Goal: Task Accomplishment & Management: Use online tool/utility

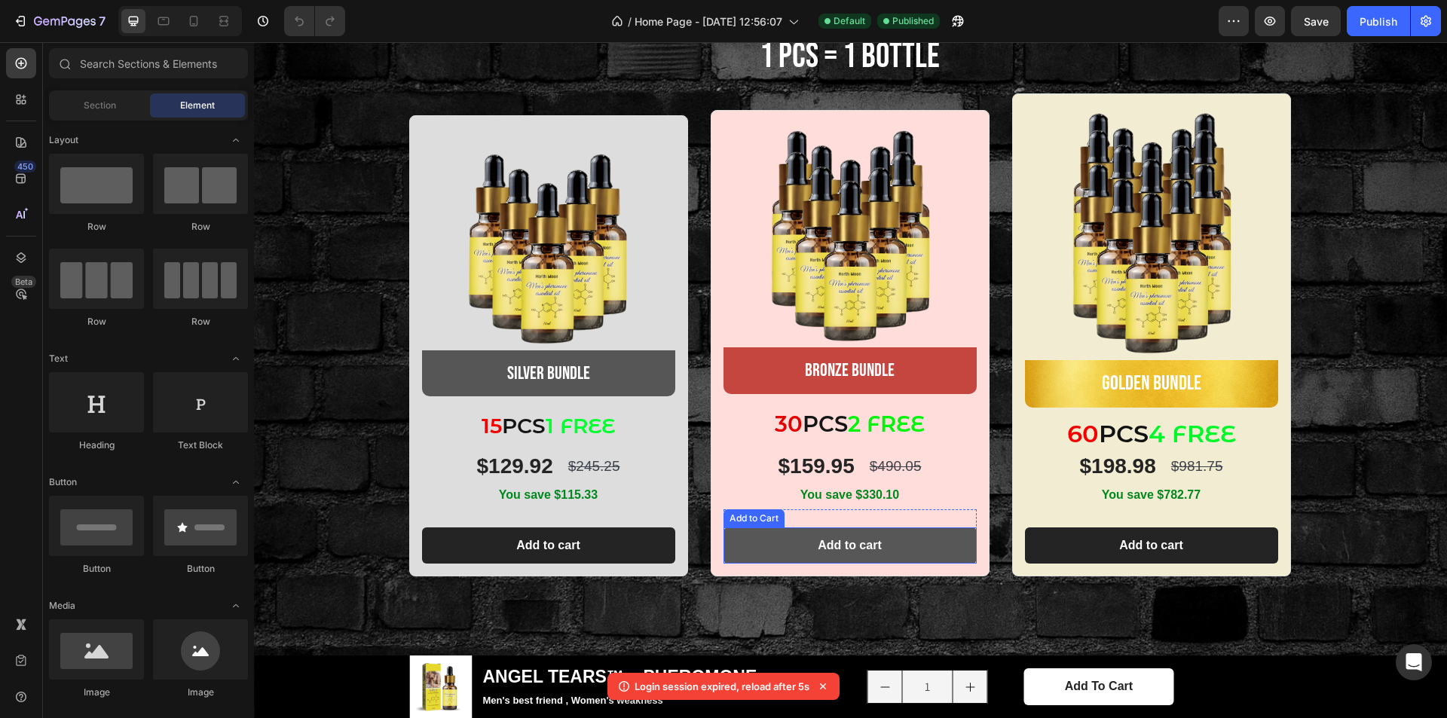
scroll to position [360, 0]
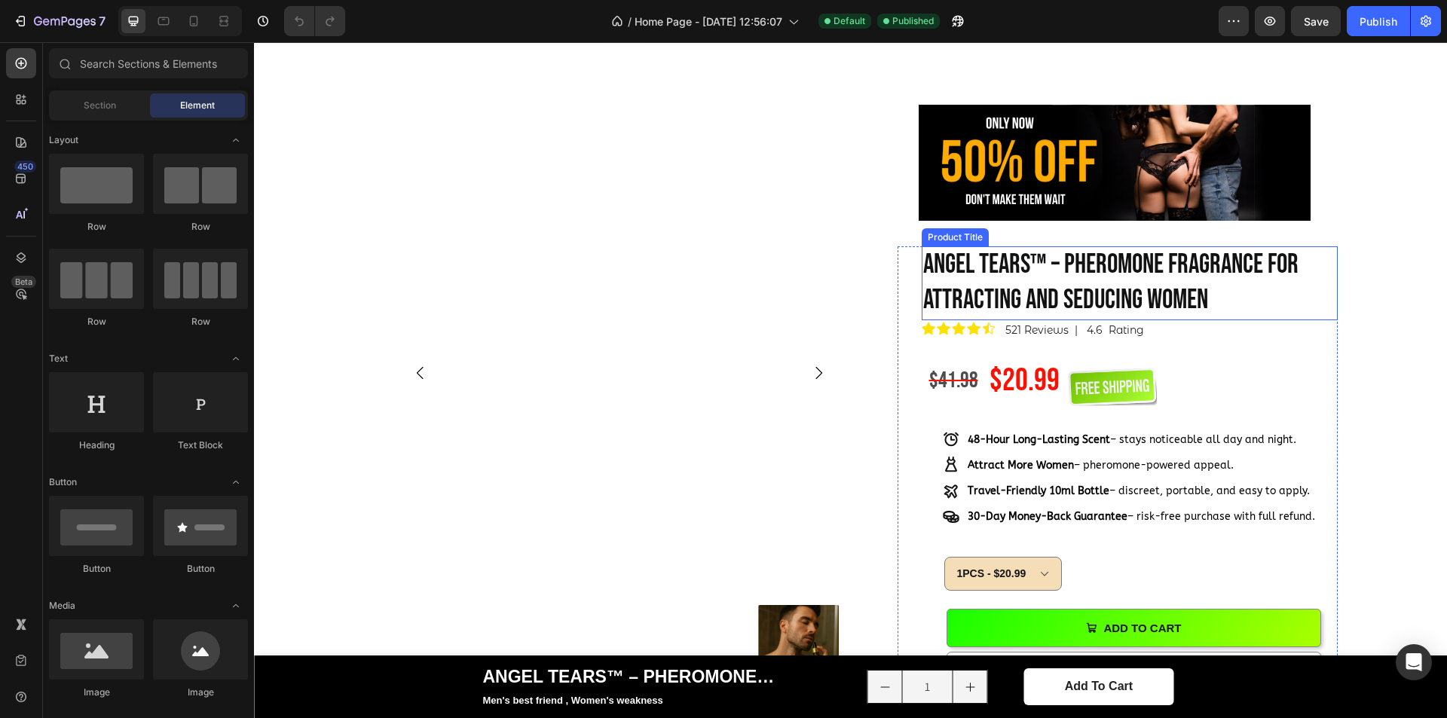
scroll to position [754, 0]
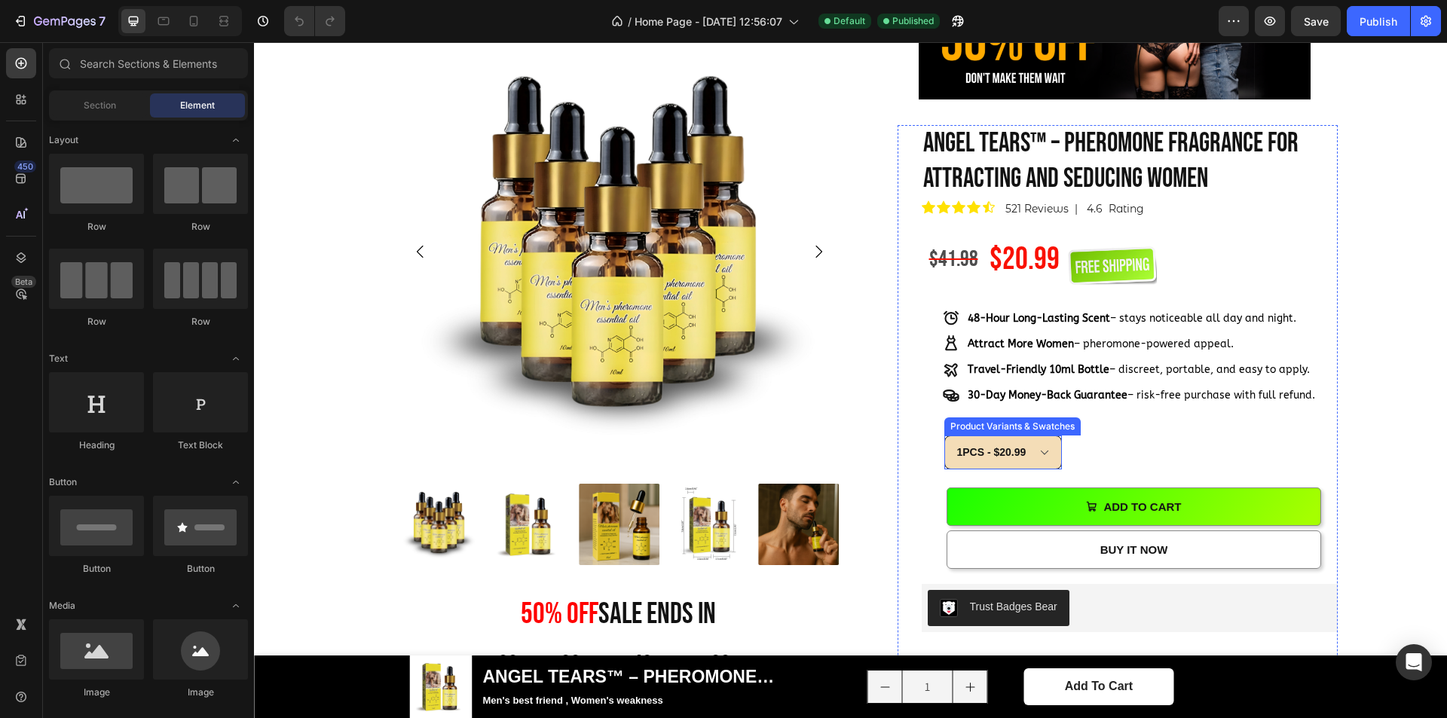
click at [1043, 442] on select "1PCS - $20.99 5PCS - $84.45" at bounding box center [1004, 453] width 118 height 34
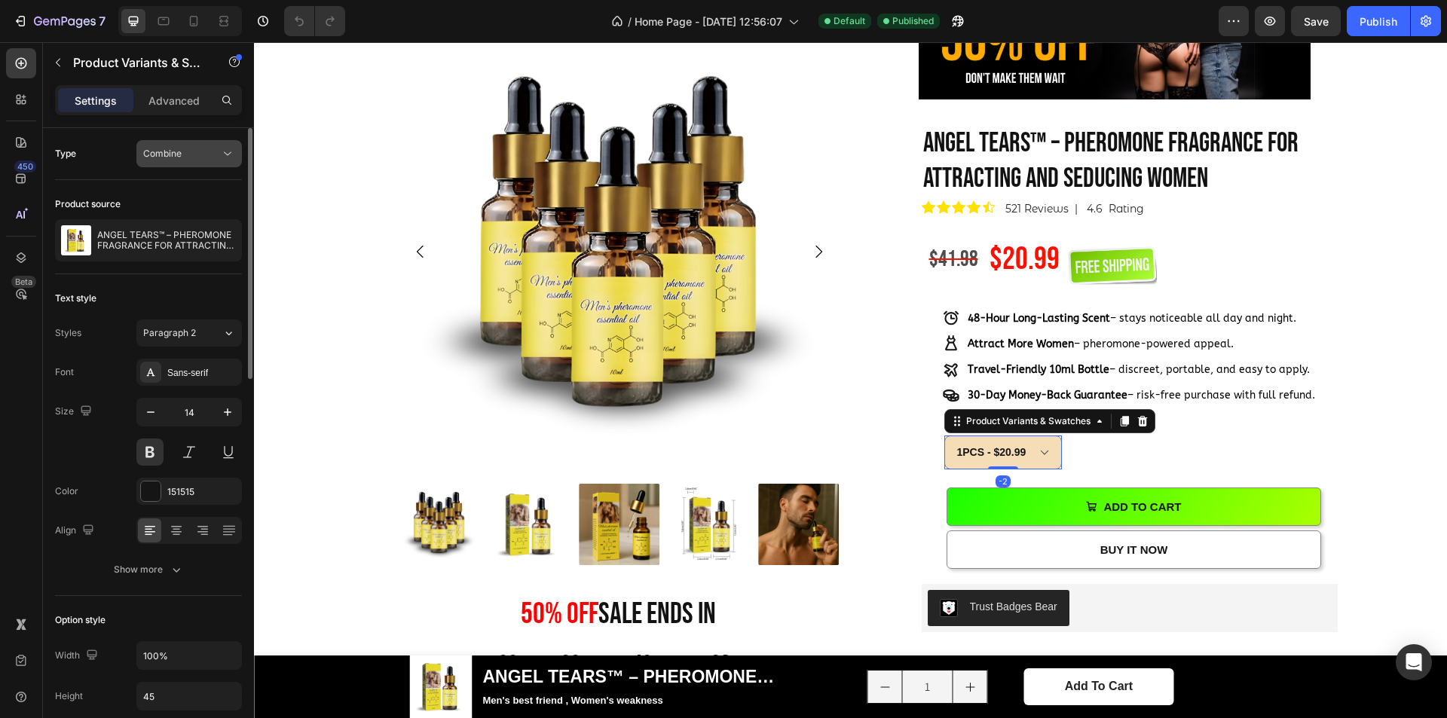
click at [164, 151] on span "Combine" at bounding box center [162, 153] width 38 height 11
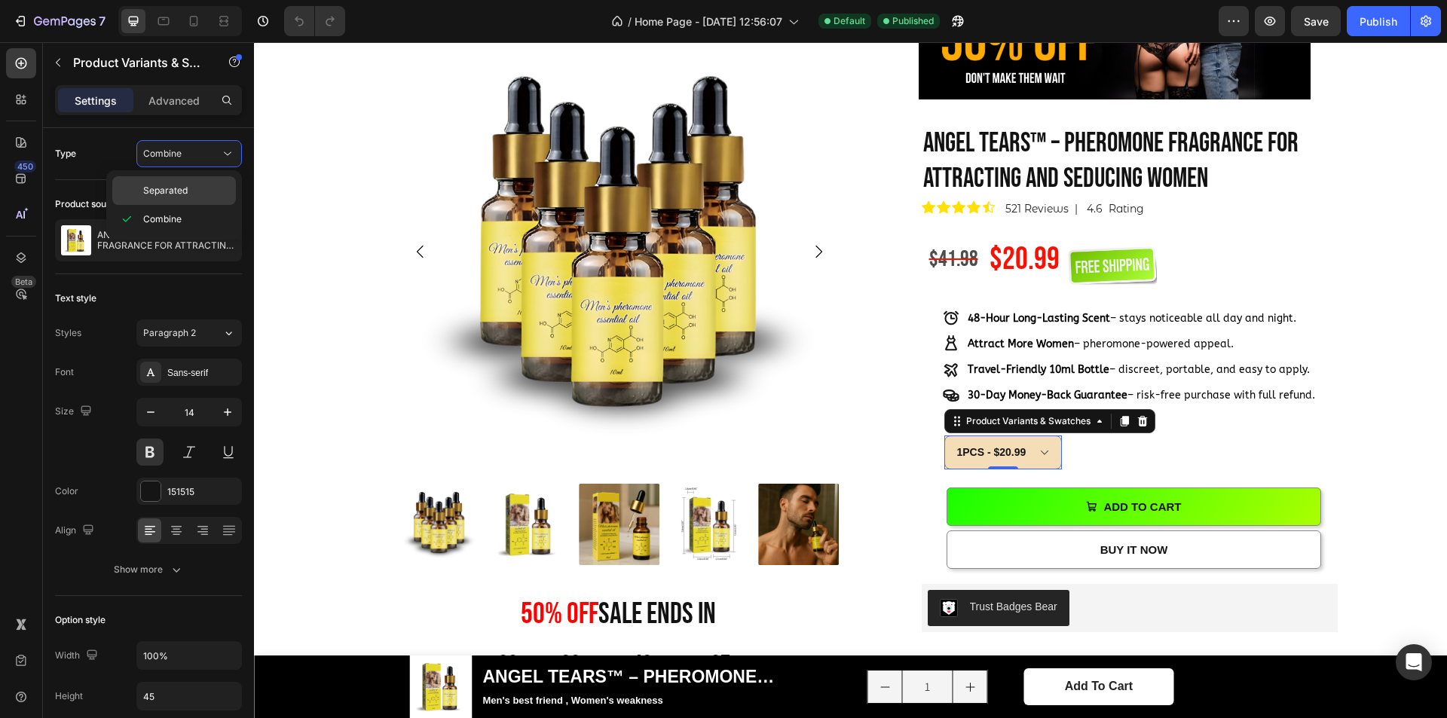
click at [176, 194] on span "Separated" at bounding box center [165, 191] width 44 height 14
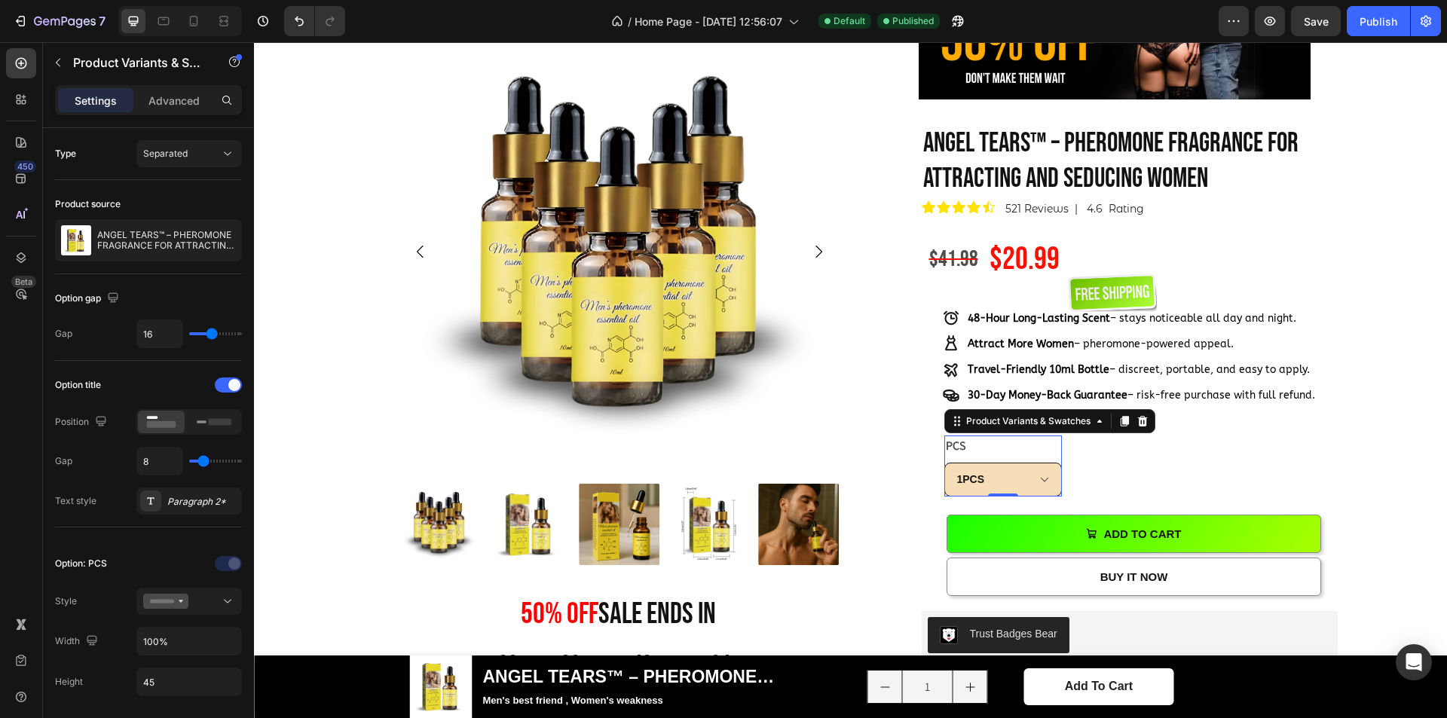
click at [1031, 482] on select "1PCS 5PCS" at bounding box center [1004, 480] width 118 height 34
click at [945, 463] on select "1PCS 5PCS" at bounding box center [1004, 480] width 118 height 34
click at [1002, 479] on select "1PCS 5PCS" at bounding box center [1004, 480] width 118 height 34
click at [945, 463] on select "1PCS 5PCS" at bounding box center [1004, 480] width 118 height 34
select select "1PCS"
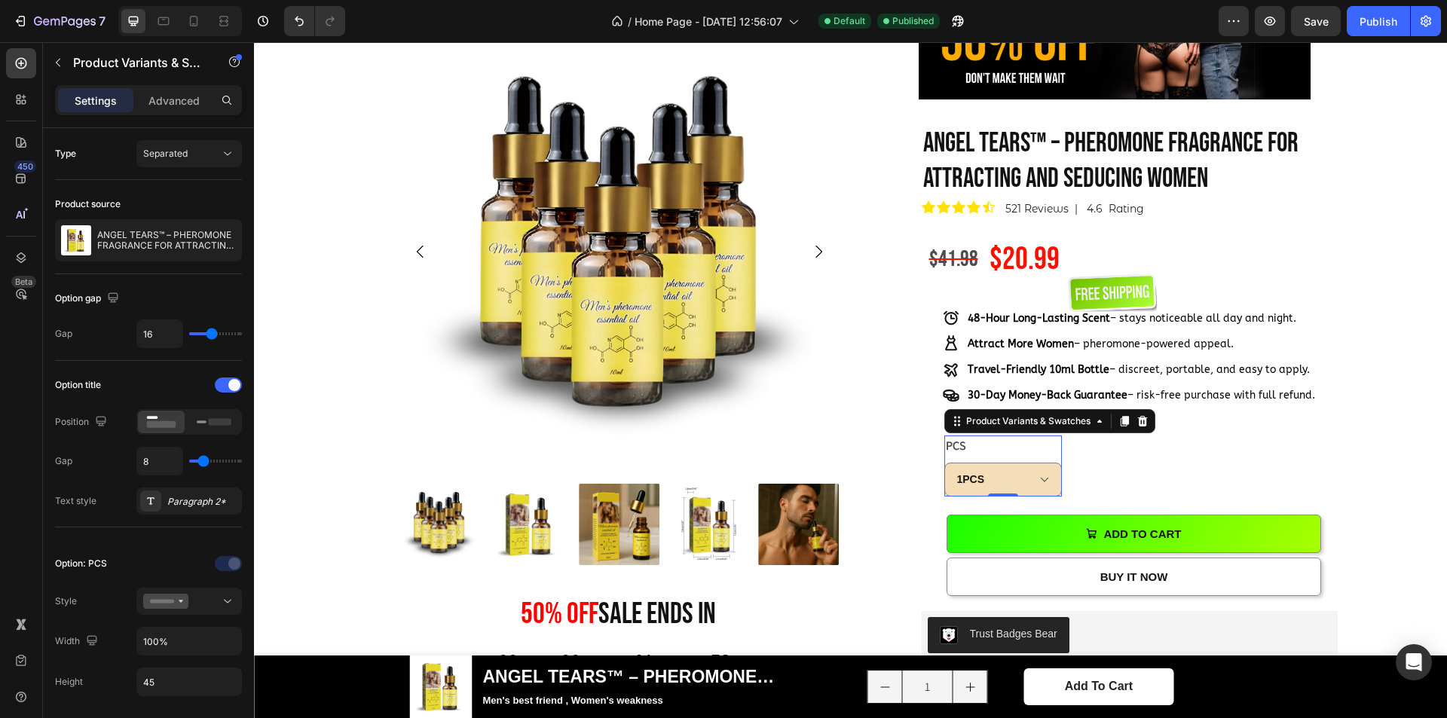
click at [951, 444] on legend "PCS" at bounding box center [956, 446] width 23 height 21
click at [198, 430] on icon at bounding box center [214, 422] width 35 height 17
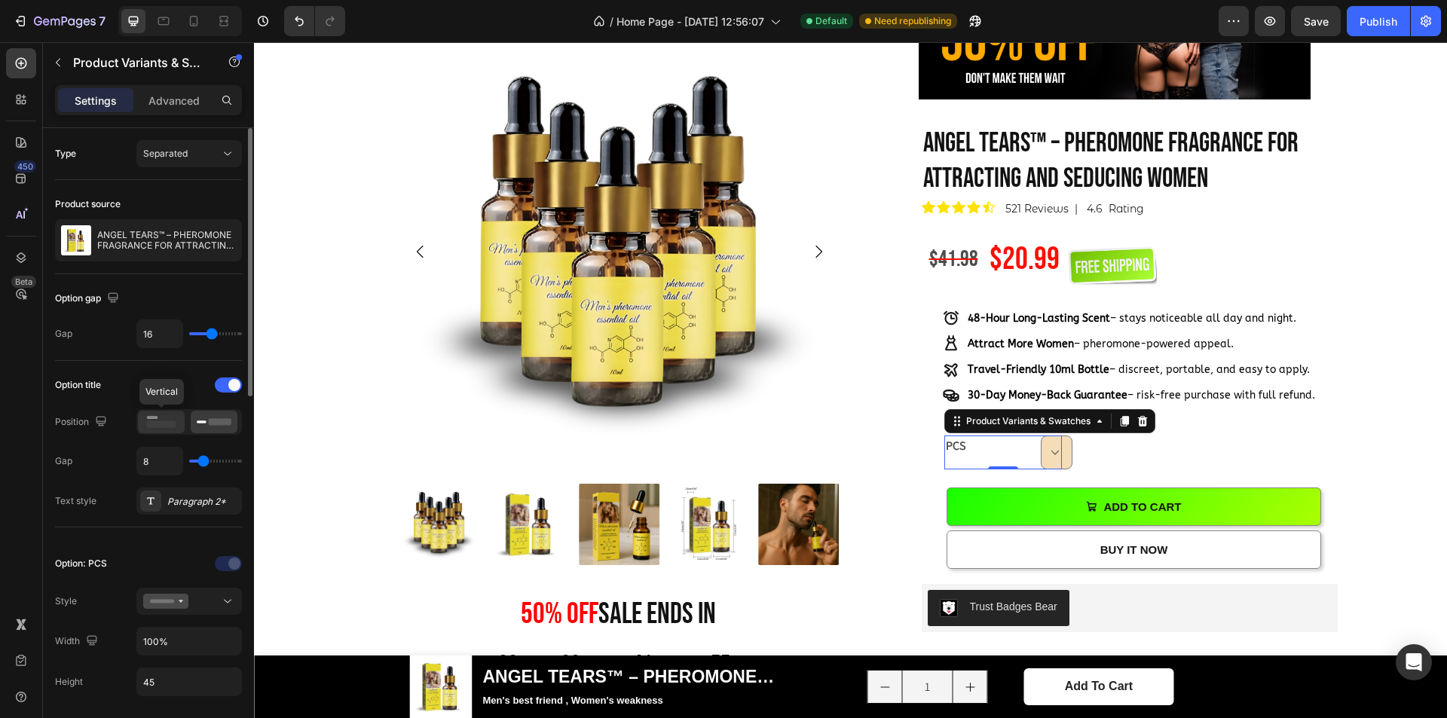
click at [163, 421] on rect at bounding box center [161, 424] width 29 height 7
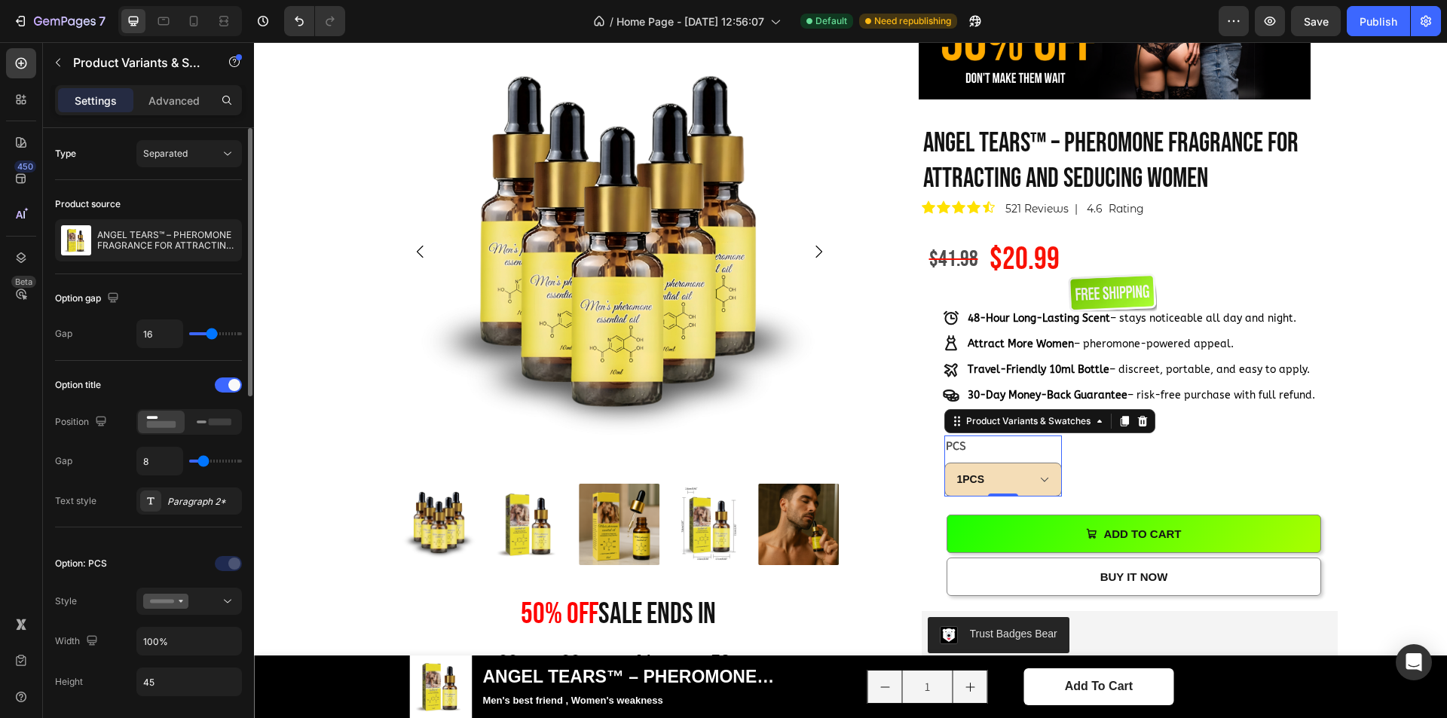
type input "10"
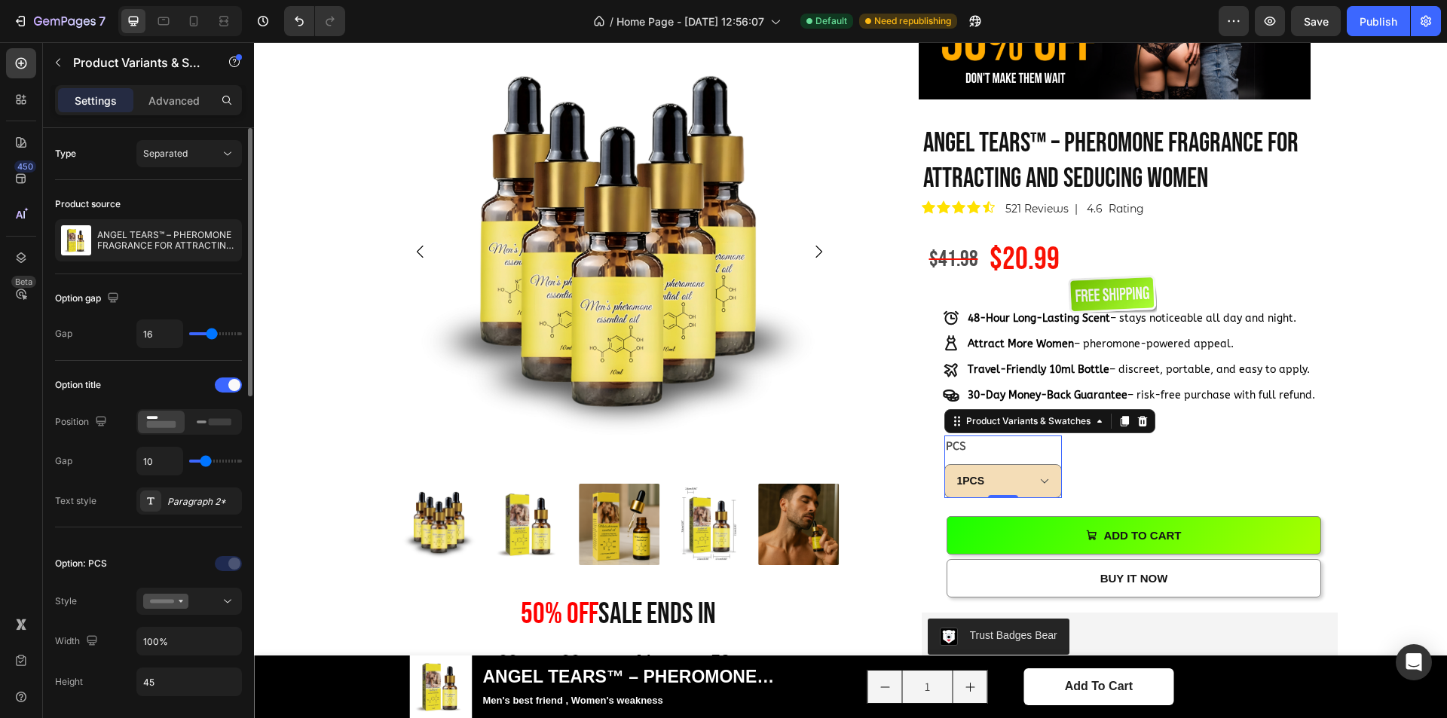
type input "14"
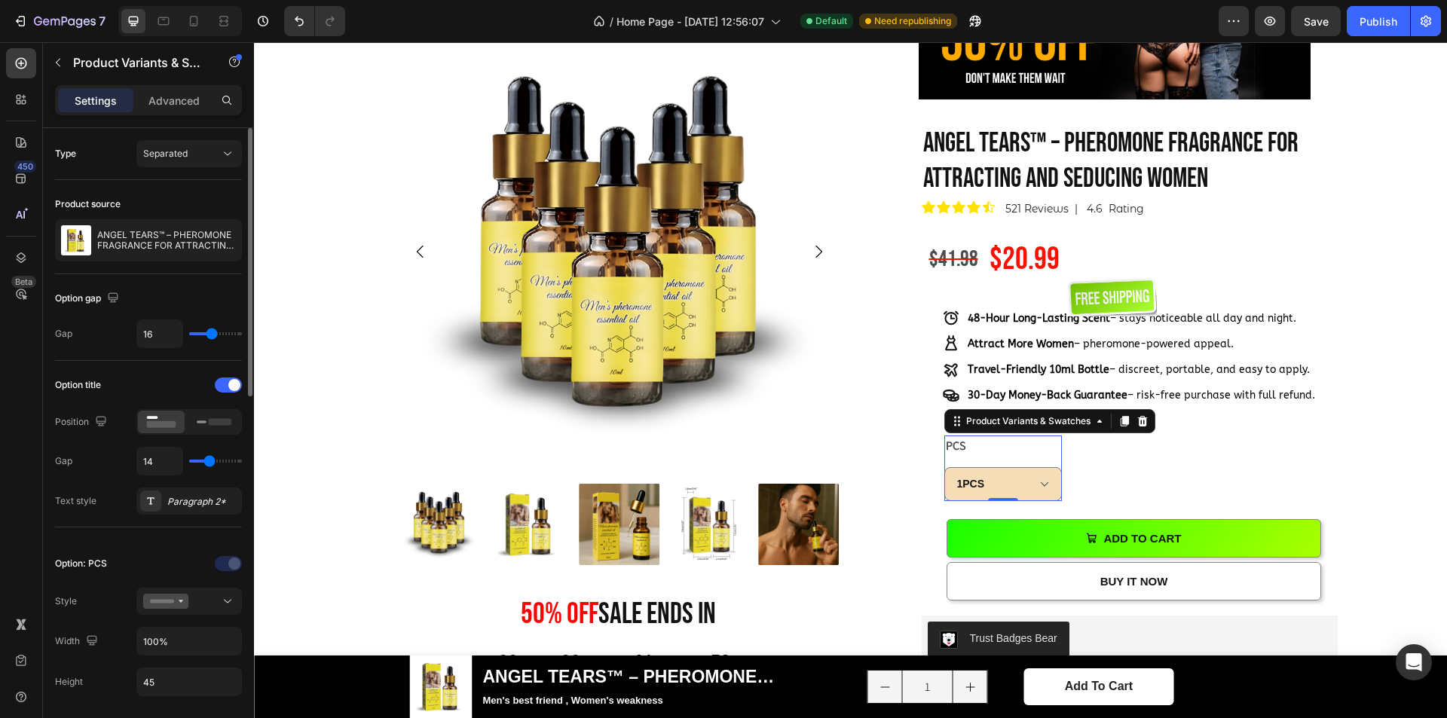
type input "13"
type input "4"
type input "3"
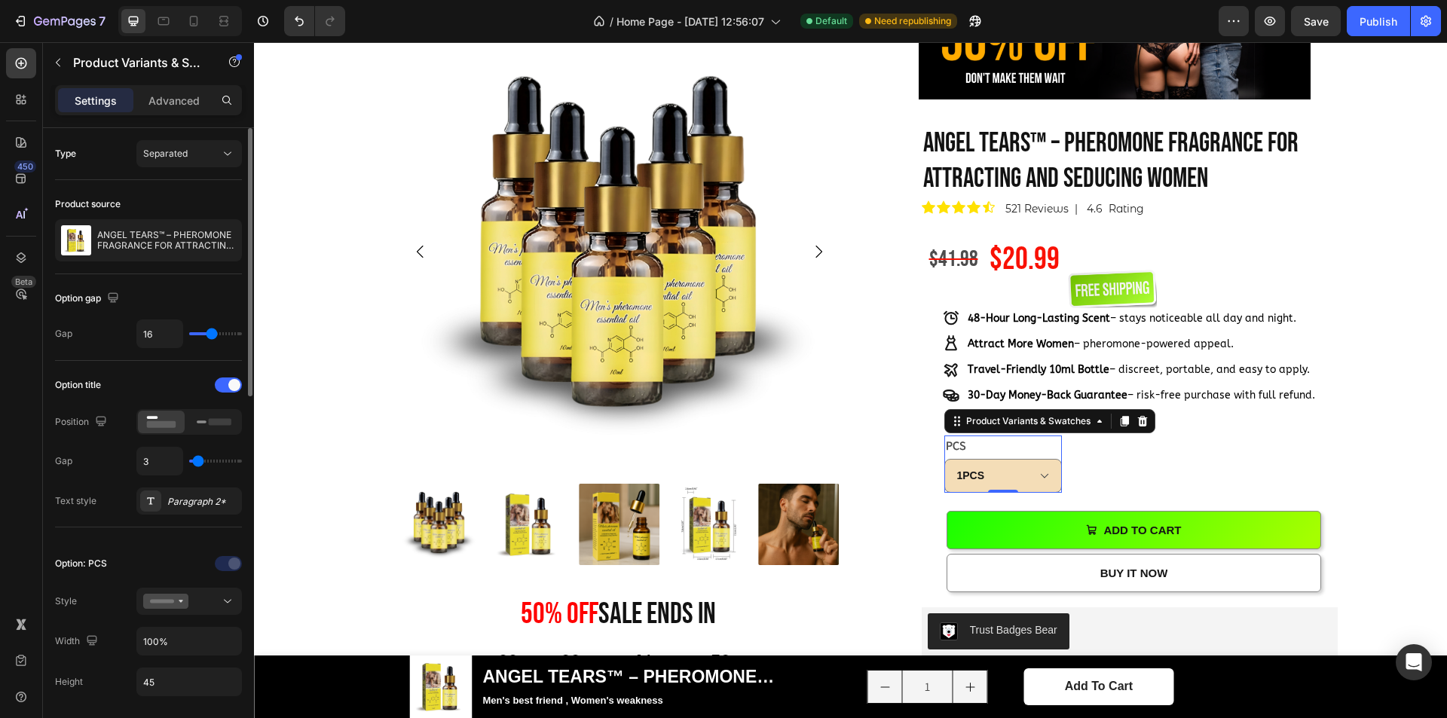
type input "3"
click at [198, 460] on input "range" at bounding box center [215, 461] width 53 height 3
click at [225, 383] on div at bounding box center [228, 385] width 27 height 15
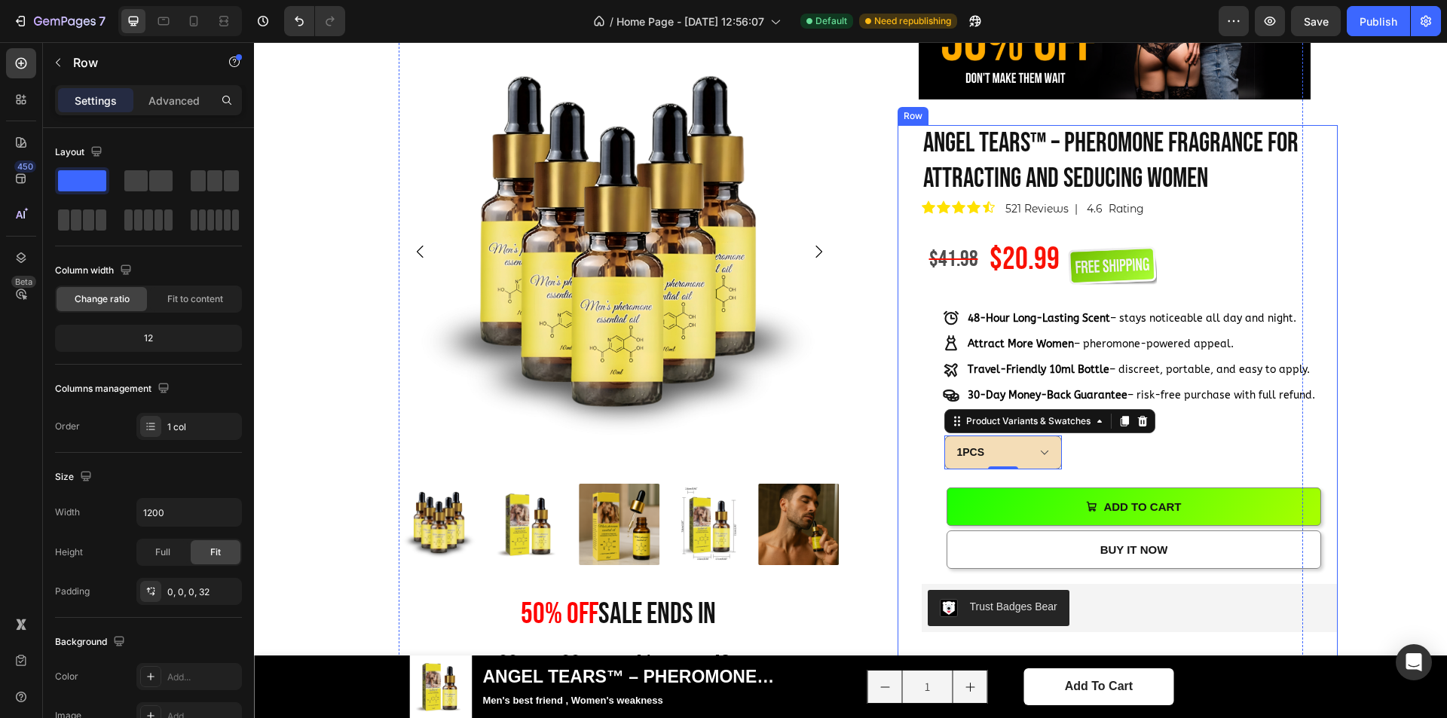
click at [1097, 456] on div "100 % Will Make Your Crush Notice You Text Block ANGEL TEARS™ – PHEROMONE FRAGR…" at bounding box center [1130, 618] width 416 height 987
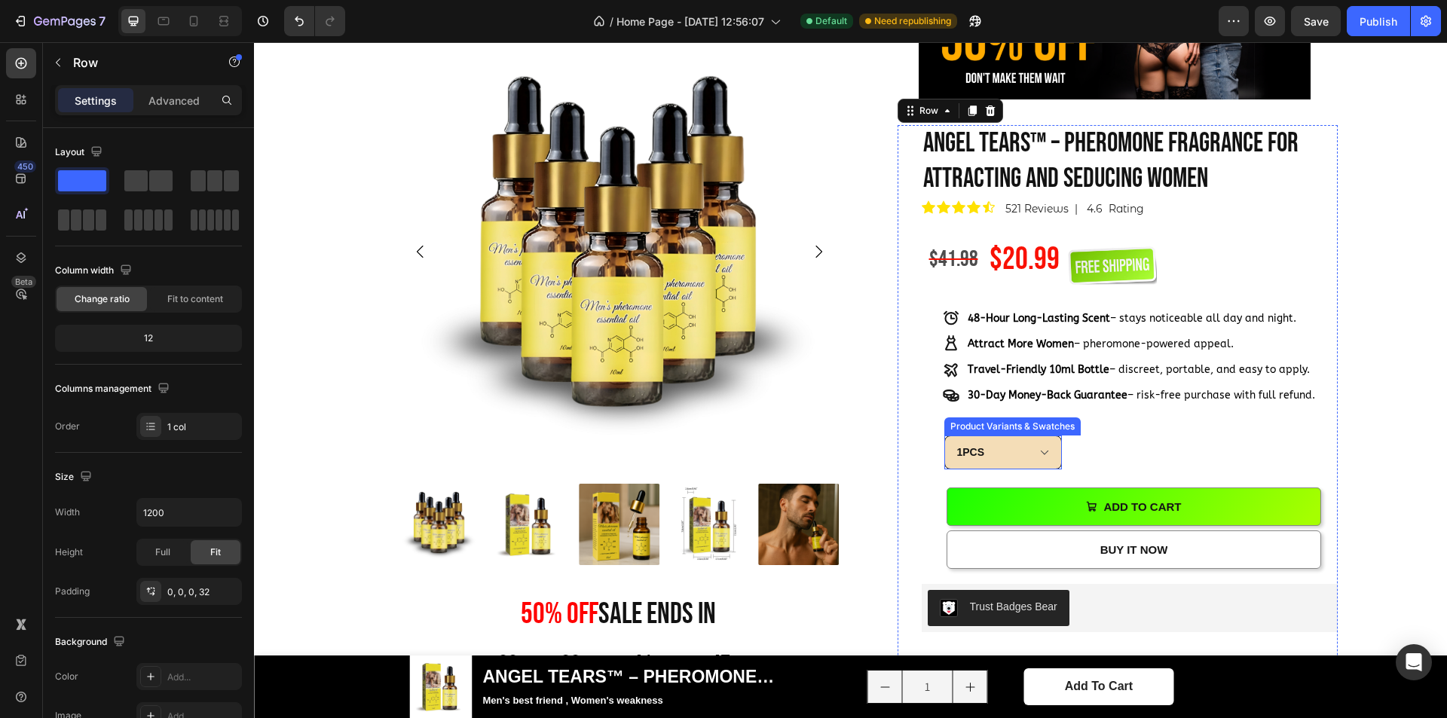
click at [1033, 447] on select "1PCS 5PCS" at bounding box center [1004, 453] width 118 height 34
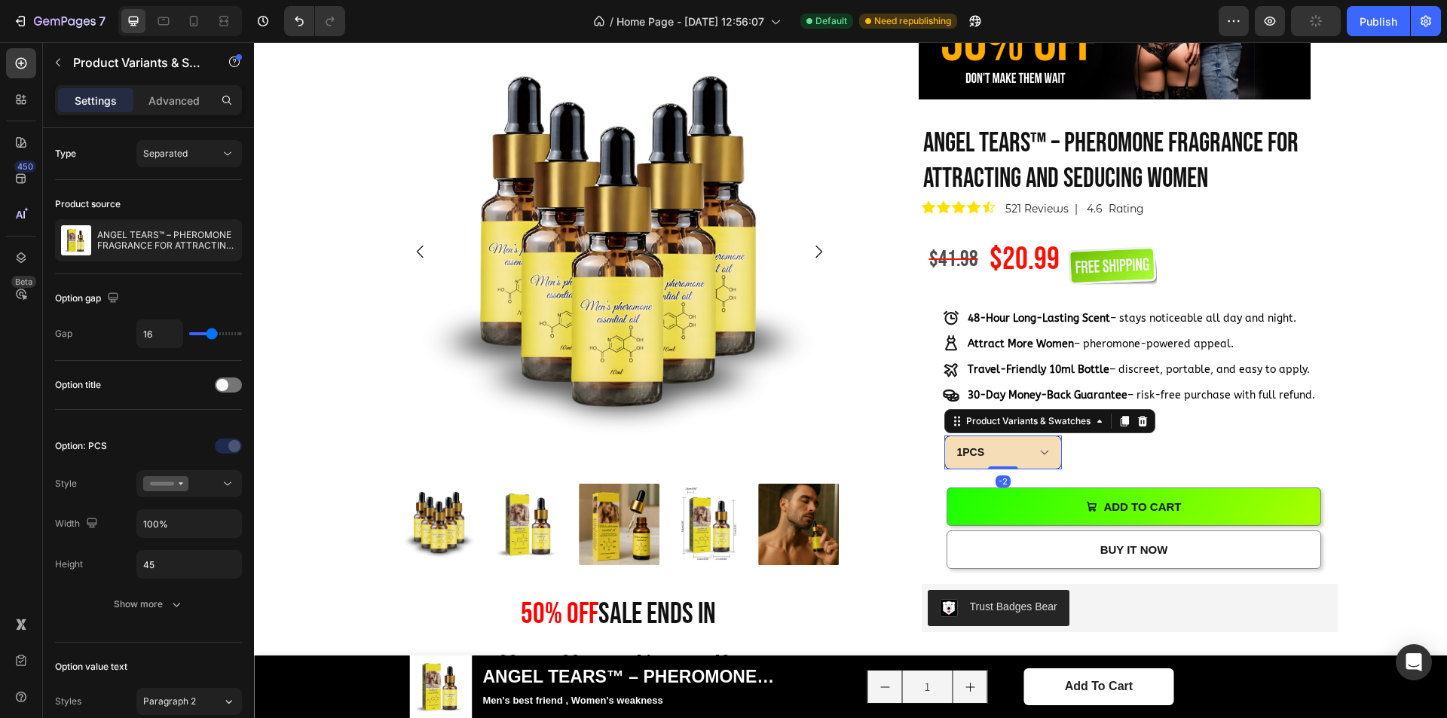
click at [1015, 455] on select "1PCS 5PCS" at bounding box center [1004, 453] width 118 height 34
click at [205, 485] on div at bounding box center [189, 483] width 92 height 15
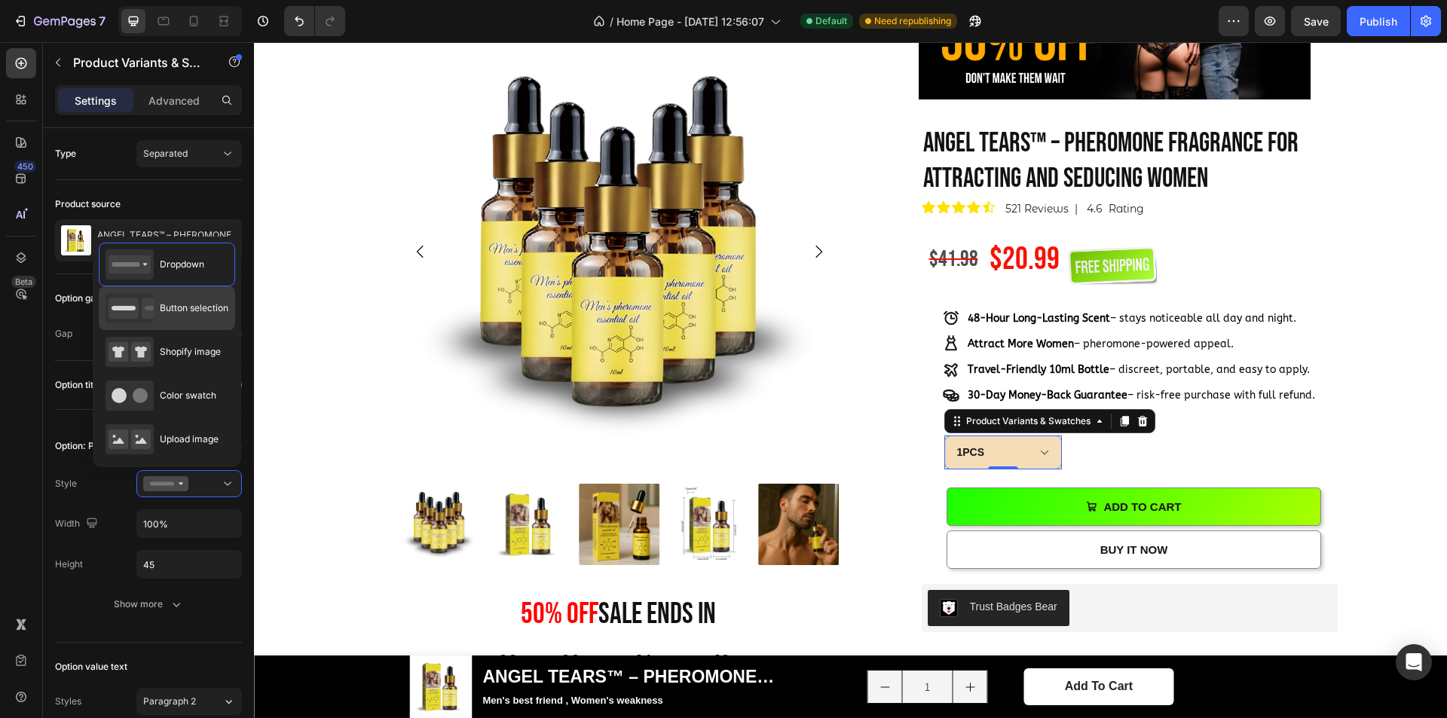
click at [195, 325] on div "Button selection" at bounding box center [167, 308] width 136 height 44
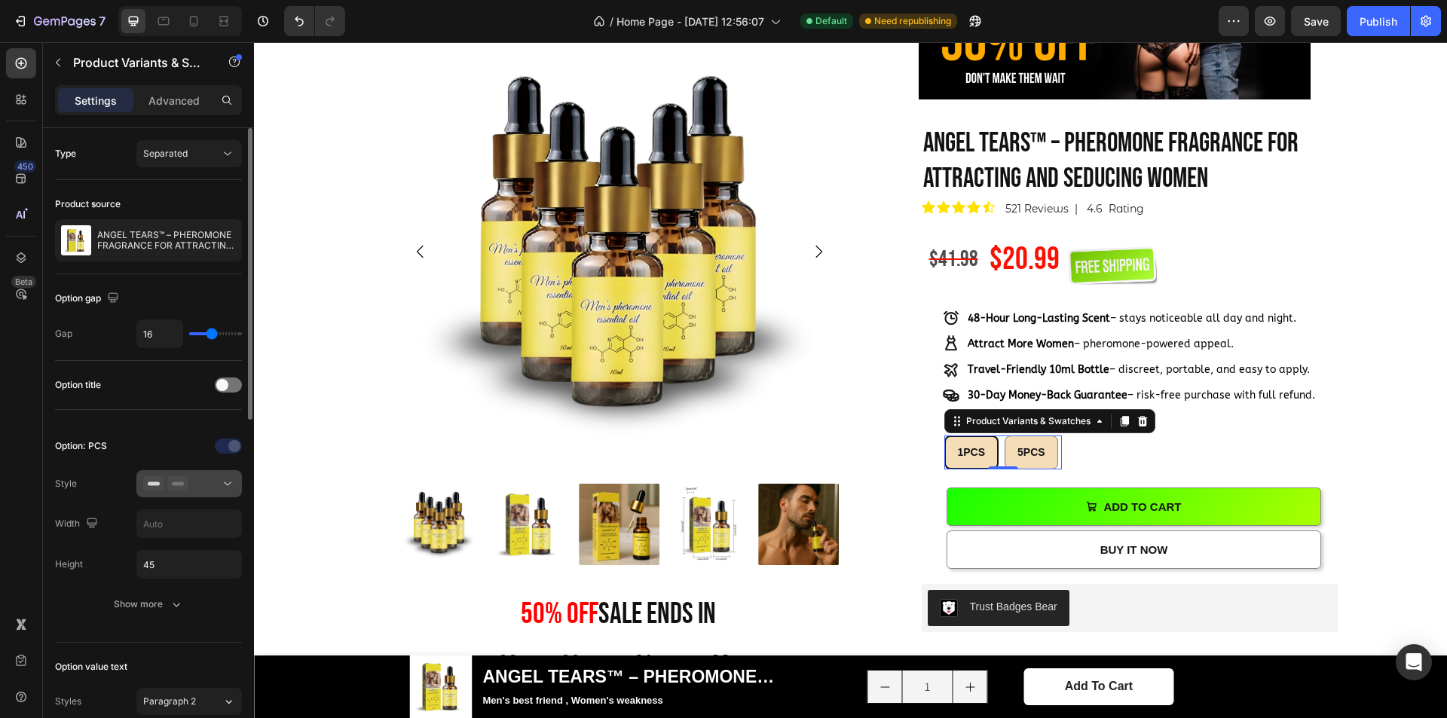
click at [194, 485] on div at bounding box center [189, 483] width 92 height 15
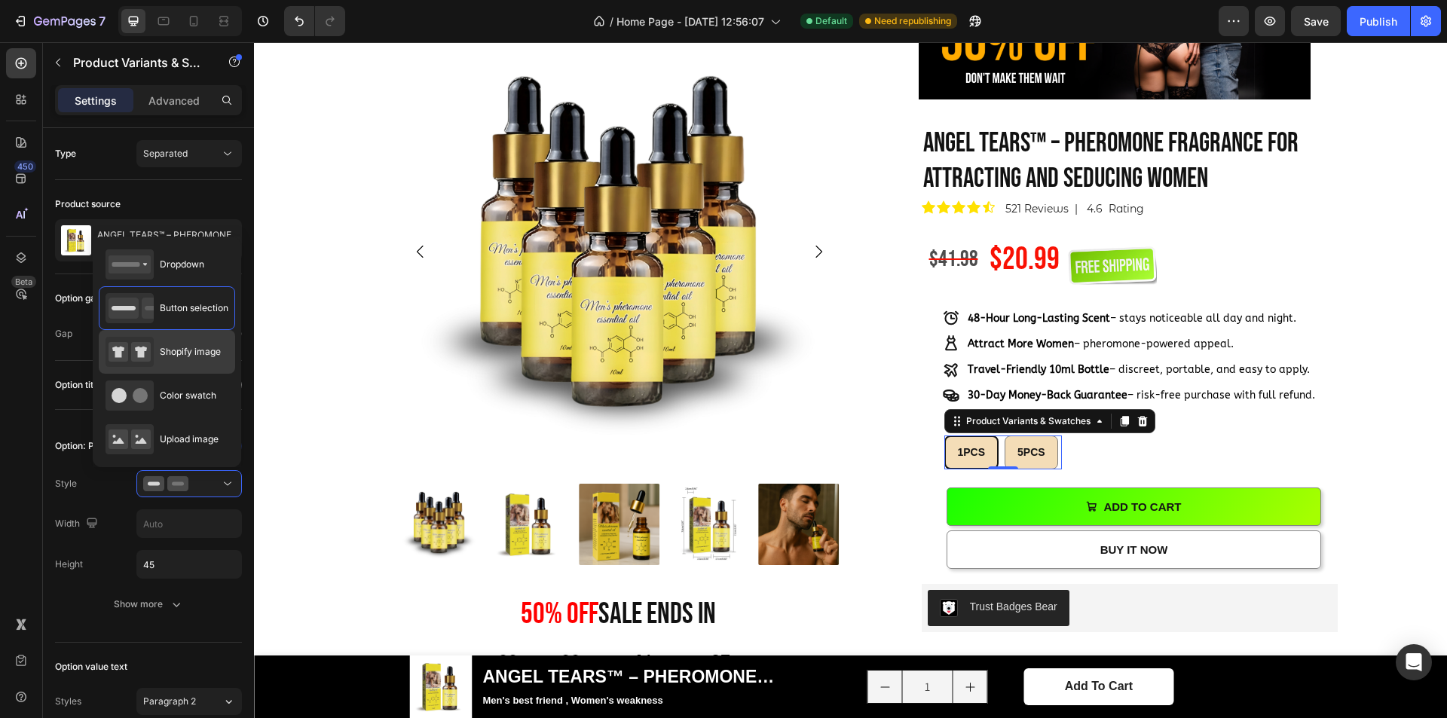
click at [194, 360] on div "Shopify image" at bounding box center [163, 352] width 115 height 30
type input "64"
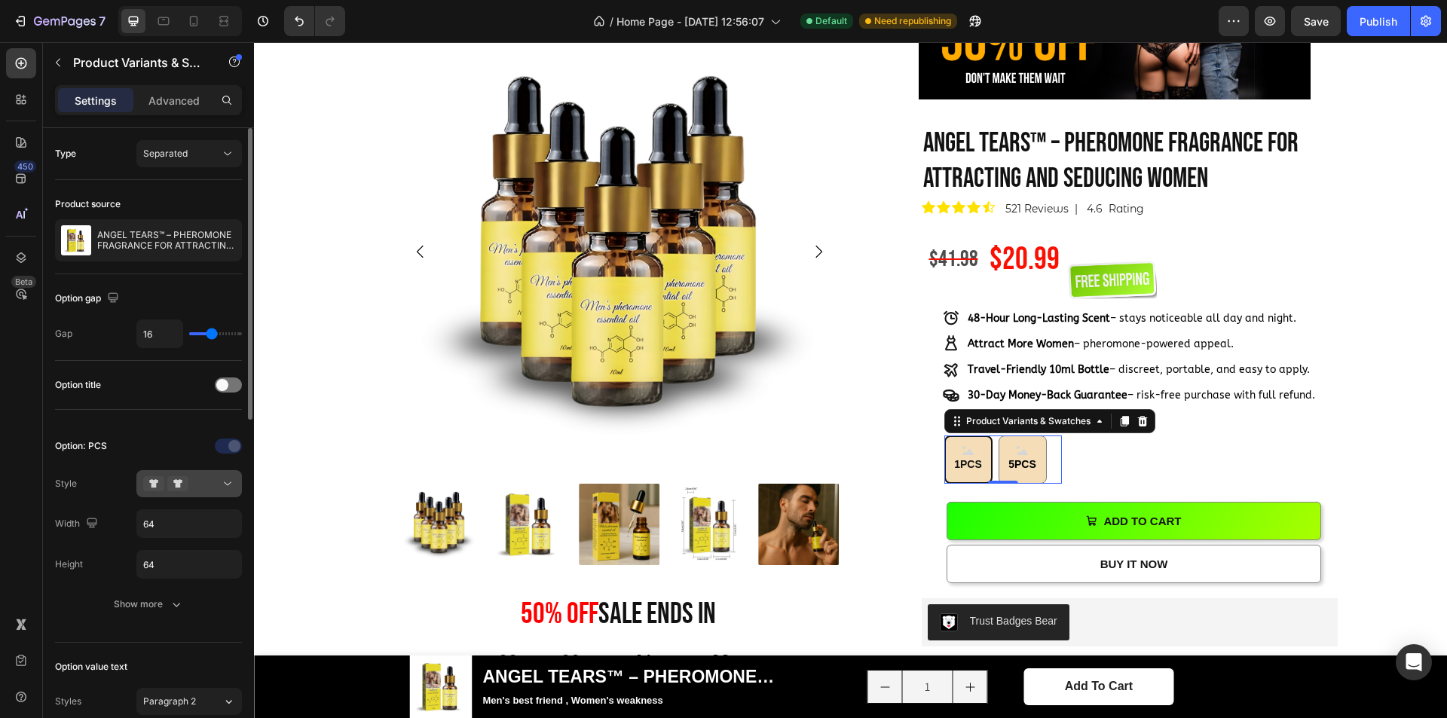
click at [201, 480] on div at bounding box center [189, 483] width 92 height 15
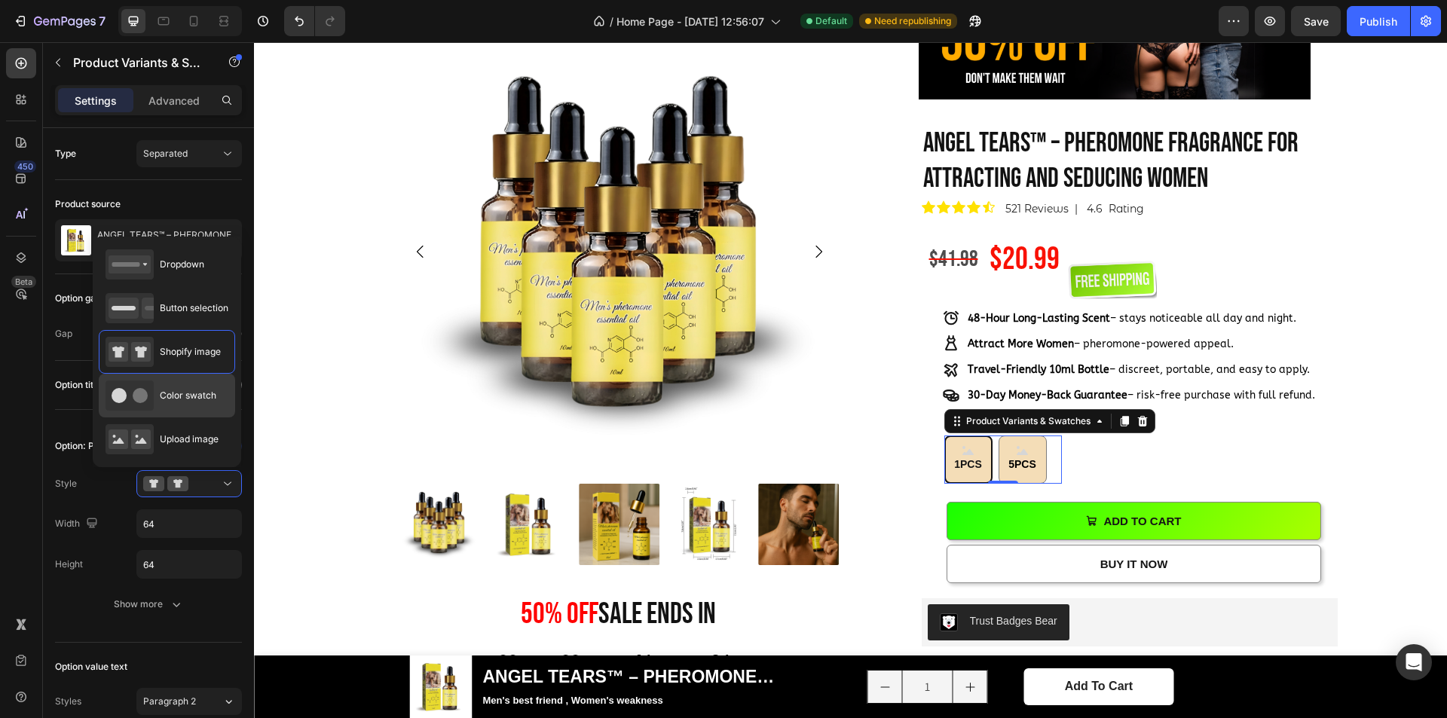
click at [199, 403] on div "Color swatch" at bounding box center [161, 396] width 111 height 30
type input "45"
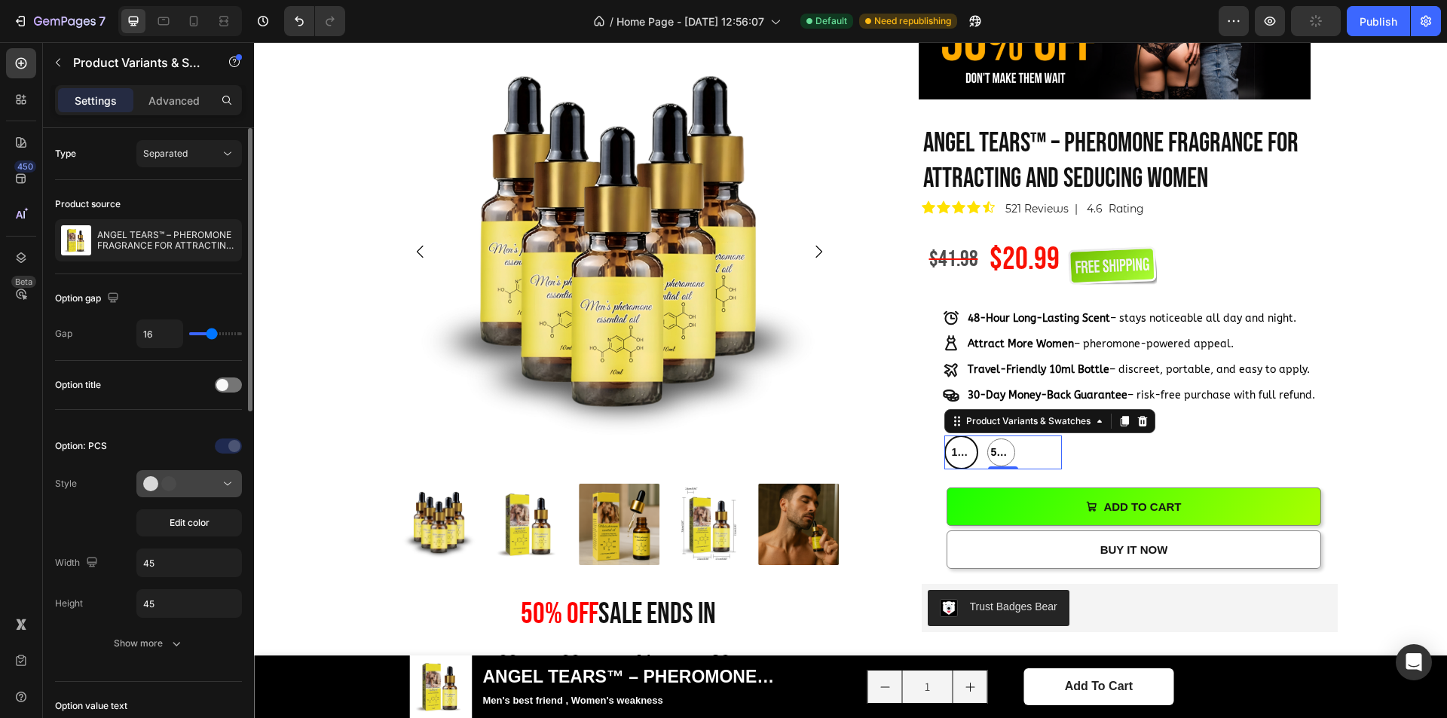
click at [193, 487] on div at bounding box center [189, 483] width 92 height 15
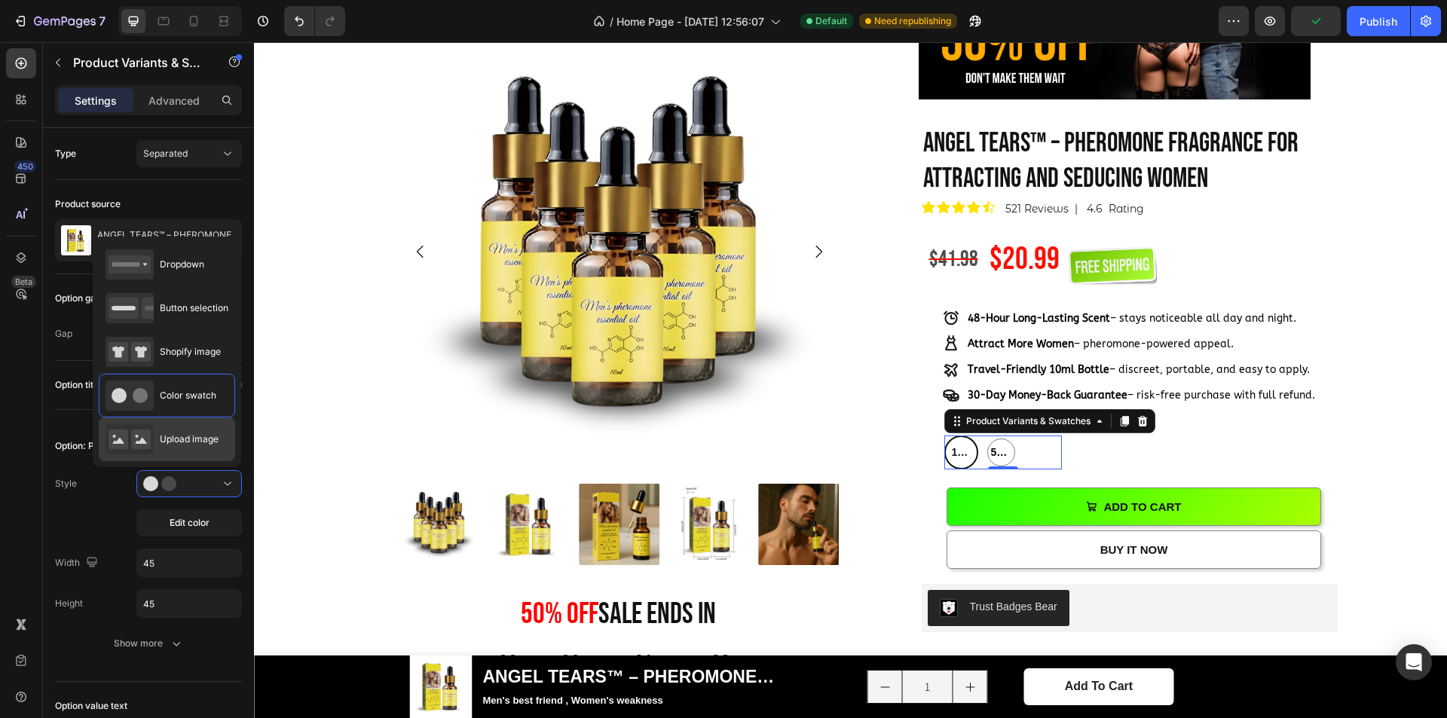
click at [193, 439] on span "Upload image" at bounding box center [189, 440] width 59 height 14
type input "64"
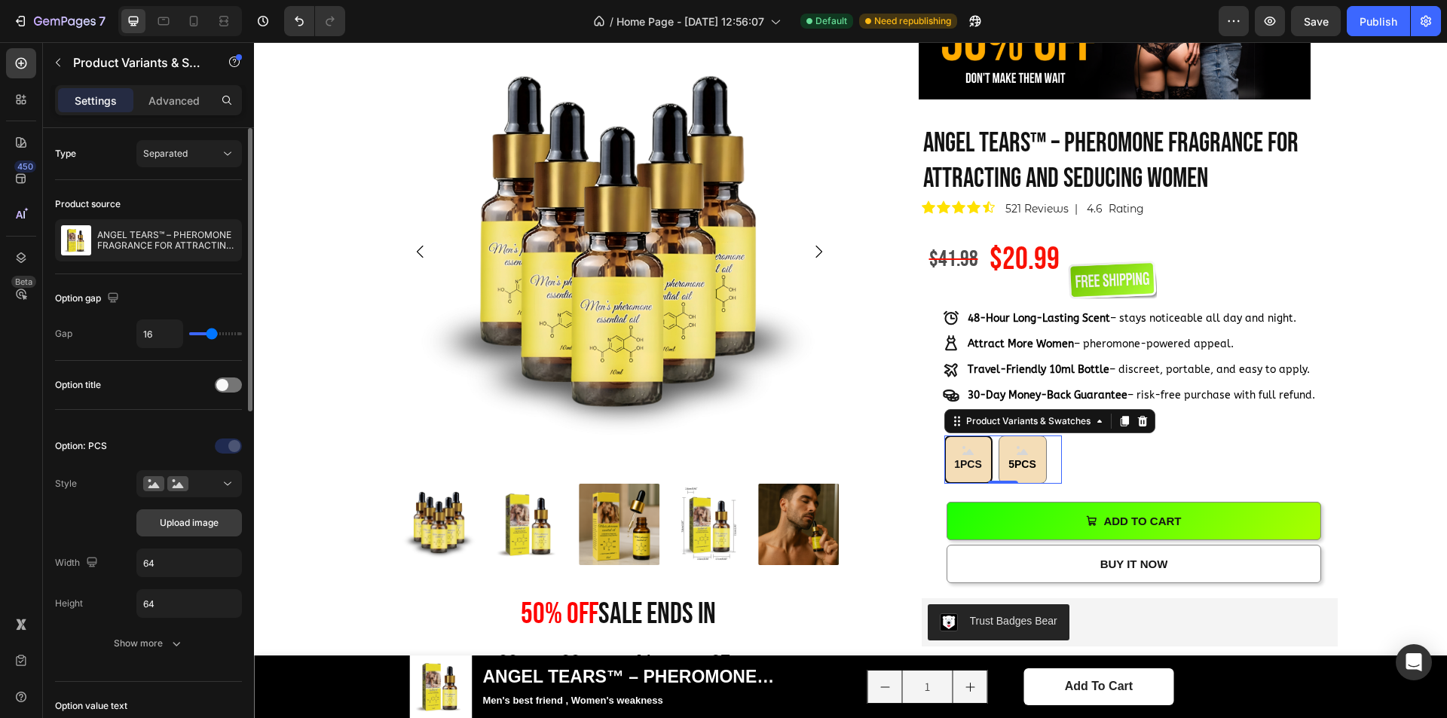
click at [196, 516] on button "Upload image" at bounding box center [189, 523] width 106 height 27
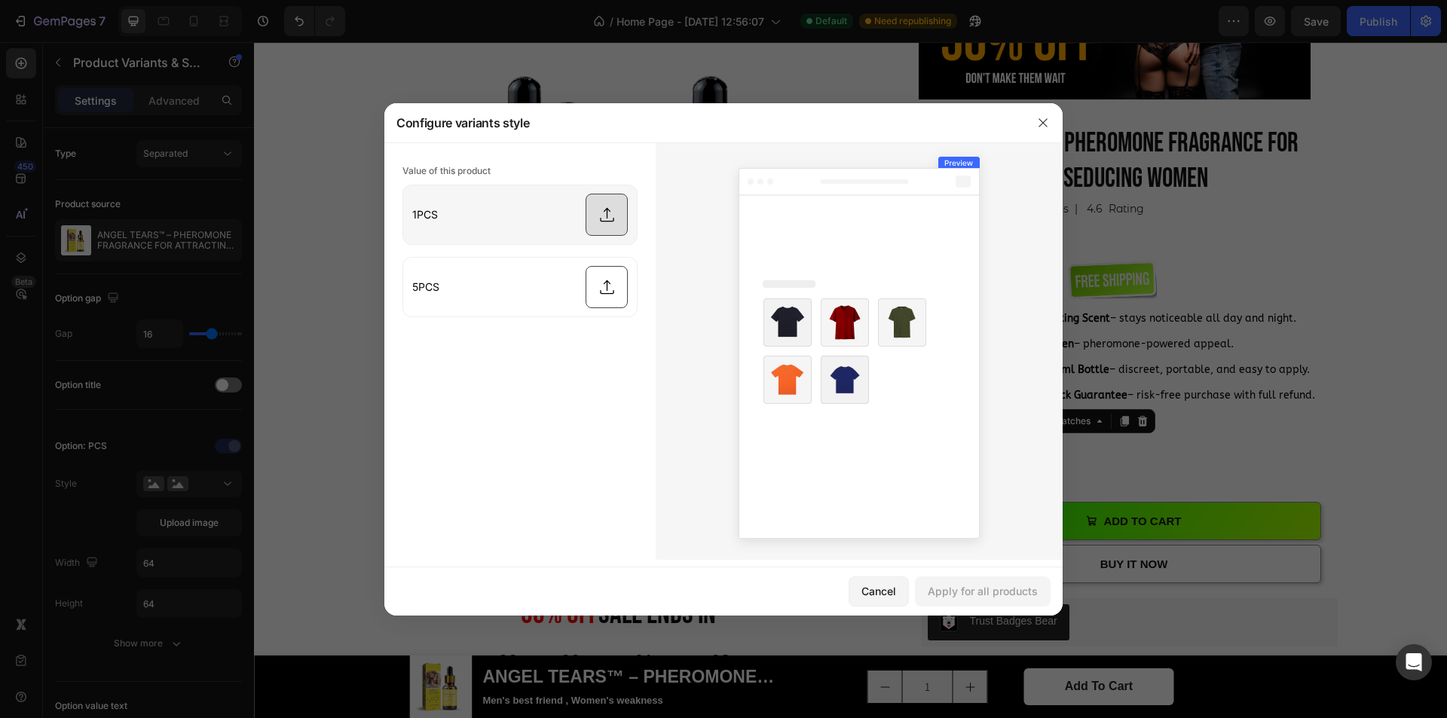
click at [600, 209] on input "file" at bounding box center [520, 214] width 234 height 59
type input "C:\fakepath\Picsart_25-08-13_[PHONE_NUMBER].jpg"
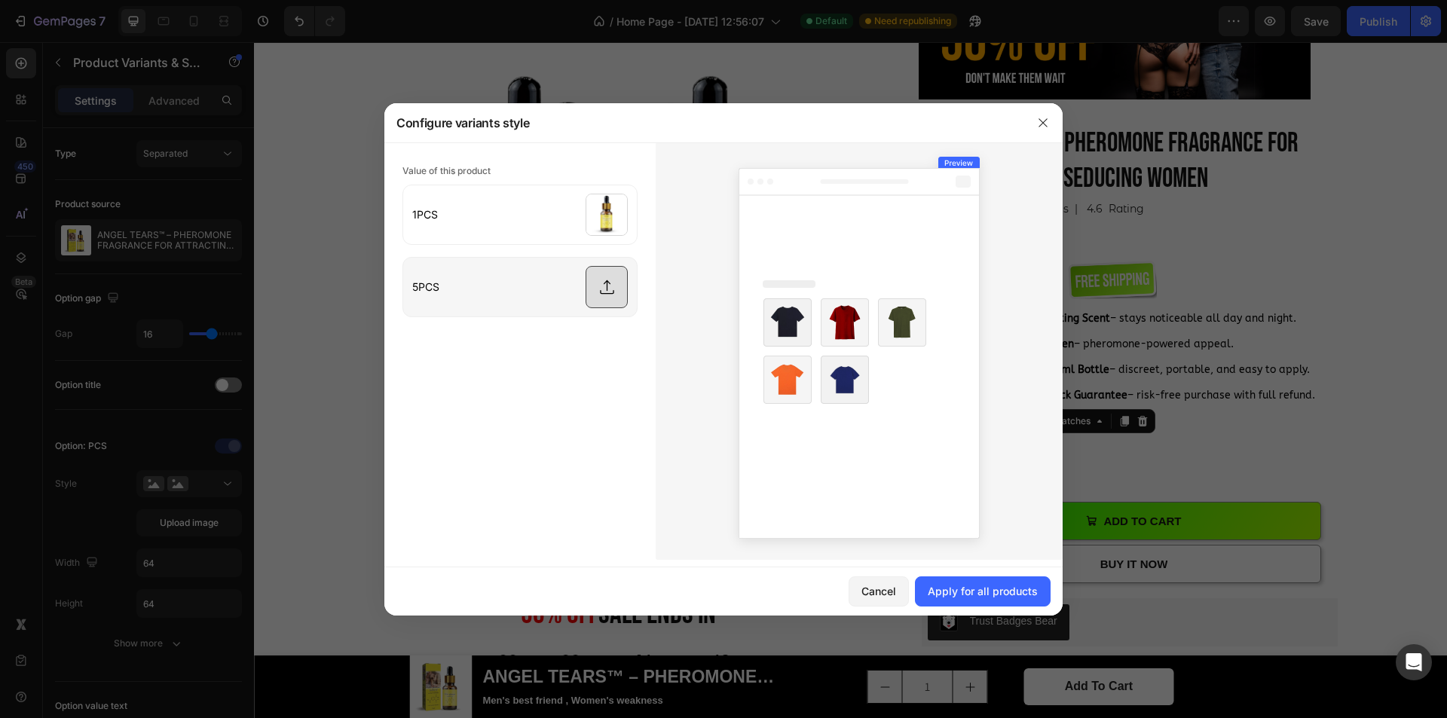
click at [617, 287] on input "file" at bounding box center [520, 287] width 234 height 59
type input "C:\fakepath\Picsart_25-08-03_[PHONE_NUMBER].png"
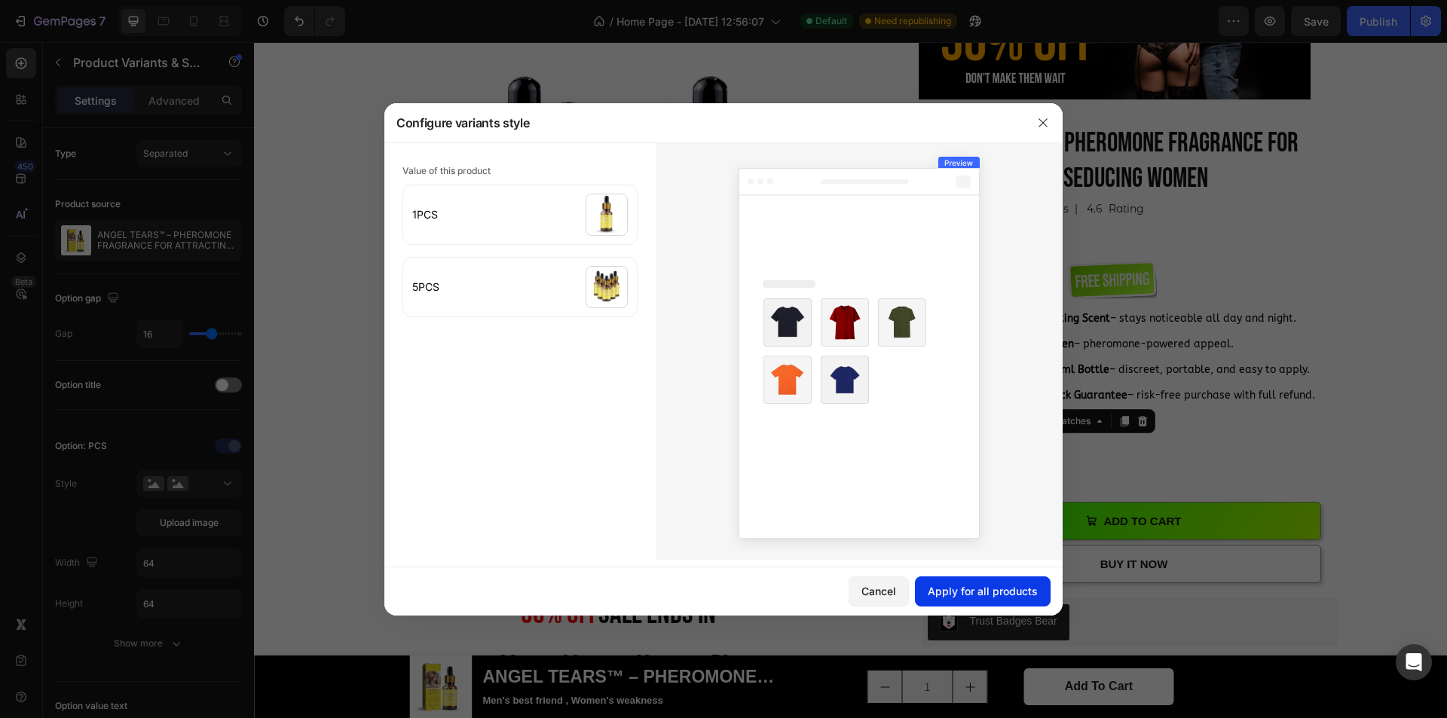
click at [1024, 583] on div "Apply for all products" at bounding box center [983, 591] width 110 height 16
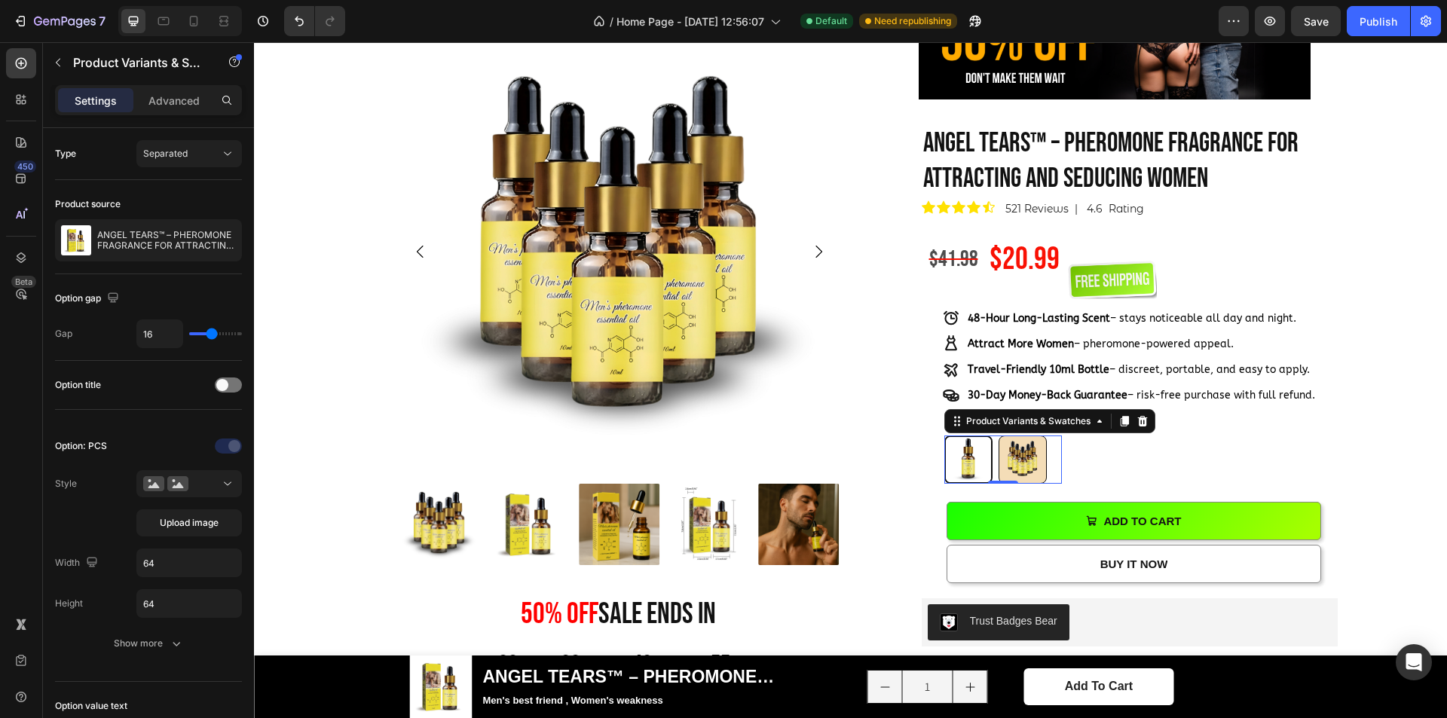
click at [1015, 472] on img at bounding box center [1023, 459] width 47 height 47
click at [999, 436] on input "5PCS 5PCS" at bounding box center [998, 435] width 1 height 1
radio input "true"
click at [960, 460] on img at bounding box center [968, 459] width 47 height 47
click at [945, 436] on input "1PCS 1PCS" at bounding box center [944, 435] width 1 height 1
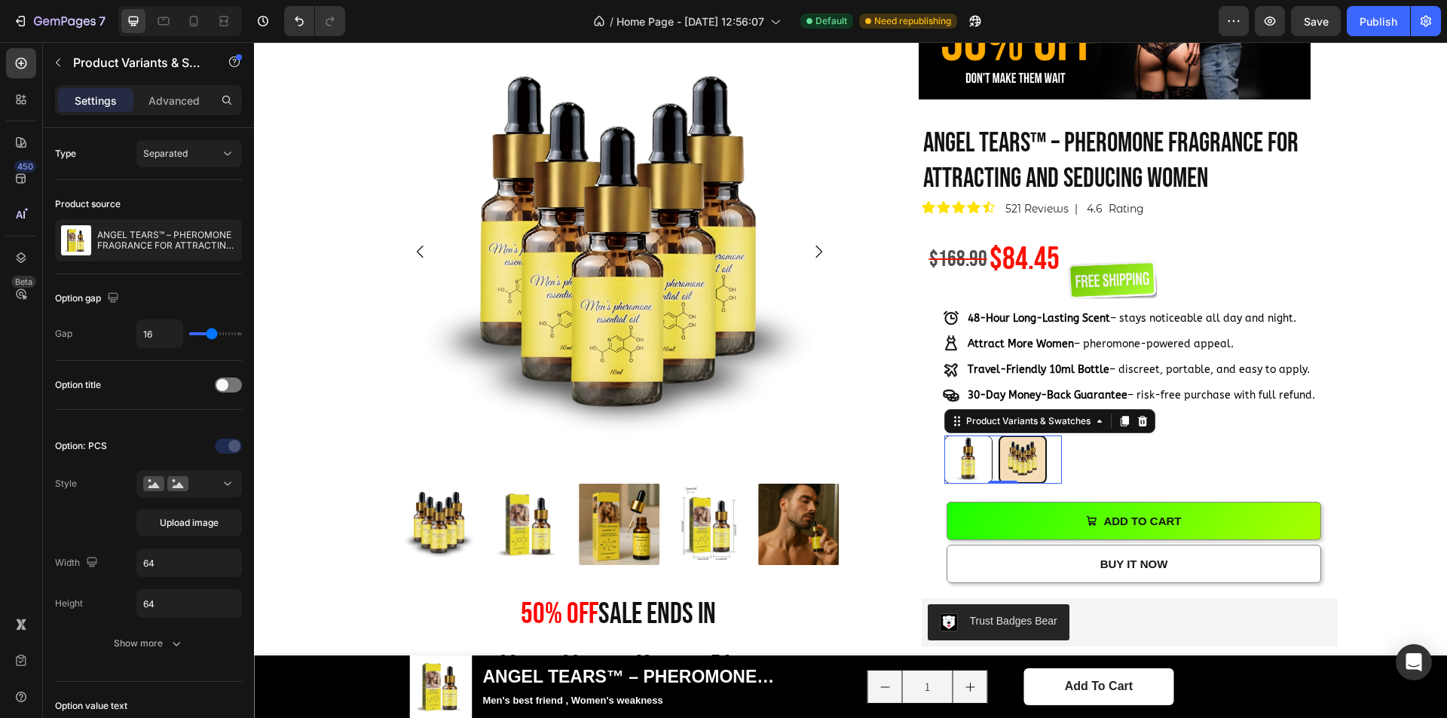
radio input "true"
click at [1103, 463] on div "100 % Will Make Your Crush Notice You Text Block ANGEL TEARS™ – PHEROMONE FRAGR…" at bounding box center [1130, 625] width 416 height 1001
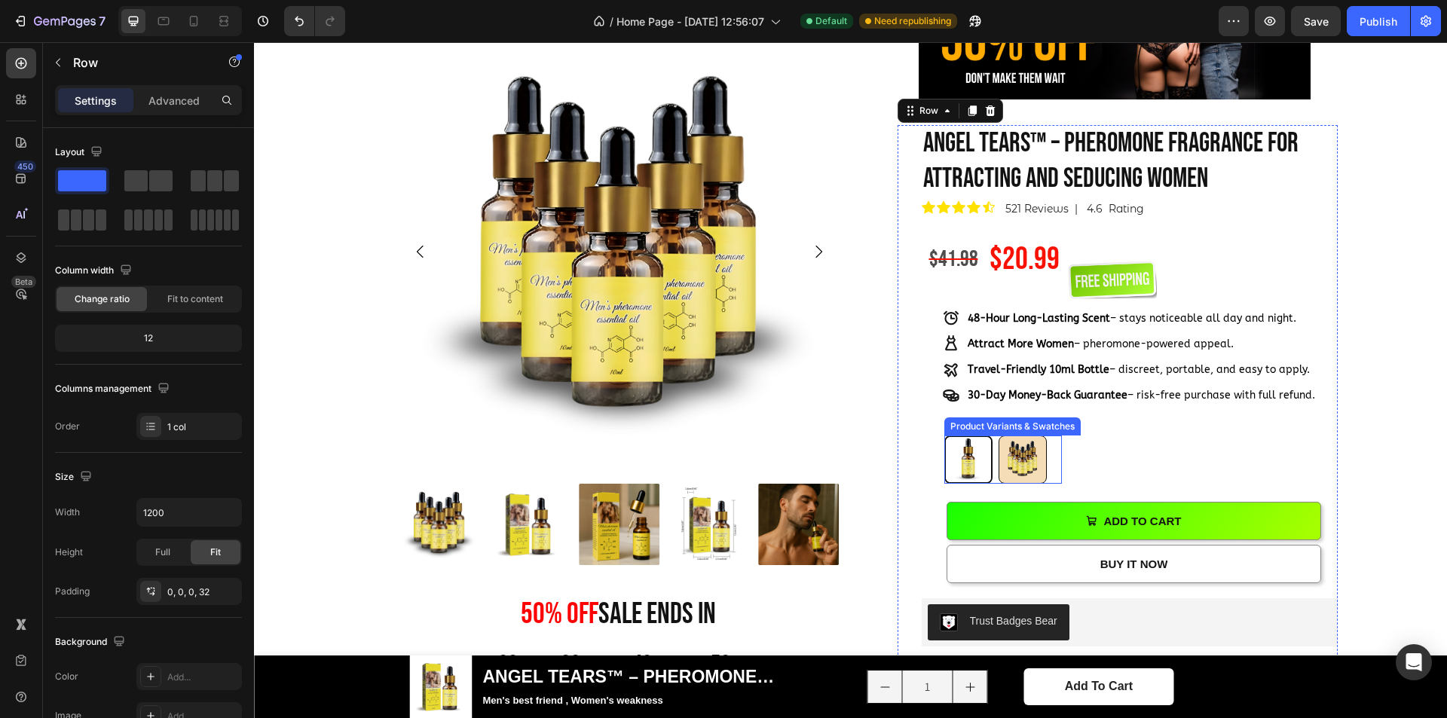
click at [1021, 465] on img at bounding box center [1023, 459] width 47 height 47
click at [999, 436] on input "5PCS 5PCS" at bounding box center [998, 435] width 1 height 1
radio input "true"
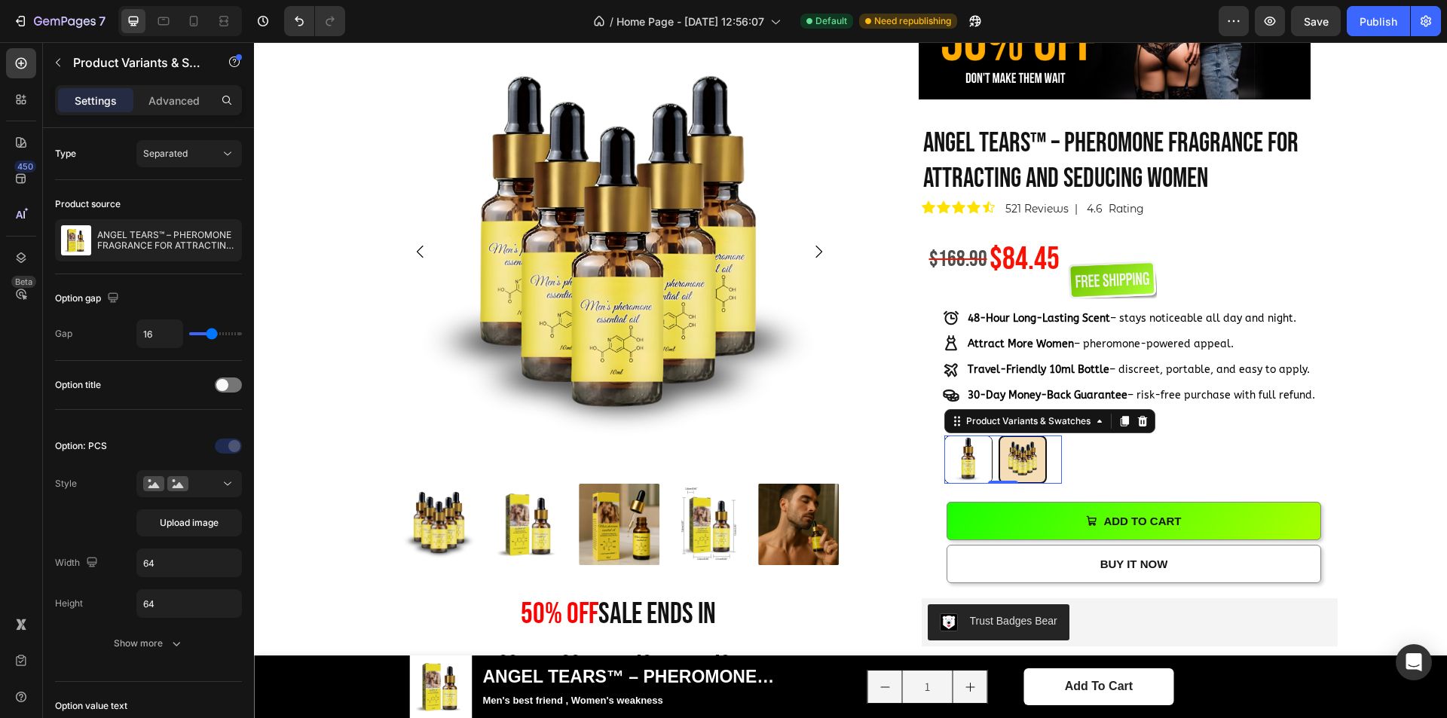
click at [959, 452] on img at bounding box center [968, 459] width 47 height 47
click at [945, 436] on input "1PCS 1PCS" at bounding box center [944, 435] width 1 height 1
radio input "true"
click at [1030, 460] on img at bounding box center [1023, 459] width 47 height 47
click at [999, 436] on input "5PCS 5PCS" at bounding box center [998, 435] width 1 height 1
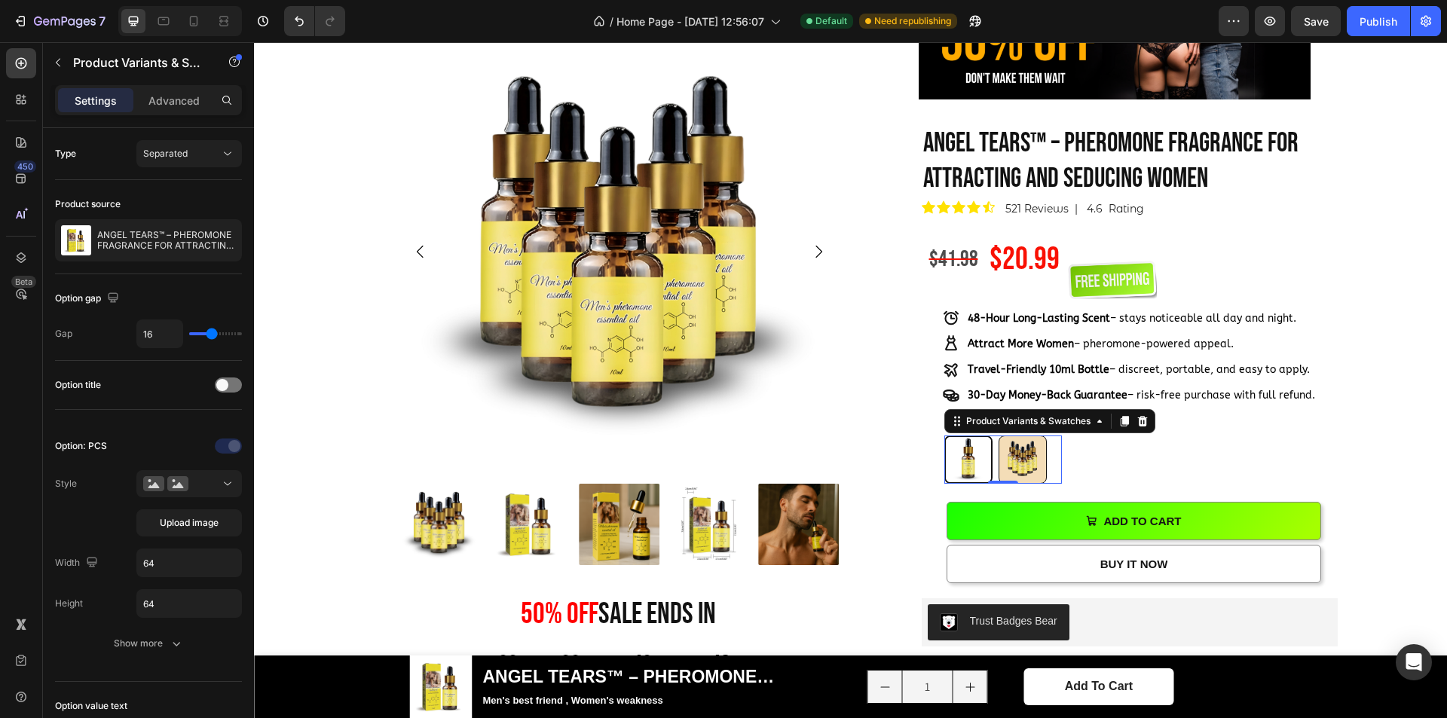
radio input "true"
click at [964, 461] on img at bounding box center [968, 459] width 47 height 47
click at [945, 436] on input "1PCS 1PCS" at bounding box center [944, 435] width 1 height 1
radio input "true"
click at [1175, 439] on div "100 % Will Make Your Crush Notice You Text Block ANGEL TEARS™ – PHEROMONE FRAGR…" at bounding box center [1130, 625] width 416 height 1001
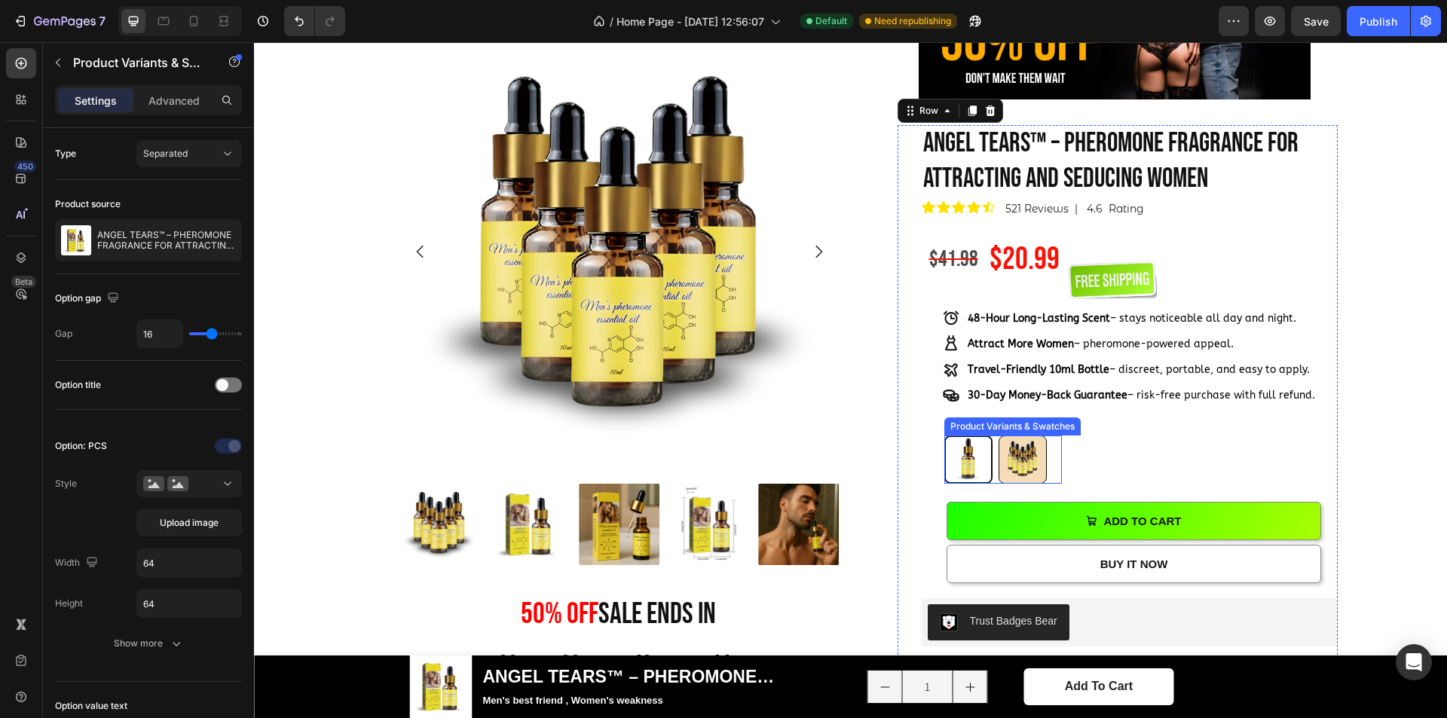
click at [1032, 457] on img at bounding box center [1023, 459] width 47 height 47
click at [999, 436] on input "5PCS 5PCS" at bounding box center [998, 435] width 1 height 1
radio input "true"
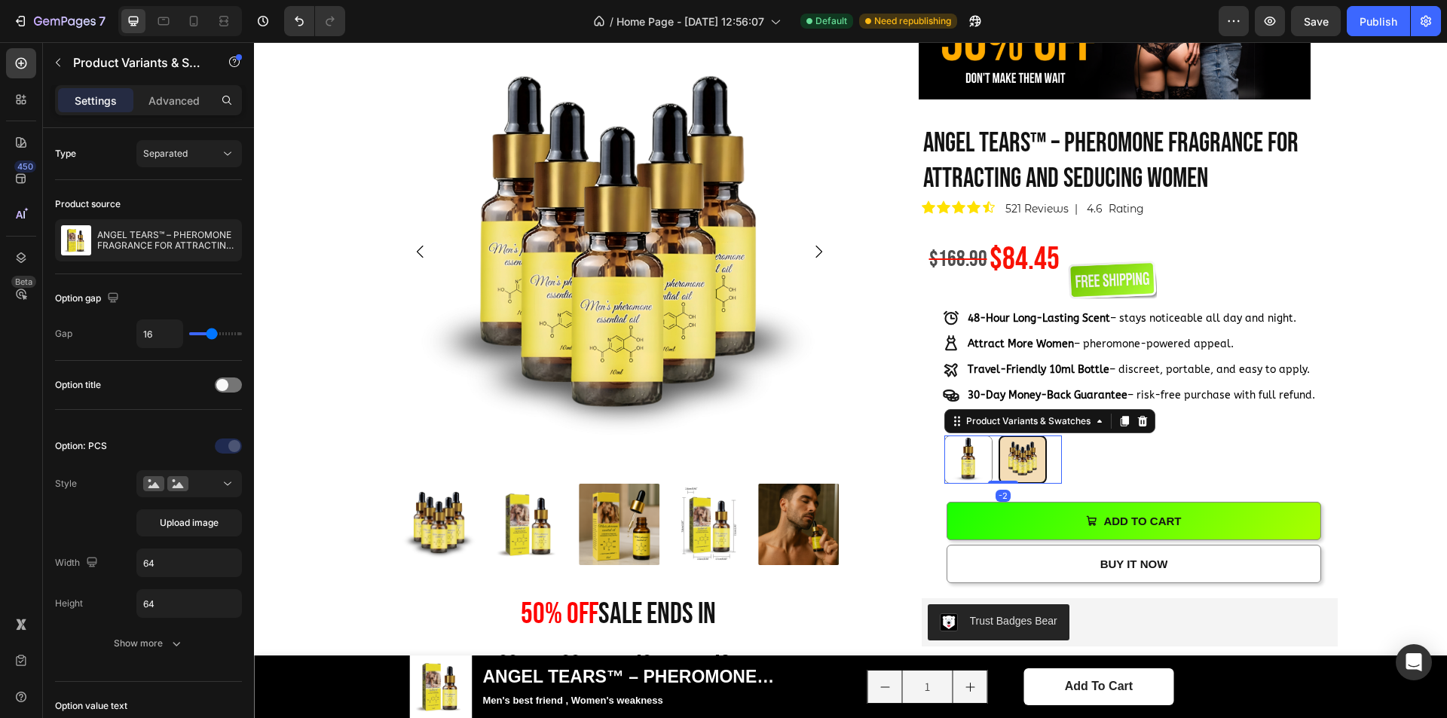
click at [1046, 454] on div "1PCS 1PCS 5PCS 5PCS" at bounding box center [1004, 460] width 118 height 48
click at [229, 389] on div at bounding box center [228, 385] width 27 height 15
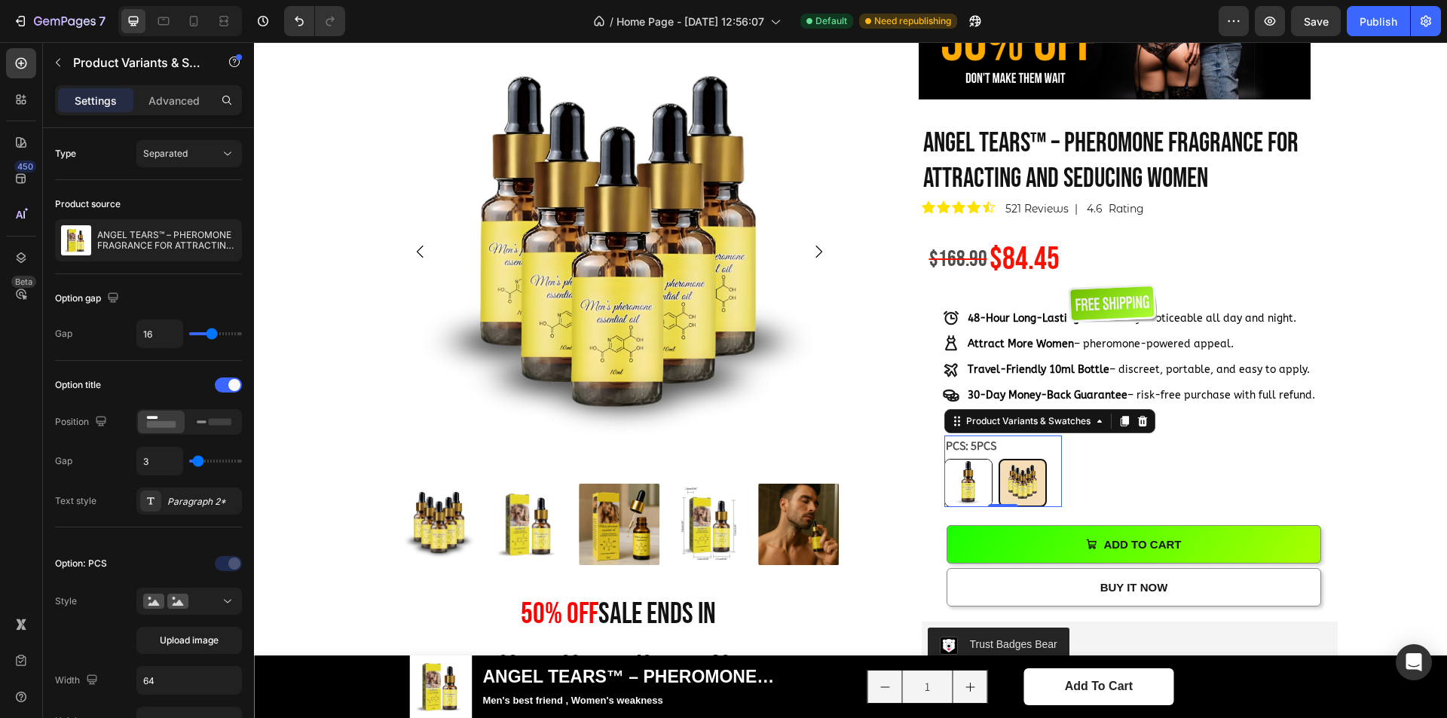
click at [969, 485] on img at bounding box center [968, 483] width 47 height 47
click at [945, 459] on input "1PCS 1PCS" at bounding box center [944, 458] width 1 height 1
radio input "true"
click at [1015, 480] on img at bounding box center [1023, 483] width 47 height 47
click at [999, 459] on input "5PCS 5PCS" at bounding box center [998, 458] width 1 height 1
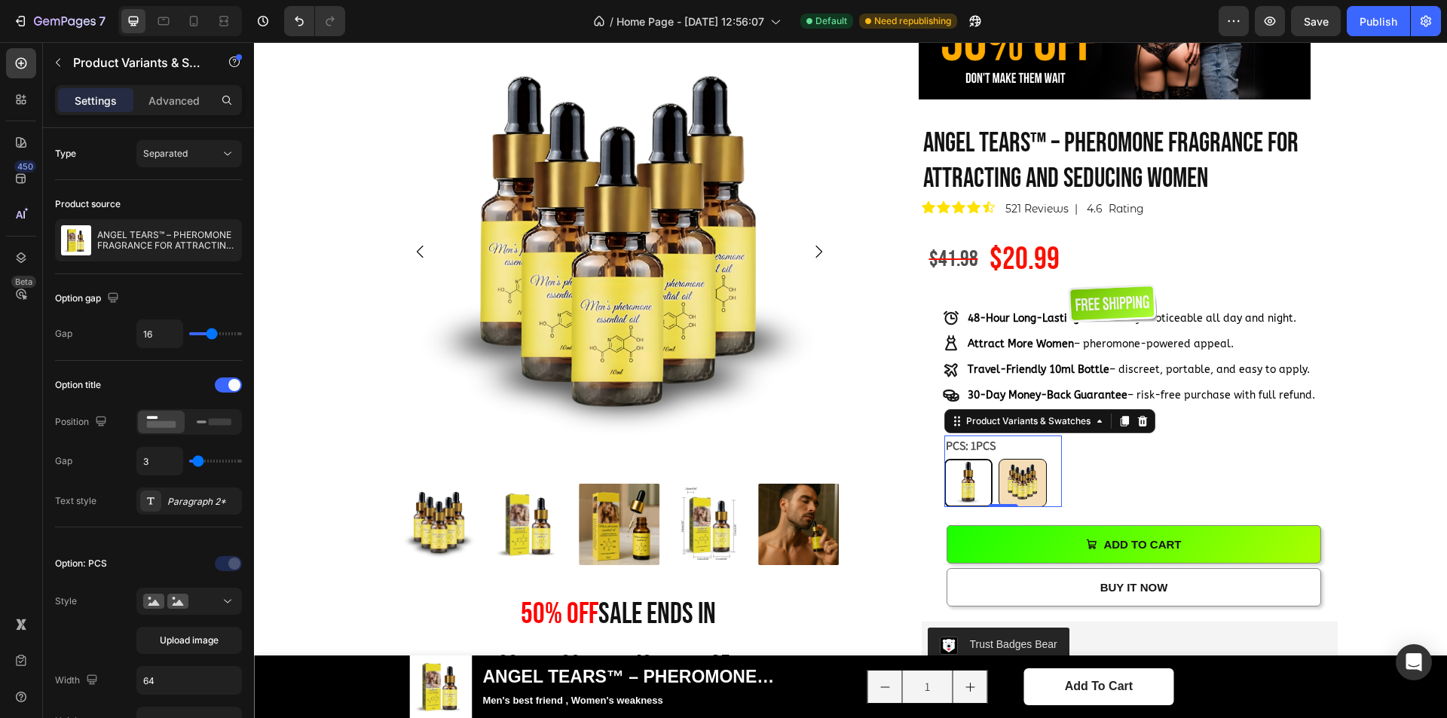
radio input "true"
click at [970, 483] on img at bounding box center [968, 483] width 47 height 47
click at [945, 459] on input "1PCS 1PCS" at bounding box center [944, 458] width 1 height 1
radio input "true"
click at [1018, 484] on img at bounding box center [1023, 483] width 47 height 47
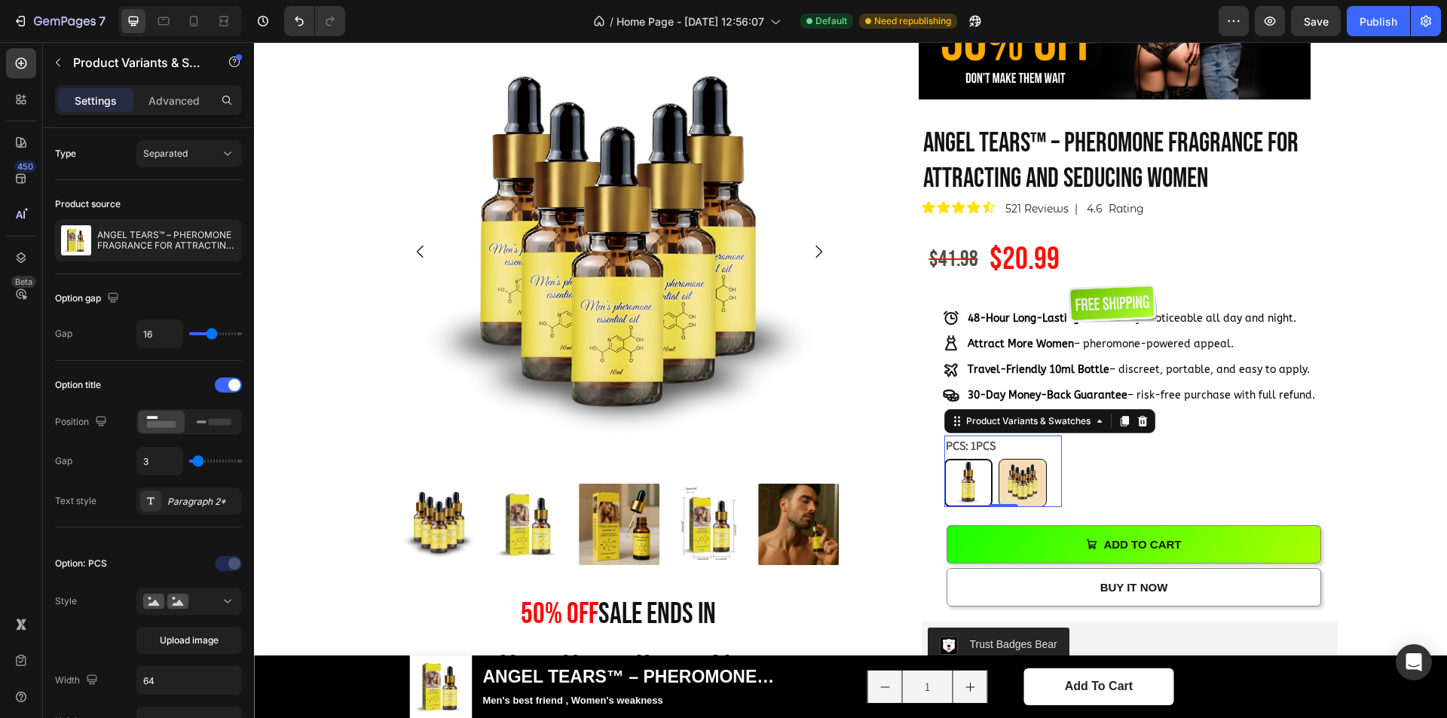
click at [999, 459] on input "5PCS 5PCS" at bounding box center [998, 458] width 1 height 1
radio input "true"
click at [969, 485] on img at bounding box center [968, 483] width 47 height 47
click at [945, 459] on input "1PCS 1PCS" at bounding box center [944, 458] width 1 height 1
radio input "true"
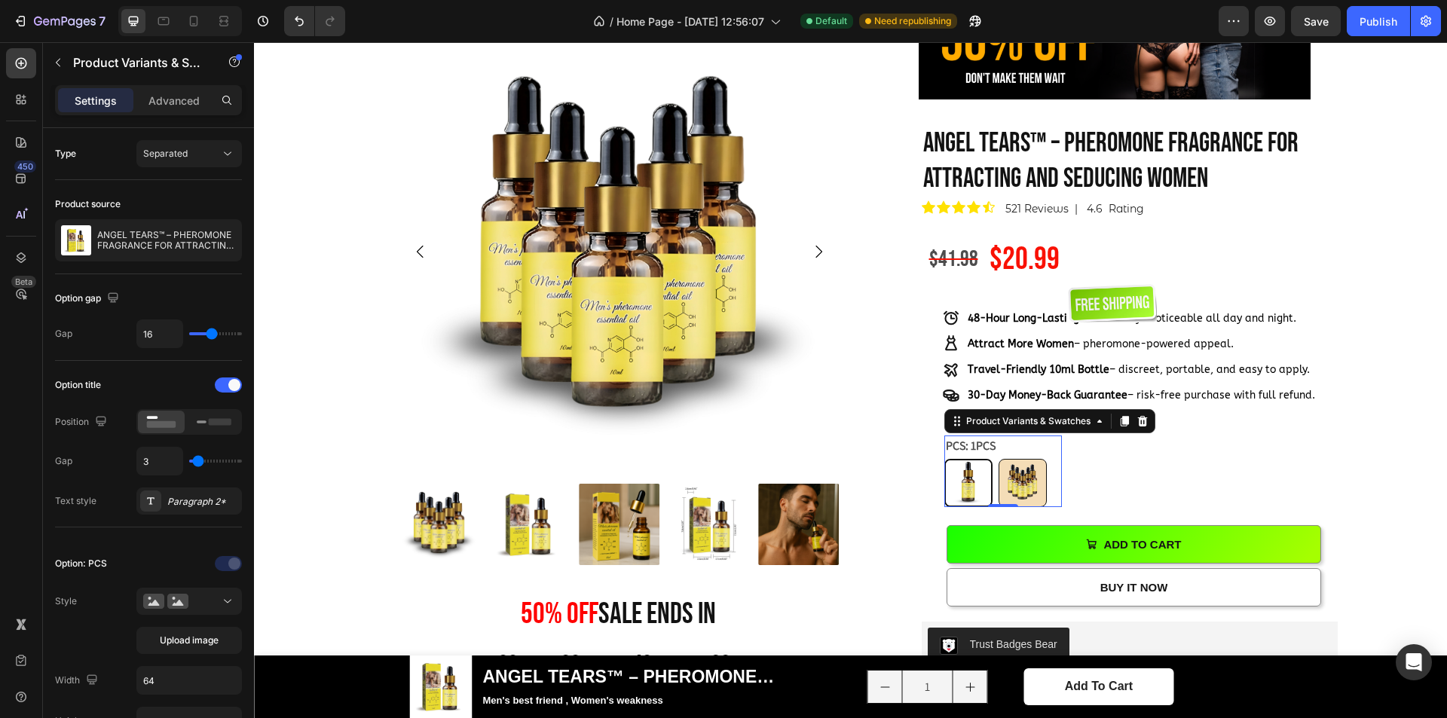
click at [1015, 491] on img at bounding box center [1023, 483] width 47 height 47
click at [999, 459] on input "5PCS 5PCS" at bounding box center [998, 458] width 1 height 1
radio input "true"
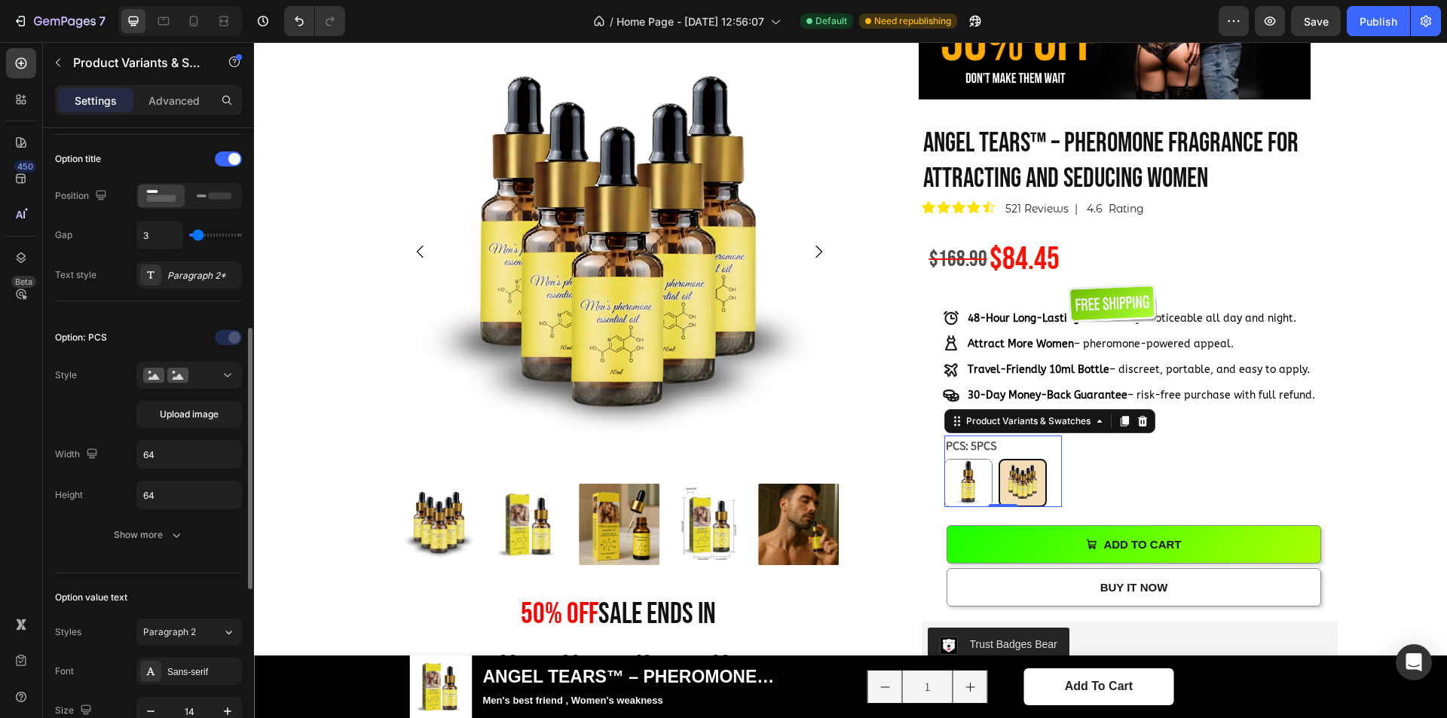
scroll to position [302, 0]
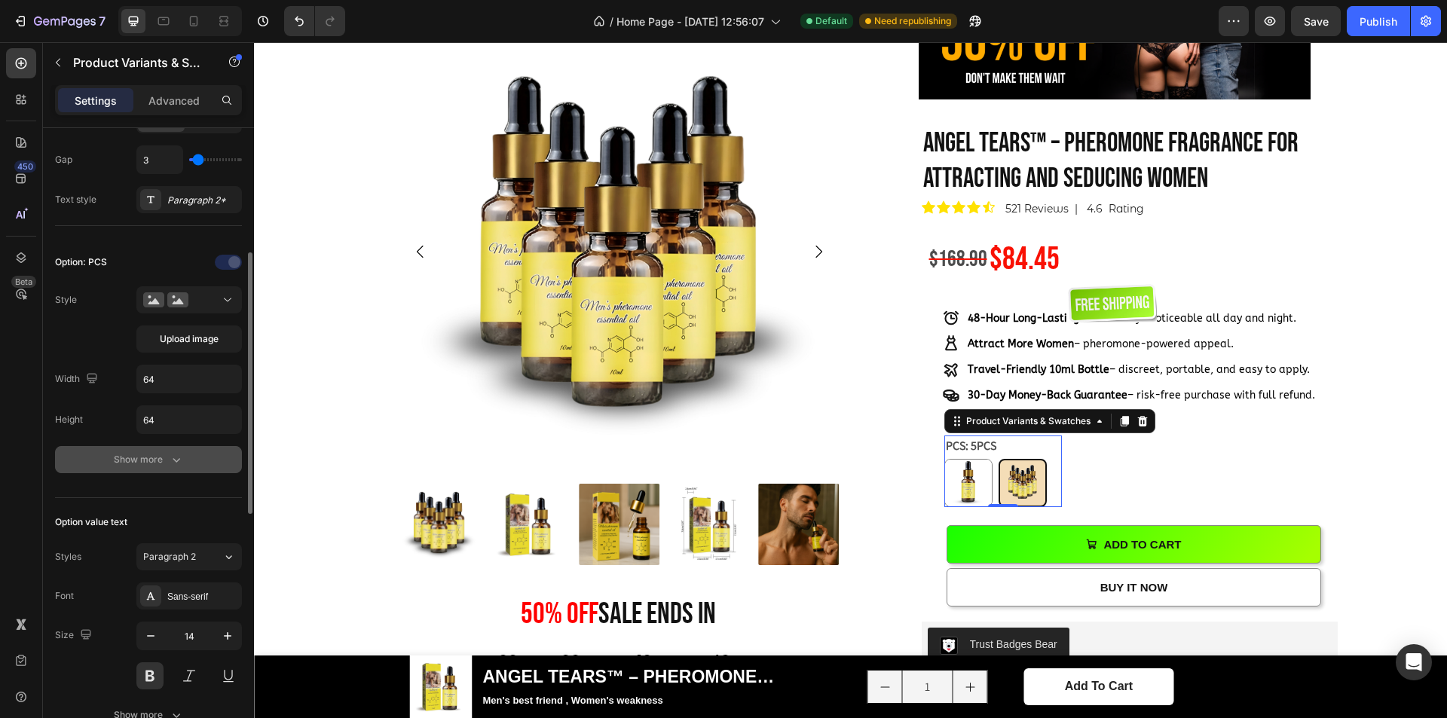
click at [162, 461] on div "Show more" at bounding box center [149, 459] width 70 height 15
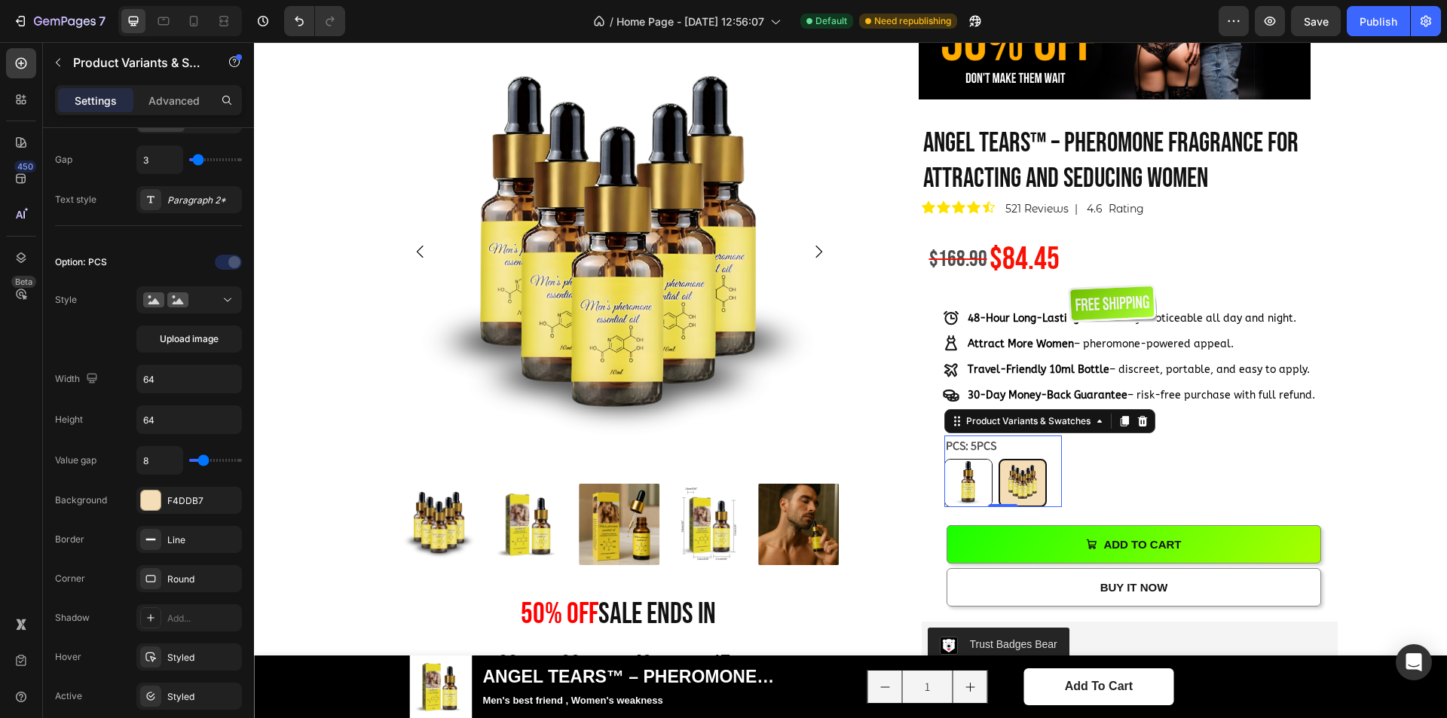
click at [959, 478] on img at bounding box center [968, 483] width 47 height 47
click at [945, 459] on input "1PCS 1PCS" at bounding box center [944, 458] width 1 height 1
radio input "true"
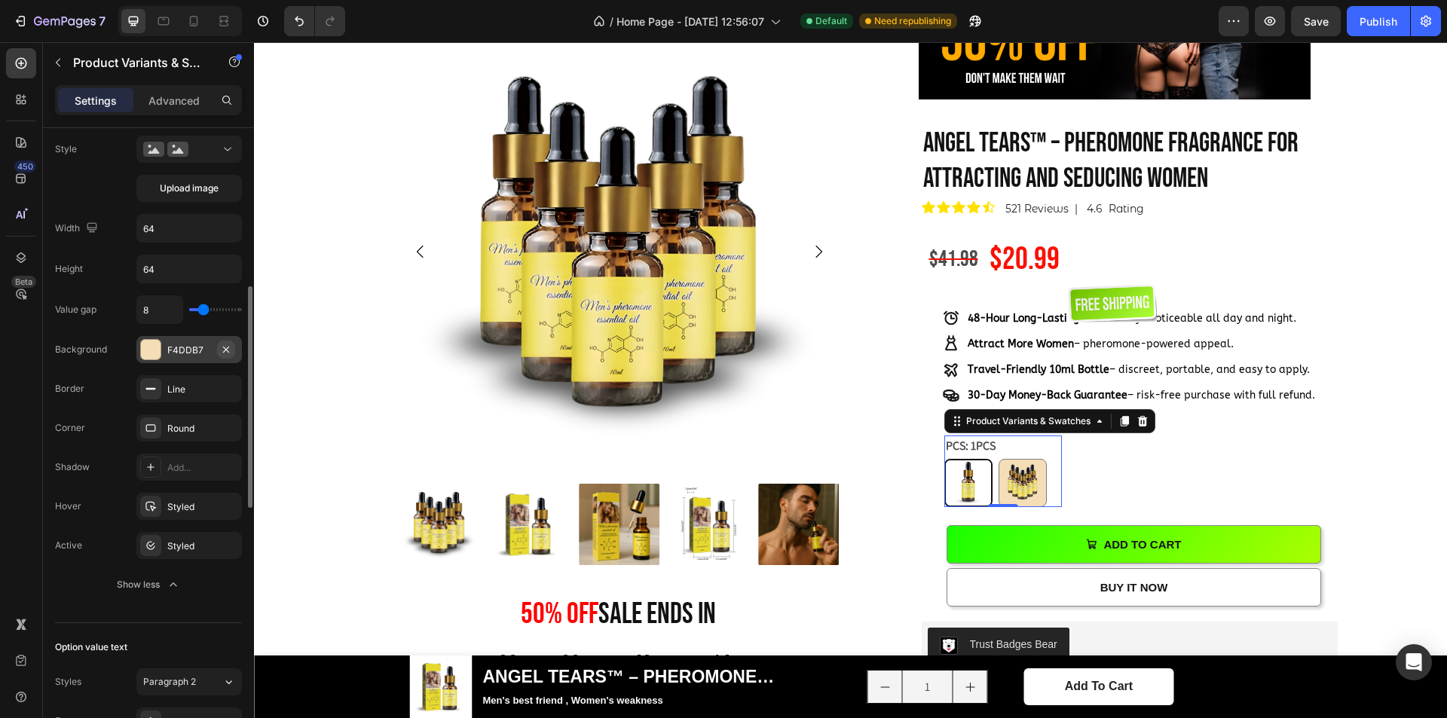
click at [227, 350] on icon "button" at bounding box center [226, 349] width 6 height 6
click at [1017, 481] on img at bounding box center [1023, 483] width 47 height 47
click at [999, 459] on input "5PCS 5PCS" at bounding box center [998, 458] width 1 height 1
radio input "true"
click at [959, 479] on img at bounding box center [968, 483] width 47 height 47
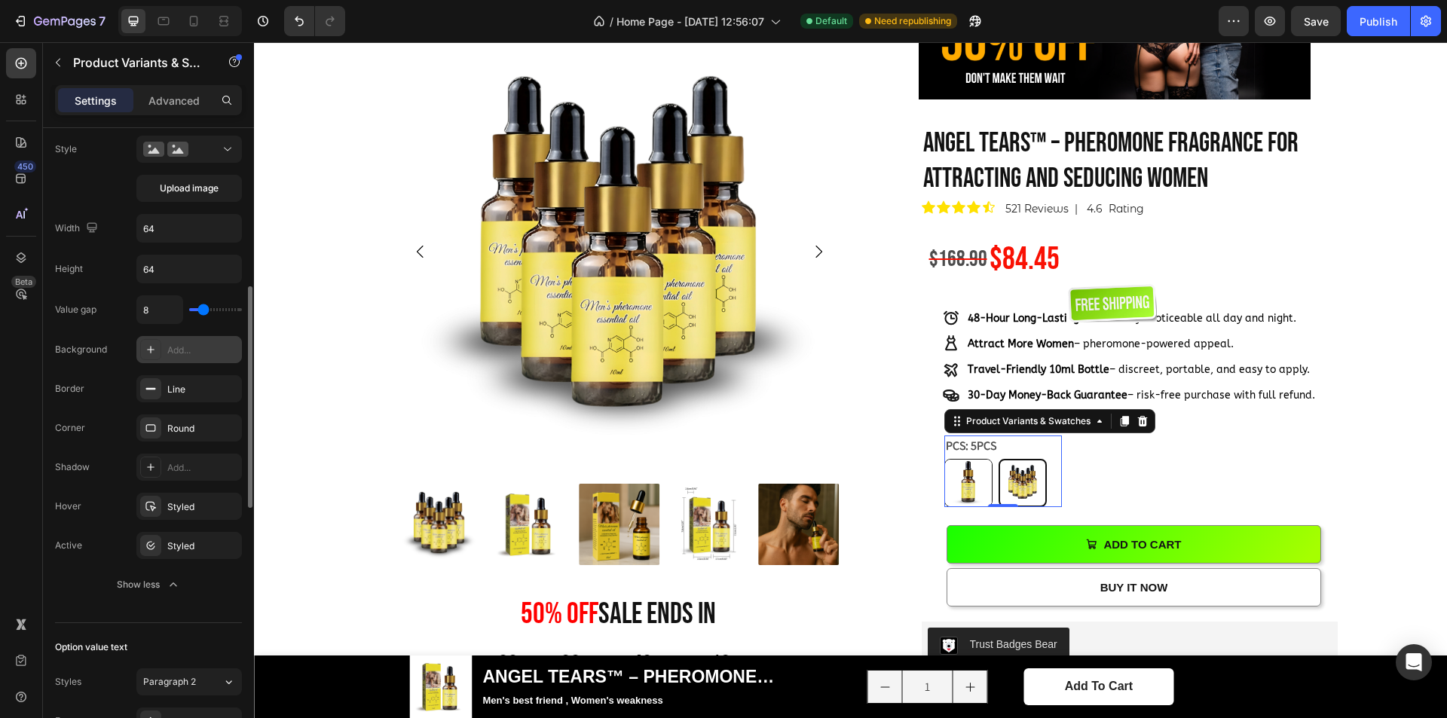
click at [945, 459] on input "1PCS 1PCS" at bounding box center [944, 458] width 1 height 1
radio input "true"
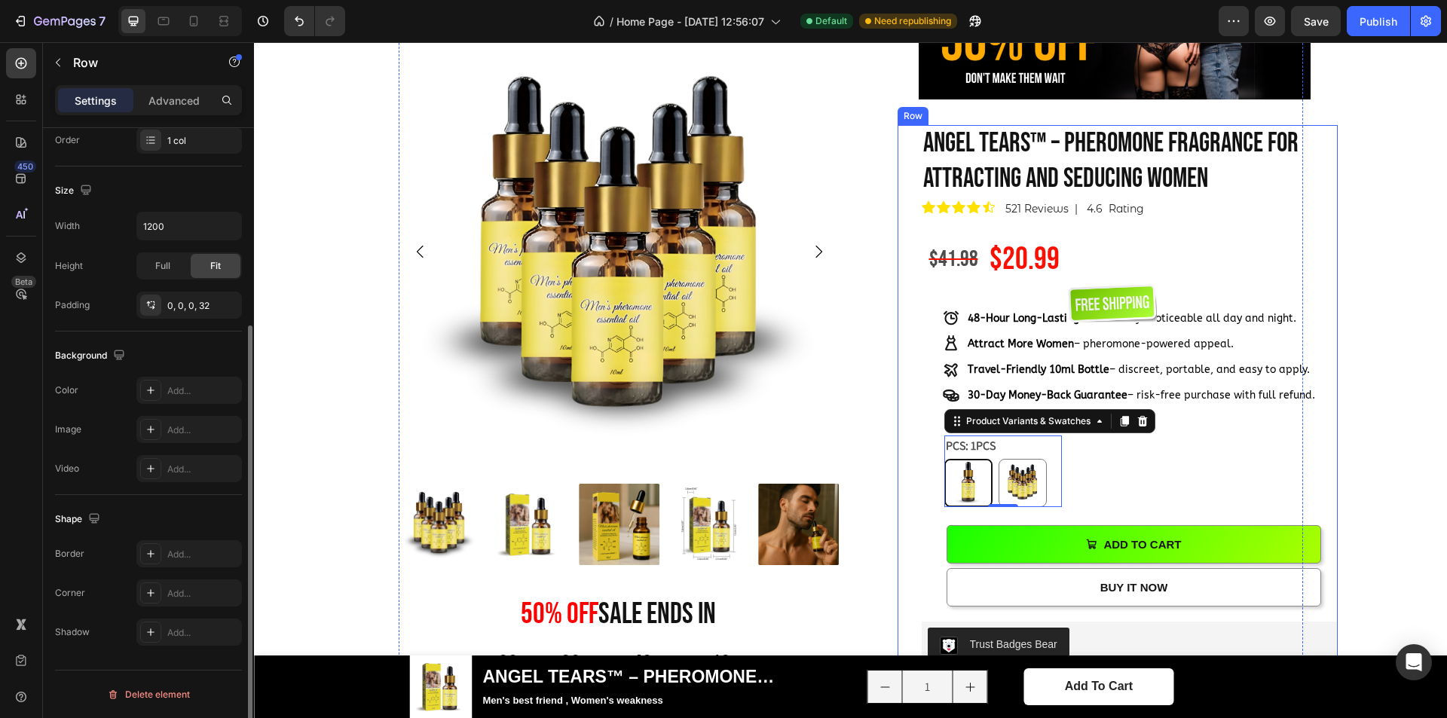
click at [1138, 471] on div "100 % Will Make Your Crush Notice You Text Block ANGEL TEARS™ – PHEROMONE FRAGR…" at bounding box center [1130, 637] width 416 height 1024
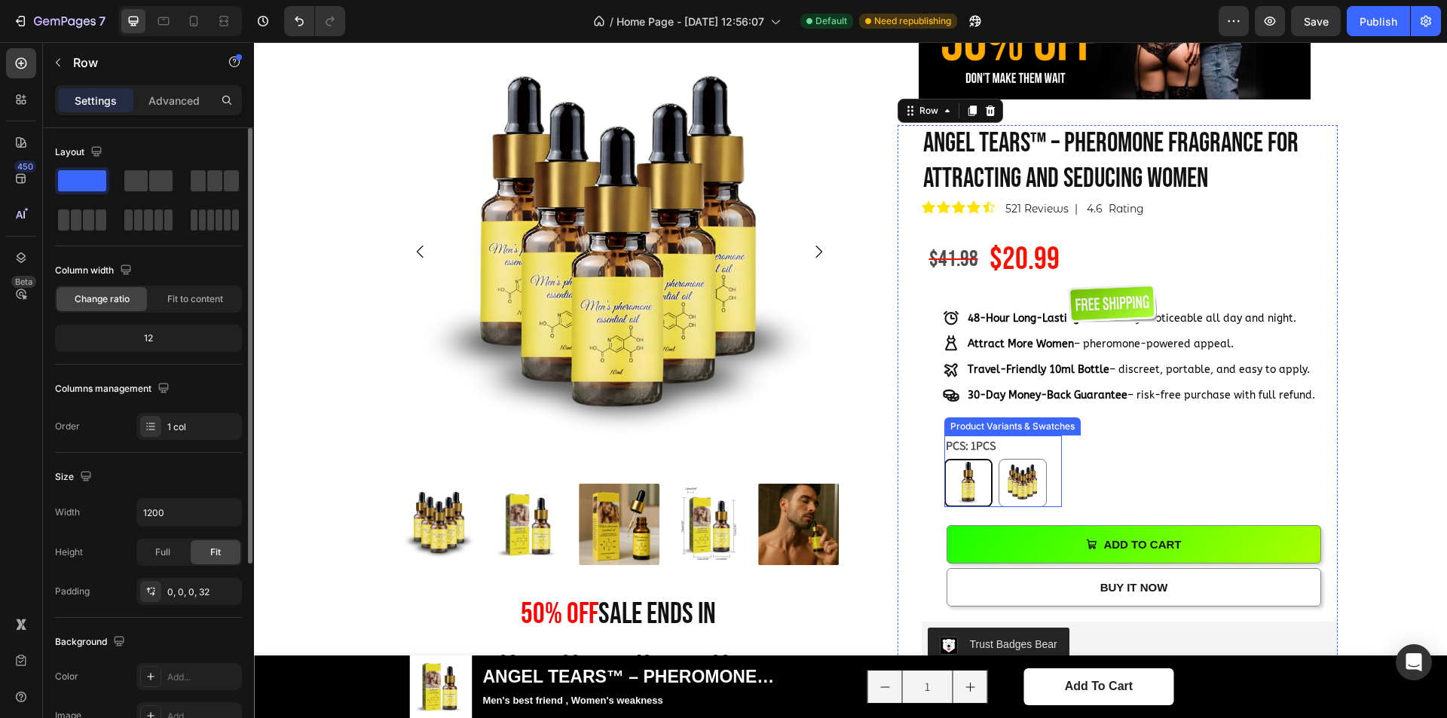
click at [969, 449] on legend "PCS: 1PCS" at bounding box center [971, 446] width 53 height 21
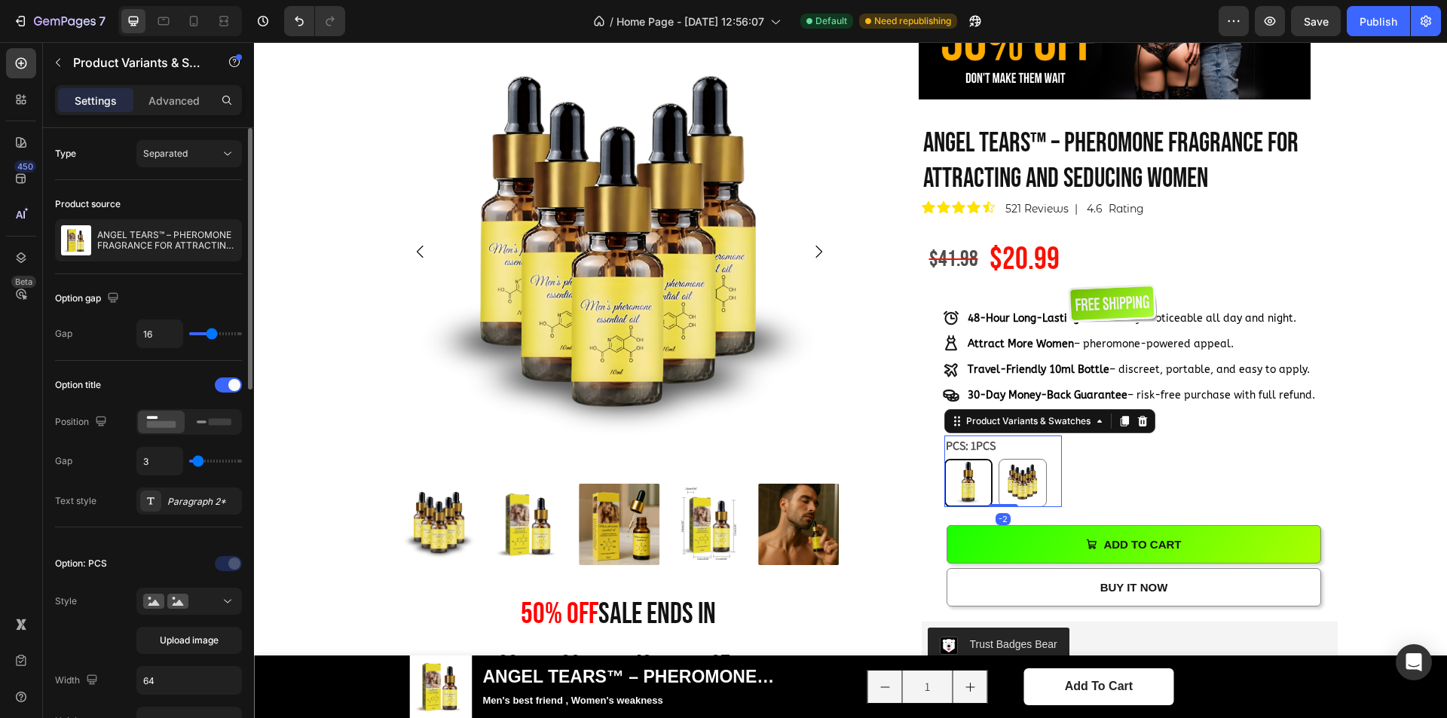
type input "1"
type input "3"
type input "4"
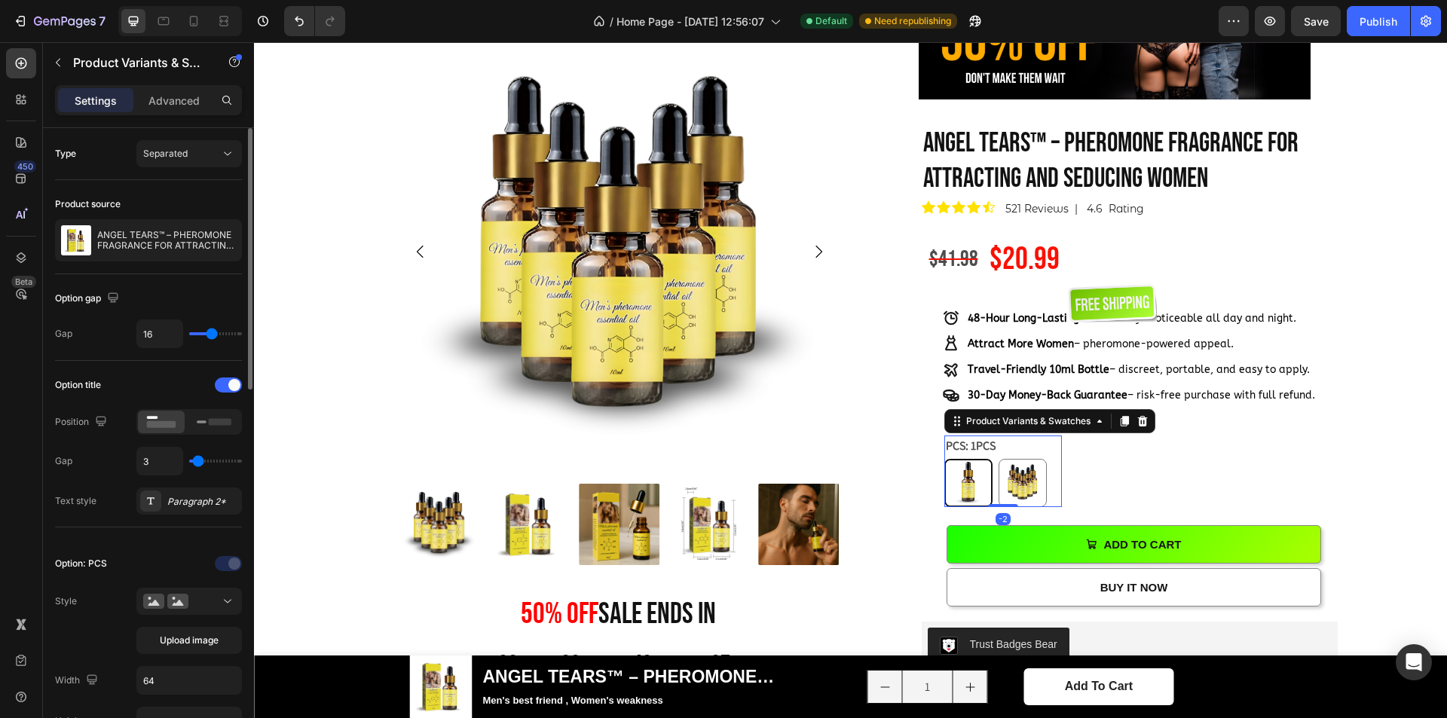
type input "4"
type input "6"
type input "7"
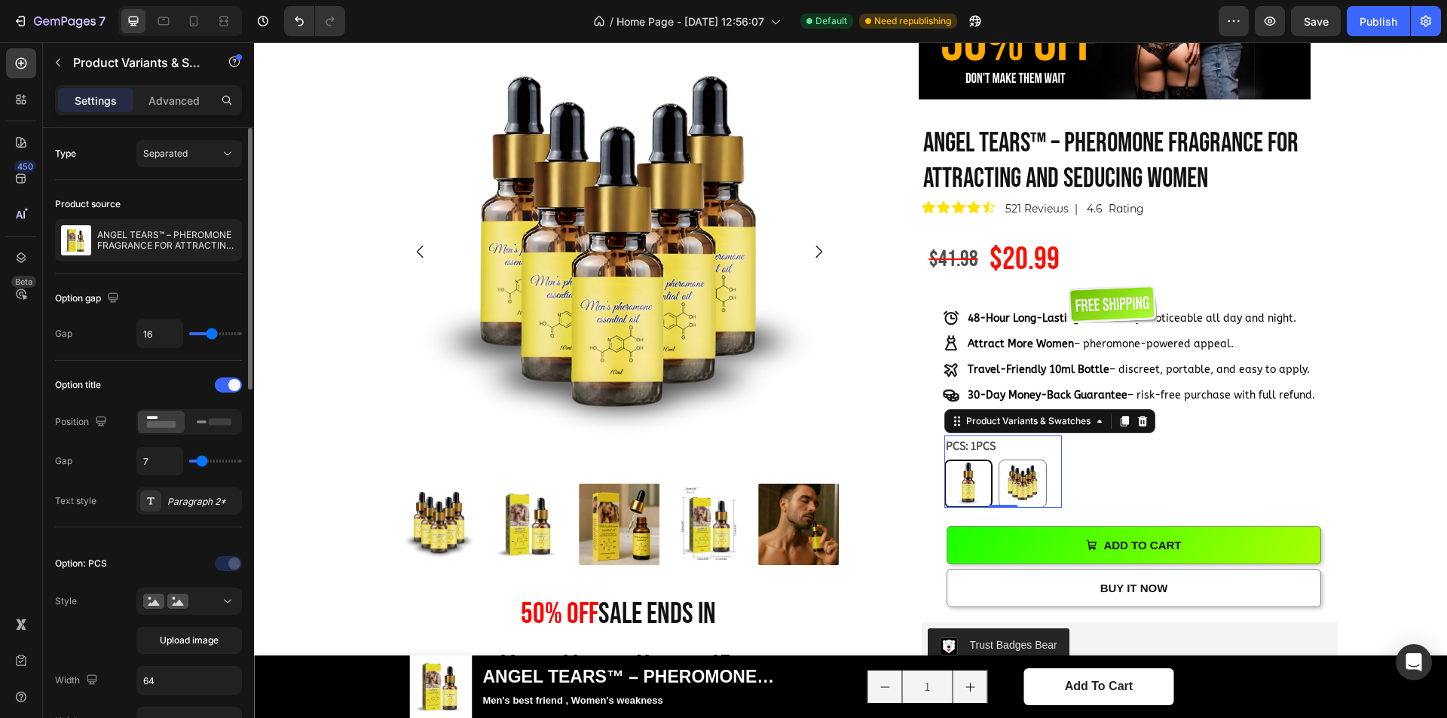
type input "8"
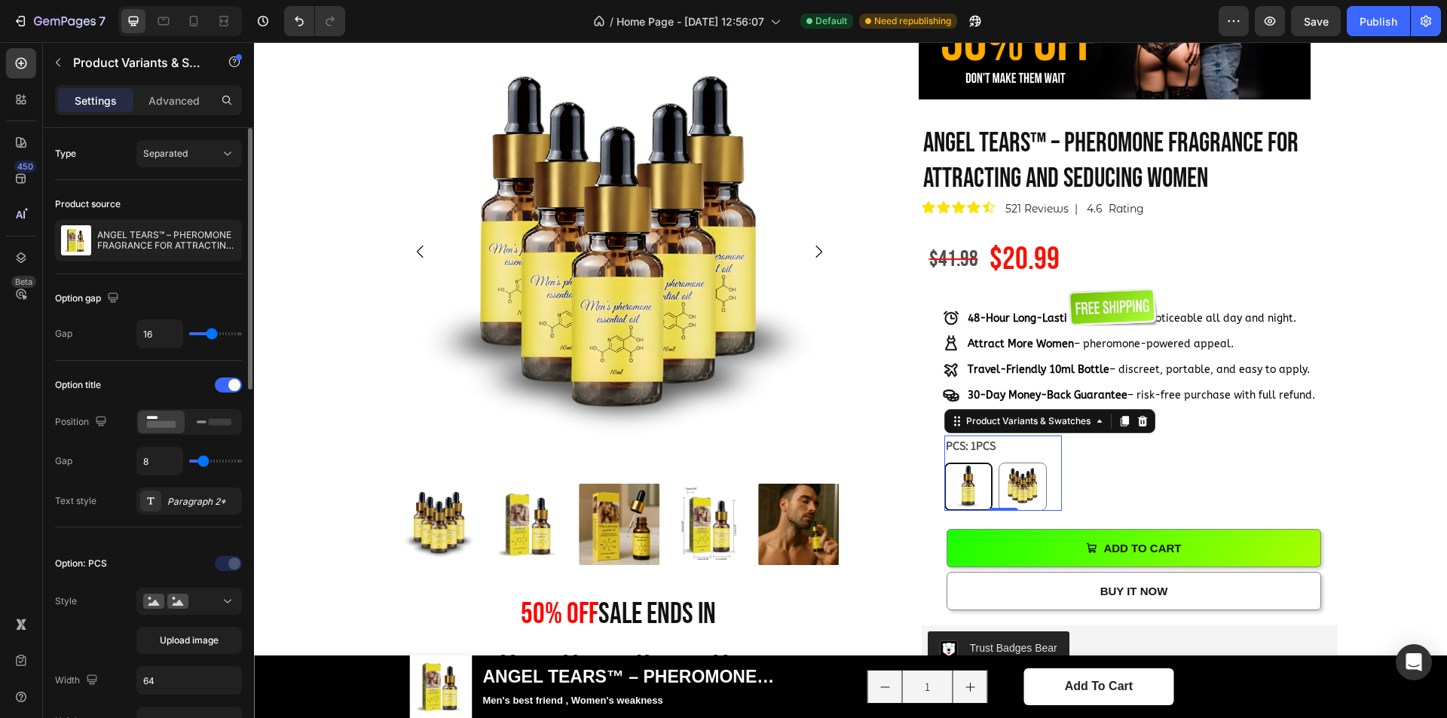
type input "9"
type input "10"
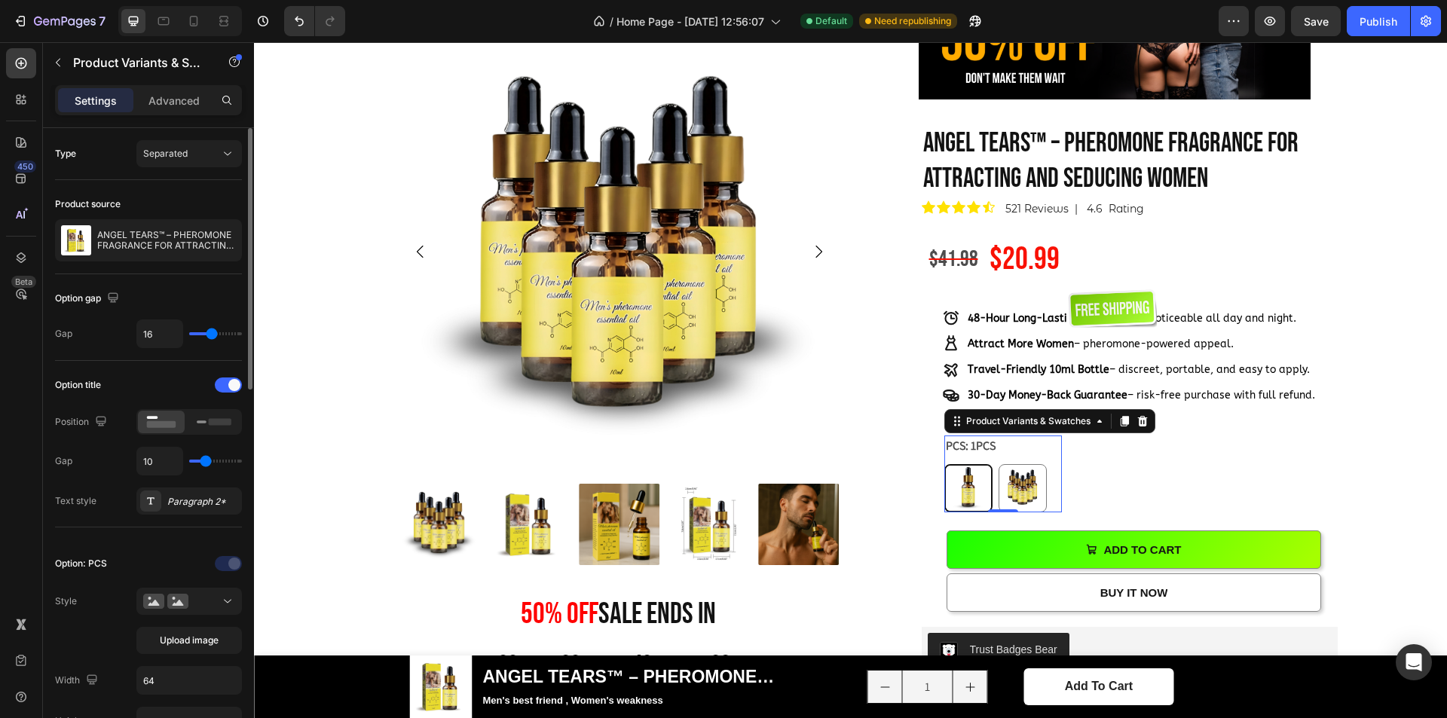
type input "11"
type input "12"
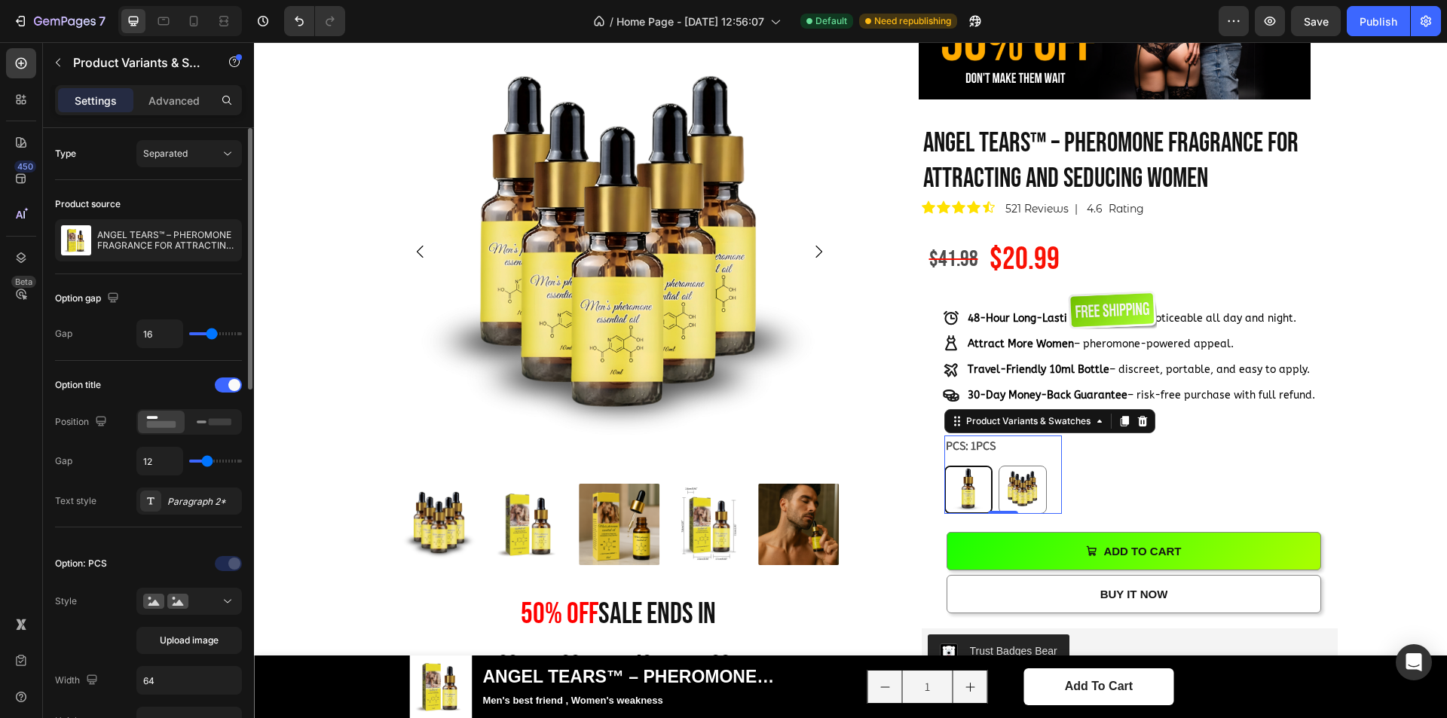
type input "13"
drag, startPoint x: 197, startPoint y: 461, endPoint x: 209, endPoint y: 462, distance: 12.2
type input "13"
click at [209, 462] on input "range" at bounding box center [215, 461] width 53 height 3
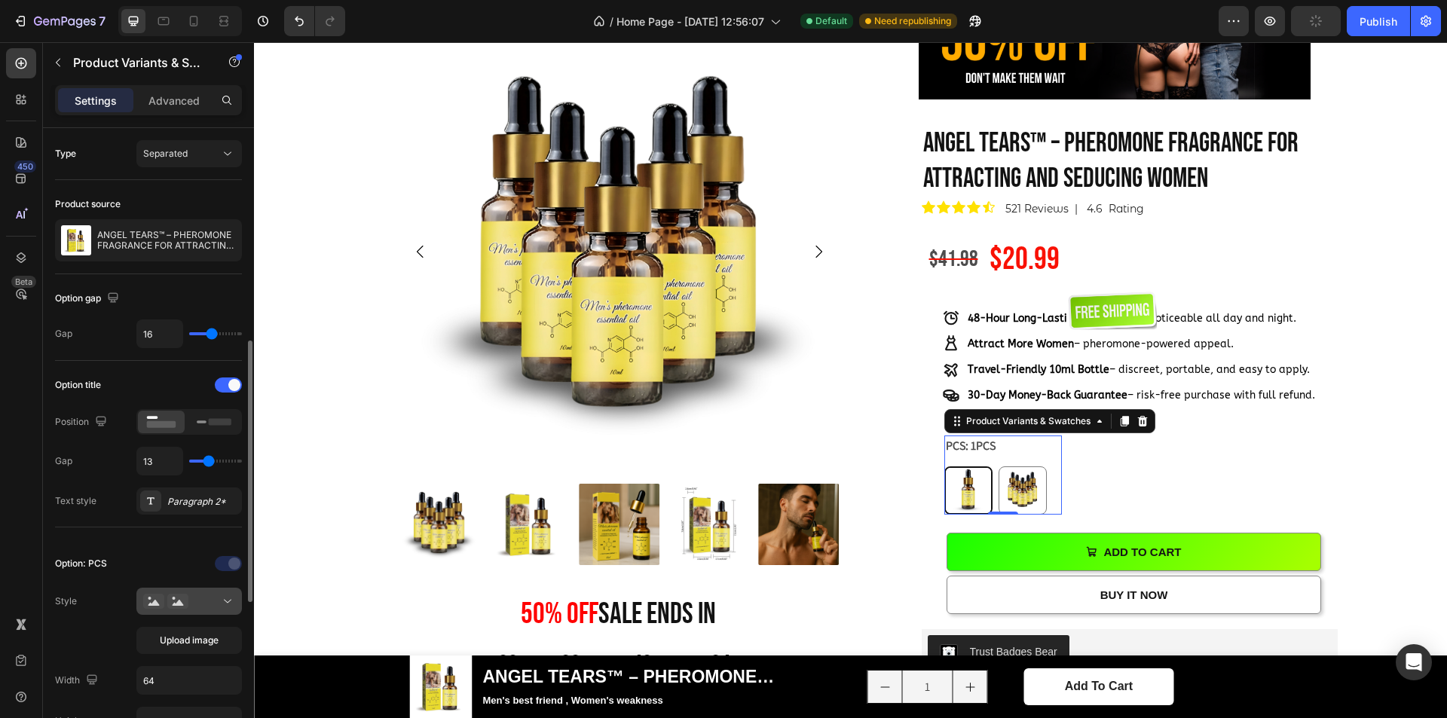
scroll to position [151, 0]
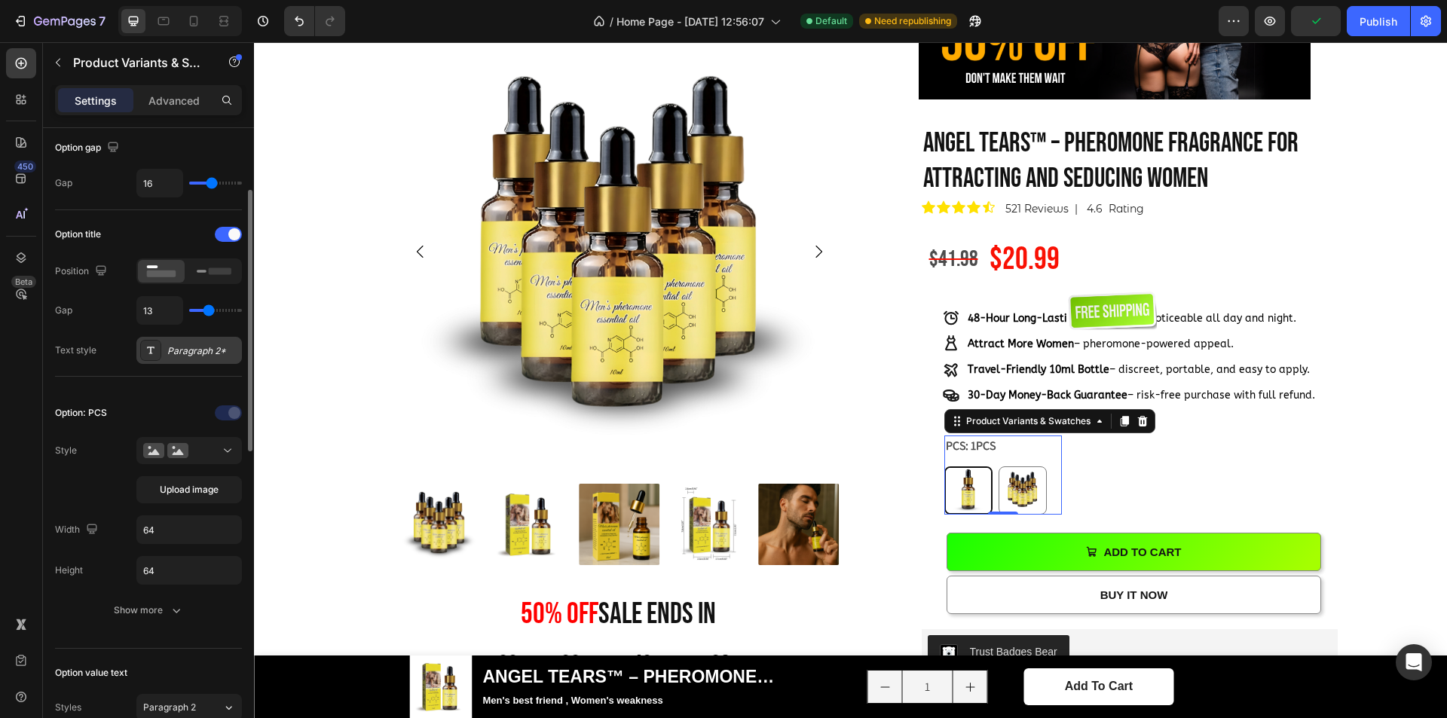
click at [200, 354] on div "Paragraph 2*" at bounding box center [202, 351] width 71 height 14
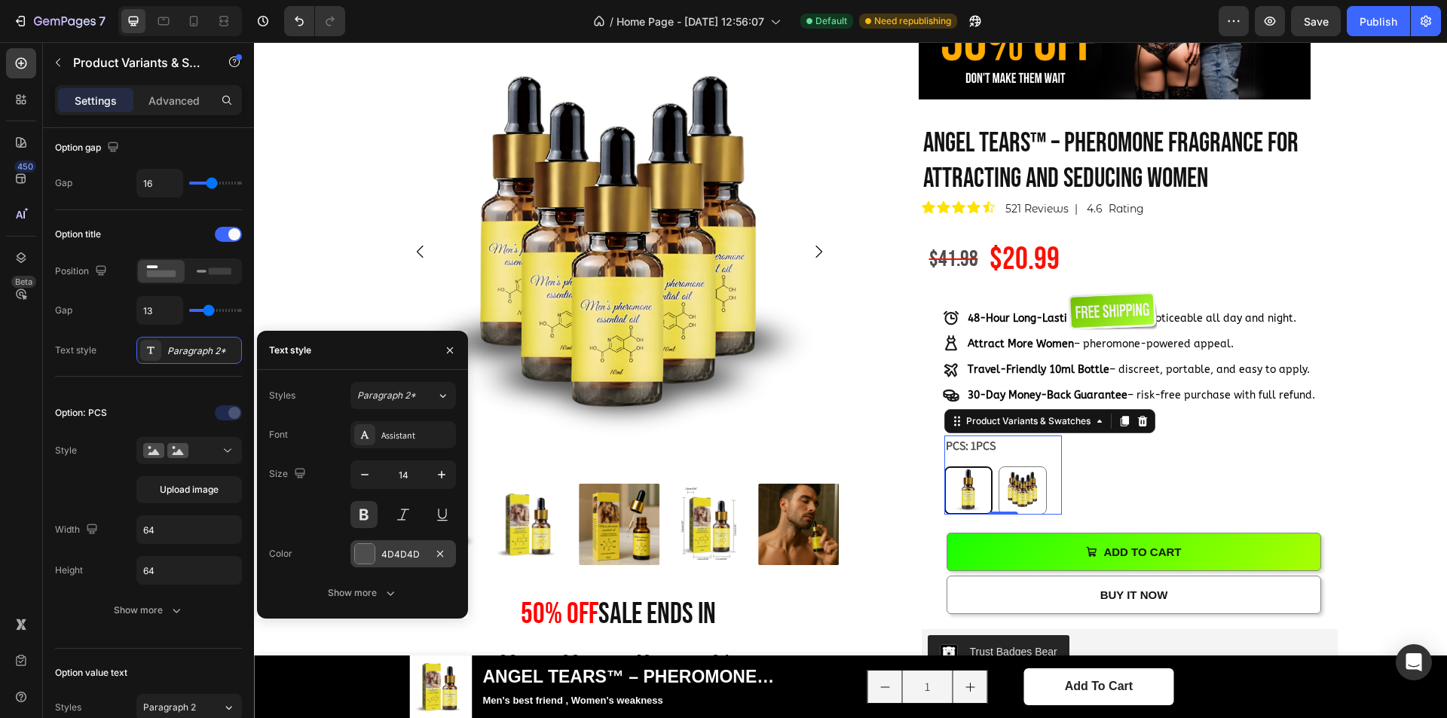
click at [366, 562] on div at bounding box center [365, 554] width 20 height 20
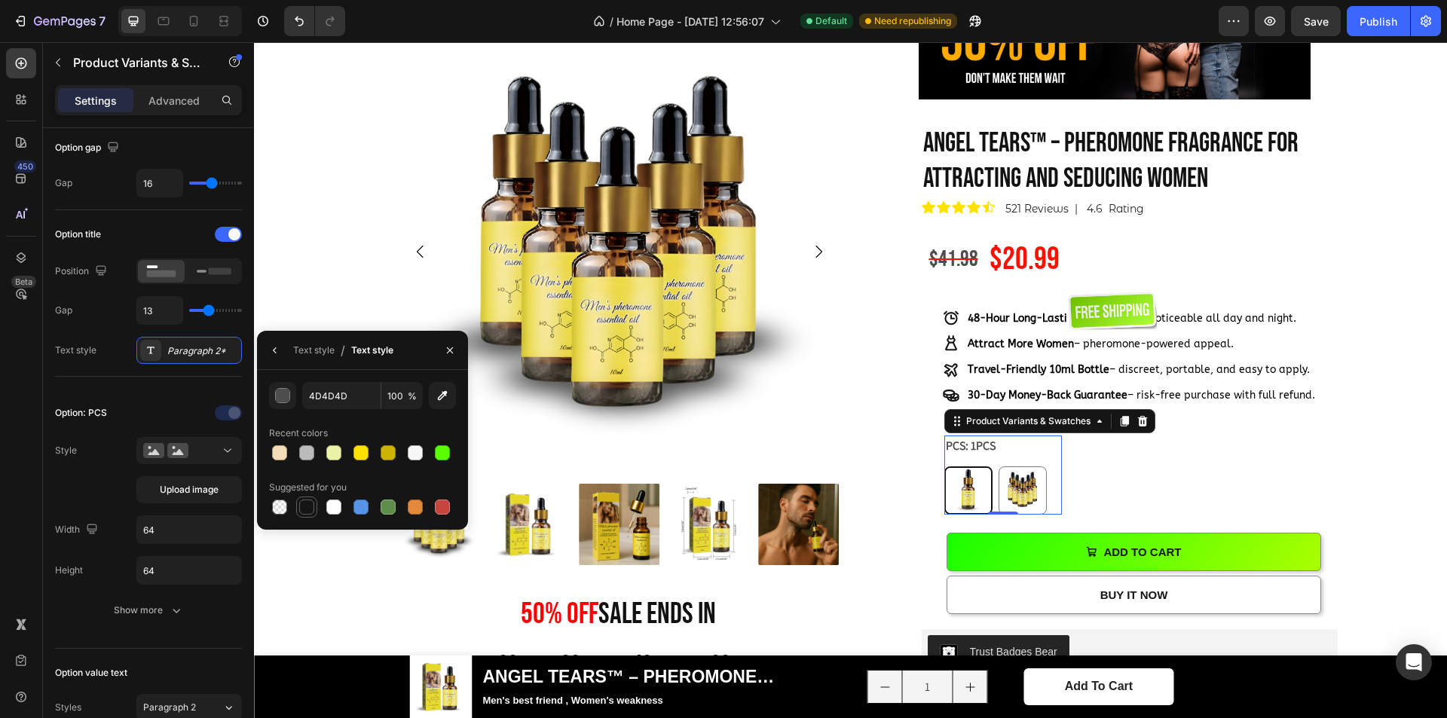
click at [304, 504] on div at bounding box center [306, 507] width 15 height 15
type input "151515"
click at [1138, 470] on div "100 % Will Make Your Crush Notice You Text Block ANGEL TEARS™ – PHEROMONE FRAGR…" at bounding box center [1130, 641] width 416 height 1032
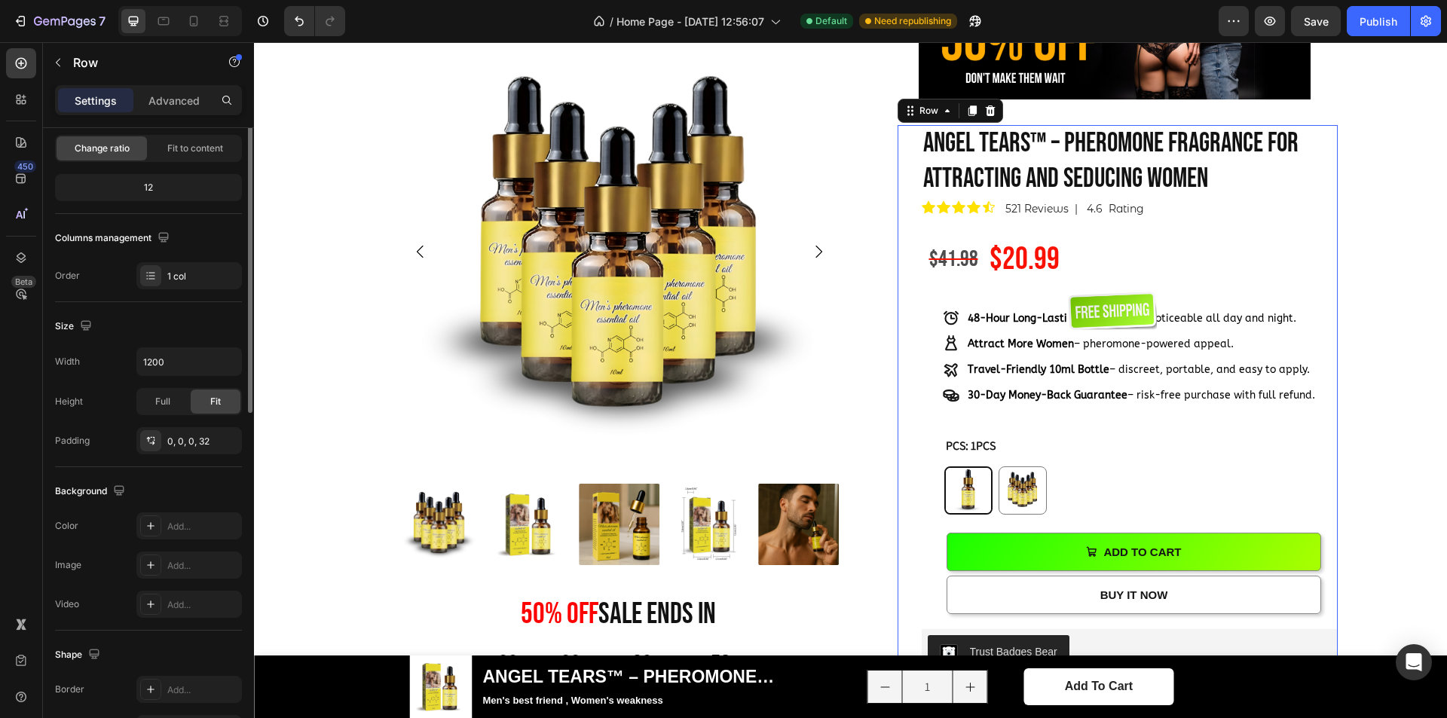
scroll to position [0, 0]
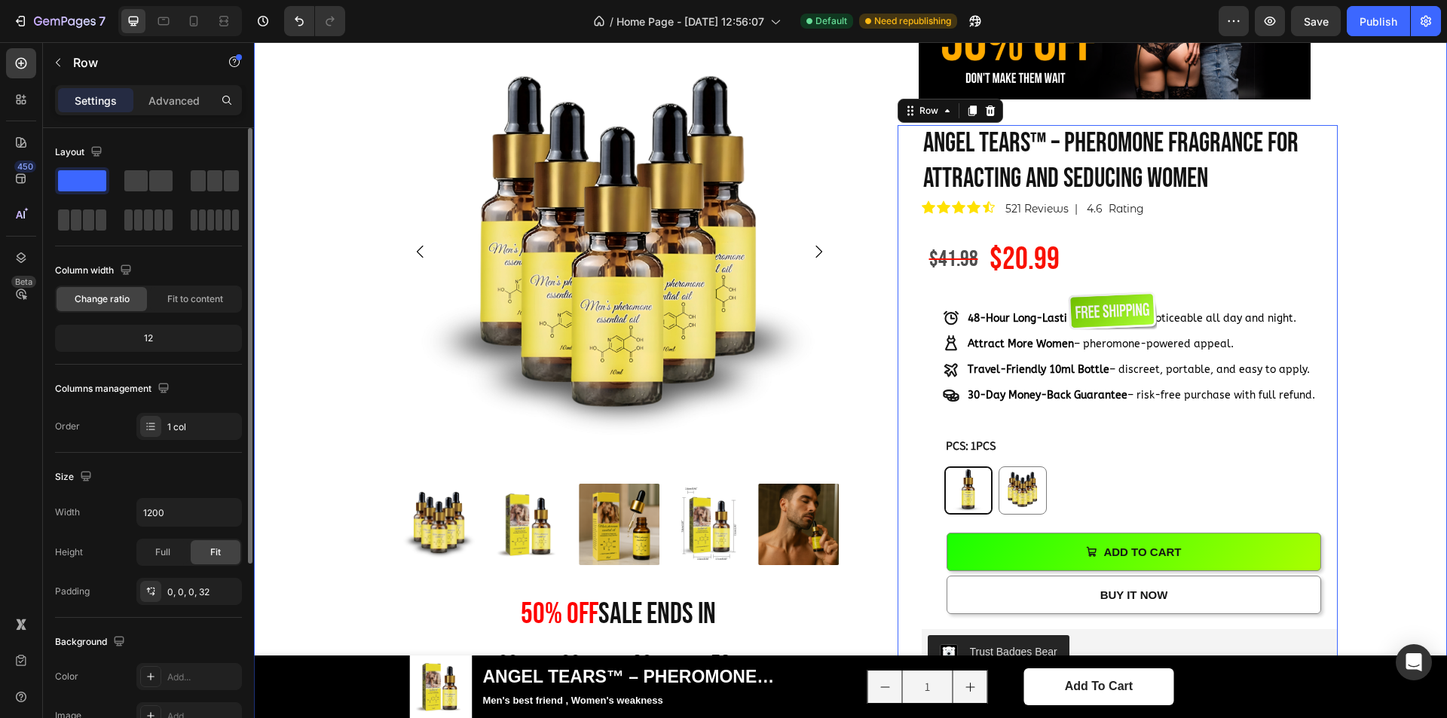
click at [1344, 384] on div "Product Images 50% OFF sale ends in Heading 00 Day 00 Hour 39 Minute 58 Second …" at bounding box center [850, 664] width 1171 height 1264
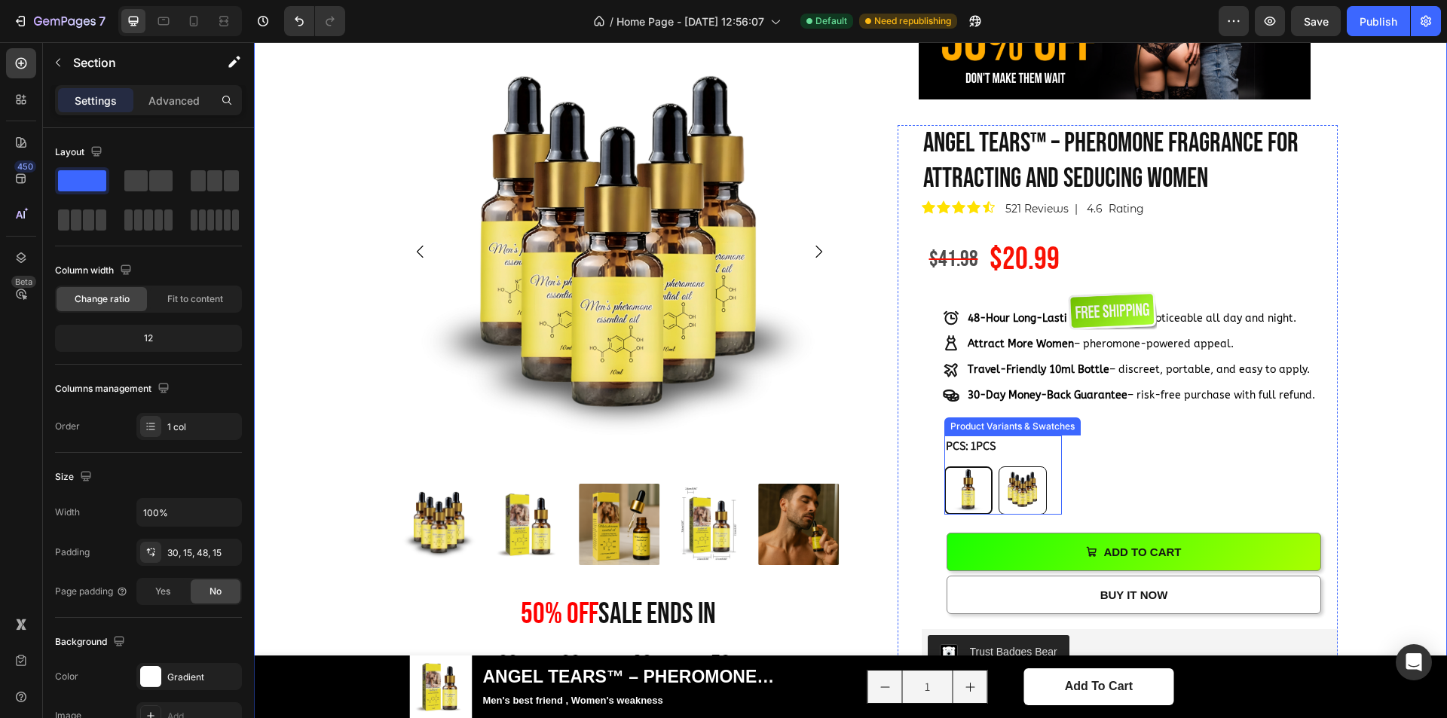
click at [1022, 491] on img at bounding box center [1023, 490] width 47 height 47
click at [999, 467] on input "5PCS 5PCS" at bounding box center [998, 466] width 1 height 1
radio input "true"
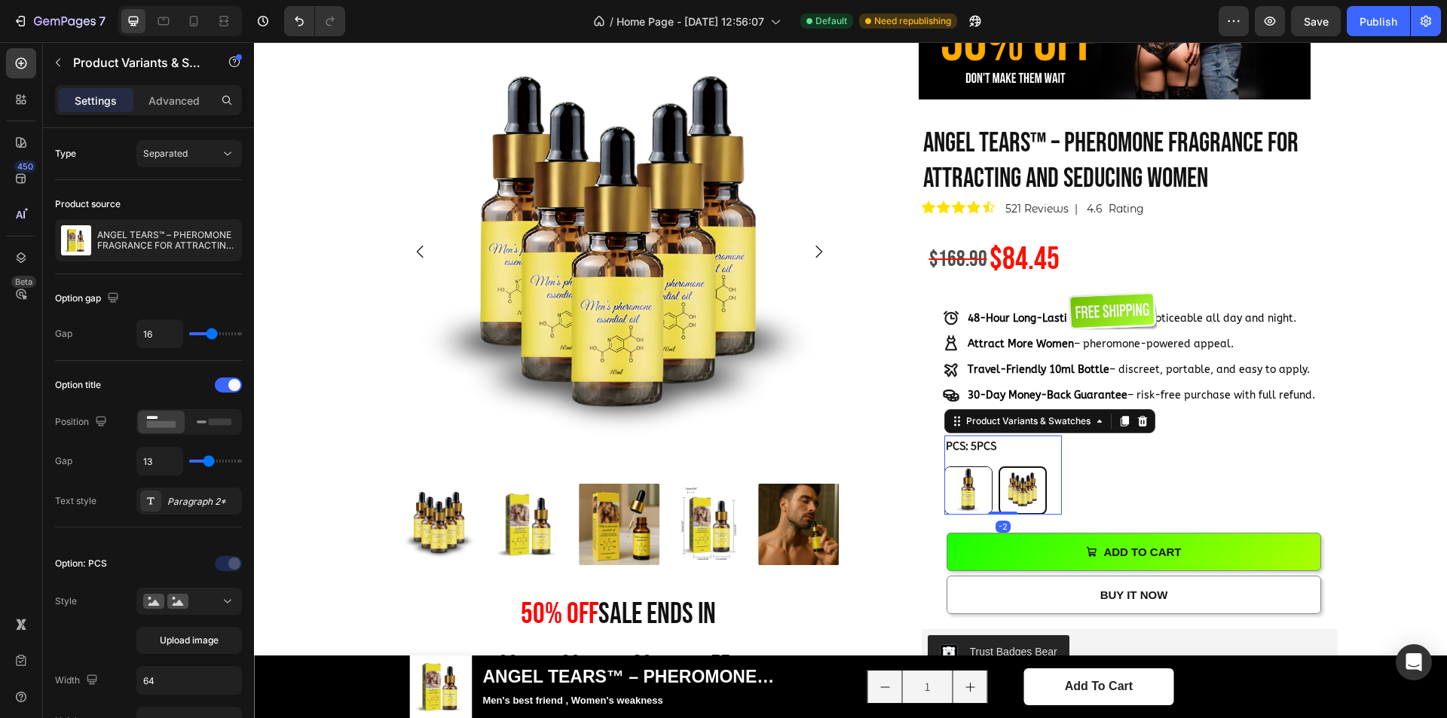
click at [975, 491] on img at bounding box center [968, 490] width 47 height 47
click at [945, 467] on input "1PCS 1PCS" at bounding box center [944, 466] width 1 height 1
radio input "true"
click at [1044, 495] on div "1PCS 1PCS 5PCS 5PCS" at bounding box center [1004, 491] width 118 height 48
click at [1032, 491] on img at bounding box center [1023, 490] width 47 height 47
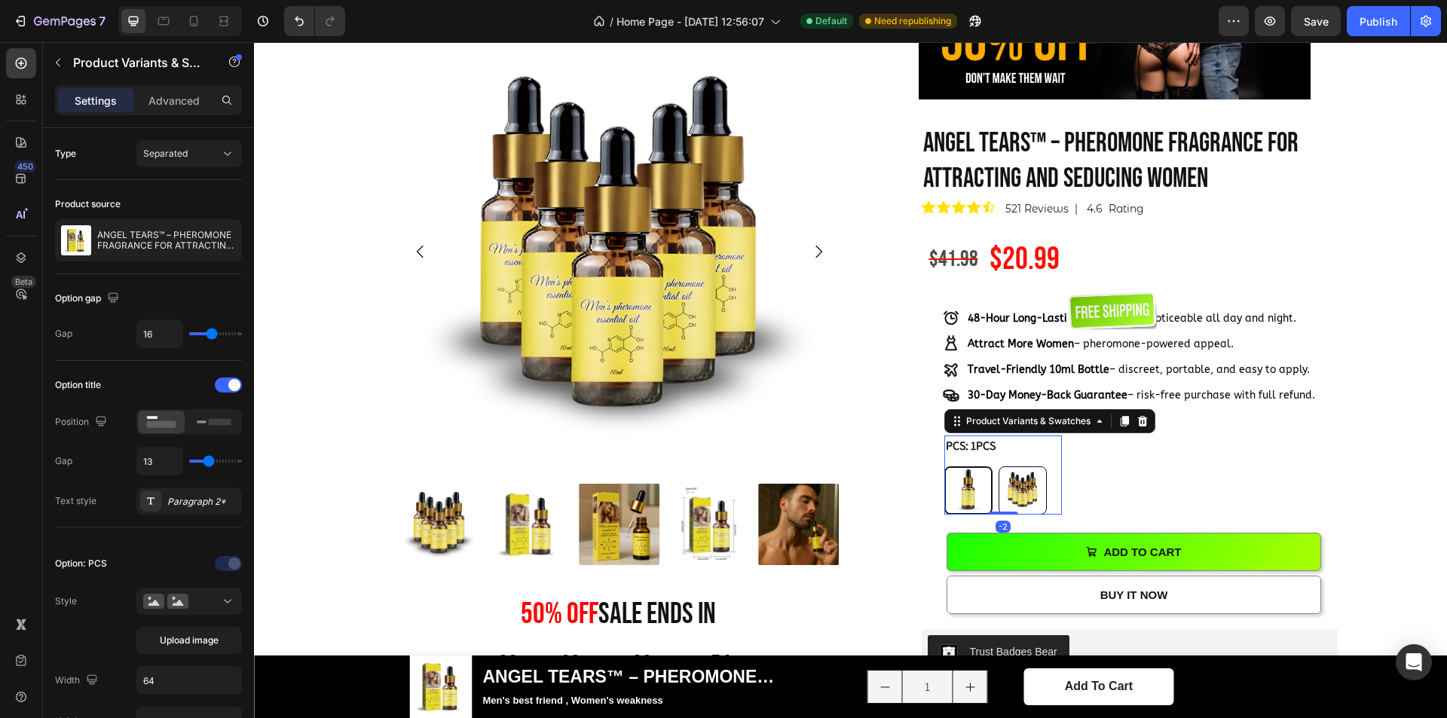
click at [999, 467] on input "5PCS 5PCS" at bounding box center [998, 466] width 1 height 1
radio input "true"
click at [1371, 392] on div "Product Images 50% OFF sale ends in Heading 00 Day 00 Hour 39 Minute 54 Second …" at bounding box center [850, 664] width 1171 height 1264
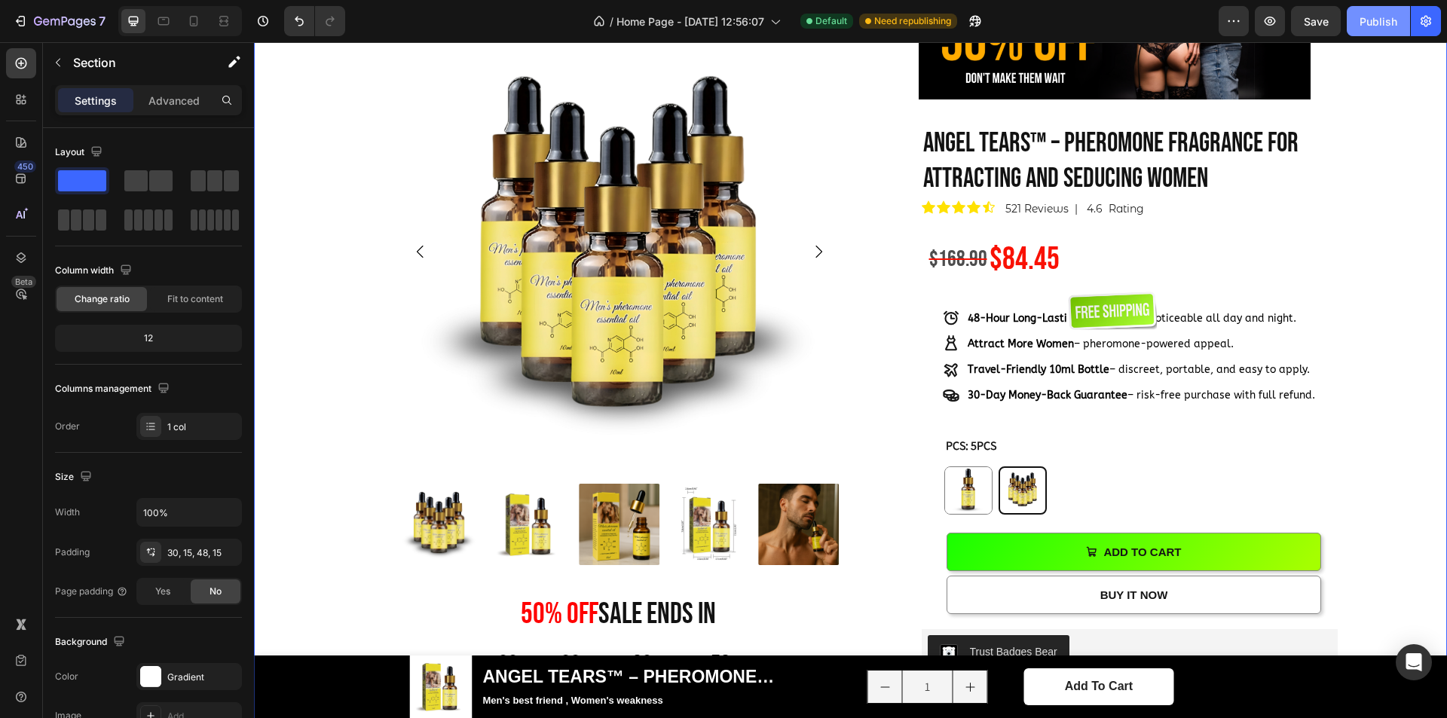
click at [1382, 27] on div "Publish" at bounding box center [1379, 22] width 38 height 16
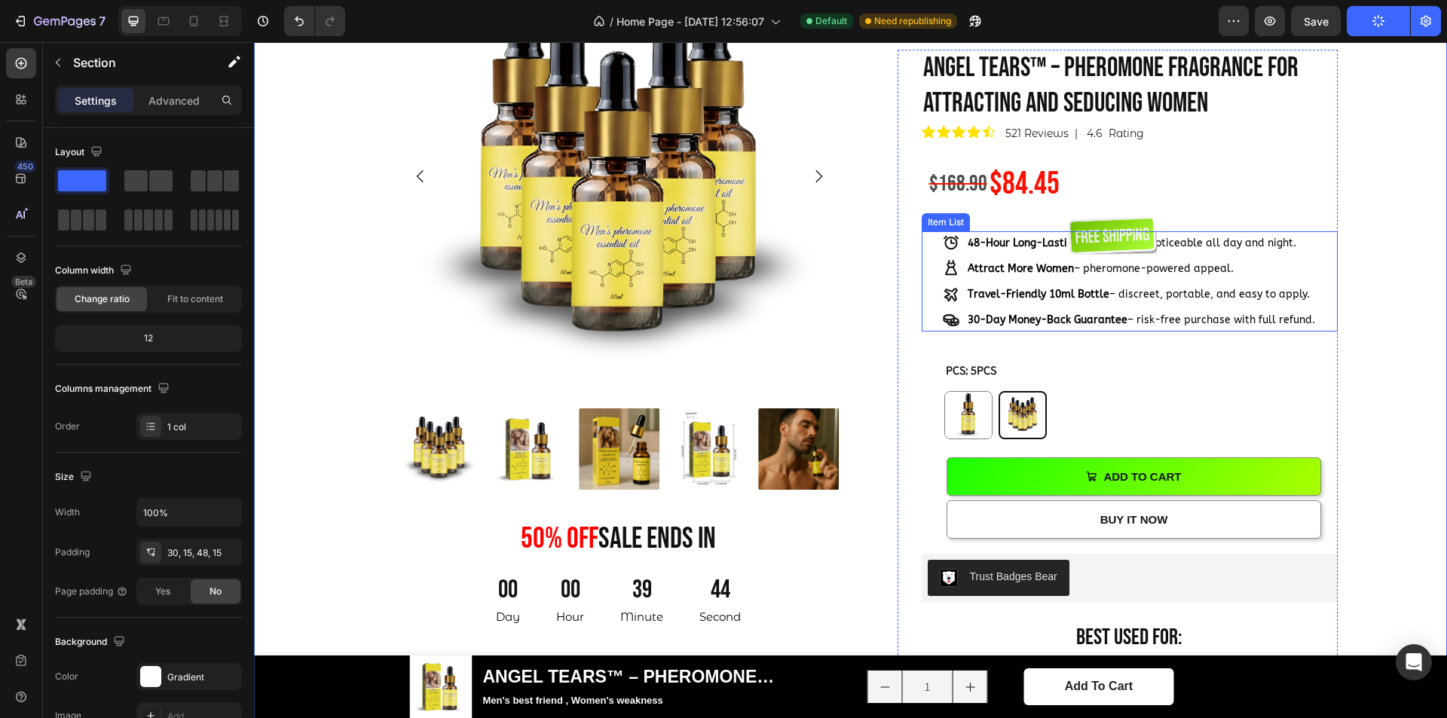
click at [968, 326] on strong "30-Day Money-Back Guarantee" at bounding box center [1048, 320] width 160 height 13
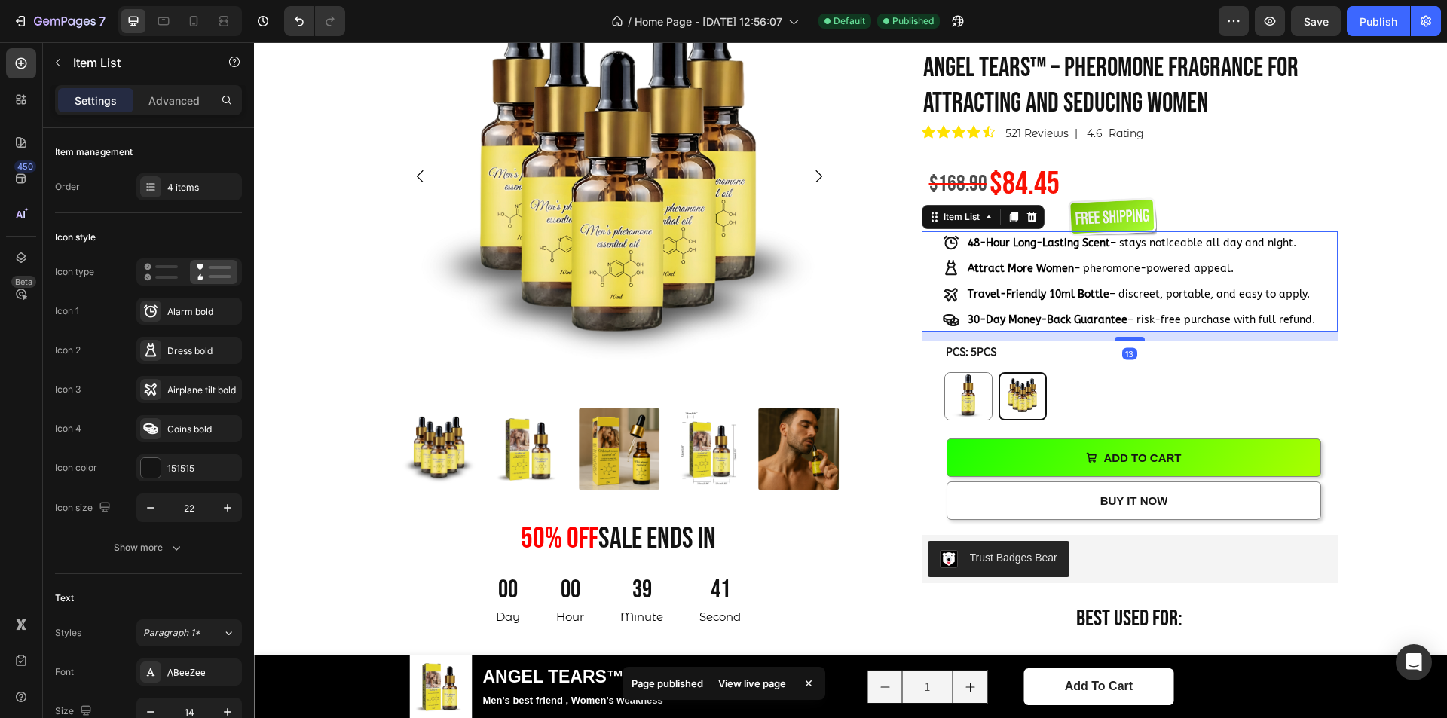
drag, startPoint x: 1131, startPoint y: 360, endPoint x: 1132, endPoint y: 341, distance: 18.9
click at [1132, 341] on div at bounding box center [1130, 339] width 30 height 5
type input "100%"
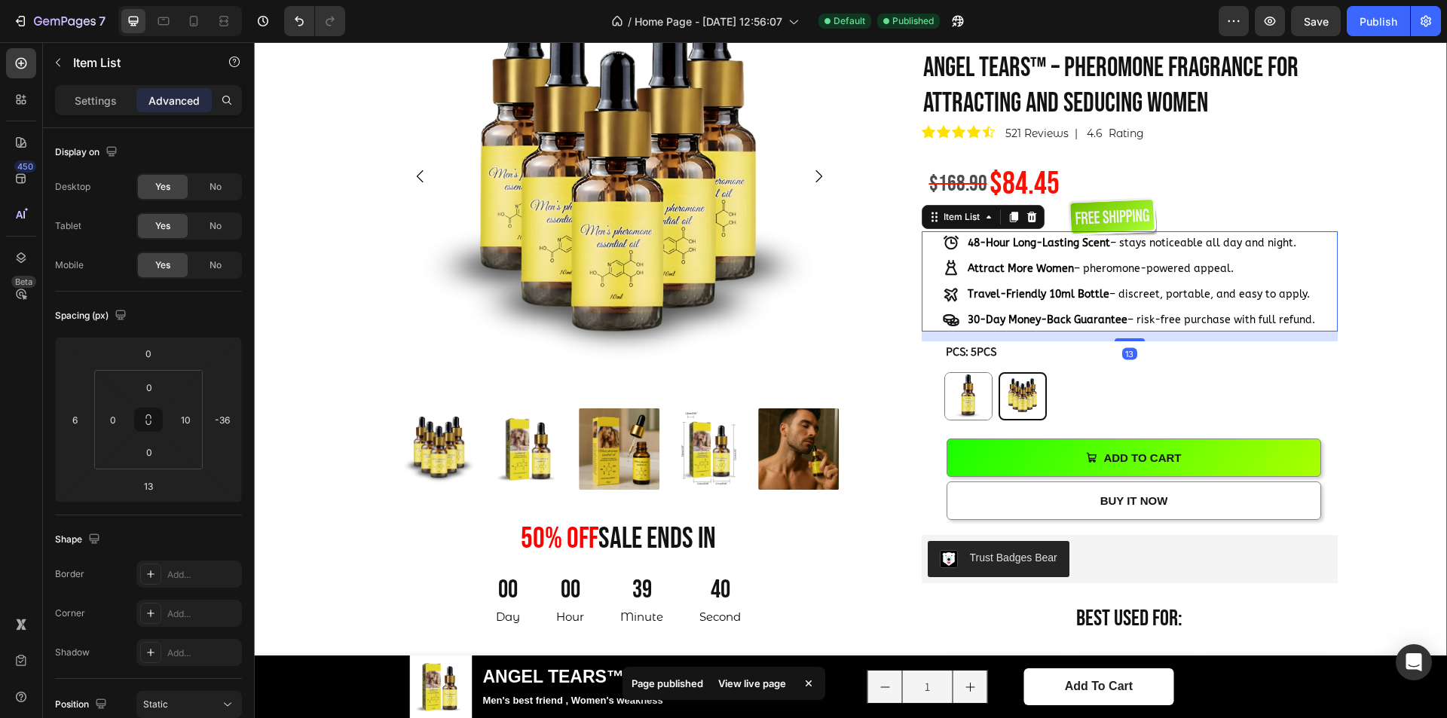
click at [1364, 348] on div "Product Images 50% OFF sale ends in Heading 00 Day 00 Hour 39 Minute 40 Second …" at bounding box center [850, 578] width 1171 height 1245
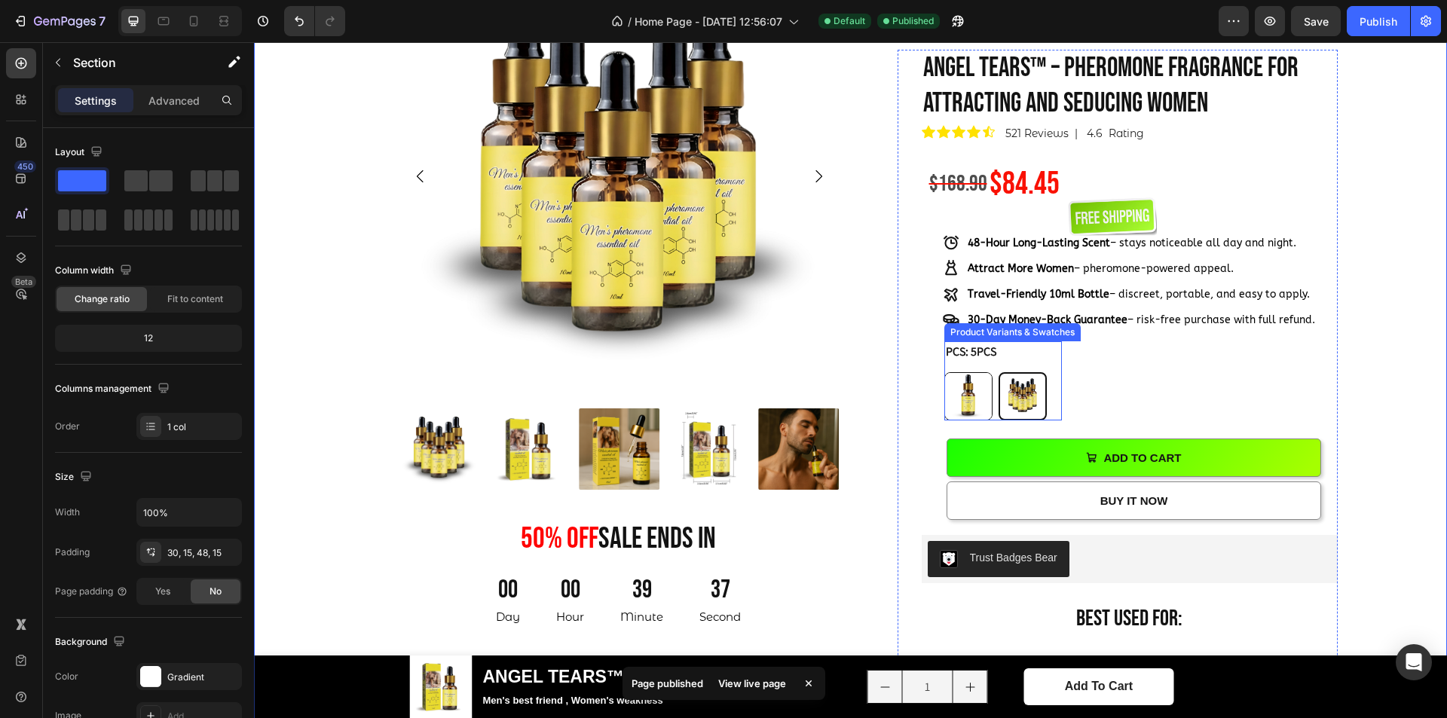
click at [957, 396] on img at bounding box center [968, 396] width 47 height 47
click at [945, 372] on input "1PCS 1PCS" at bounding box center [944, 372] width 1 height 1
radio input "true"
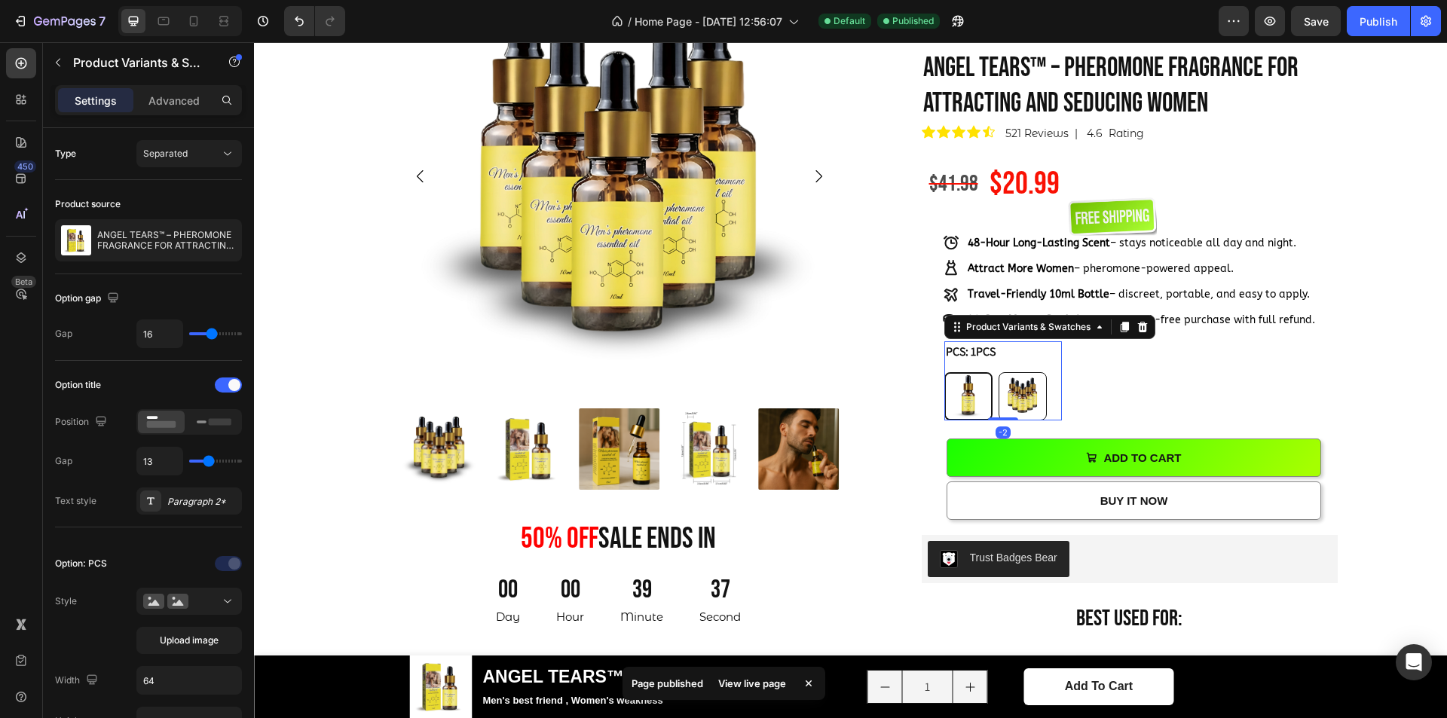
click at [1015, 385] on img at bounding box center [1023, 396] width 47 height 47
click at [999, 372] on input "5PCS 5PCS" at bounding box center [998, 372] width 1 height 1
radio input "true"
click at [1323, 360] on div "100 % Will Make Your Crush Notice You Text Block ANGEL TEARS™ – PHEROMONE FRAGR…" at bounding box center [1130, 556] width 416 height 1013
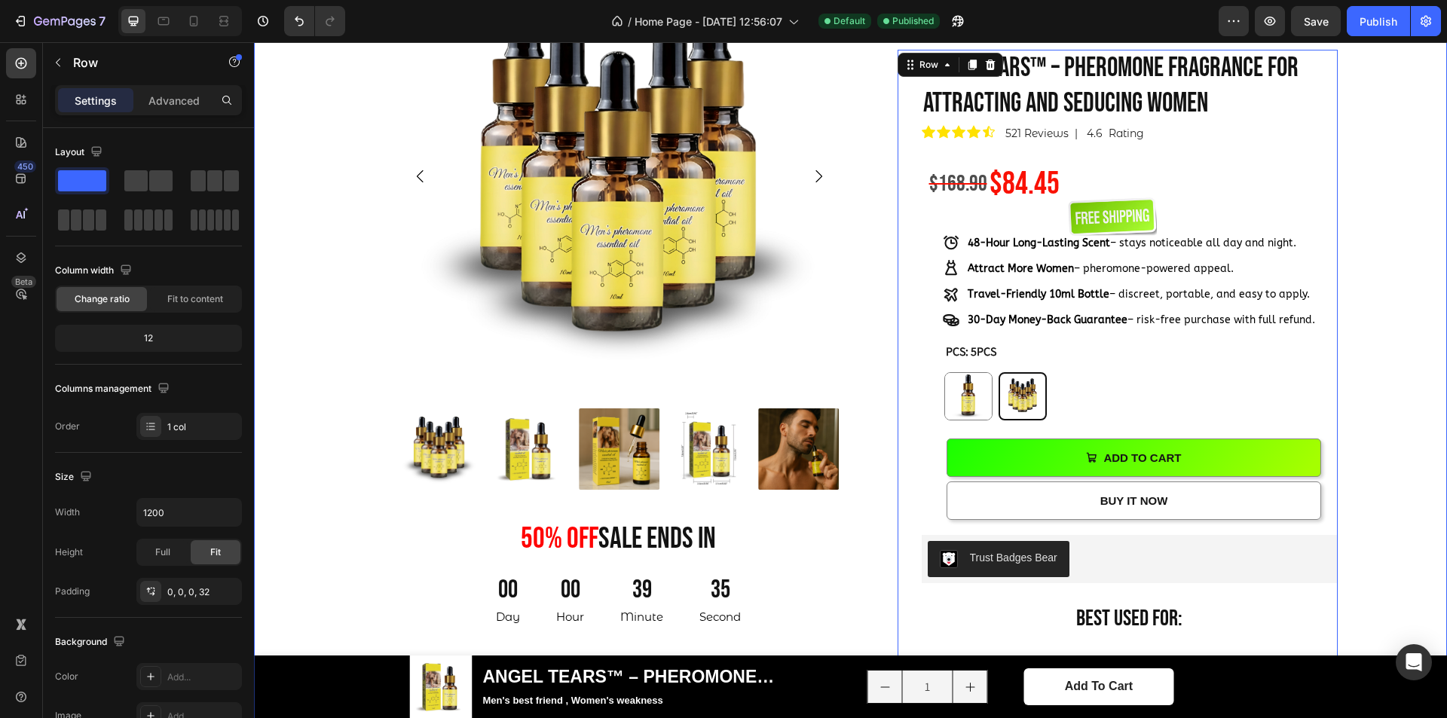
click at [1368, 332] on div "Product Images 50% OFF sale ends in Heading 00 Day 00 Hour 39 Minute 35 Second …" at bounding box center [850, 578] width 1171 height 1245
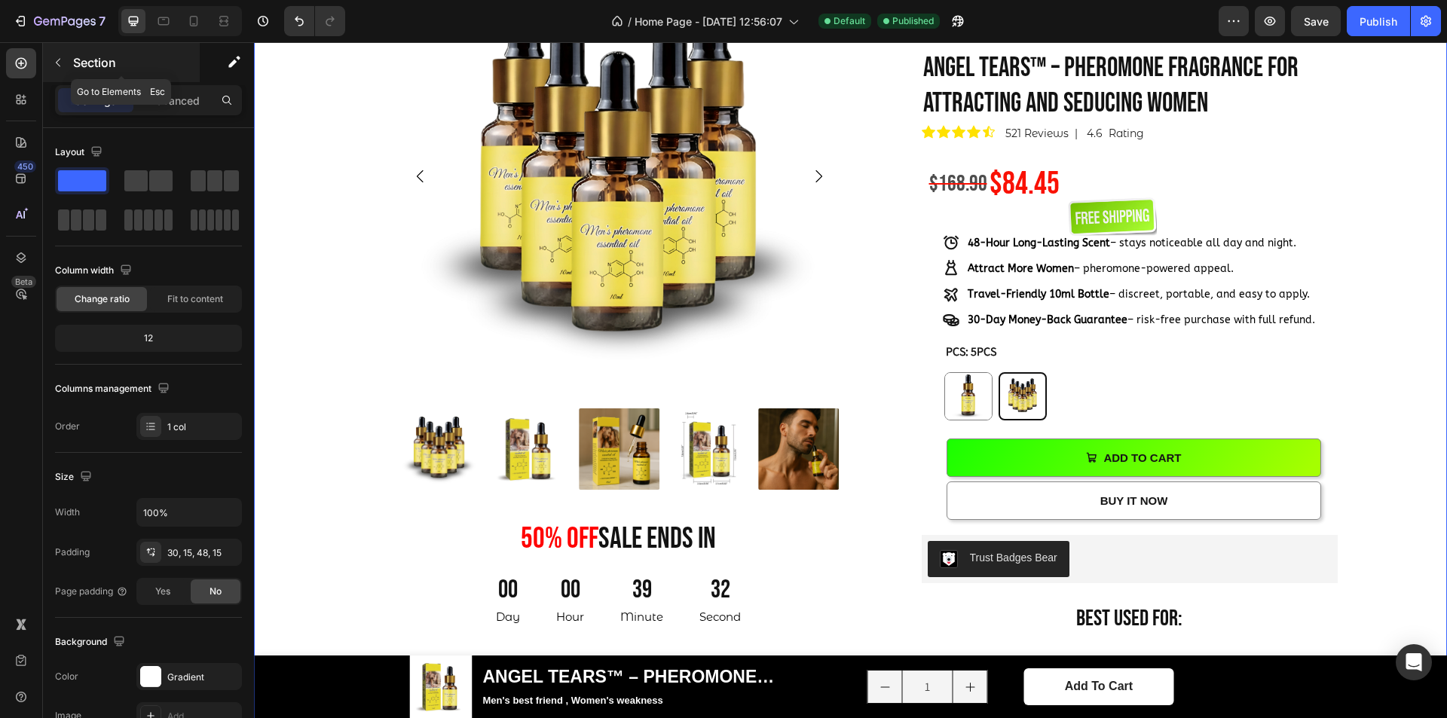
click at [53, 70] on button "button" at bounding box center [58, 63] width 24 height 24
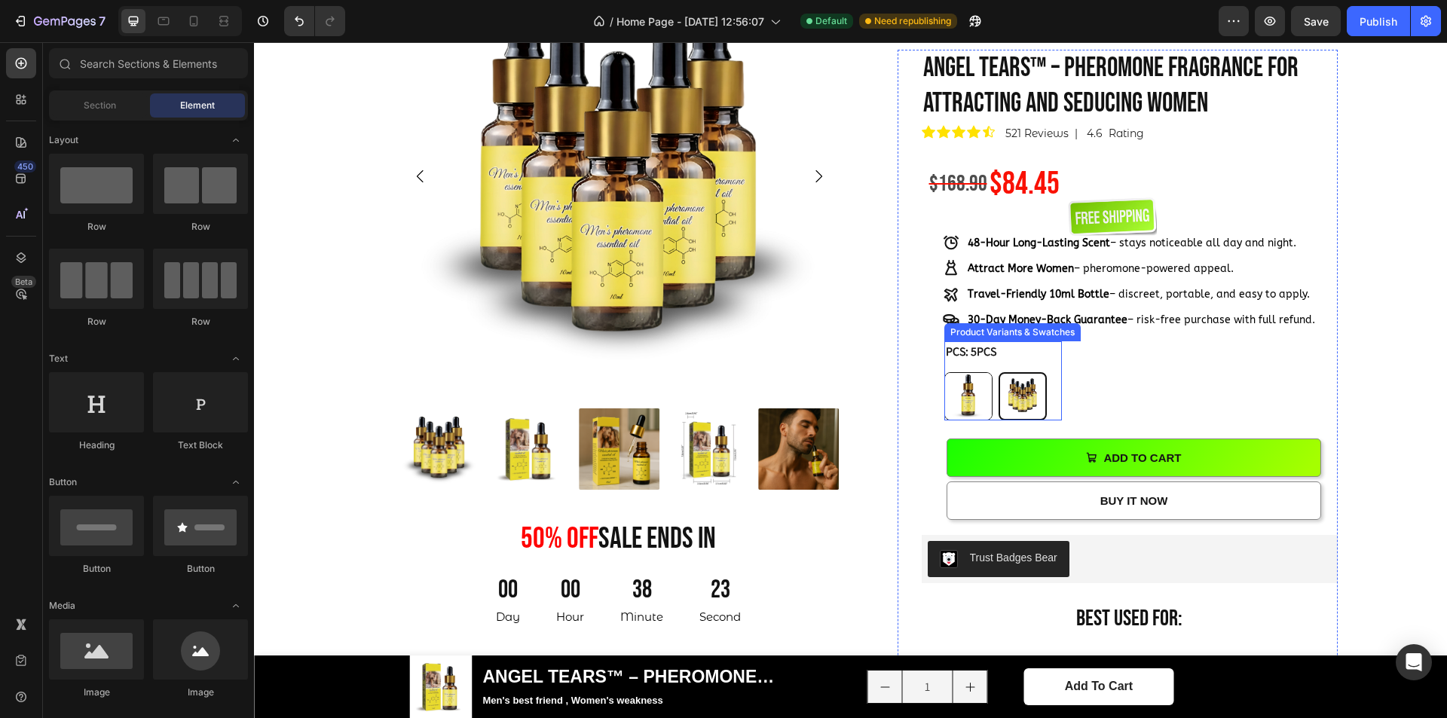
click at [965, 387] on img at bounding box center [968, 396] width 47 height 47
click at [945, 372] on input "1PCS 1PCS" at bounding box center [944, 372] width 1 height 1
radio input "true"
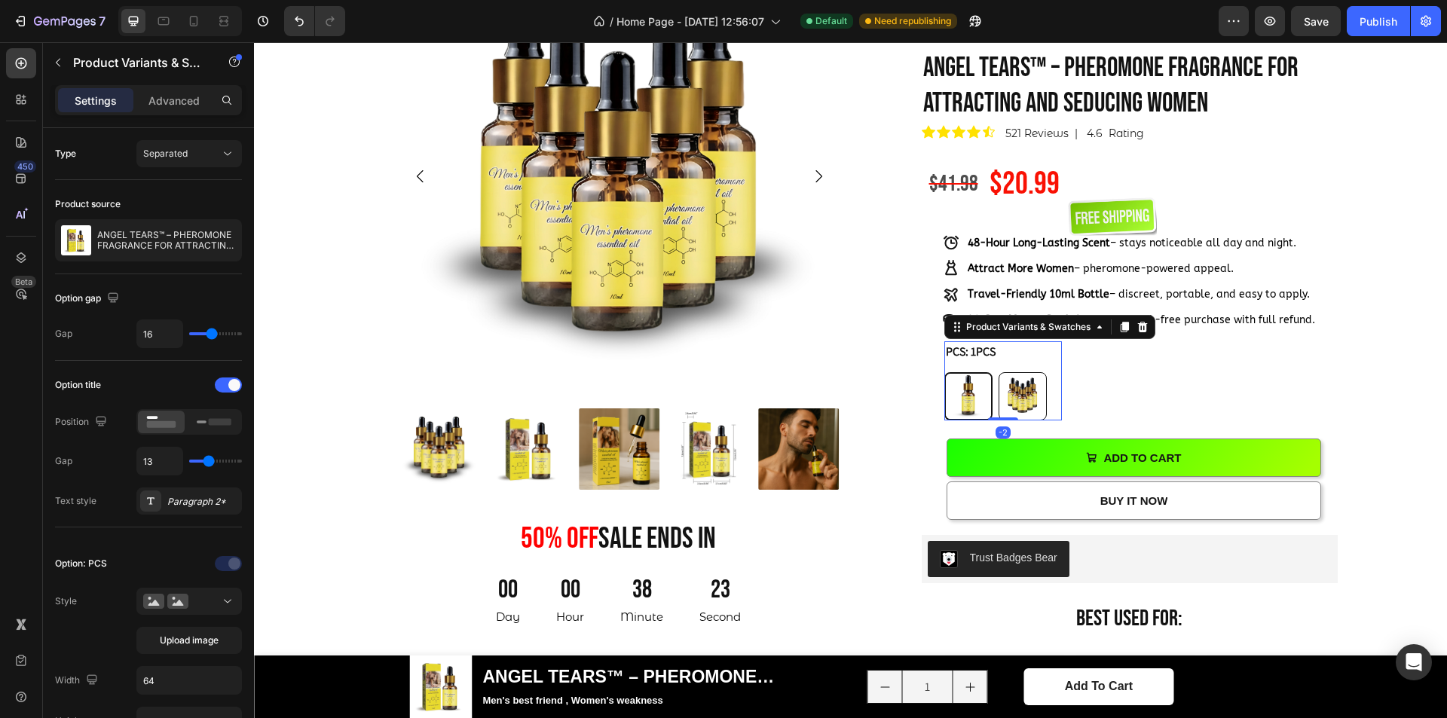
click at [1026, 396] on img at bounding box center [1023, 396] width 47 height 47
click at [999, 372] on input "5PCS 5PCS" at bounding box center [998, 372] width 1 height 1
radio input "true"
click at [0, 0] on div at bounding box center [0, 0] width 0 height 0
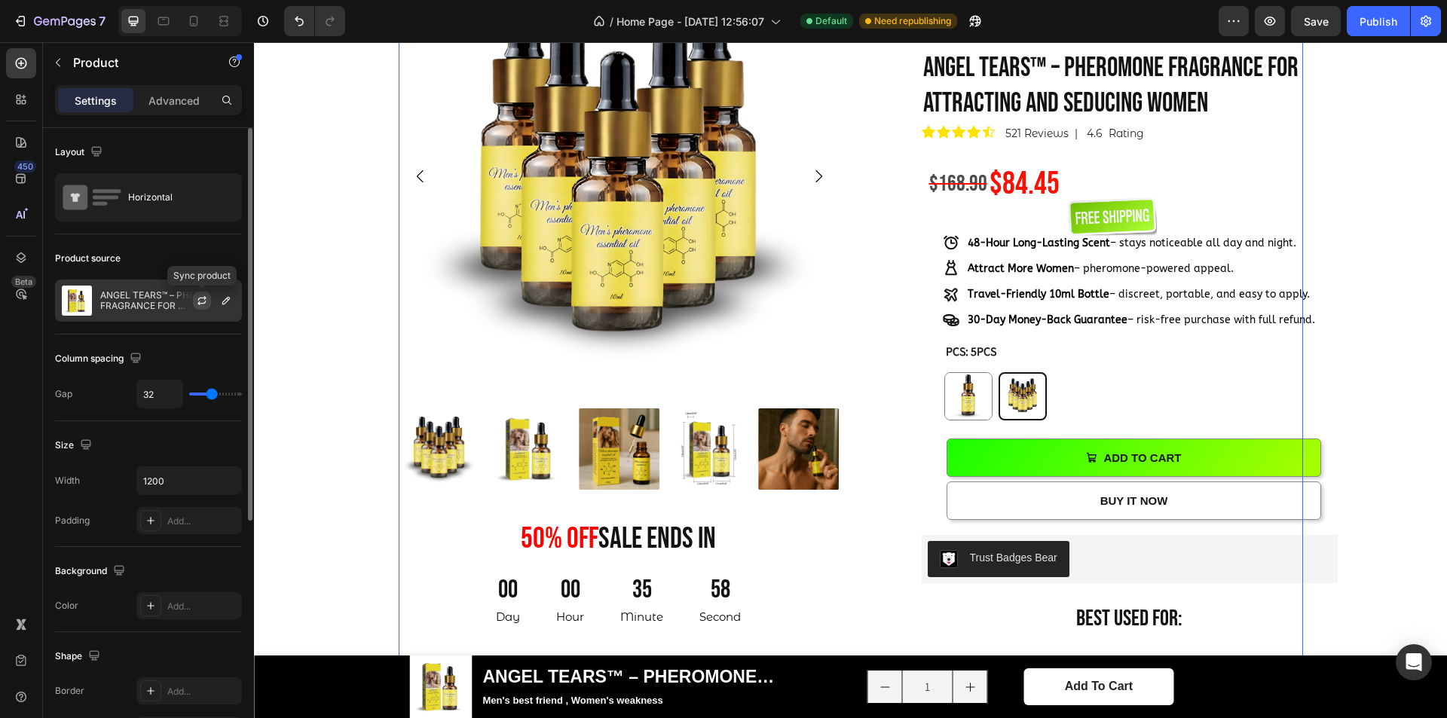
click at [201, 303] on icon "button" at bounding box center [201, 303] width 8 height 5
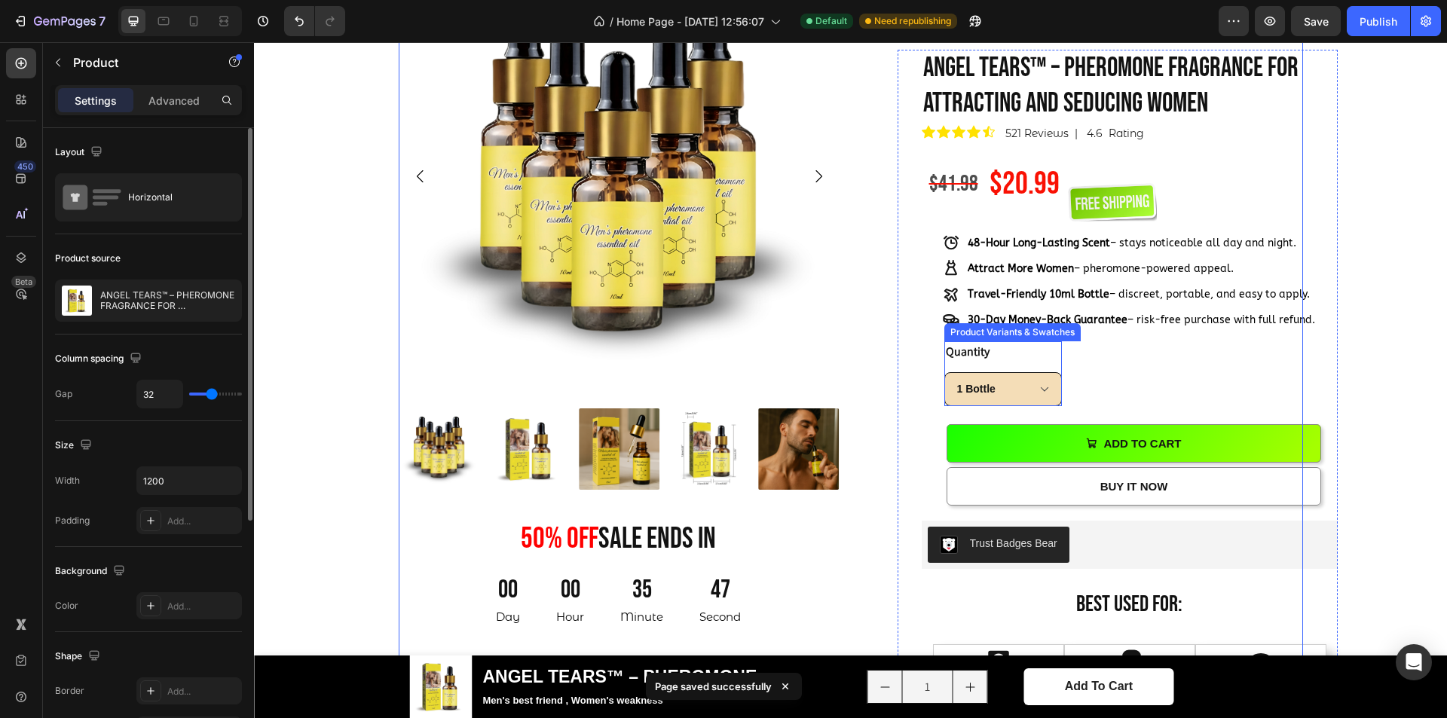
click at [1042, 387] on select "1 Bottle 5 Bottles" at bounding box center [1004, 389] width 118 height 34
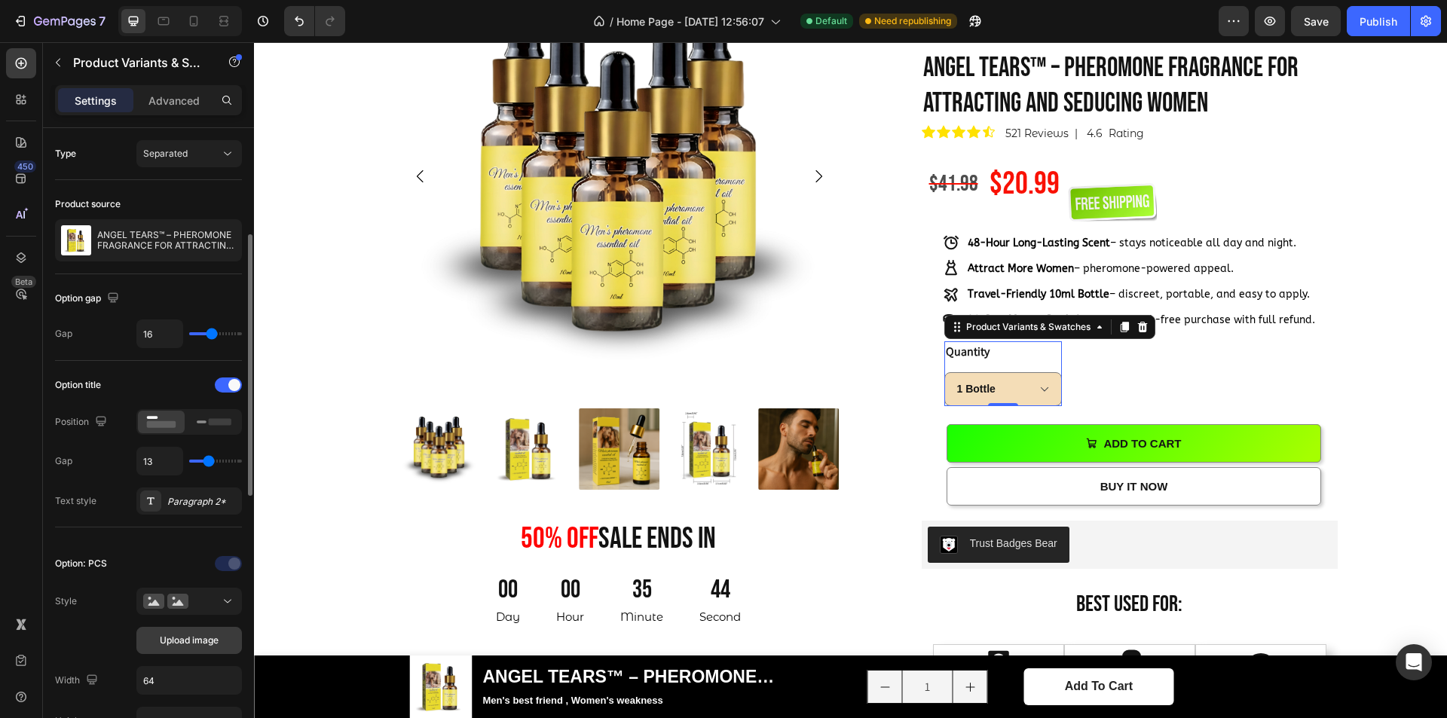
scroll to position [75, 0]
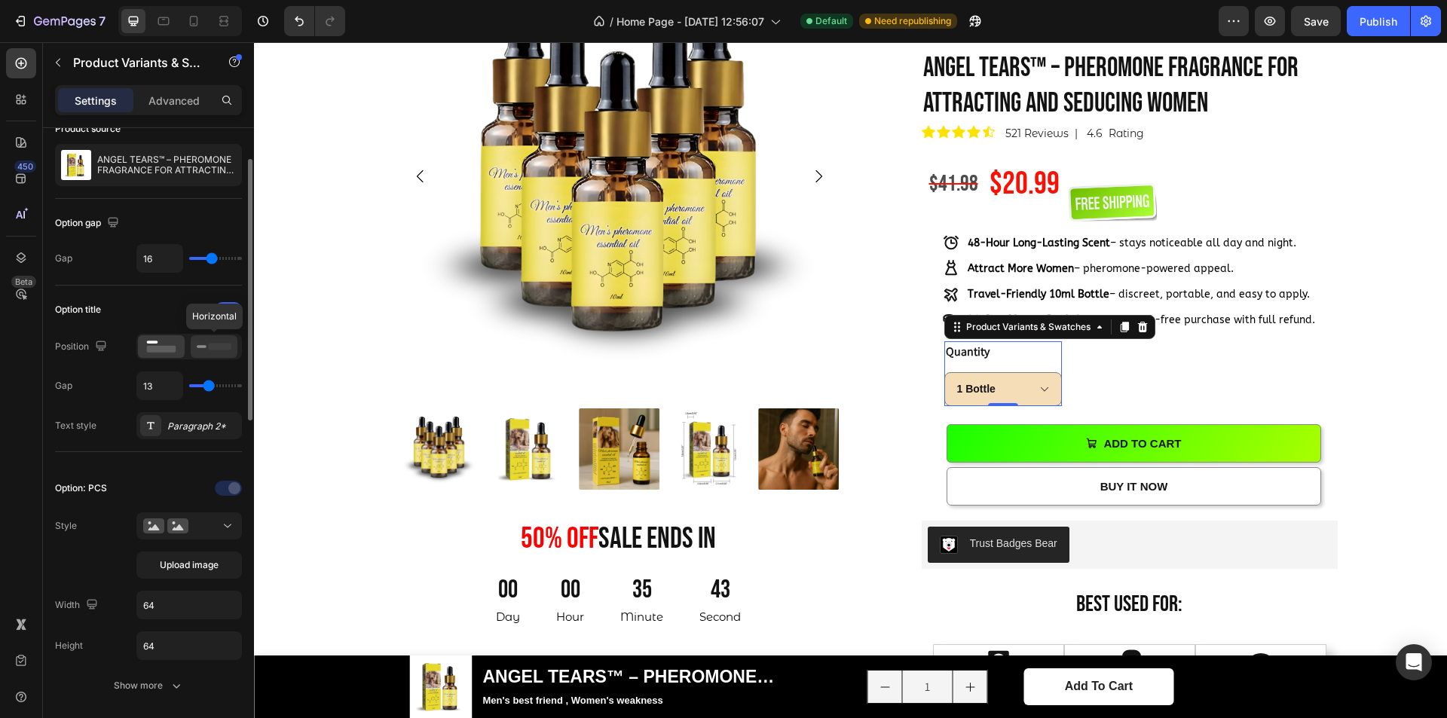
click at [208, 348] on icon at bounding box center [214, 346] width 35 height 17
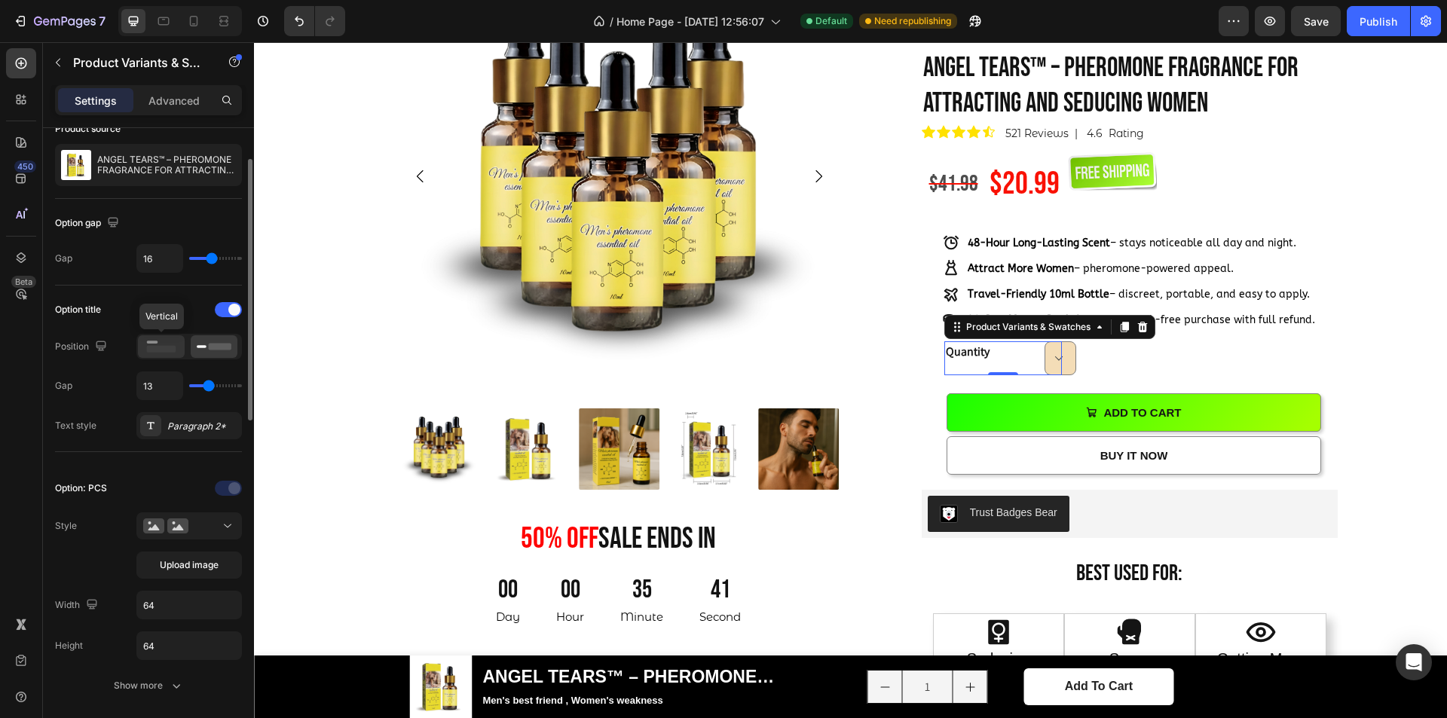
click at [170, 346] on rect at bounding box center [161, 349] width 29 height 7
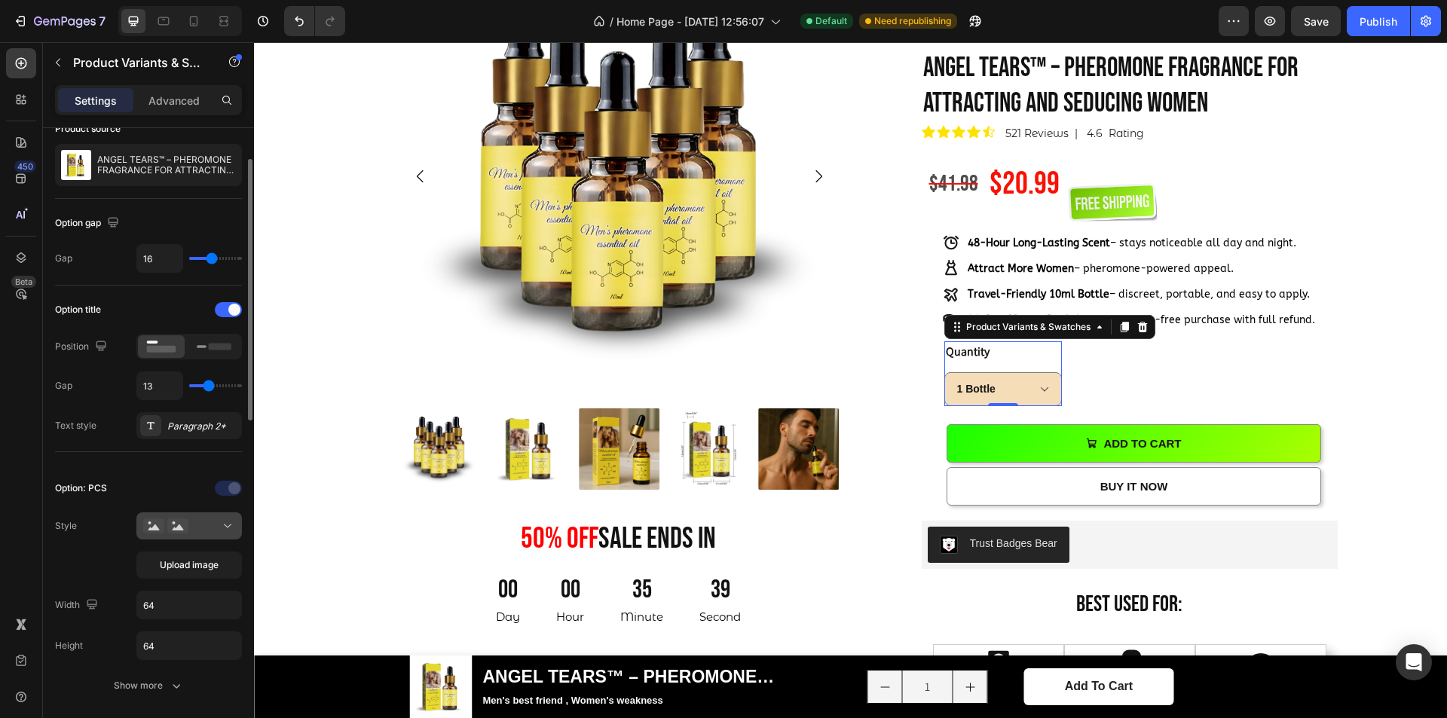
click at [206, 525] on div at bounding box center [189, 526] width 92 height 15
click at [185, 559] on span "Upload image" at bounding box center [189, 566] width 59 height 14
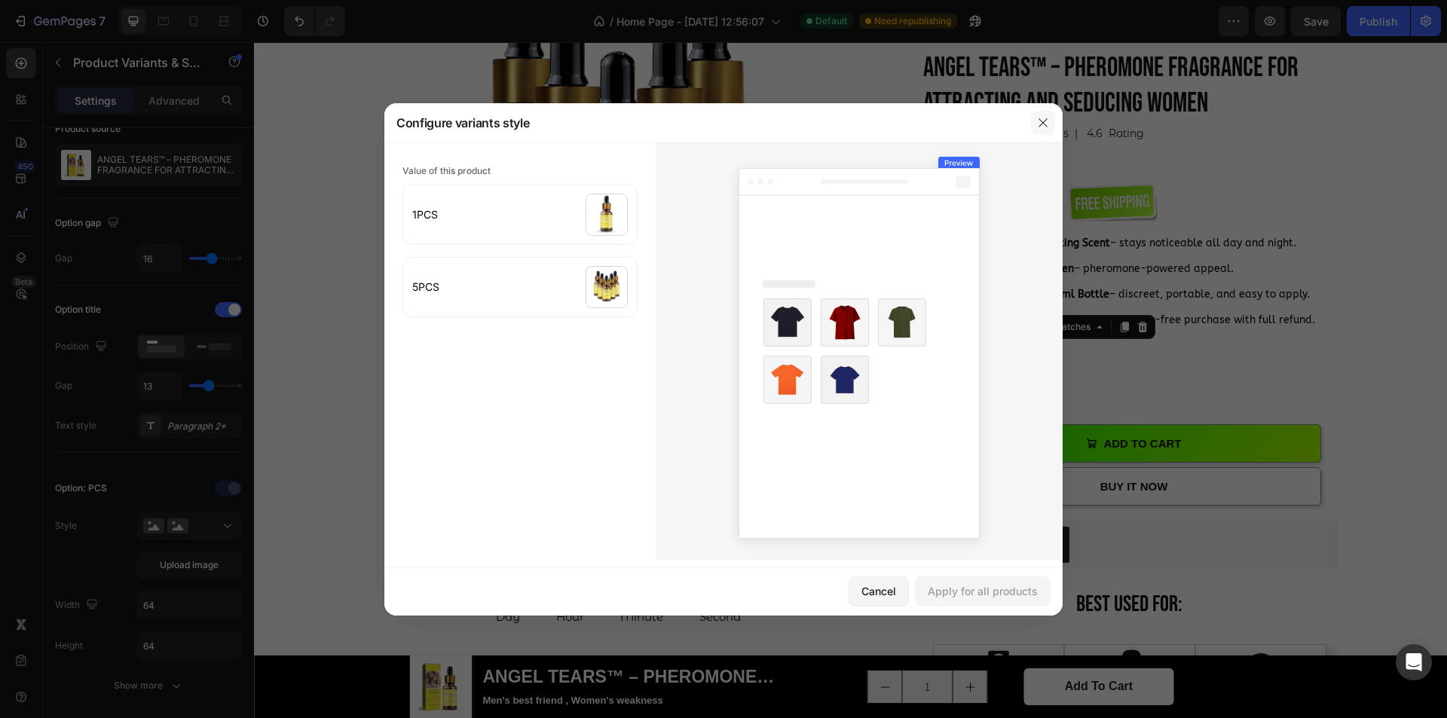
drag, startPoint x: 1046, startPoint y: 126, endPoint x: 792, endPoint y: 83, distance: 258.4
click at [1046, 126] on icon "button" at bounding box center [1043, 122] width 8 height 8
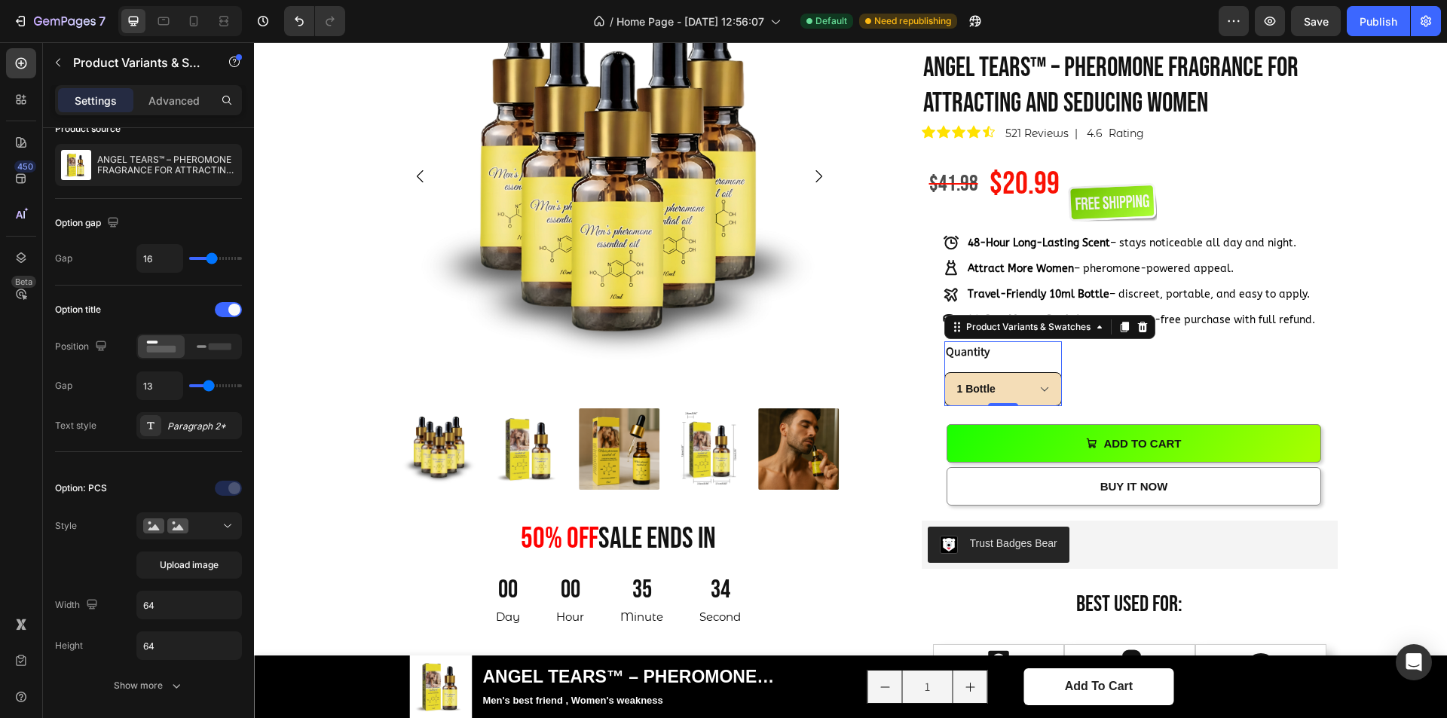
click at [1040, 387] on select "1 Bottle 5 Bottles" at bounding box center [1004, 389] width 118 height 34
click at [195, 533] on div at bounding box center [189, 526] width 92 height 15
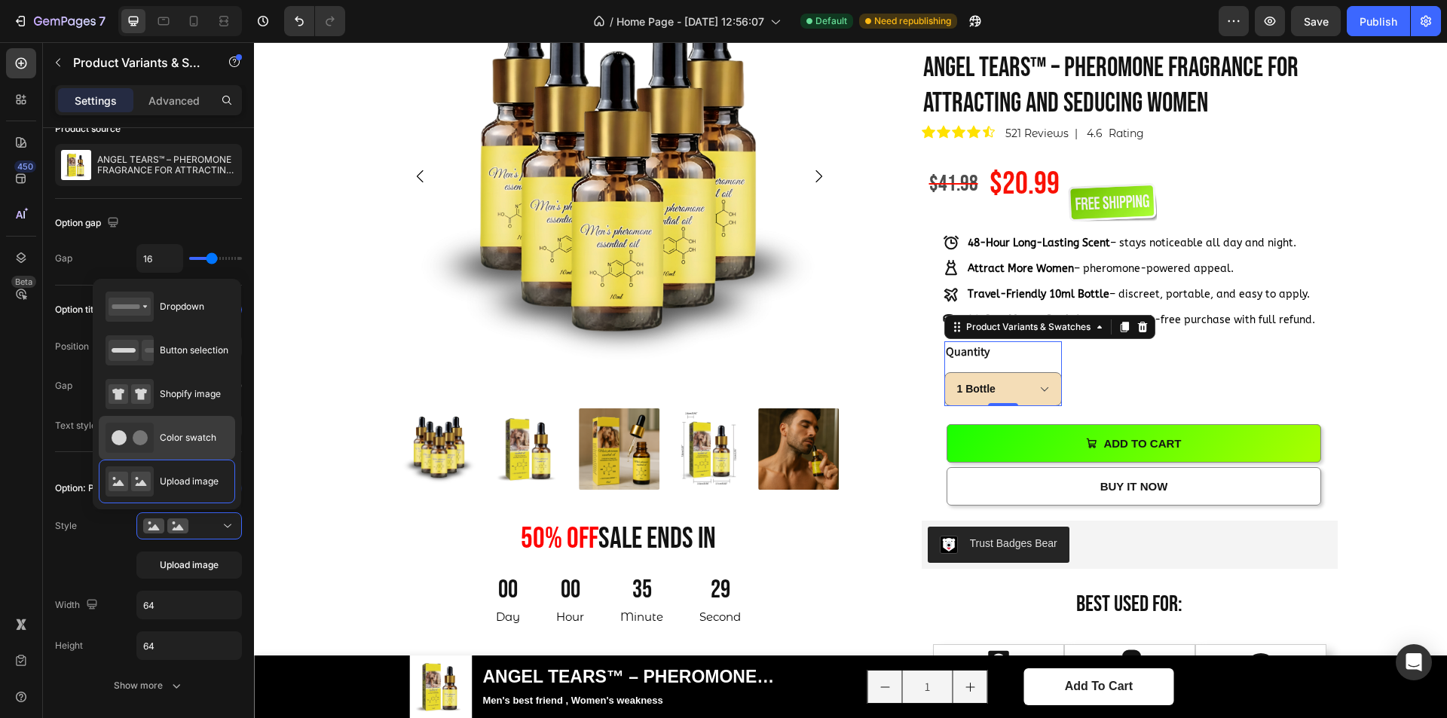
click at [184, 418] on div "Color swatch" at bounding box center [167, 438] width 136 height 44
type input "45"
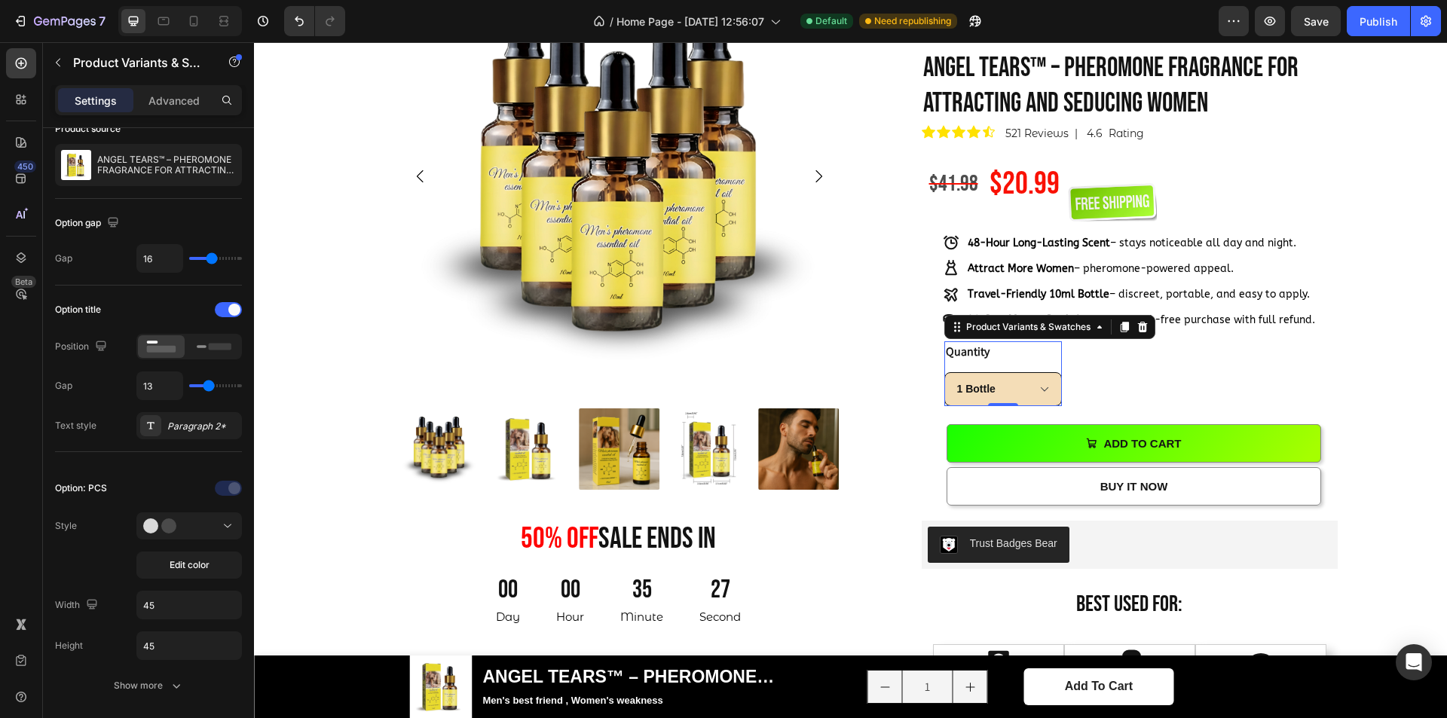
click at [978, 393] on select "1 Bottle 5 Bottles" at bounding box center [1004, 389] width 118 height 34
click at [985, 393] on select "1 Bottle 5 Bottles" at bounding box center [1004, 389] width 118 height 34
click at [215, 357] on div at bounding box center [214, 346] width 47 height 23
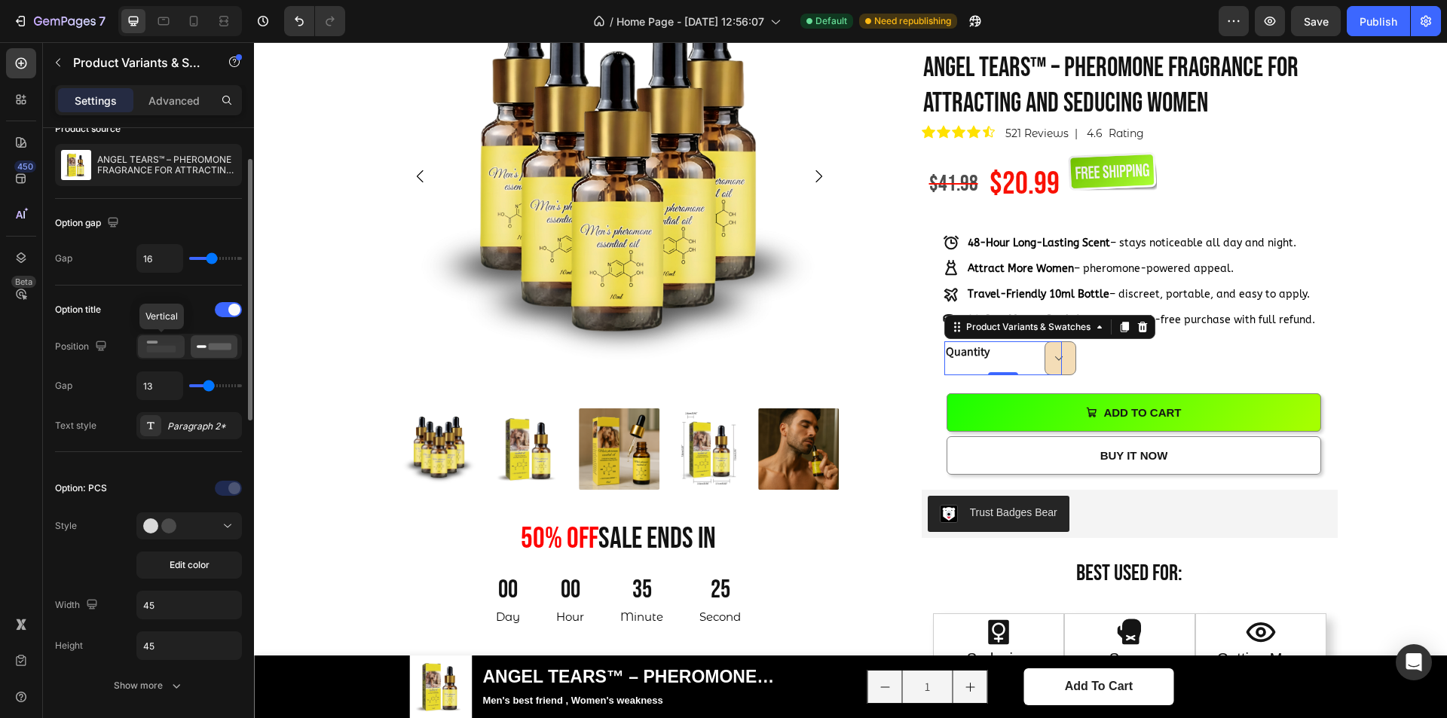
click at [160, 346] on rect at bounding box center [161, 349] width 29 height 7
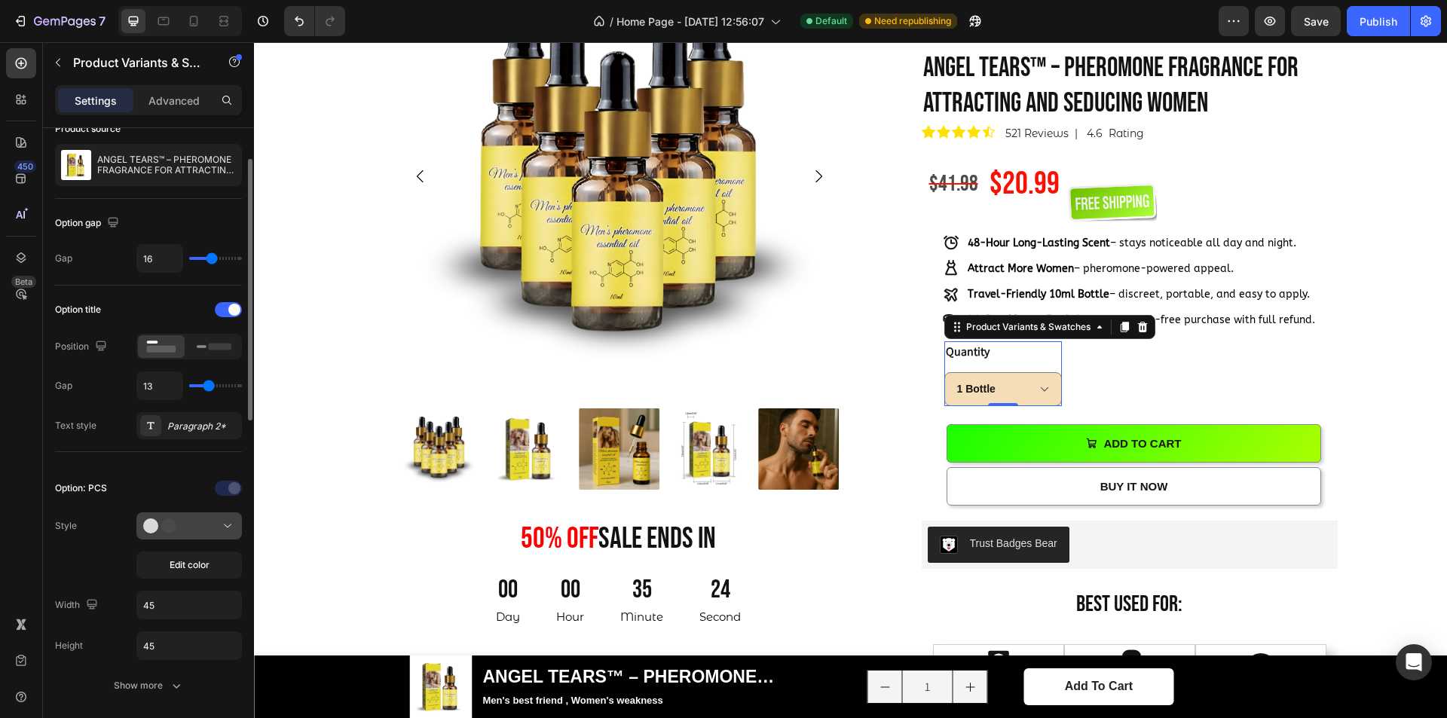
click at [207, 519] on div at bounding box center [189, 526] width 92 height 15
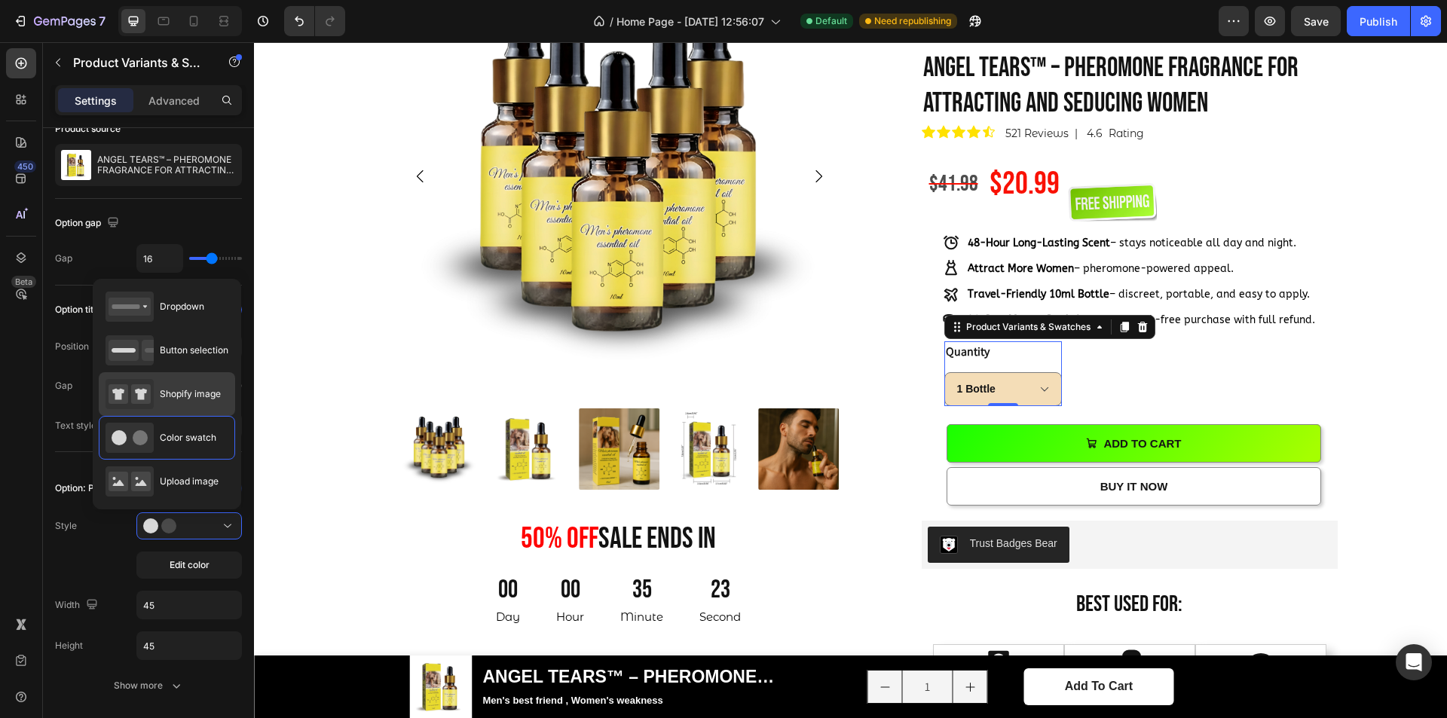
click at [189, 374] on div "Shopify image" at bounding box center [167, 394] width 136 height 44
type input "64"
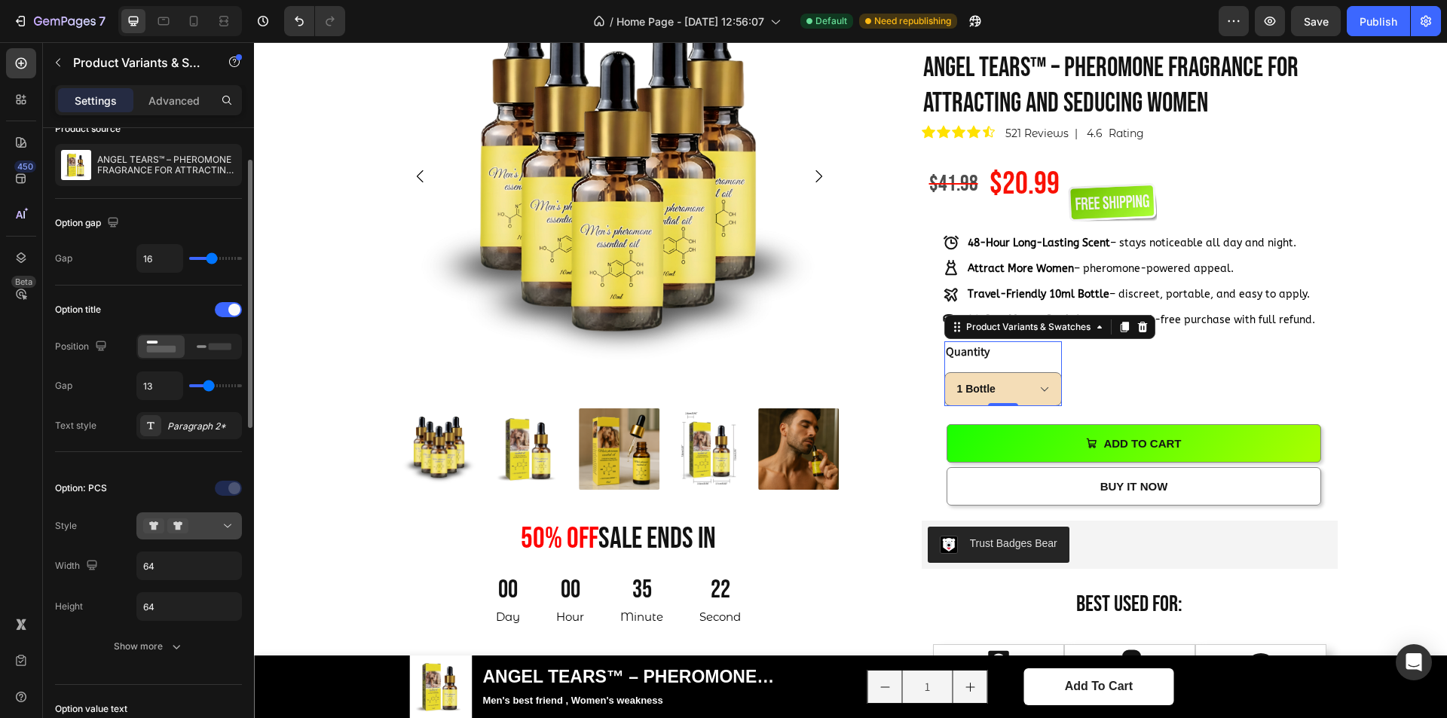
click at [193, 530] on div at bounding box center [189, 526] width 92 height 15
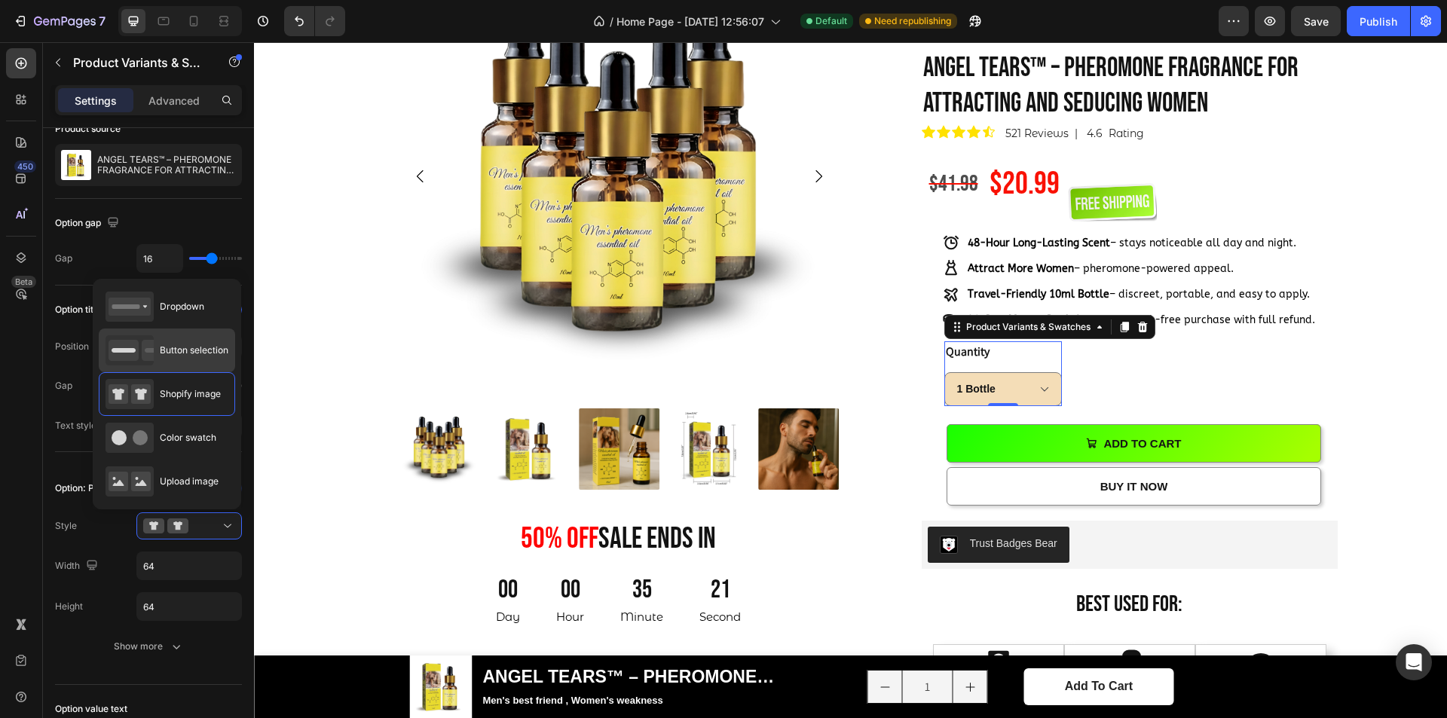
click at [179, 330] on div "Button selection" at bounding box center [167, 351] width 136 height 44
type input "45"
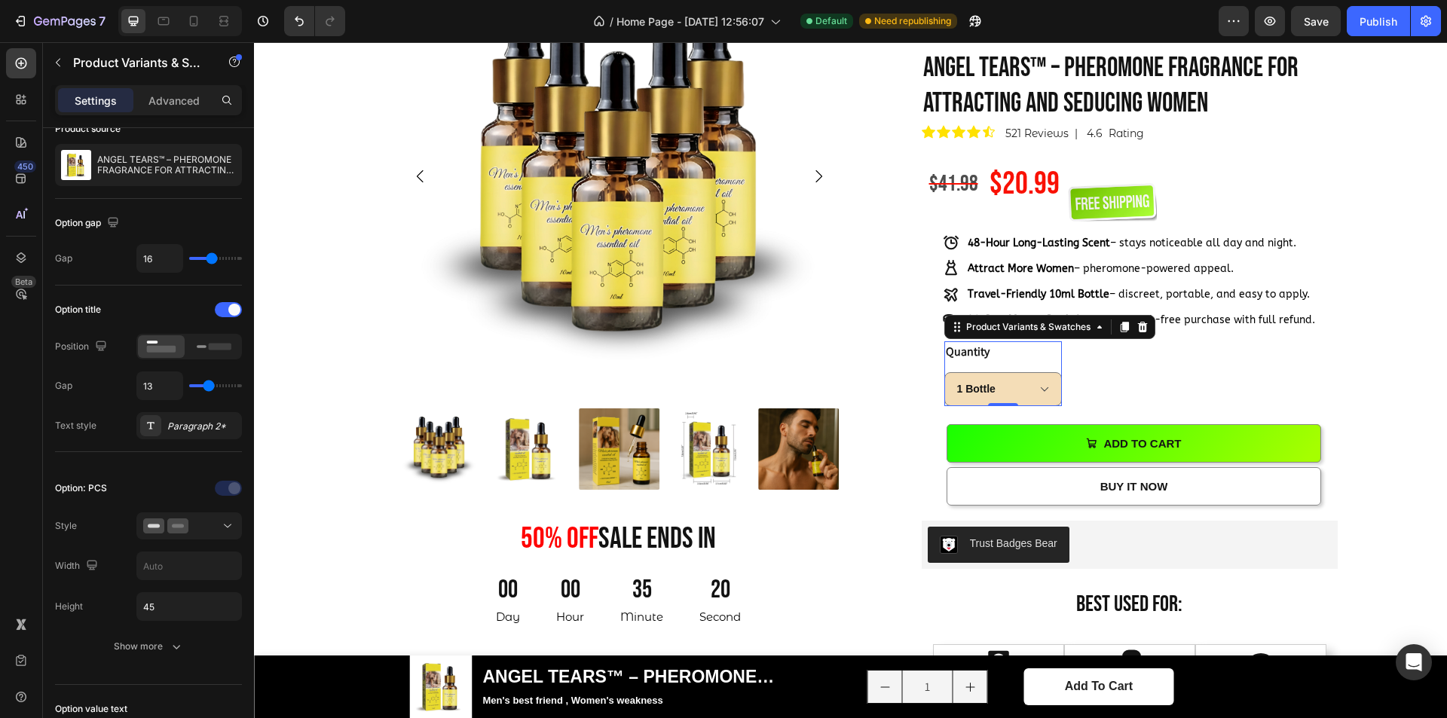
drag, startPoint x: 194, startPoint y: 532, endPoint x: 179, endPoint y: 405, distance: 128.3
click at [194, 531] on div at bounding box center [189, 526] width 92 height 15
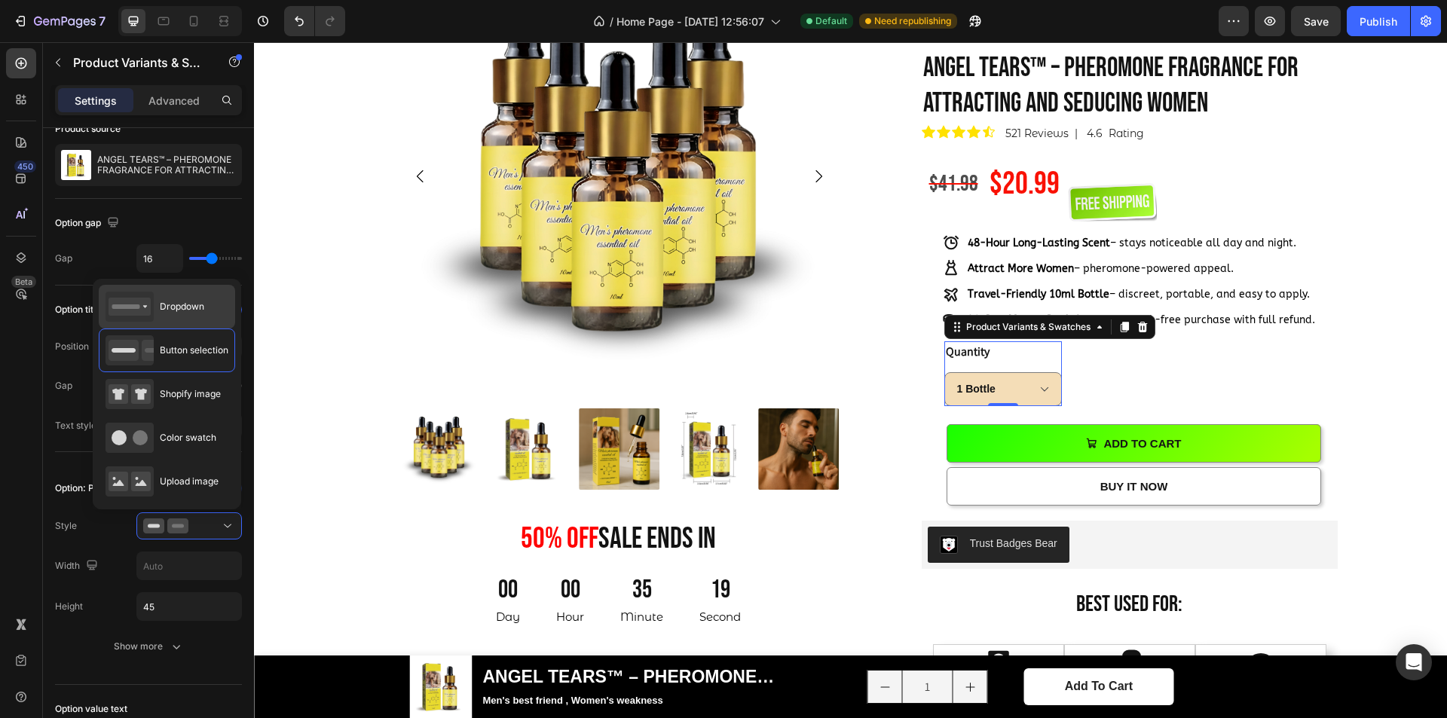
click at [173, 314] on div "Dropdown" at bounding box center [155, 307] width 99 height 30
type input "100%"
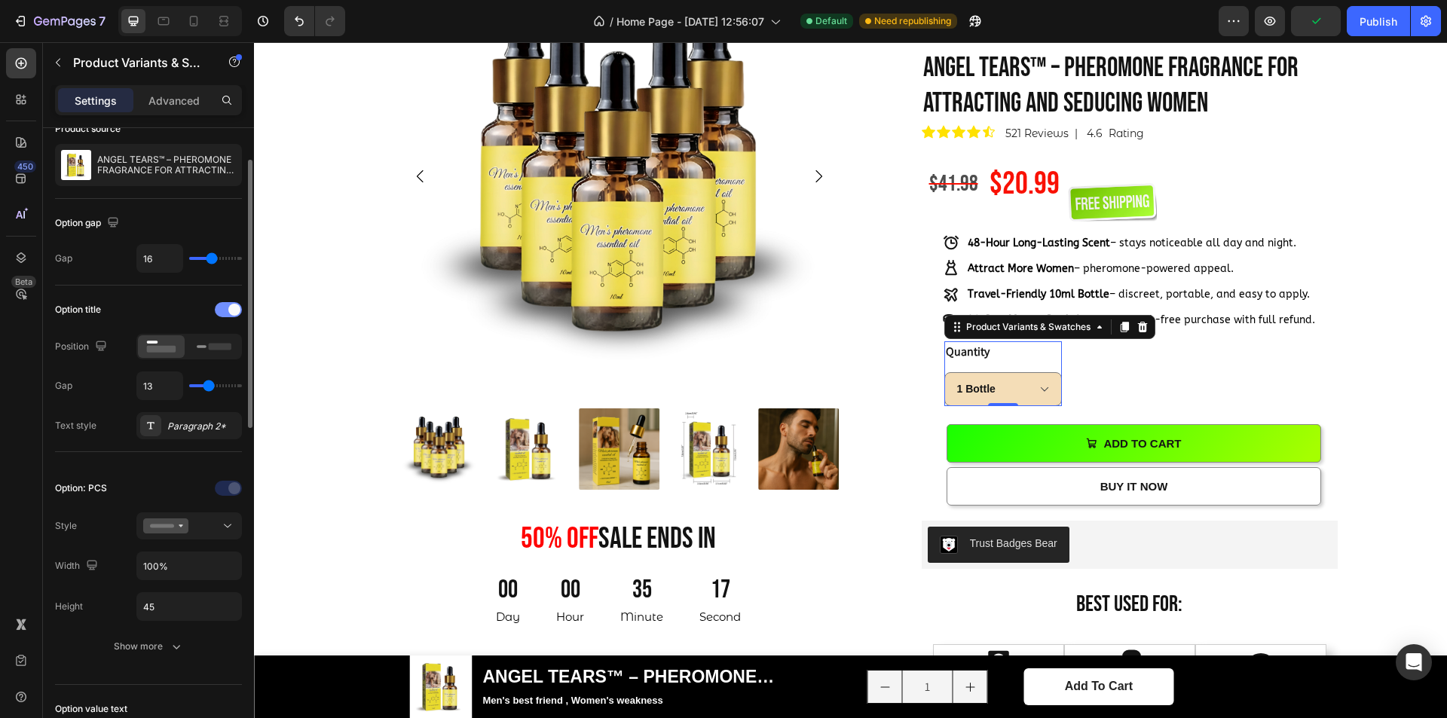
click at [231, 316] on div at bounding box center [228, 309] width 27 height 15
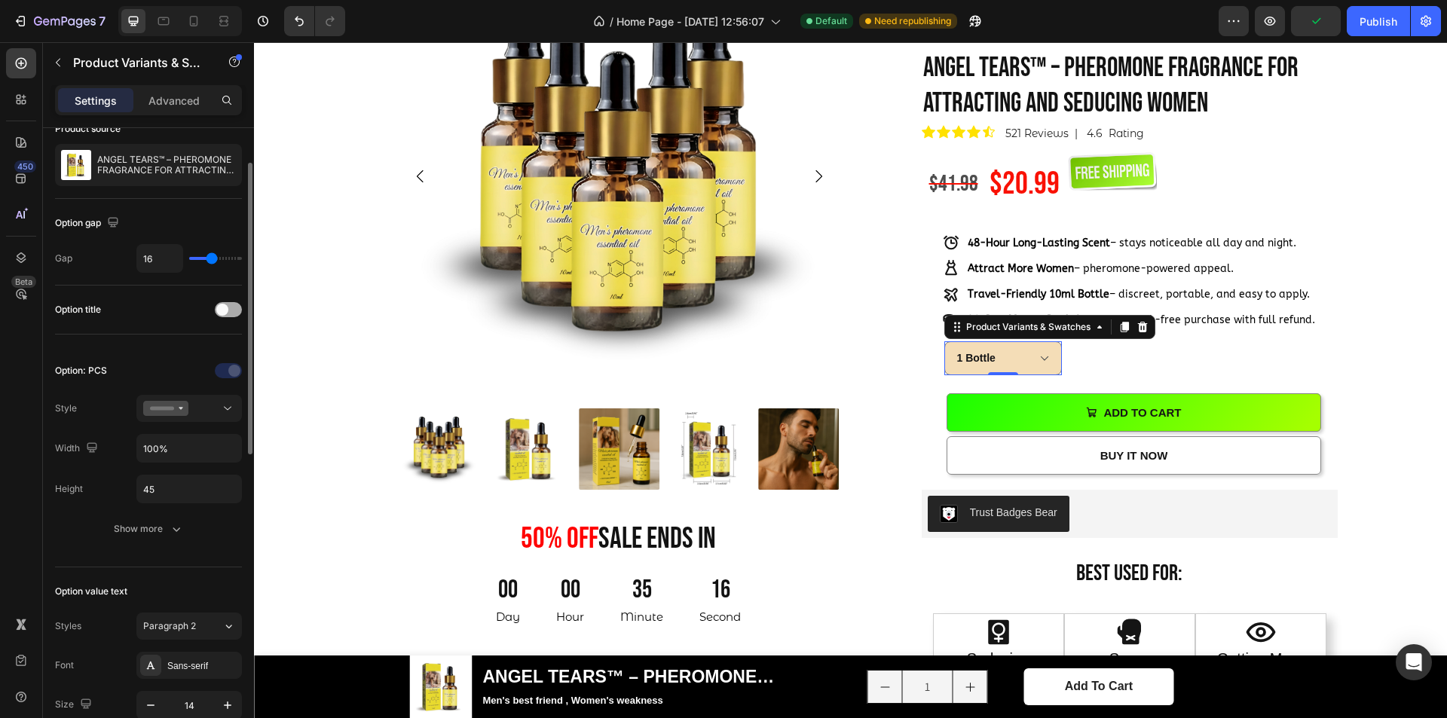
click at [230, 315] on div at bounding box center [228, 309] width 27 height 15
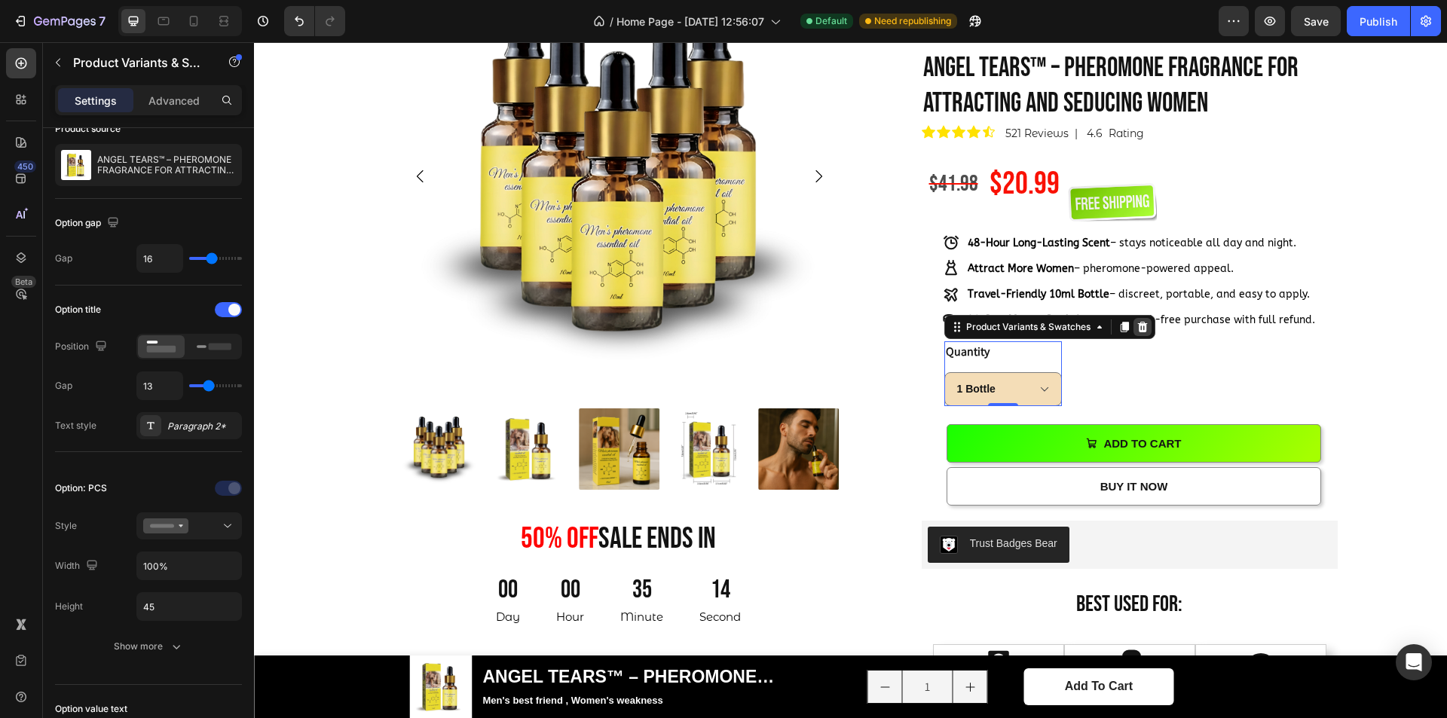
click at [1138, 328] on icon at bounding box center [1143, 327] width 10 height 11
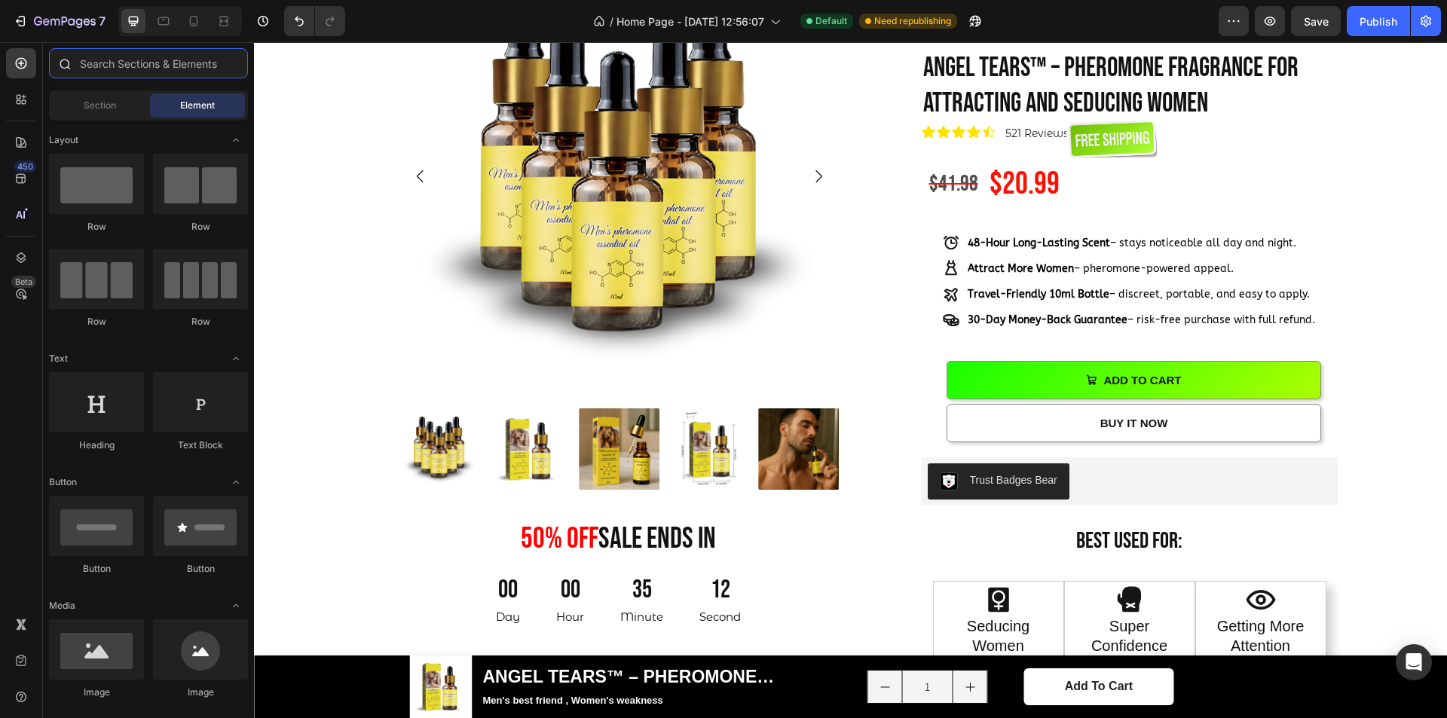
click at [101, 65] on input "text" at bounding box center [148, 63] width 199 height 30
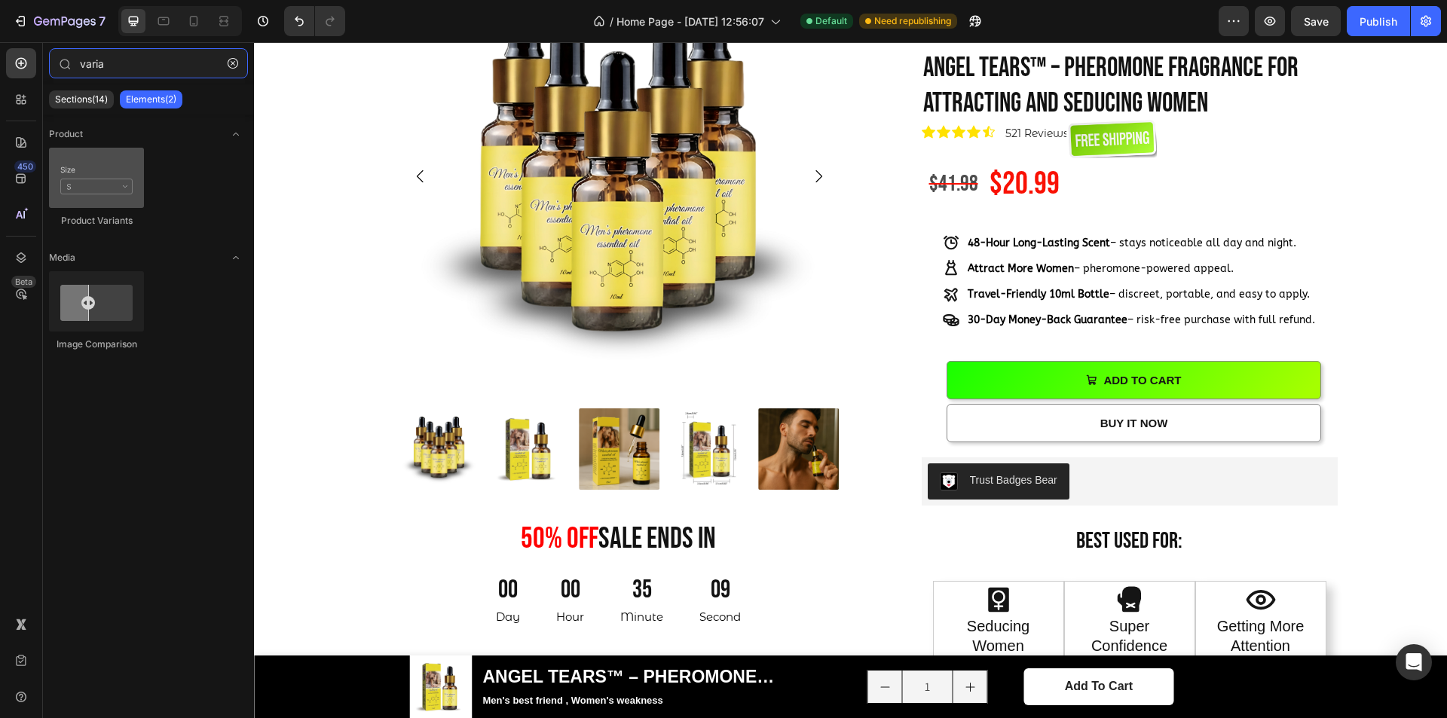
type input "varia"
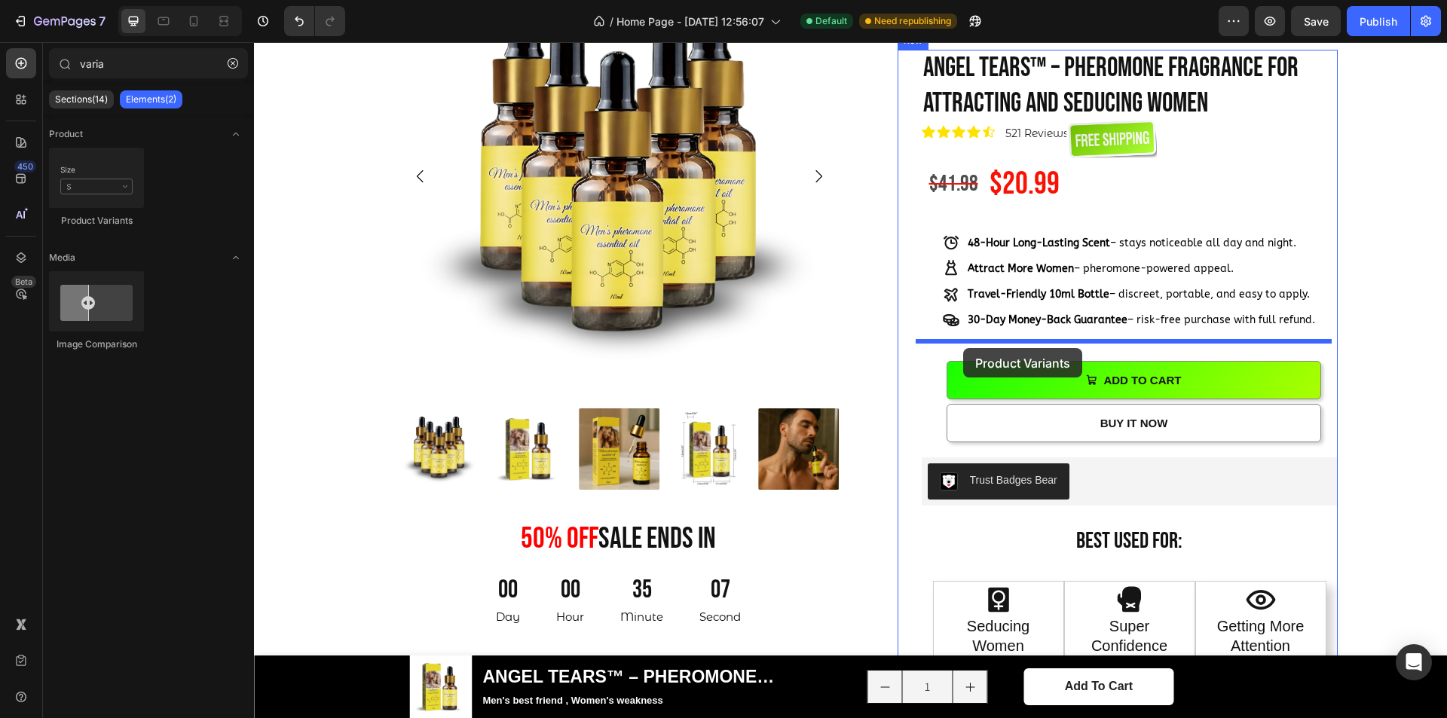
drag, startPoint x: 351, startPoint y: 206, endPoint x: 963, endPoint y: 348, distance: 628.5
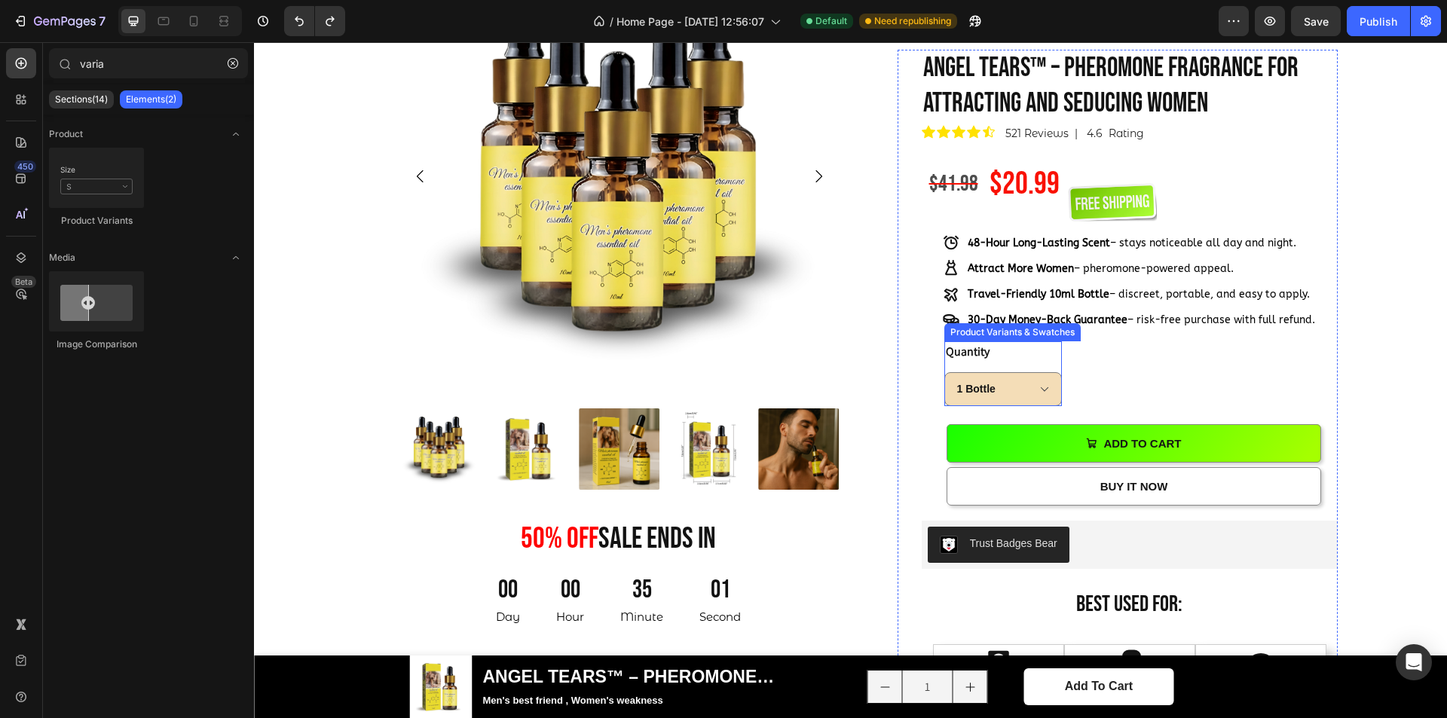
click at [1005, 362] on div "Quantity 1 Bottle 5 Bottles" at bounding box center [1004, 373] width 118 height 65
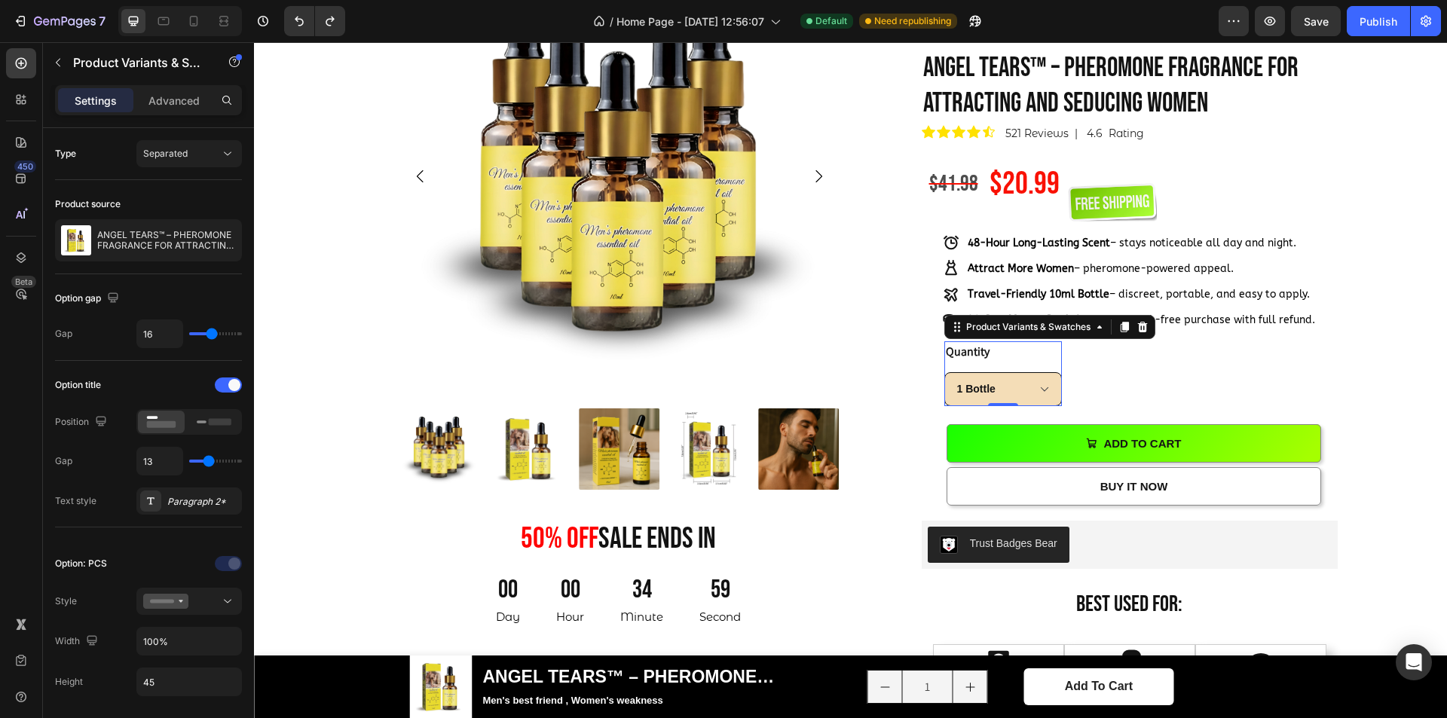
click at [1032, 388] on select "1 Bottle 5 Bottles" at bounding box center [1004, 389] width 118 height 34
click at [231, 417] on div at bounding box center [214, 422] width 47 height 23
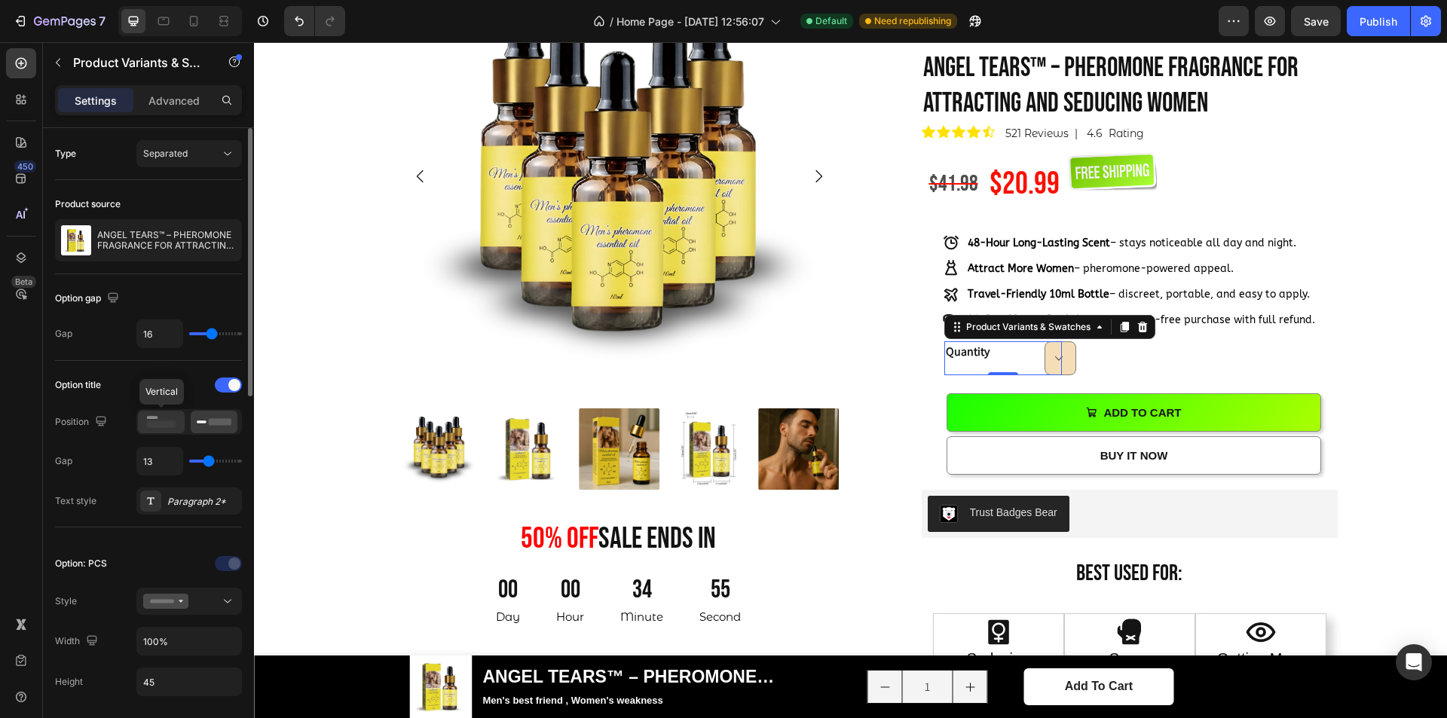
click at [175, 421] on div at bounding box center [161, 422] width 47 height 23
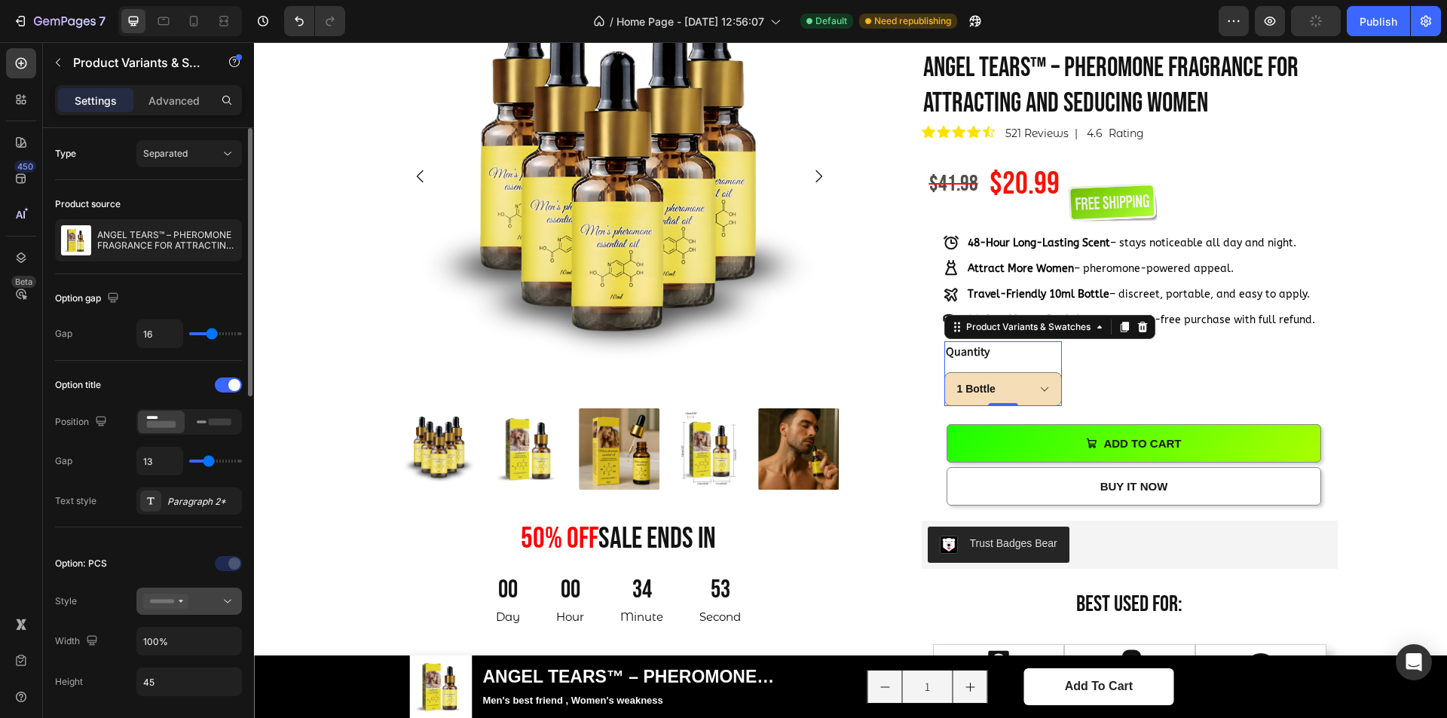
click at [182, 593] on button at bounding box center [189, 601] width 106 height 27
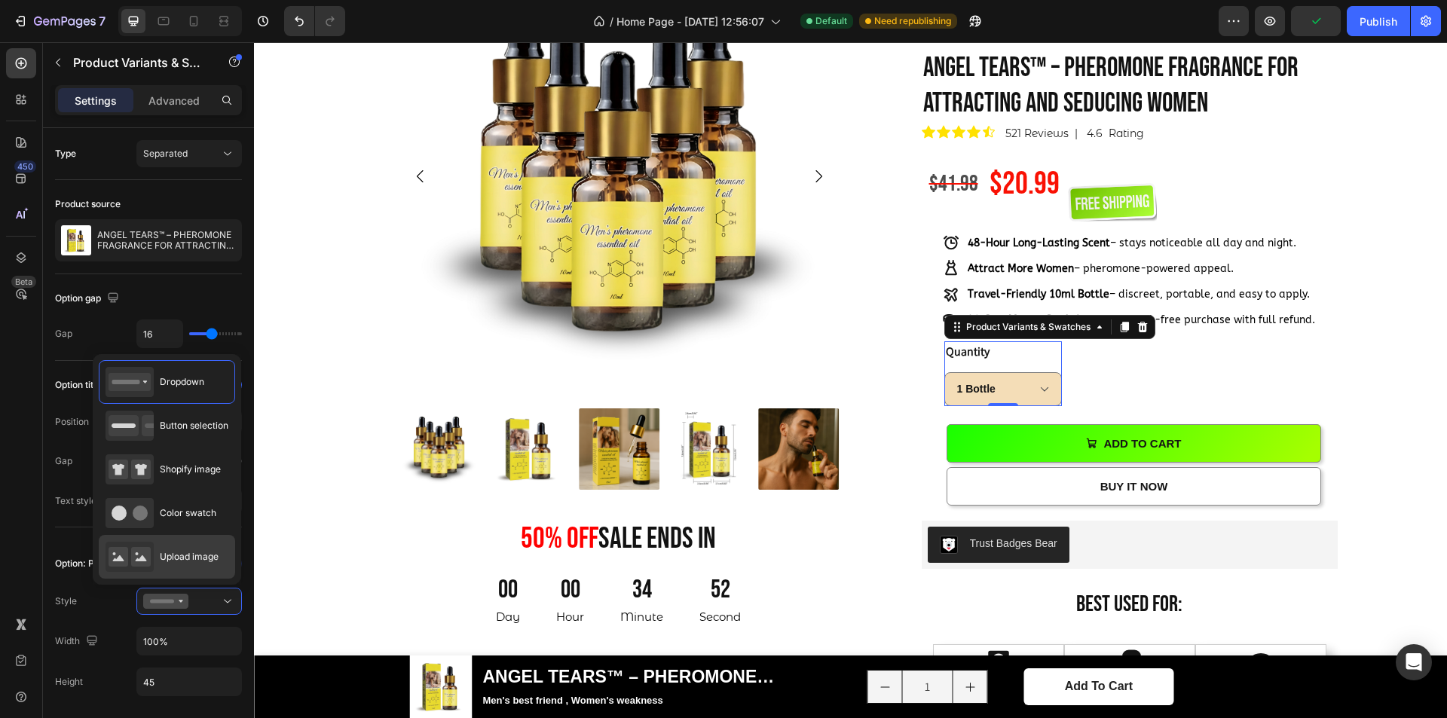
click at [188, 555] on span "Upload image" at bounding box center [189, 557] width 59 height 14
type input "64"
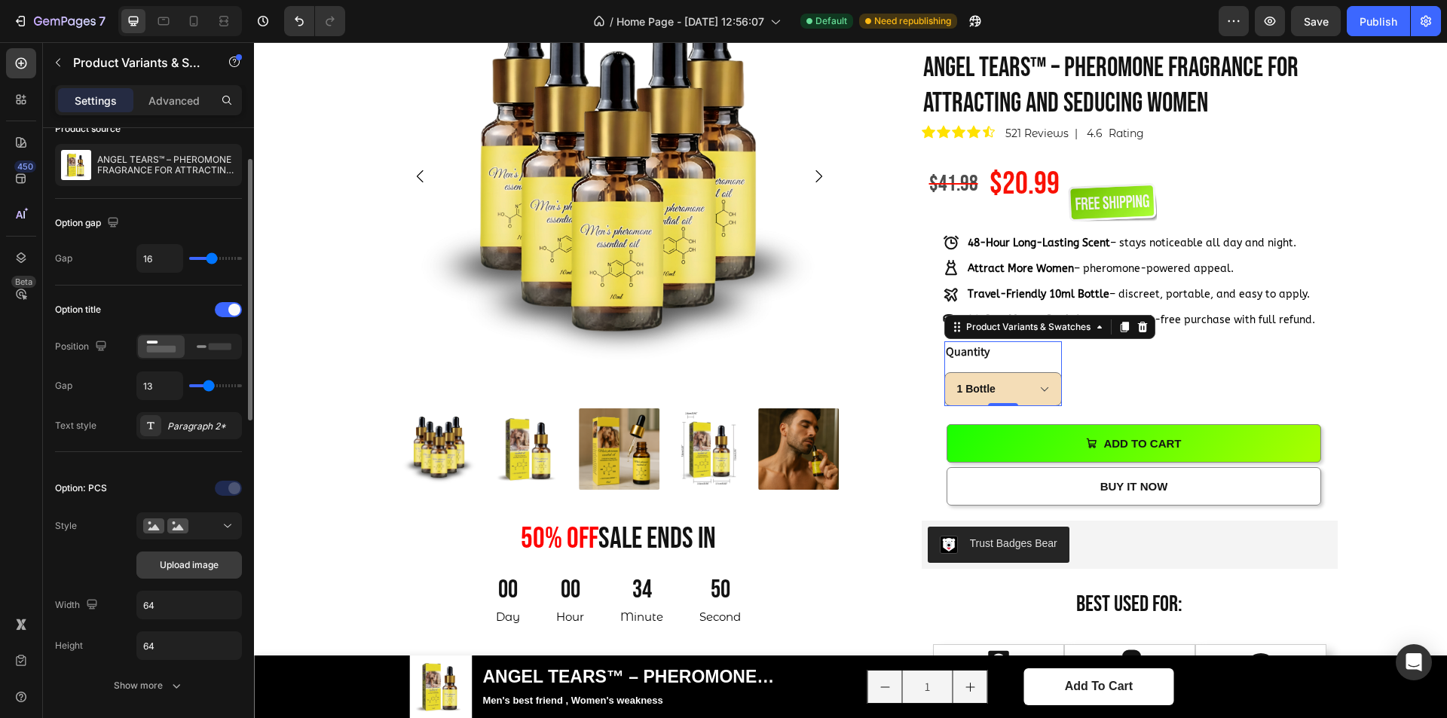
click at [188, 560] on span "Upload image" at bounding box center [189, 566] width 59 height 14
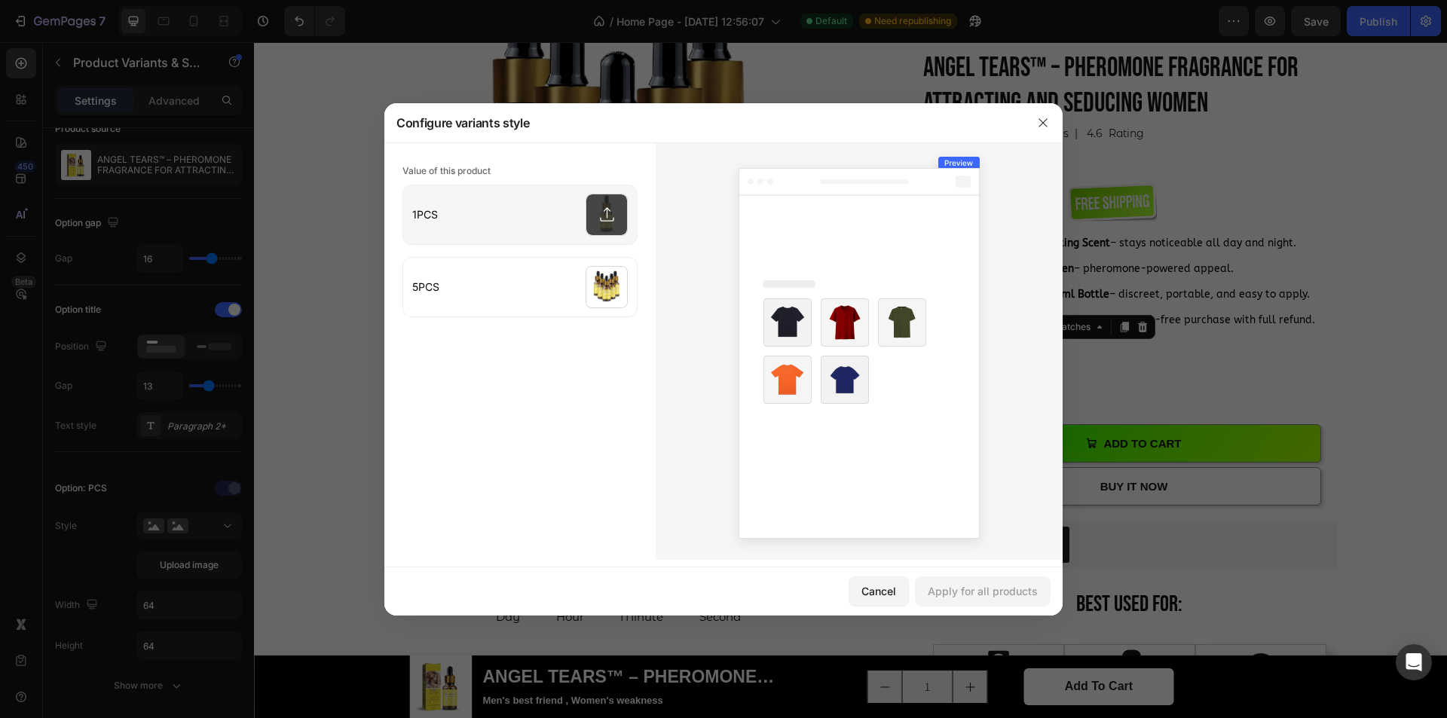
click at [583, 236] on input "file" at bounding box center [520, 214] width 234 height 59
type input "C:\fakepath\ChatGPT Image Sep 28, 2025, 08_30_00 PM.png"
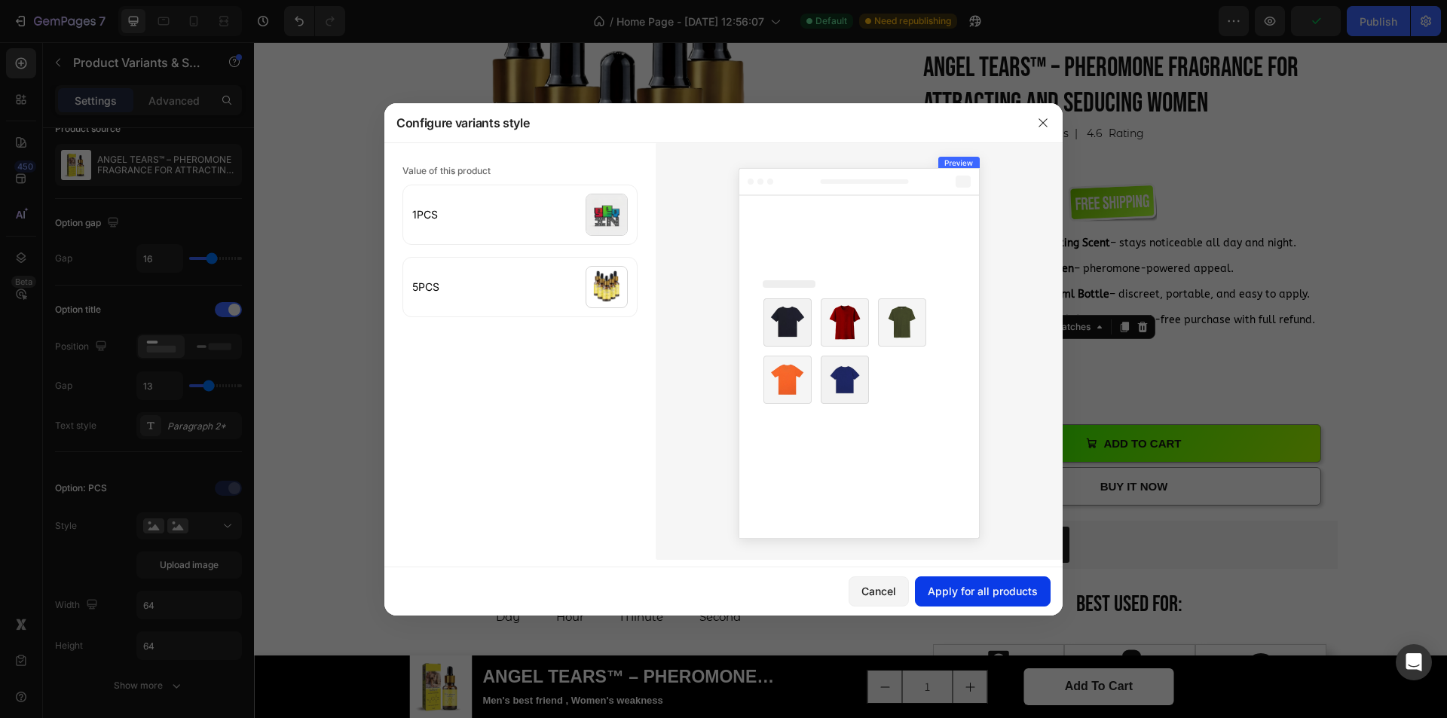
click at [978, 590] on div "Apply for all products" at bounding box center [983, 591] width 110 height 16
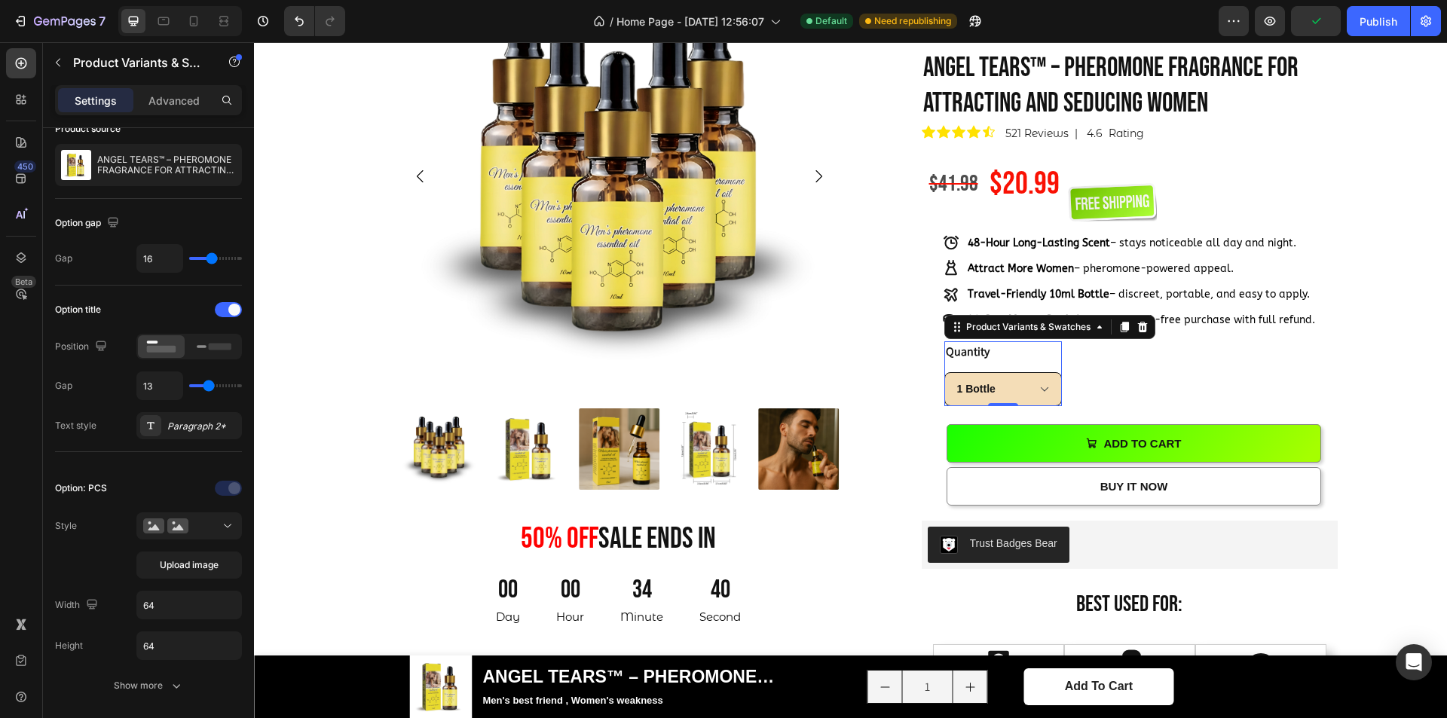
click at [1027, 388] on select "1 Bottle 5 Bottles" at bounding box center [1004, 389] width 118 height 34
type input "100%"
type input "45"
type input "64"
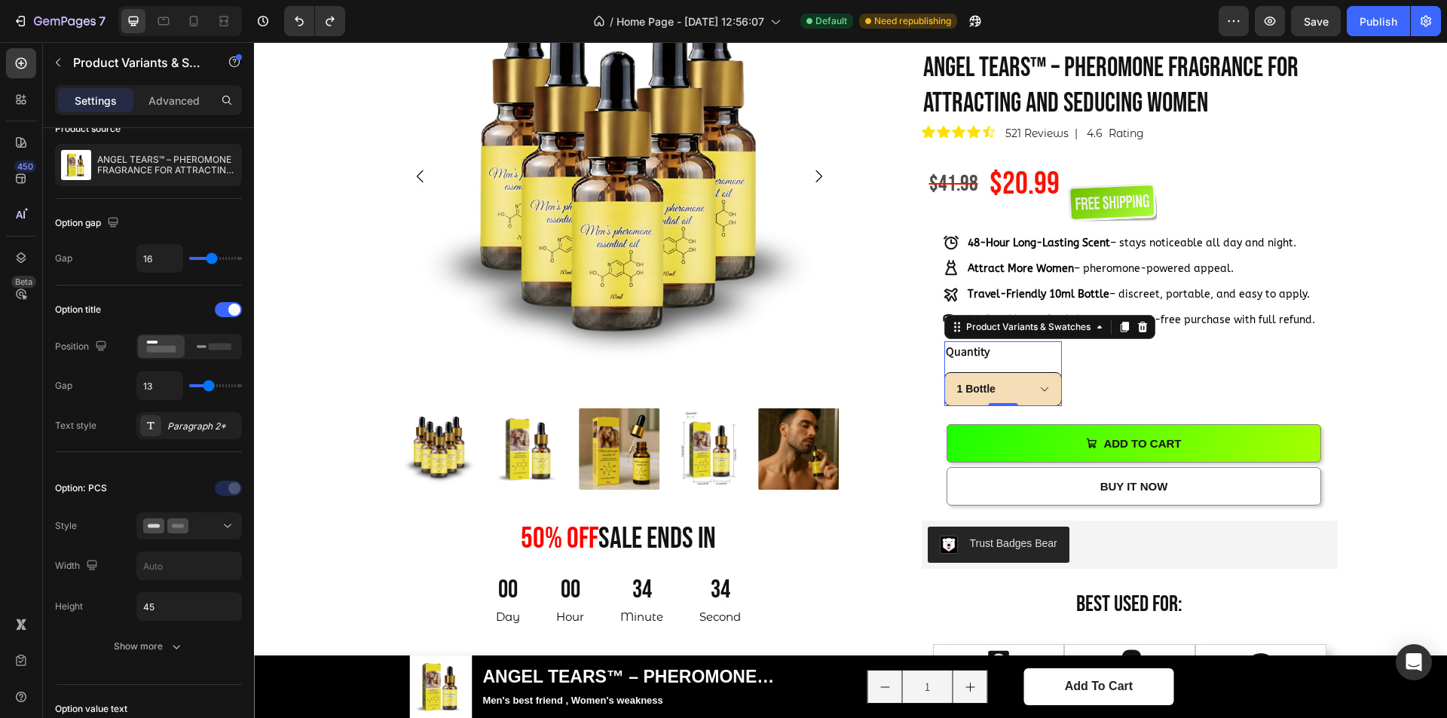
type input "64"
type input "45"
type input "64"
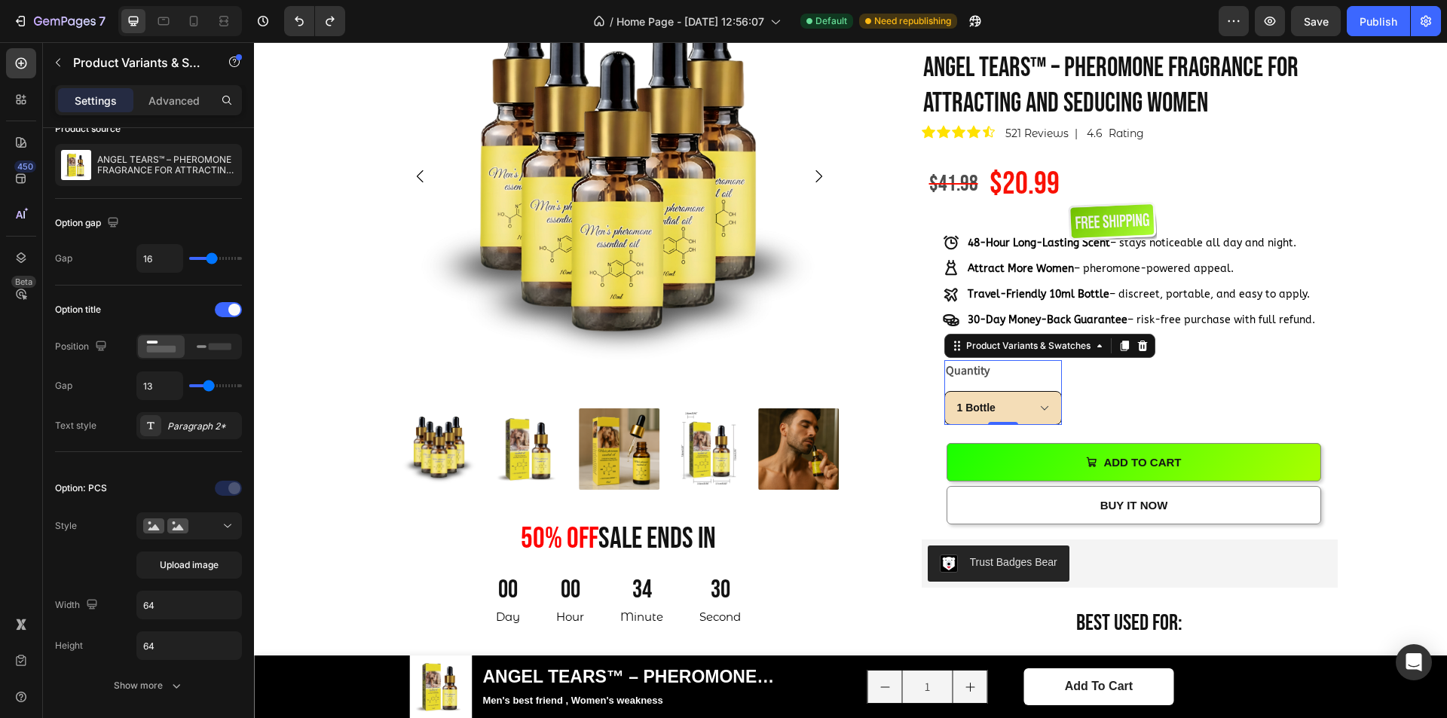
type input "3"
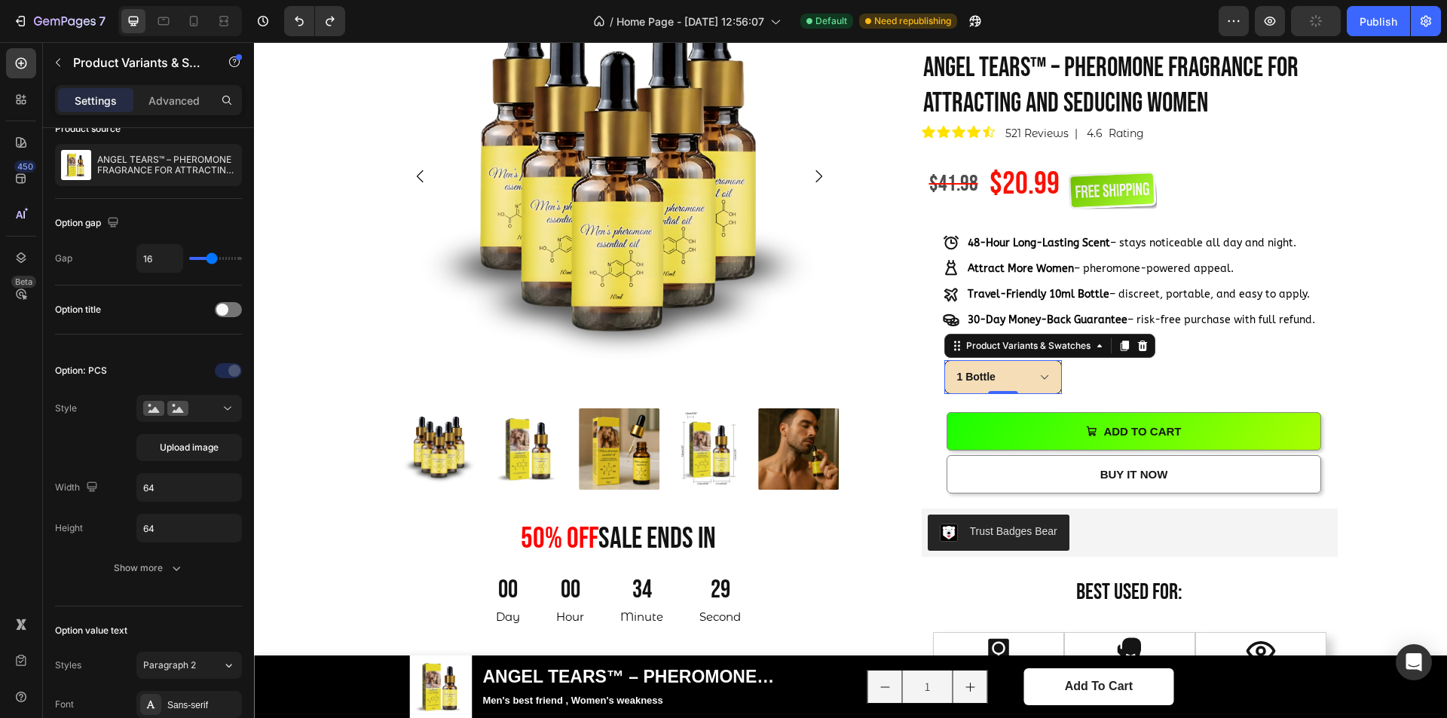
type input "45"
type input "64"
type input "45"
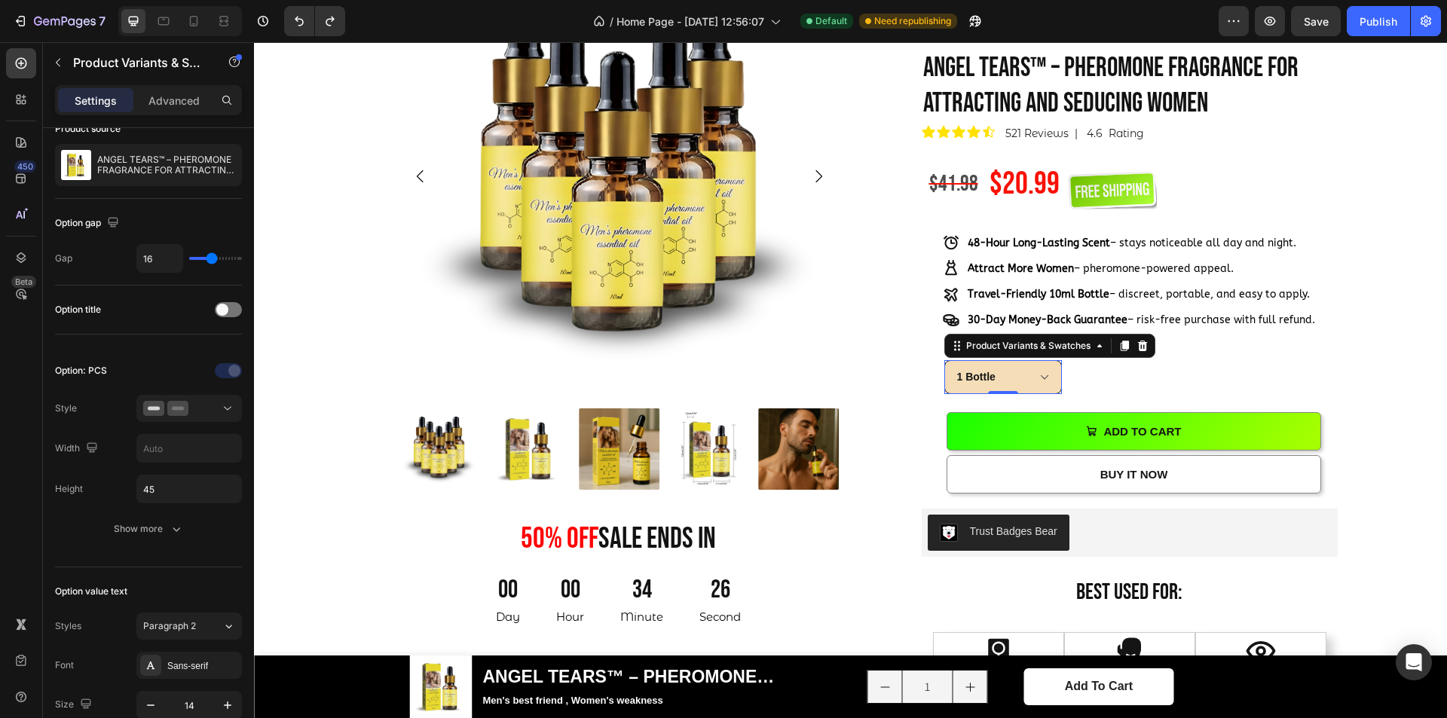
type input "100%"
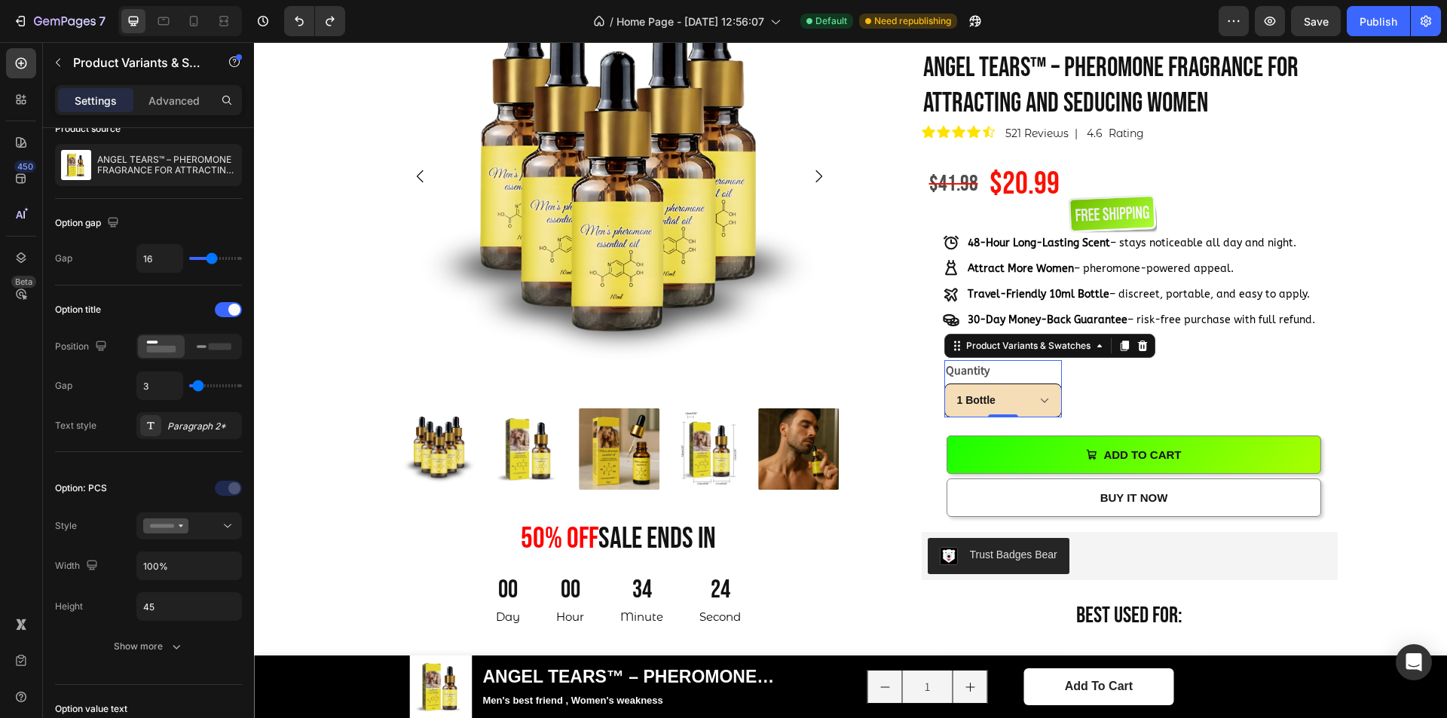
type input "8"
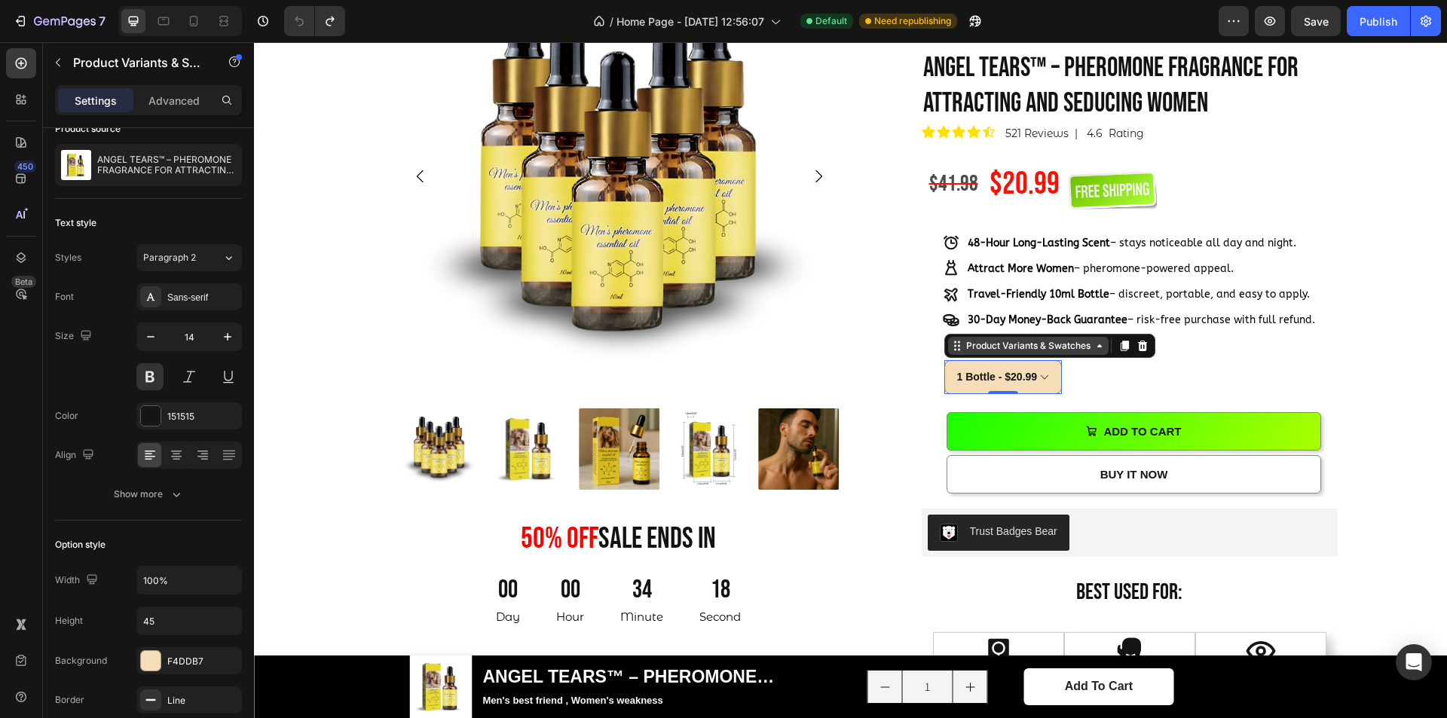
click at [1021, 348] on div "Product Variants & Swatches" at bounding box center [1028, 346] width 130 height 14
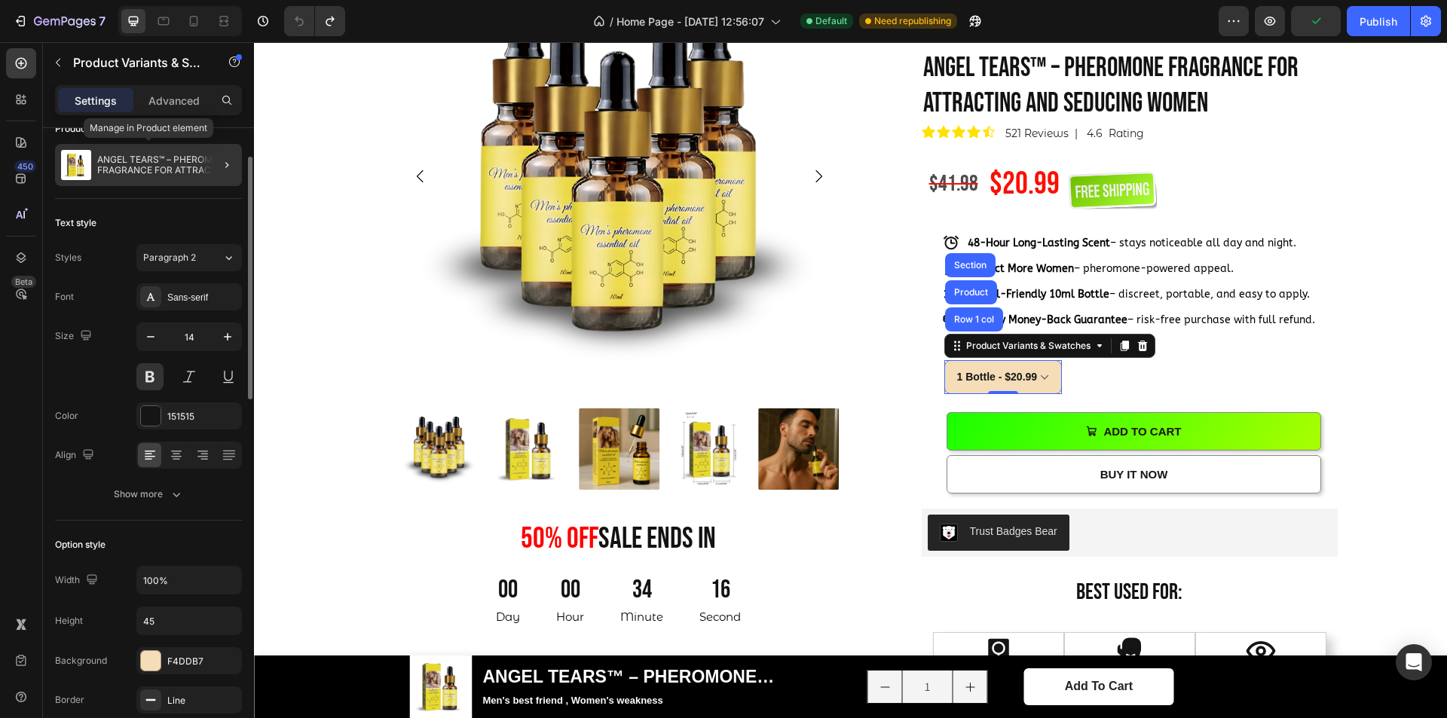
click at [199, 171] on p "ANGEL TEARS™ – PHEROMONE FRAGRANCE FOR ATTRACTING AND SEDUCING WOMEN" at bounding box center [166, 165] width 139 height 21
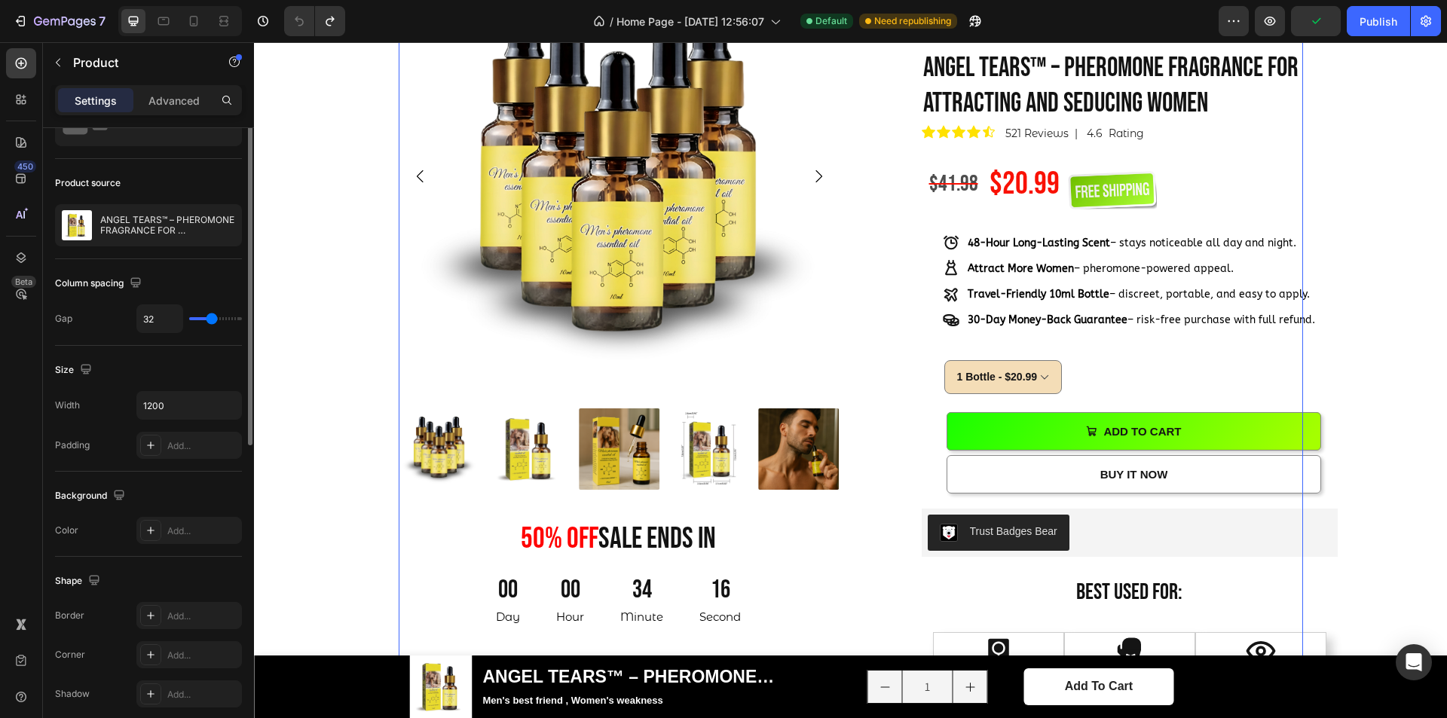
scroll to position [0, 0]
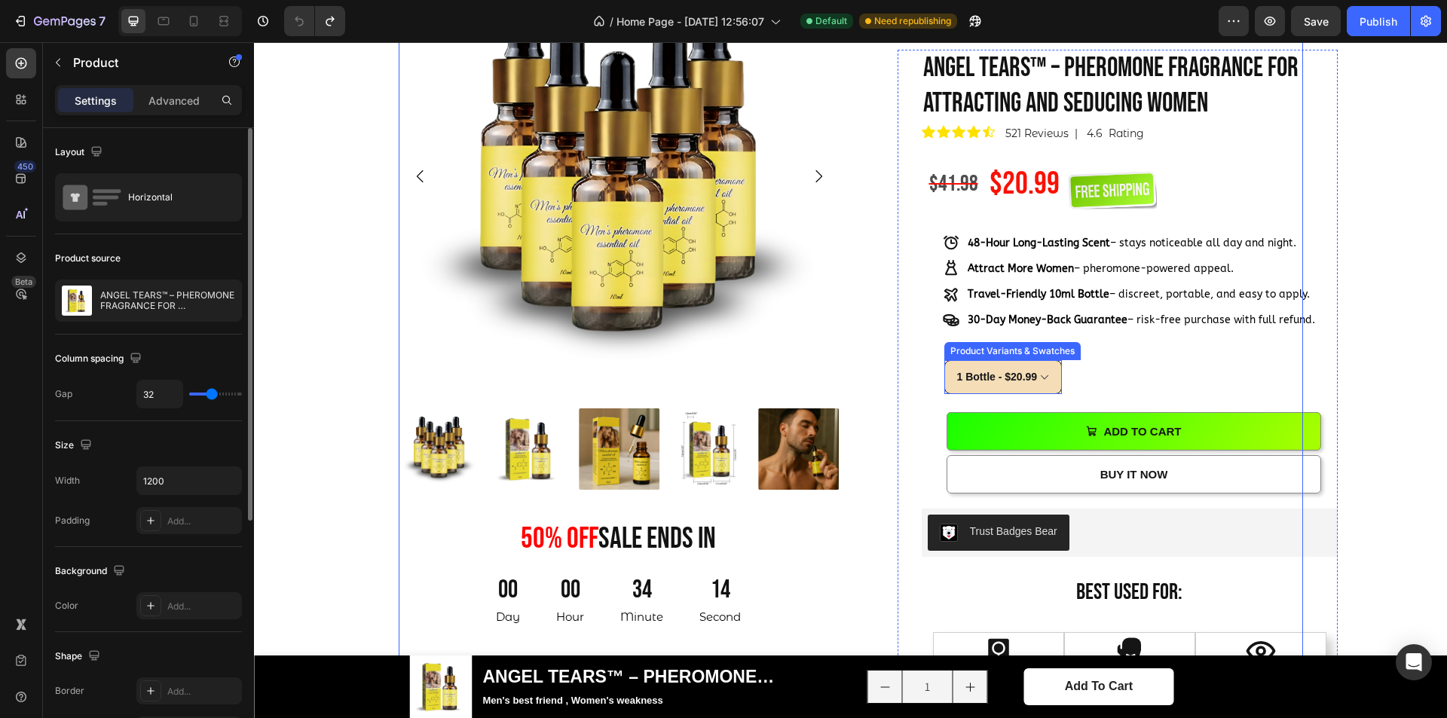
click at [967, 380] on select "1 Bottle - $20.99 5 Bottles - $84.45" at bounding box center [1004, 377] width 118 height 34
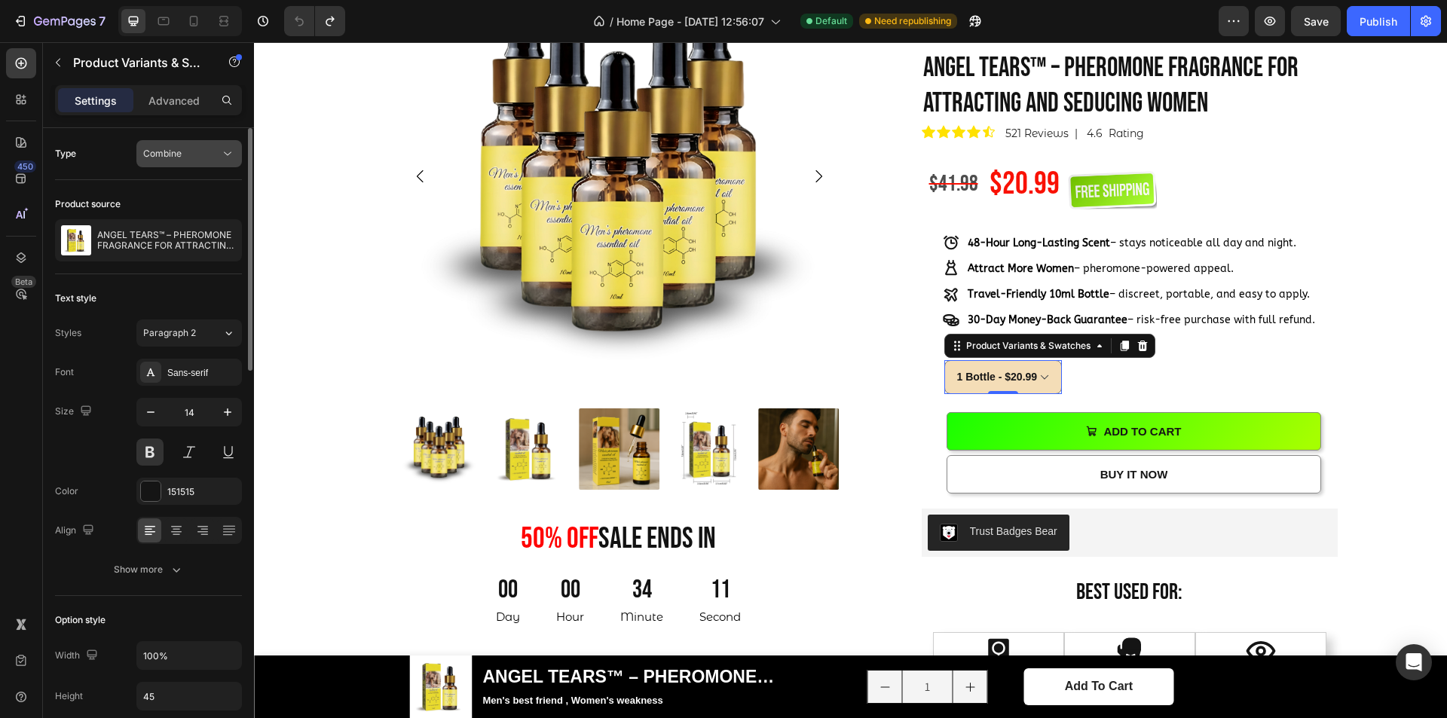
click at [181, 158] on span "Combine" at bounding box center [162, 153] width 38 height 11
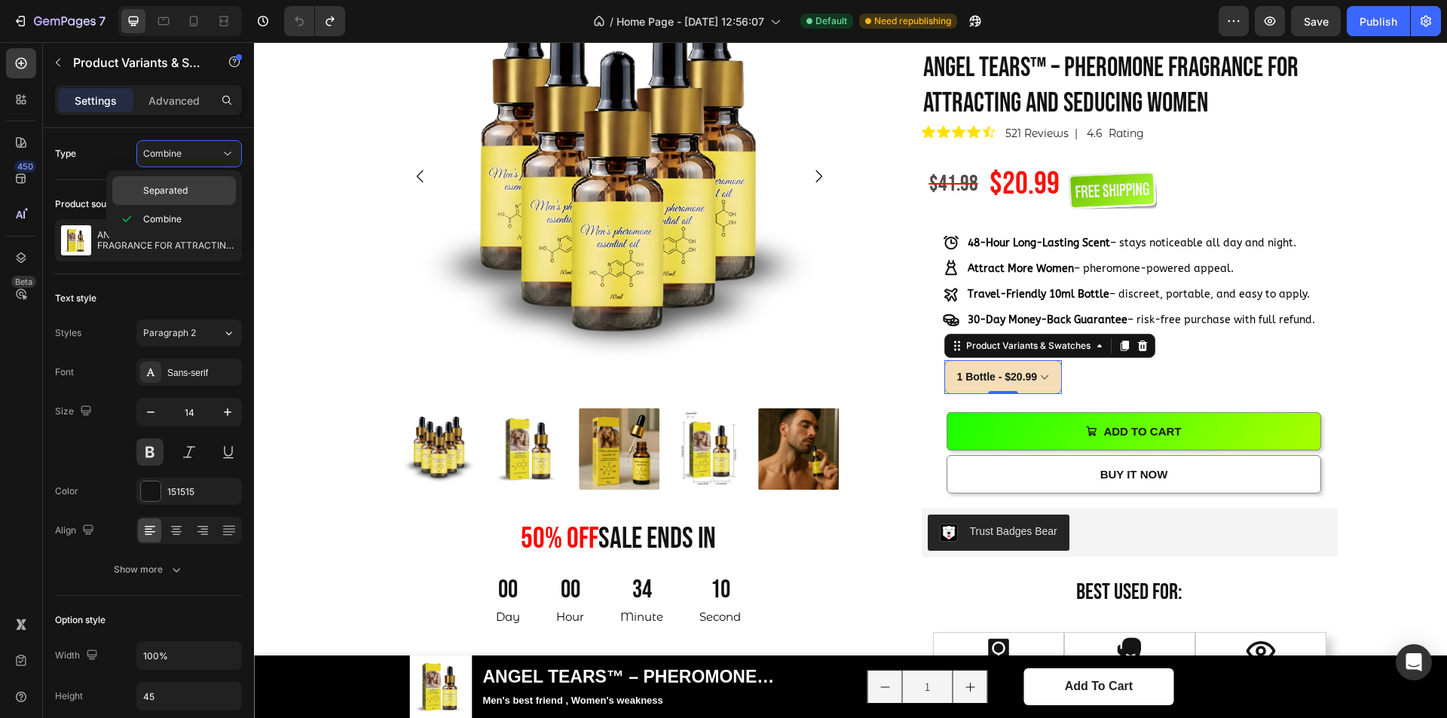
click at [180, 191] on span "Separated" at bounding box center [165, 191] width 44 height 14
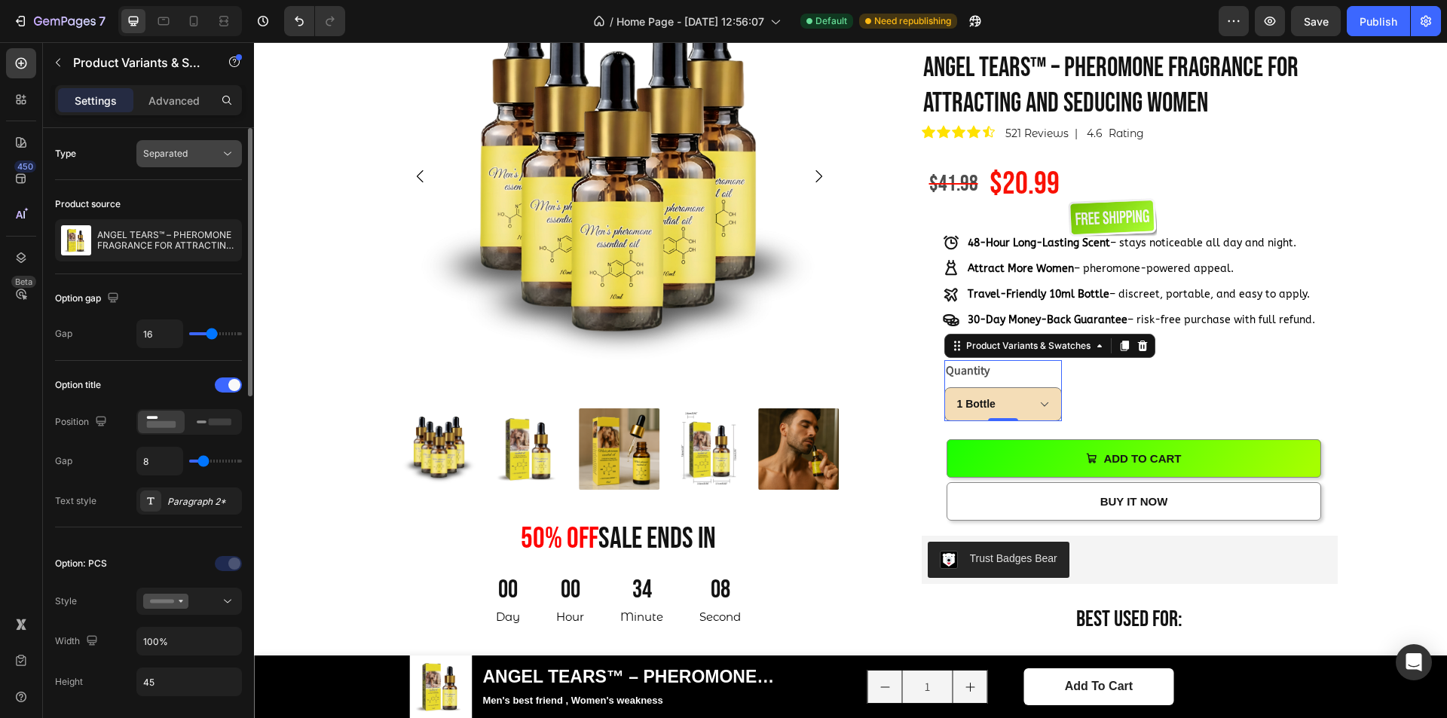
click at [180, 158] on span "Separated" at bounding box center [165, 153] width 44 height 11
click at [180, 210] on div "Combine" at bounding box center [174, 219] width 124 height 29
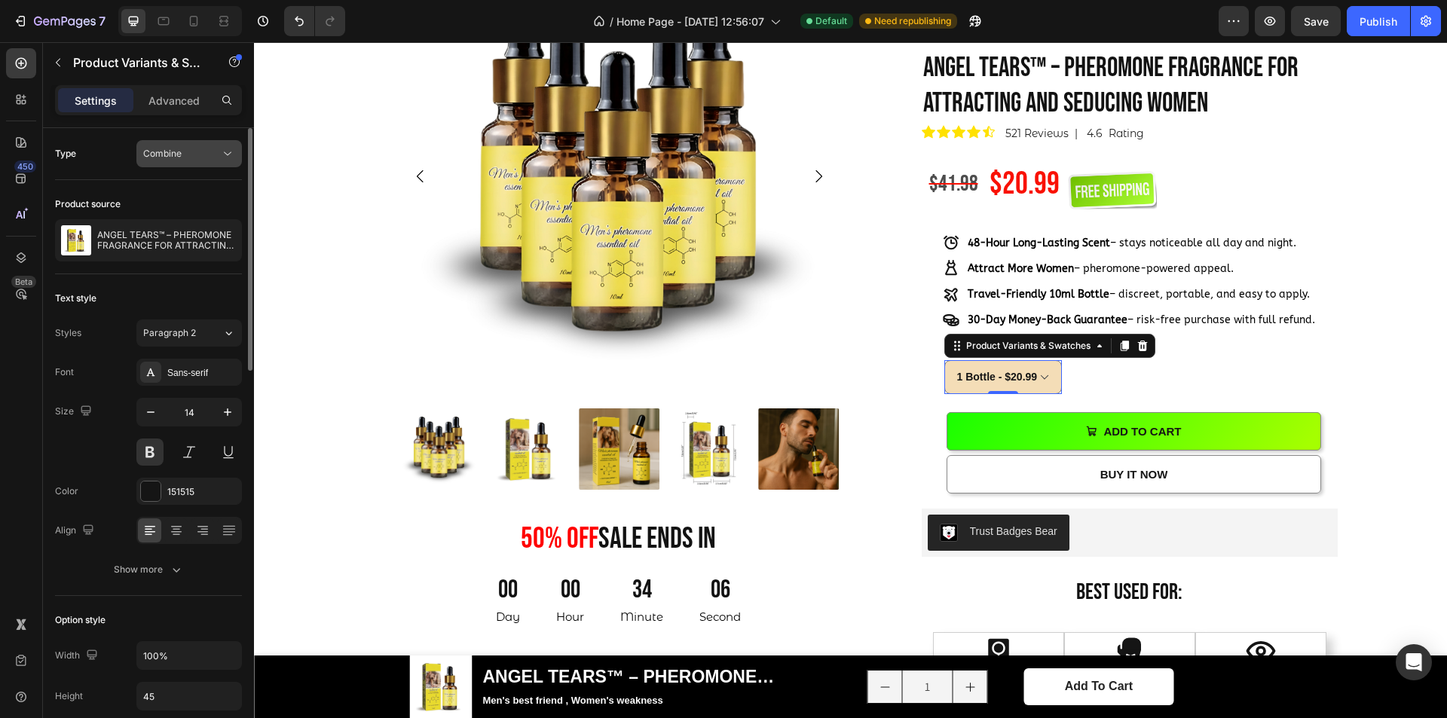
click at [191, 157] on div "Combine" at bounding box center [181, 154] width 77 height 14
click at [188, 189] on p "Separated" at bounding box center [186, 191] width 86 height 14
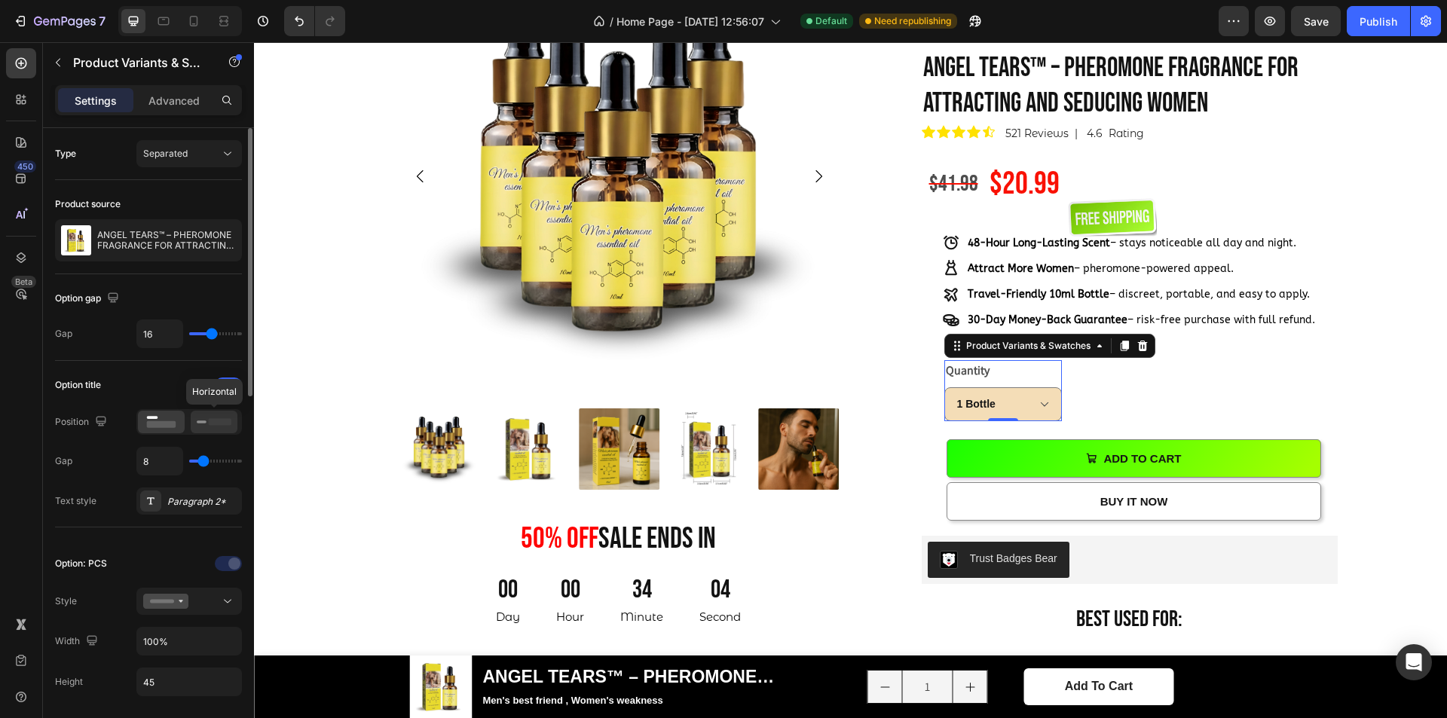
click at [204, 423] on rect at bounding box center [202, 422] width 10 height 3
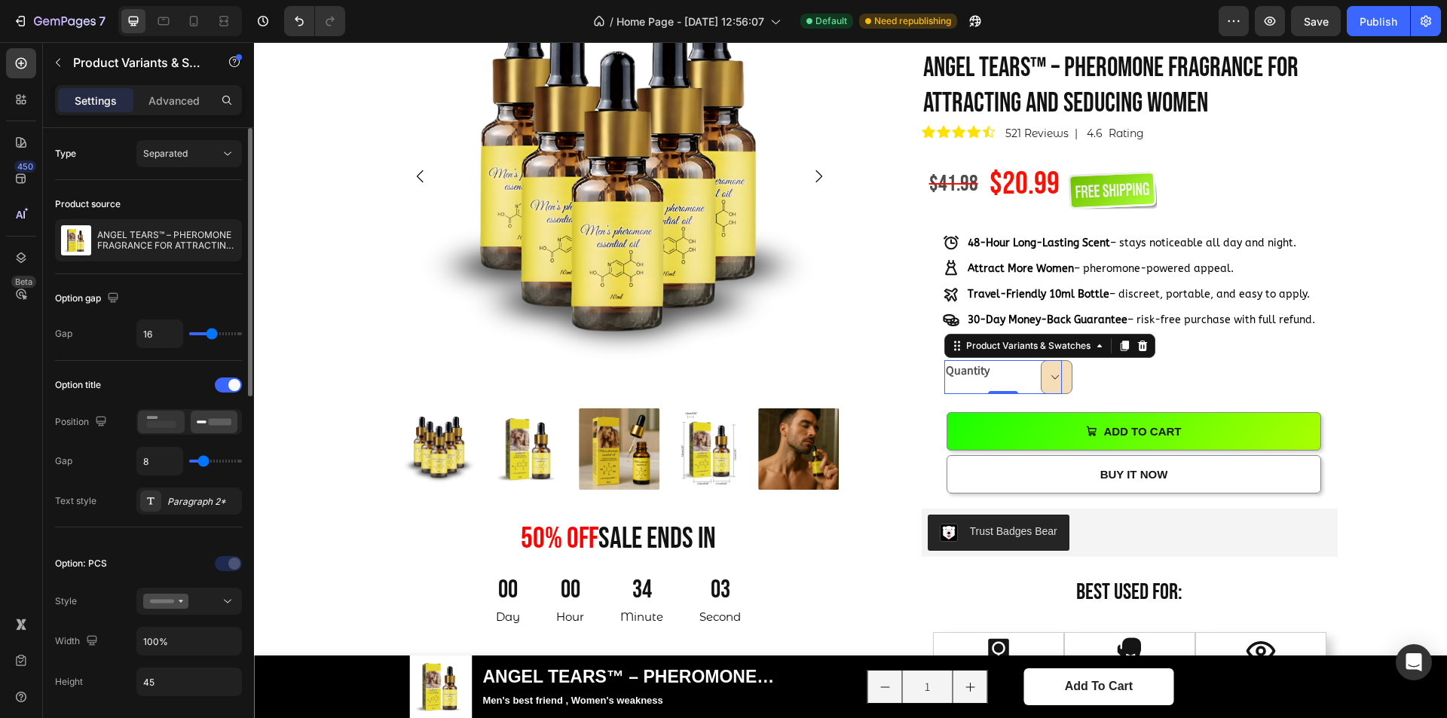
click at [179, 420] on div at bounding box center [161, 422] width 47 height 23
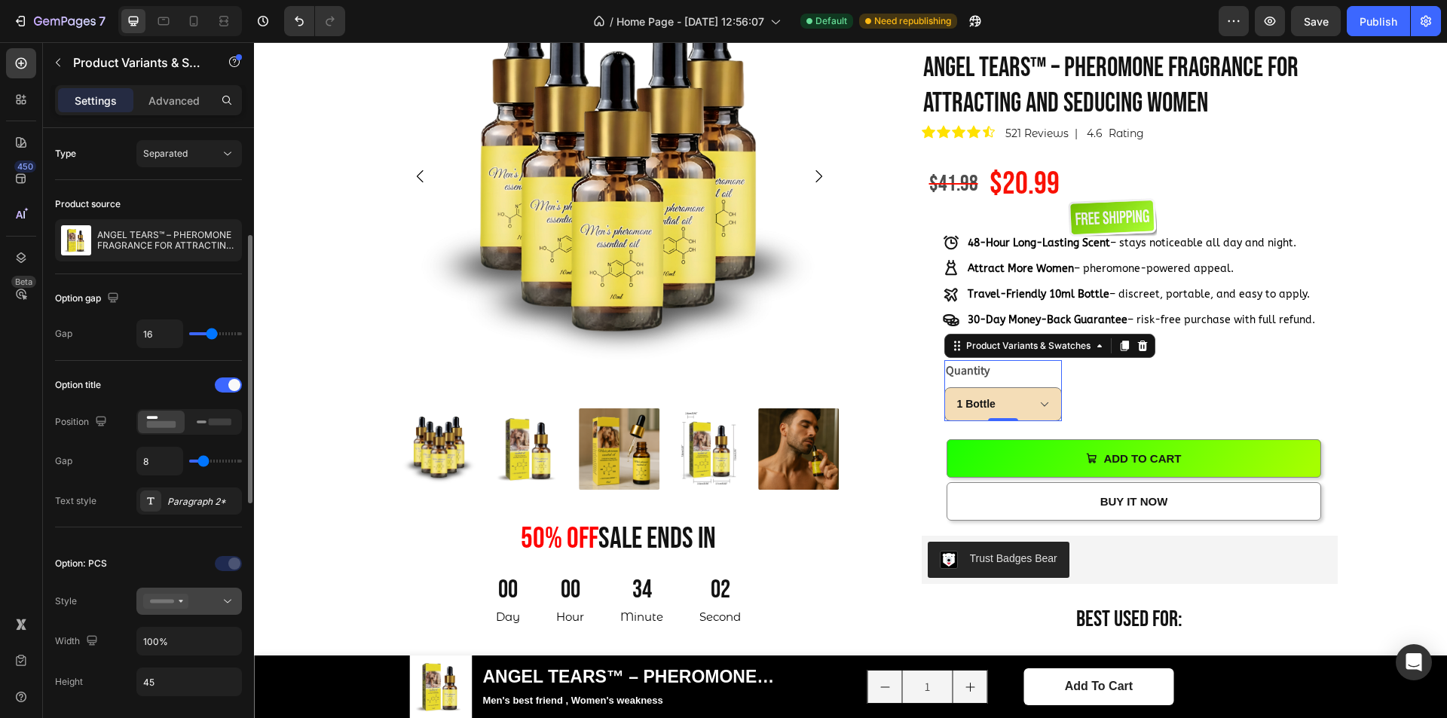
scroll to position [151, 0]
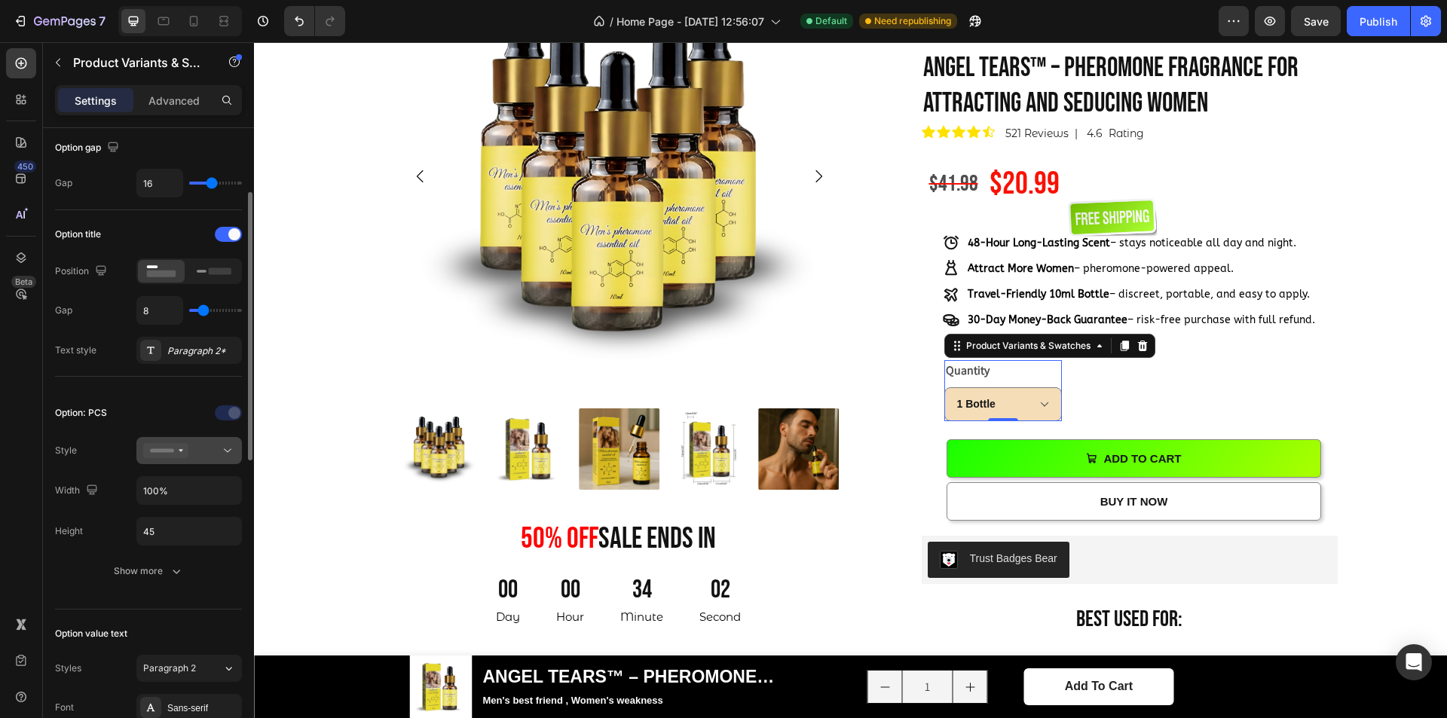
click at [192, 455] on div at bounding box center [189, 450] width 92 height 15
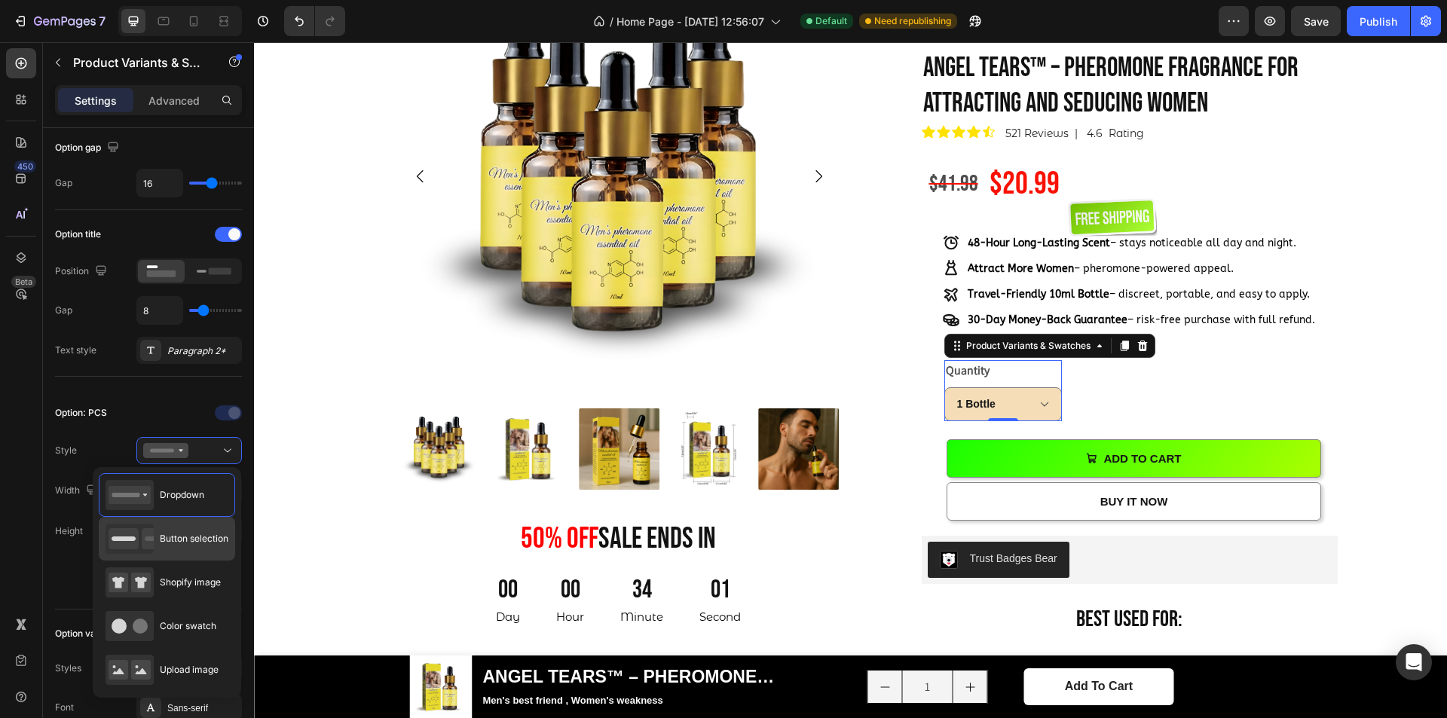
click at [181, 531] on div "Button selection" at bounding box center [167, 539] width 123 height 30
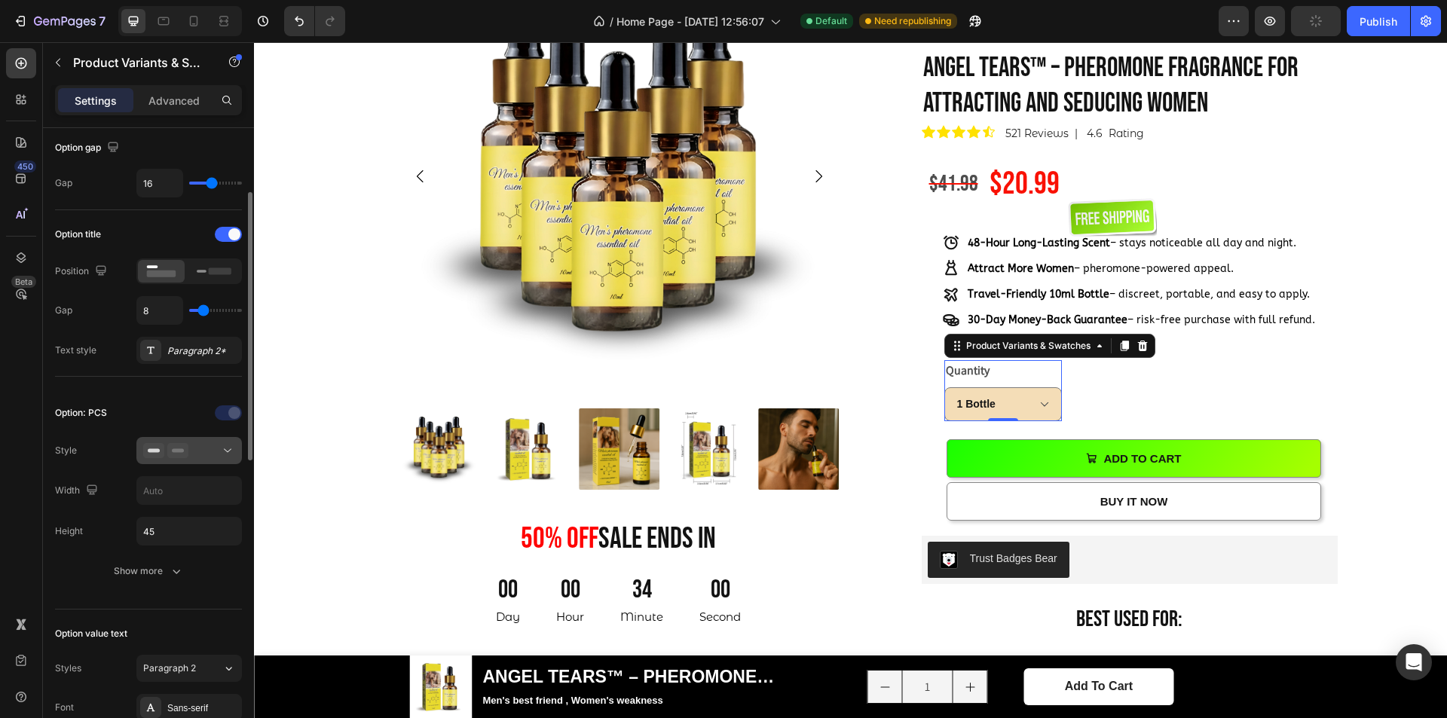
click at [191, 459] on button at bounding box center [189, 450] width 106 height 27
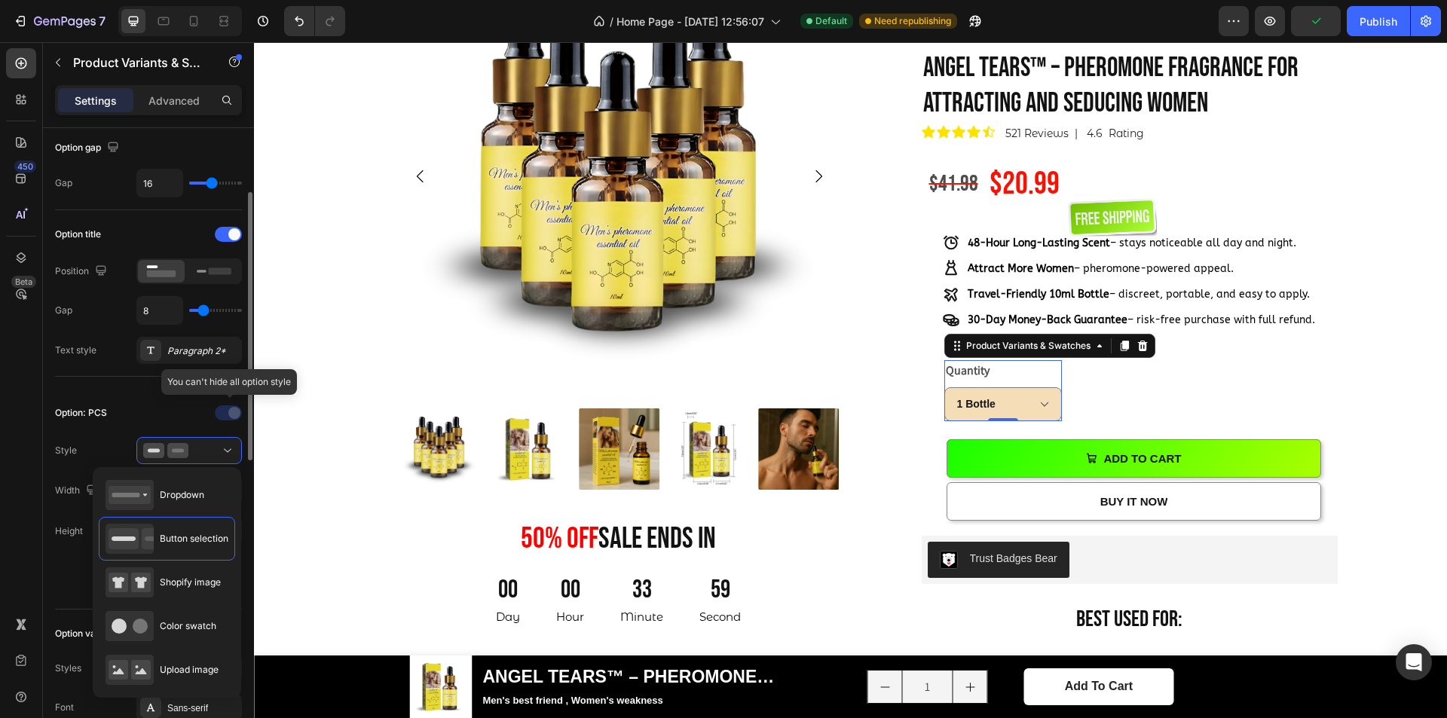
click at [222, 421] on div at bounding box center [230, 413] width 106 height 24
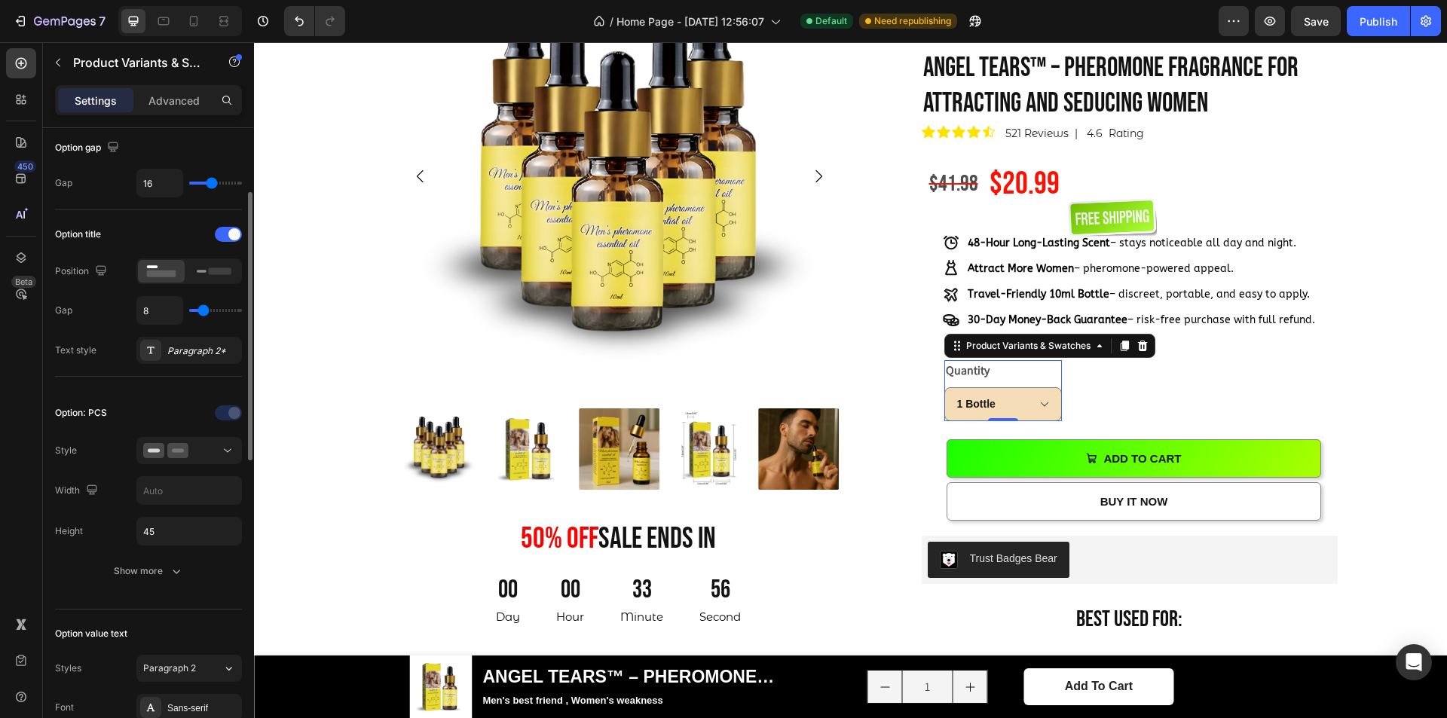
click at [225, 243] on div "Option title" at bounding box center [148, 234] width 187 height 24
click at [225, 240] on div at bounding box center [228, 234] width 27 height 15
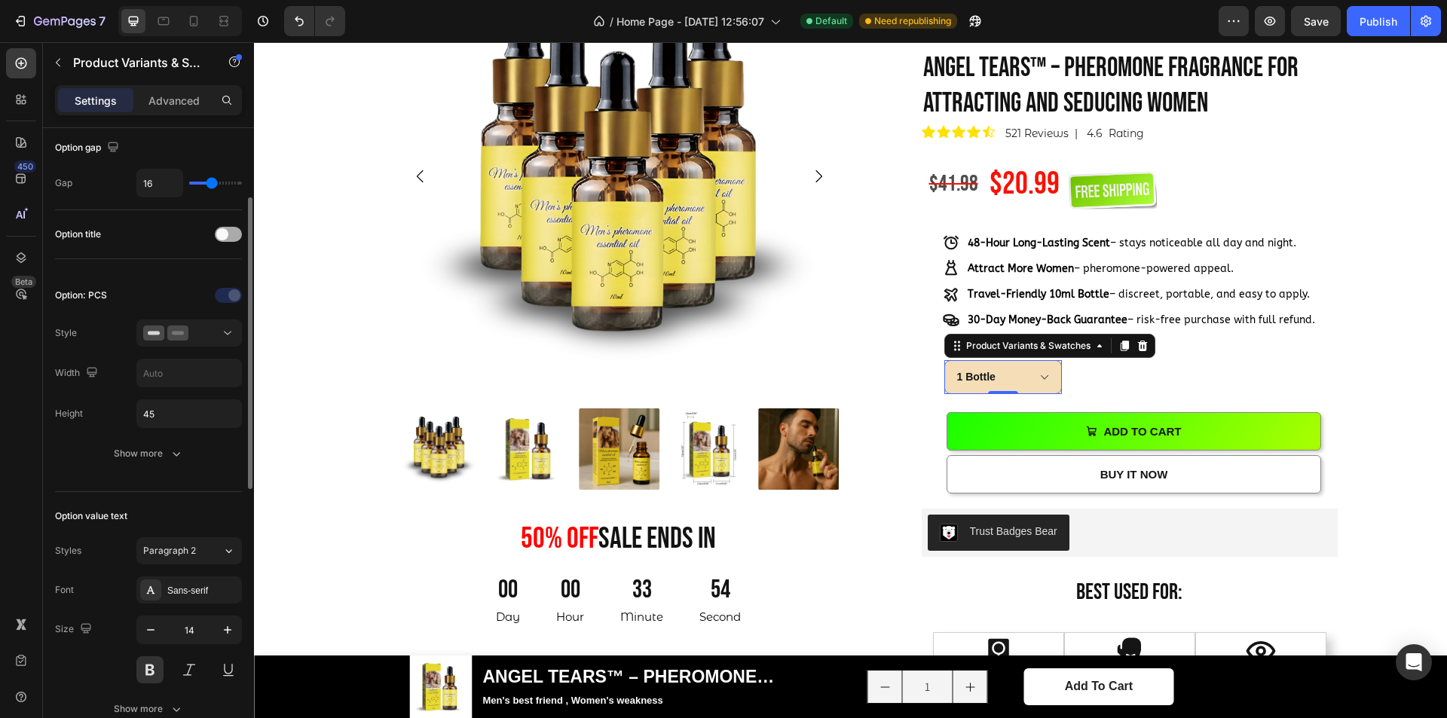
click at [225, 240] on span at bounding box center [222, 234] width 12 height 12
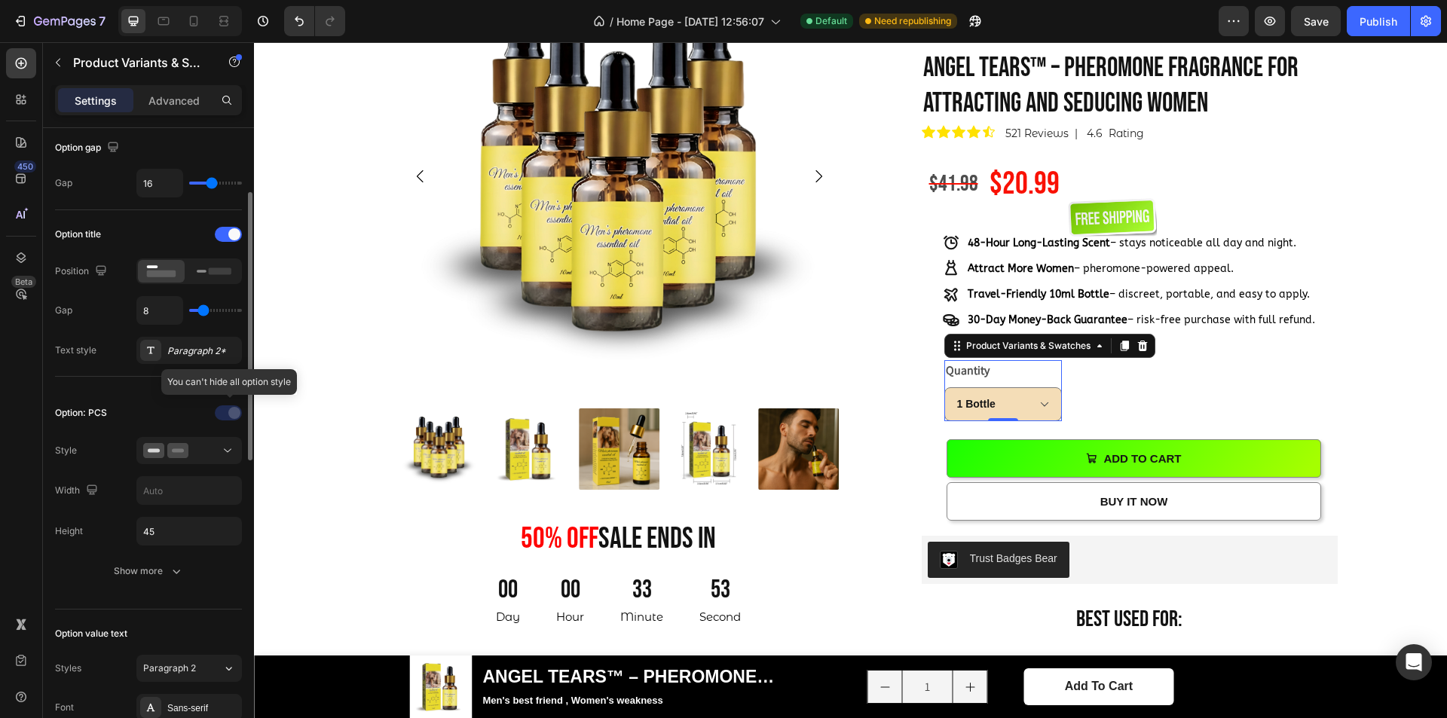
click at [225, 406] on div at bounding box center [230, 413] width 106 height 24
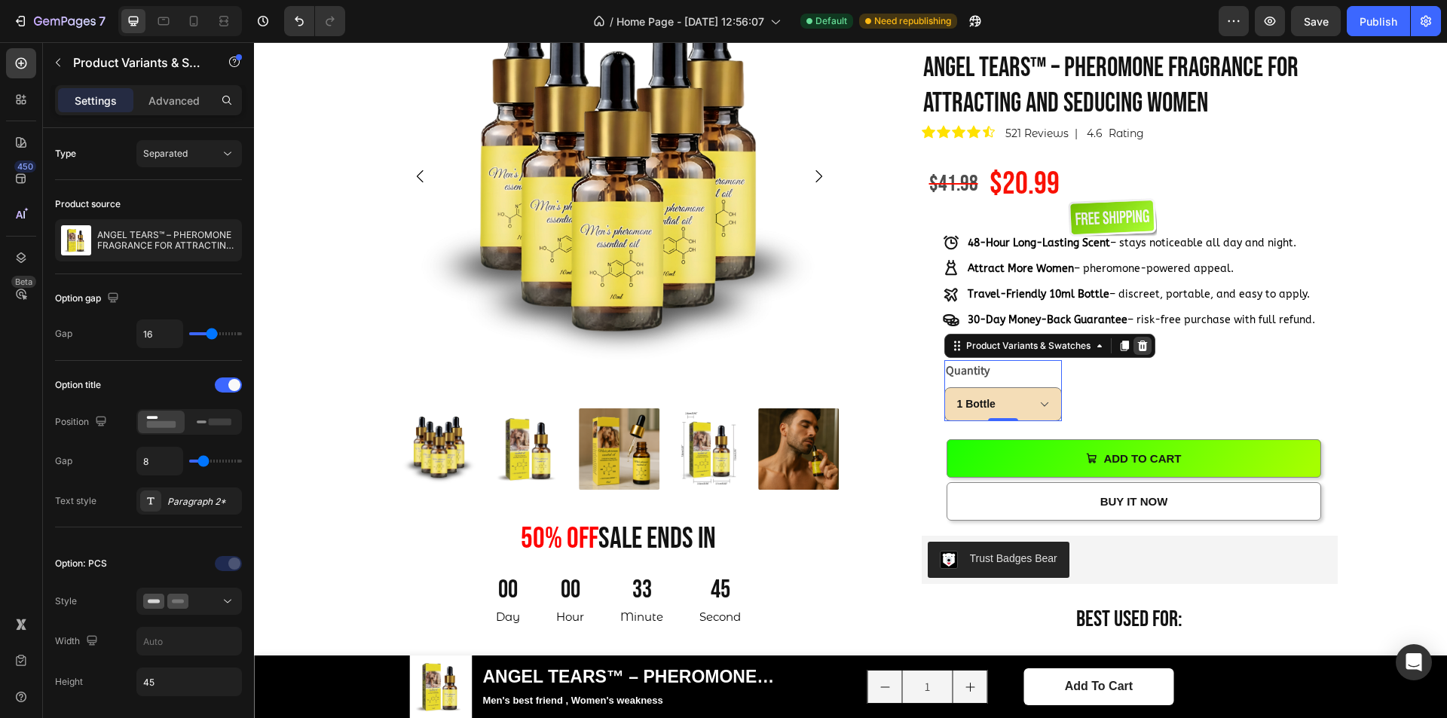
click at [1138, 350] on icon at bounding box center [1143, 346] width 10 height 11
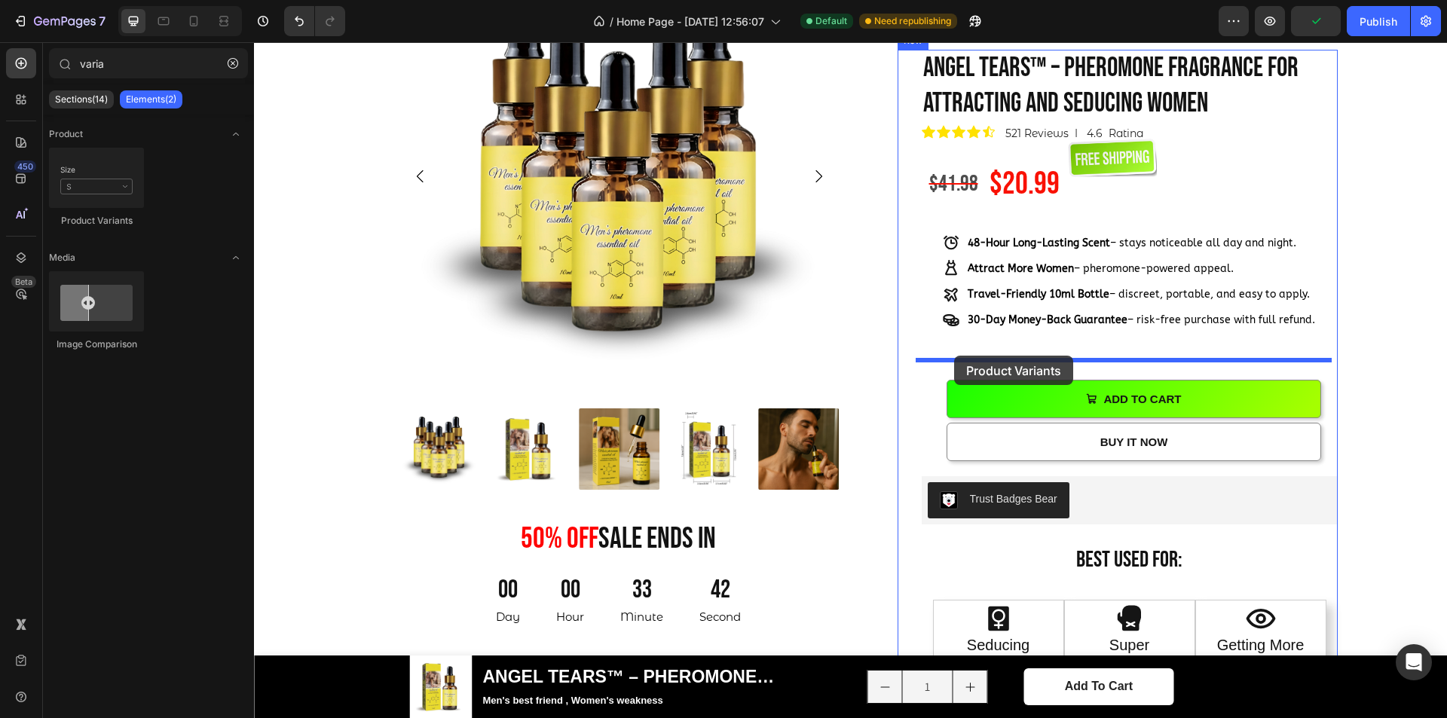
drag, startPoint x: 368, startPoint y: 211, endPoint x: 954, endPoint y: 356, distance: 604.1
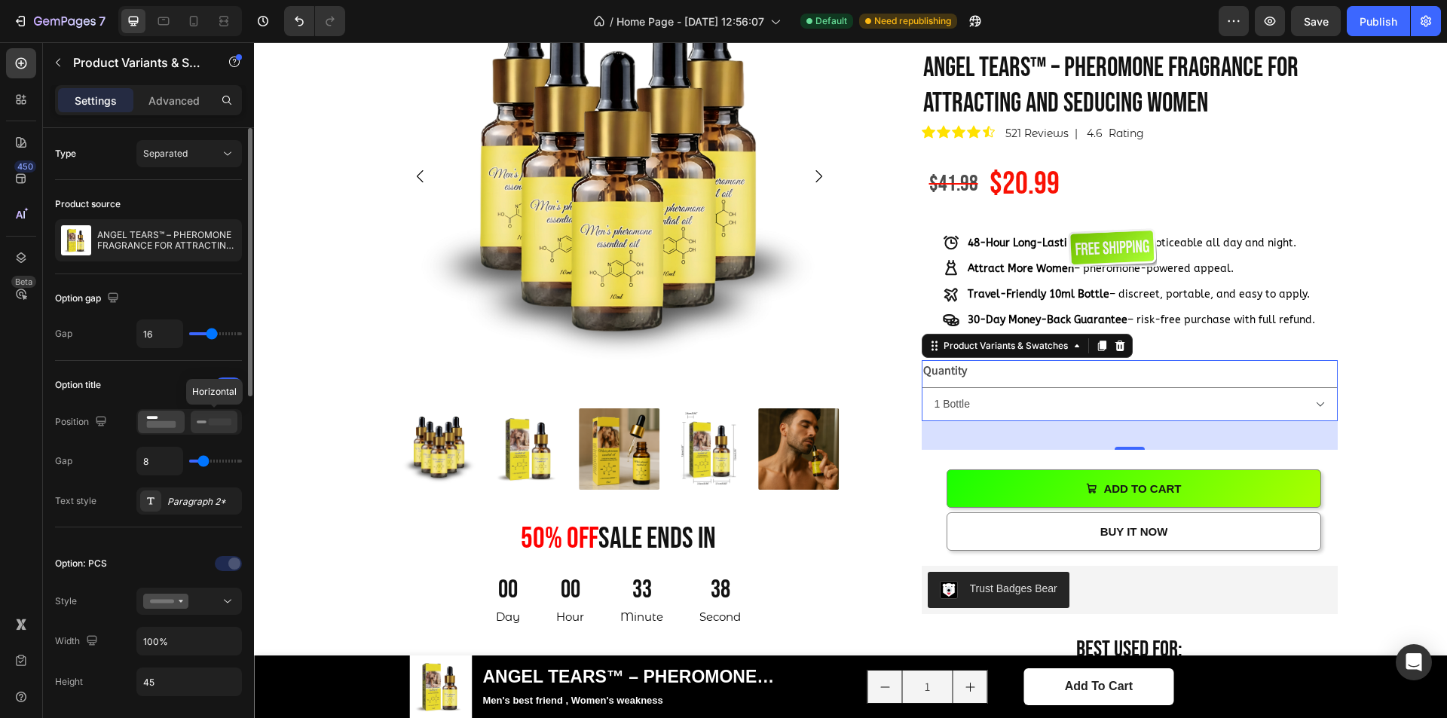
click at [203, 416] on icon at bounding box center [214, 422] width 35 height 17
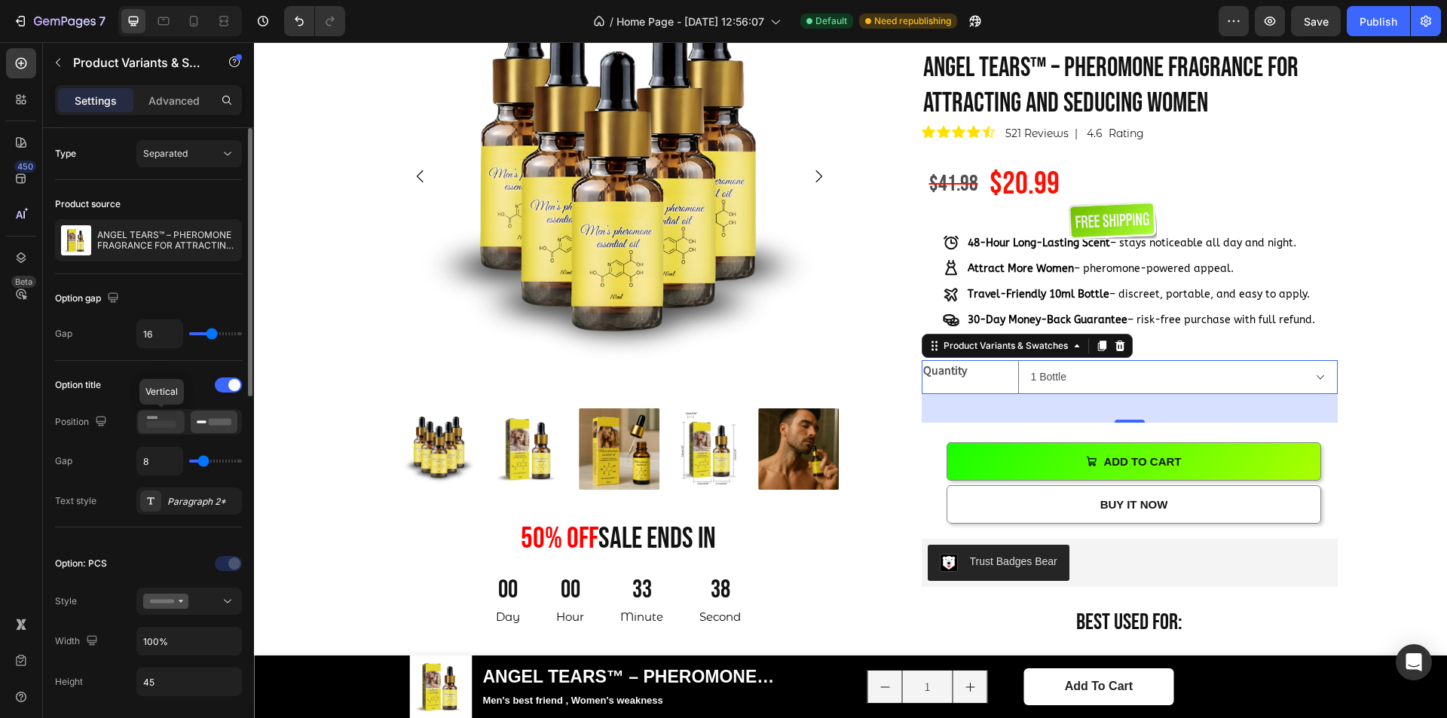
click at [168, 420] on icon at bounding box center [161, 422] width 35 height 17
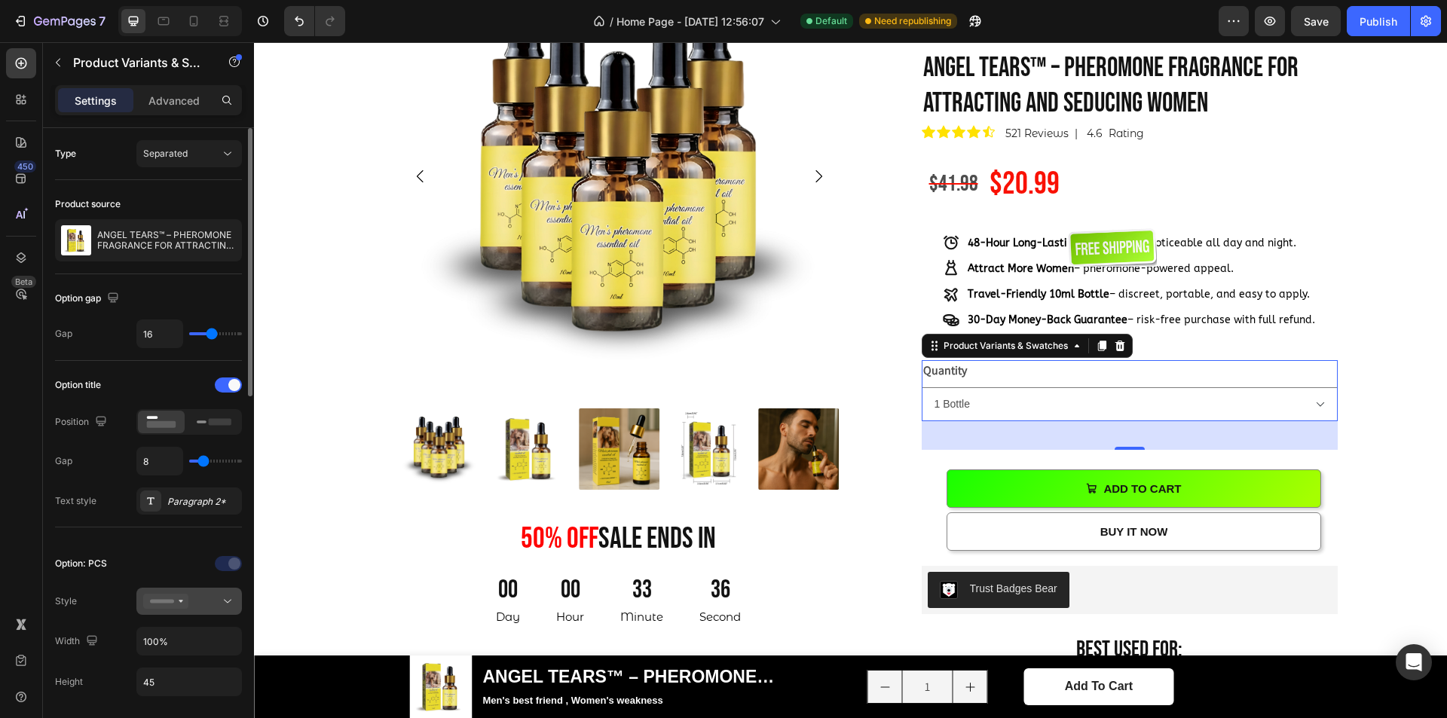
click at [194, 590] on button at bounding box center [189, 601] width 106 height 27
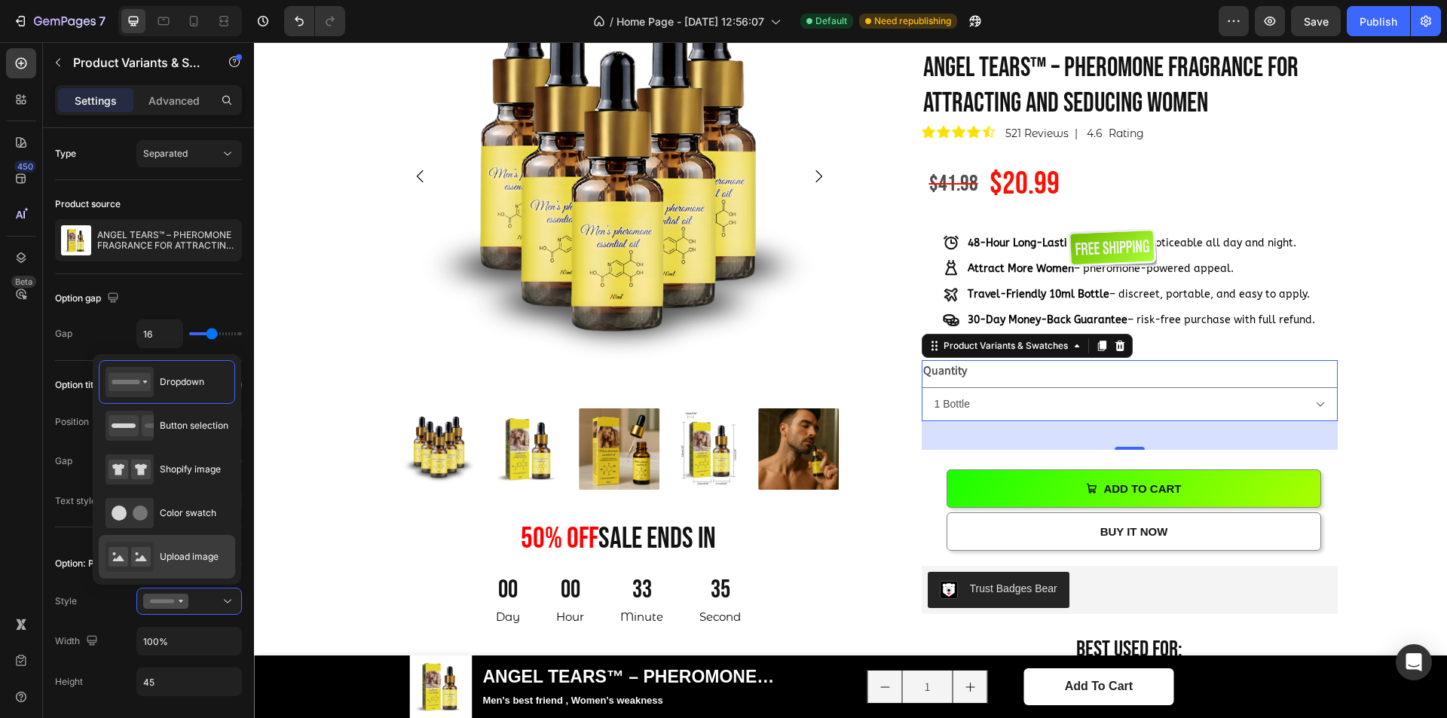
click at [184, 560] on span "Upload image" at bounding box center [189, 557] width 59 height 14
type input "64"
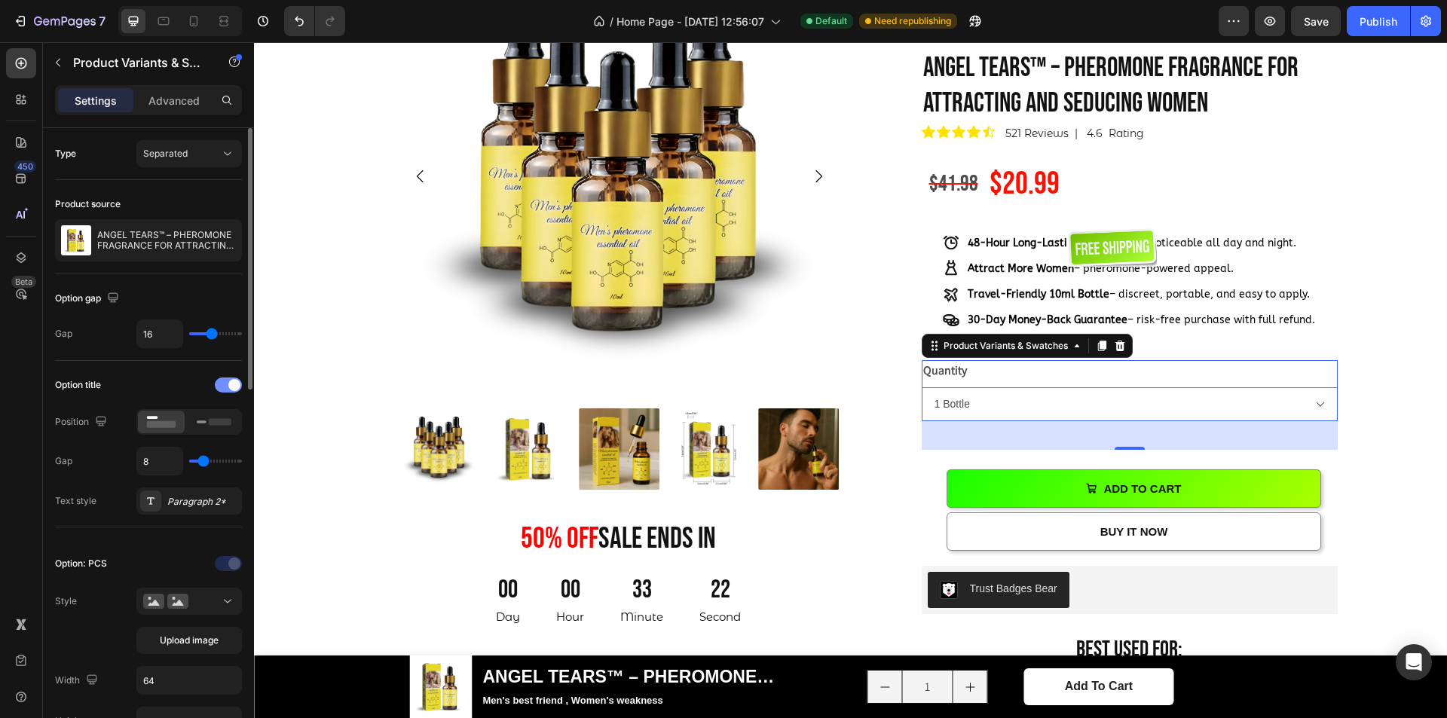
click at [228, 387] on div at bounding box center [228, 385] width 27 height 15
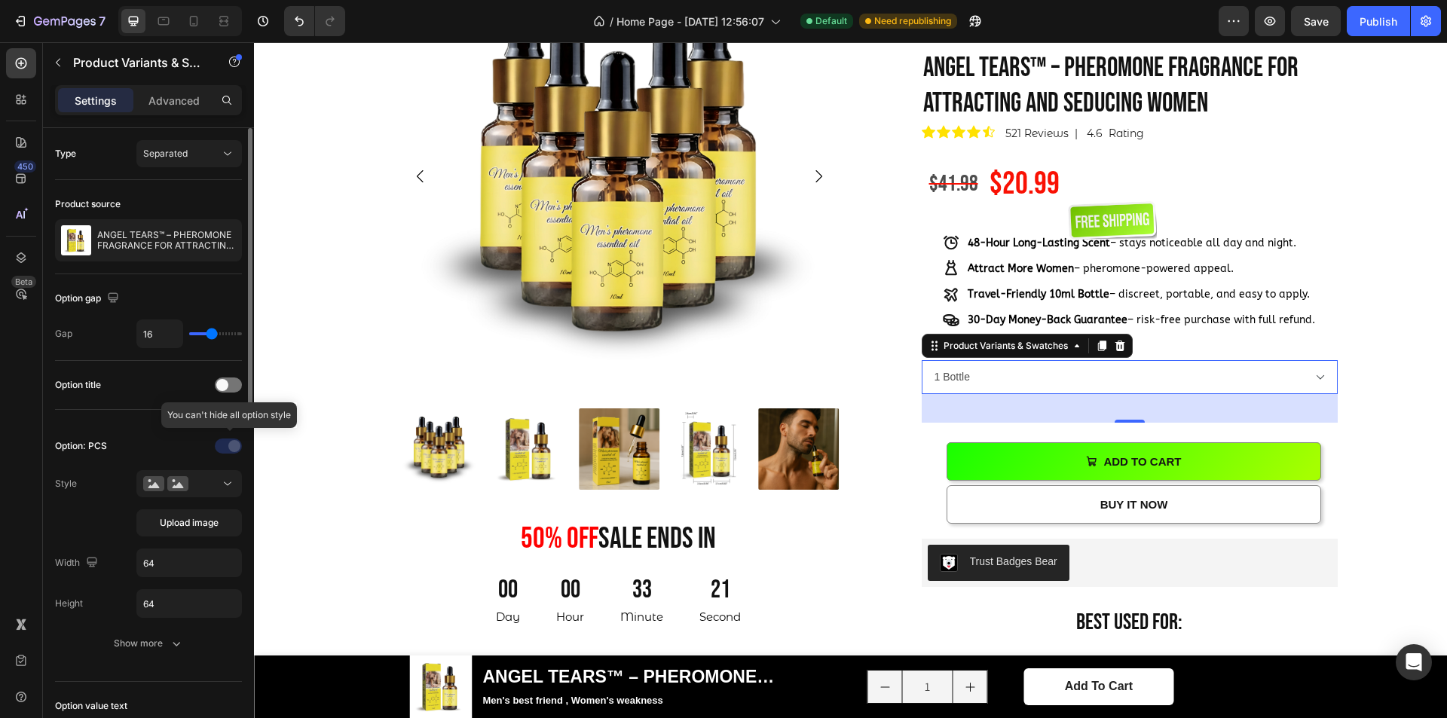
click at [227, 450] on div at bounding box center [230, 446] width 106 height 24
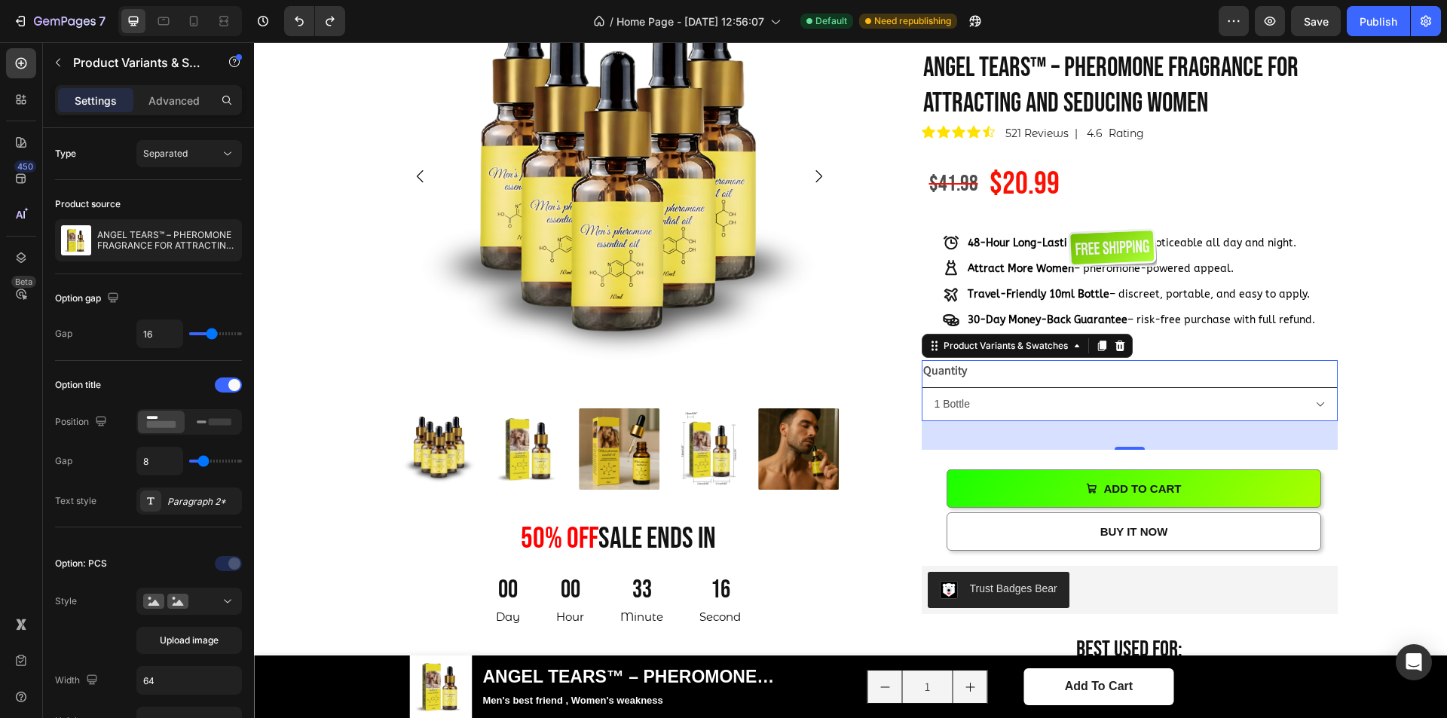
type input "100%"
type input "45"
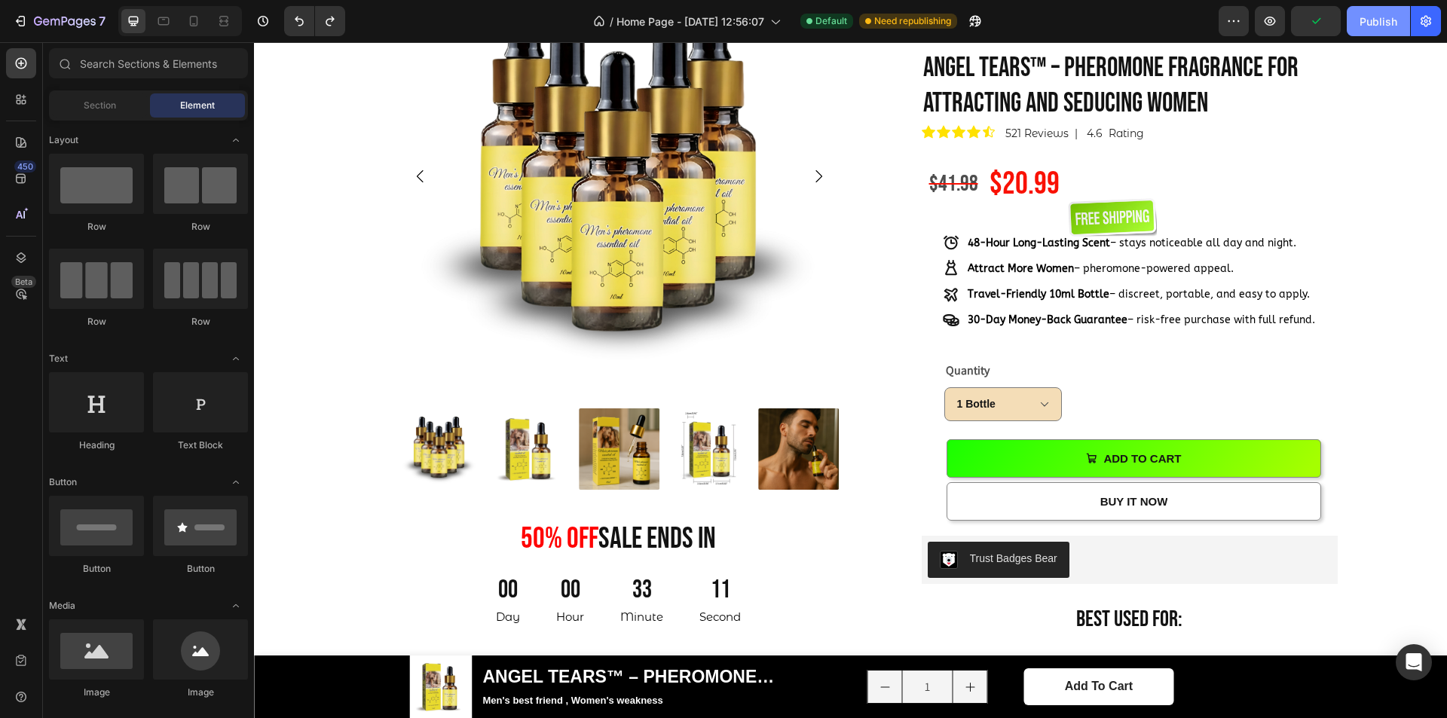
drag, startPoint x: 1393, startPoint y: 26, endPoint x: 1106, endPoint y: 23, distance: 287.2
click at [1393, 26] on div "Publish" at bounding box center [1379, 22] width 38 height 16
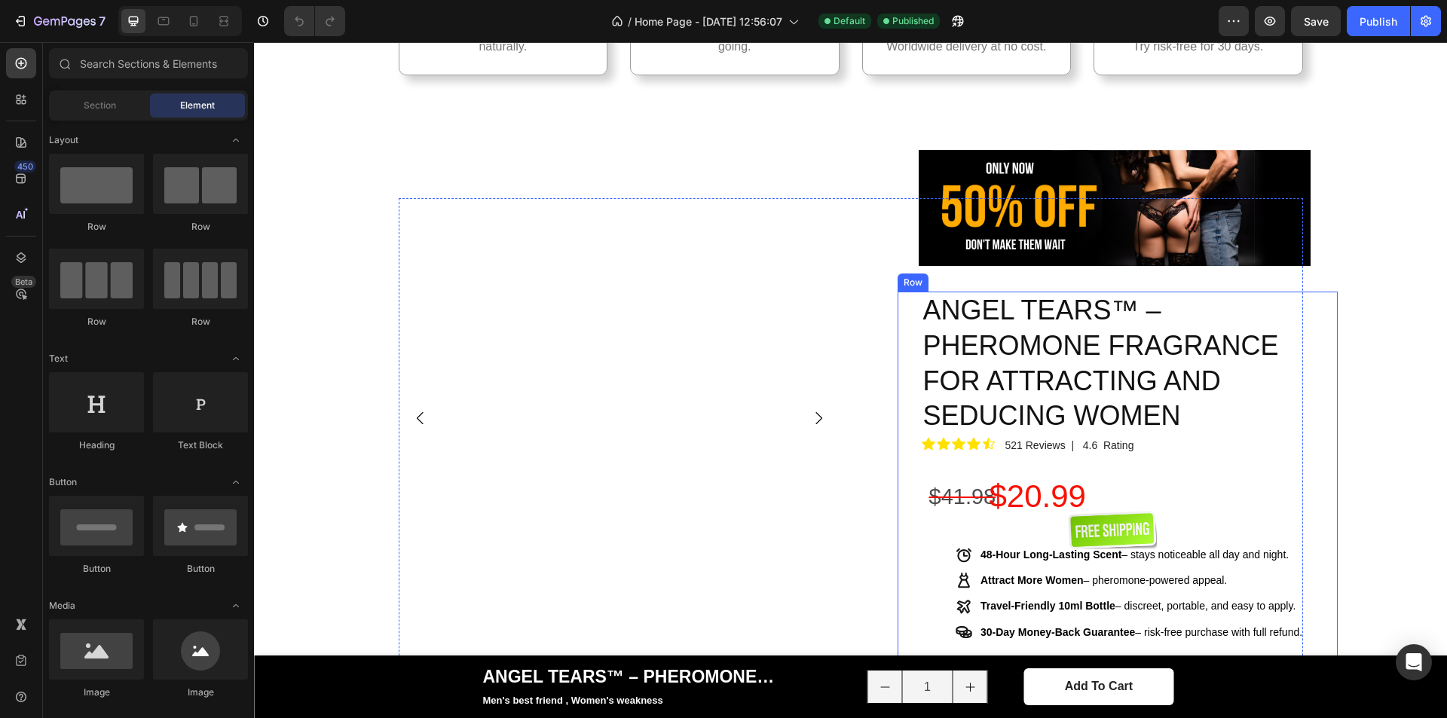
scroll to position [829, 0]
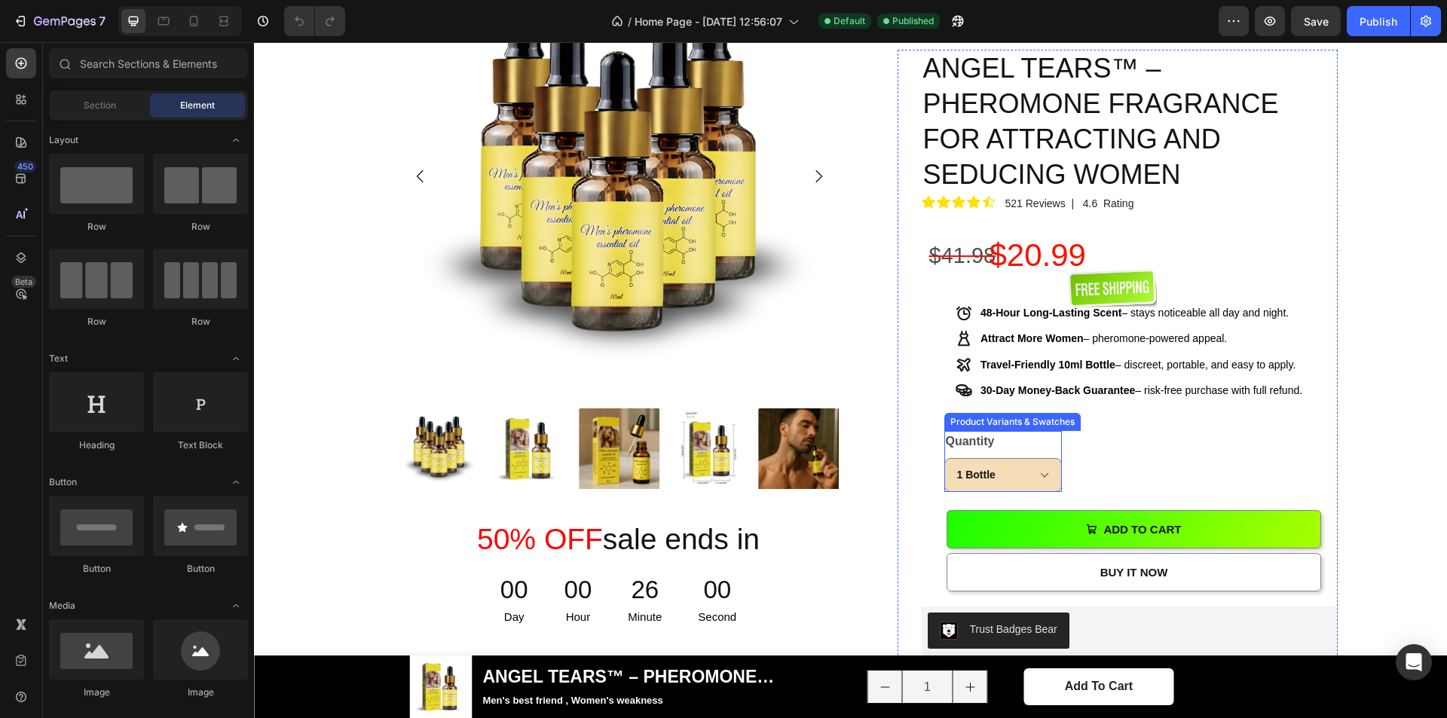
click at [1014, 431] on div "Quantity 1 Bottle 5 Bottles" at bounding box center [1004, 461] width 118 height 61
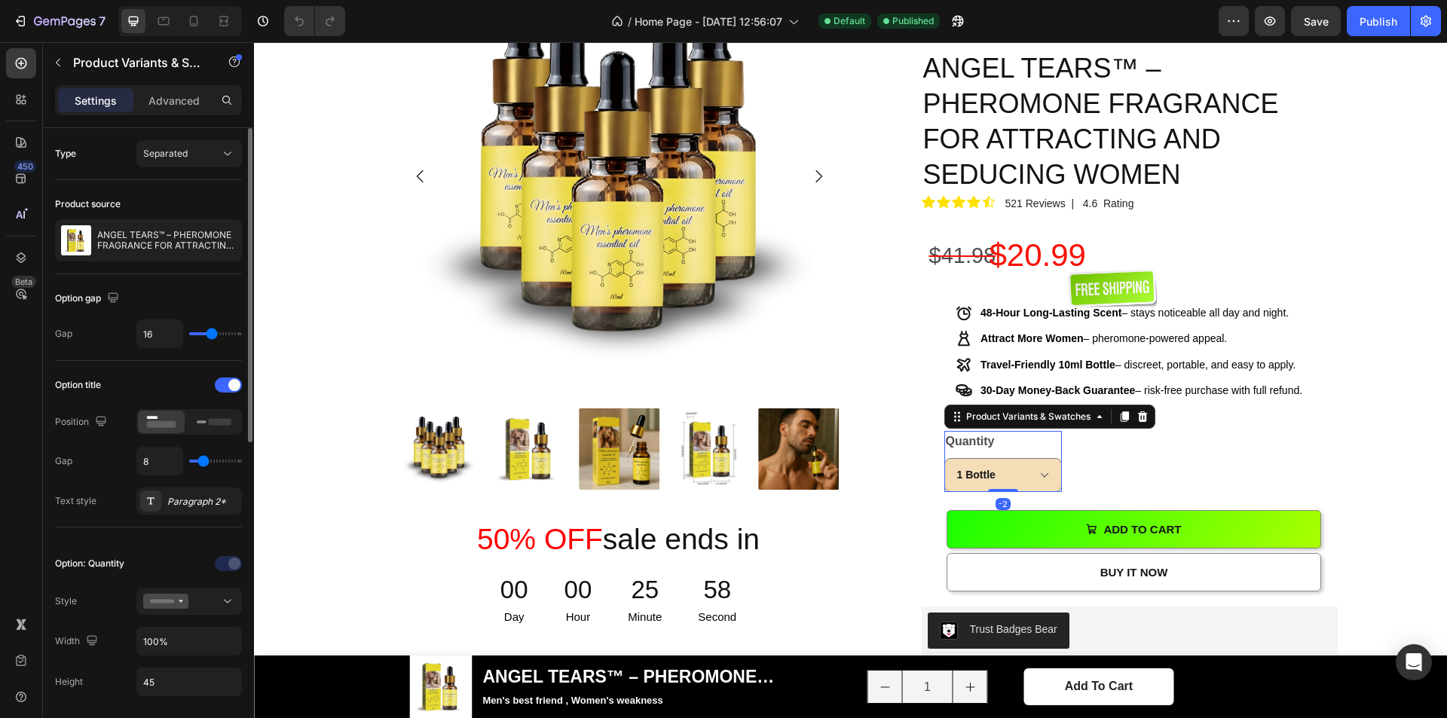
click at [239, 551] on div "Option: Quantity Style Width 100% Height 45 Show more" at bounding box center [148, 644] width 187 height 208
drag, startPoint x: 239, startPoint y: 551, endPoint x: 228, endPoint y: 562, distance: 14.9
click at [231, 560] on div "Option: Quantity Style Width 100% Height 45 Show more" at bounding box center [148, 644] width 187 height 208
click at [228, 562] on div at bounding box center [230, 564] width 106 height 24
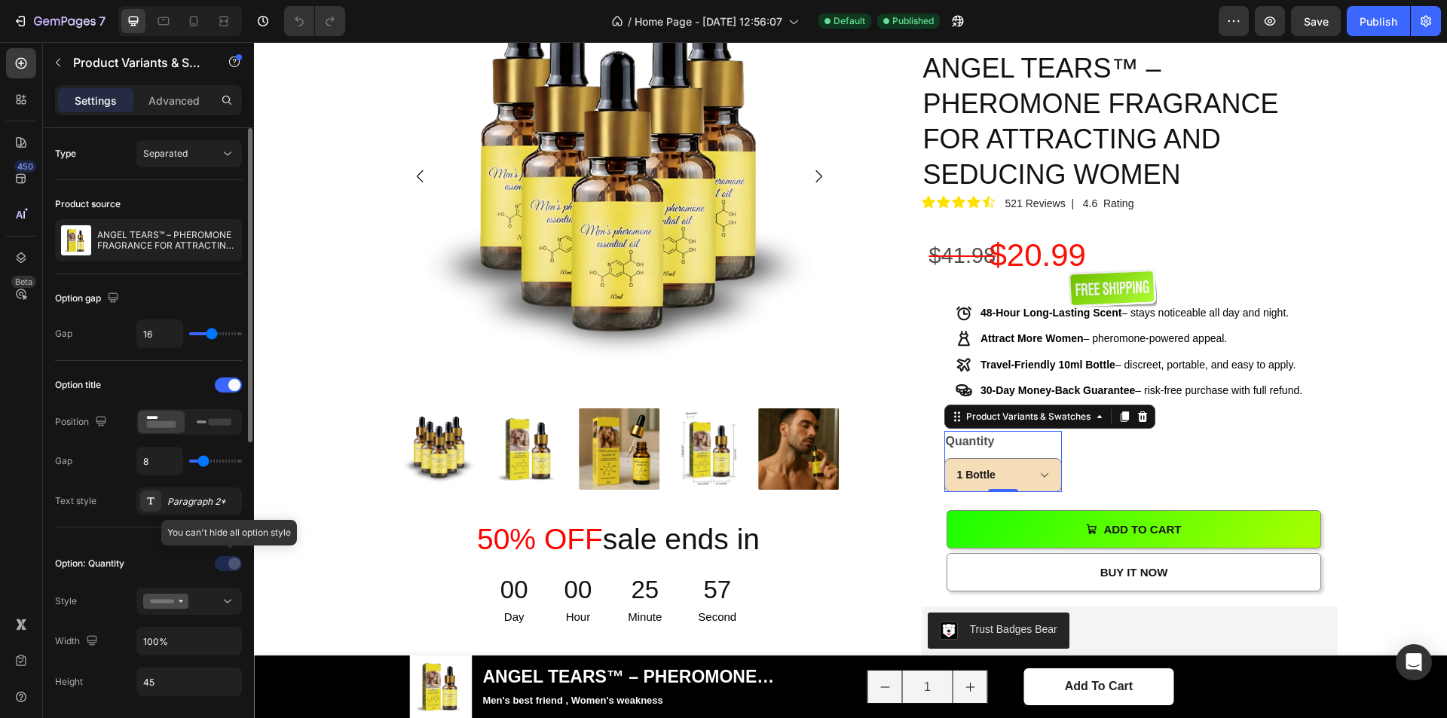
click at [228, 562] on div at bounding box center [230, 564] width 106 height 24
click at [208, 430] on icon at bounding box center [214, 422] width 35 height 17
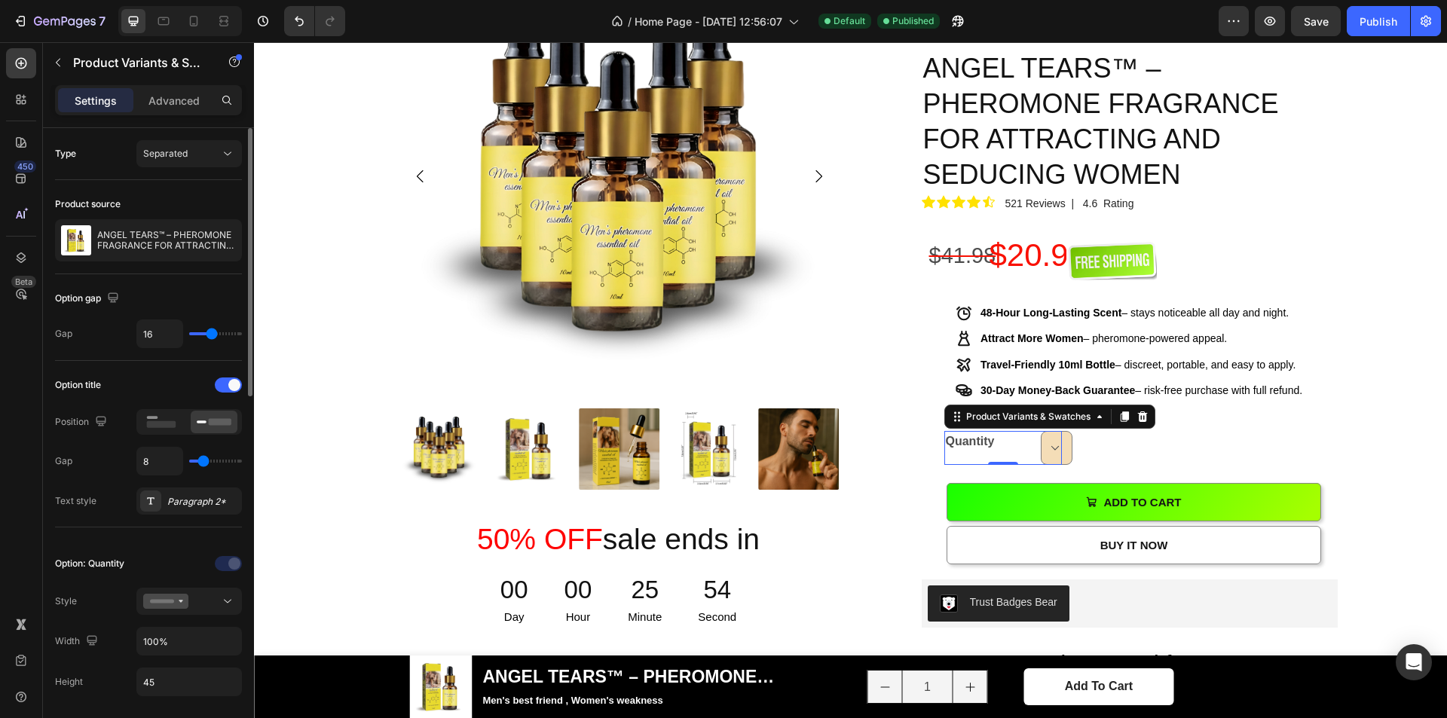
type input "4"
type input "3"
type input "2"
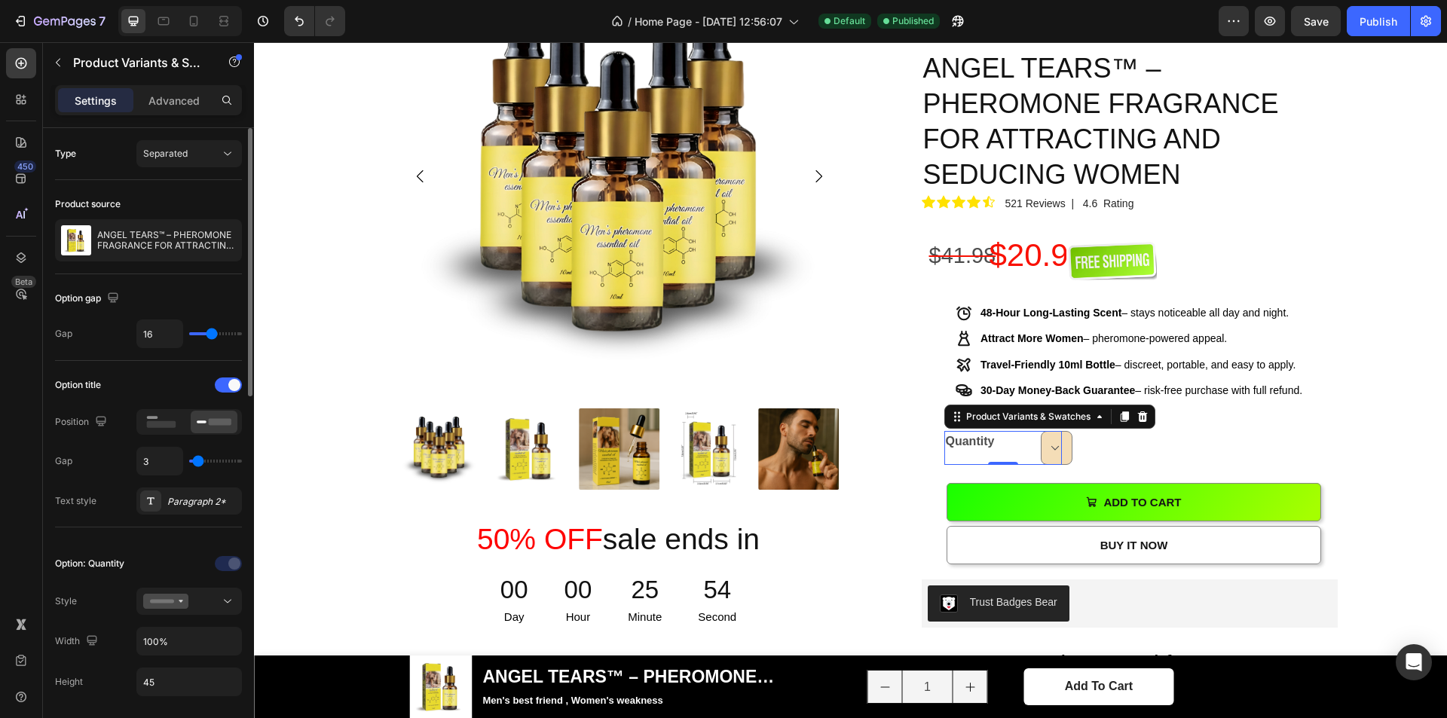
type input "2"
type input "4"
type input "5"
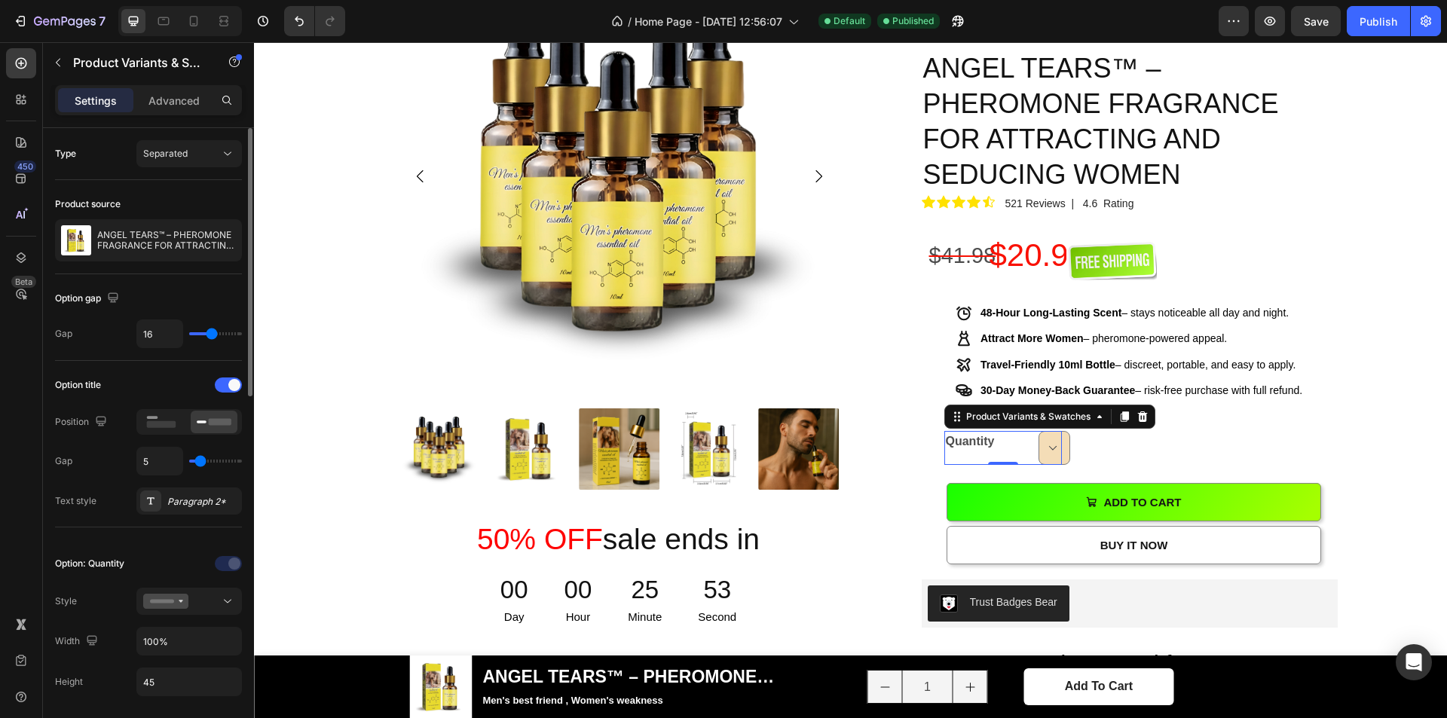
click at [201, 463] on input "range" at bounding box center [215, 461] width 53 height 3
type input "7"
type input "4"
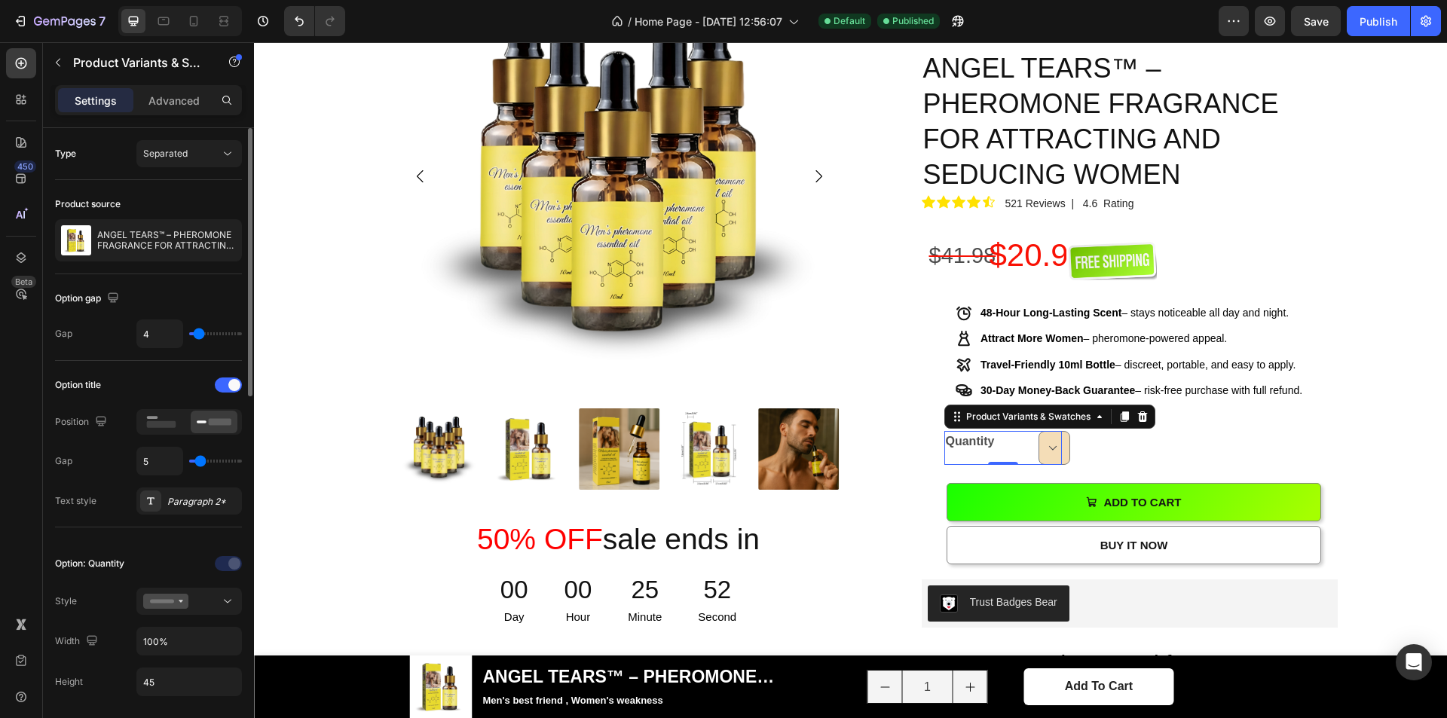
type input "3"
type input "14"
click at [210, 335] on input "range" at bounding box center [215, 333] width 53 height 3
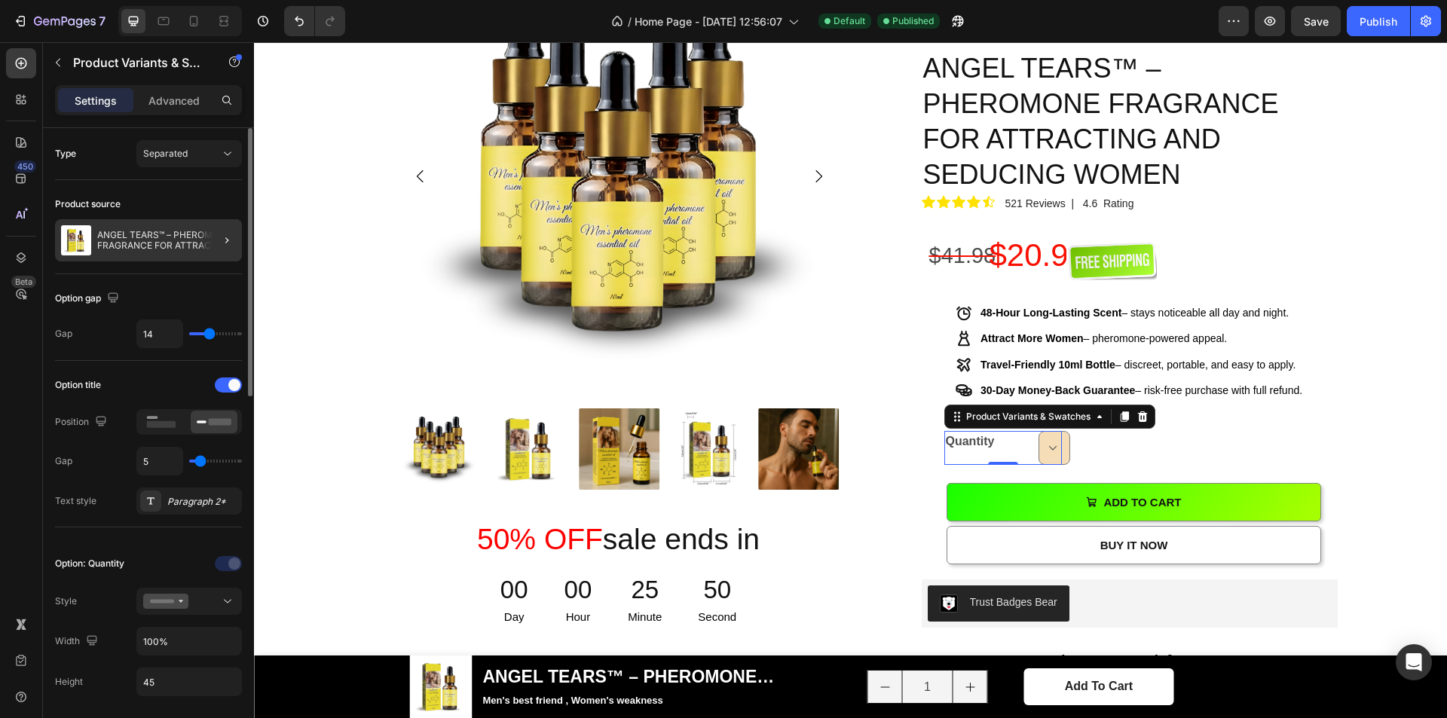
click at [216, 243] on div at bounding box center [221, 240] width 42 height 42
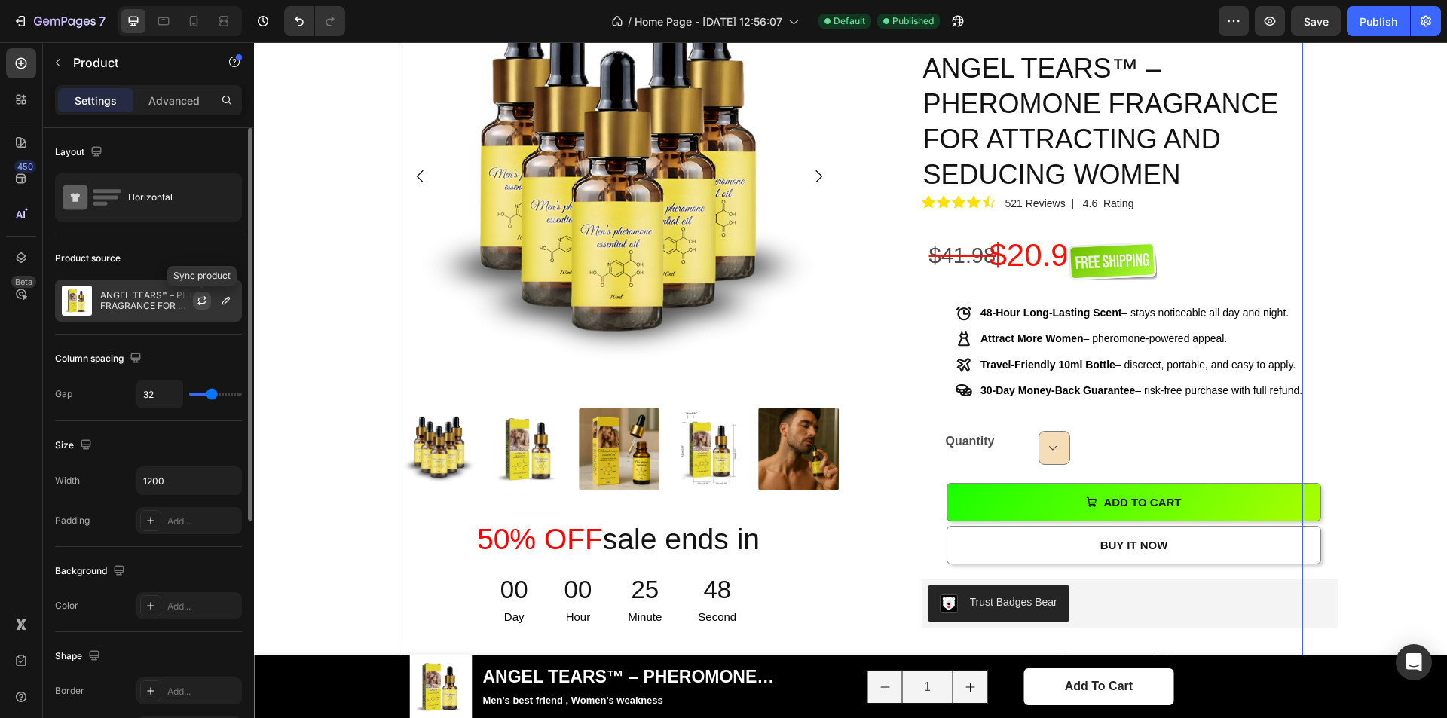
click at [204, 302] on icon "button" at bounding box center [202, 301] width 12 height 12
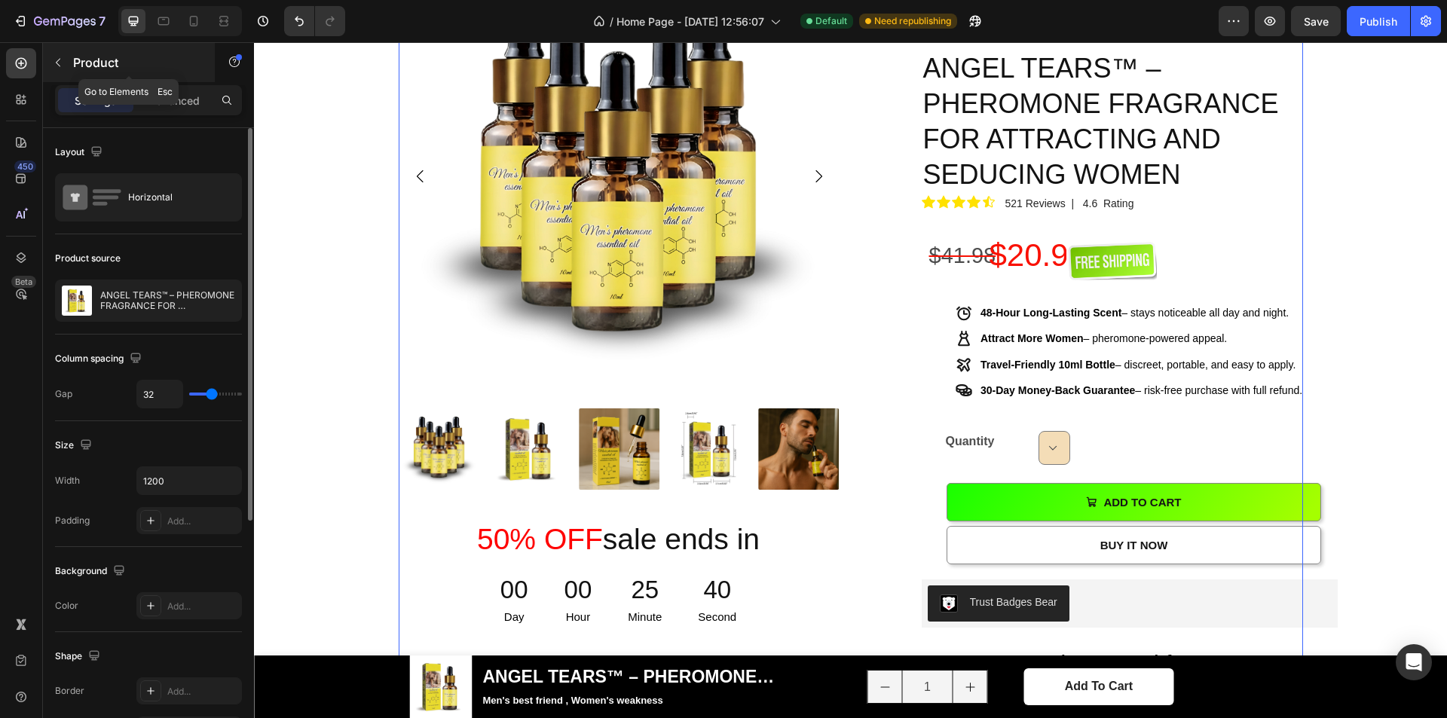
click at [67, 77] on div "Product" at bounding box center [129, 62] width 172 height 39
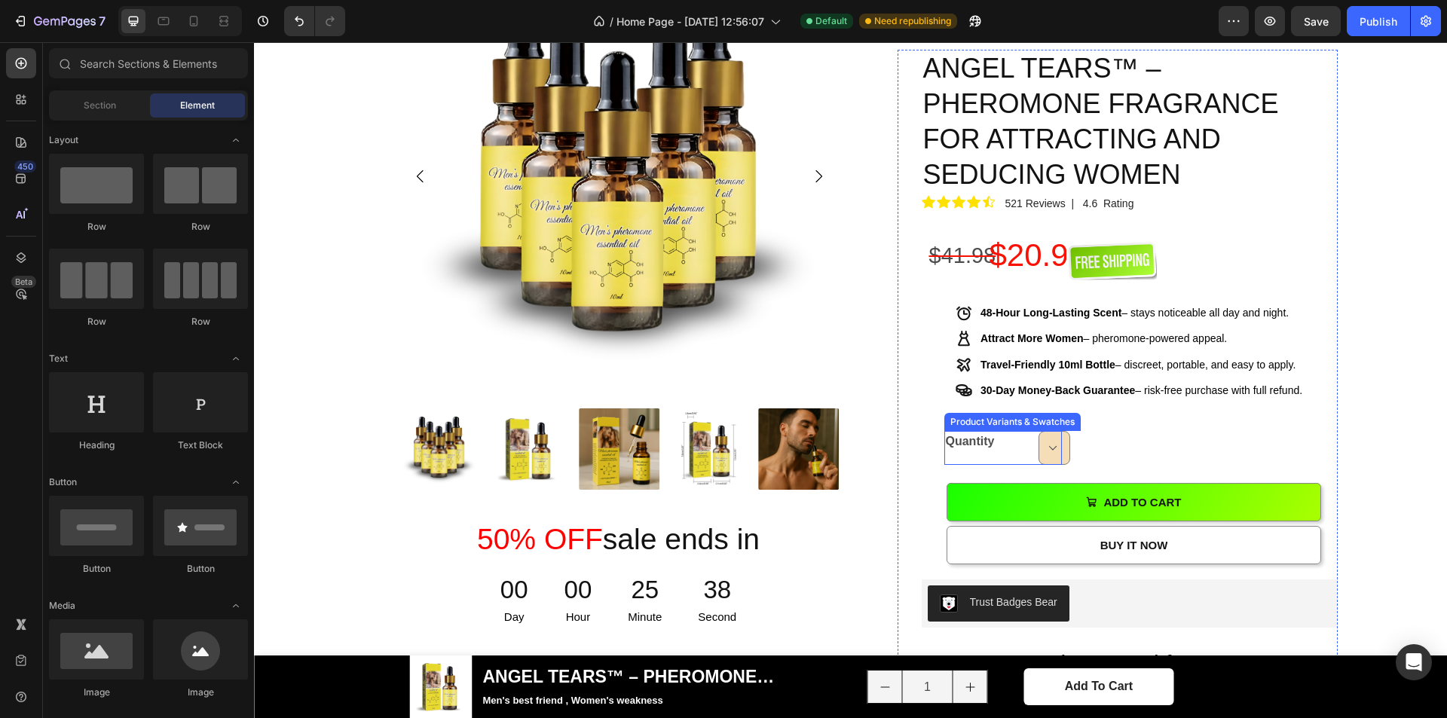
click at [974, 431] on legend "Quantity" at bounding box center [990, 441] width 90 height 21
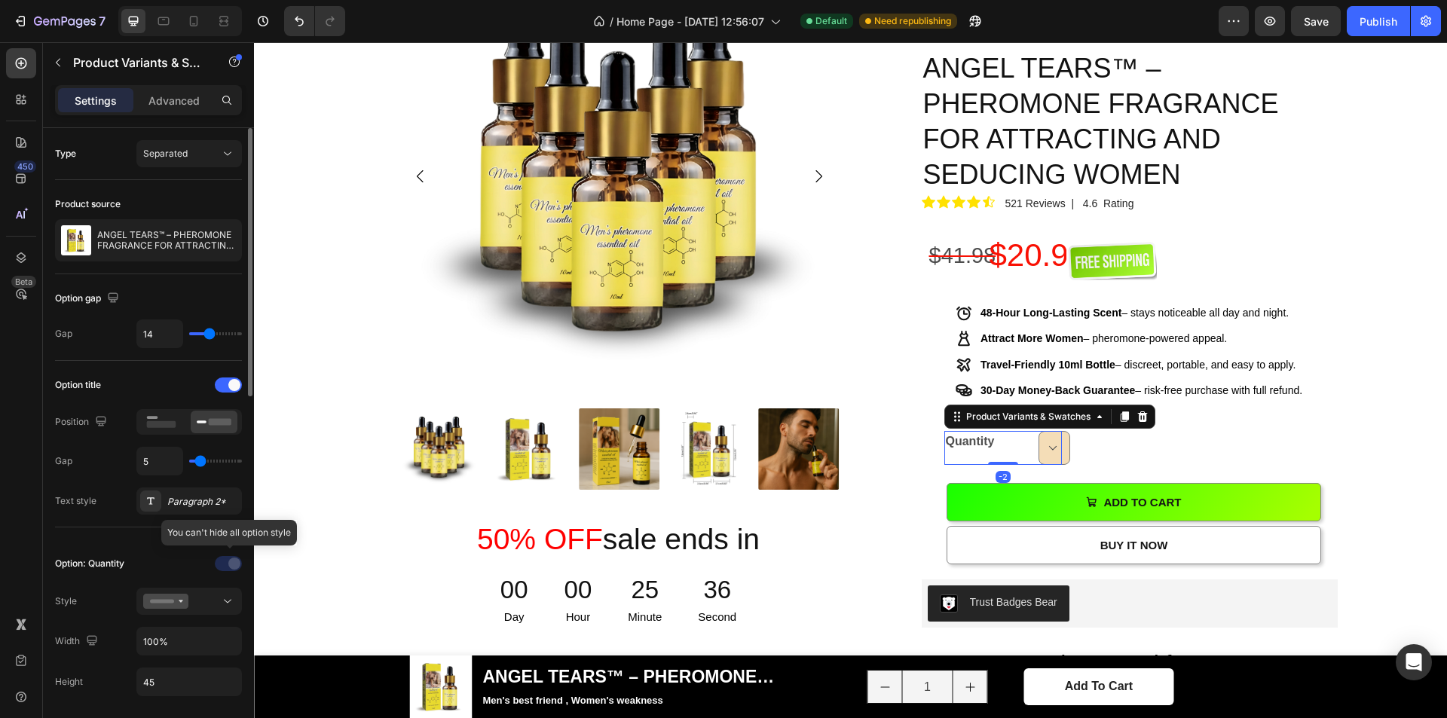
click at [229, 561] on div at bounding box center [230, 564] width 106 height 24
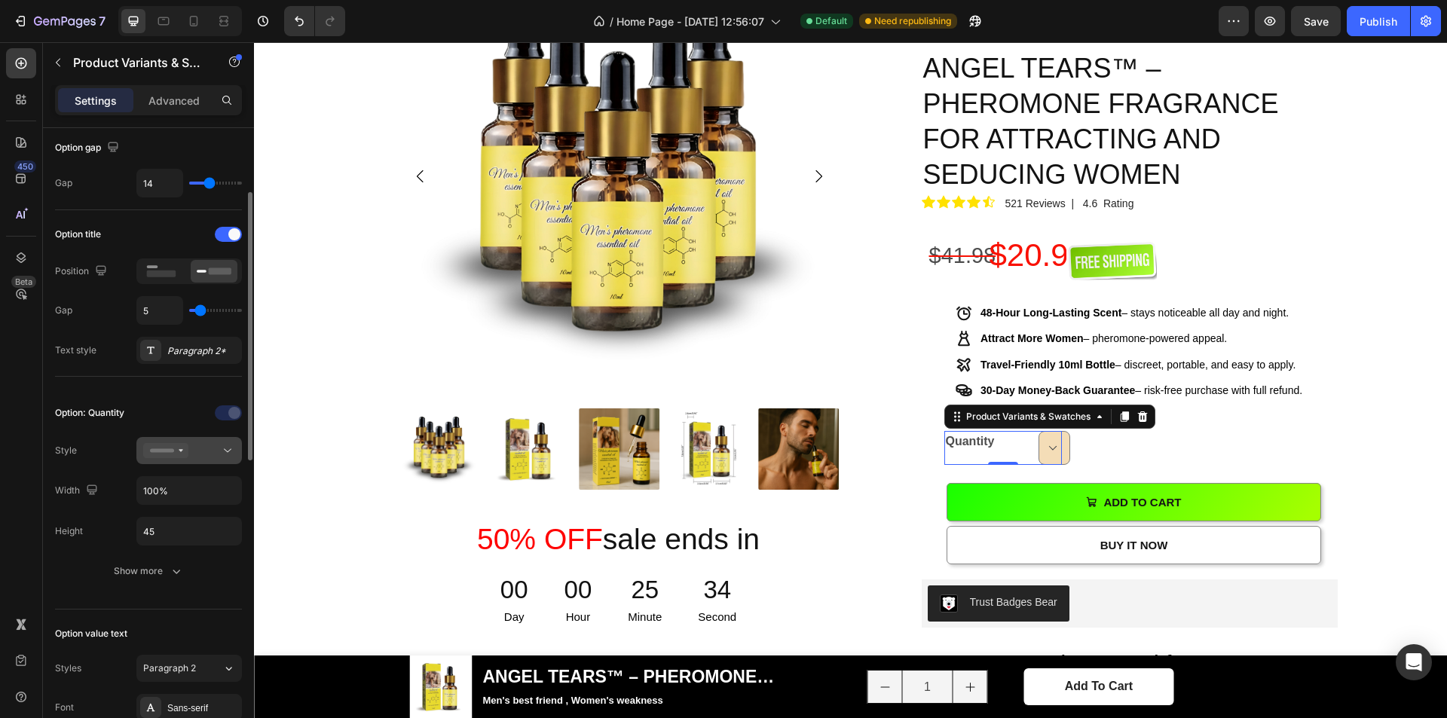
click at [225, 449] on icon at bounding box center [227, 450] width 15 height 15
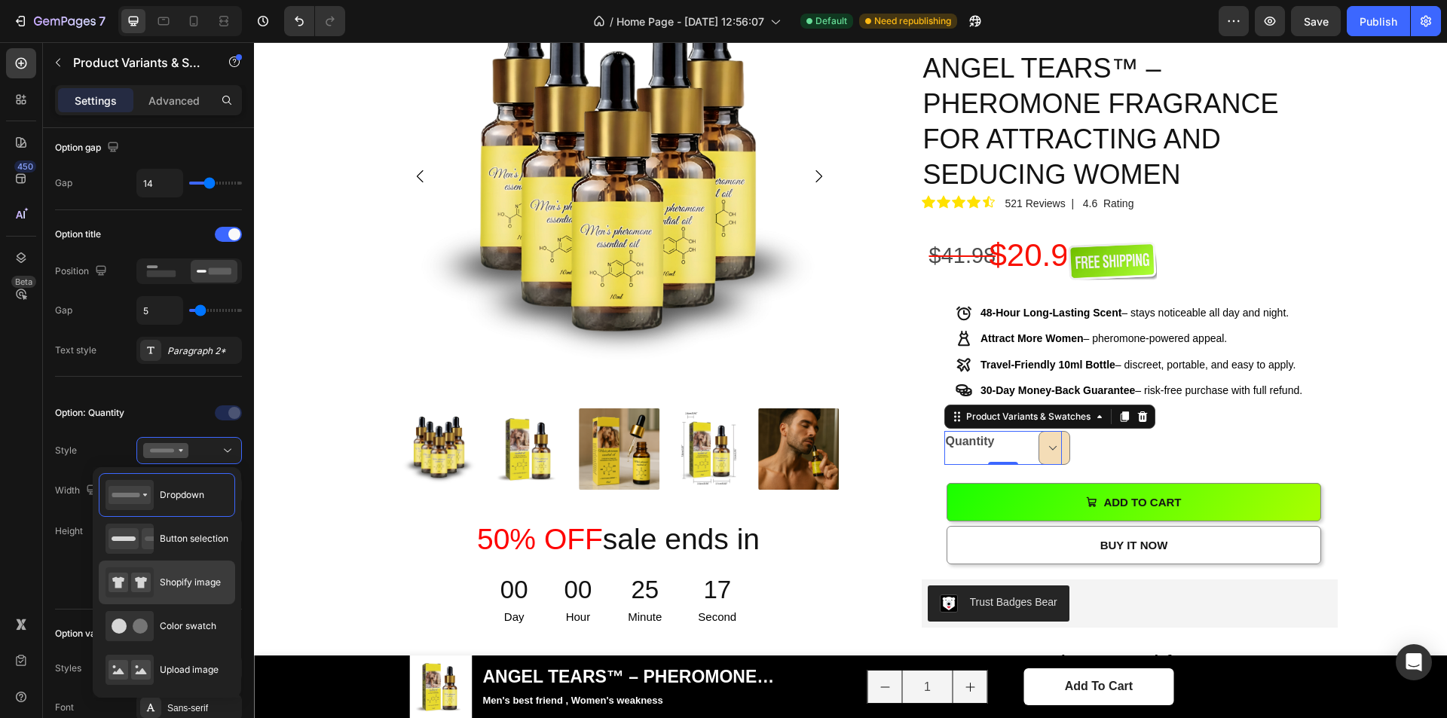
drag, startPoint x: 159, startPoint y: 586, endPoint x: 152, endPoint y: 590, distance: 7.8
click at [158, 586] on div "Shopify image" at bounding box center [163, 583] width 115 height 30
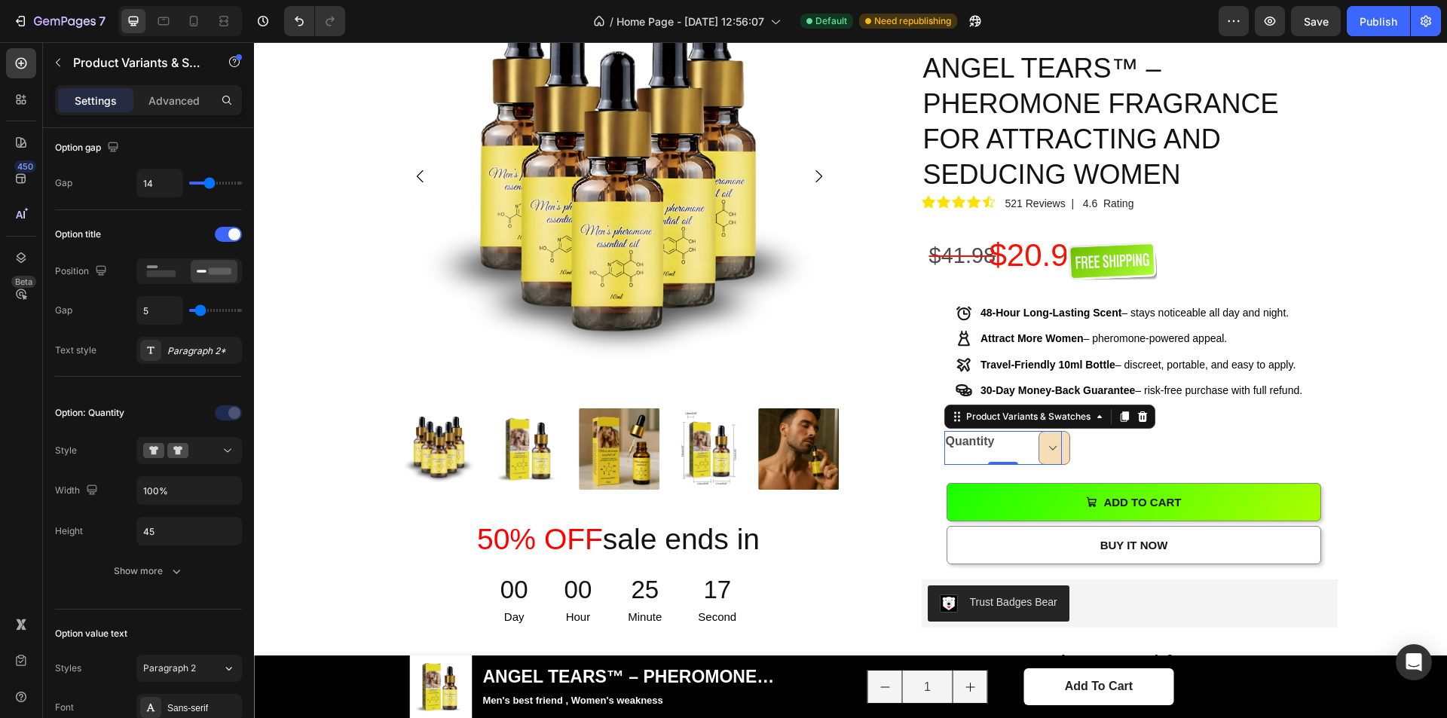
type input "64"
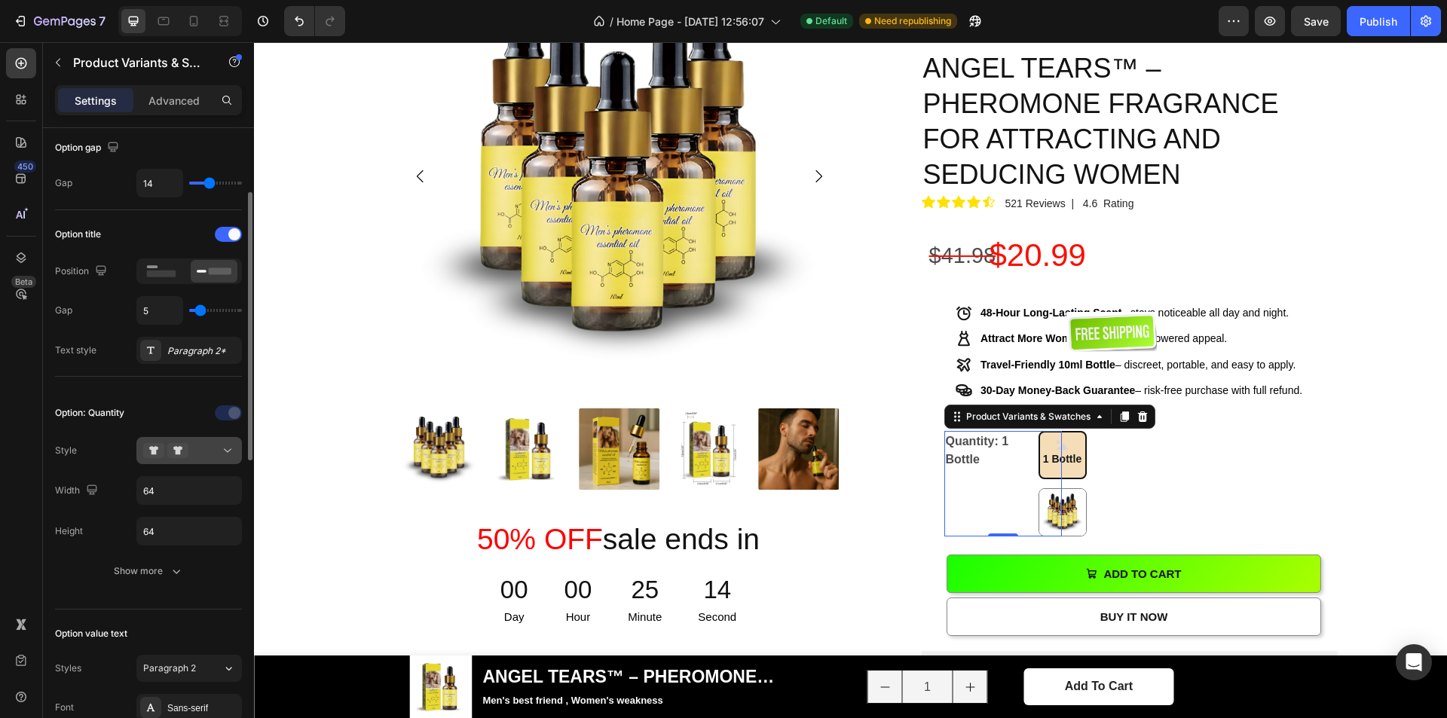
click at [206, 448] on div at bounding box center [189, 450] width 92 height 15
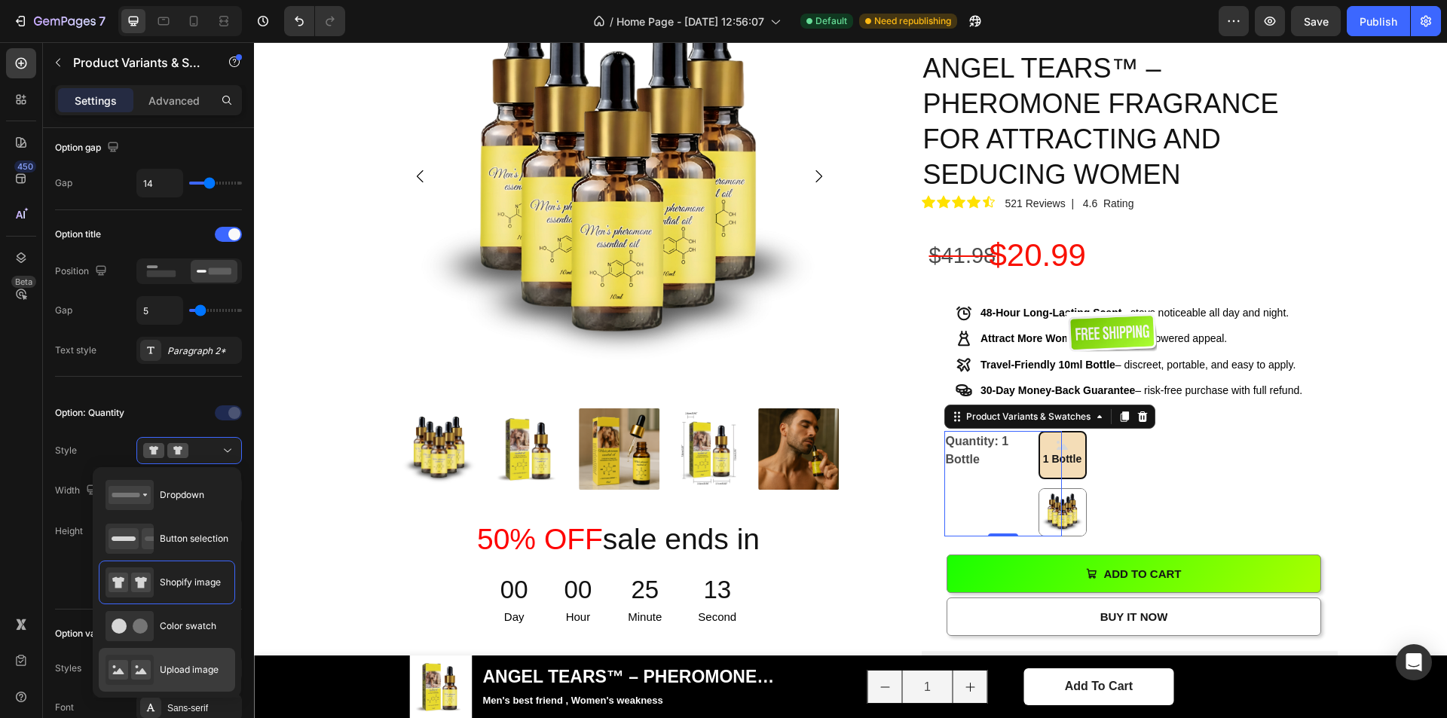
click at [207, 672] on span "Upload image" at bounding box center [189, 670] width 59 height 14
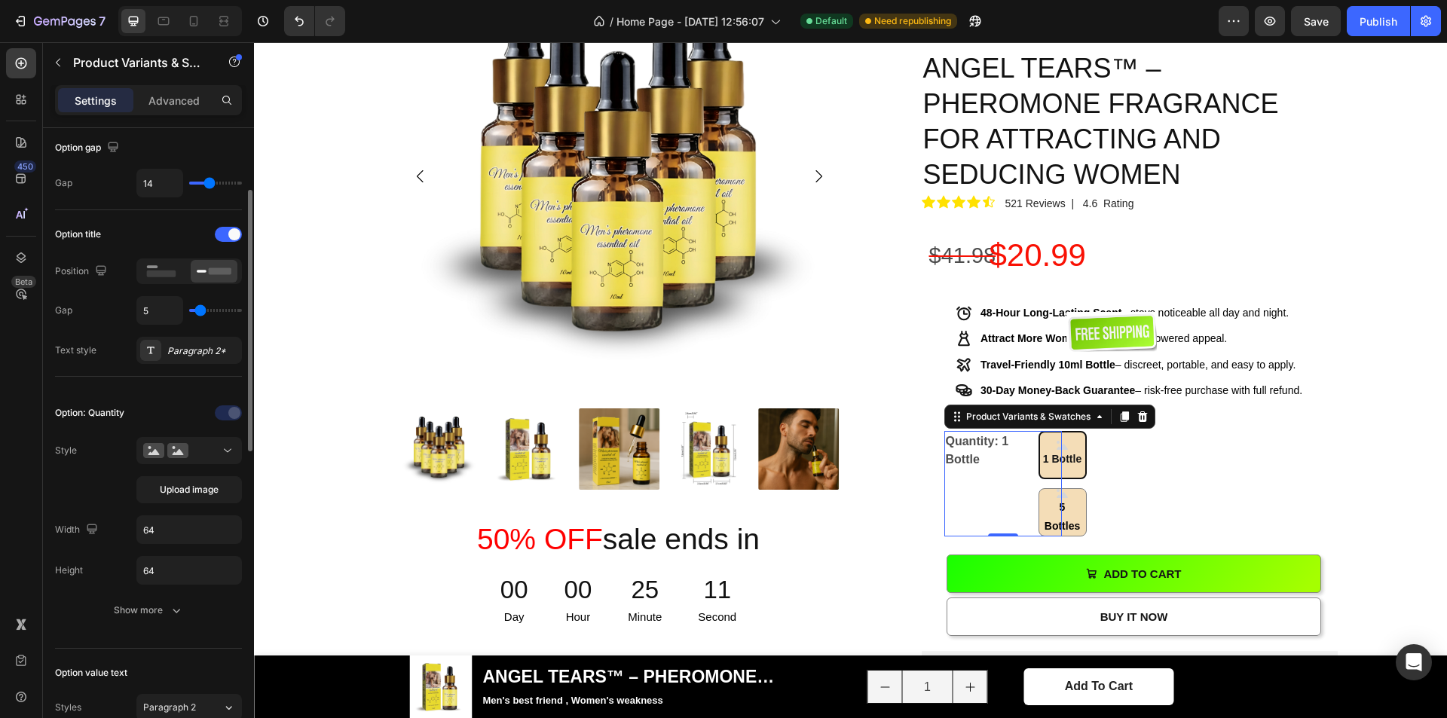
click at [186, 277] on div at bounding box center [189, 272] width 106 height 26
click at [181, 274] on div at bounding box center [161, 271] width 47 height 23
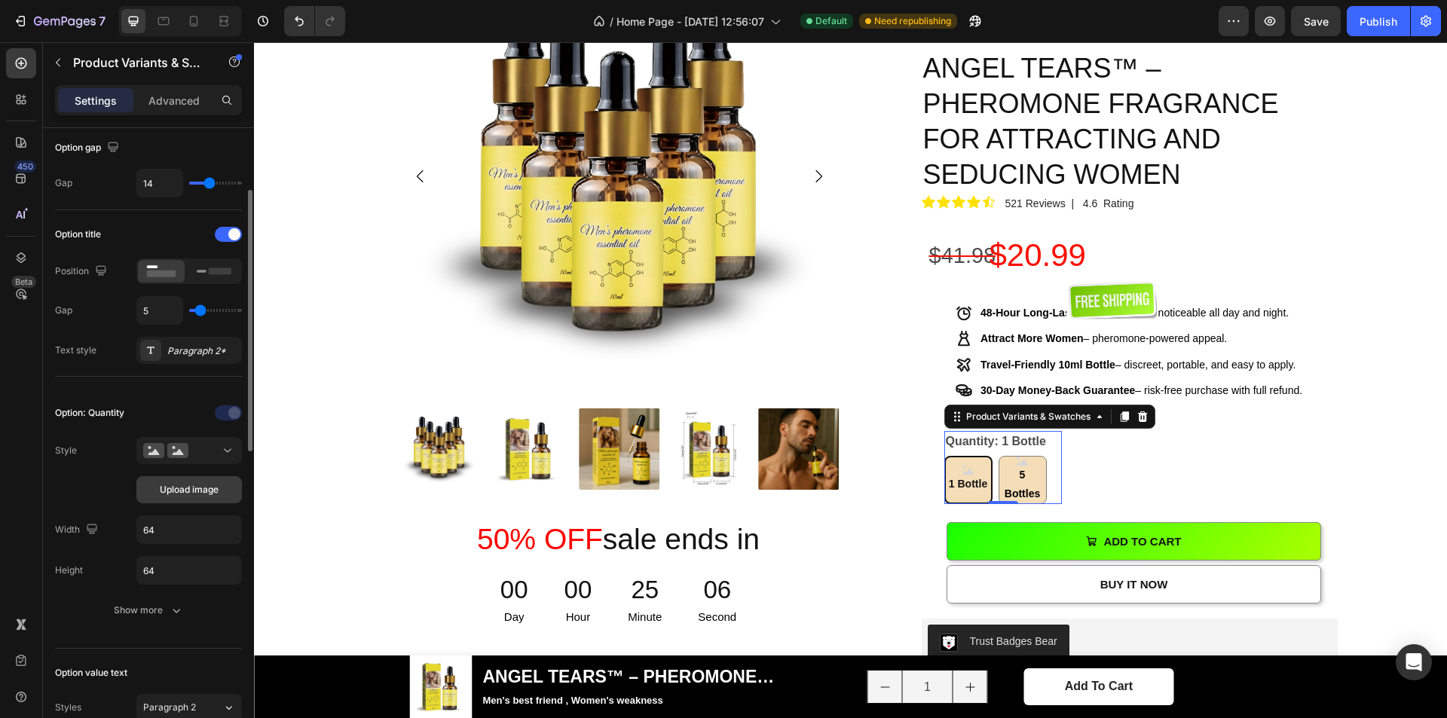
click at [207, 485] on span "Upload image" at bounding box center [189, 490] width 59 height 14
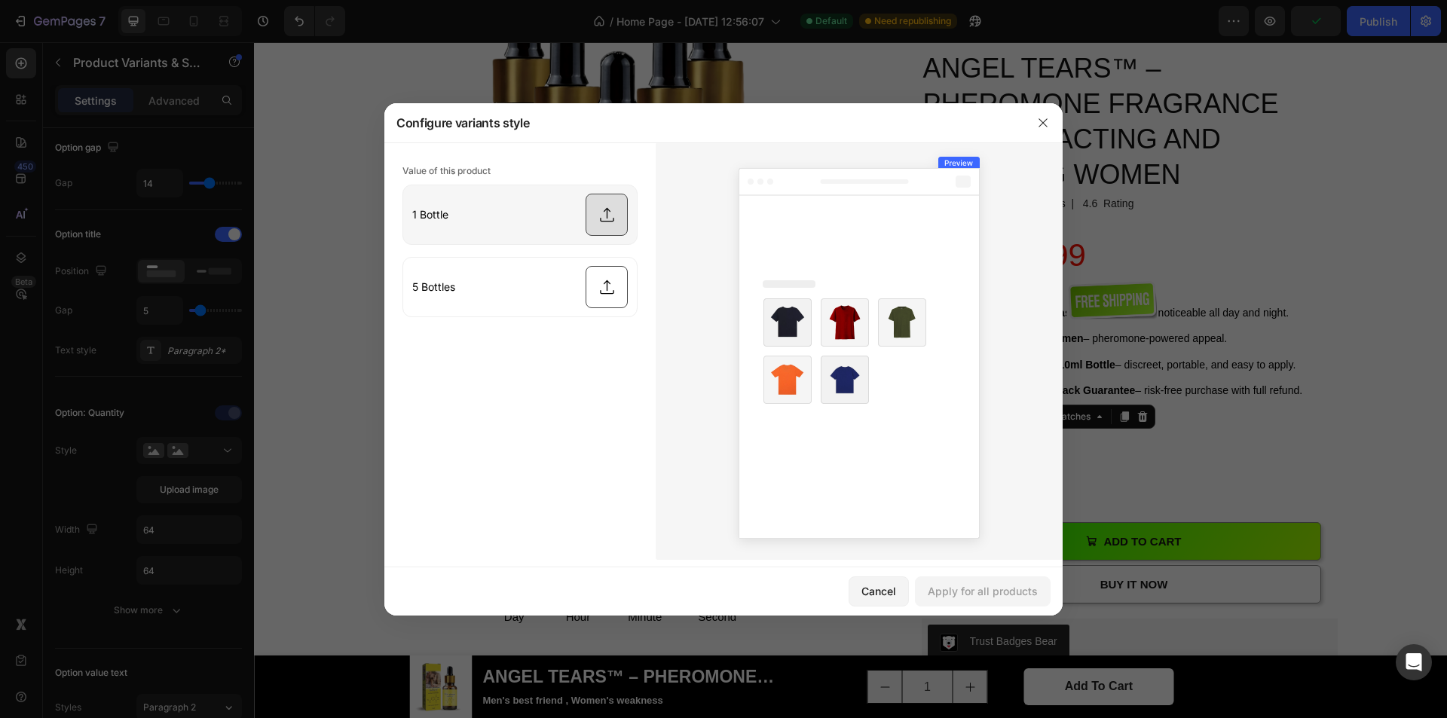
click at [596, 219] on input "file" at bounding box center [520, 214] width 234 height 59
type input "C:\fakepath\Picsart_25-08-13_[PHONE_NUMBER].jpg"
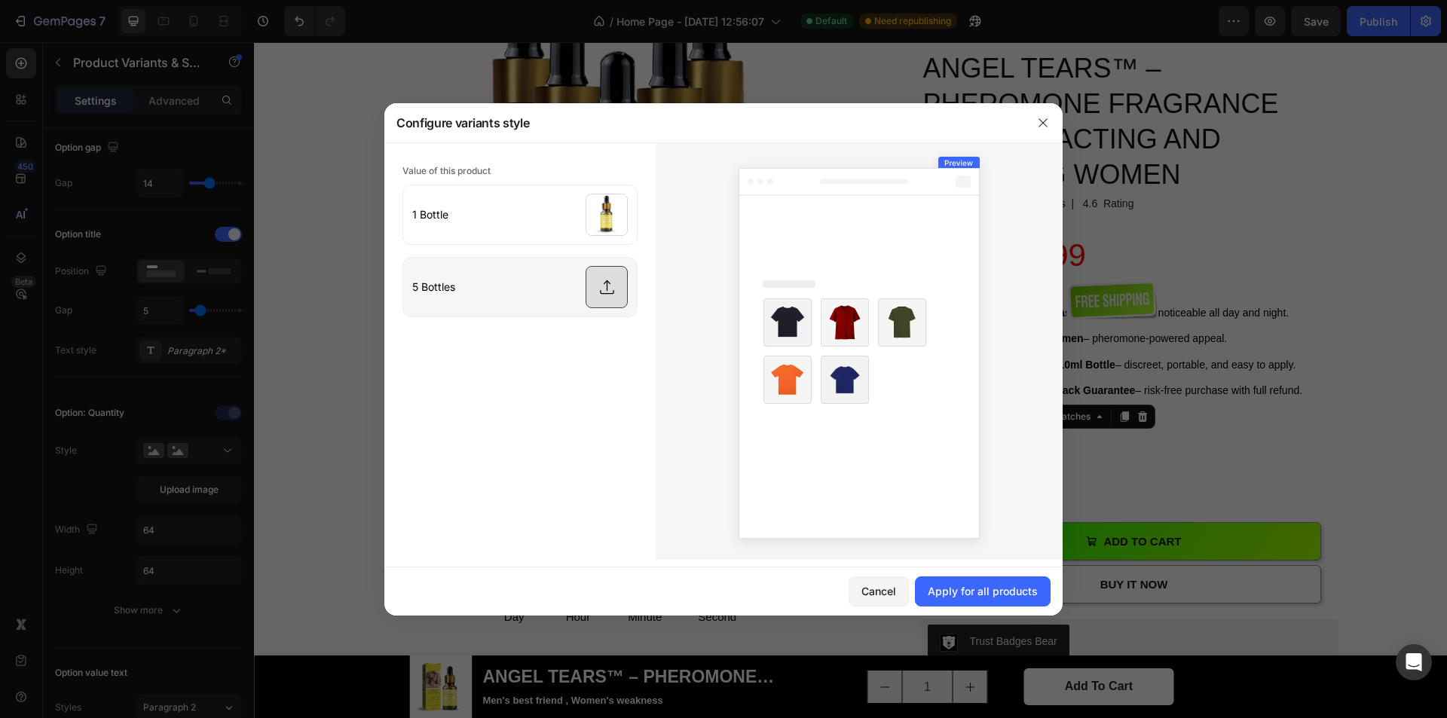
click at [613, 292] on input "file" at bounding box center [520, 287] width 234 height 59
type input "C:\fakepath\Picsart_25-08-03_[PHONE_NUMBER].png"
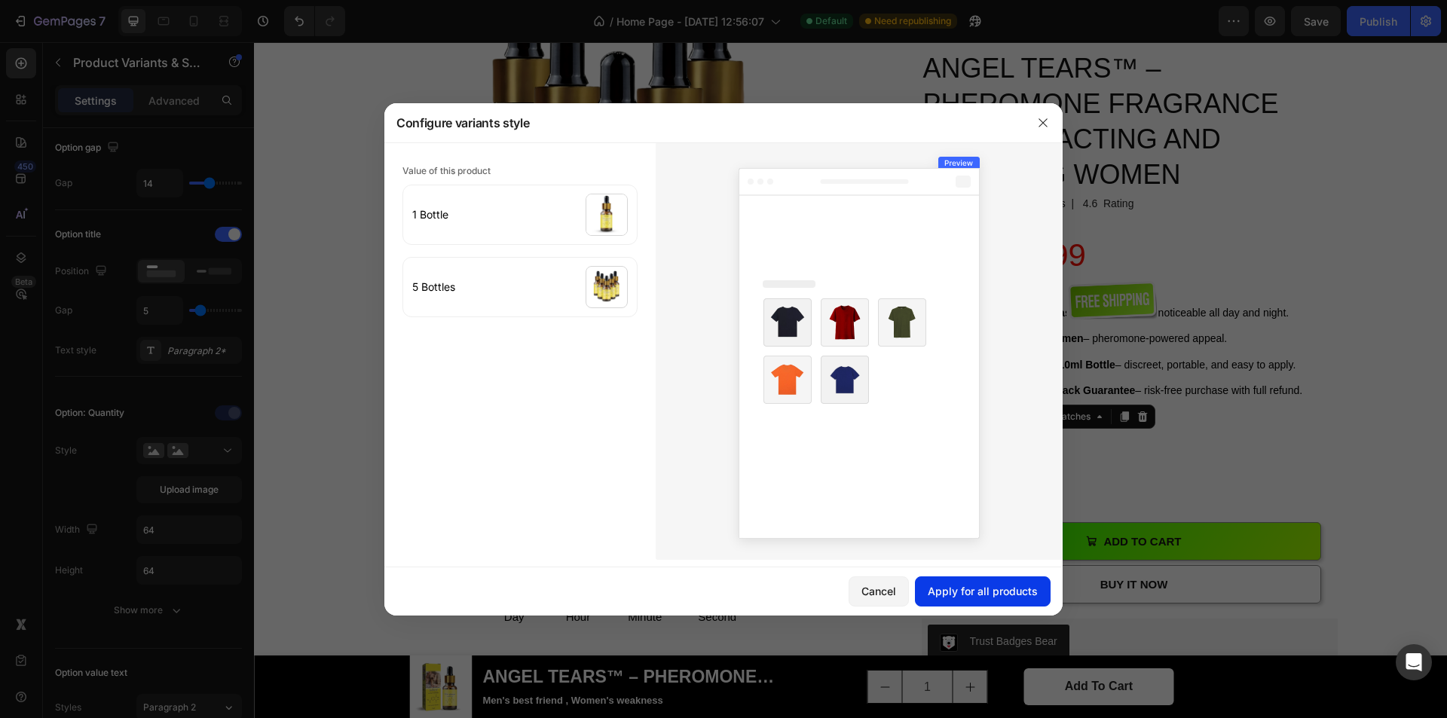
click at [990, 596] on div "Apply for all products" at bounding box center [983, 591] width 110 height 16
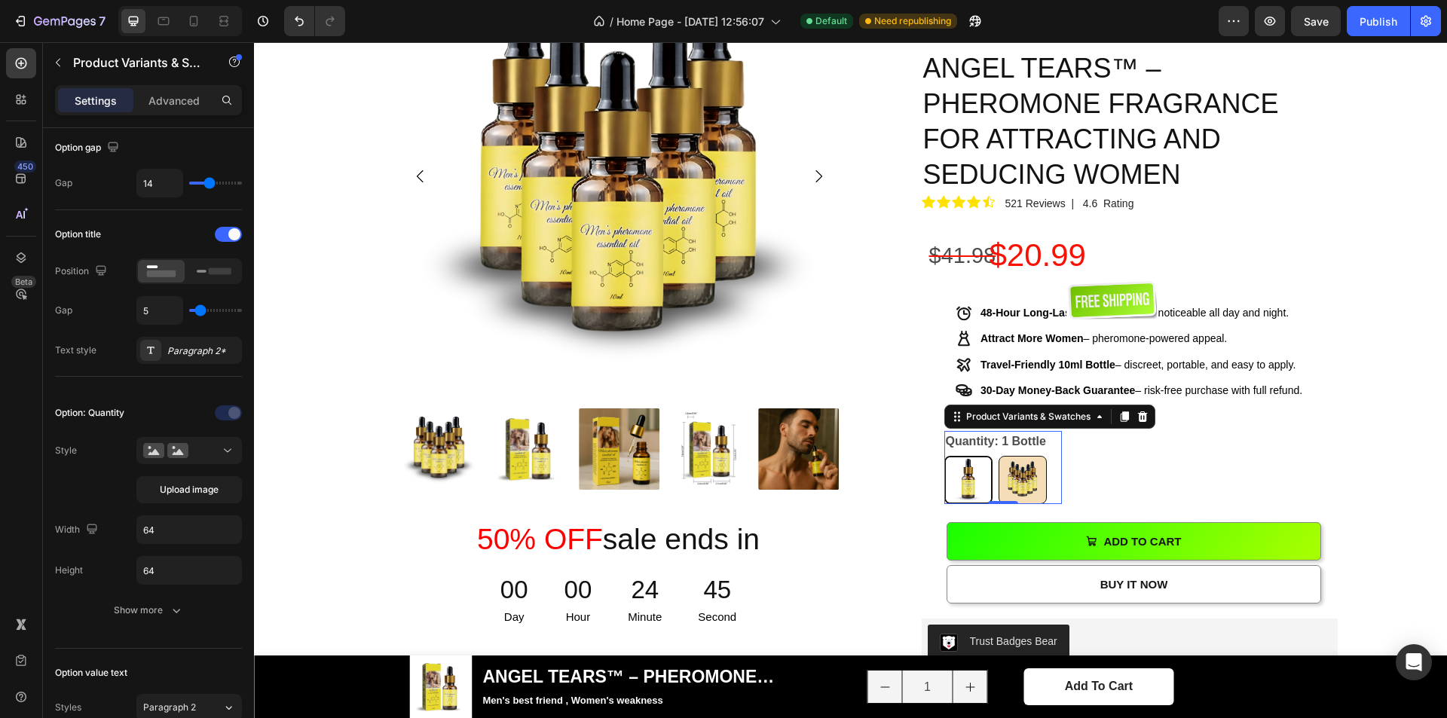
click at [1016, 457] on img at bounding box center [1023, 480] width 47 height 47
click at [999, 455] on input "5 Bottles 5 Bottles" at bounding box center [998, 455] width 1 height 1
radio input "true"
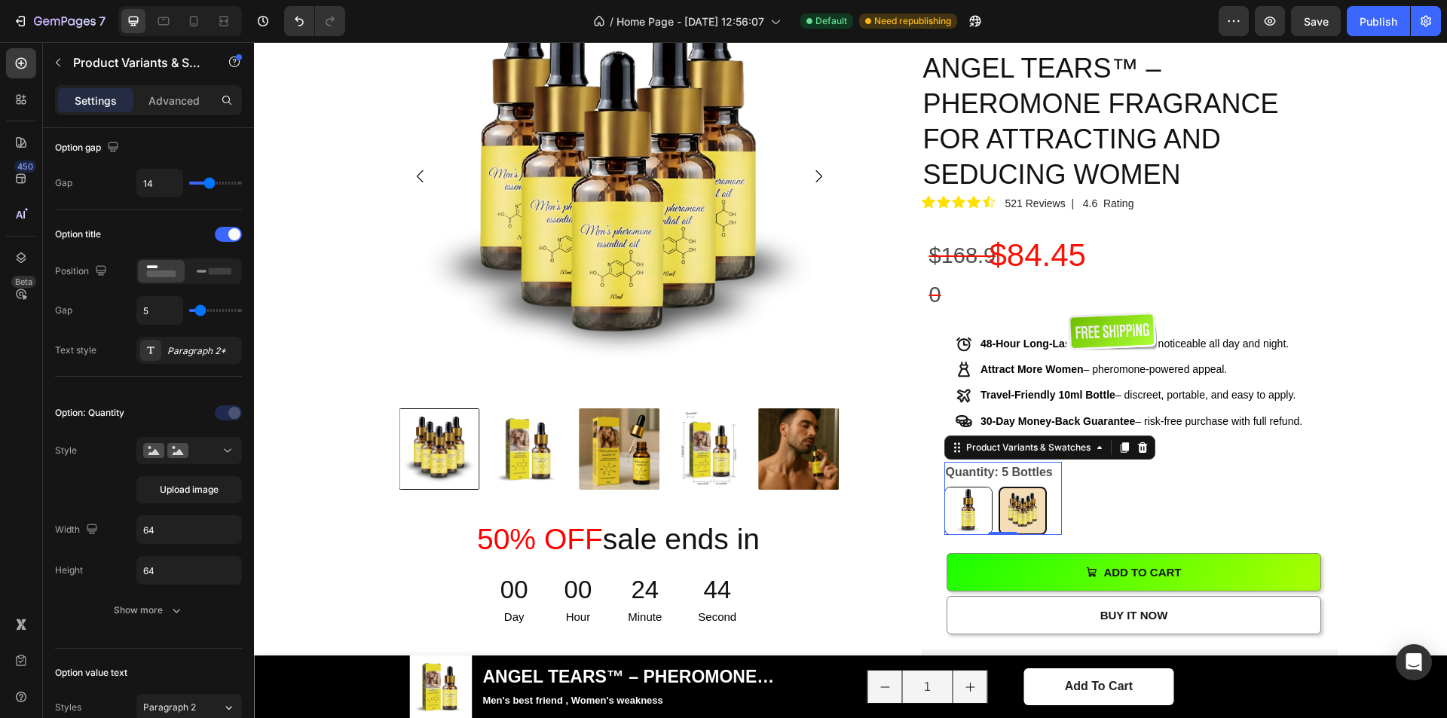
click at [966, 488] on img at bounding box center [968, 511] width 47 height 47
click at [945, 486] on input "1 Bottle 1 Bottle" at bounding box center [944, 486] width 1 height 1
radio input "true"
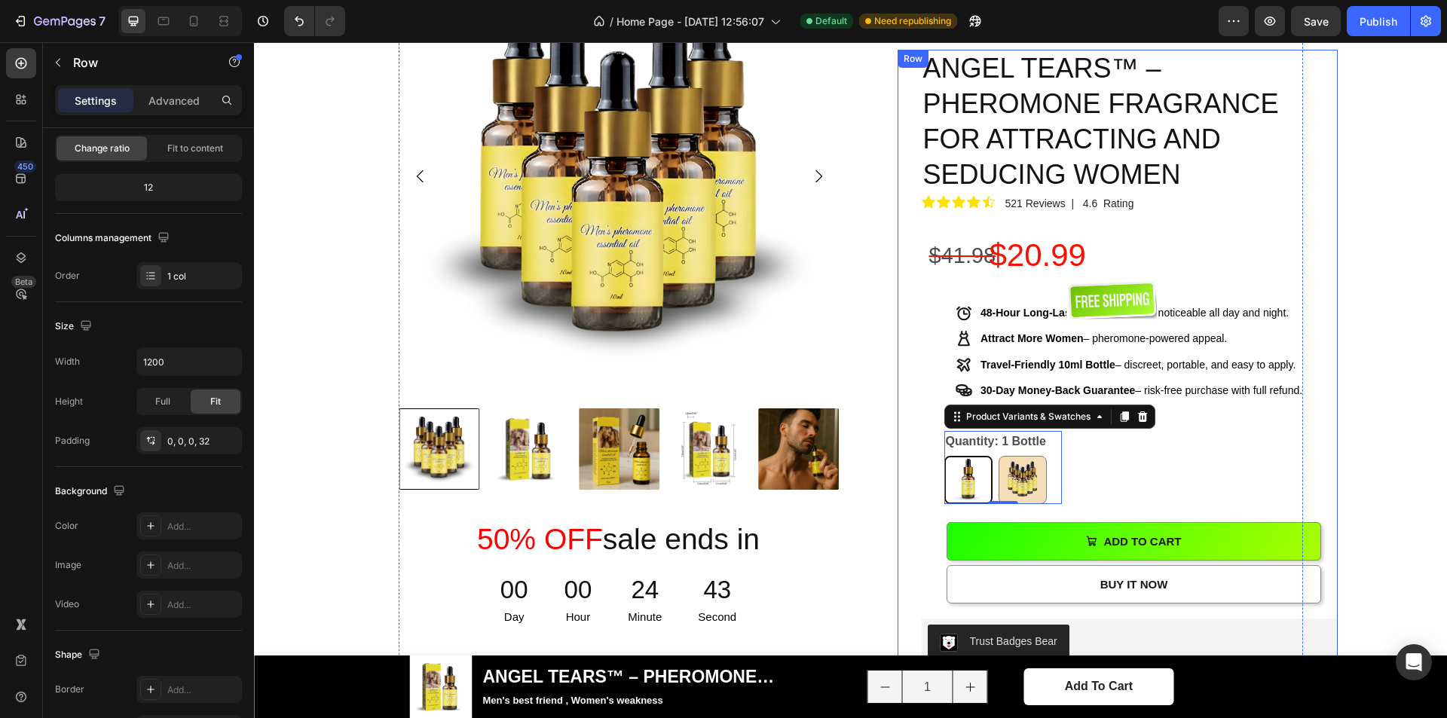
click at [1105, 405] on div "100 % Will Make Your Crush Notice You Text Block ANGEL TEARS™ – PHEROMONE FRAGR…" at bounding box center [1130, 598] width 416 height 1097
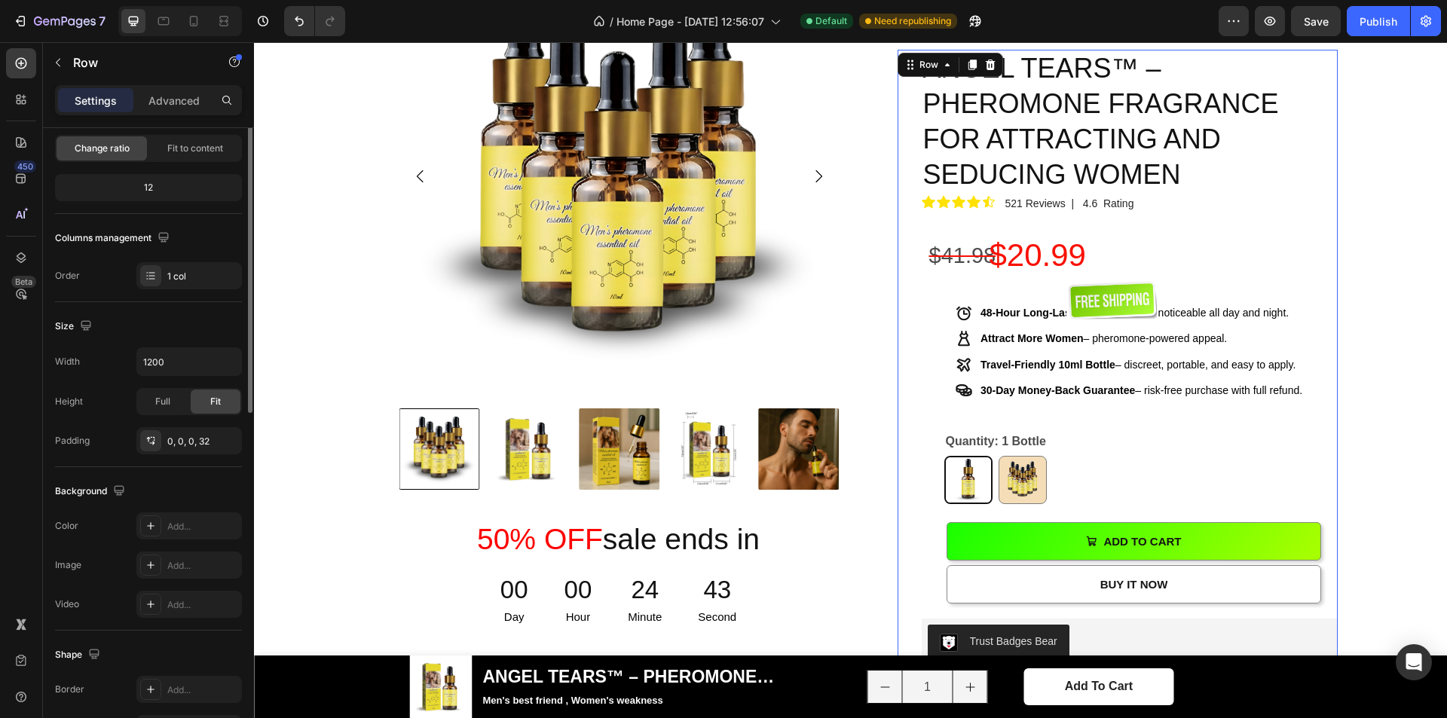
scroll to position [0, 0]
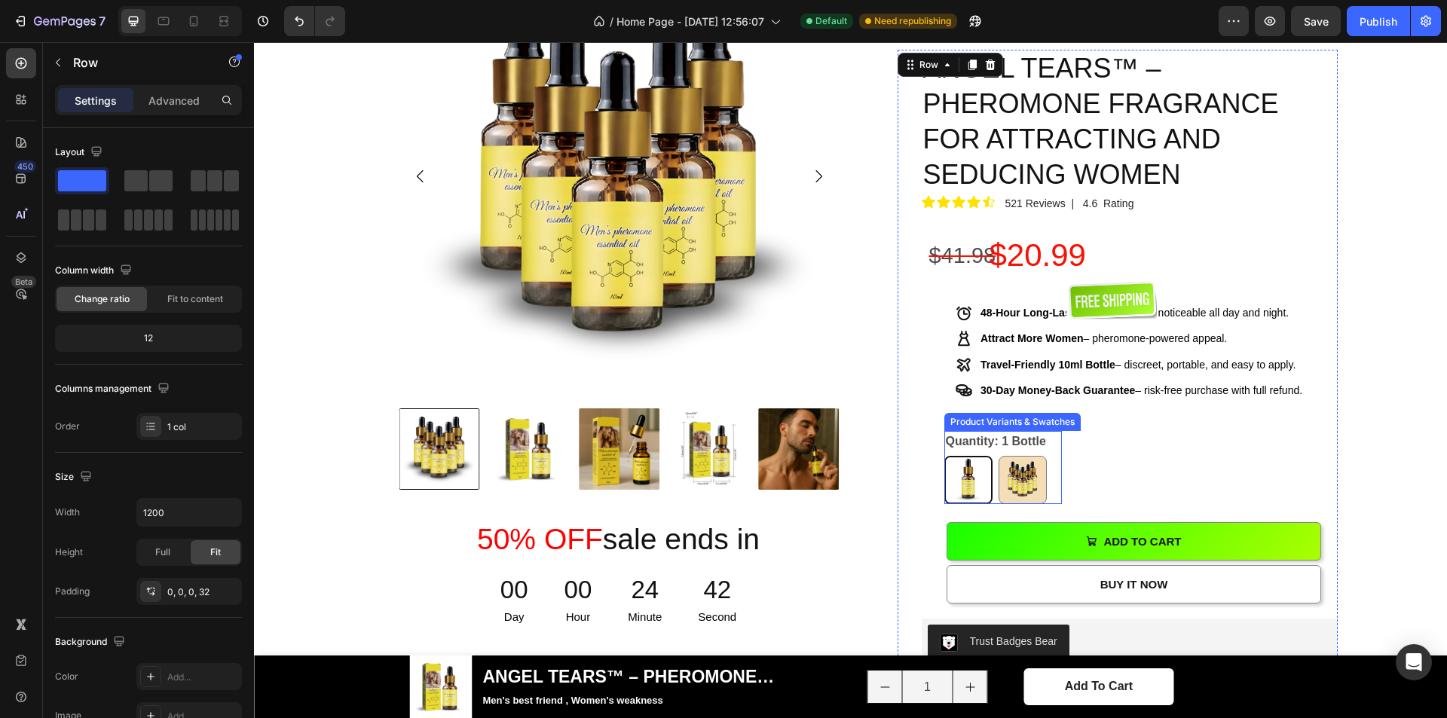
click at [966, 431] on legend "Quantity: 1 Bottle" at bounding box center [996, 441] width 103 height 21
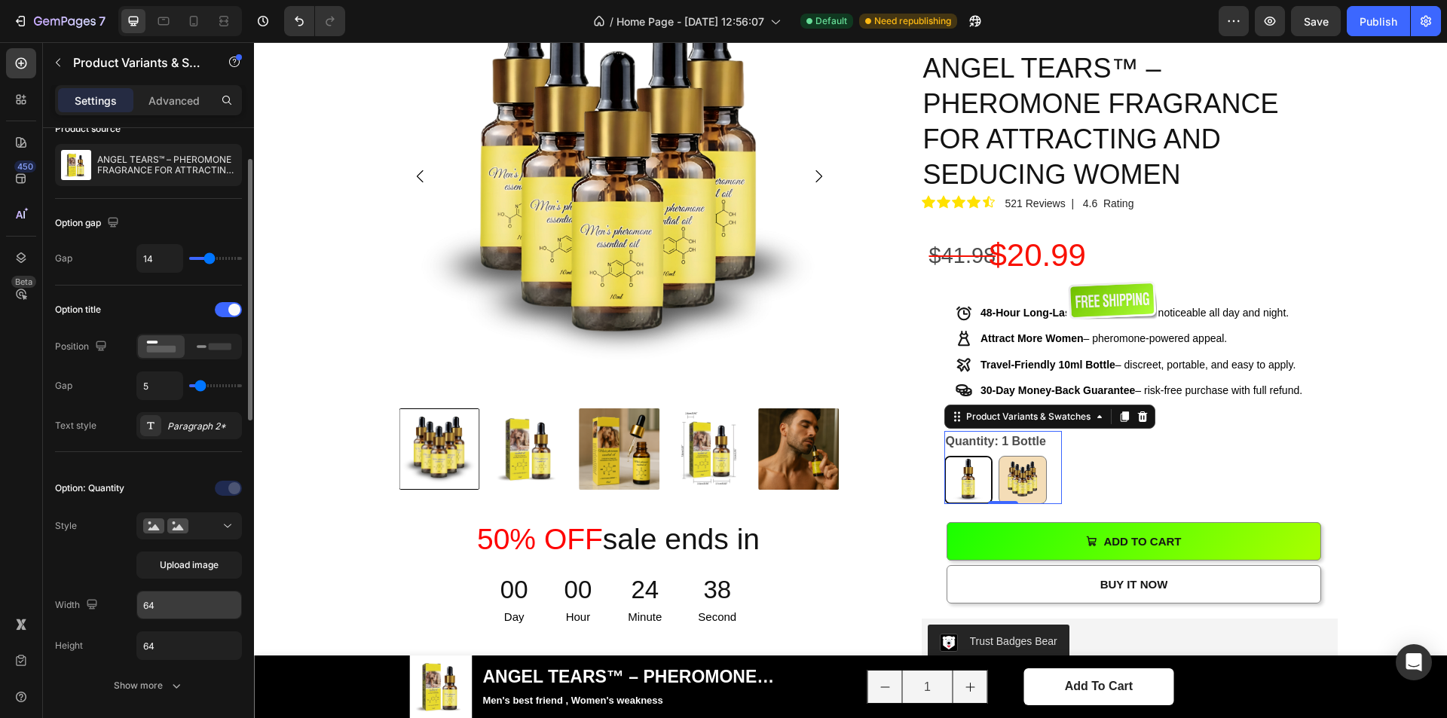
scroll to position [226, 0]
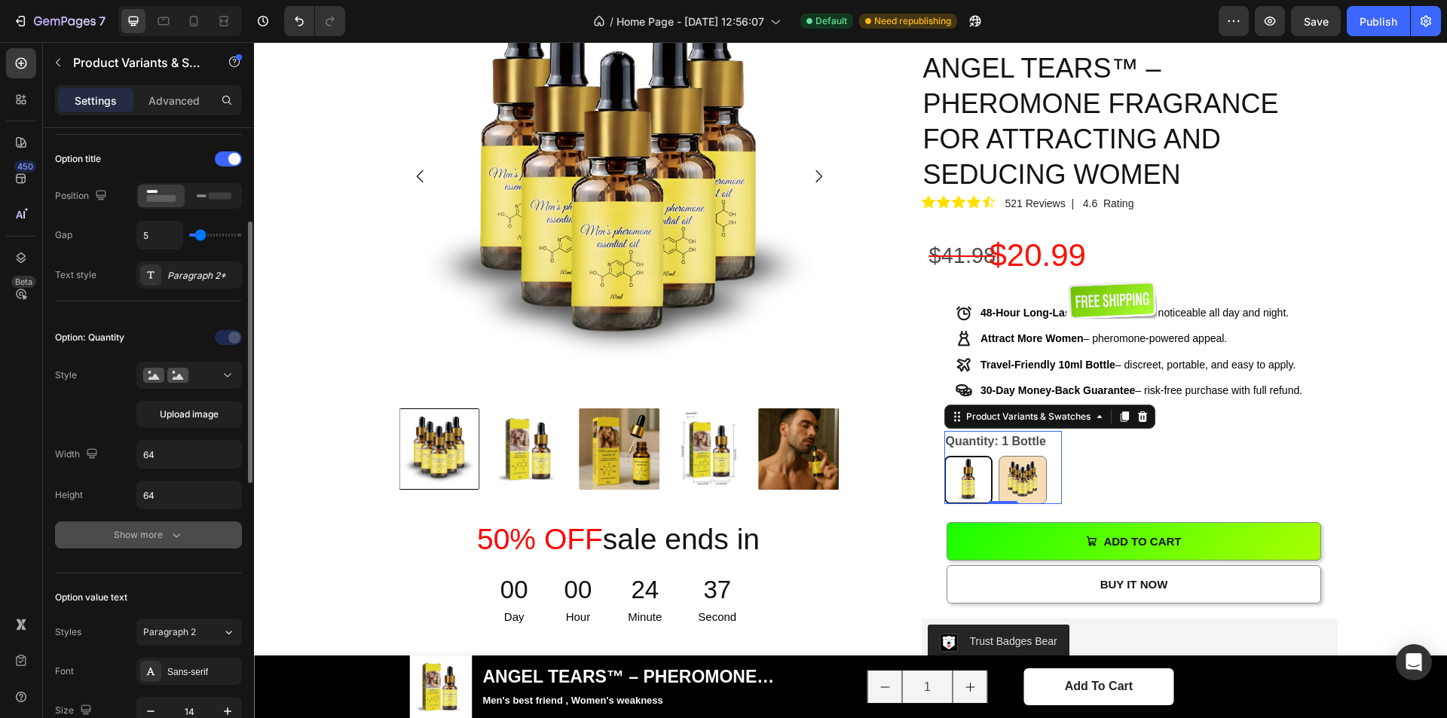
click at [161, 530] on div "Show more" at bounding box center [149, 535] width 70 height 15
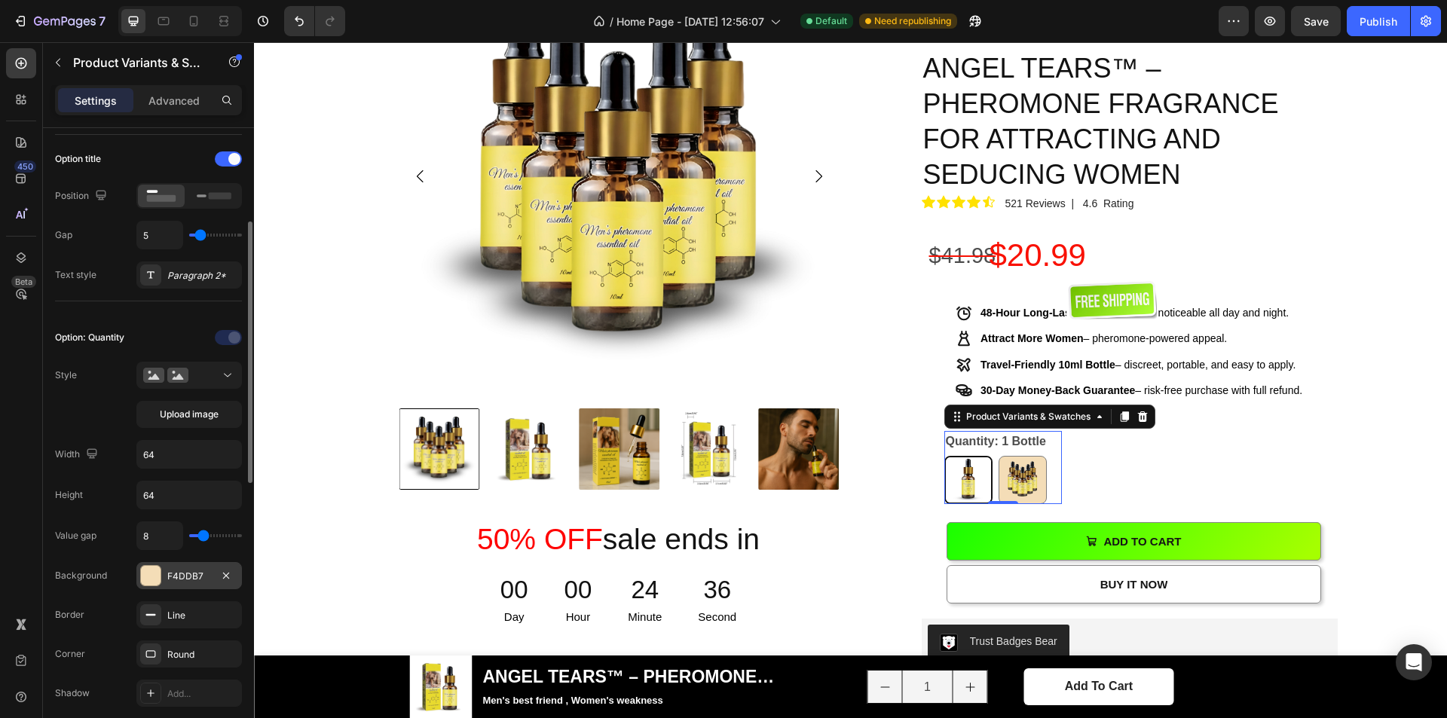
click at [160, 571] on div at bounding box center [151, 576] width 20 height 20
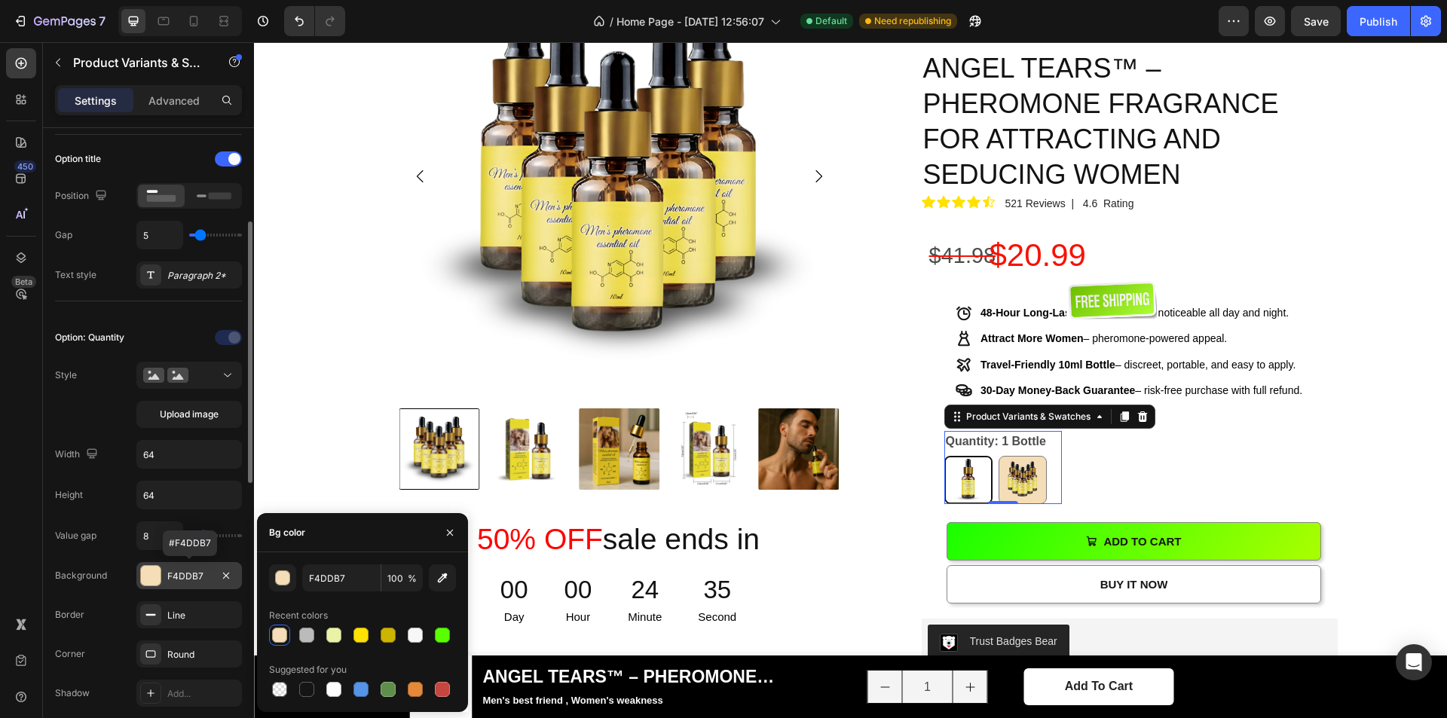
click at [160, 571] on div at bounding box center [151, 576] width 20 height 20
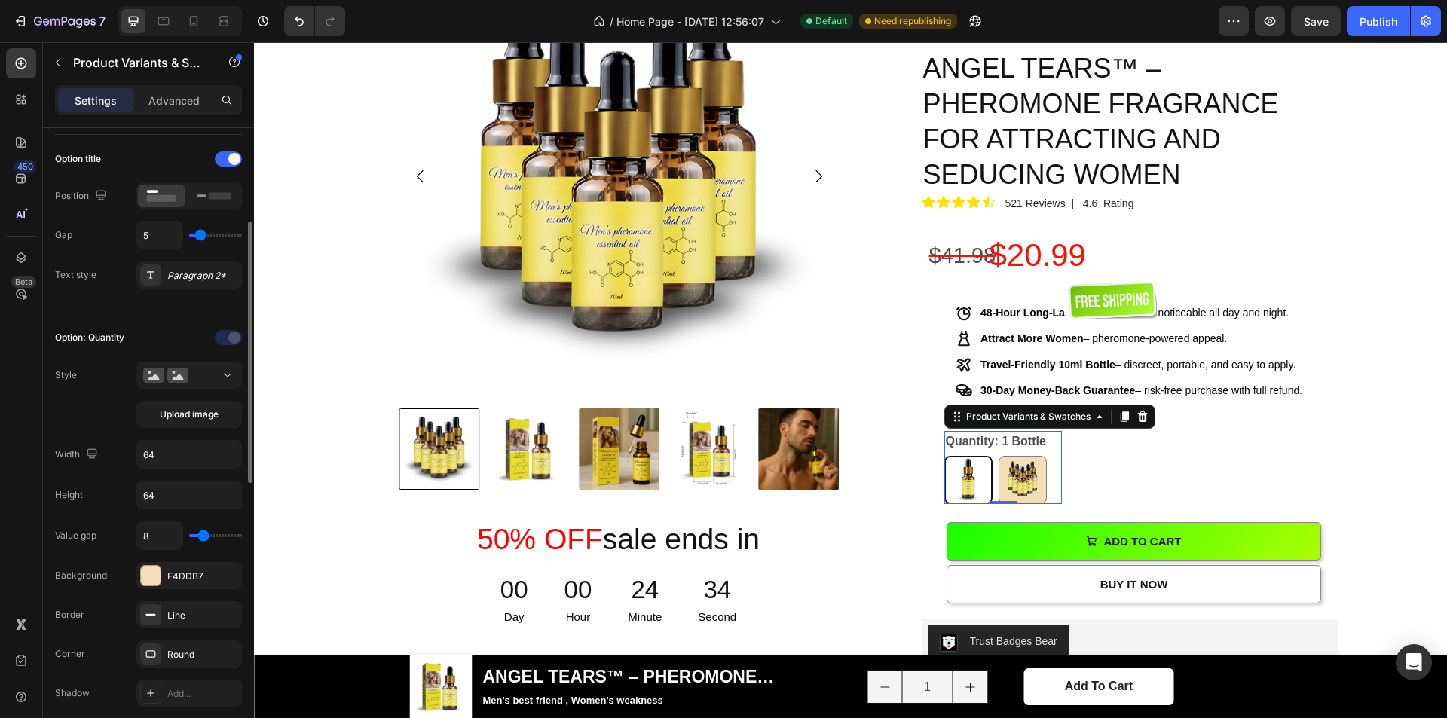
scroll to position [75, 0]
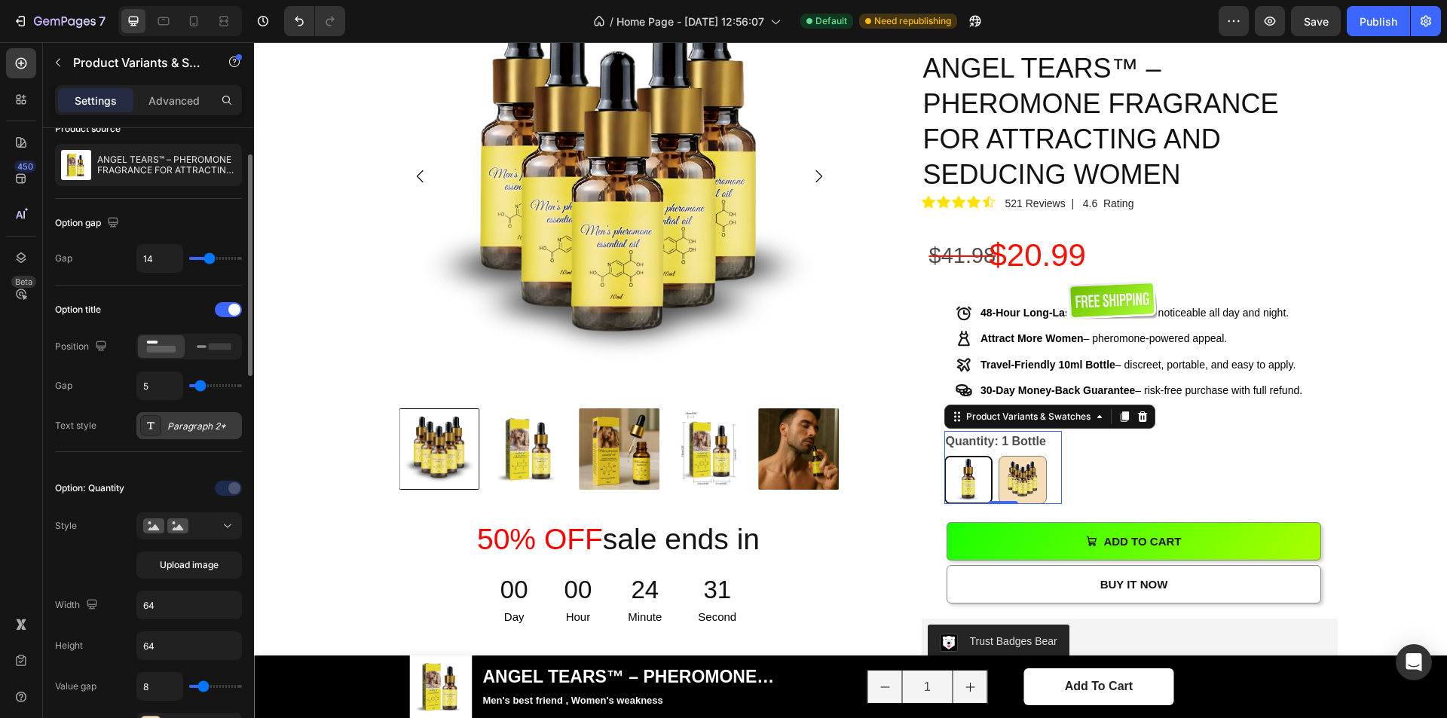
click at [188, 427] on div "Paragraph 2*" at bounding box center [202, 427] width 71 height 14
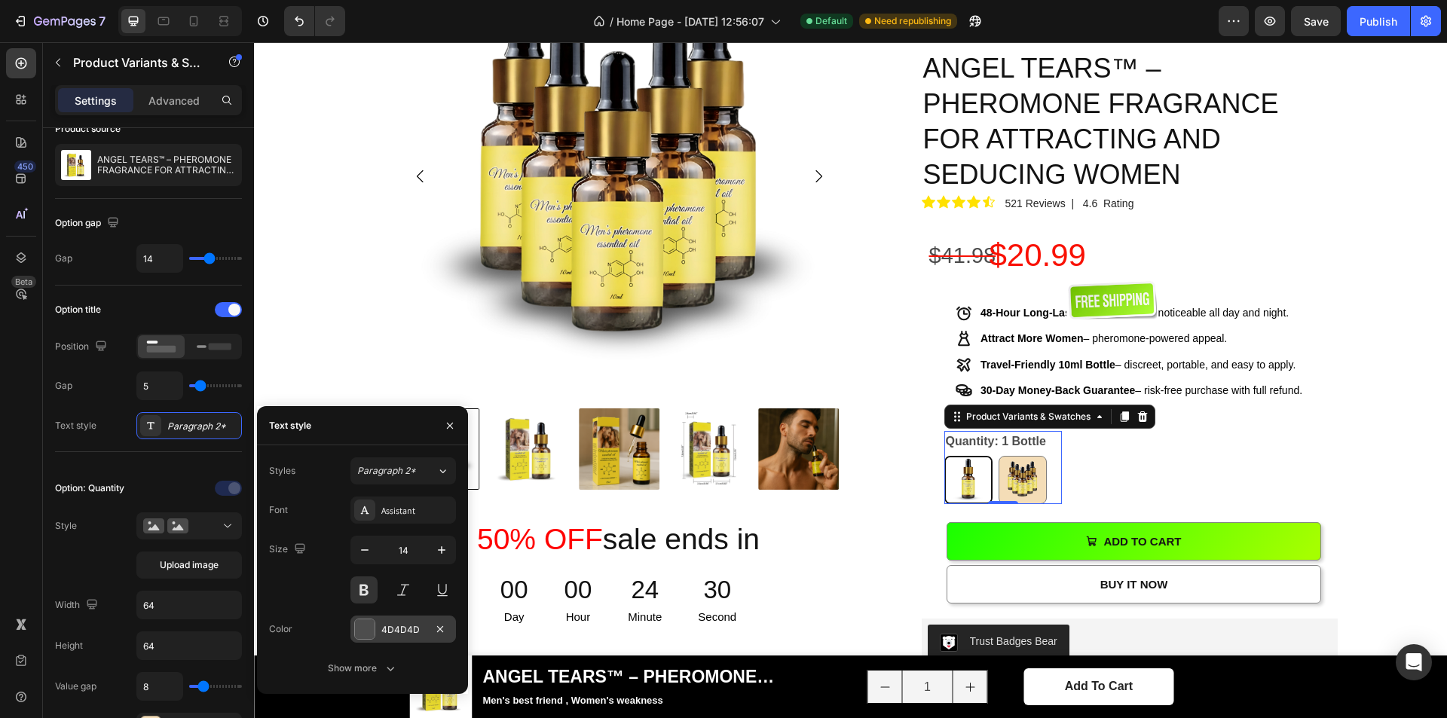
click at [373, 629] on div at bounding box center [365, 630] width 20 height 20
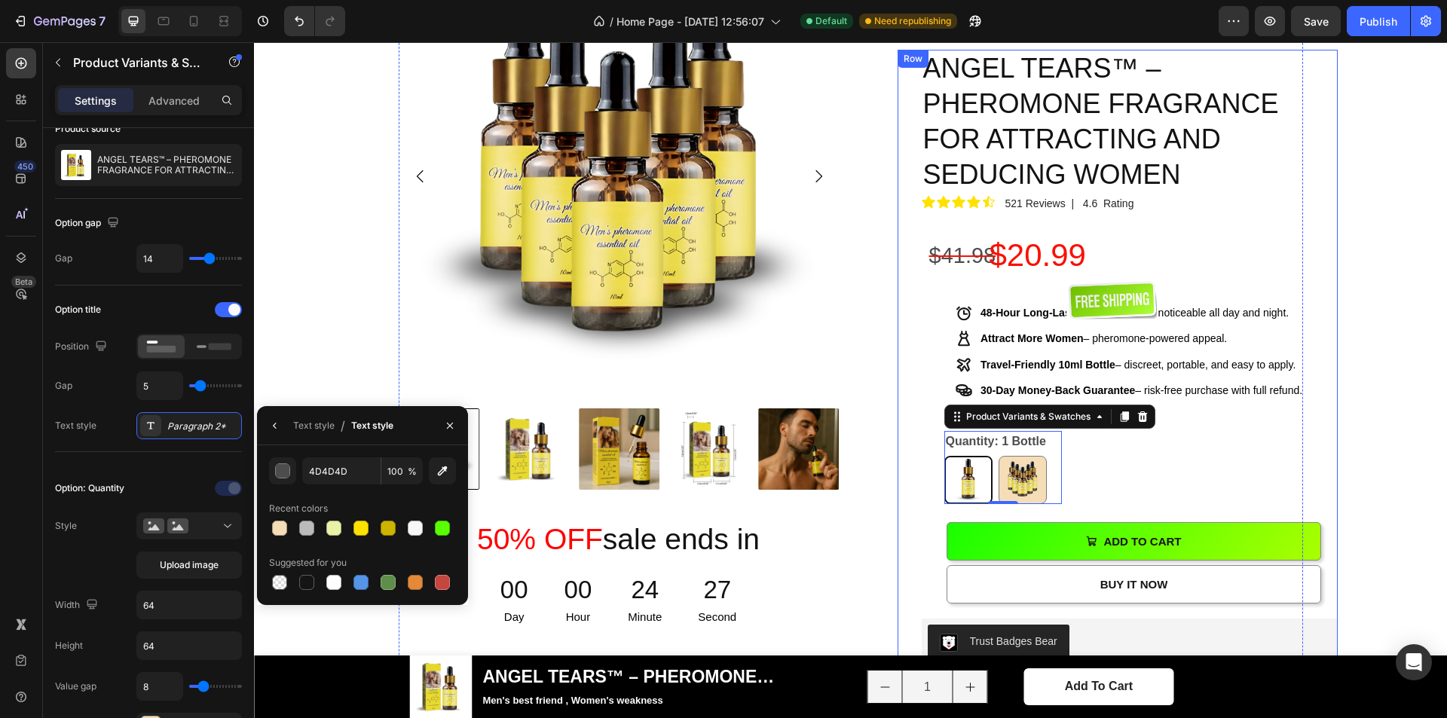
click at [1206, 390] on div "100 % Will Make Your Crush Notice You Text Block ANGEL TEARS™ – PHEROMONE FRAGR…" at bounding box center [1130, 598] width 416 height 1097
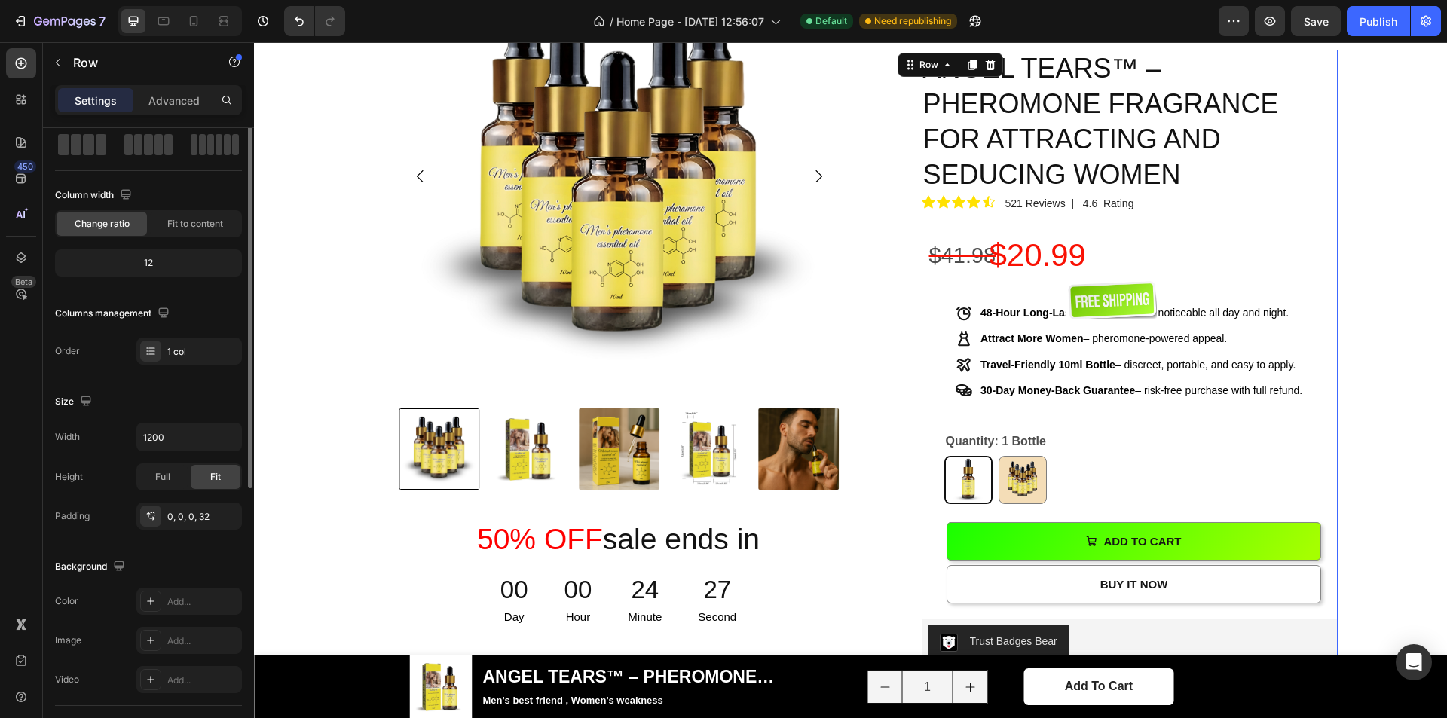
scroll to position [0, 0]
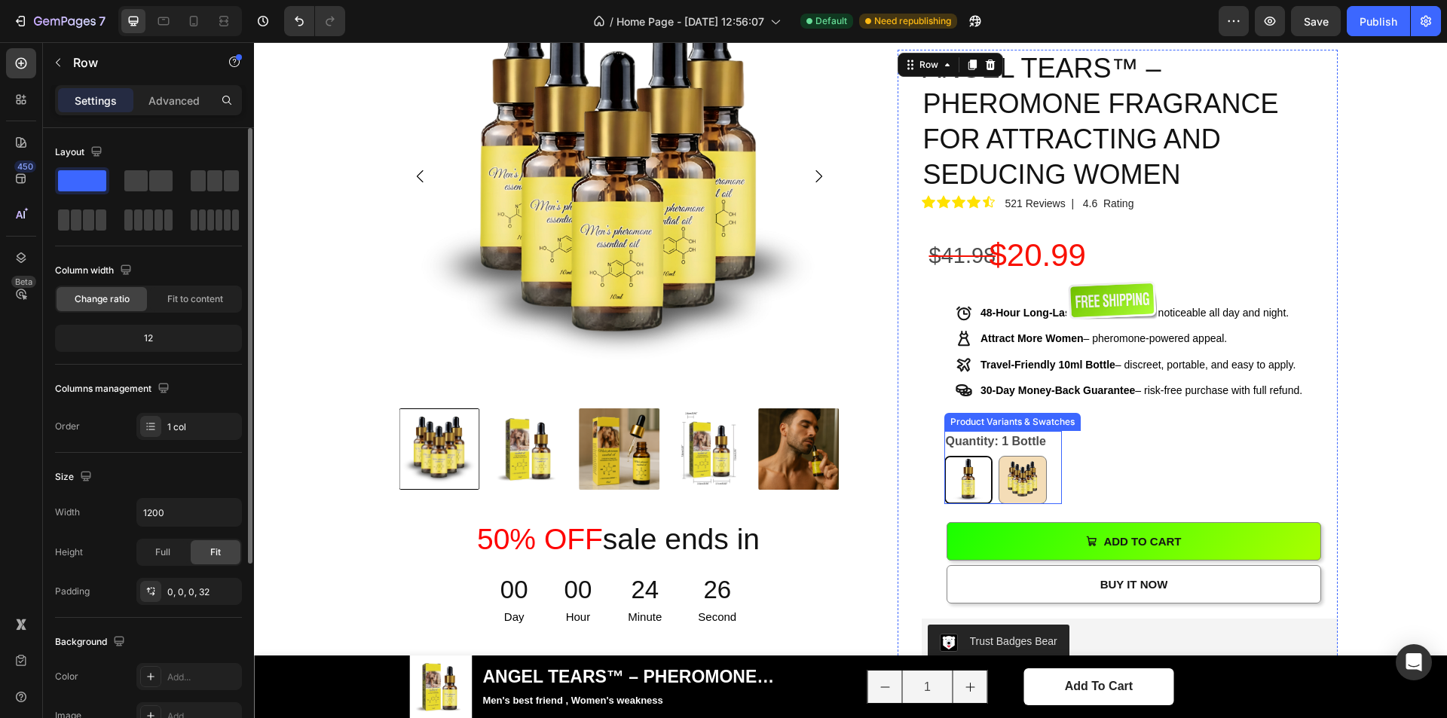
click at [1040, 431] on div "Quantity: 1 Bottle 1 Bottle 1 Bottle 5 Bottles 5 Bottles" at bounding box center [1004, 467] width 118 height 73
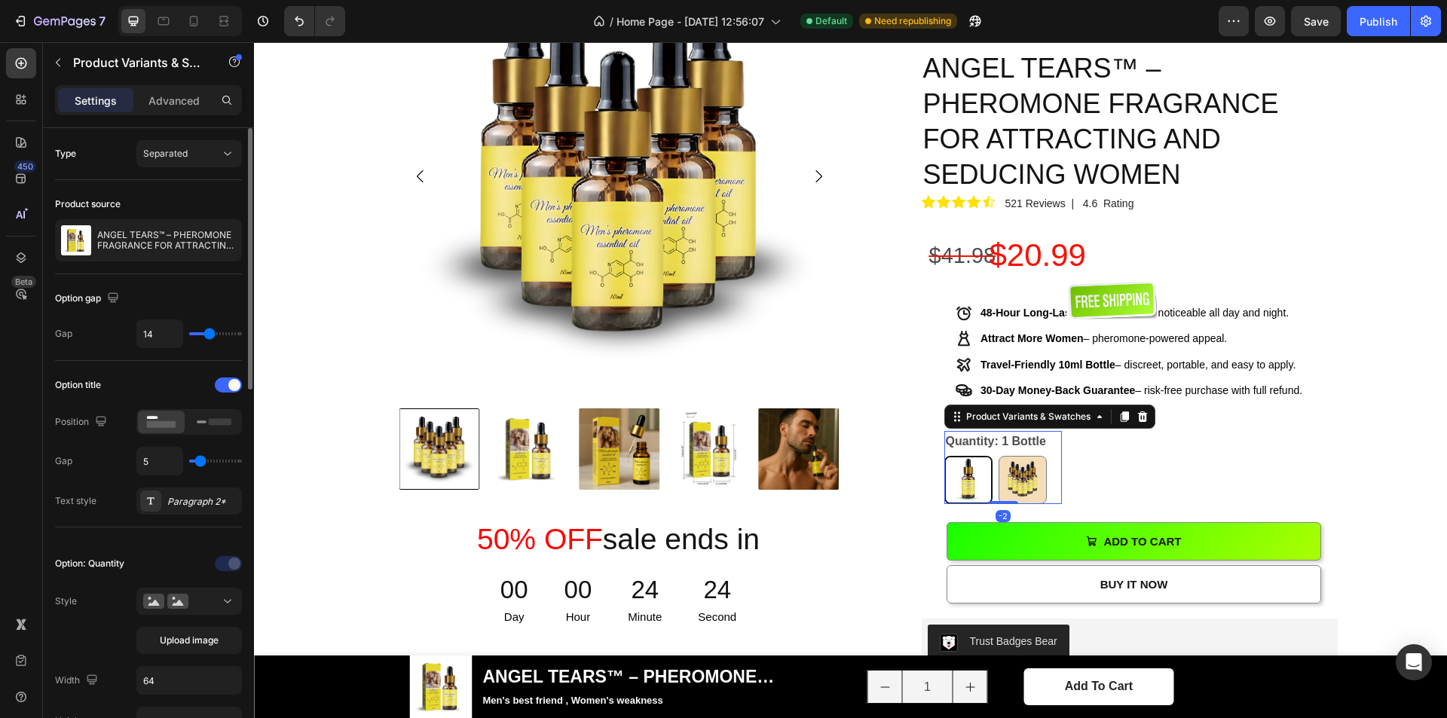
type input "6"
type input "7"
type input "8"
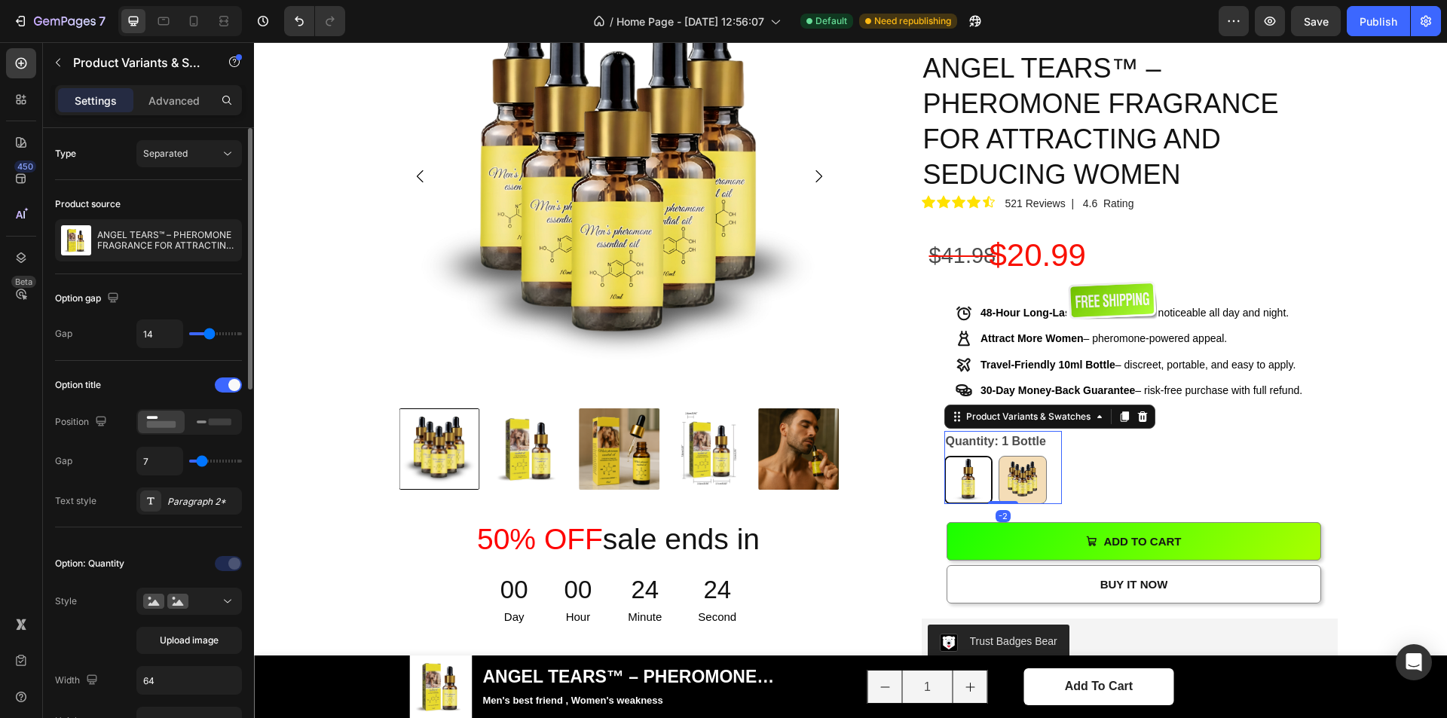
type input "8"
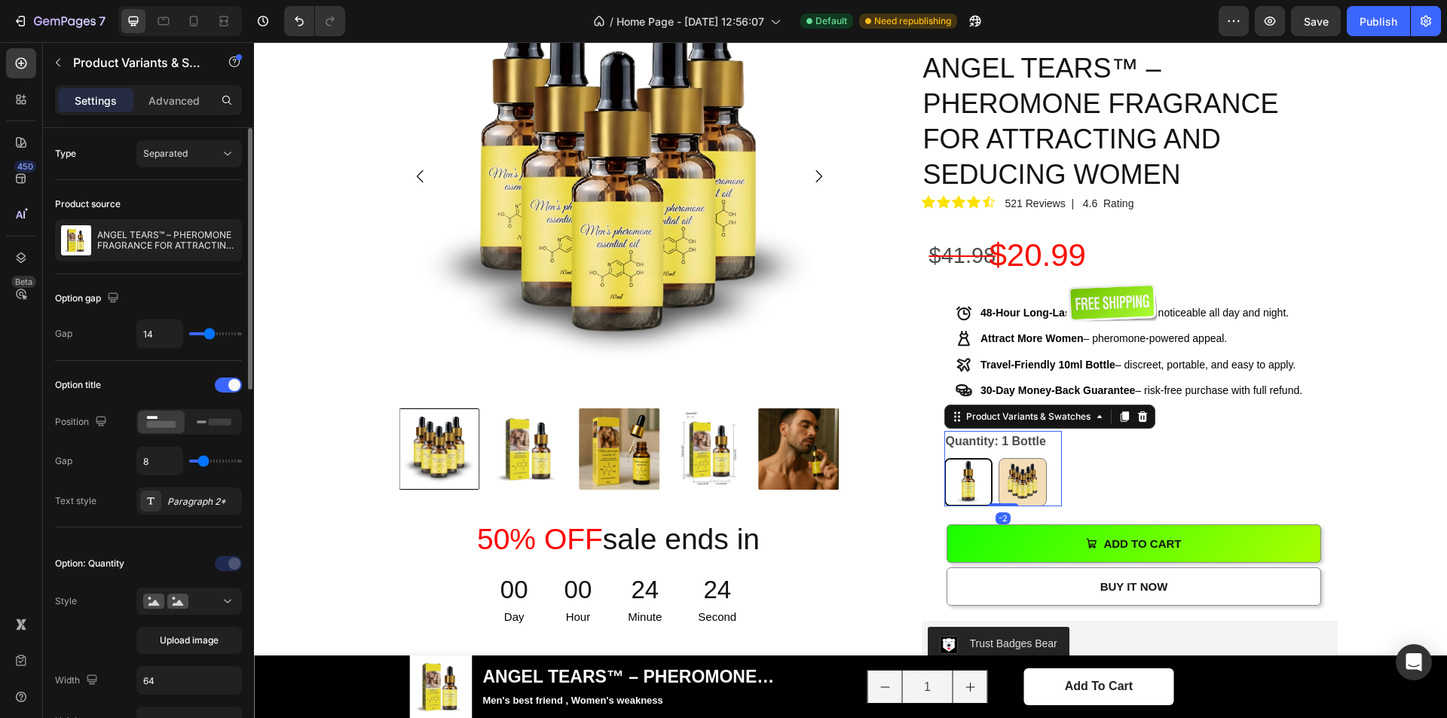
type input "9"
type input "10"
type input "12"
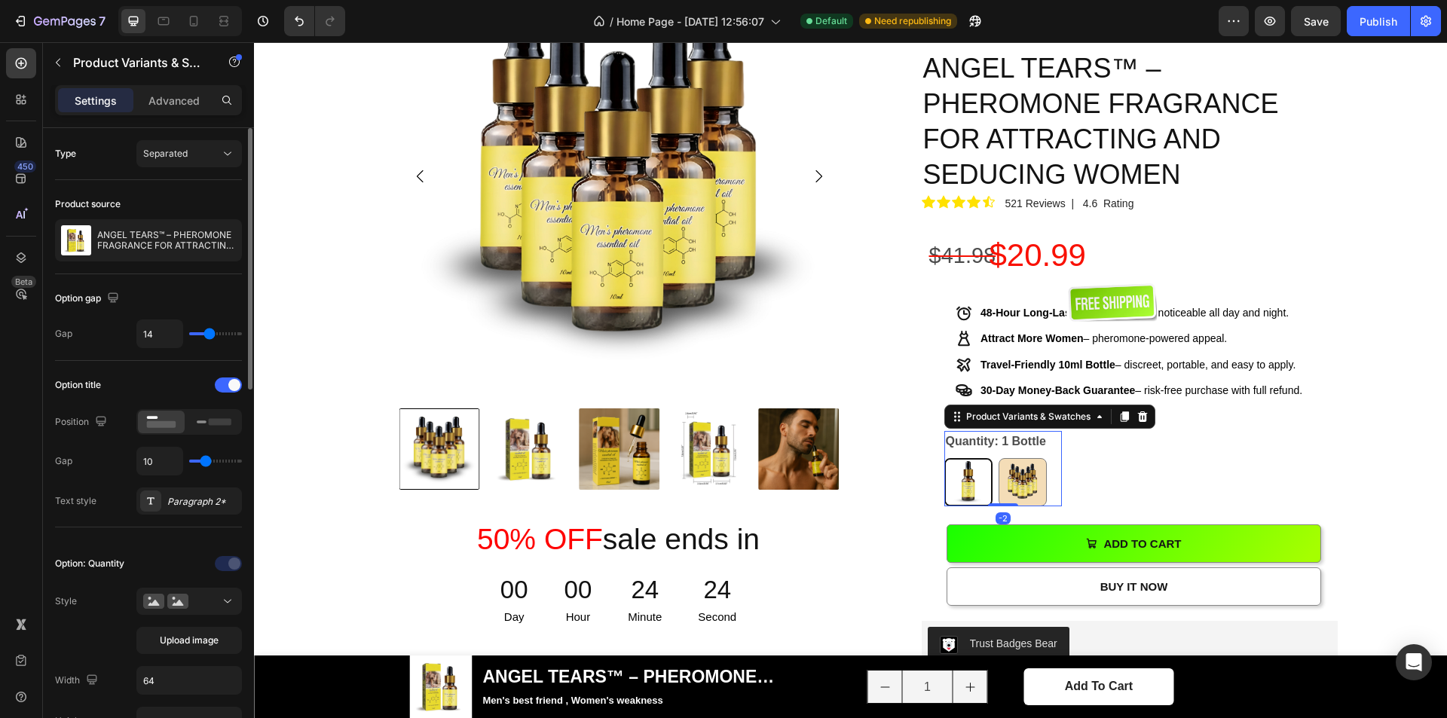
type input "12"
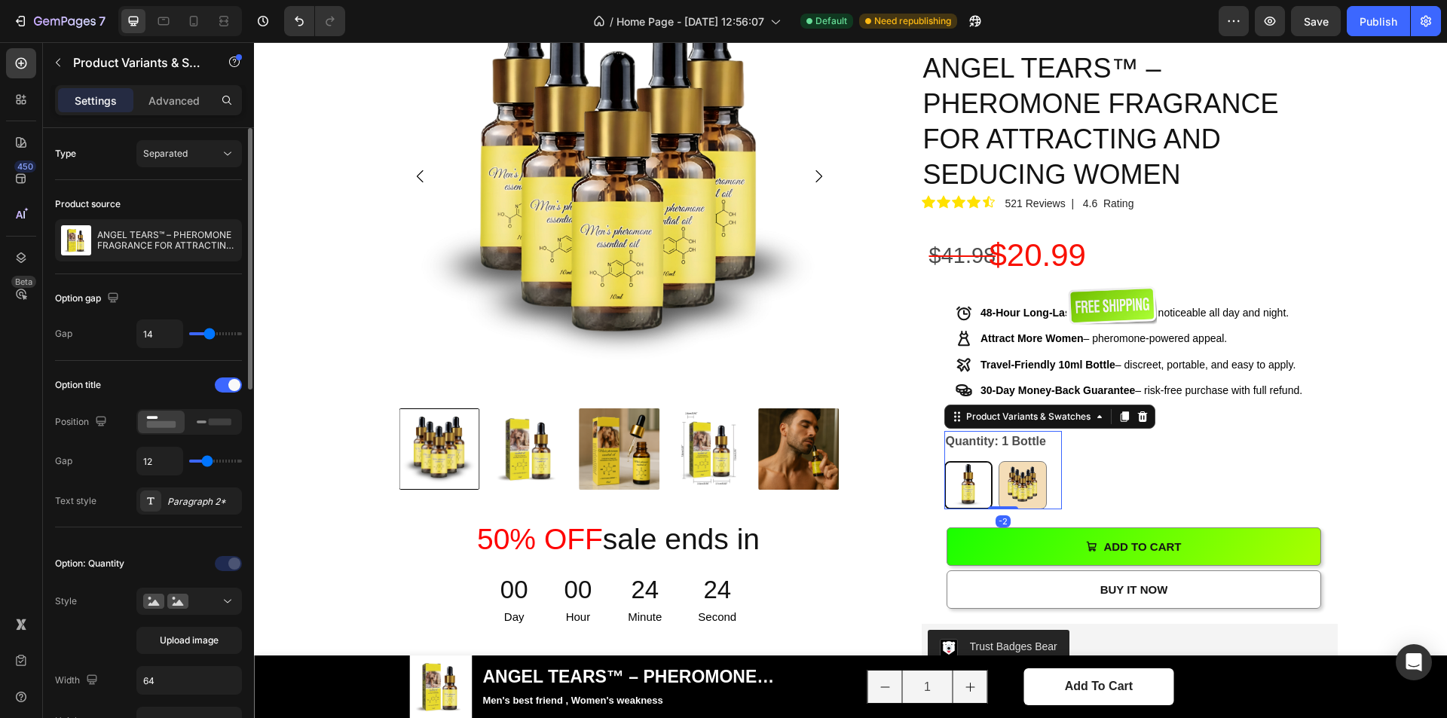
type input "13"
type input "12"
type input "11"
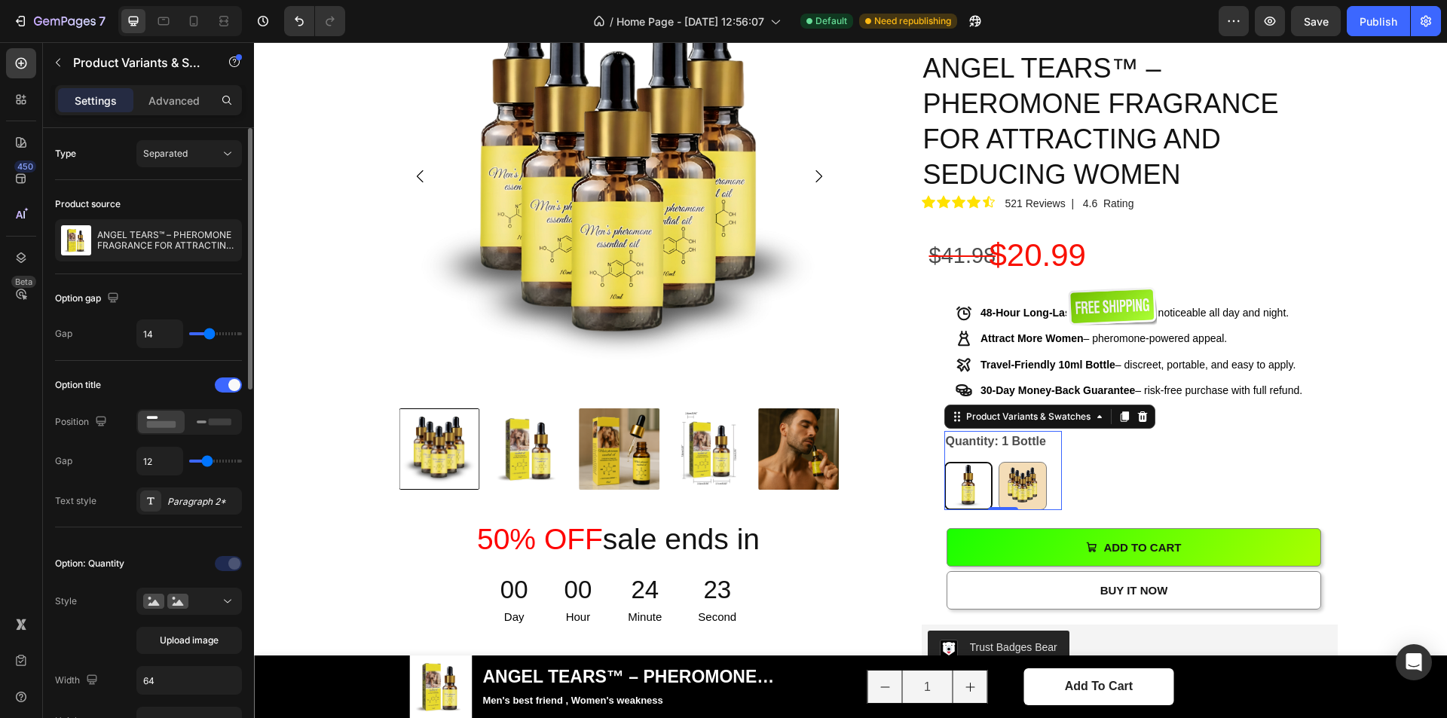
type input "11"
type input "10"
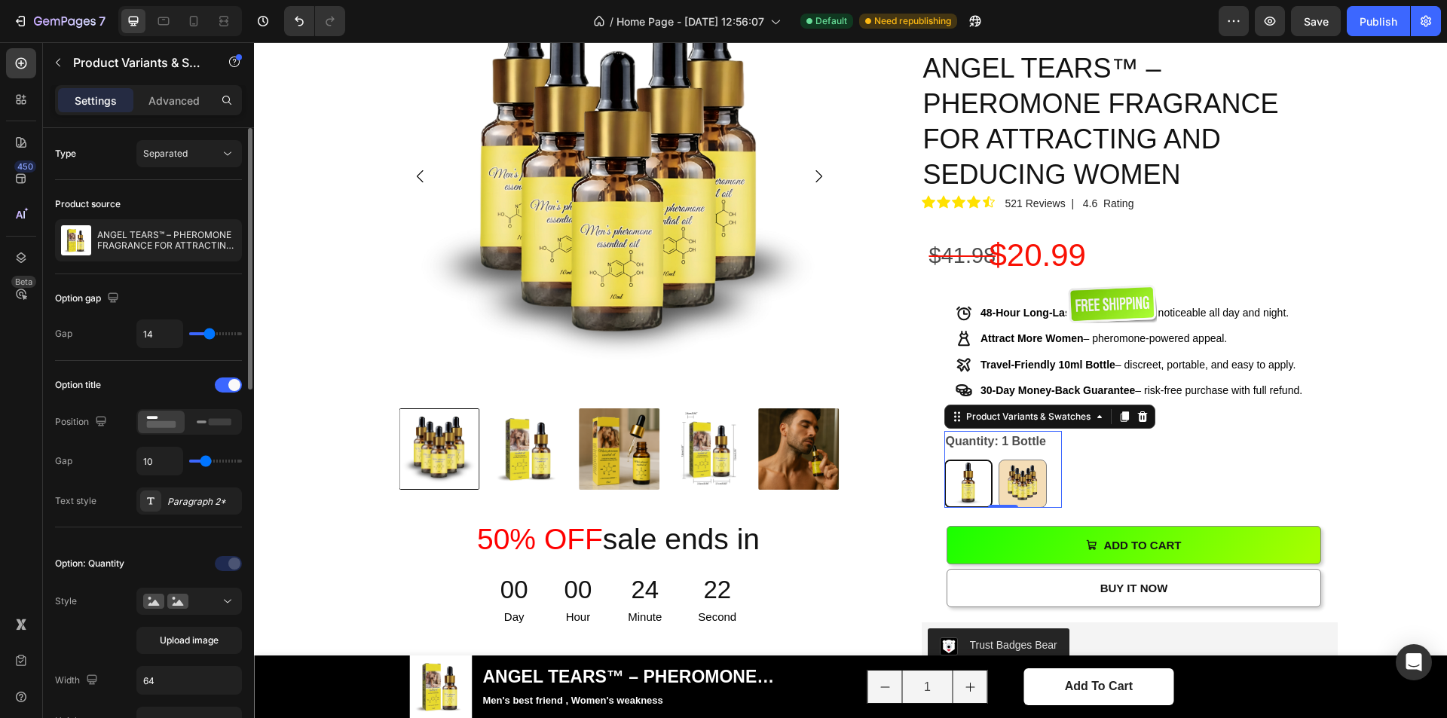
type input "9"
type input "8"
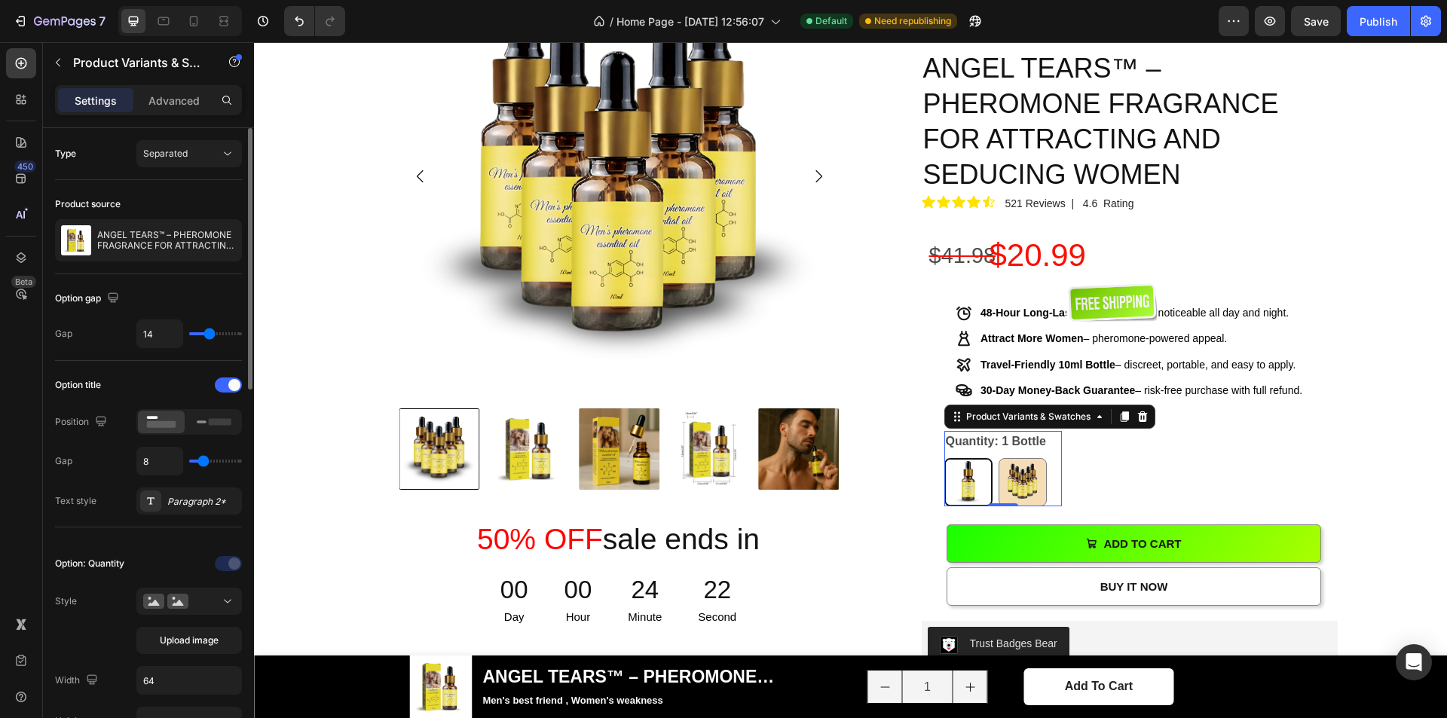
type input "7"
type input "10"
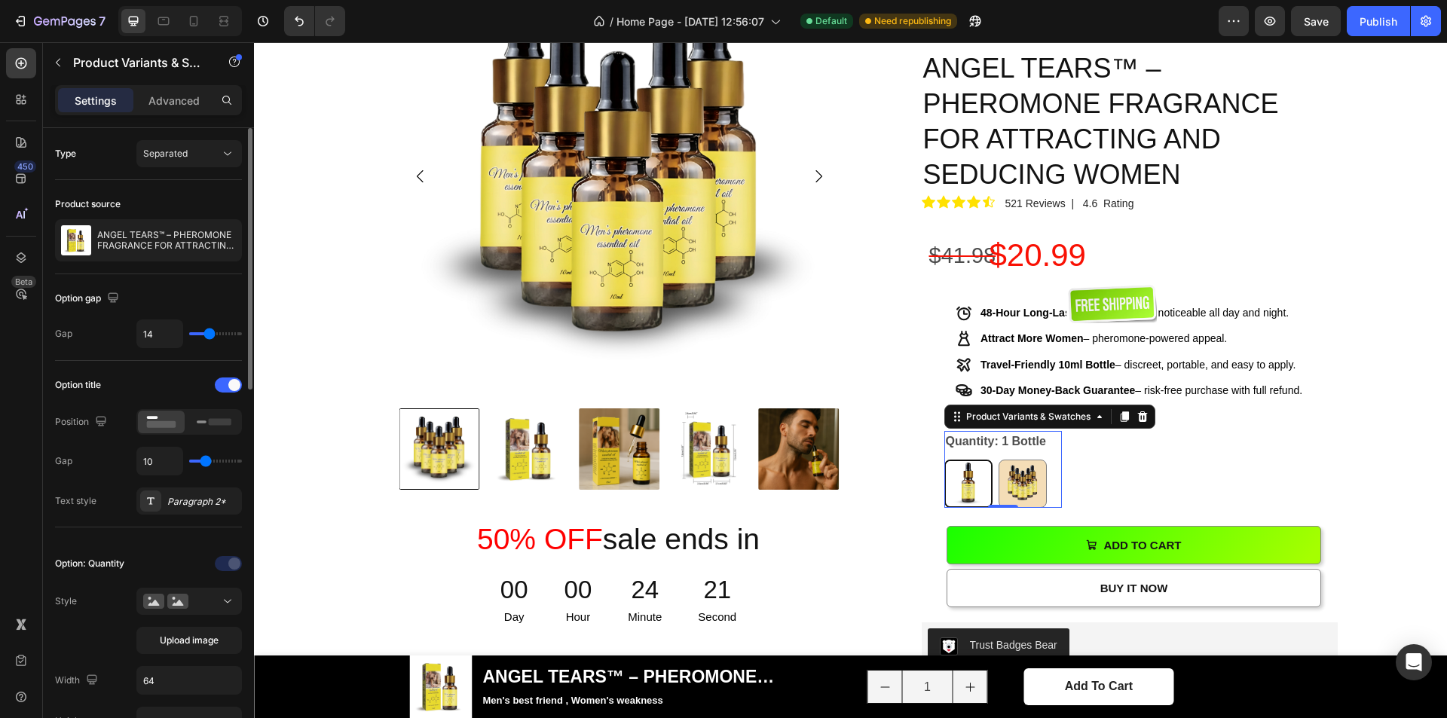
type input "9"
type input "8"
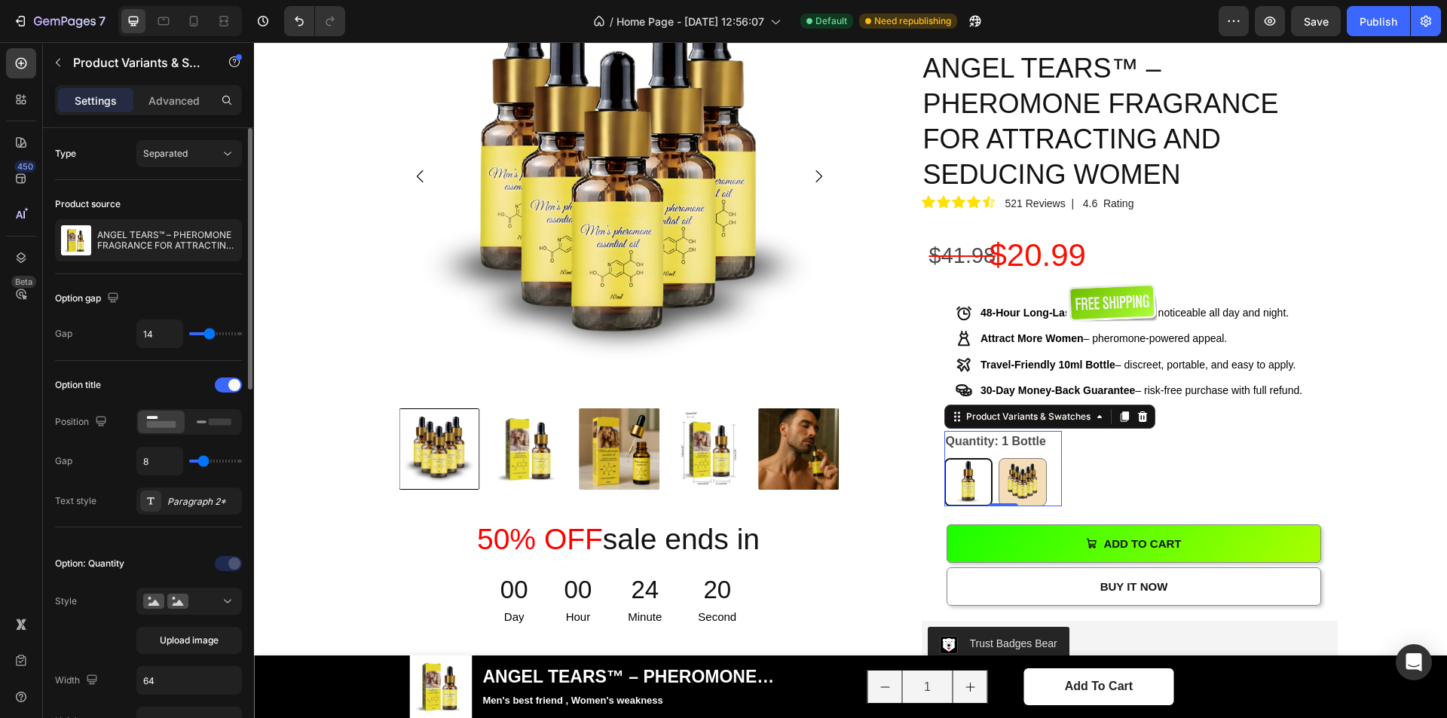
drag, startPoint x: 199, startPoint y: 462, endPoint x: 680, endPoint y: 232, distance: 533.1
type input "8"
click at [204, 463] on input "range" at bounding box center [215, 461] width 53 height 3
click at [1088, 282] on img at bounding box center [1112, 302] width 90 height 40
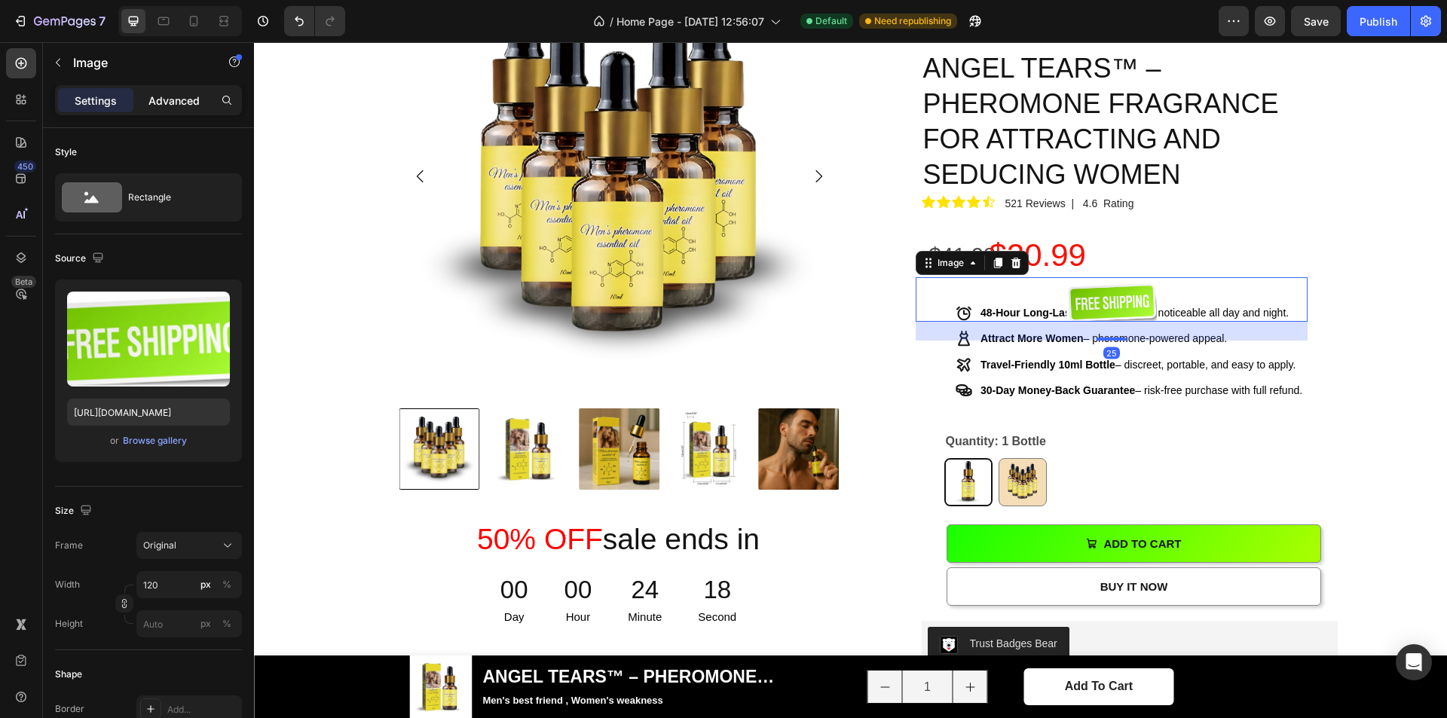
click at [196, 96] on p "Advanced" at bounding box center [174, 101] width 51 height 16
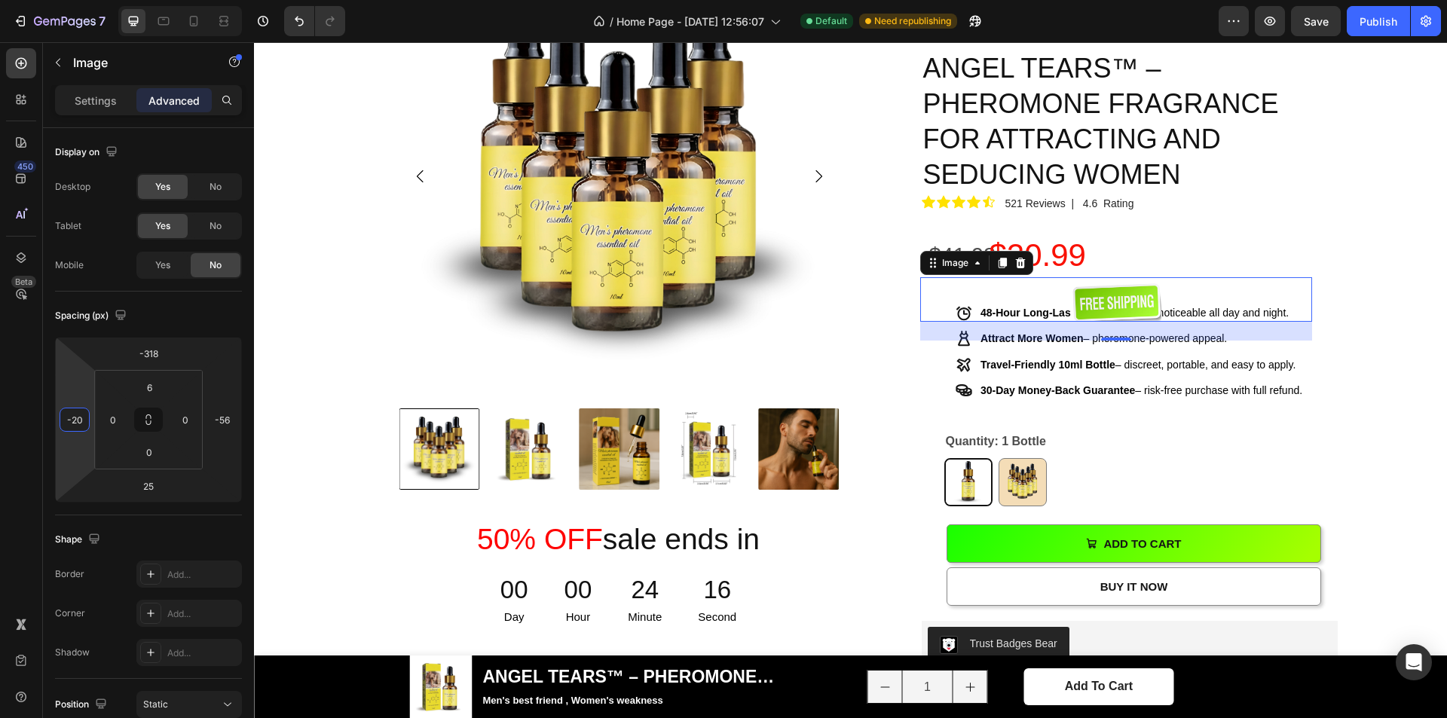
type input "-24"
click at [83, 0] on html "7 / Home Page - [DATE] 12:56:07 Default Need republishing Preview Save Publish …" at bounding box center [723, 0] width 1447 height 0
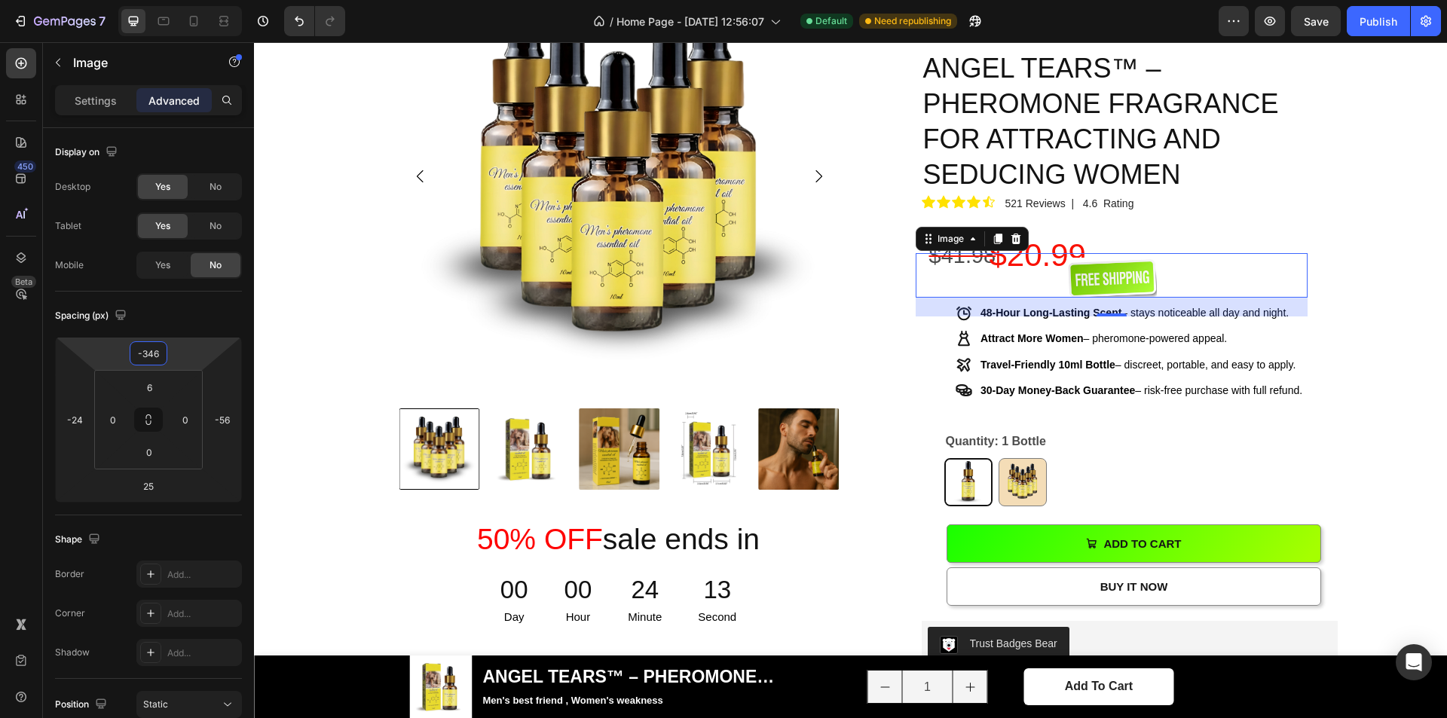
type input "-344"
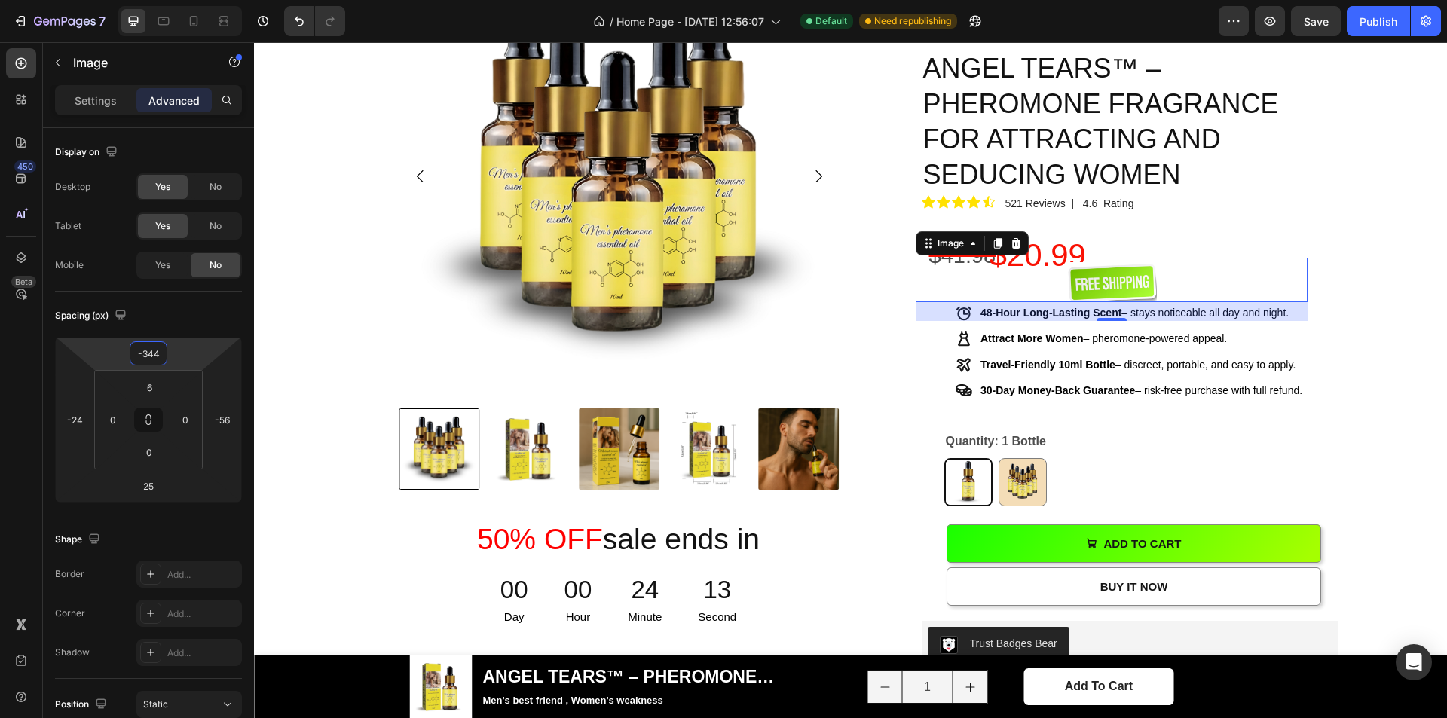
drag, startPoint x: 185, startPoint y: 357, endPoint x: 184, endPoint y: 366, distance: 9.9
click at [184, 0] on html "7 / Home Page - [DATE] 12:56:07 Default Need republishing Preview Save Publish …" at bounding box center [723, 0] width 1447 height 0
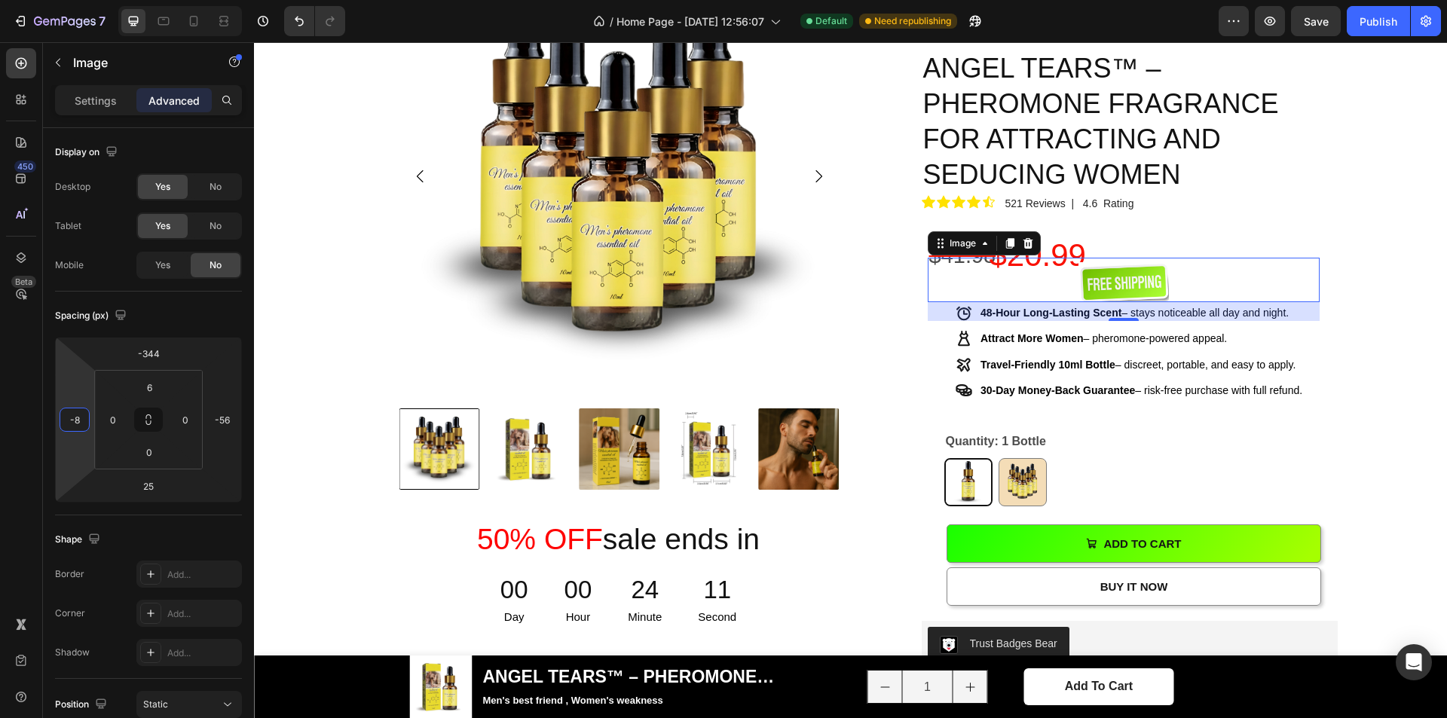
type input "-10"
click at [84, 0] on html "7 / Home Page - [DATE] 12:56:07 Default Need republishing Preview Save Publish …" at bounding box center [723, 0] width 1447 height 0
click at [1349, 330] on div "Product Images 50% OFF sale ends in Heading 00 Day 00 Hour 24 Minute 10 Second …" at bounding box center [850, 621] width 1171 height 1330
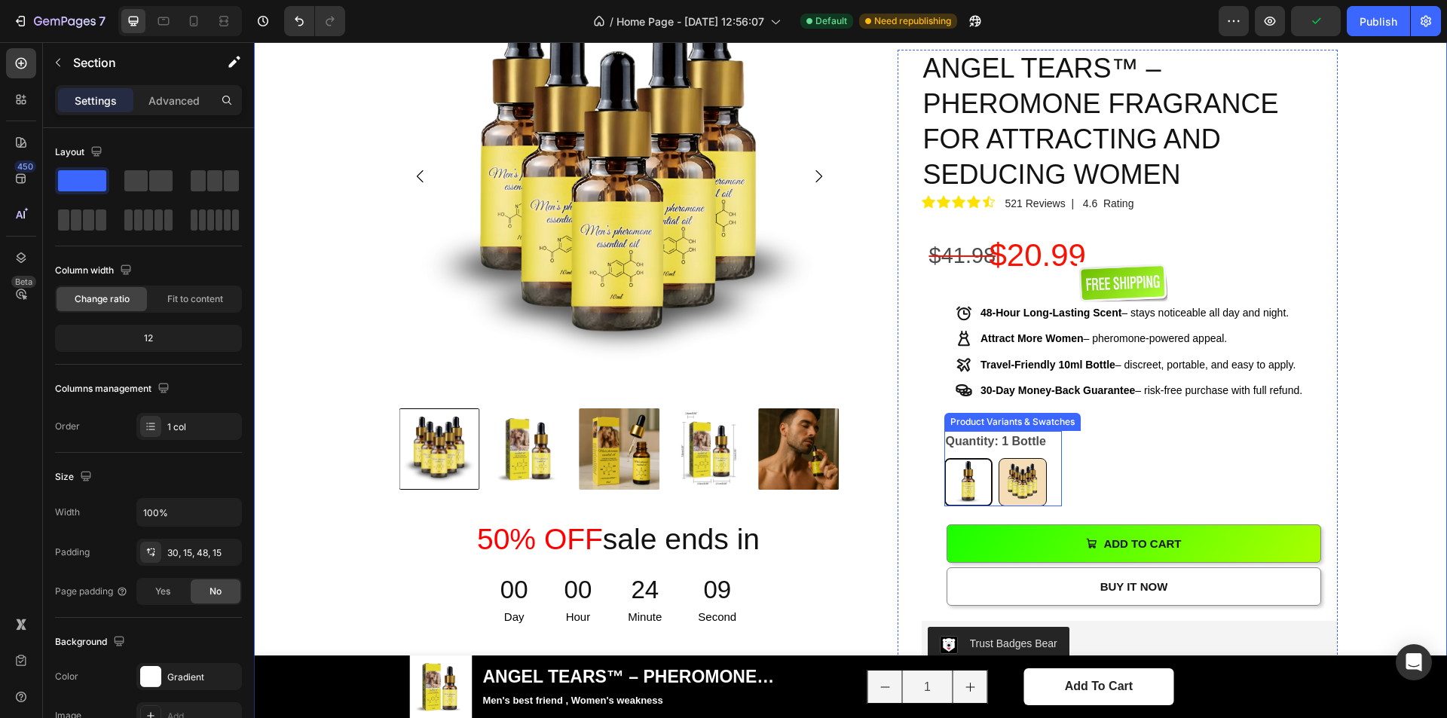
click at [1027, 459] on img at bounding box center [1023, 482] width 47 height 47
click at [999, 458] on input "5 Bottles 5 Bottles" at bounding box center [998, 458] width 1 height 1
radio input "true"
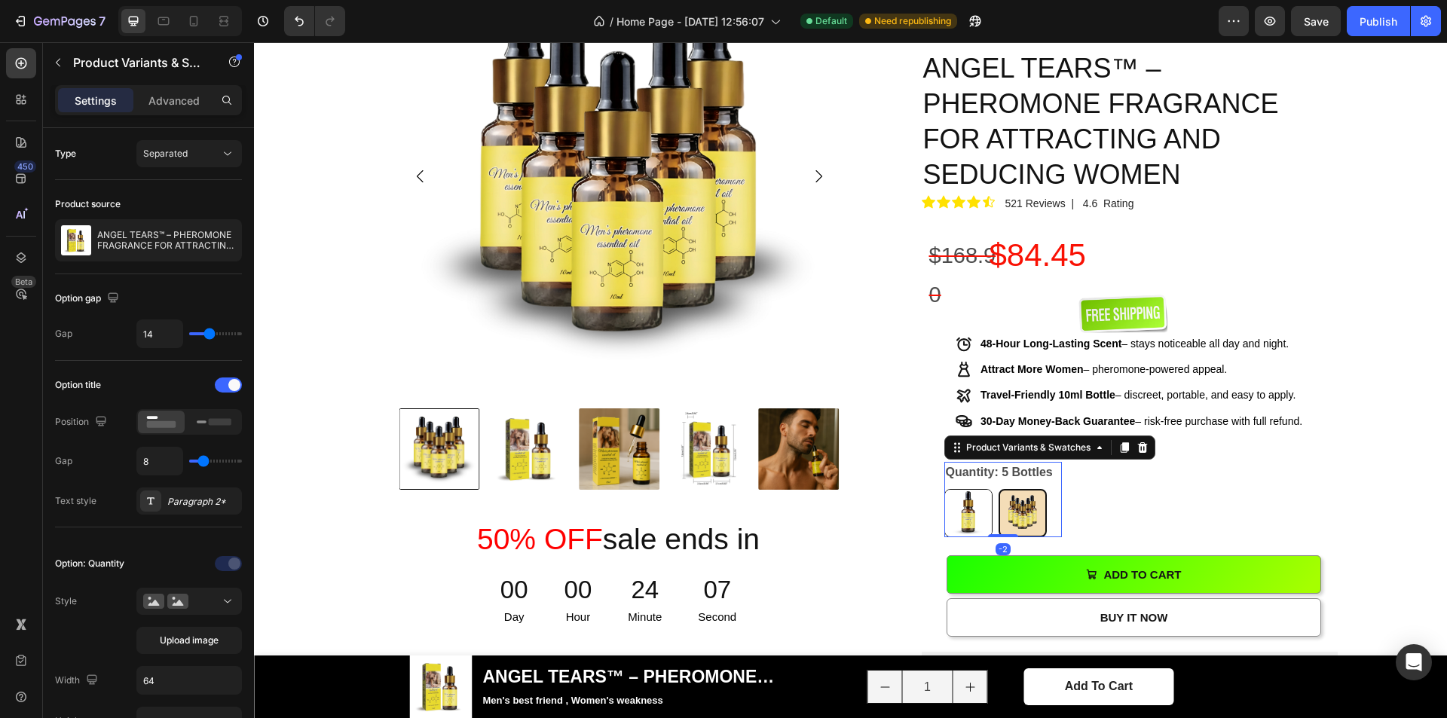
click at [965, 490] on img at bounding box center [968, 513] width 47 height 47
click at [945, 488] on input "1 Bottle 1 Bottle" at bounding box center [944, 488] width 1 height 1
radio input "true"
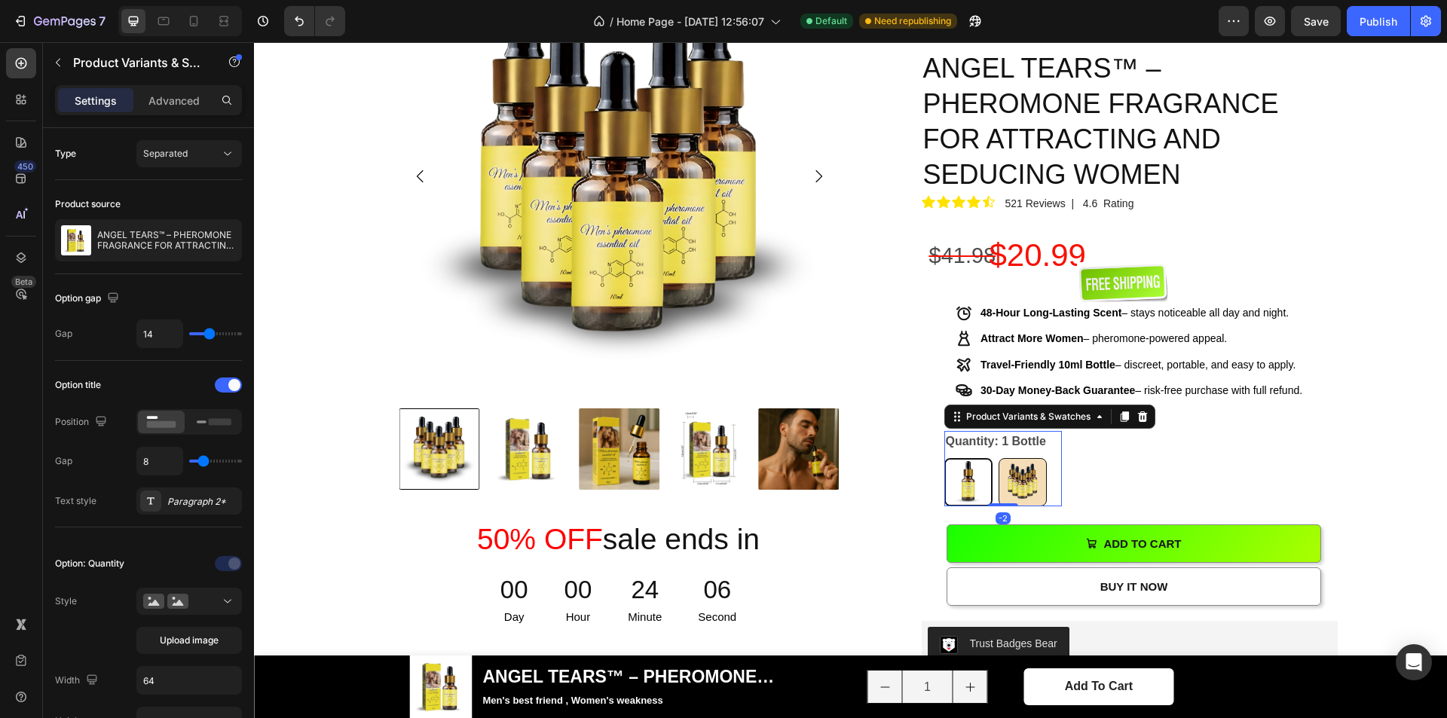
click at [1030, 459] on img at bounding box center [1023, 482] width 47 height 47
click at [999, 458] on input "5 Bottles 5 Bottles" at bounding box center [998, 458] width 1 height 1
radio input "true"
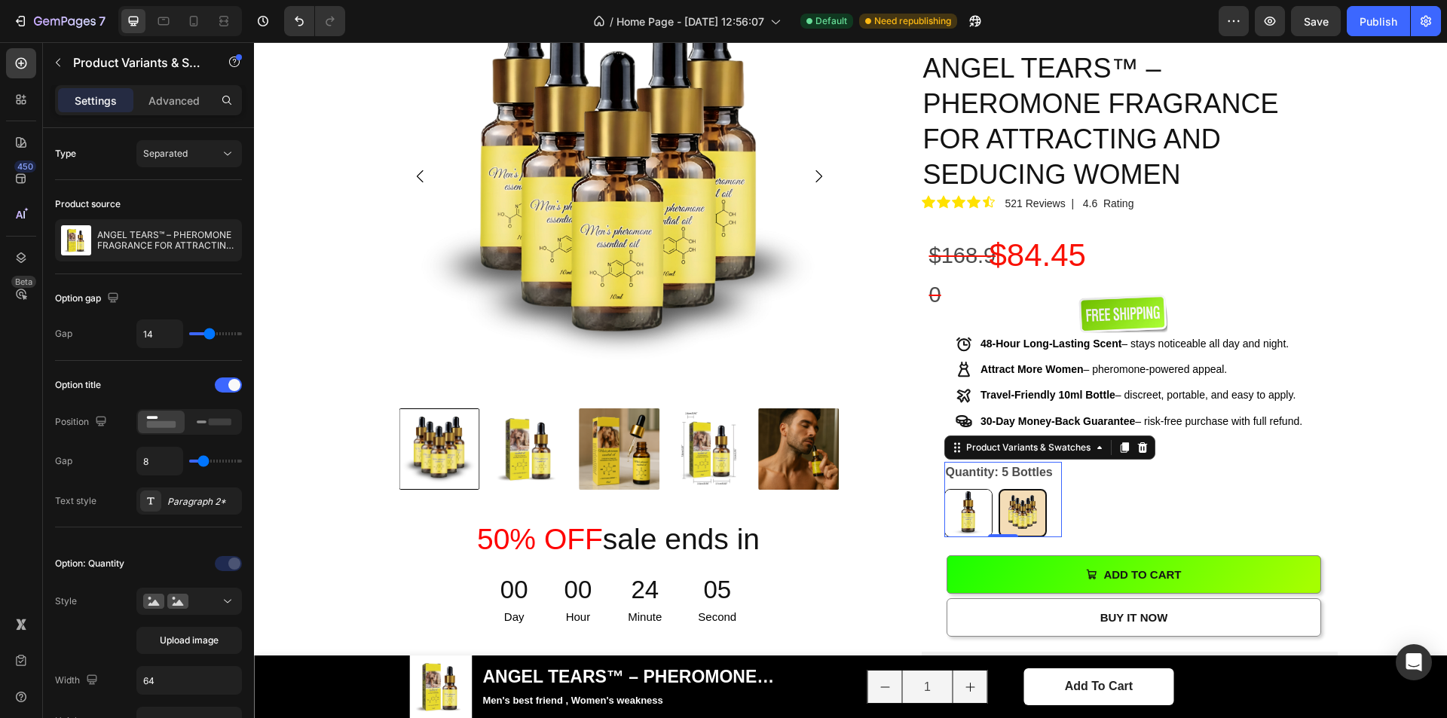
click at [970, 490] on img at bounding box center [968, 513] width 47 height 47
click at [945, 488] on input "1 Bottle 1 Bottle" at bounding box center [944, 488] width 1 height 1
radio input "true"
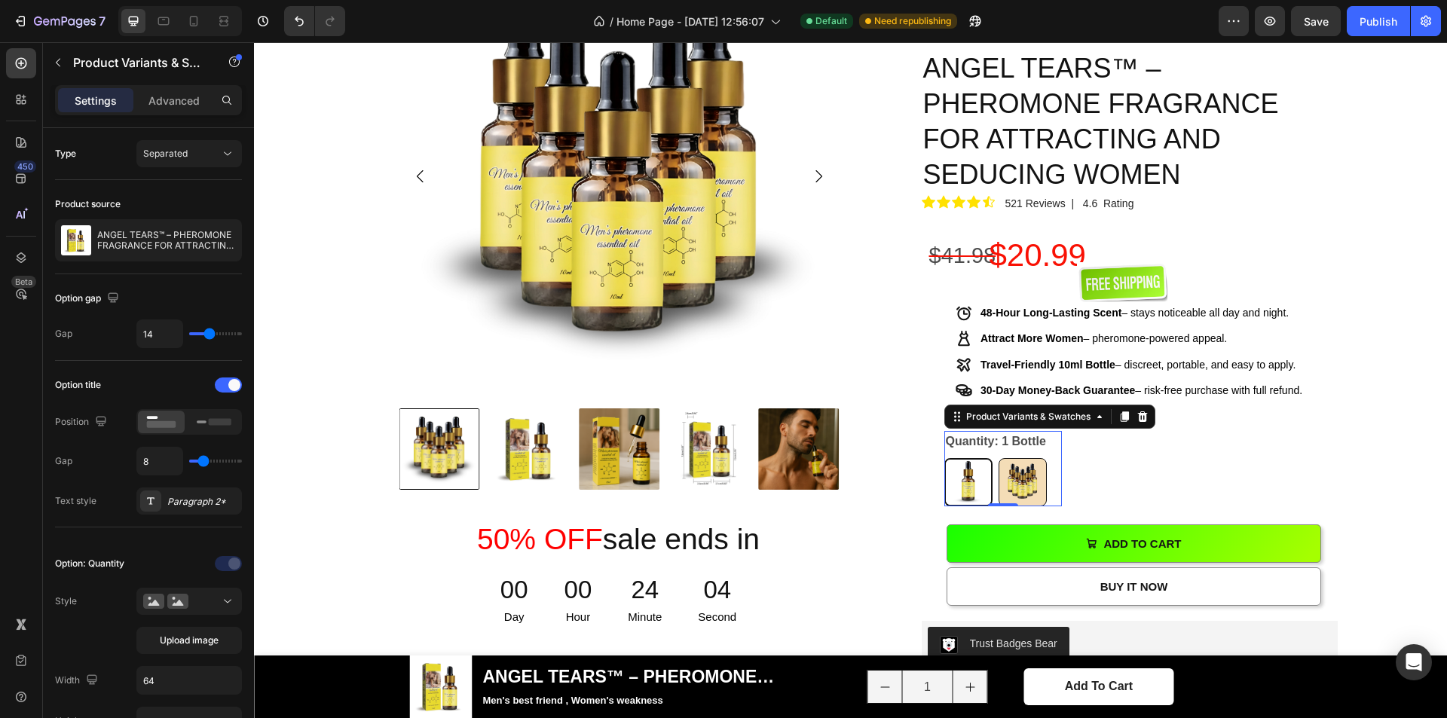
click at [1016, 459] on img at bounding box center [1023, 482] width 47 height 47
click at [999, 458] on input "5 Bottles 5 Bottles" at bounding box center [998, 458] width 1 height 1
radio input "true"
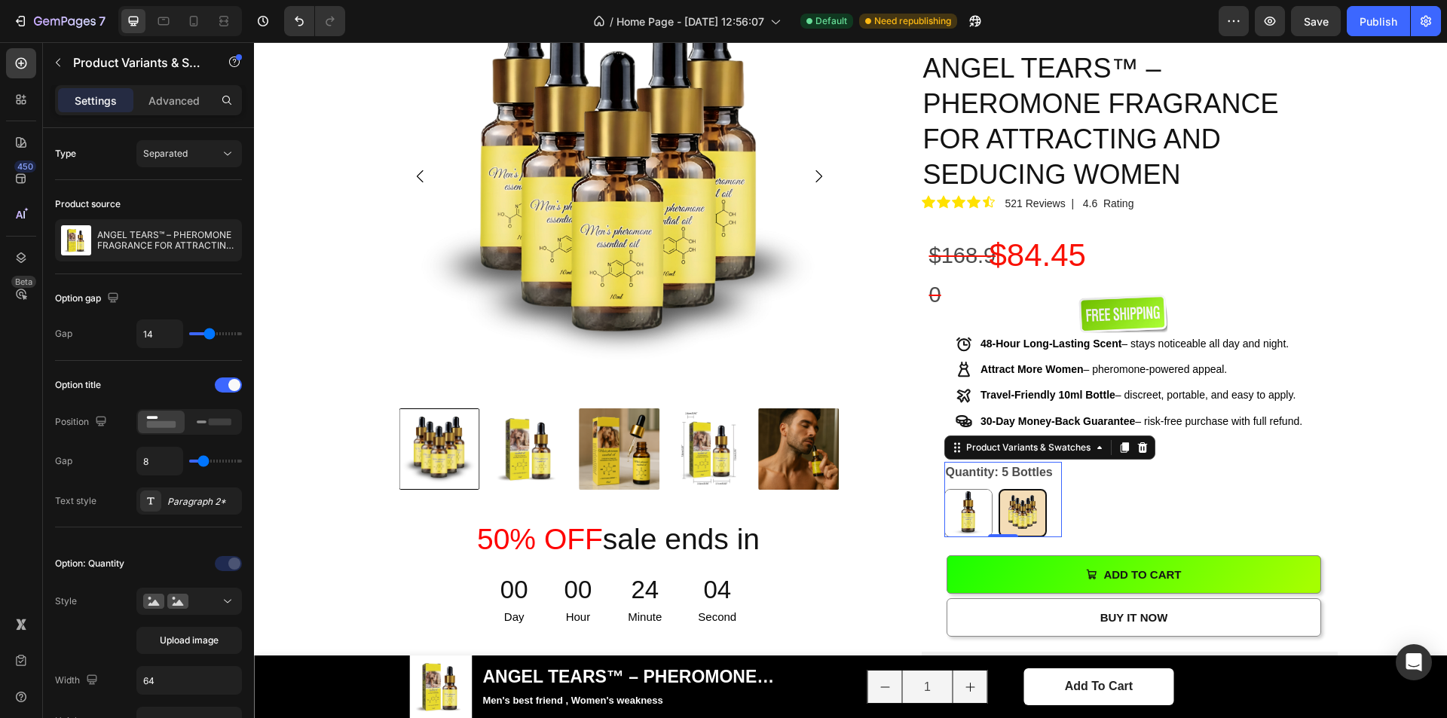
click at [1150, 403] on div "100 % Will Make Your Crush Notice You Text Block ANGEL TEARS™ – PHEROMONE FRAGR…" at bounding box center [1130, 614] width 416 height 1129
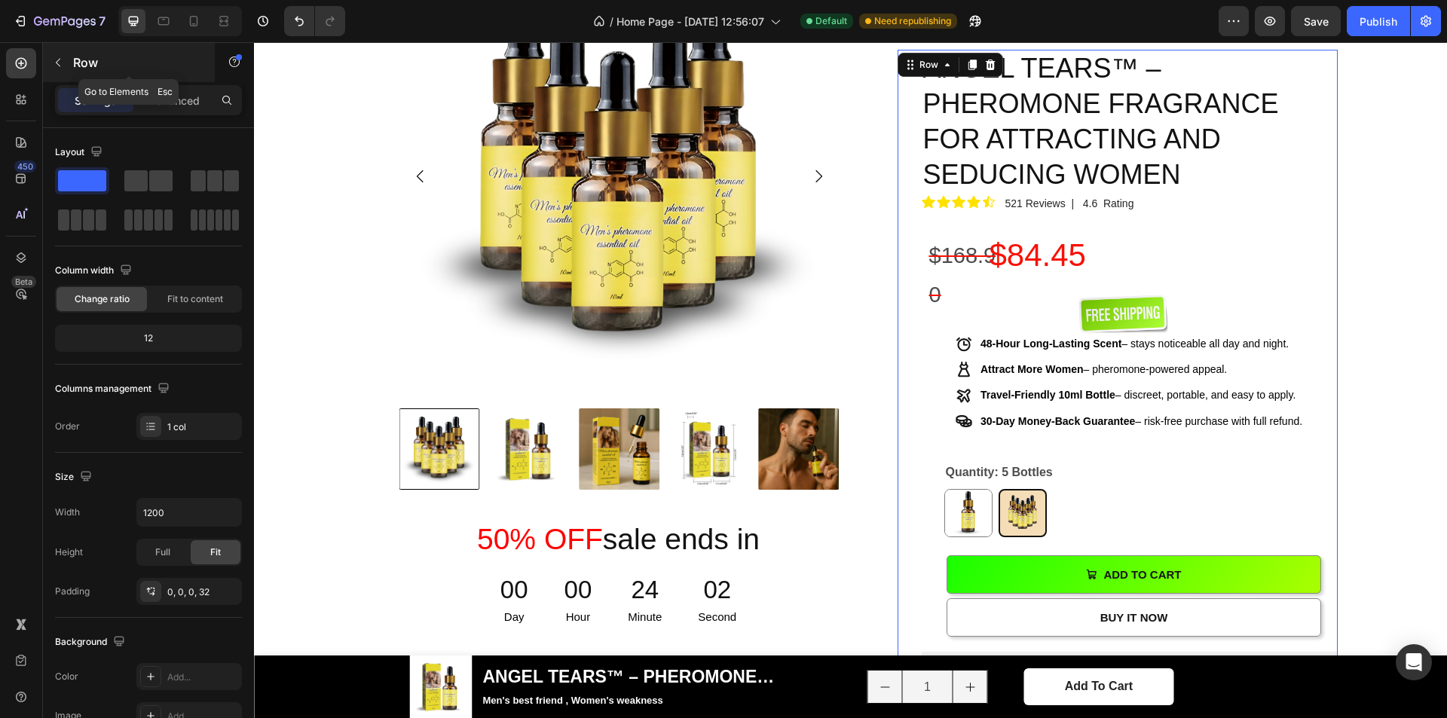
click at [63, 74] on button "button" at bounding box center [58, 63] width 24 height 24
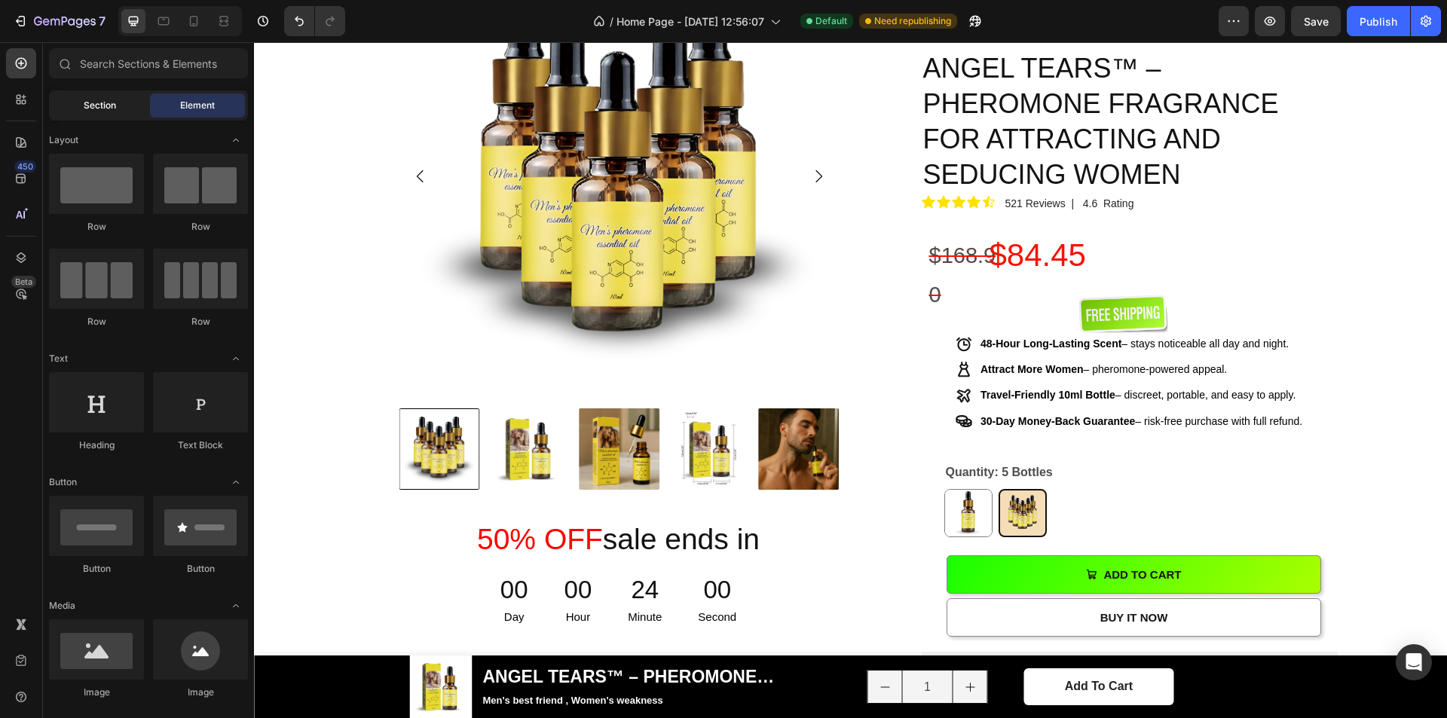
click at [82, 101] on div "Section" at bounding box center [99, 105] width 95 height 24
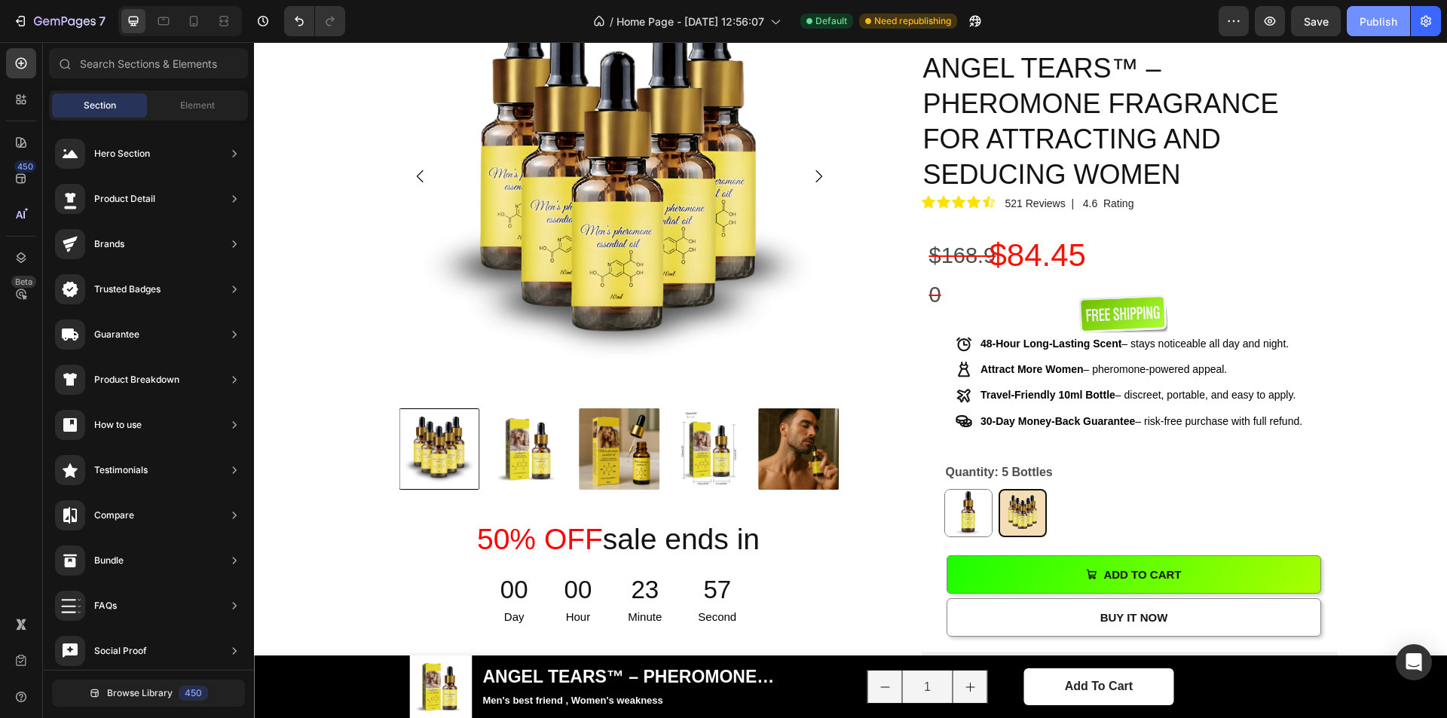
click at [1377, 16] on div "Publish" at bounding box center [1379, 22] width 38 height 16
click at [93, 63] on input "text" at bounding box center [148, 63] width 199 height 30
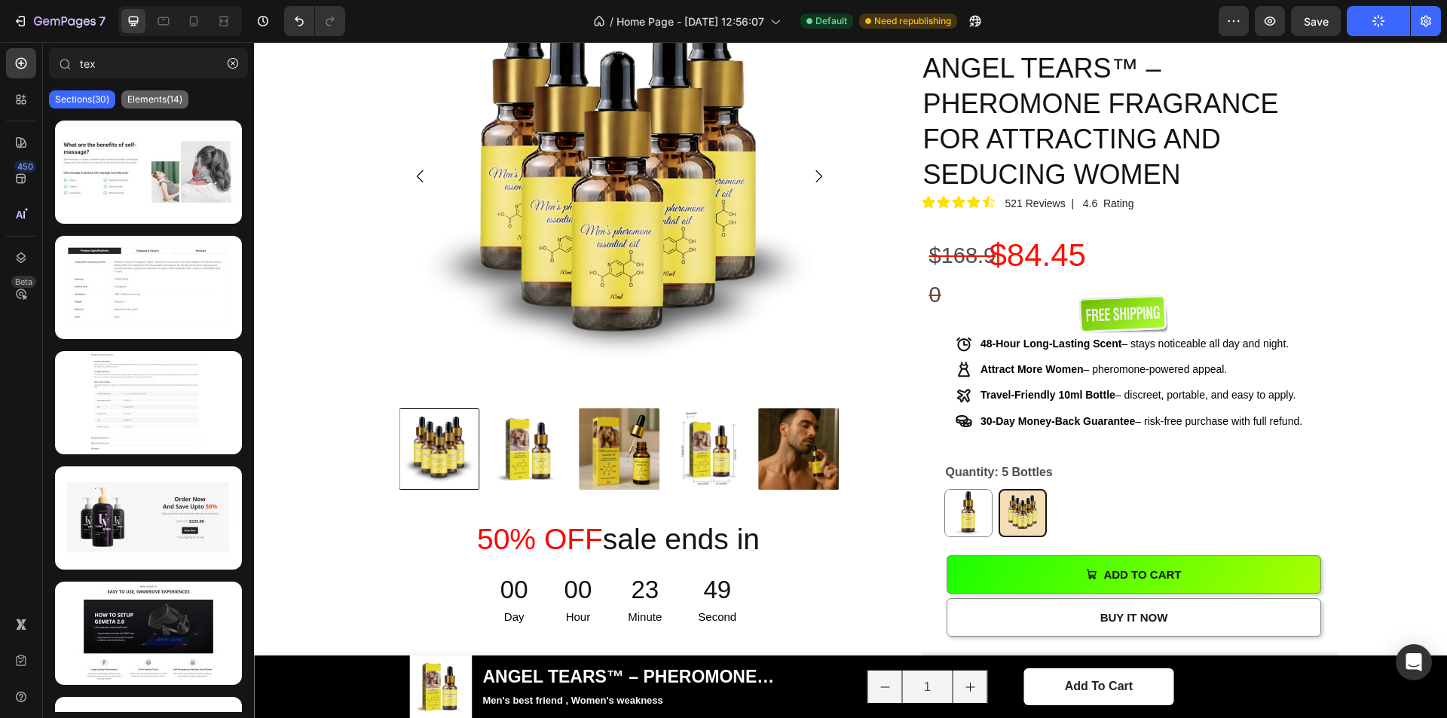
click at [148, 95] on p "Elements(14)" at bounding box center [154, 99] width 55 height 12
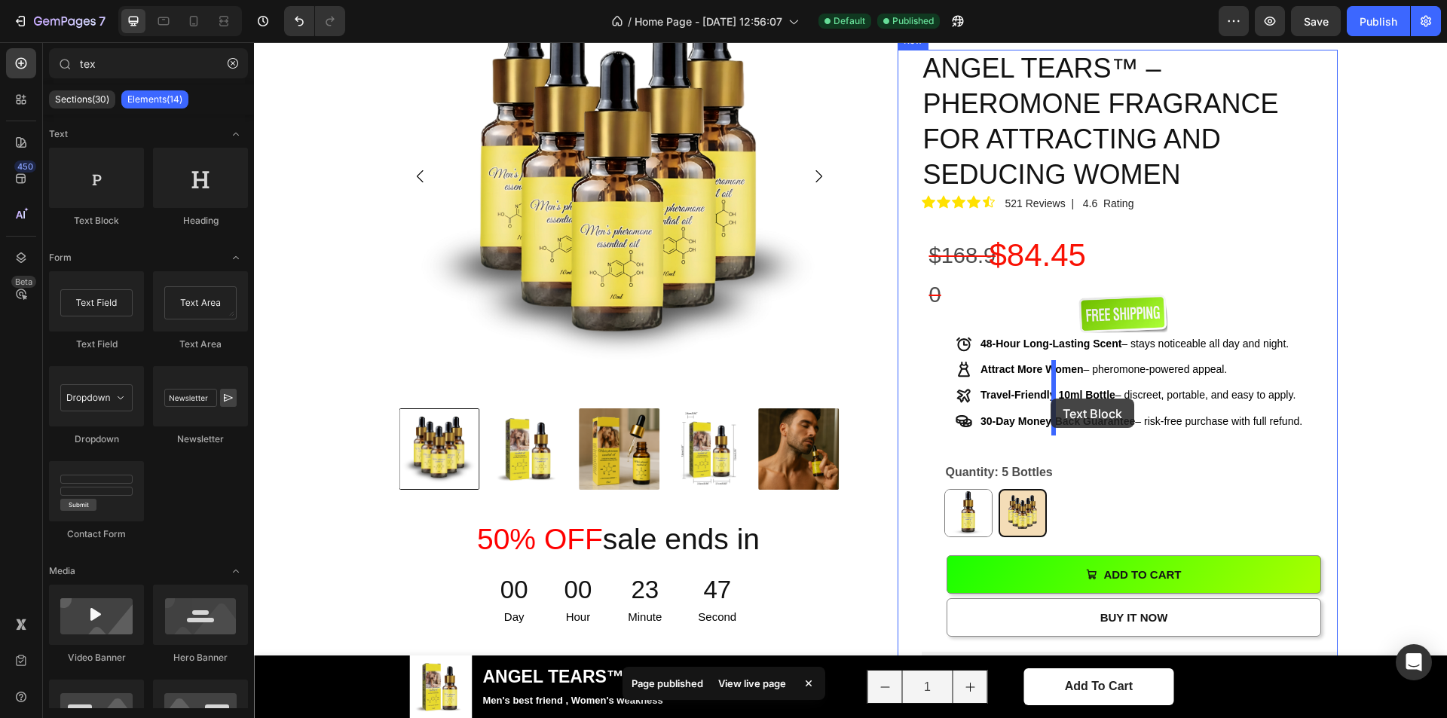
drag, startPoint x: 428, startPoint y: 234, endPoint x: 1051, endPoint y: 399, distance: 644.2
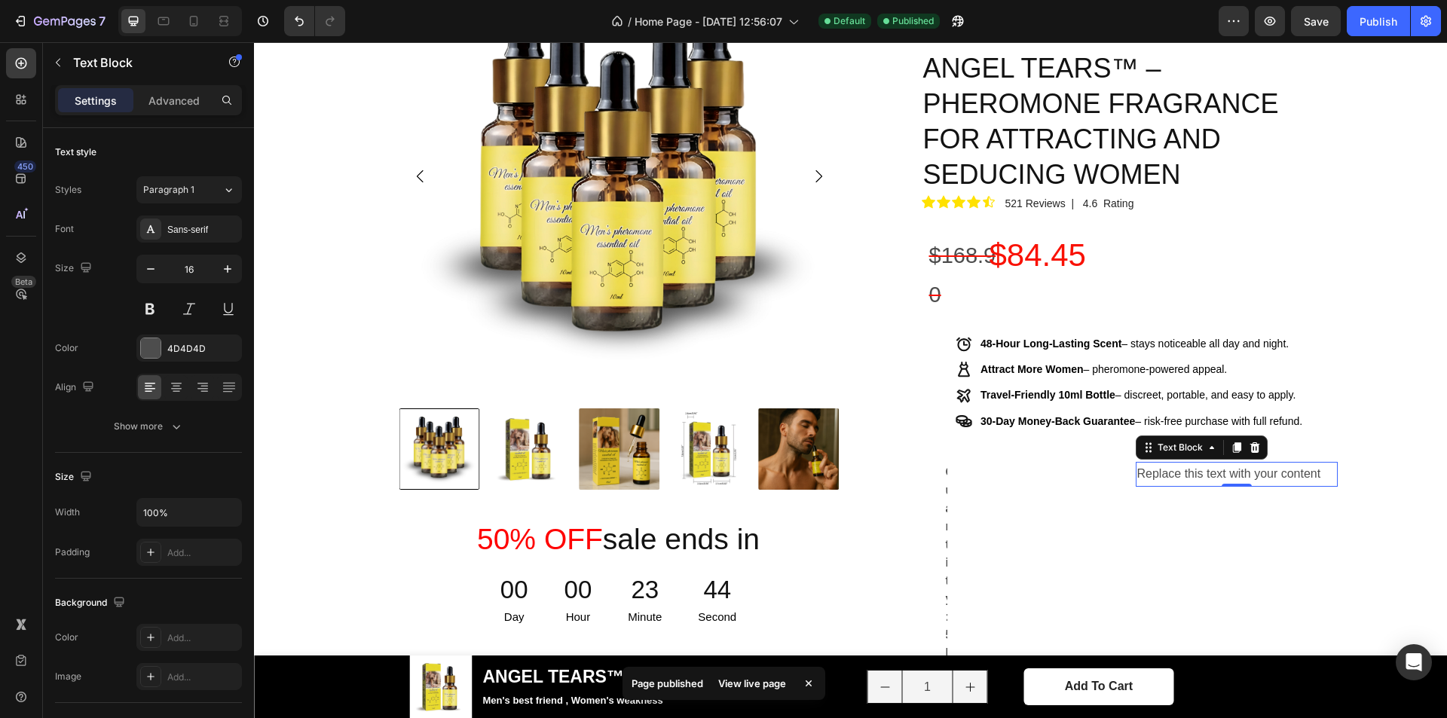
type input "te"
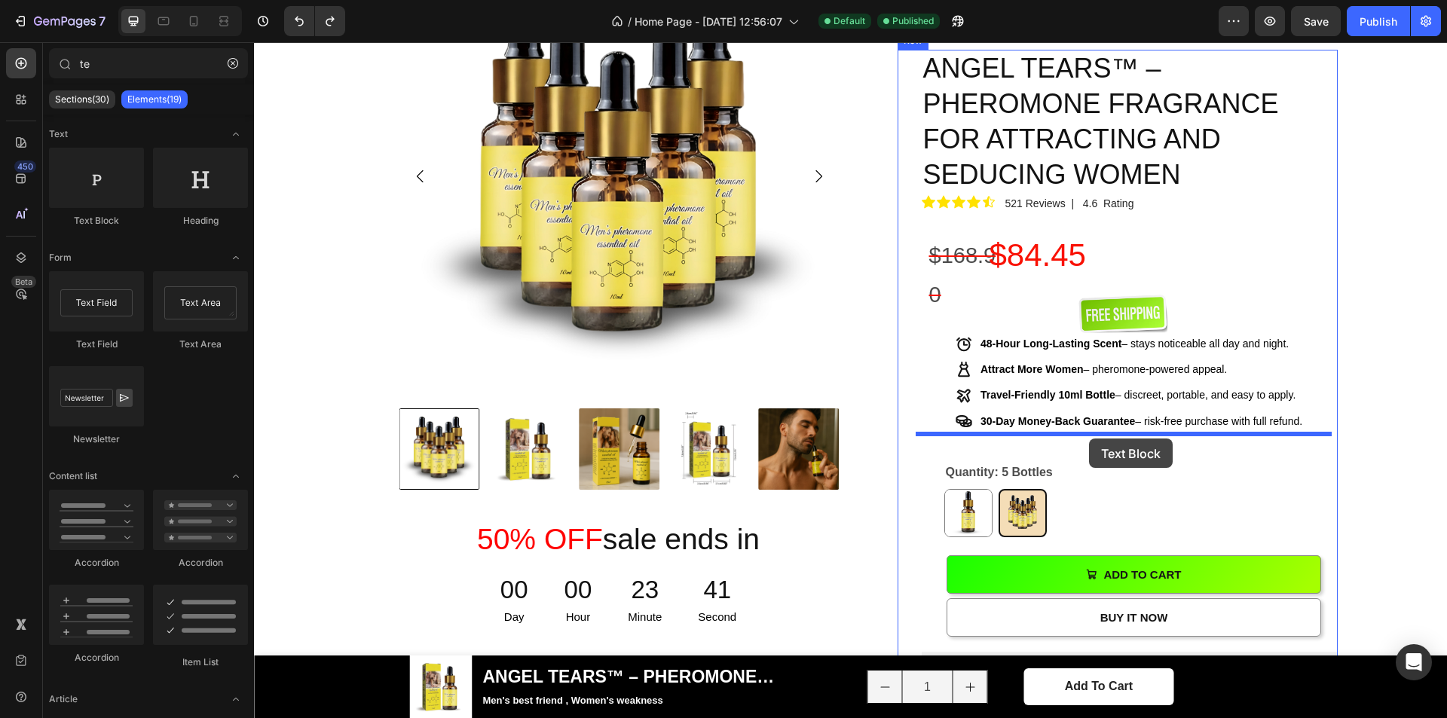
drag, startPoint x: 354, startPoint y: 228, endPoint x: 1089, endPoint y: 439, distance: 765.4
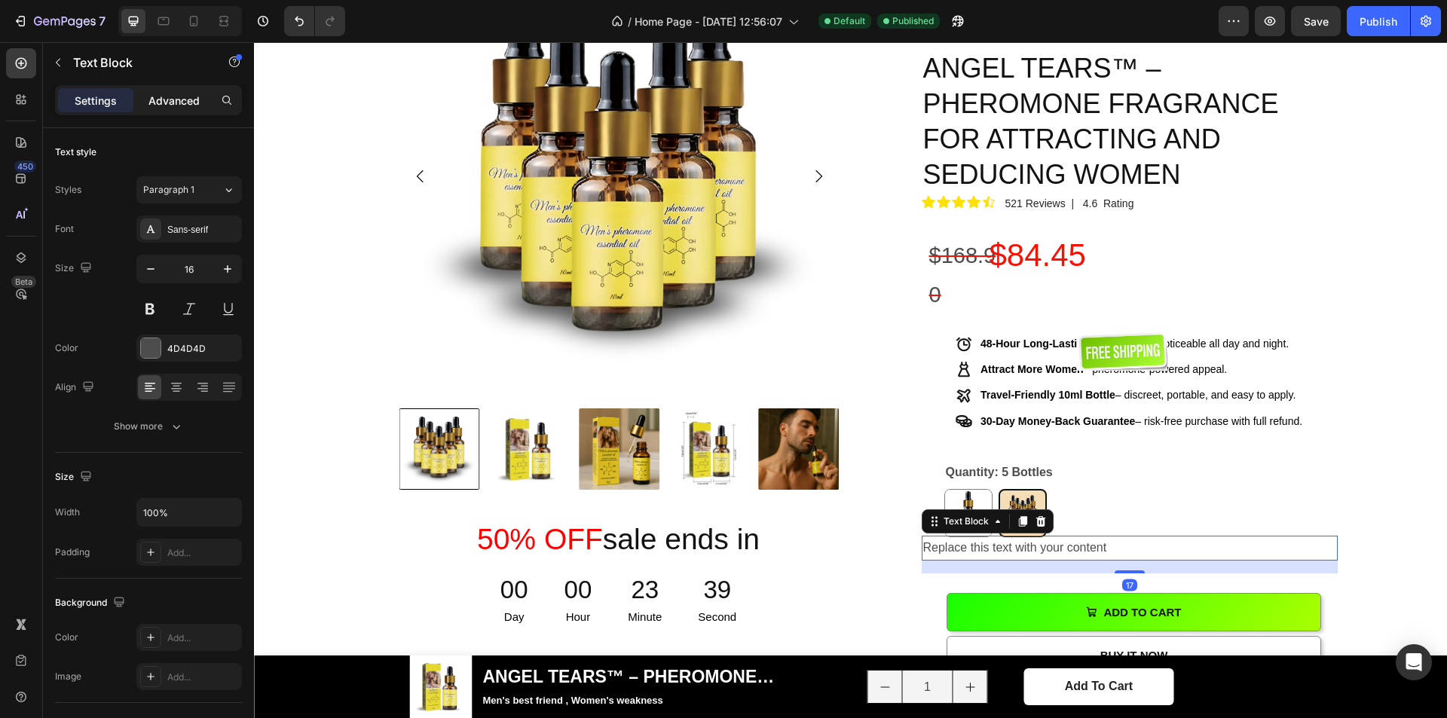
click at [172, 104] on p "Advanced" at bounding box center [174, 101] width 51 height 16
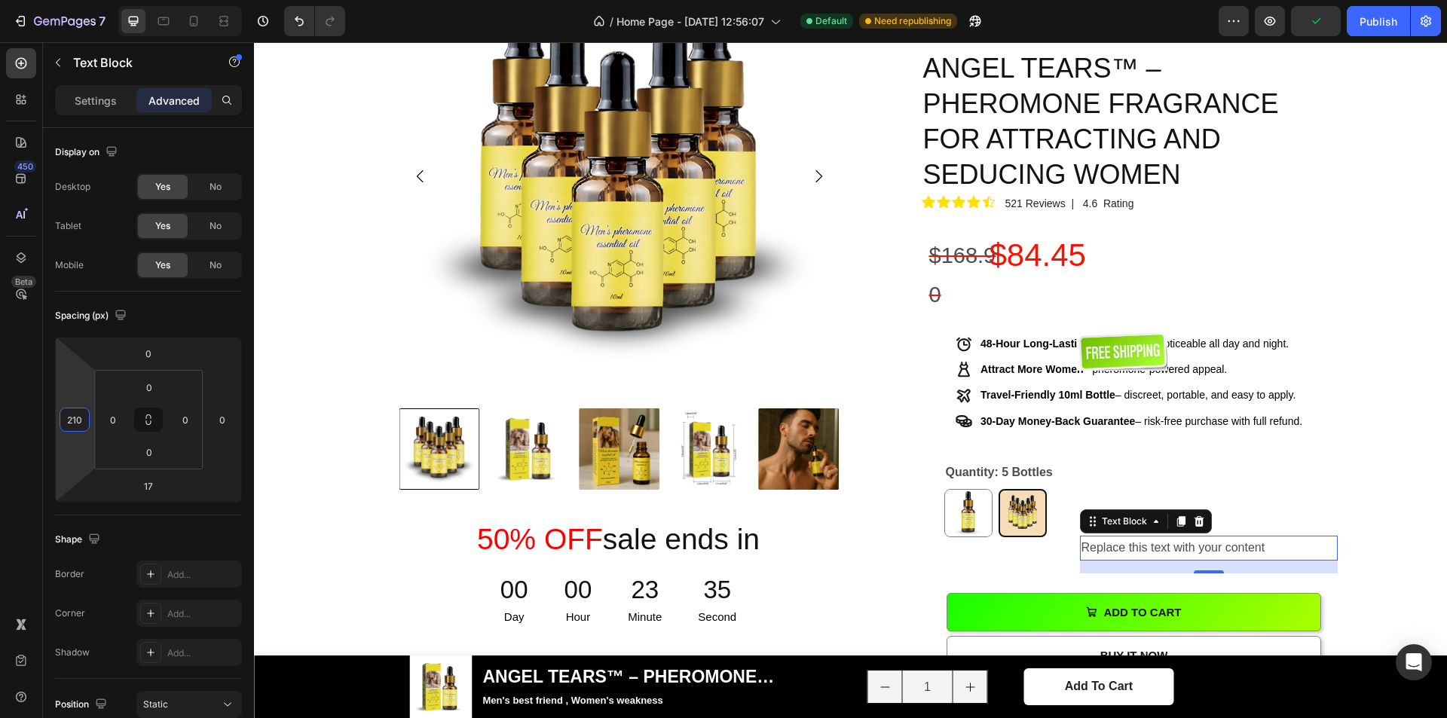
type input "212"
drag, startPoint x: 84, startPoint y: 363, endPoint x: 97, endPoint y: 309, distance: 55.2
click at [97, 0] on html "7 / Home Page - [DATE] 12:56:07 Default Need republishing Preview Publish 450 B…" at bounding box center [723, 0] width 1447 height 0
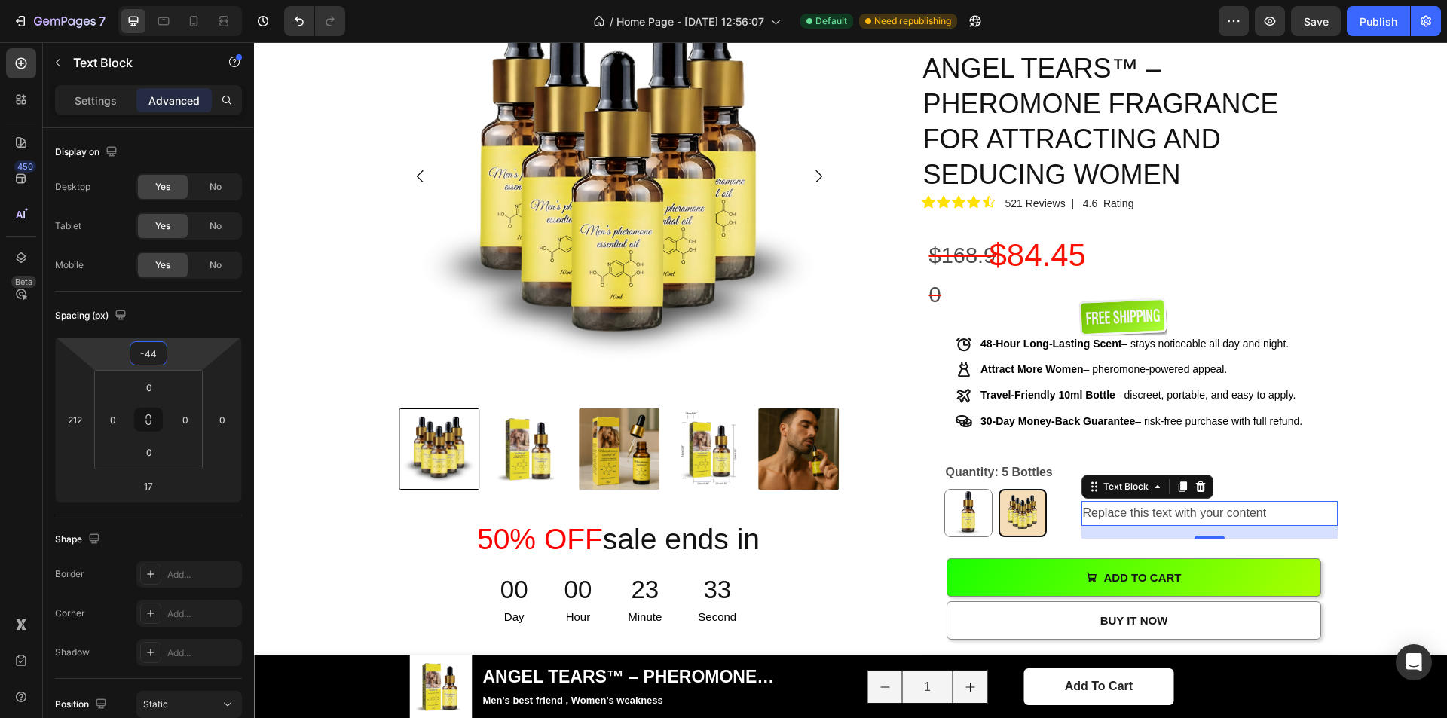
type input "-46"
drag, startPoint x: 200, startPoint y: 358, endPoint x: 197, endPoint y: 375, distance: 17.6
click at [197, 0] on html "7 / Home Page - [DATE] 12:56:07 Default Need republishing Preview Save Publish …" at bounding box center [723, 0] width 1447 height 0
type input "198"
click at [85, 0] on html "7 / Home Page - [DATE] 12:56:07 Default Need republishing Preview Save Publish …" at bounding box center [723, 0] width 1447 height 0
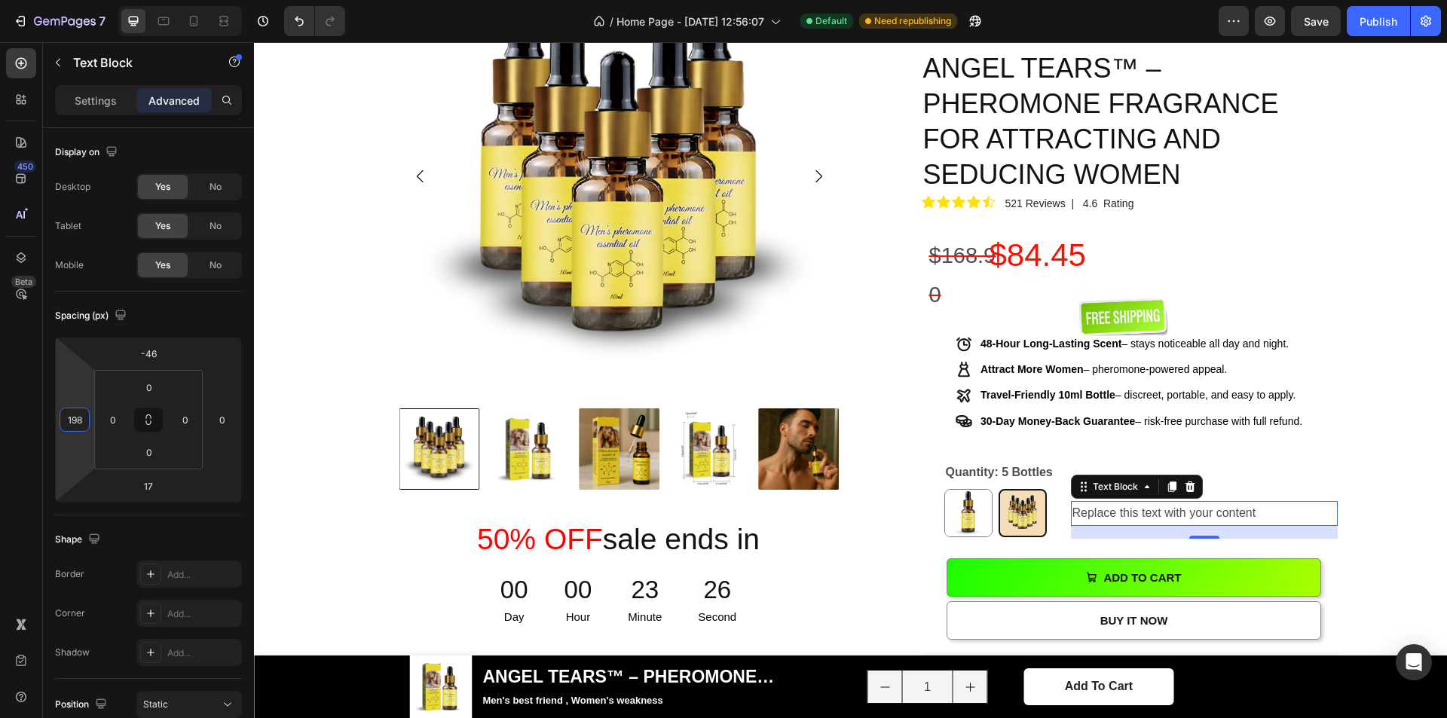
click at [1255, 501] on div "Replace this text with your content" at bounding box center [1204, 513] width 267 height 25
click at [1255, 503] on p "Replace this text with your content" at bounding box center [1205, 514] width 264 height 22
click at [1133, 503] on p "Save Up To 700" at bounding box center [1205, 514] width 264 height 22
click at [1171, 503] on p "Save Up To $700" at bounding box center [1205, 514] width 264 height 22
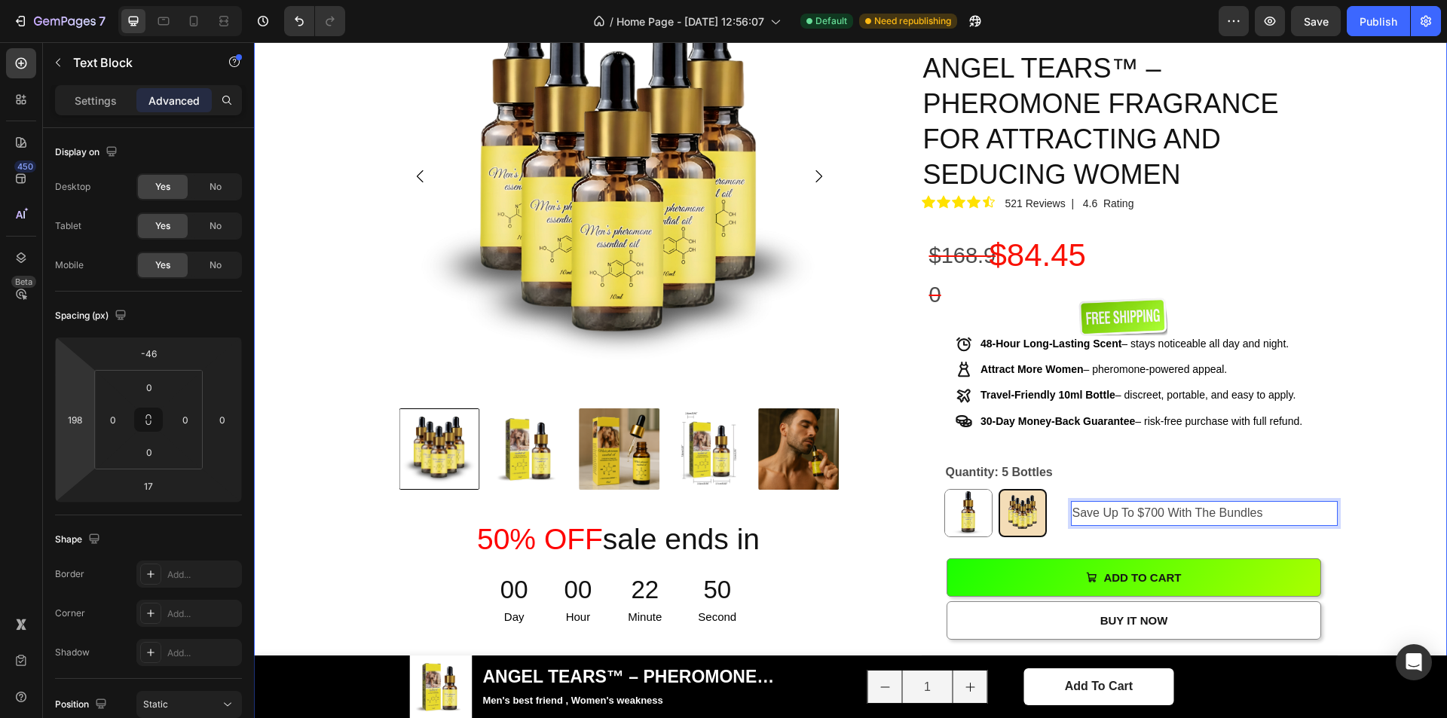
click at [1362, 394] on div "Product Images 50% OFF sale ends in Heading 00 Day 00 Hour 22 Minute 50 Second …" at bounding box center [850, 638] width 1171 height 1364
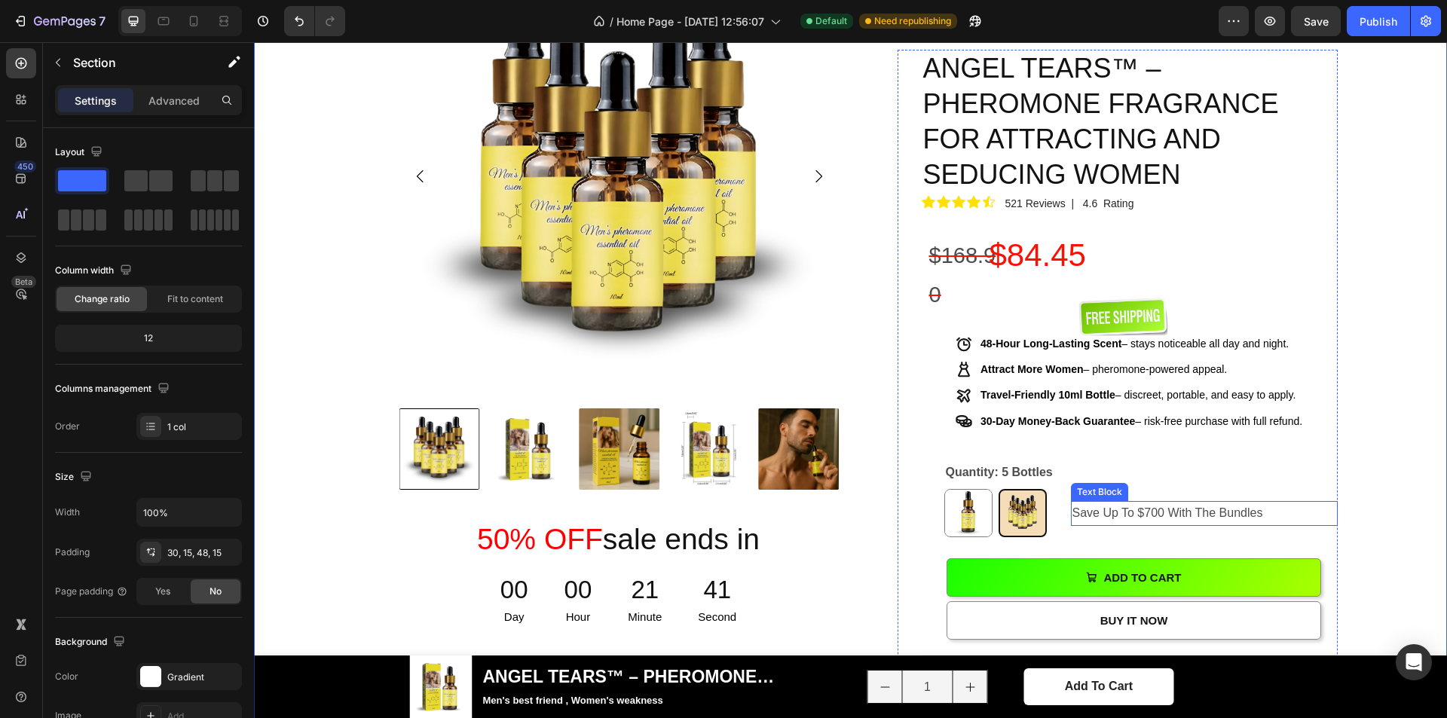
click at [1132, 503] on p "Save Up To $700 With The Bundles" at bounding box center [1205, 514] width 264 height 22
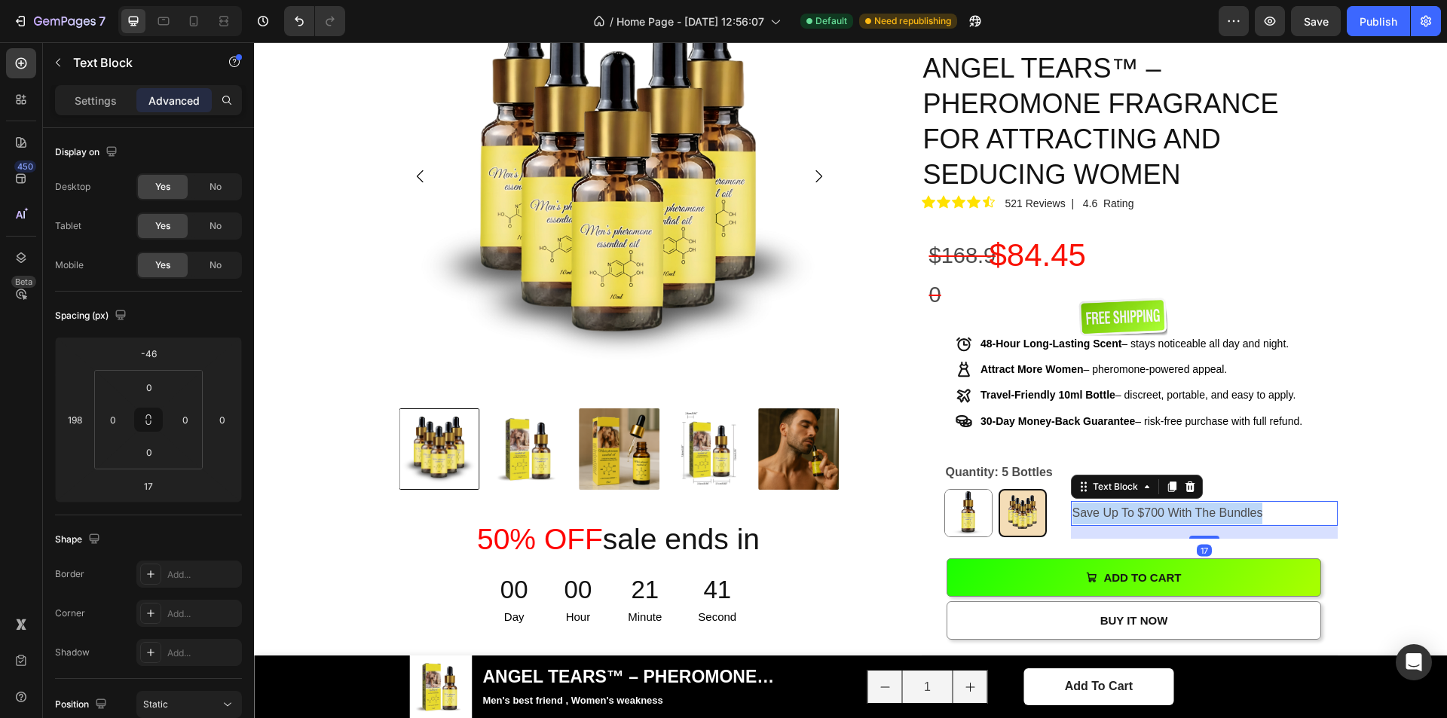
click at [1132, 503] on p "Save Up To $700 With The Bundles" at bounding box center [1205, 514] width 264 height 22
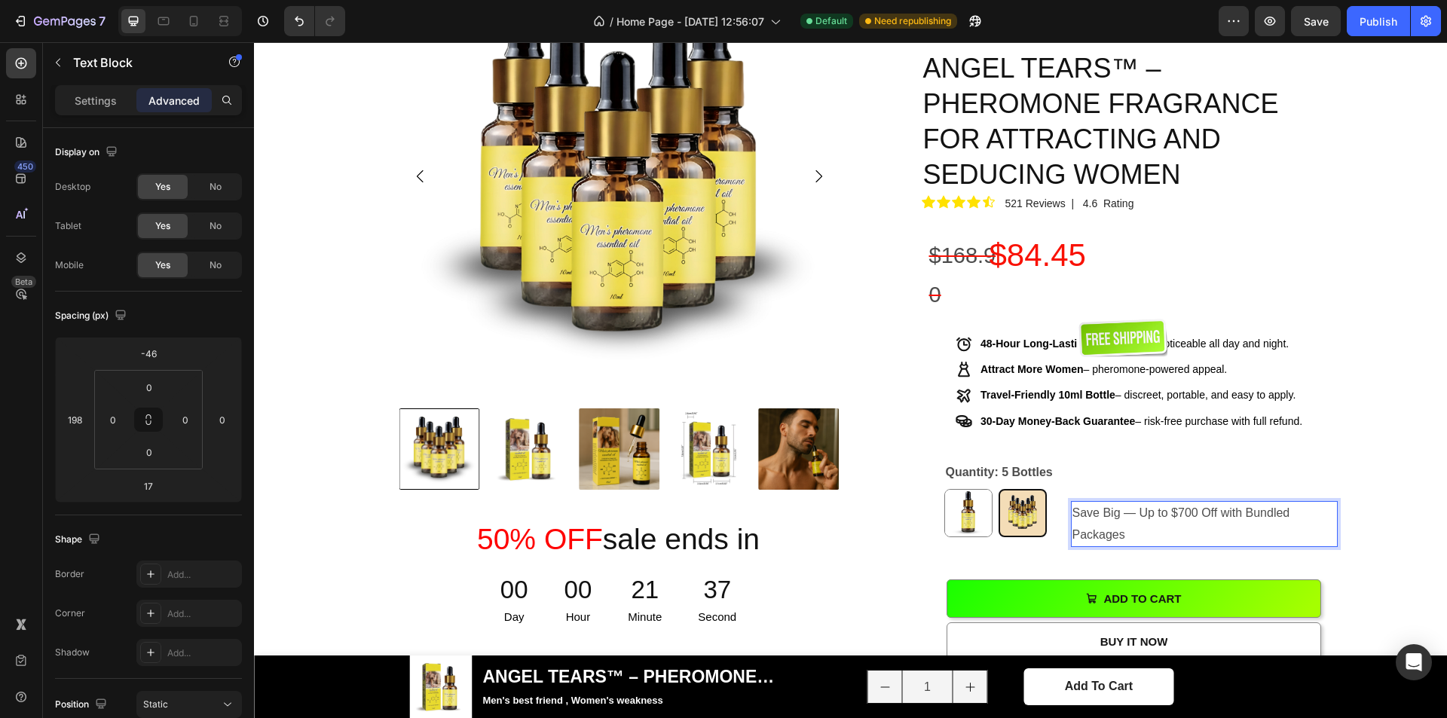
click at [1131, 503] on p "Save Big — Up to $700 Off with Bundled Packages" at bounding box center [1205, 525] width 264 height 44
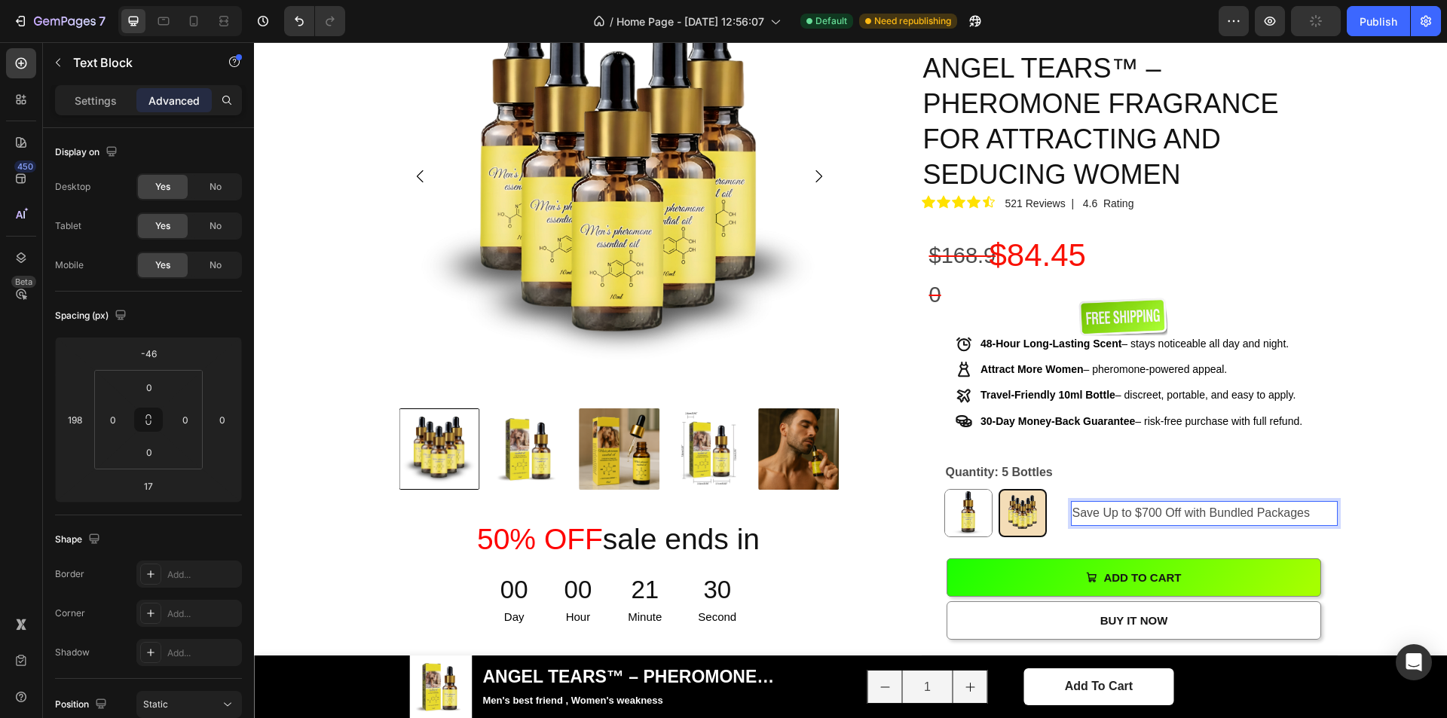
click at [1150, 503] on p "Save Up to $700 Off with Bundled Packages" at bounding box center [1205, 514] width 264 height 22
click at [1294, 503] on p "Save Up to $700 Off with Bundled Packages" at bounding box center [1205, 514] width 264 height 22
click at [1312, 503] on p "Save Up to $700 Off with Bundled Packages" at bounding box center [1205, 514] width 264 height 22
click at [1353, 396] on div "Product Images 50% OFF sale ends in Heading 00 Day 00 Hour 21 Minute 28 Second …" at bounding box center [850, 638] width 1171 height 1364
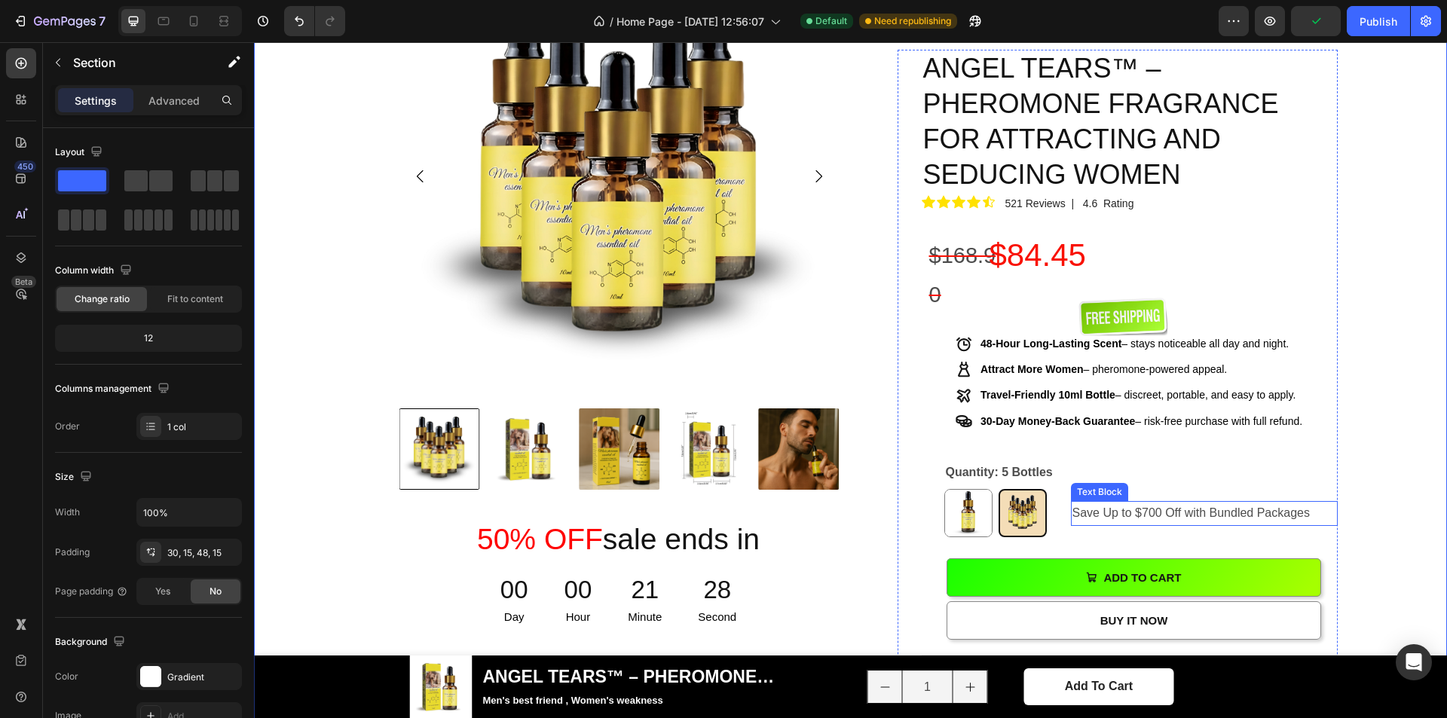
click at [1305, 503] on p "Save Up to $700 Off with Bundled Packages" at bounding box center [1205, 514] width 264 height 22
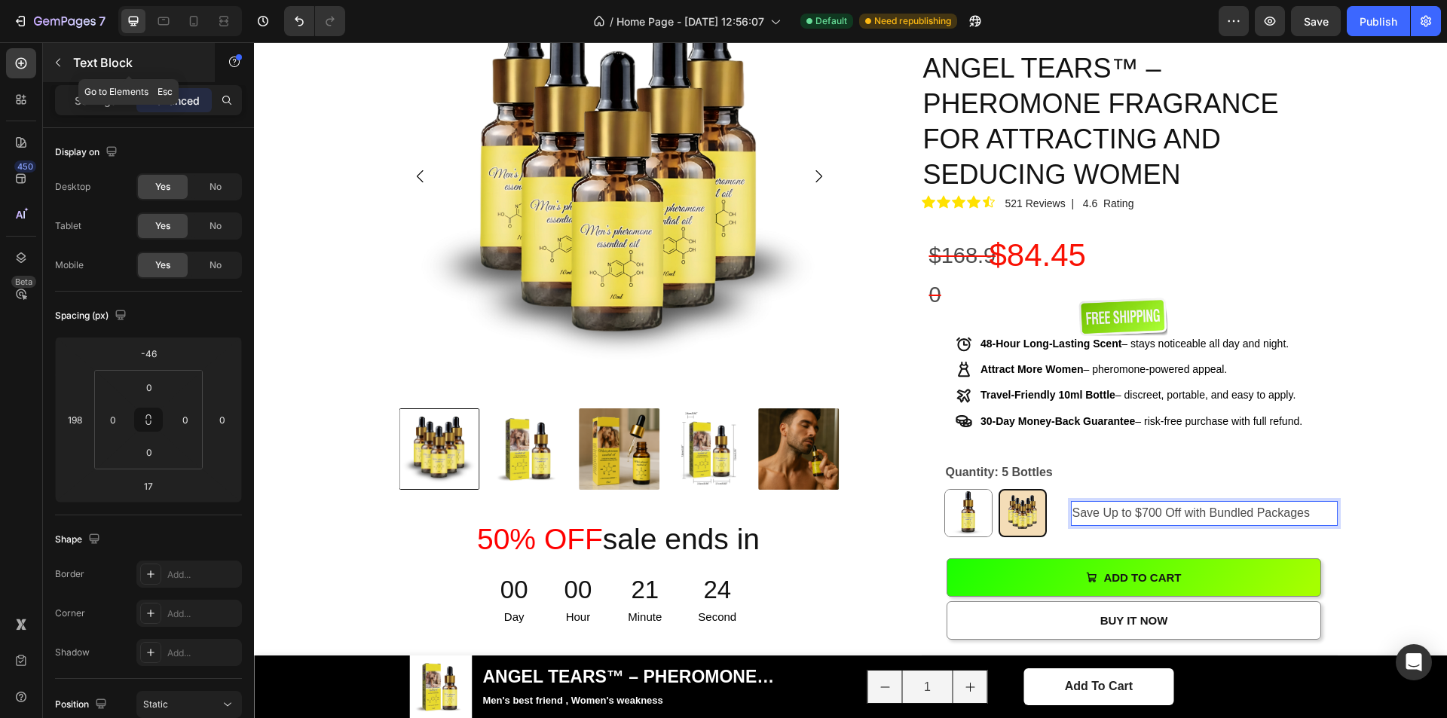
click at [54, 75] on div "Text Block" at bounding box center [129, 62] width 172 height 39
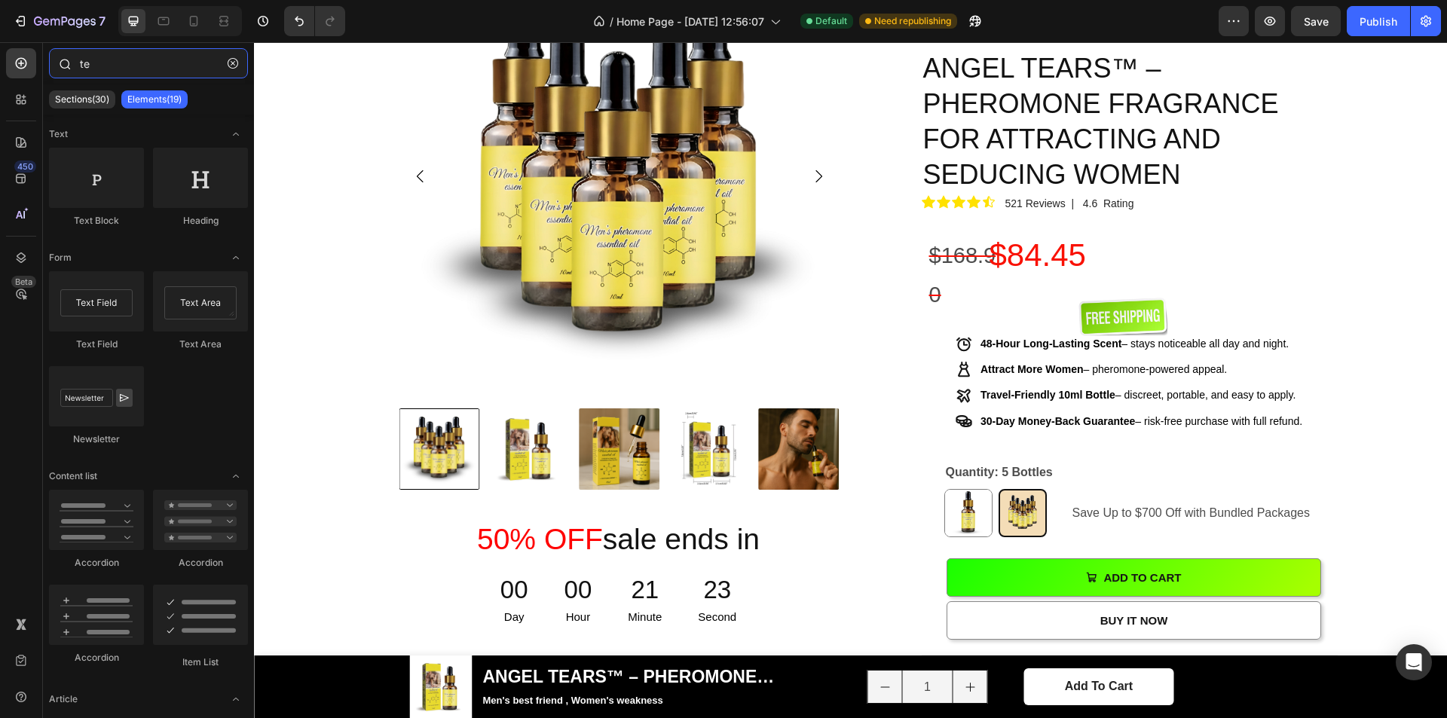
click at [106, 73] on input "te" at bounding box center [148, 63] width 199 height 30
type input "t"
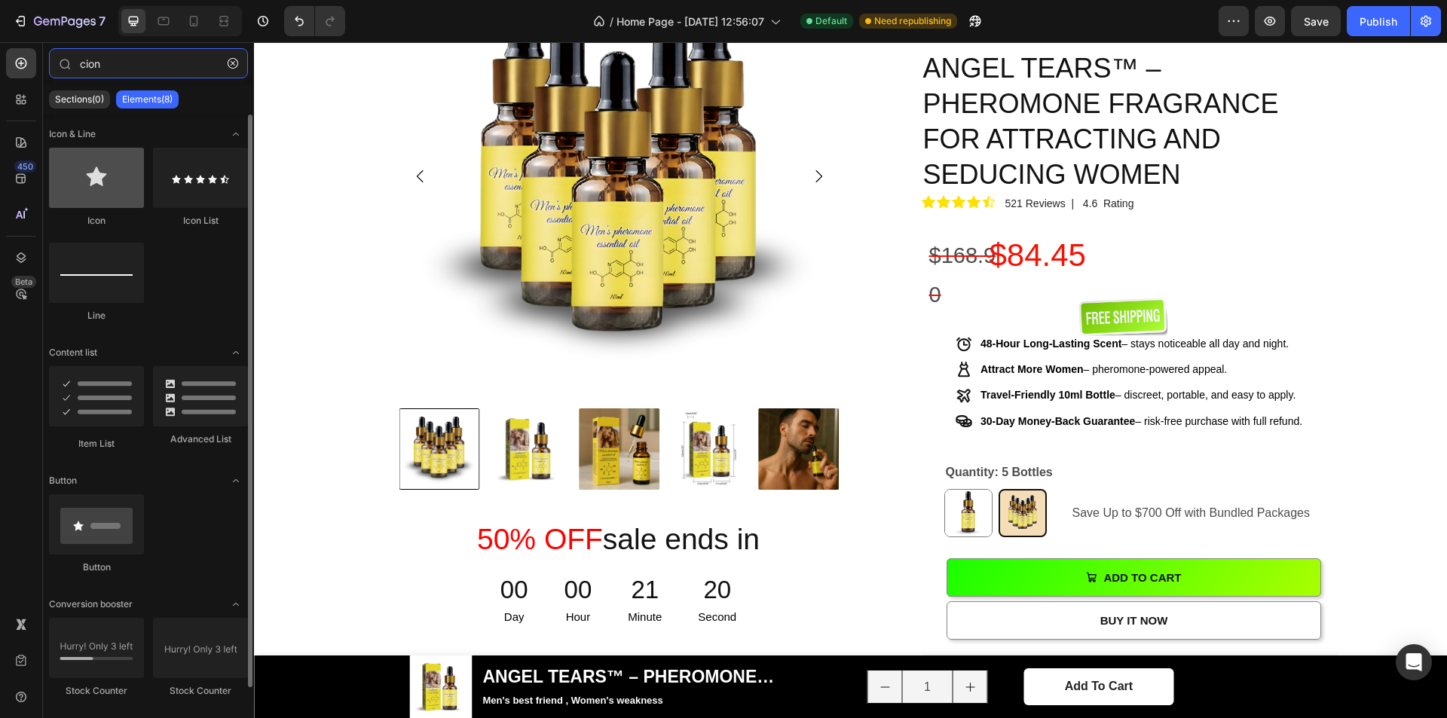
type input "cion"
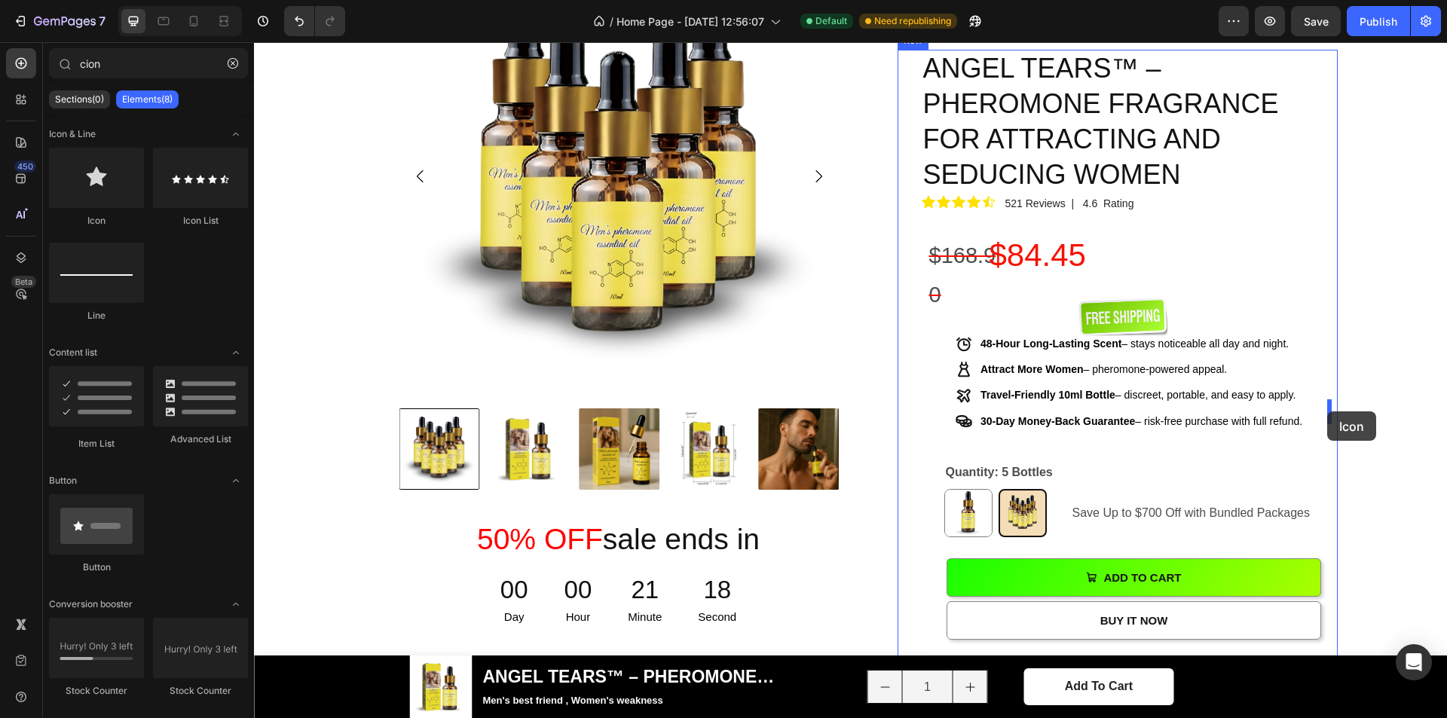
drag, startPoint x: 354, startPoint y: 223, endPoint x: 1326, endPoint y: 411, distance: 990.4
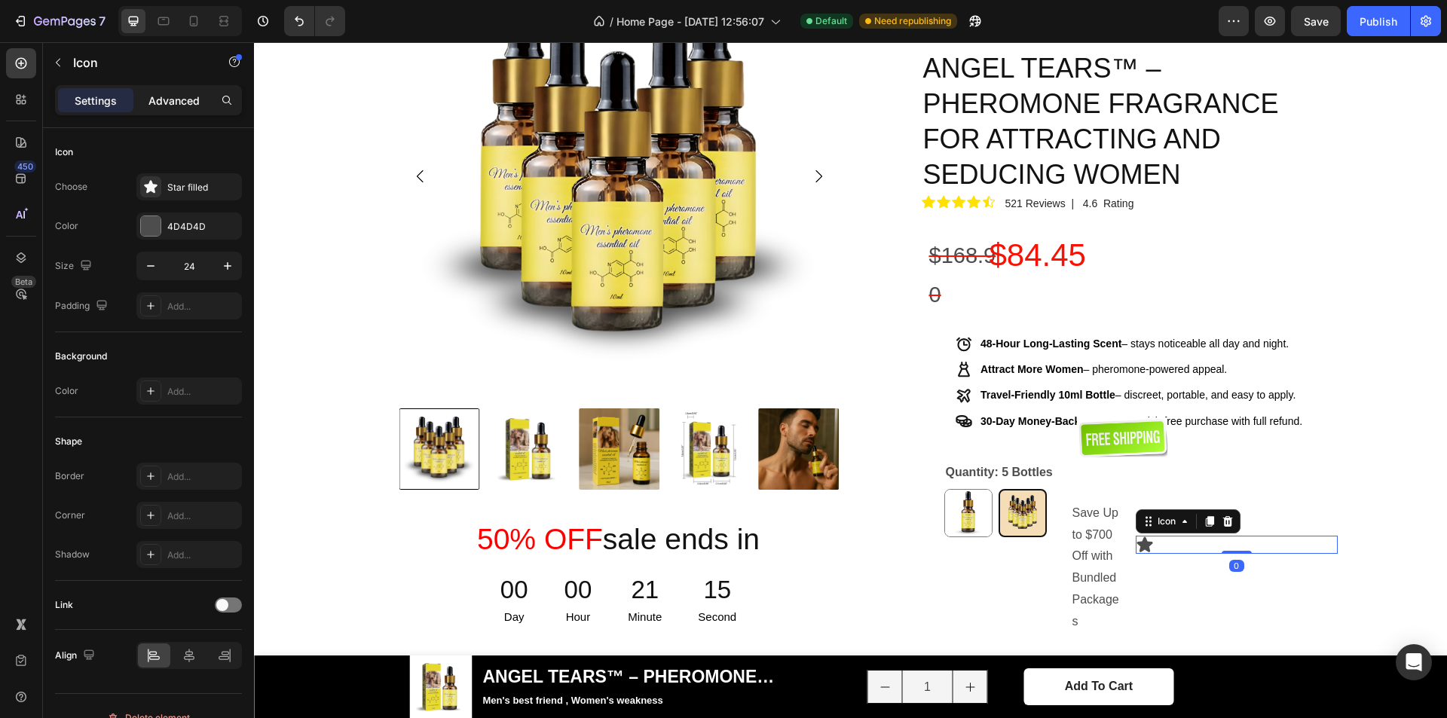
click at [166, 107] on p "Advanced" at bounding box center [174, 101] width 51 height 16
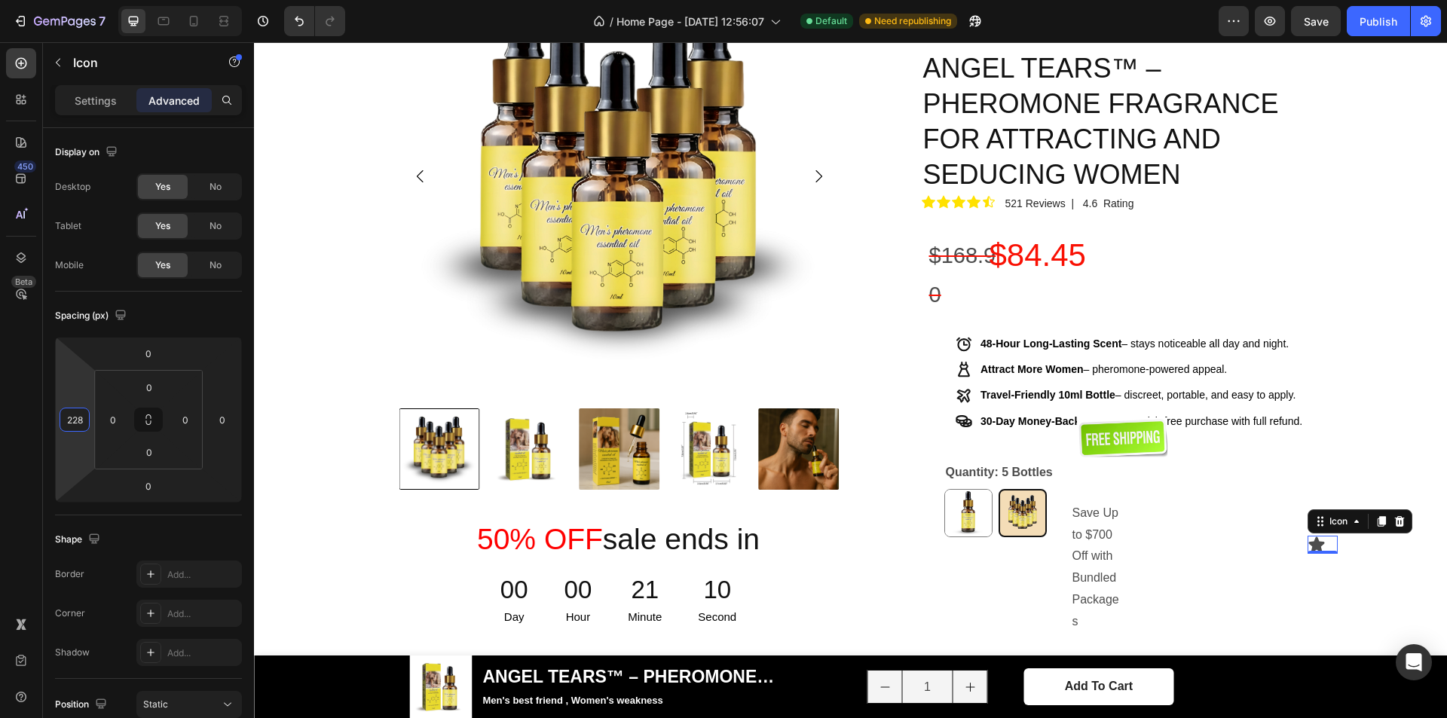
drag, startPoint x: 78, startPoint y: 369, endPoint x: 112, endPoint y: 283, distance: 92.1
click at [112, 0] on html "7 / Home Page - [DATE] 12:56:07 Default Need republishing Preview Save Publish …" at bounding box center [723, 0] width 1447 height 0
type input "0"
click at [1225, 516] on icon at bounding box center [1228, 521] width 10 height 11
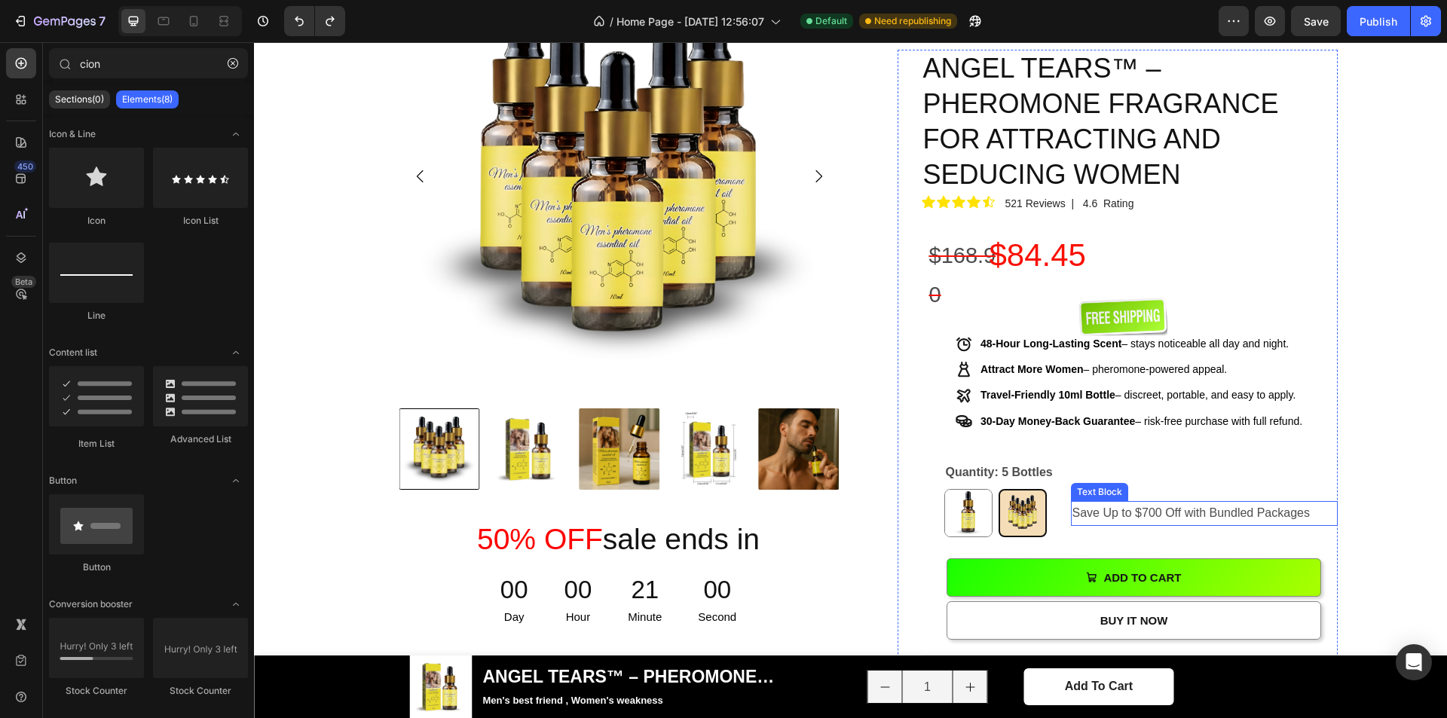
click at [1224, 503] on p "Save Up to $700 Off with Bundled Packages" at bounding box center [1205, 514] width 264 height 22
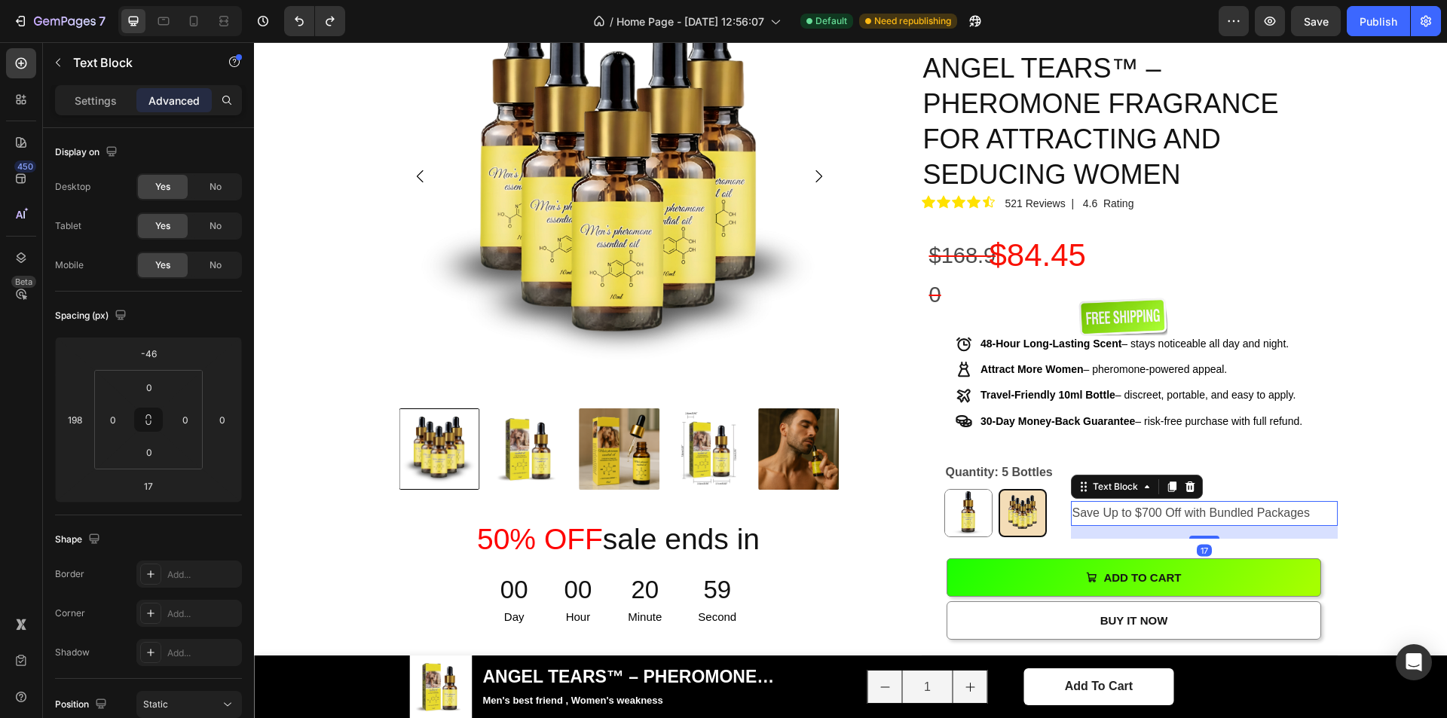
click at [1307, 503] on p "Save Up to $700 Off with Bundled Packages" at bounding box center [1205, 514] width 264 height 22
click at [102, 97] on p "Settings" at bounding box center [96, 101] width 42 height 16
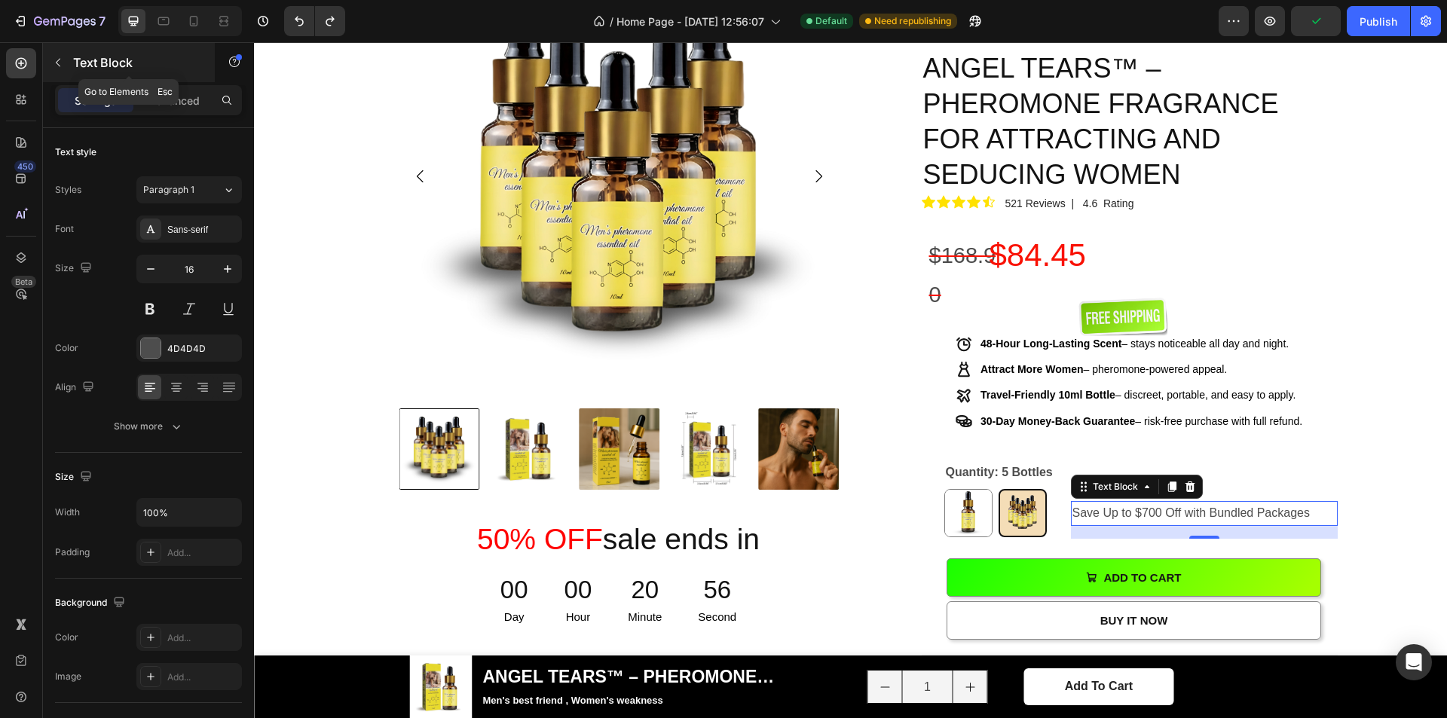
click at [65, 64] on button "button" at bounding box center [58, 63] width 24 height 24
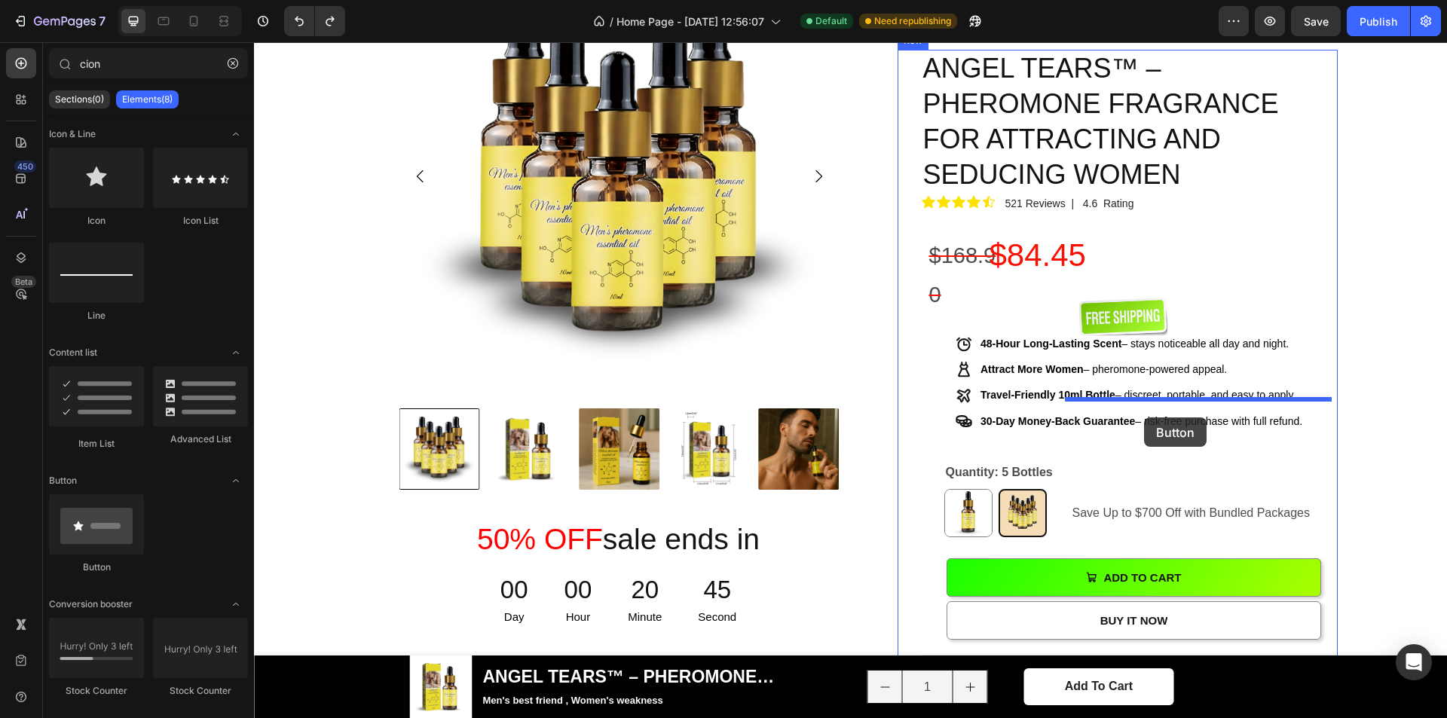
drag, startPoint x: 335, startPoint y: 572, endPoint x: 1144, endPoint y: 418, distance: 824.2
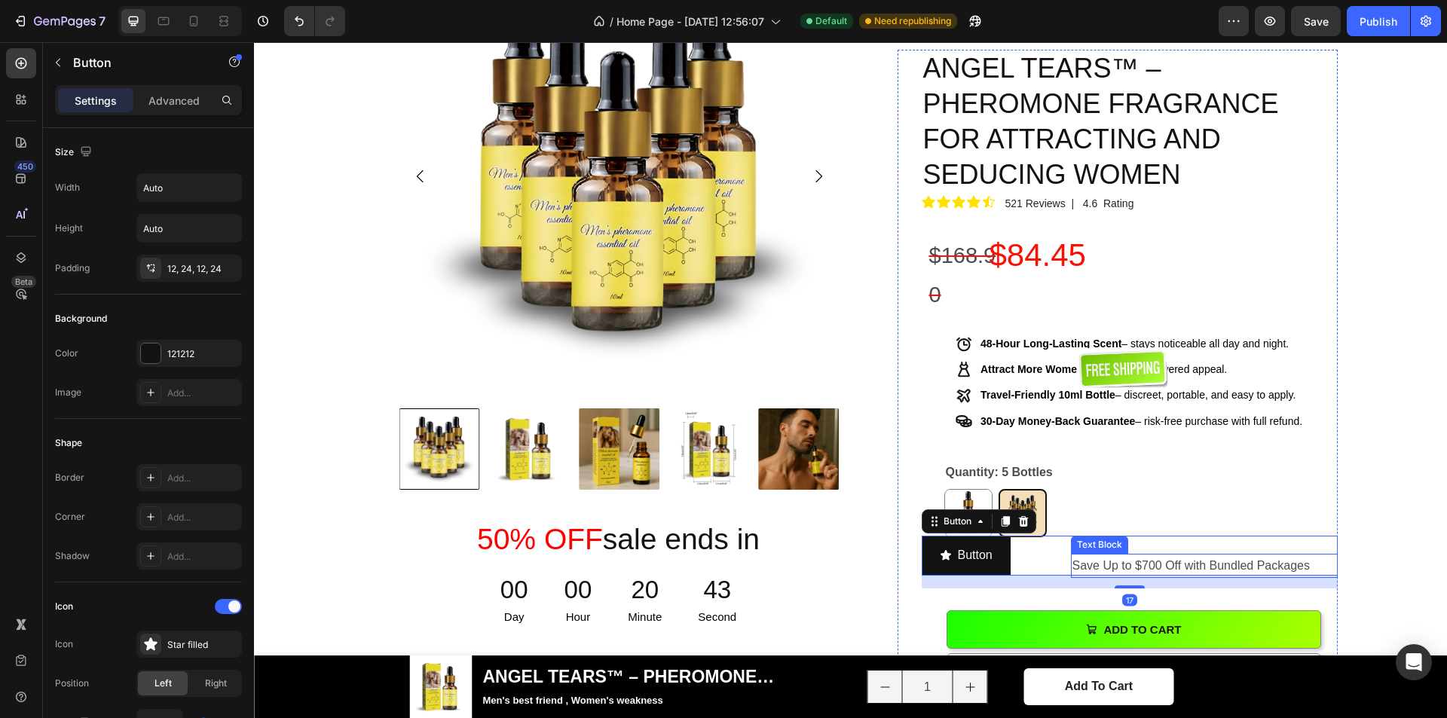
click at [1110, 556] on p "Save Up to $700 Off with Bundled Packages" at bounding box center [1205, 567] width 264 height 22
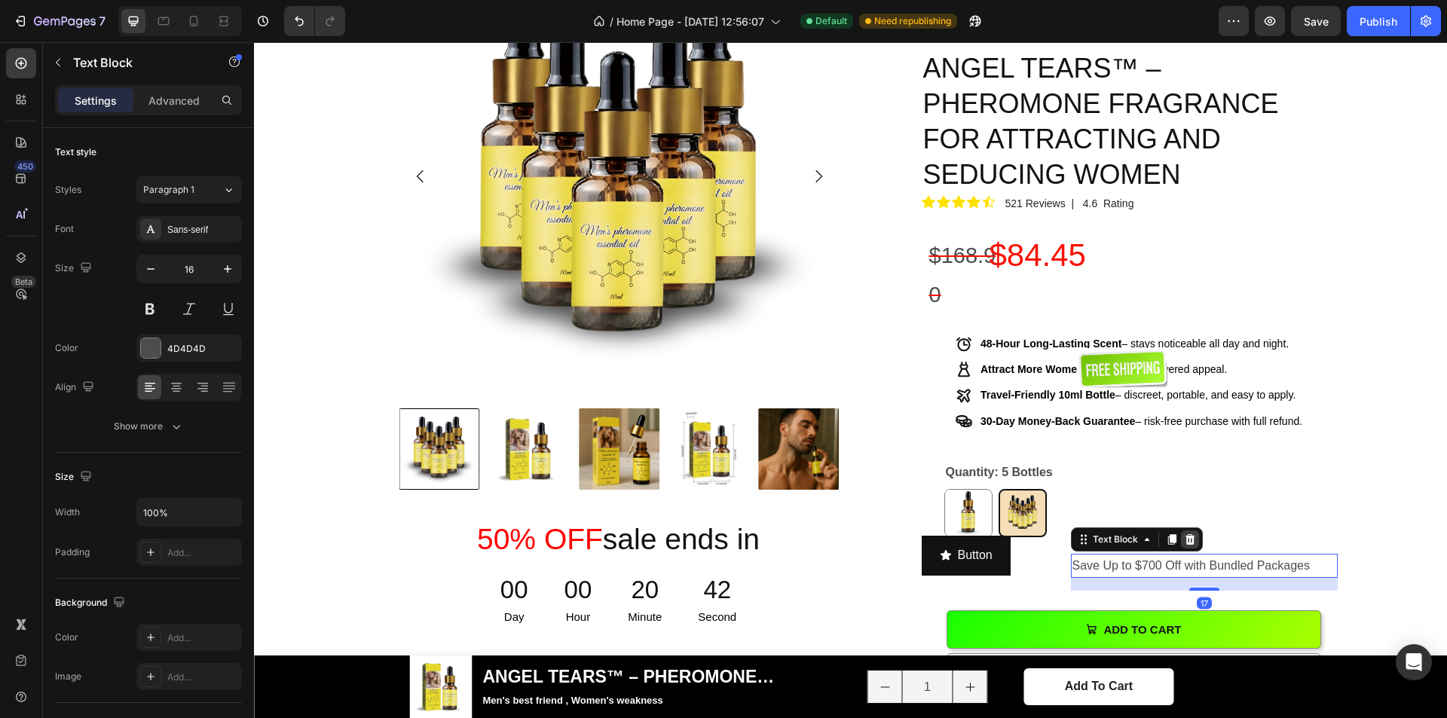
click at [1185, 534] on icon at bounding box center [1190, 540] width 12 height 12
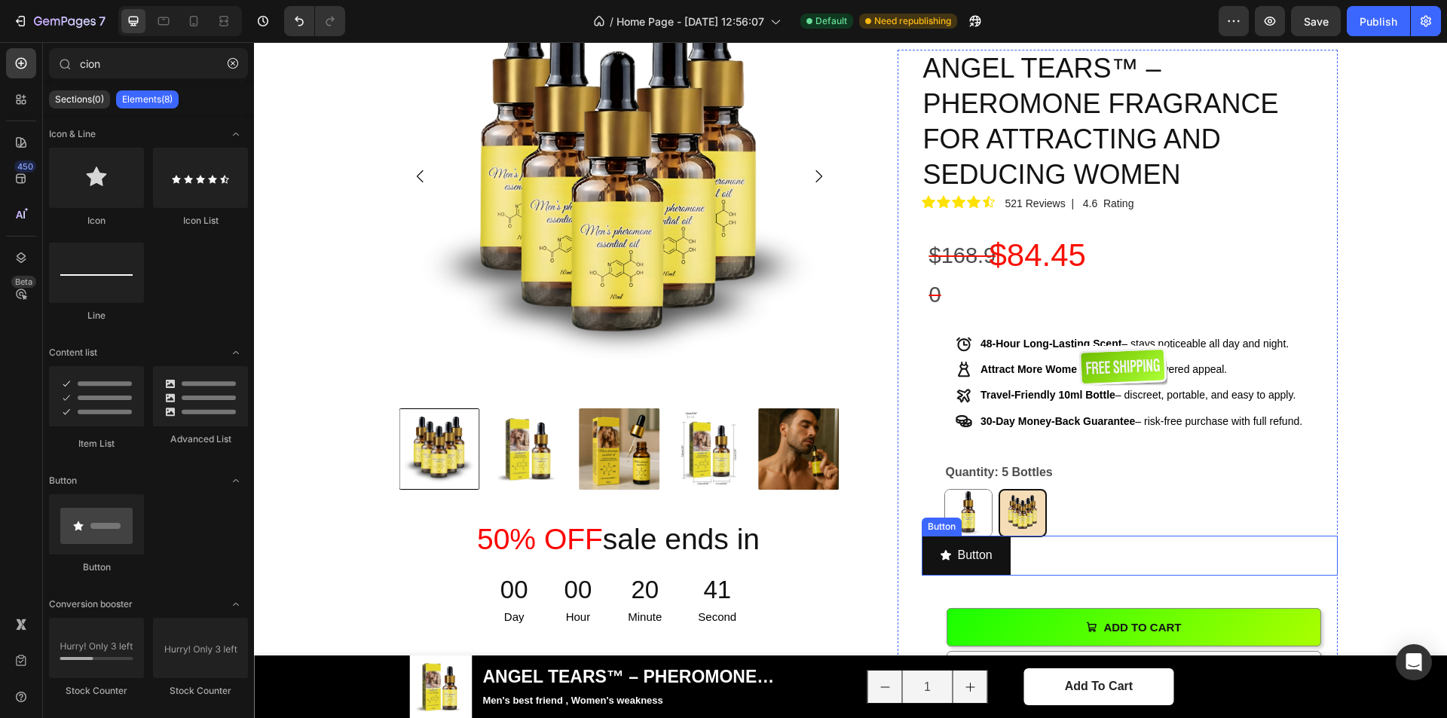
click at [1022, 536] on div "Button Button" at bounding box center [1130, 556] width 416 height 40
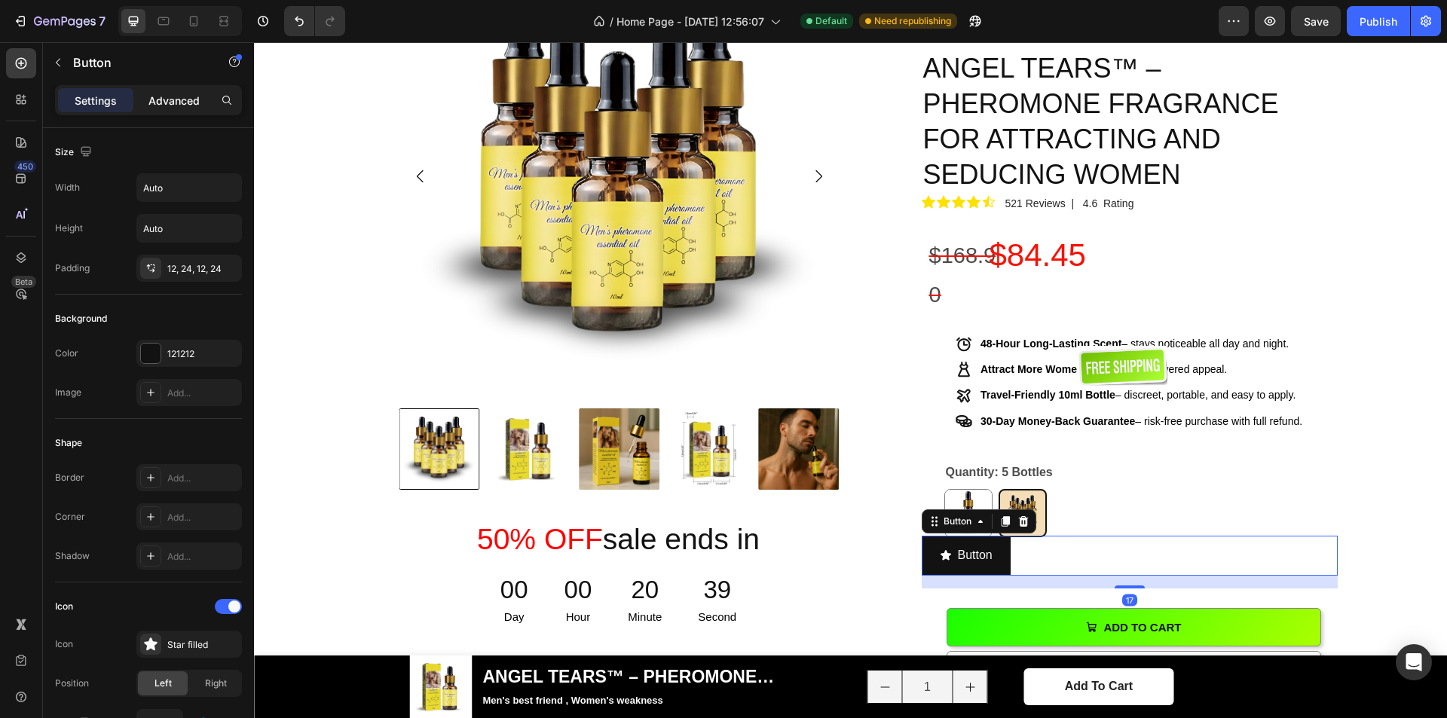
click at [176, 98] on p "Advanced" at bounding box center [174, 101] width 51 height 16
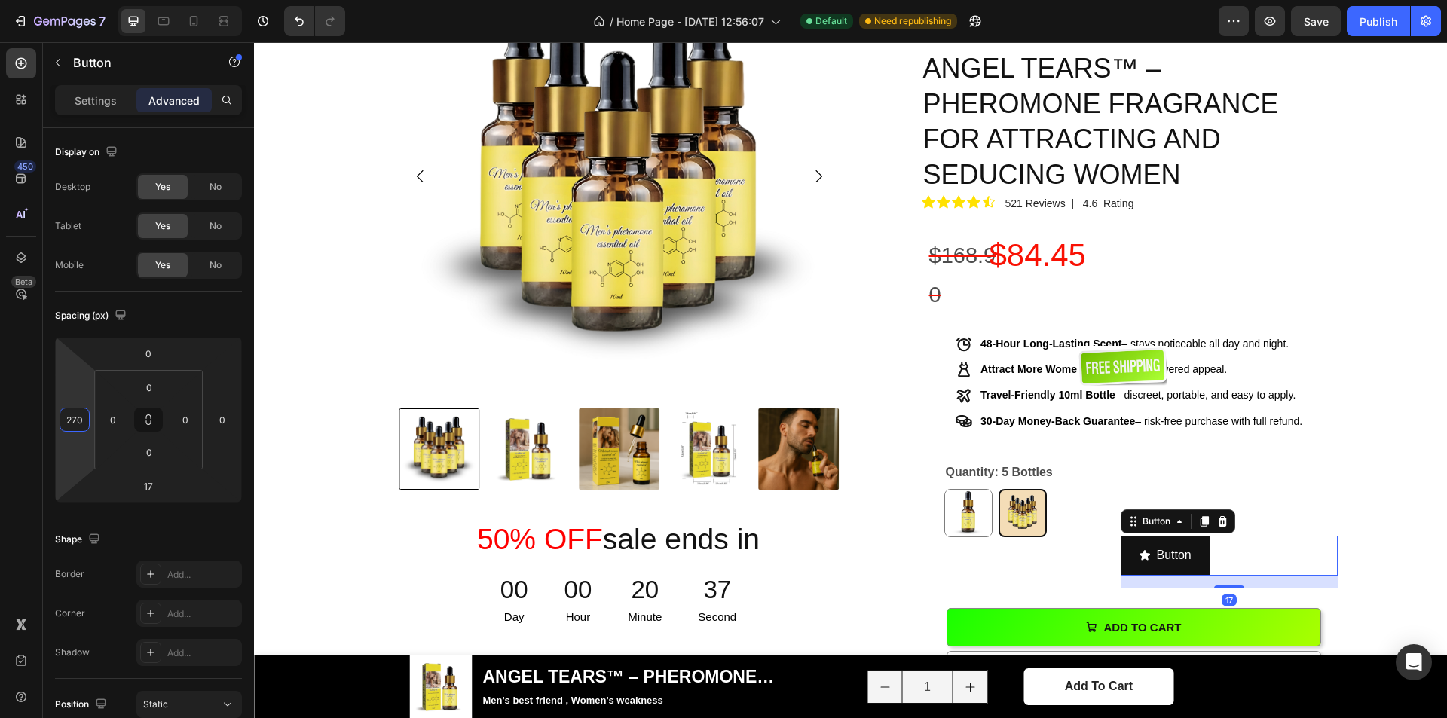
type input "272"
drag, startPoint x: 88, startPoint y: 362, endPoint x: 103, endPoint y: 293, distance: 70.2
click at [103, 0] on html "7 / Home Page - [DATE] 12:56:07 Default Need republishing Preview Save Publish …" at bounding box center [723, 0] width 1447 height 0
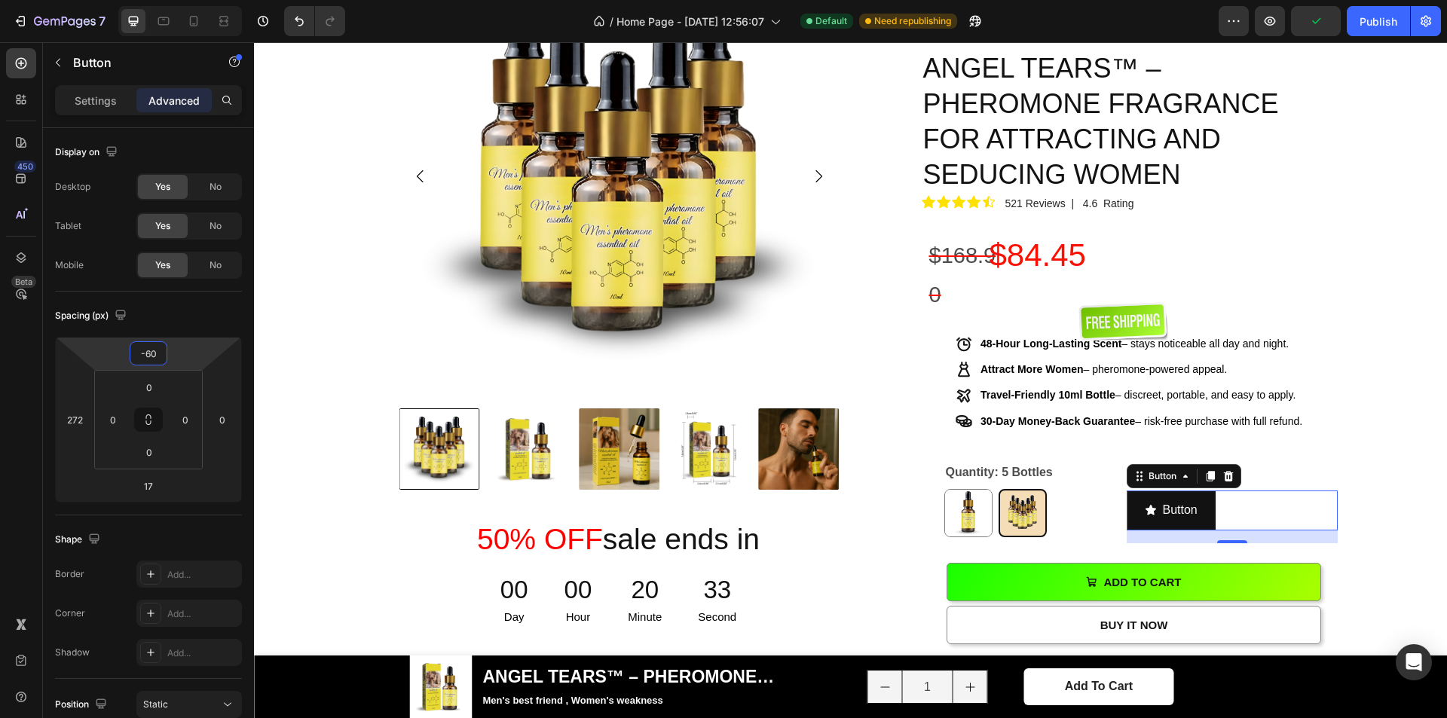
type input "-64"
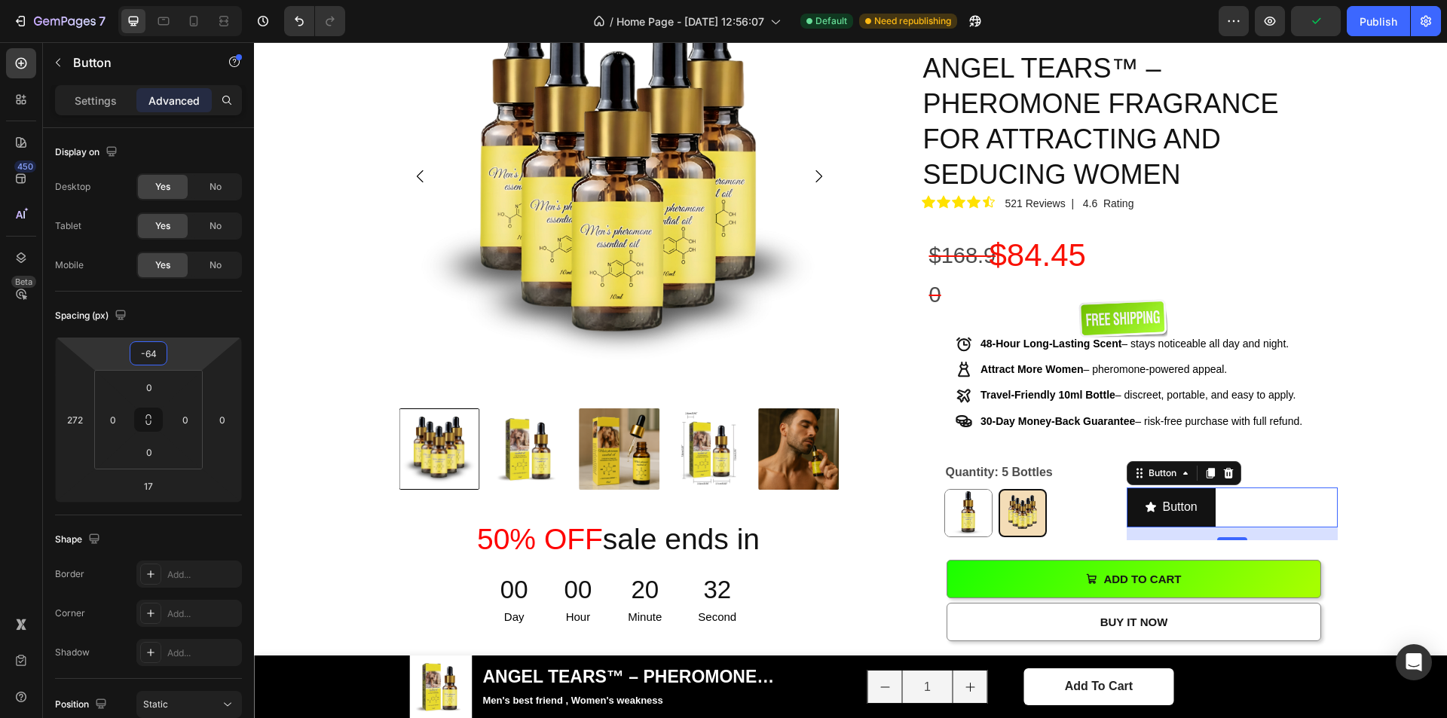
drag, startPoint x: 188, startPoint y: 351, endPoint x: 185, endPoint y: 382, distance: 31.8
click at [185, 0] on html "7 / Home Page - [DATE] 12:56:07 Default Need republishing Preview Publish 450 B…" at bounding box center [723, 0] width 1447 height 0
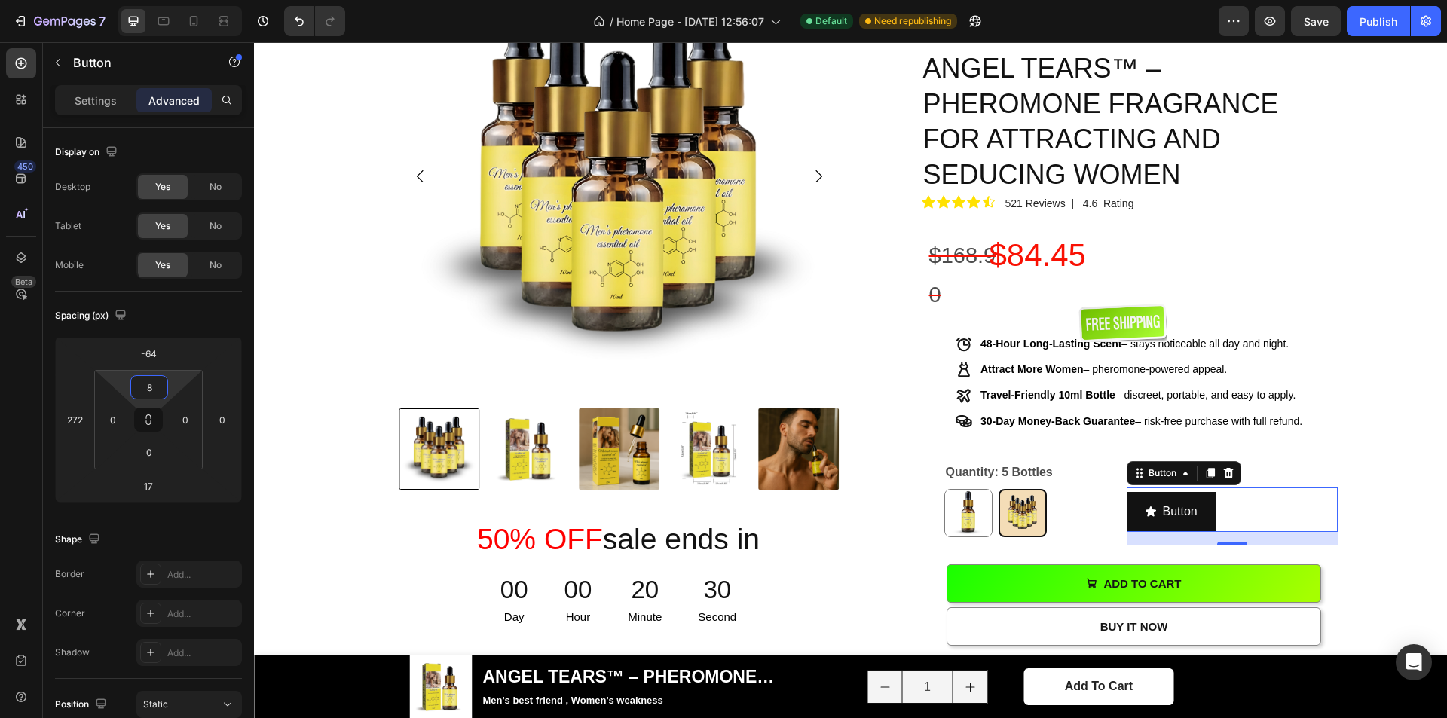
type input "10"
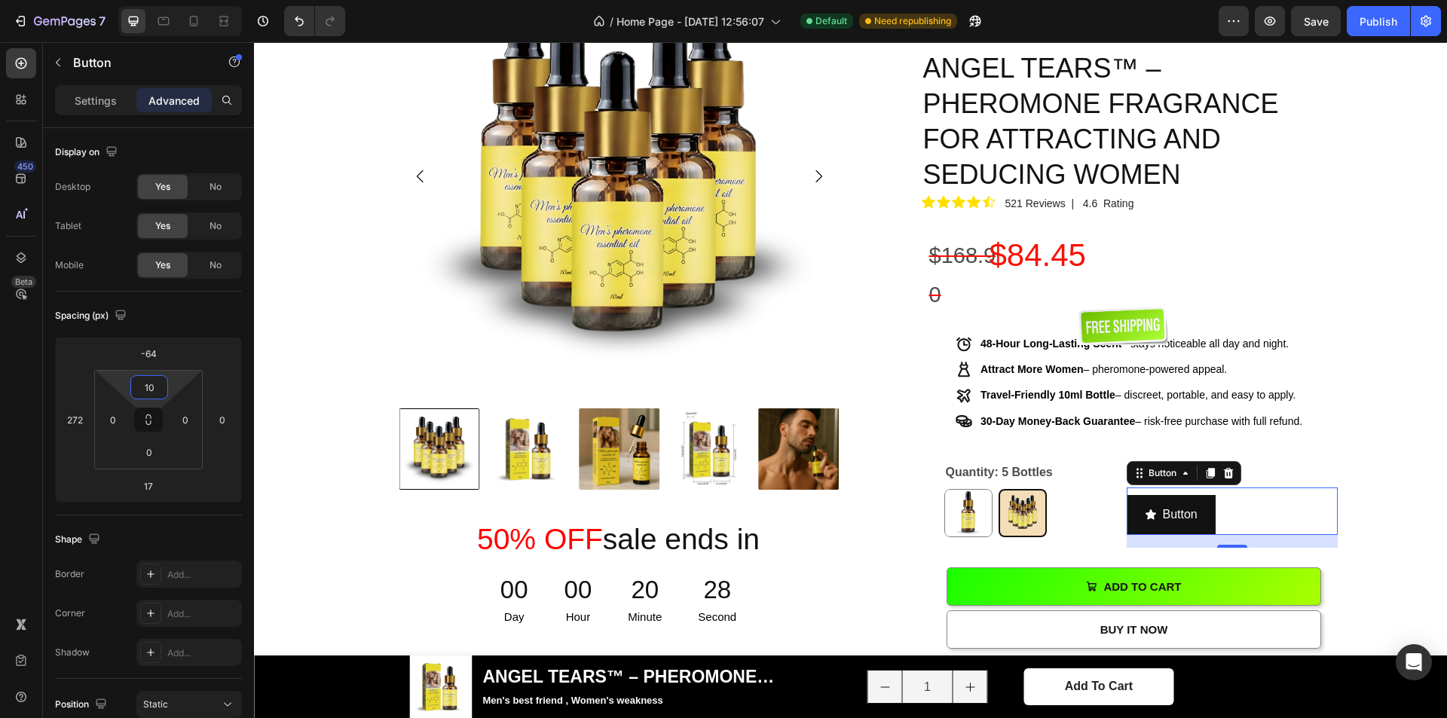
click at [176, 0] on html "7 / Home Page - [DATE] 12:56:07 Default Need republishing Preview Save Publish …" at bounding box center [723, 0] width 1447 height 0
click at [80, 0] on html "7 / Home Page - [DATE] 12:56:07 Default Need republishing Preview Save Publish …" at bounding box center [723, 0] width 1447 height 0
click at [1159, 504] on div "Button" at bounding box center [1177, 515] width 53 height 22
click at [1183, 504] on p "Button" at bounding box center [1186, 515] width 35 height 22
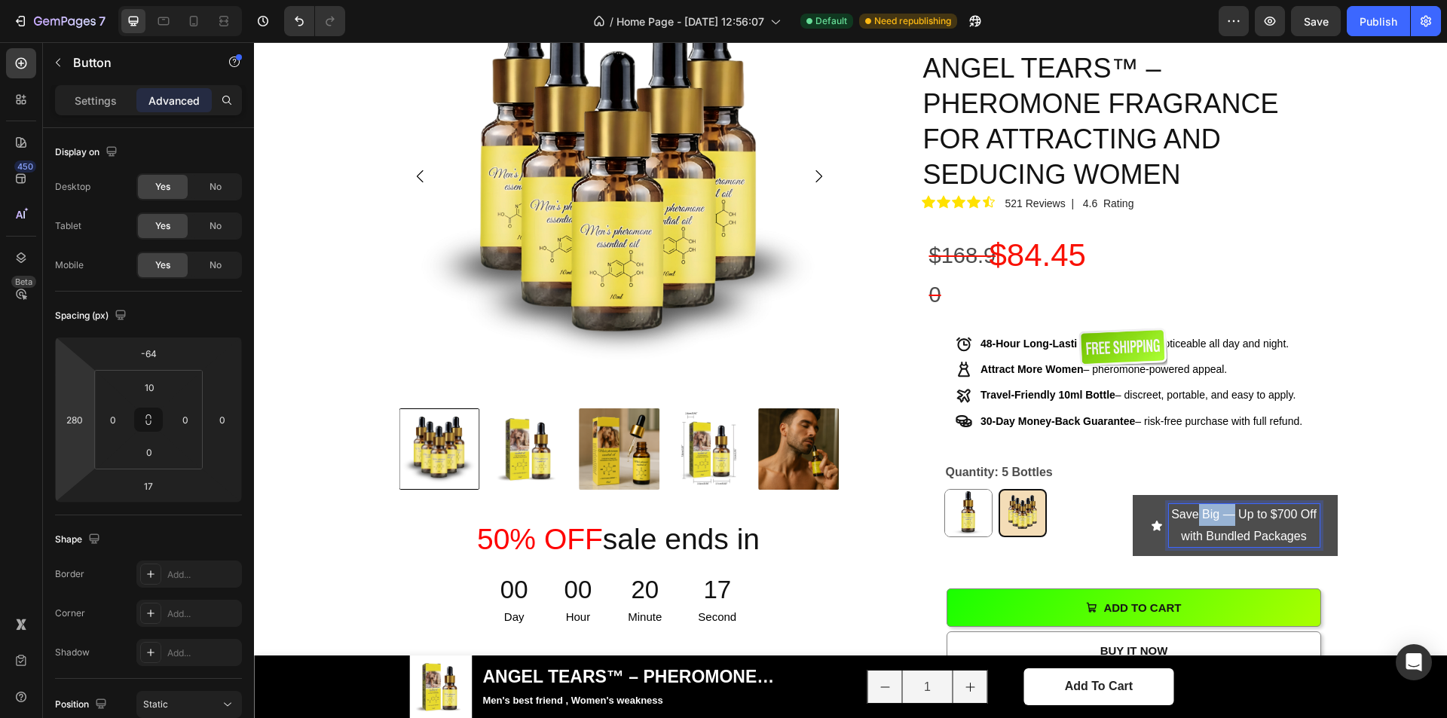
drag, startPoint x: 1231, startPoint y: 416, endPoint x: 1195, endPoint y: 417, distance: 36.2
click at [1195, 504] on p "Save Big — Up to $700 Off with Bundled Packages" at bounding box center [1244, 526] width 151 height 44
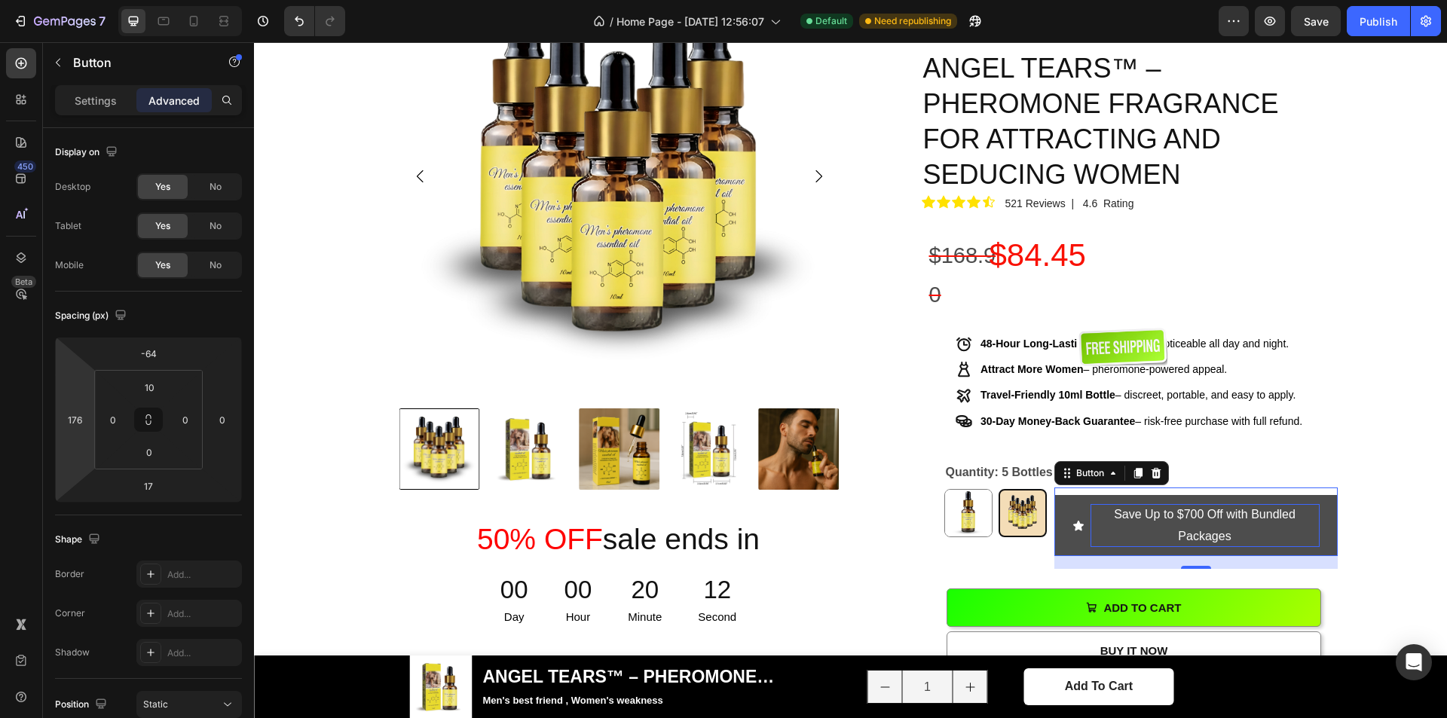
type input "180"
drag, startPoint x: 75, startPoint y: 389, endPoint x: 71, endPoint y: 427, distance: 38.0
click at [71, 0] on html "7 / Home Page - [DATE] 12:56:07 Default Need republishing Preview Save Publish …" at bounding box center [723, 0] width 1447 height 0
click at [1315, 495] on button "Save Up to $700 Off with Bundled Packages" at bounding box center [1198, 526] width 280 height 62
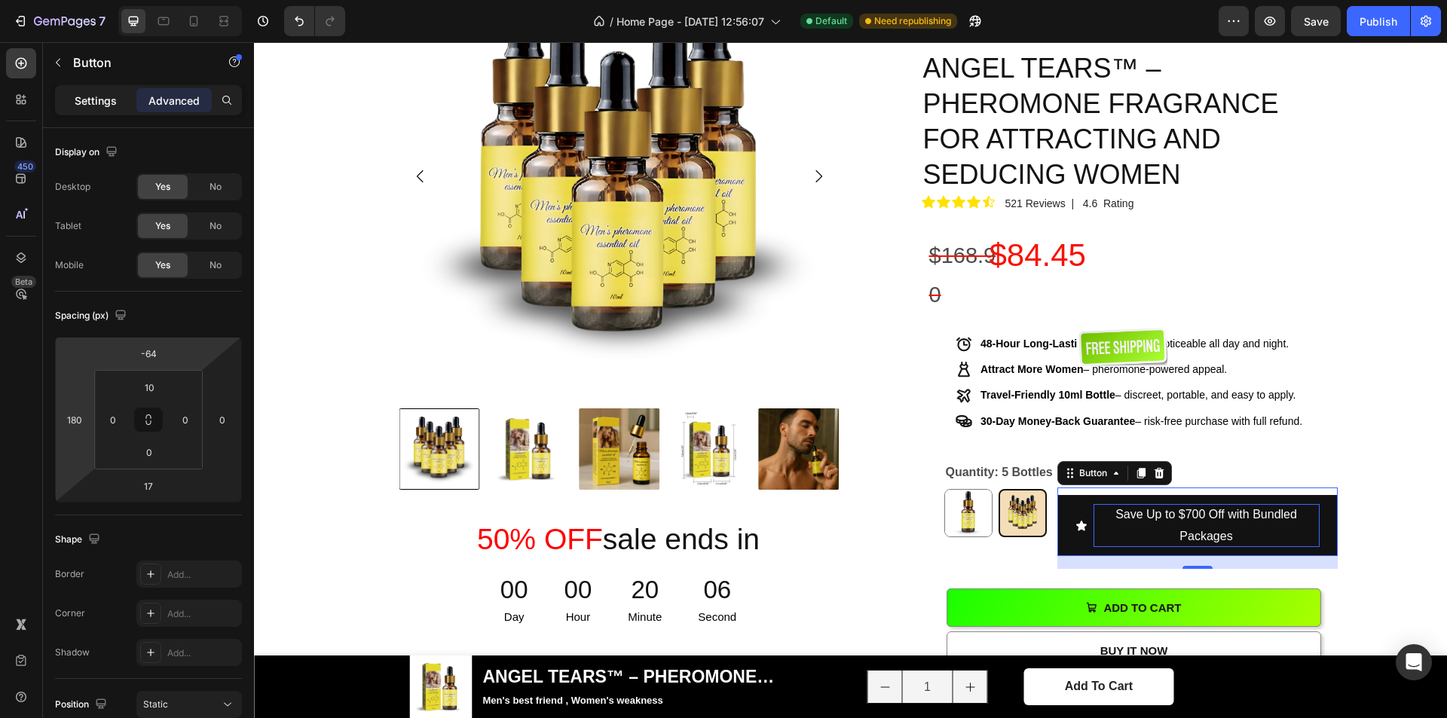
click at [84, 103] on p "Settings" at bounding box center [96, 101] width 42 height 16
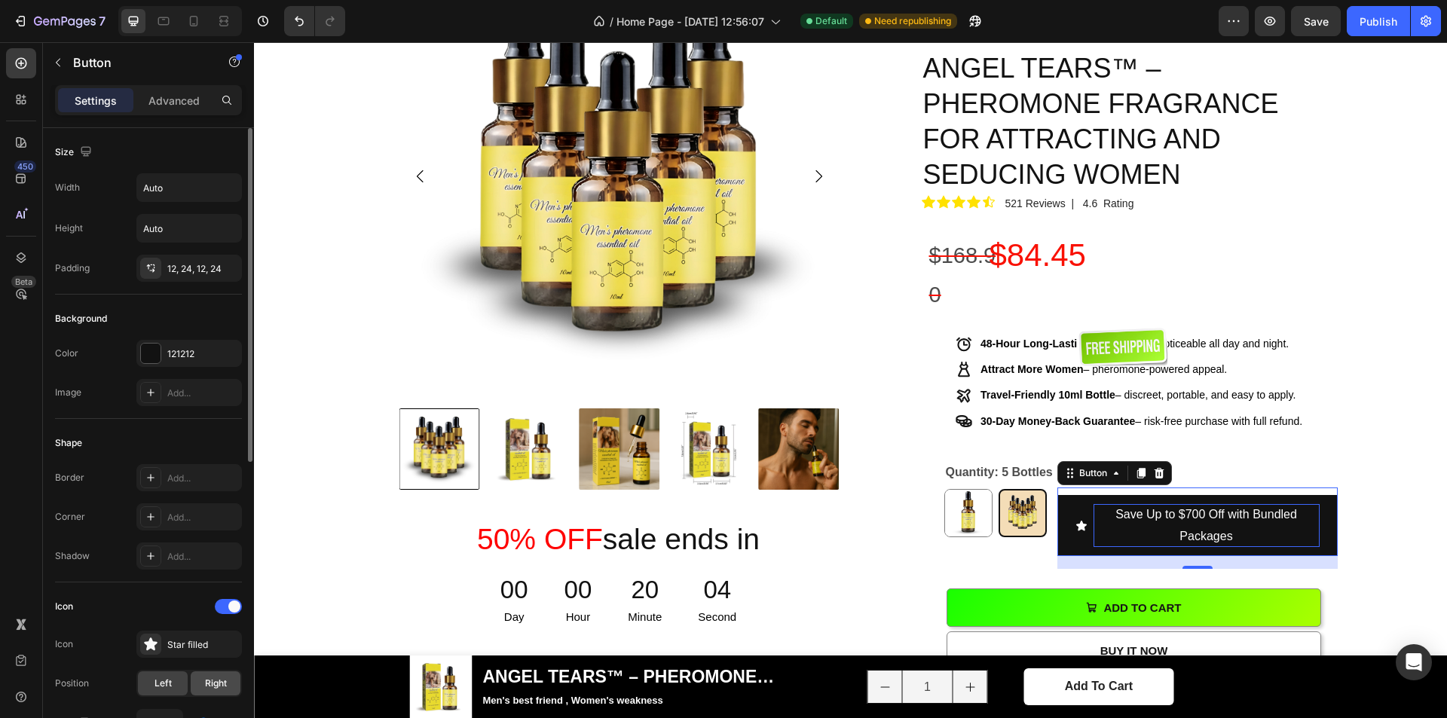
click at [217, 675] on div "Right" at bounding box center [216, 684] width 50 height 24
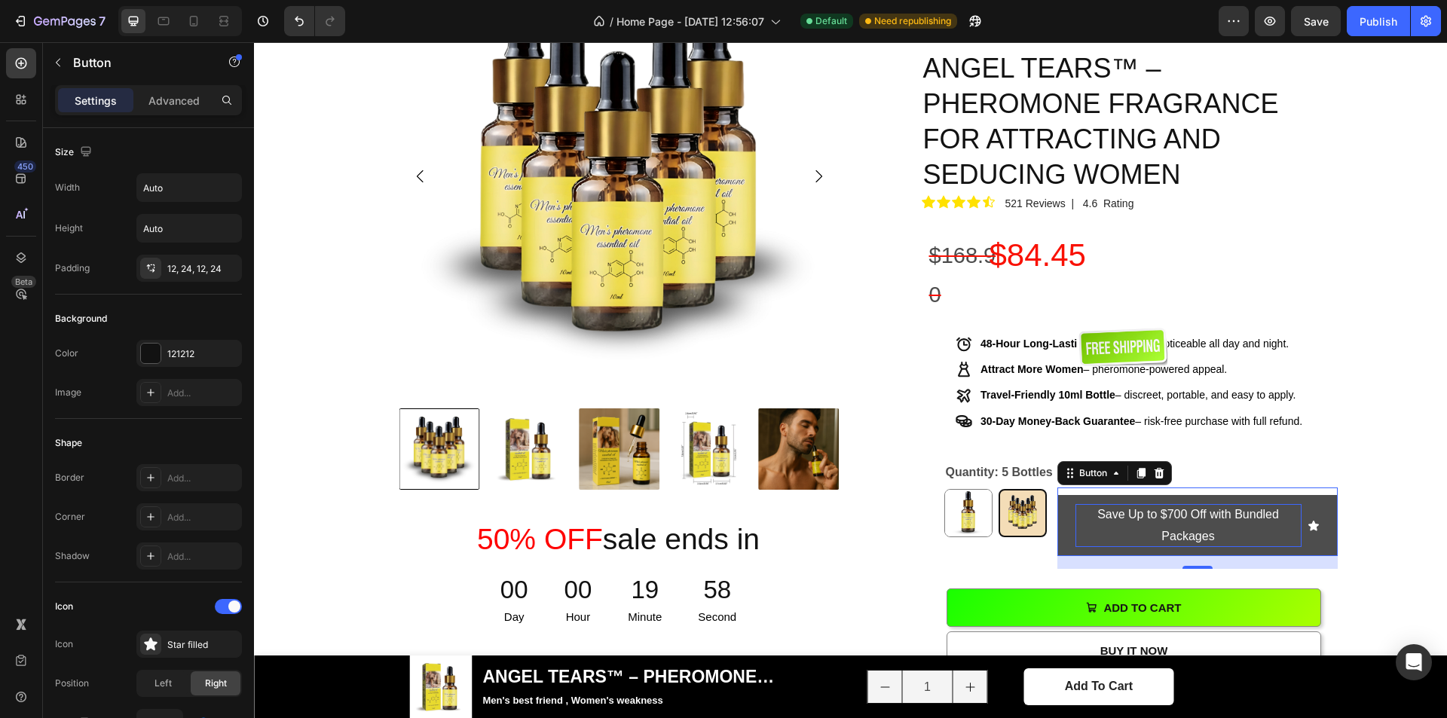
click at [1321, 495] on button "Save Up to $700 Off with Bundled Packages" at bounding box center [1198, 526] width 280 height 62
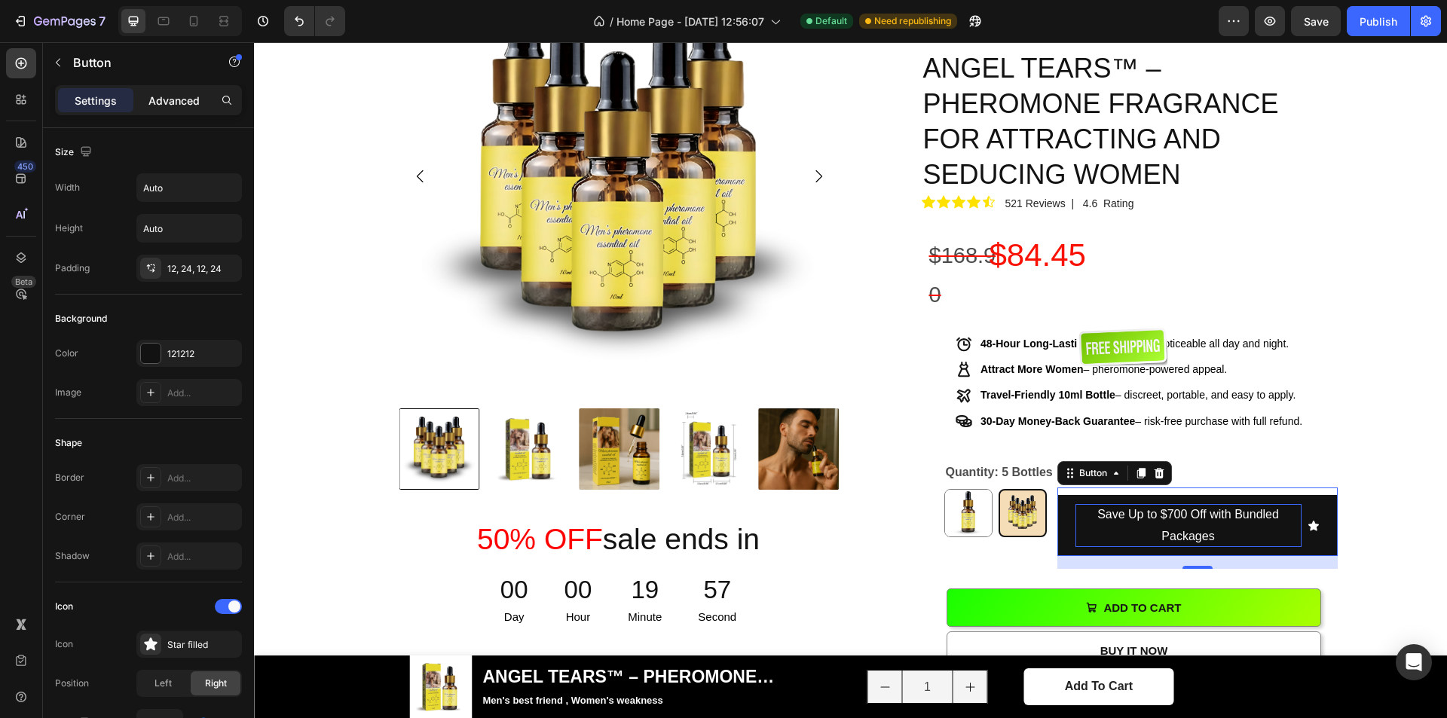
click at [196, 103] on p "Advanced" at bounding box center [174, 101] width 51 height 16
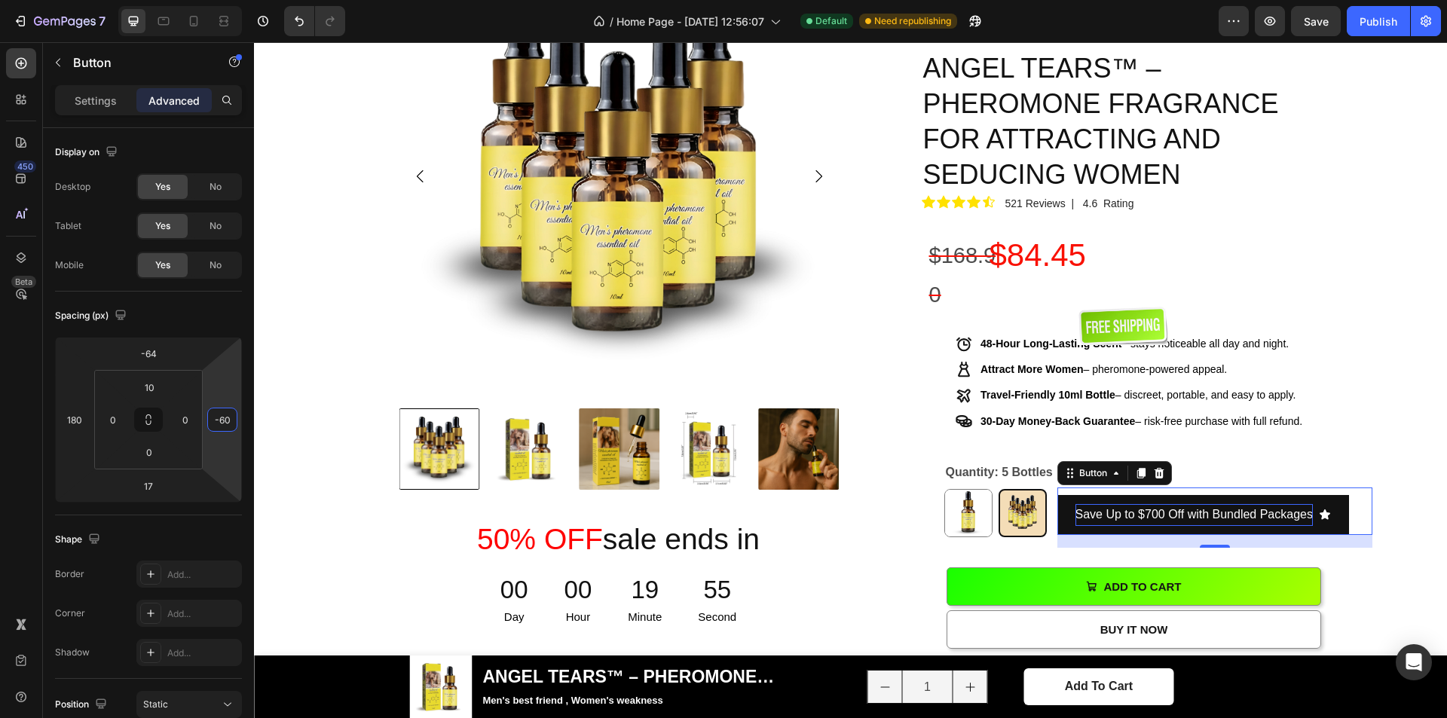
type input "-64"
drag, startPoint x: 225, startPoint y: 387, endPoint x: 225, endPoint y: 412, distance: 24.1
click at [225, 0] on html "7 / Home Page - [DATE] 12:56:07 Default Need republishing Preview Publish 450 B…" at bounding box center [723, 0] width 1447 height 0
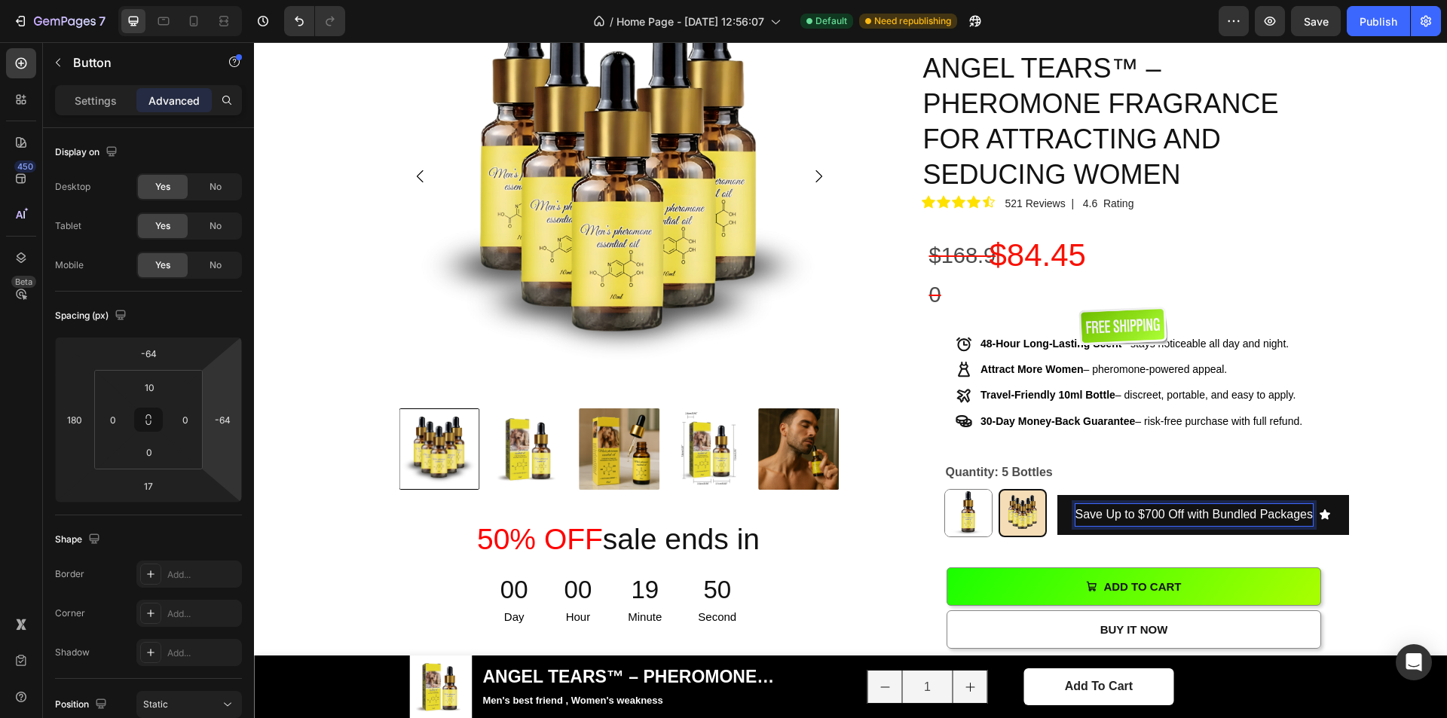
click at [1114, 504] on p "Save Up to $700 Off with Bundled Packages" at bounding box center [1194, 515] width 237 height 22
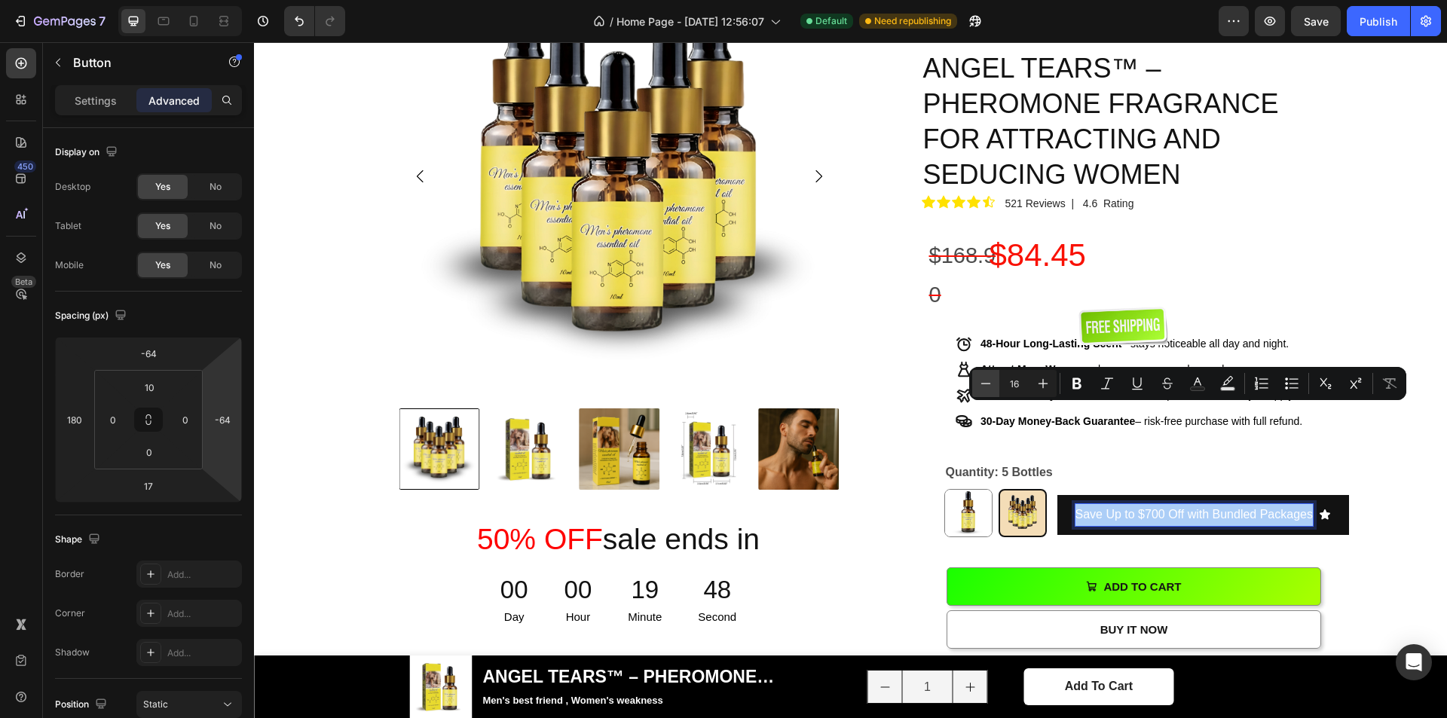
click at [989, 385] on icon "Editor contextual toolbar" at bounding box center [985, 383] width 15 height 15
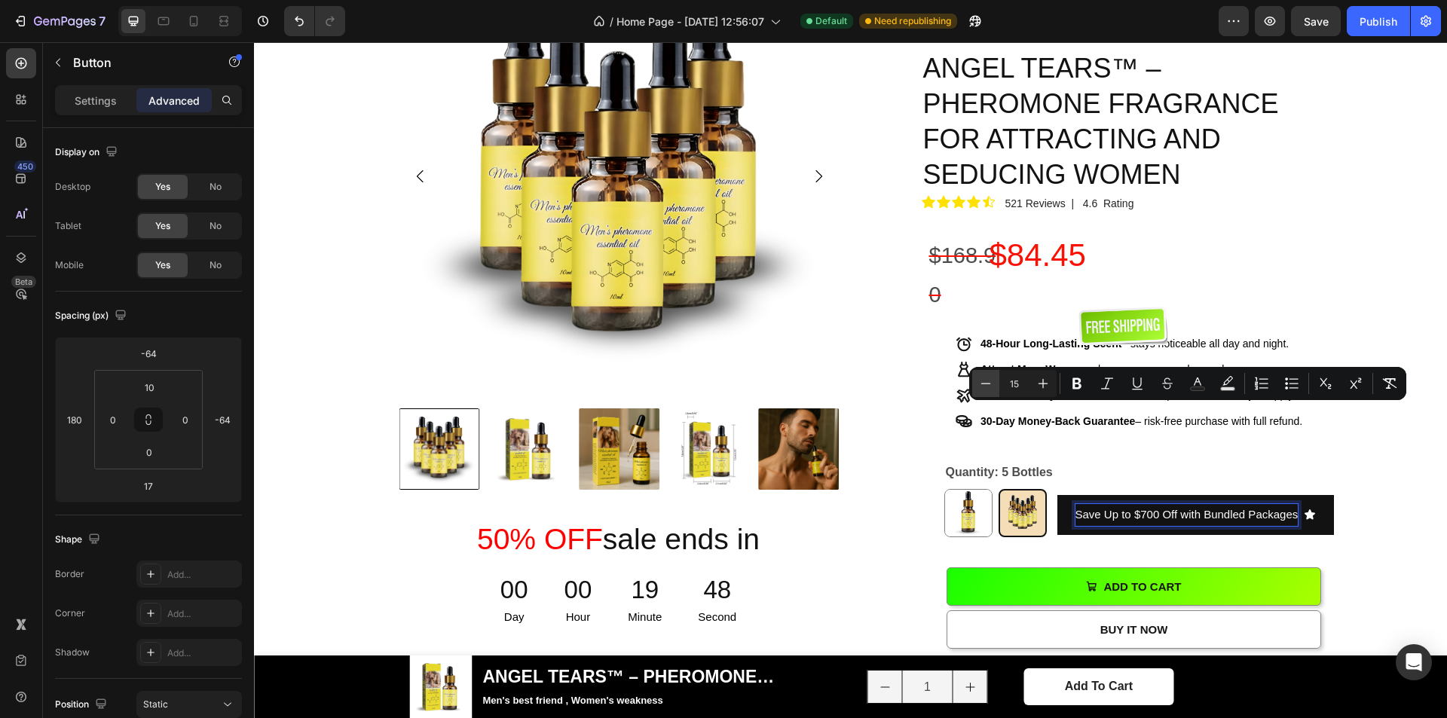
click at [989, 385] on icon "Editor contextual toolbar" at bounding box center [985, 383] width 15 height 15
type input "14"
click at [1353, 488] on div "Save Up to $700 Off with Bundled Packages Button 17" at bounding box center [1222, 511] width 329 height 47
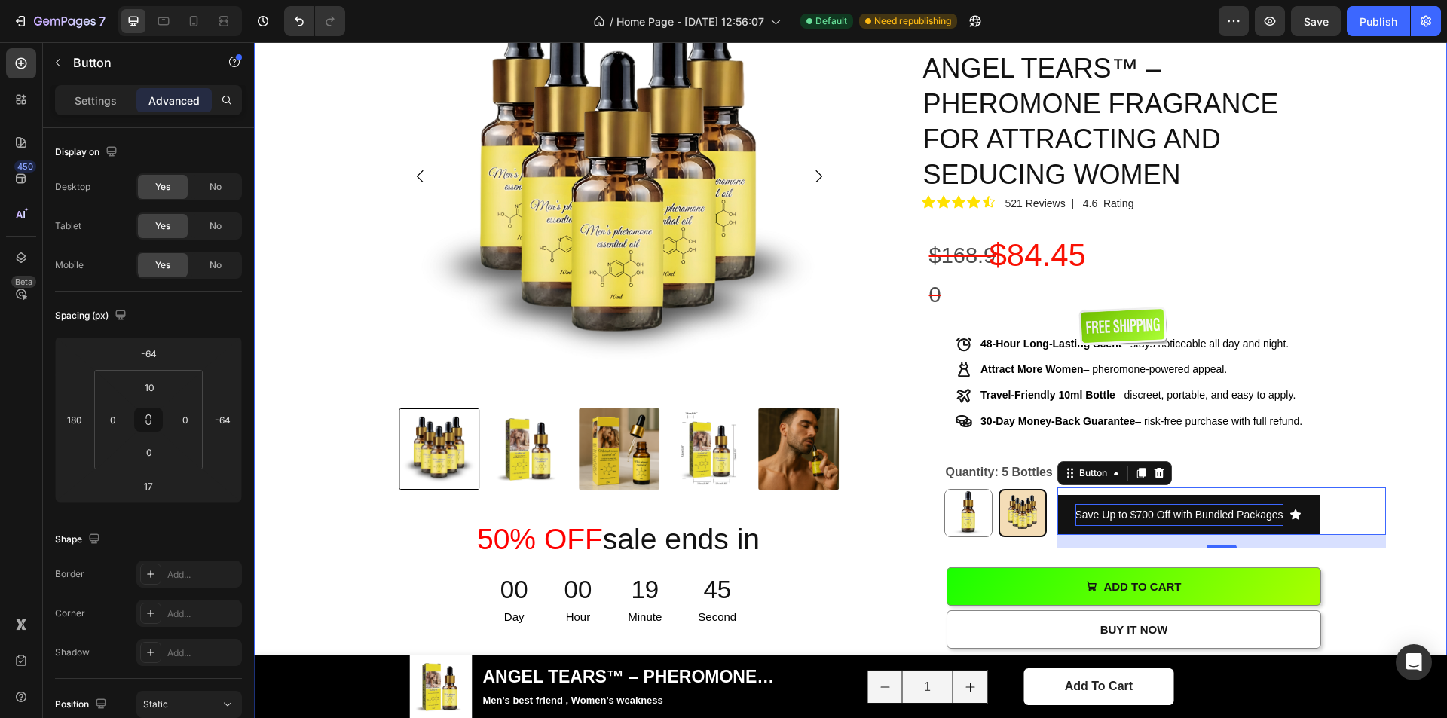
click at [1389, 351] on div "Product Images 50% OFF sale ends in Heading 00 Day 00 Hour 19 Minute 45 Second …" at bounding box center [850, 642] width 1171 height 1373
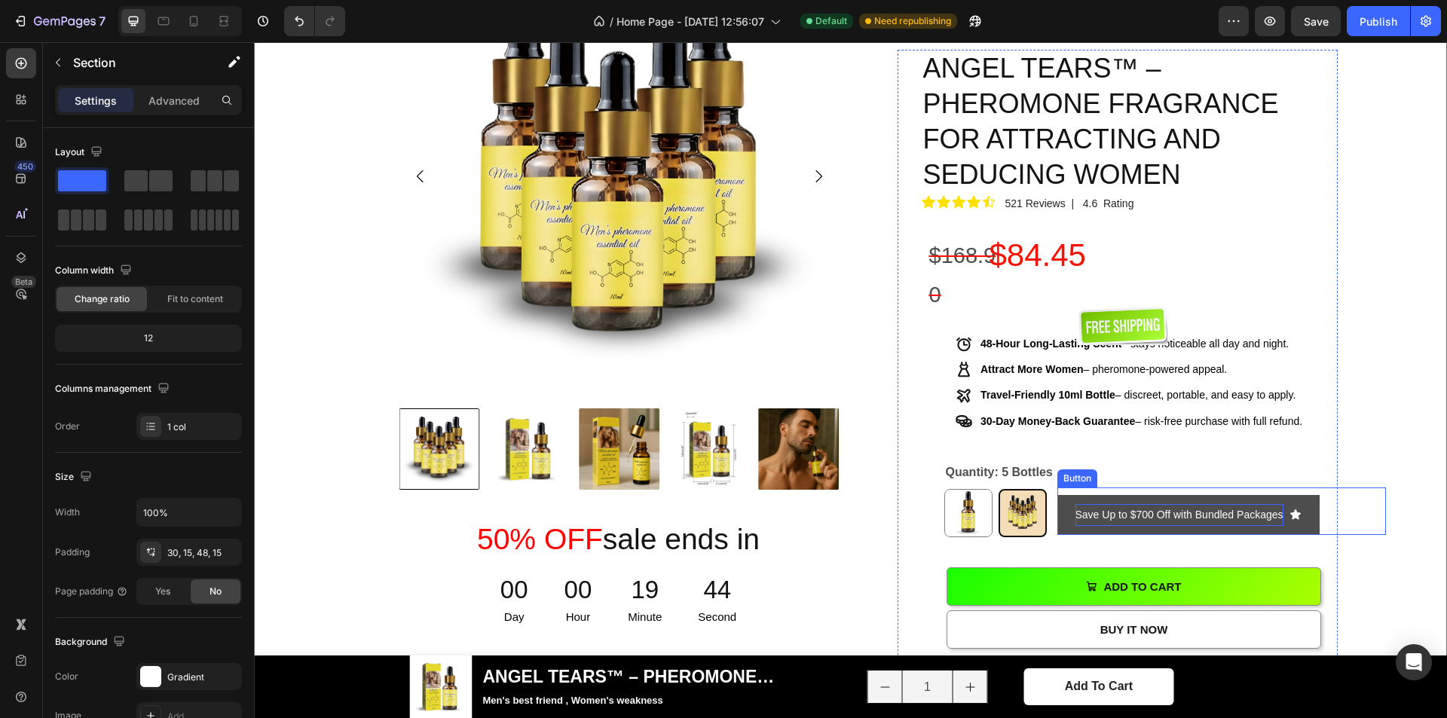
click at [1309, 495] on button "Save Up to $700 Off with Bundled Packages" at bounding box center [1189, 515] width 262 height 40
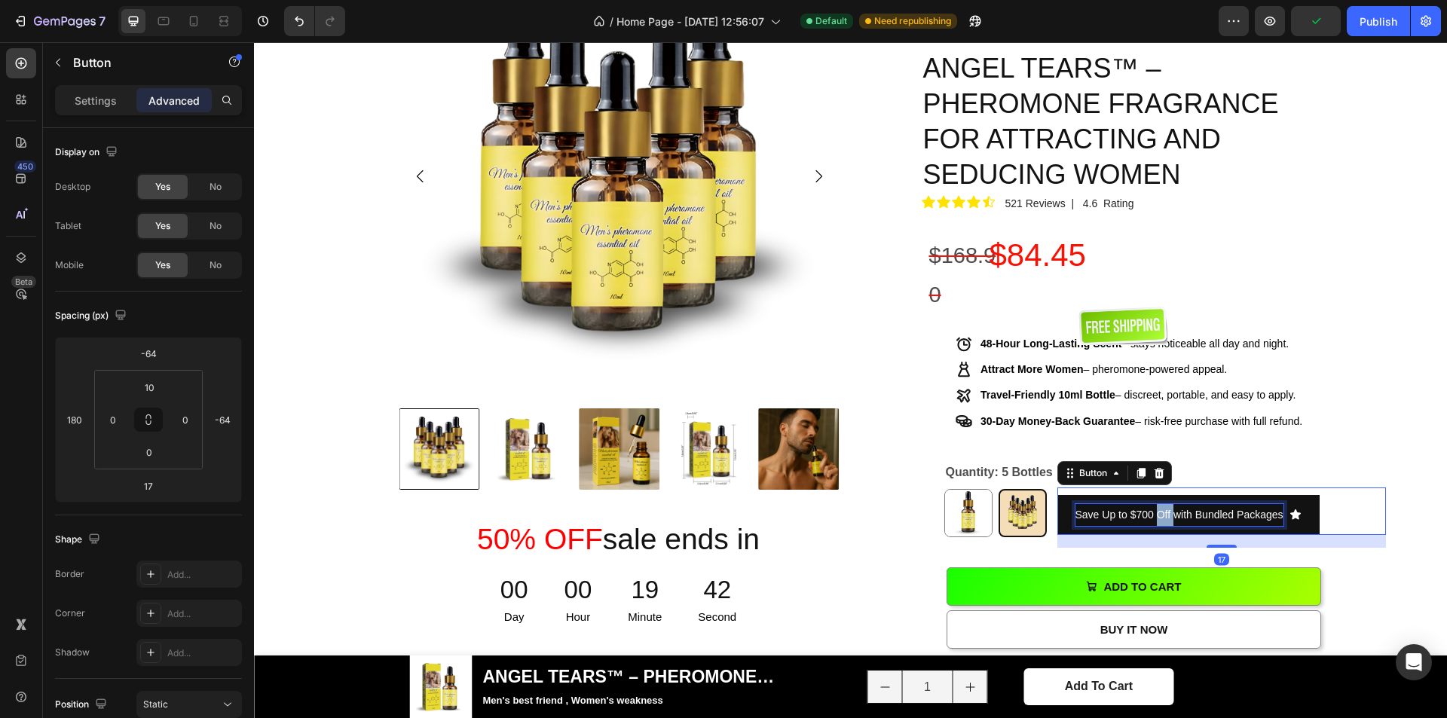
click at [1160, 509] on span "Save Up to $700 Off with Bundled Packages" at bounding box center [1180, 515] width 208 height 12
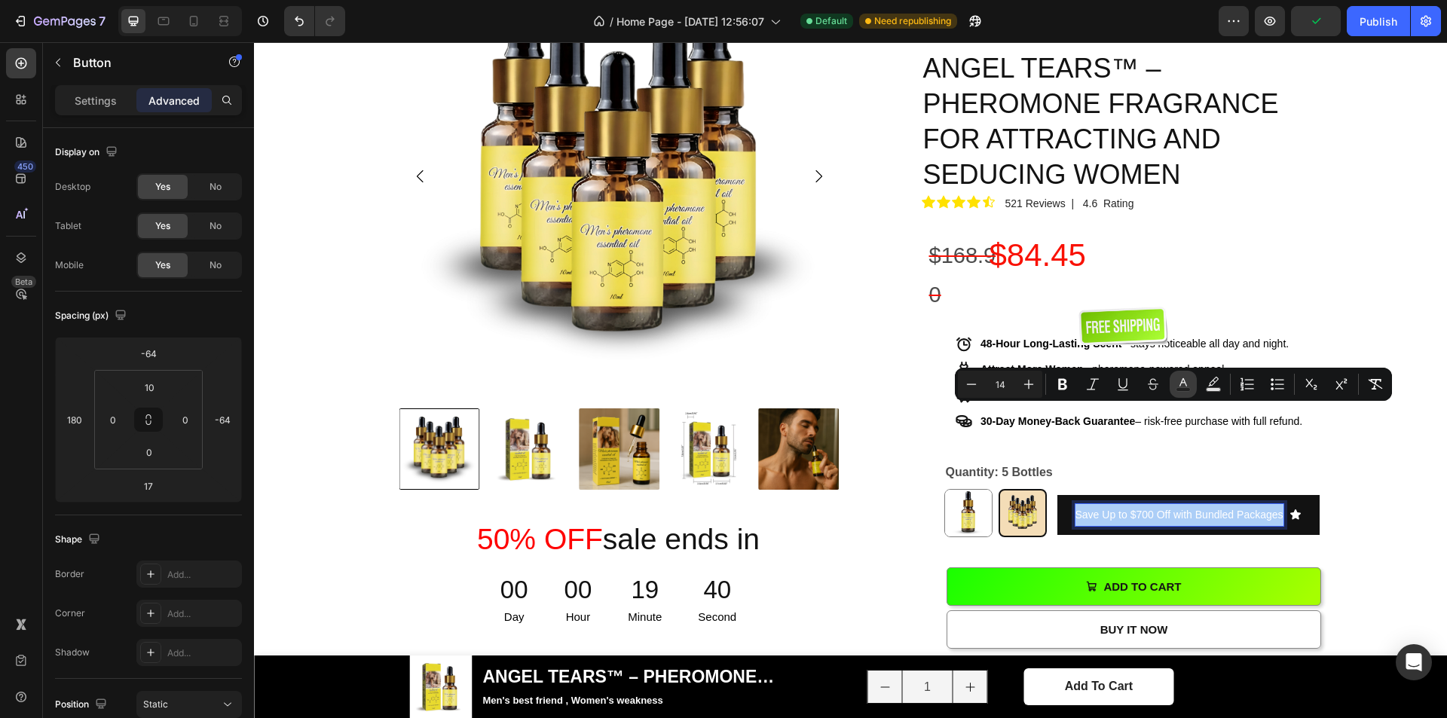
click at [1184, 384] on icon "Editor contextual toolbar" at bounding box center [1183, 384] width 15 height 15
type input "FFFFFF"
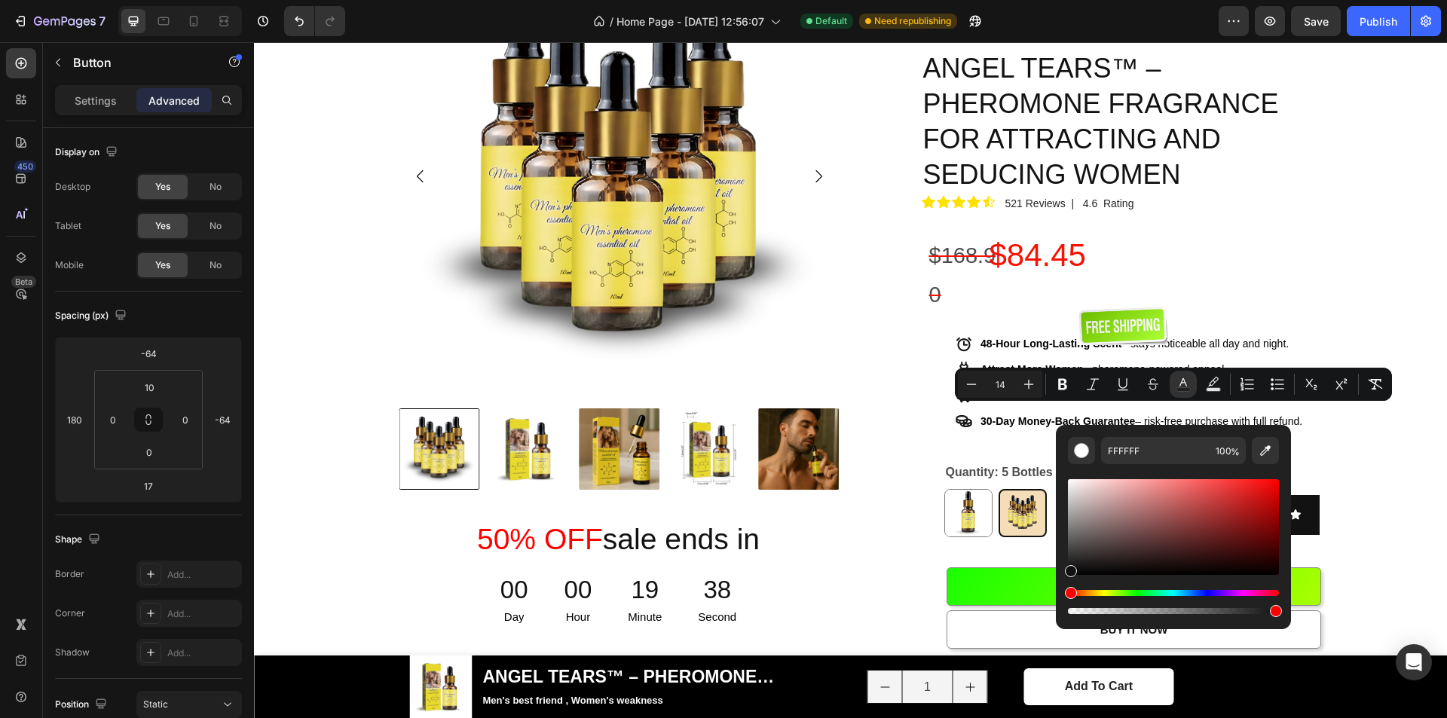
drag, startPoint x: 1101, startPoint y: 516, endPoint x: 1075, endPoint y: 564, distance: 54.3
click at [1068, 569] on div "Editor contextual toolbar" at bounding box center [1173, 527] width 211 height 96
click at [1064, 580] on div "0F0F0F 100 %" at bounding box center [1173, 521] width 235 height 192
type input "000000"
click at [1311, 495] on button "Save Up to $700 Off with Bundled Packages" at bounding box center [1189, 515] width 262 height 40
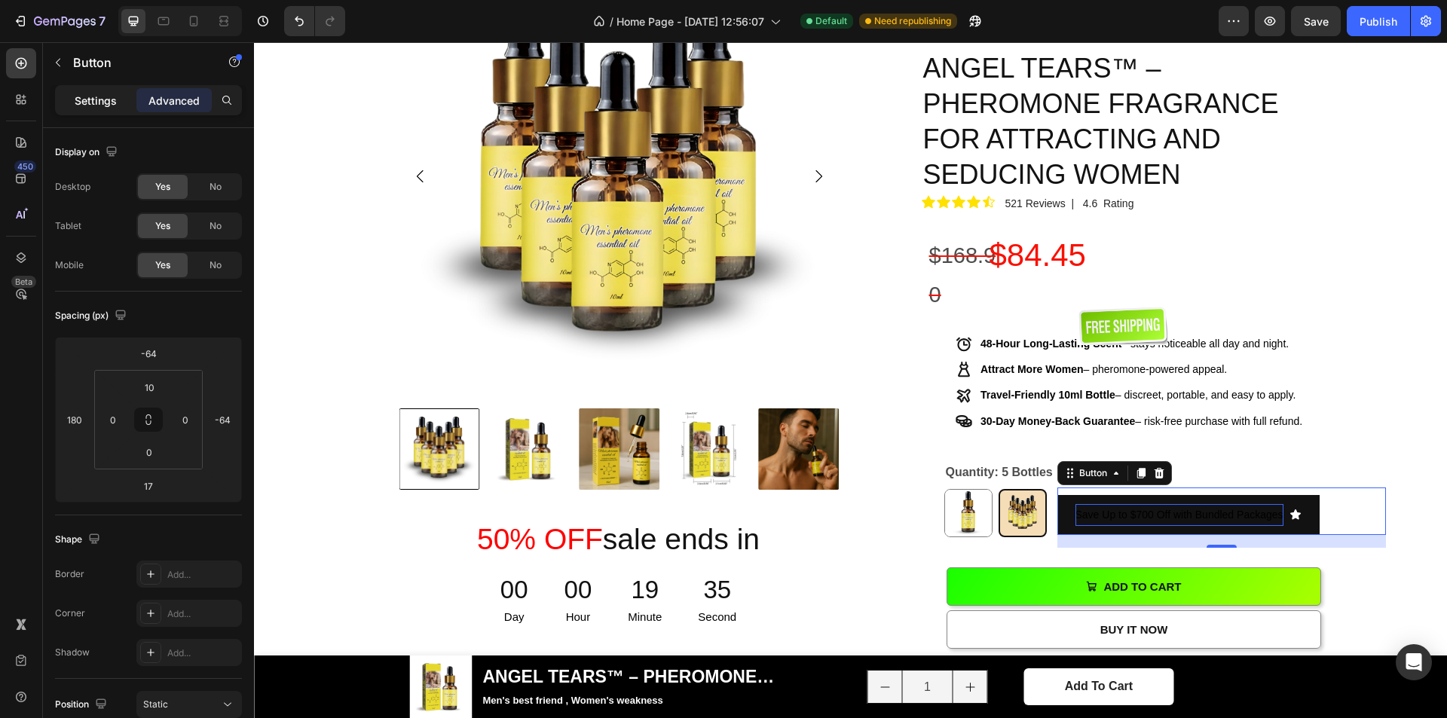
click at [99, 100] on p "Settings" at bounding box center [96, 101] width 42 height 16
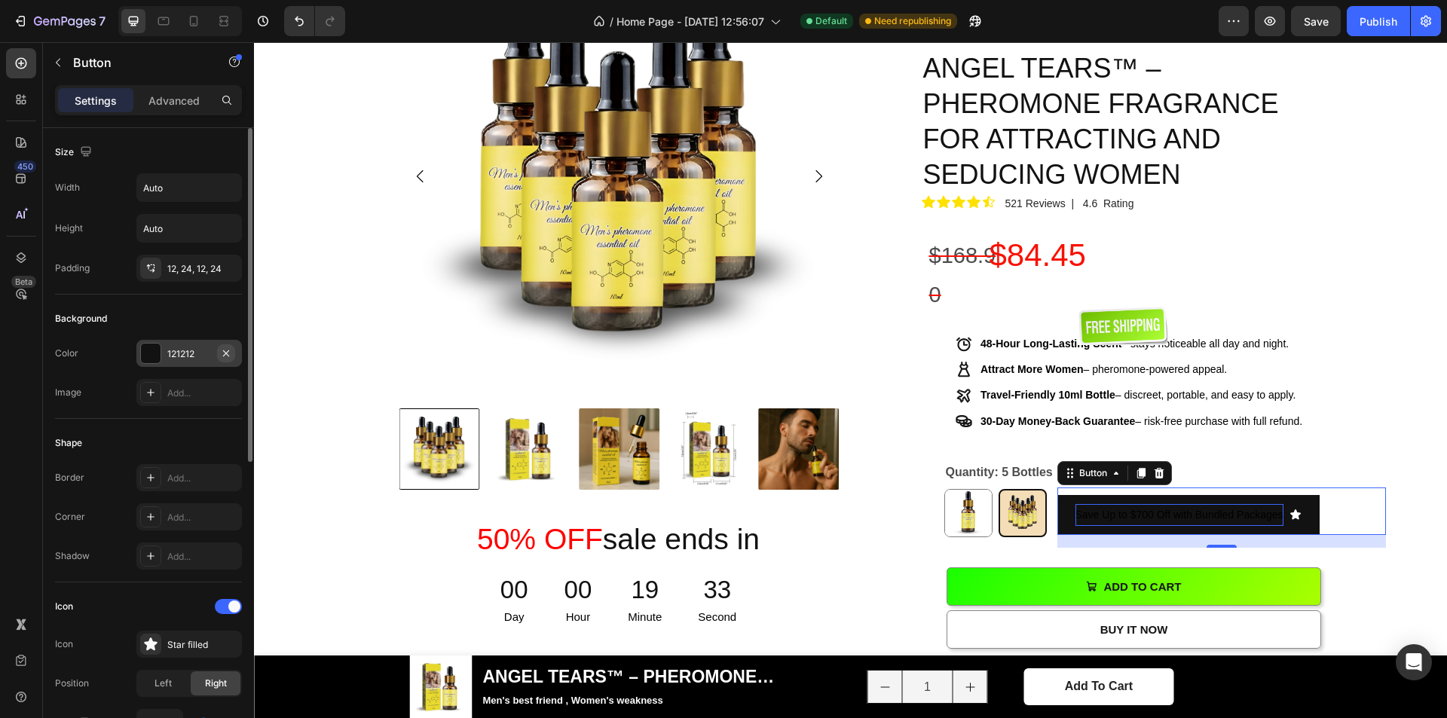
click at [227, 353] on icon "button" at bounding box center [226, 353] width 6 height 6
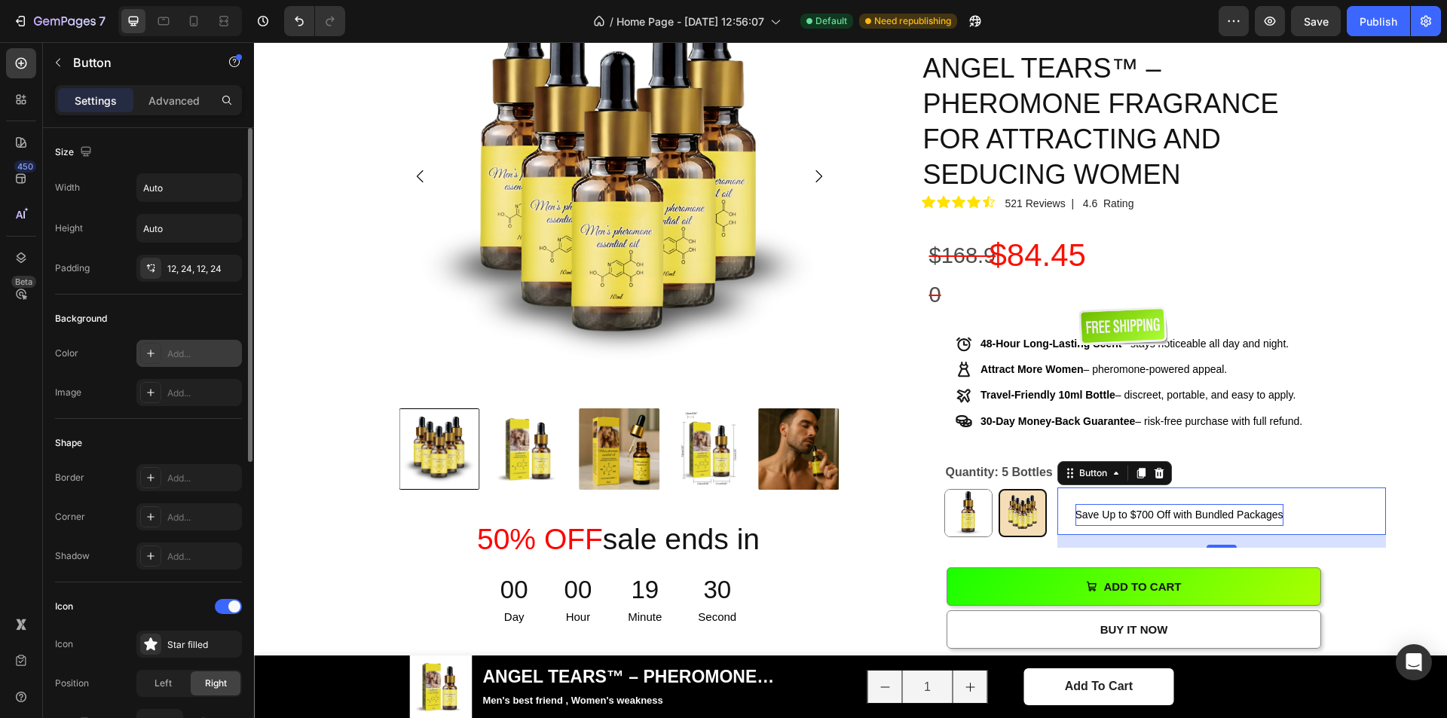
click at [1294, 510] on icon at bounding box center [1296, 515] width 11 height 10
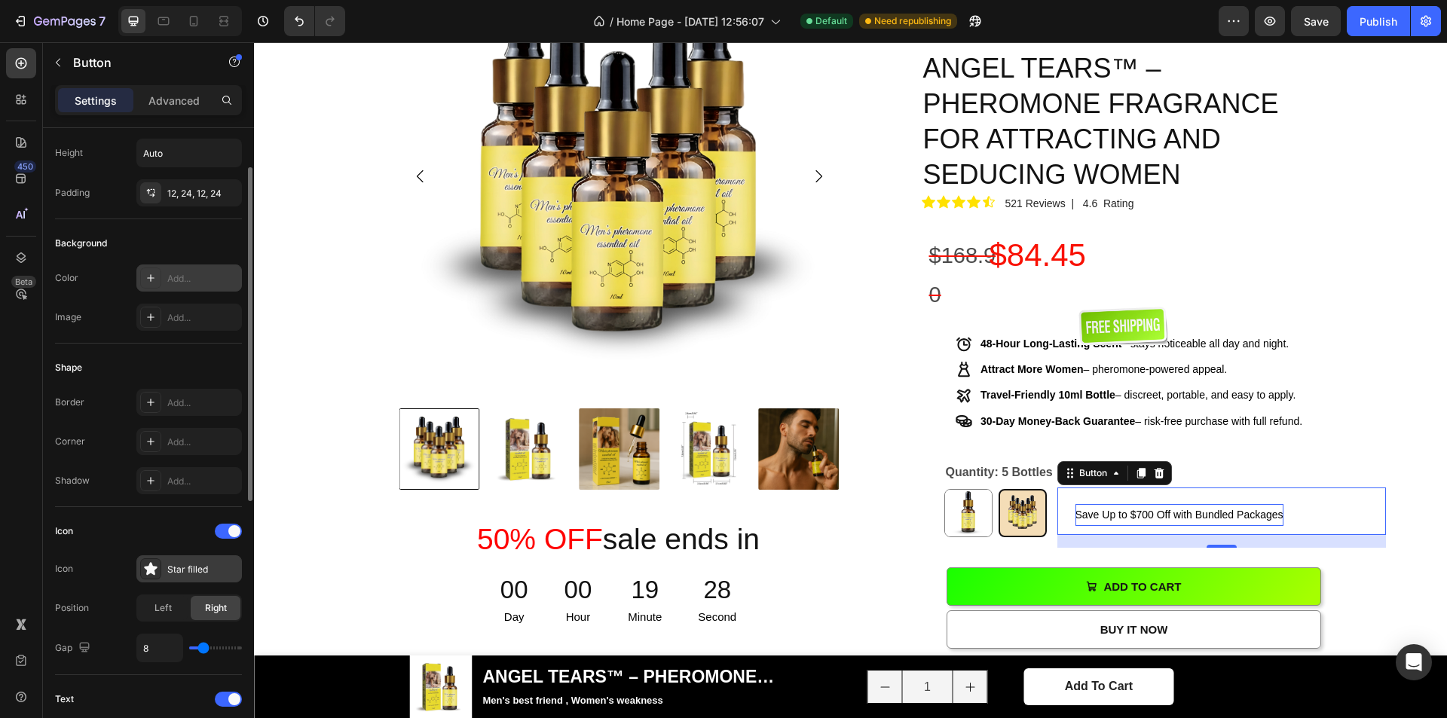
click at [182, 563] on div "Star filled" at bounding box center [202, 570] width 71 height 14
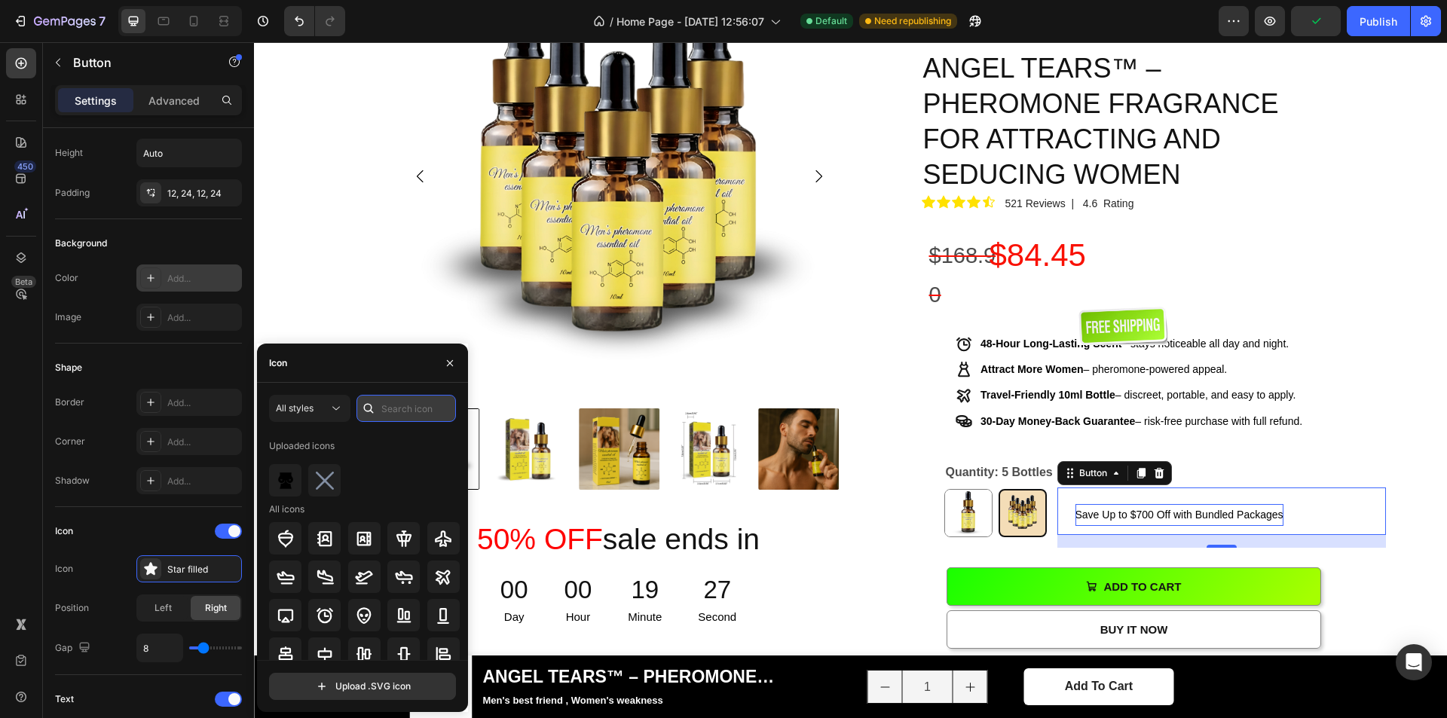
click at [401, 403] on input "text" at bounding box center [407, 408] width 100 height 27
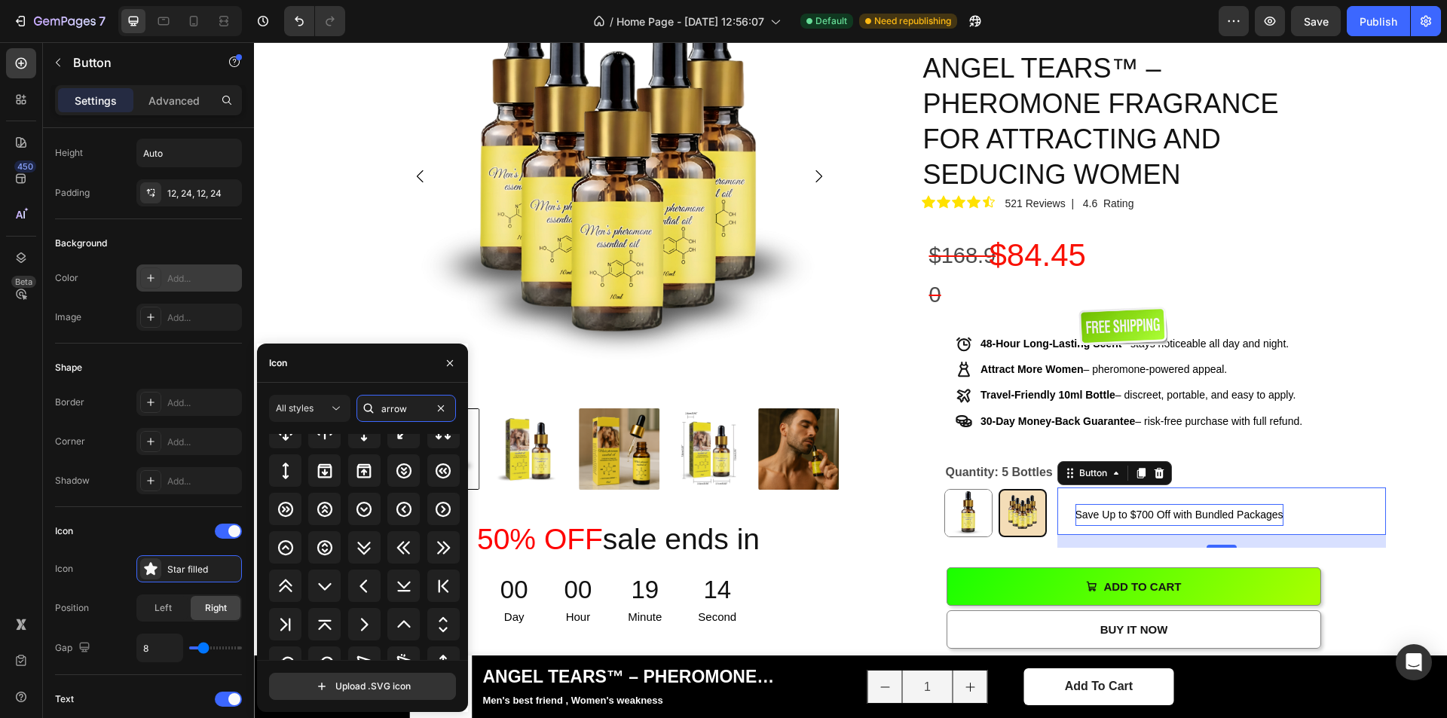
scroll to position [641, 0]
type input "arrow"
click at [330, 592] on icon at bounding box center [325, 585] width 18 height 18
click at [139, 530] on div "Icon" at bounding box center [148, 531] width 187 height 24
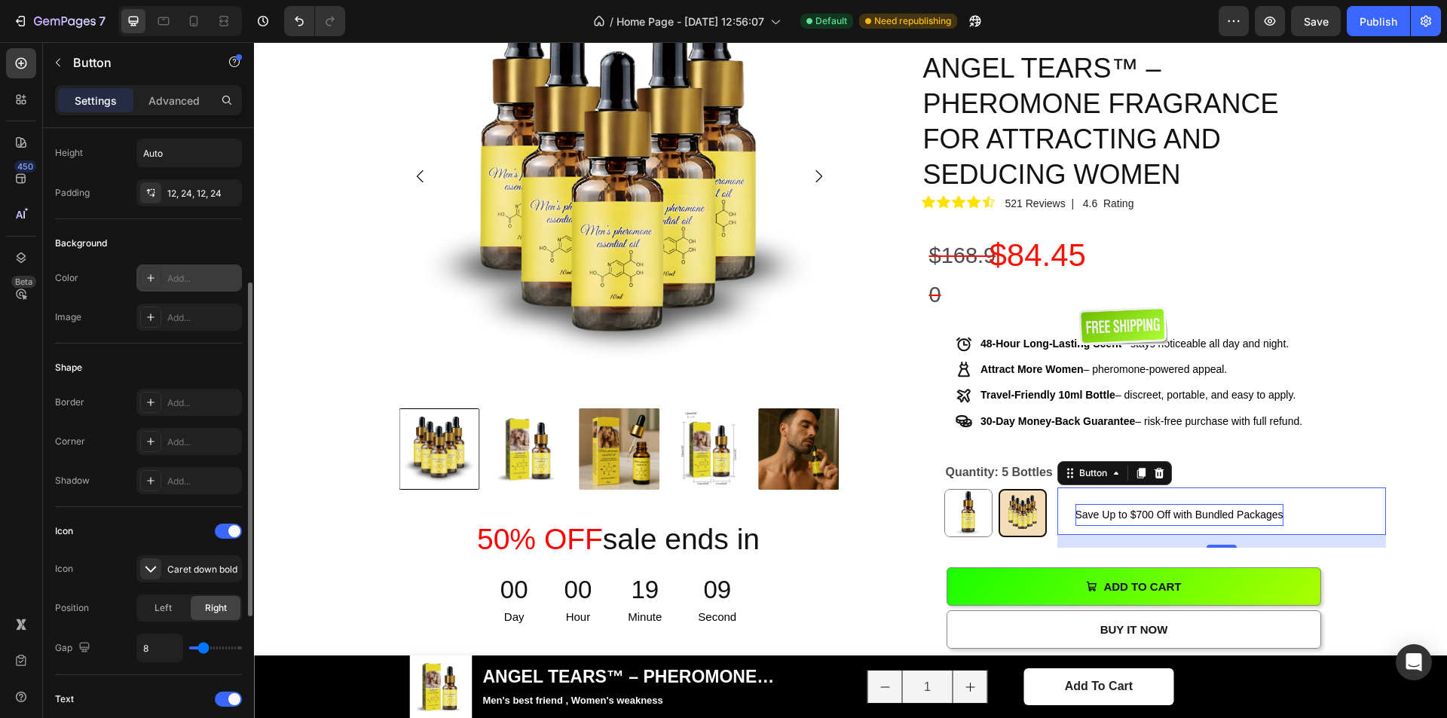
scroll to position [151, 0]
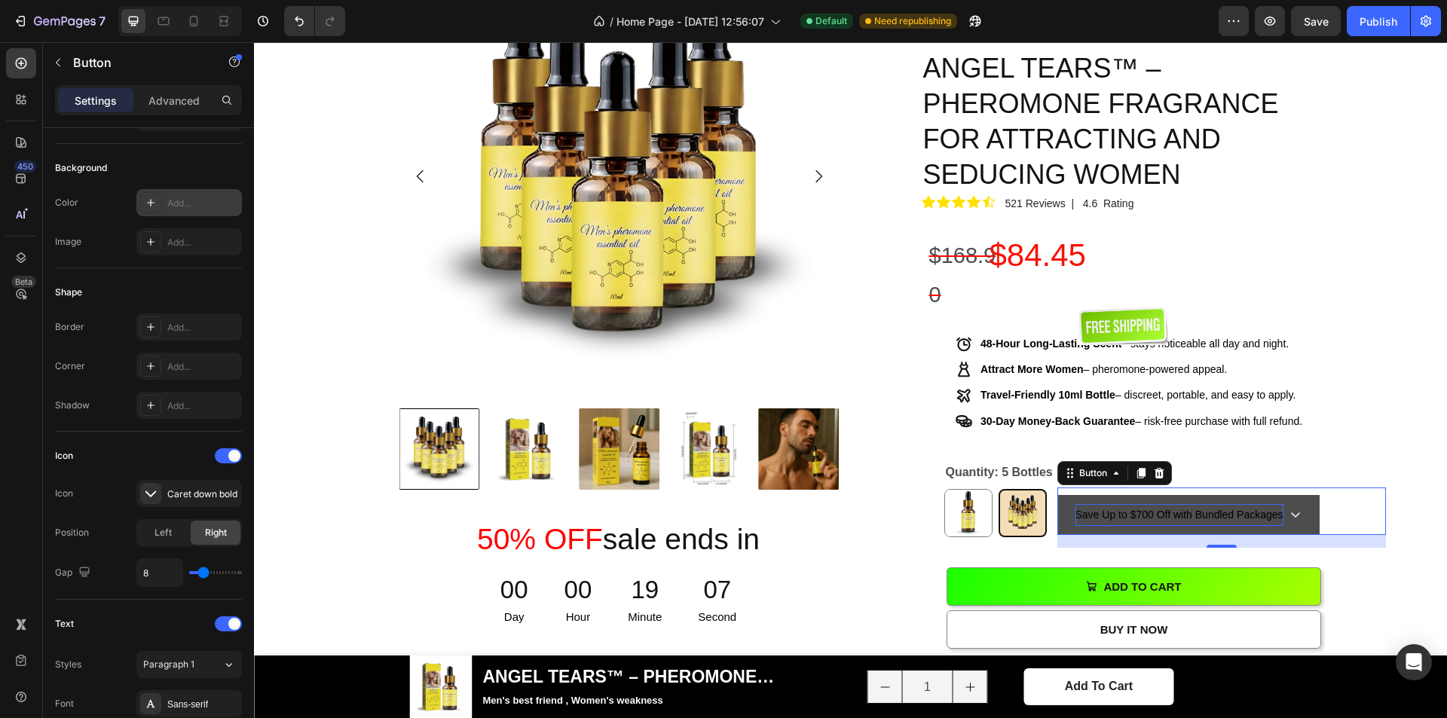
click at [1291, 513] on icon at bounding box center [1295, 515] width 9 height 5
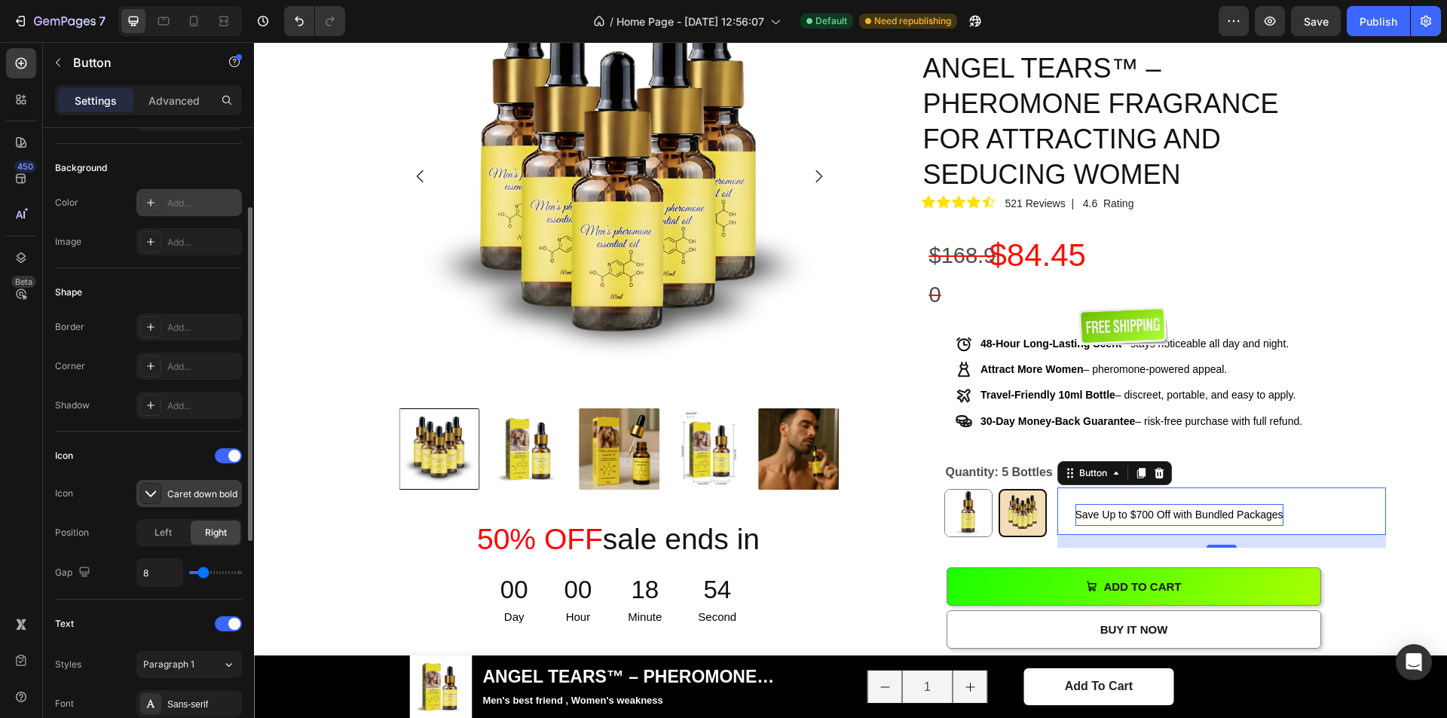
click at [182, 489] on div "Caret down bold" at bounding box center [202, 495] width 71 height 14
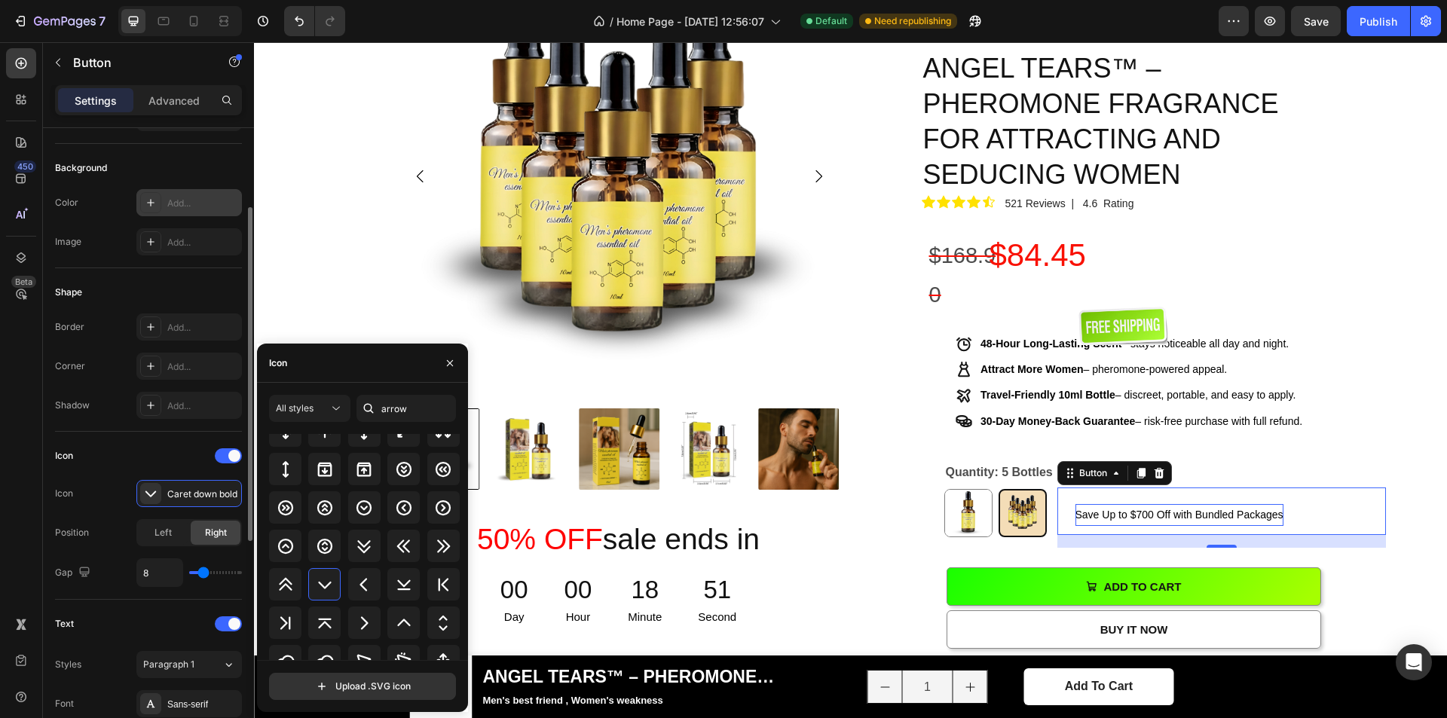
click at [111, 561] on div "Gap 8" at bounding box center [148, 573] width 187 height 29
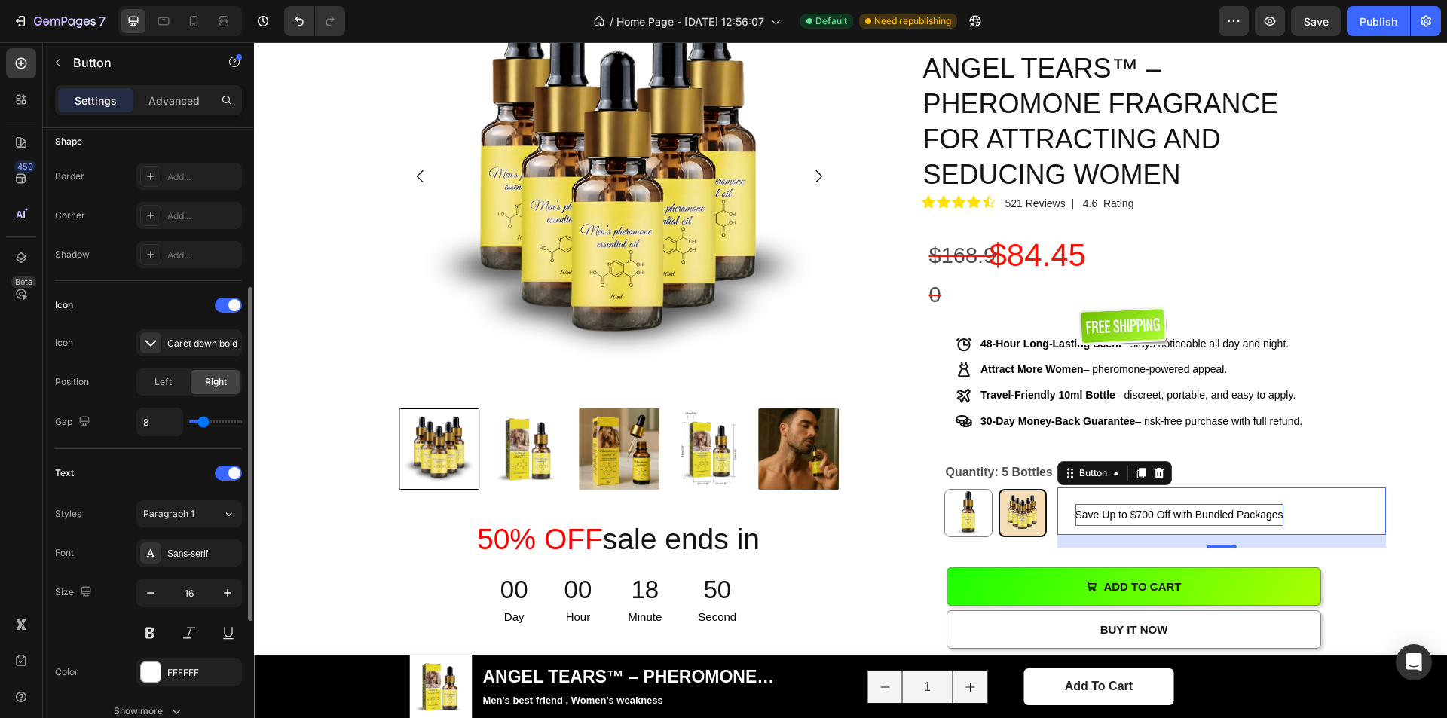
scroll to position [377, 0]
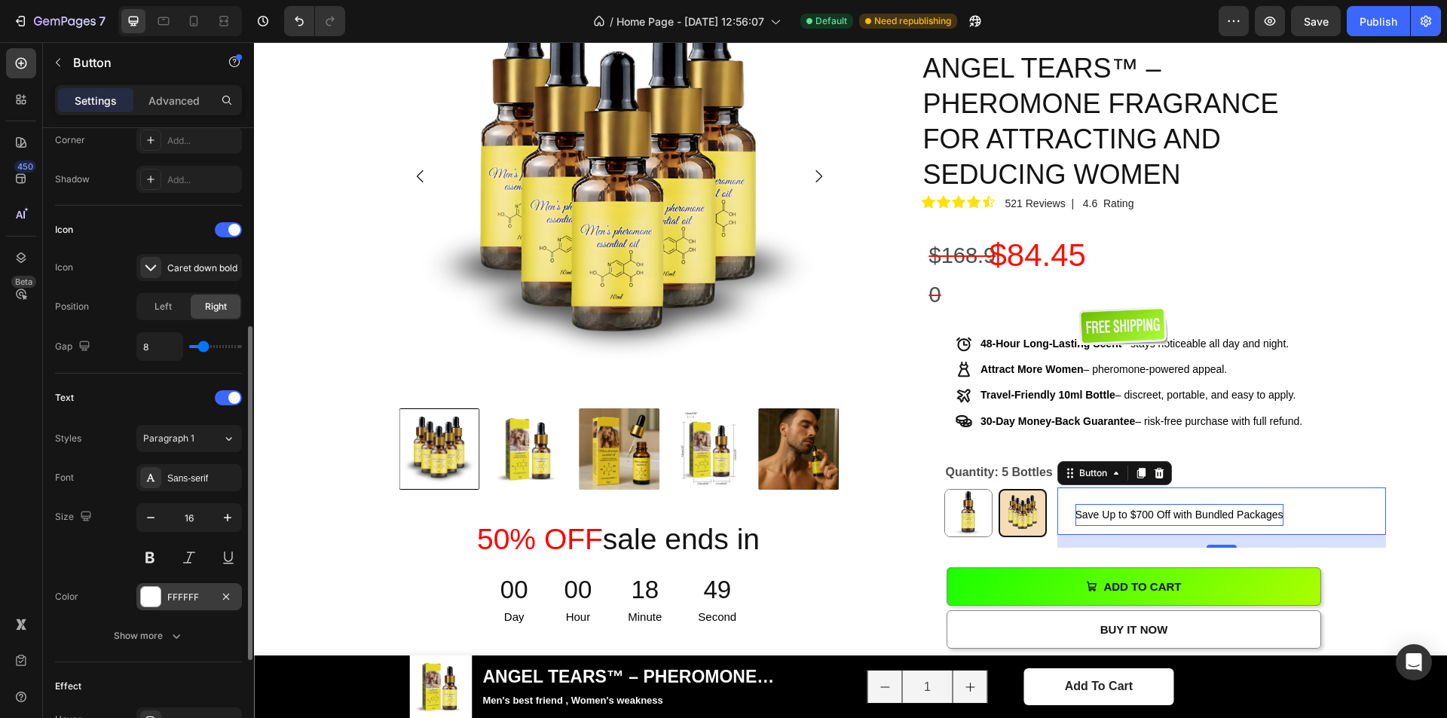
click at [170, 596] on div "FFFFFF" at bounding box center [189, 598] width 44 height 14
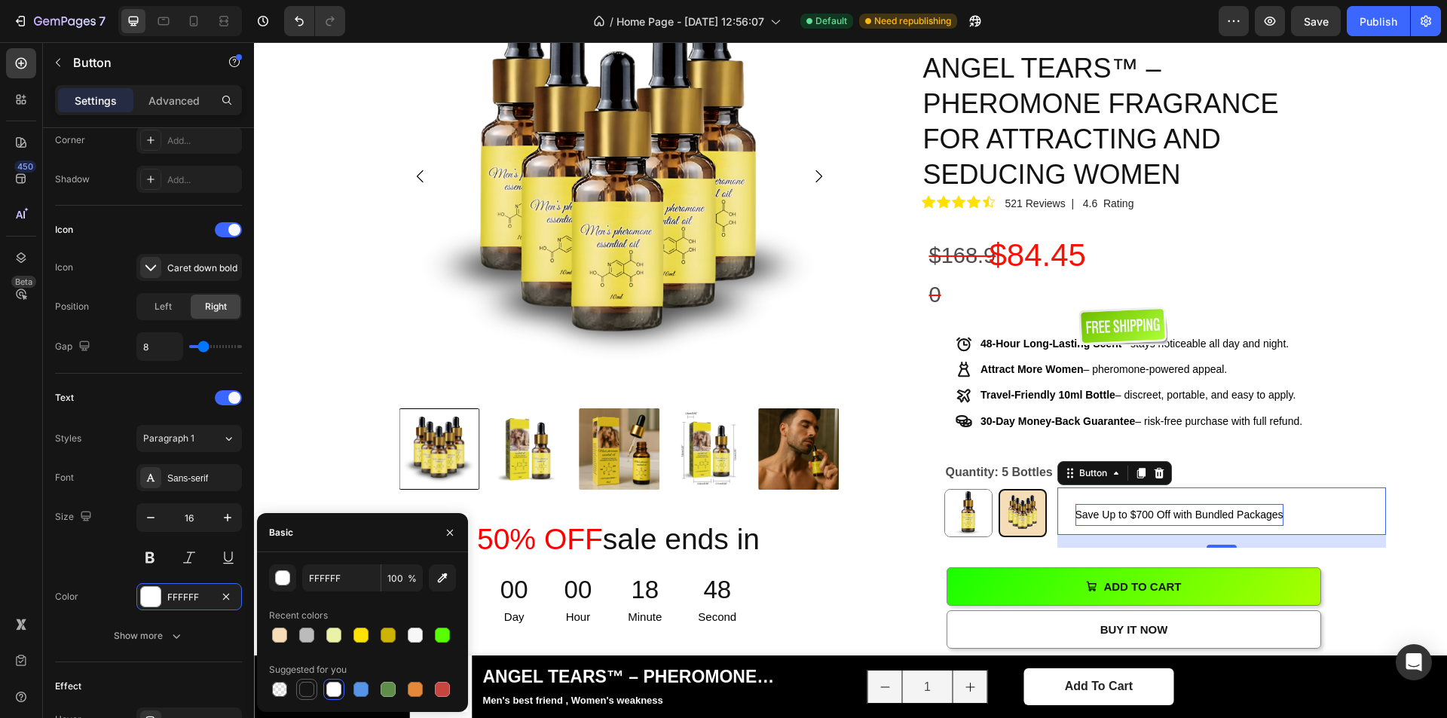
drag, startPoint x: 308, startPoint y: 680, endPoint x: 307, endPoint y: 687, distance: 7.6
click at [308, 681] on div at bounding box center [306, 689] width 21 height 21
type input "151515"
click at [307, 687] on div at bounding box center [306, 689] width 15 height 15
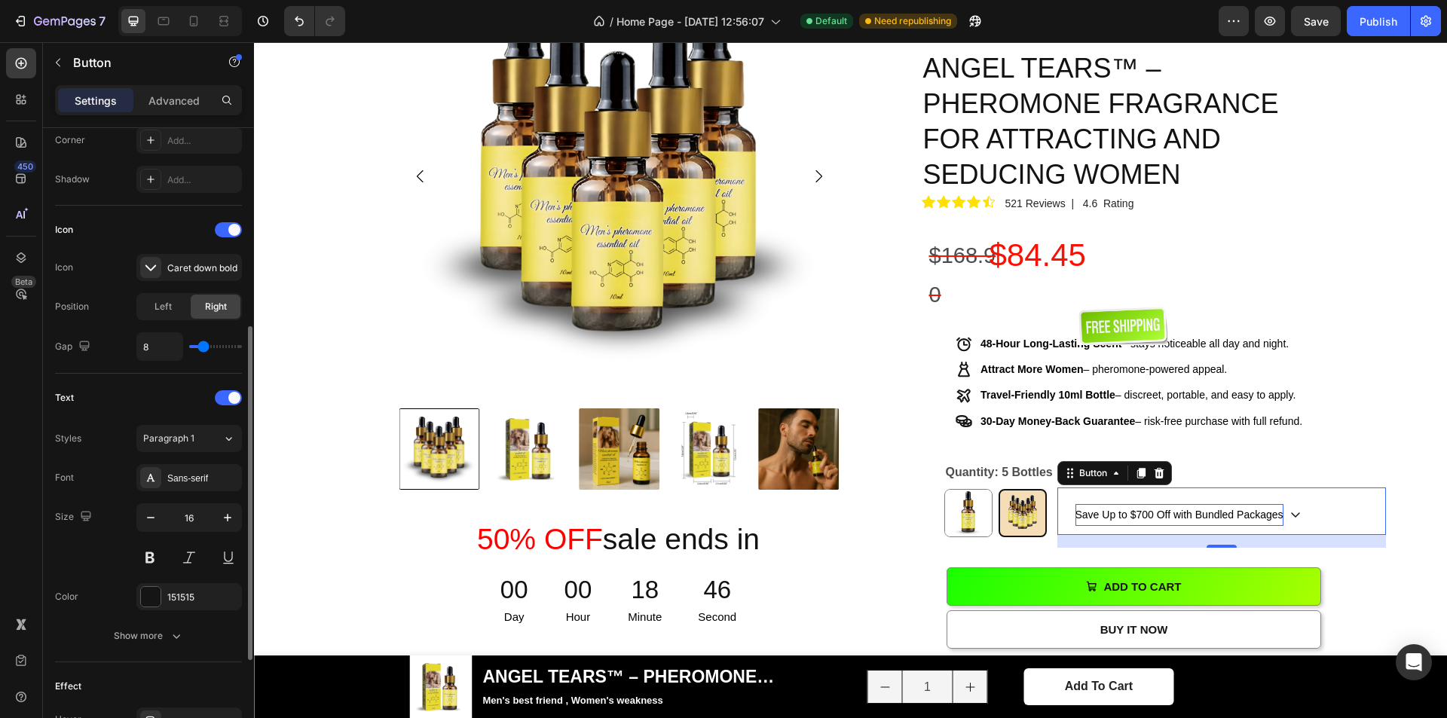
click at [138, 386] on div "Text" at bounding box center [148, 398] width 187 height 24
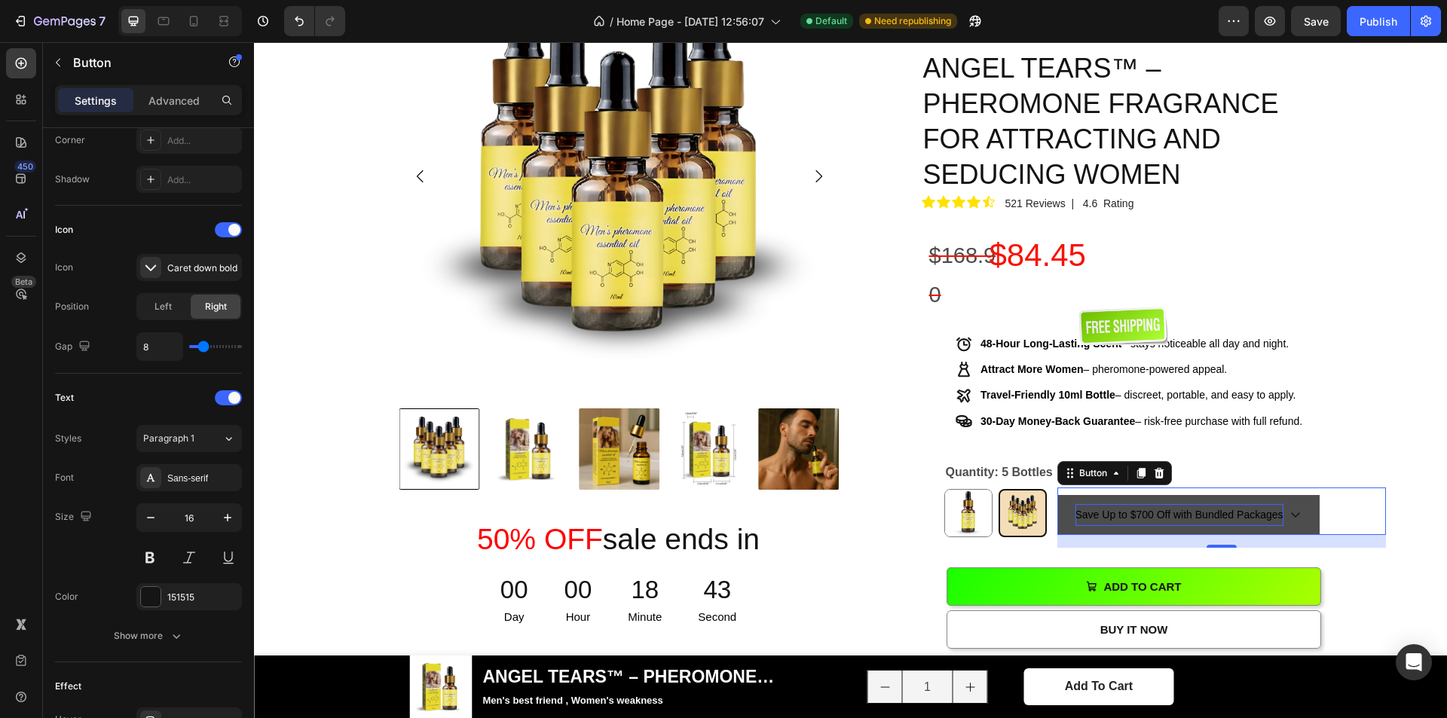
click at [1298, 495] on button "Save Up to $700 Off with Bundled Packages" at bounding box center [1189, 515] width 262 height 40
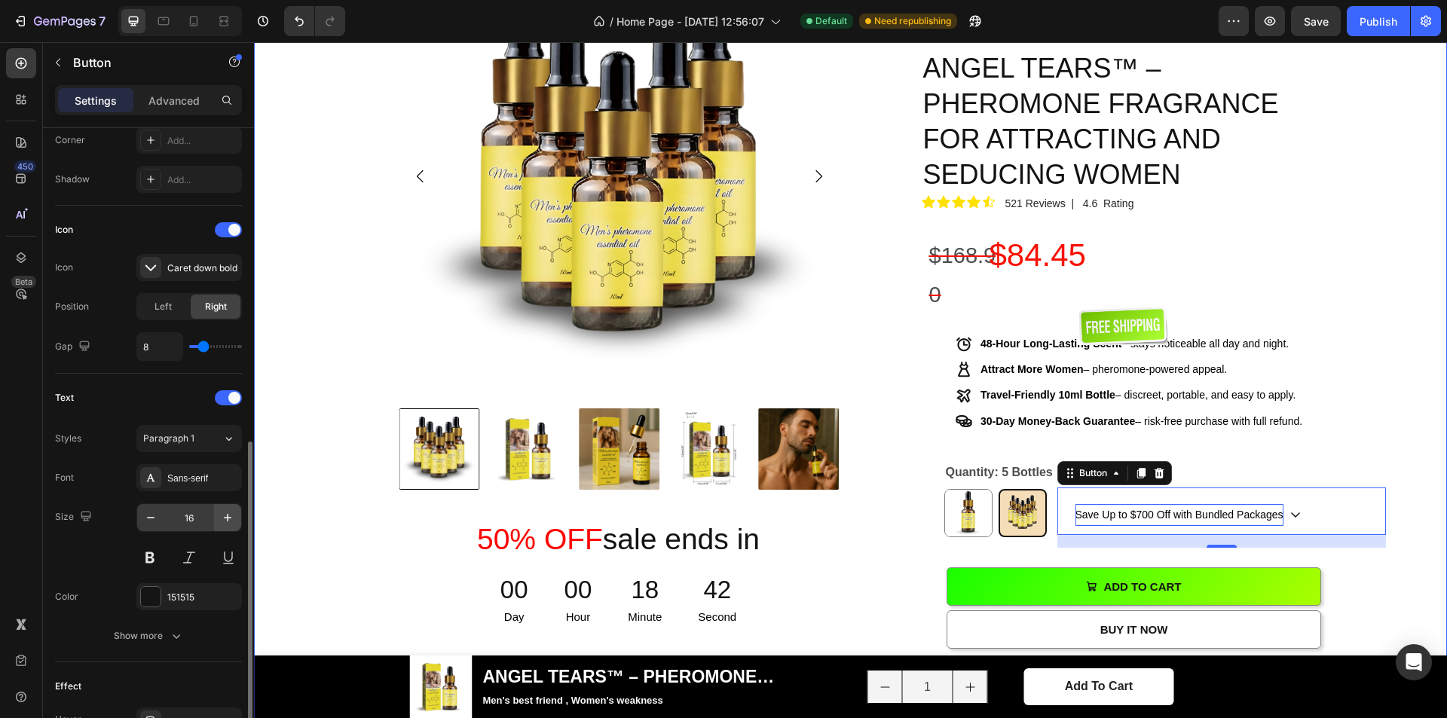
scroll to position [567, 0]
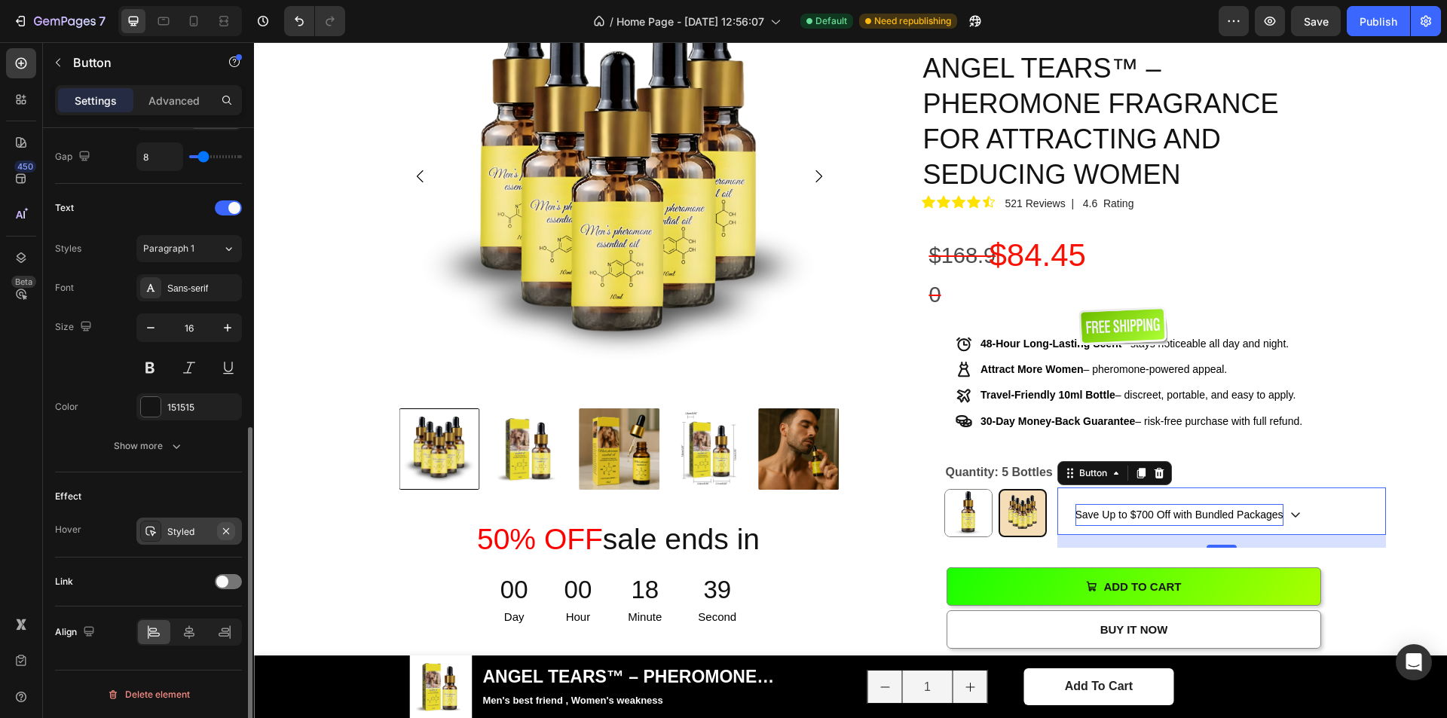
click at [229, 534] on icon "button" at bounding box center [226, 531] width 6 height 6
click at [1414, 393] on div "Product Images 50% OFF sale ends in Heading 00 Day 00 Hour 18 Minute 37 Second …" at bounding box center [850, 642] width 1171 height 1373
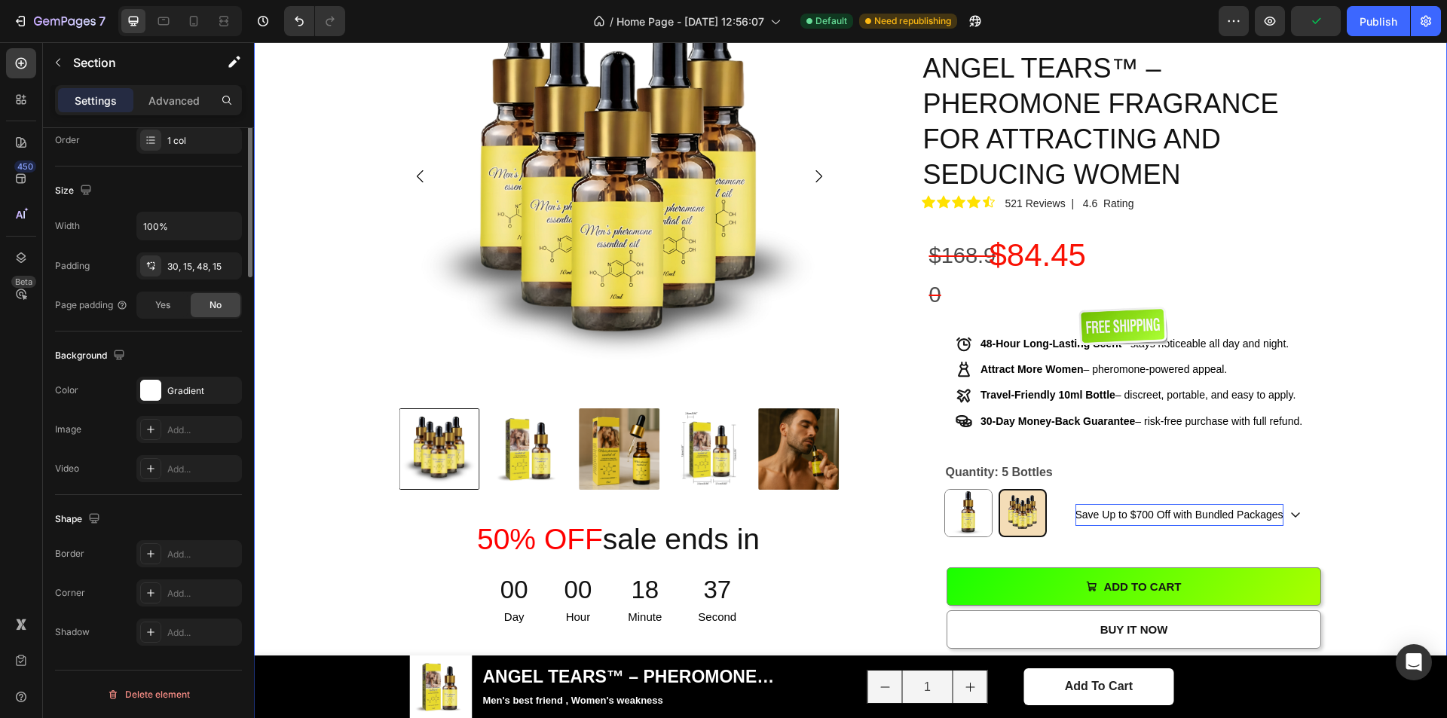
scroll to position [0, 0]
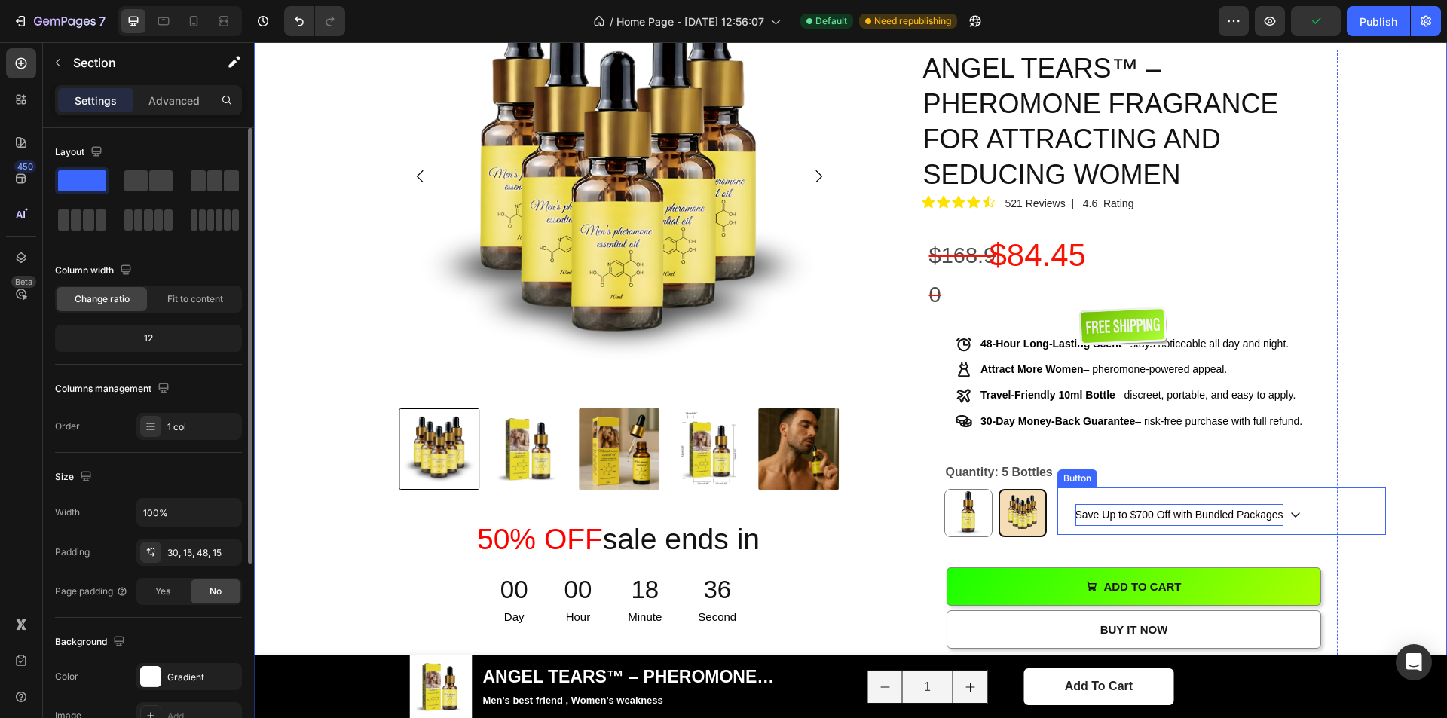
click at [1214, 509] on span "Save Up to $700 Off with Bundled Packages" at bounding box center [1180, 515] width 208 height 12
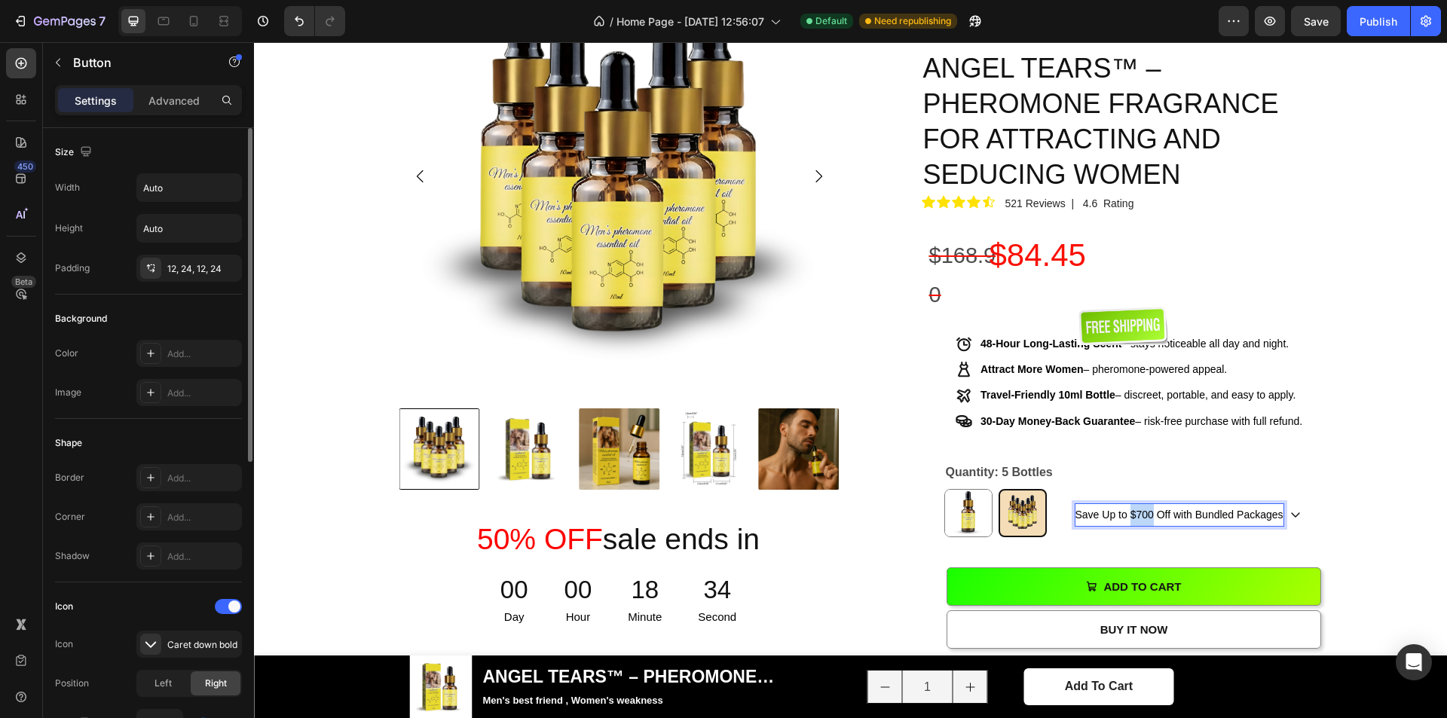
drag, startPoint x: 1125, startPoint y: 412, endPoint x: 1148, endPoint y: 412, distance: 23.4
click at [1148, 509] on span "Save Up to $700 Off with Bundled Packages" at bounding box center [1180, 515] width 208 height 12
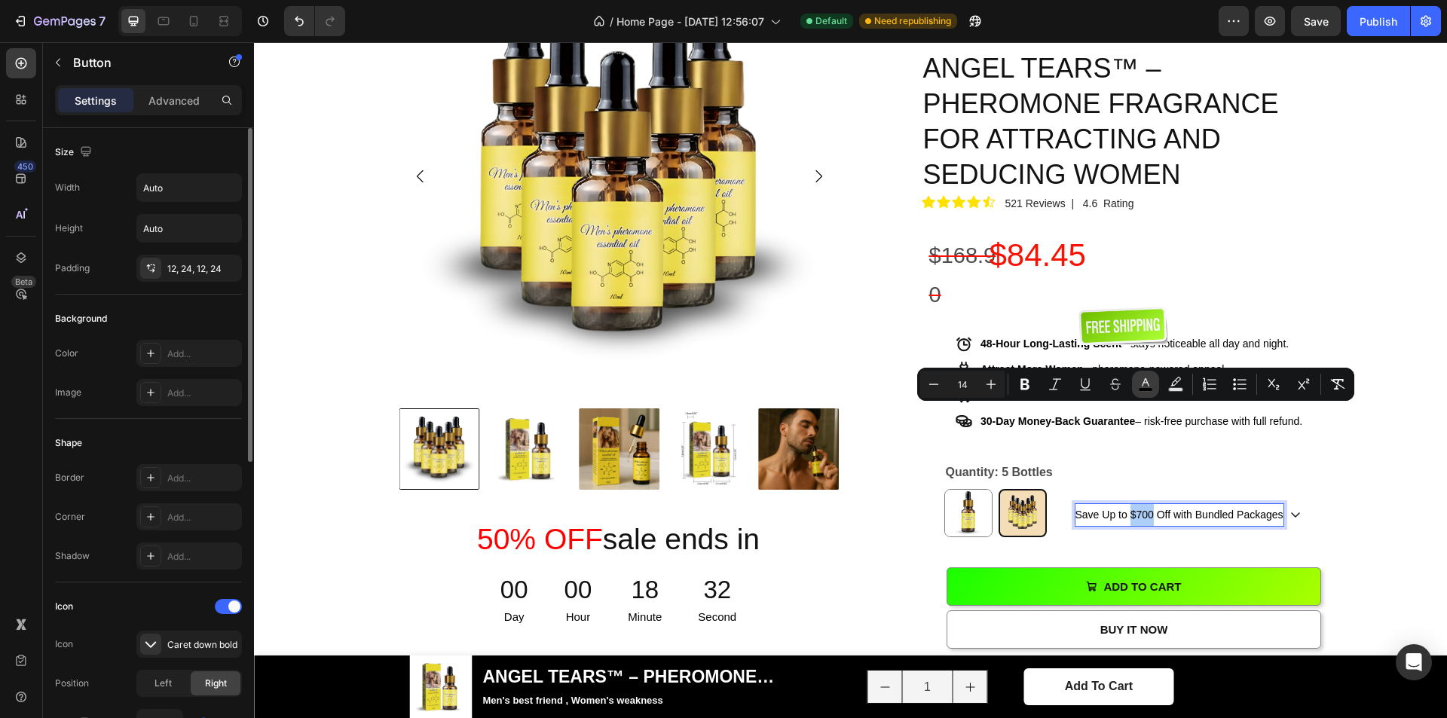
click at [1144, 385] on icon "Editor contextual toolbar" at bounding box center [1145, 384] width 15 height 15
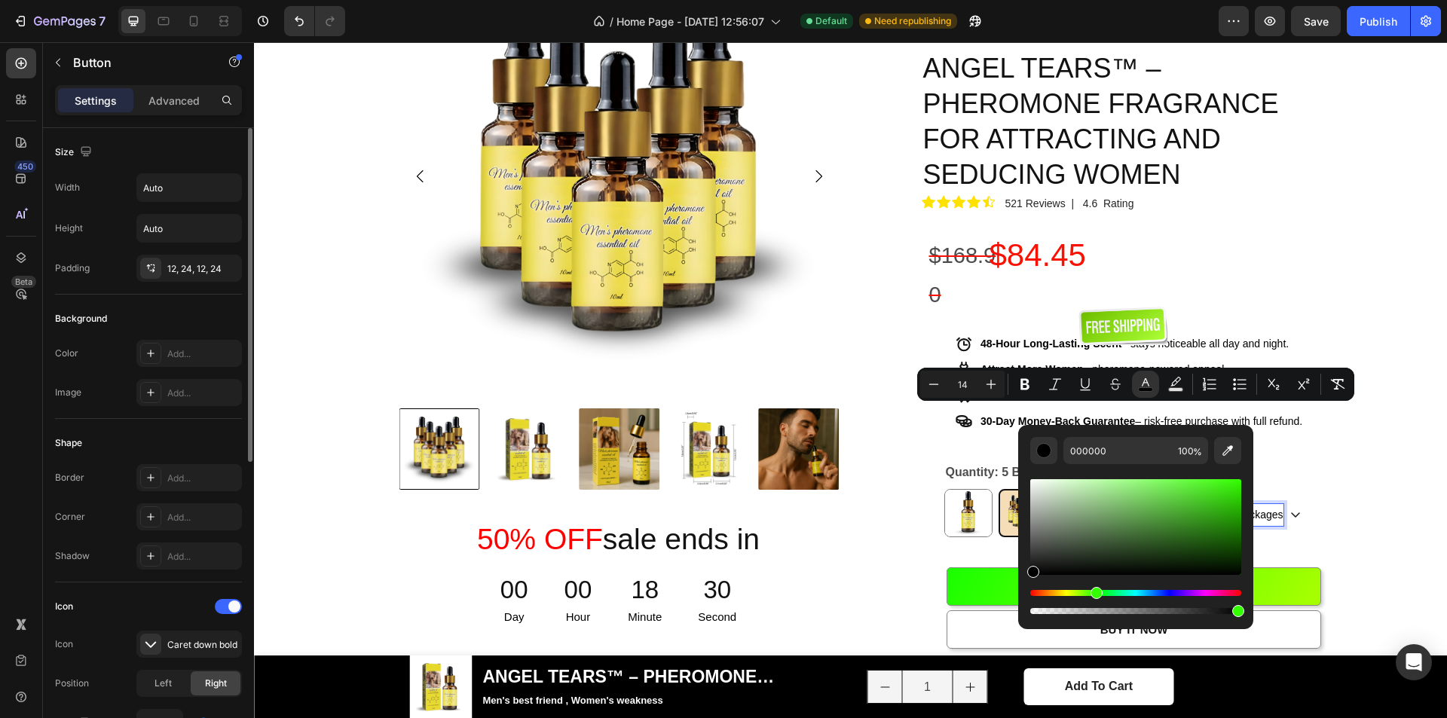
click at [1095, 592] on div "Hue" at bounding box center [1135, 593] width 211 height 6
drag, startPoint x: 1182, startPoint y: 524, endPoint x: 1239, endPoint y: 462, distance: 84.3
click at [1239, 462] on div "000000 100 %" at bounding box center [1135, 527] width 211 height 180
type input "37FF05"
click at [1327, 488] on div "Save Up to $700 Off with Bundled Packages Button 17" at bounding box center [1222, 511] width 329 height 47
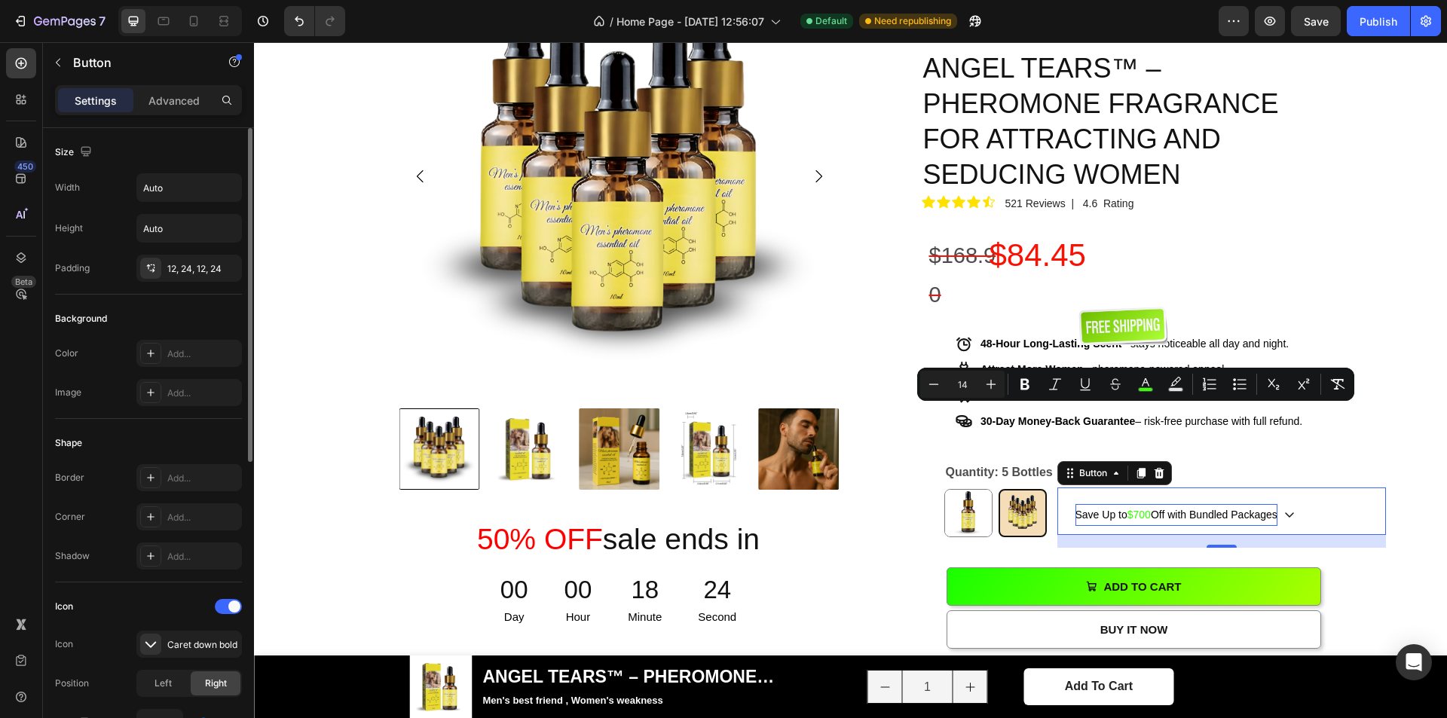
click at [1140, 509] on span "$700" at bounding box center [1139, 515] width 23 height 12
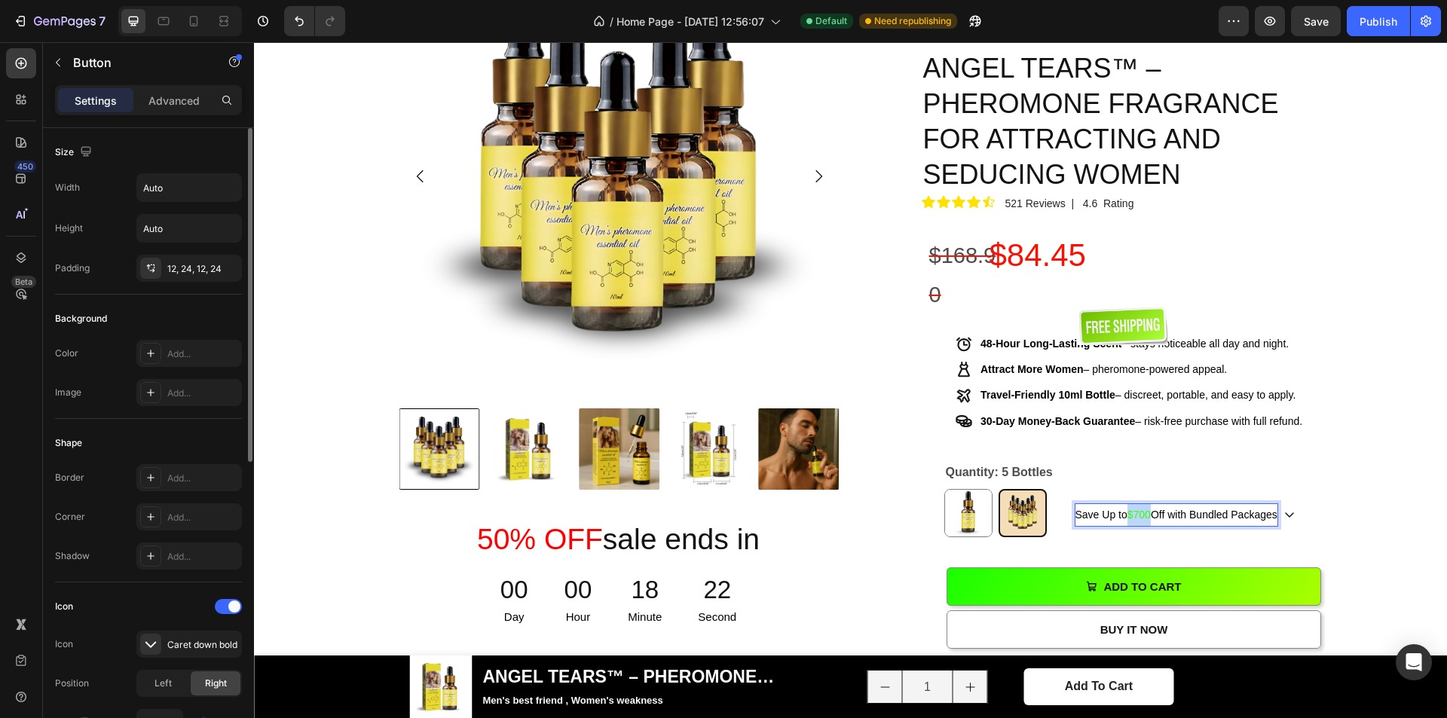
drag, startPoint x: 1128, startPoint y: 412, endPoint x: 1147, endPoint y: 412, distance: 19.6
click at [1147, 509] on span "$700" at bounding box center [1139, 515] width 23 height 12
drag, startPoint x: 1070, startPoint y: 415, endPoint x: 1278, endPoint y: 418, distance: 207.3
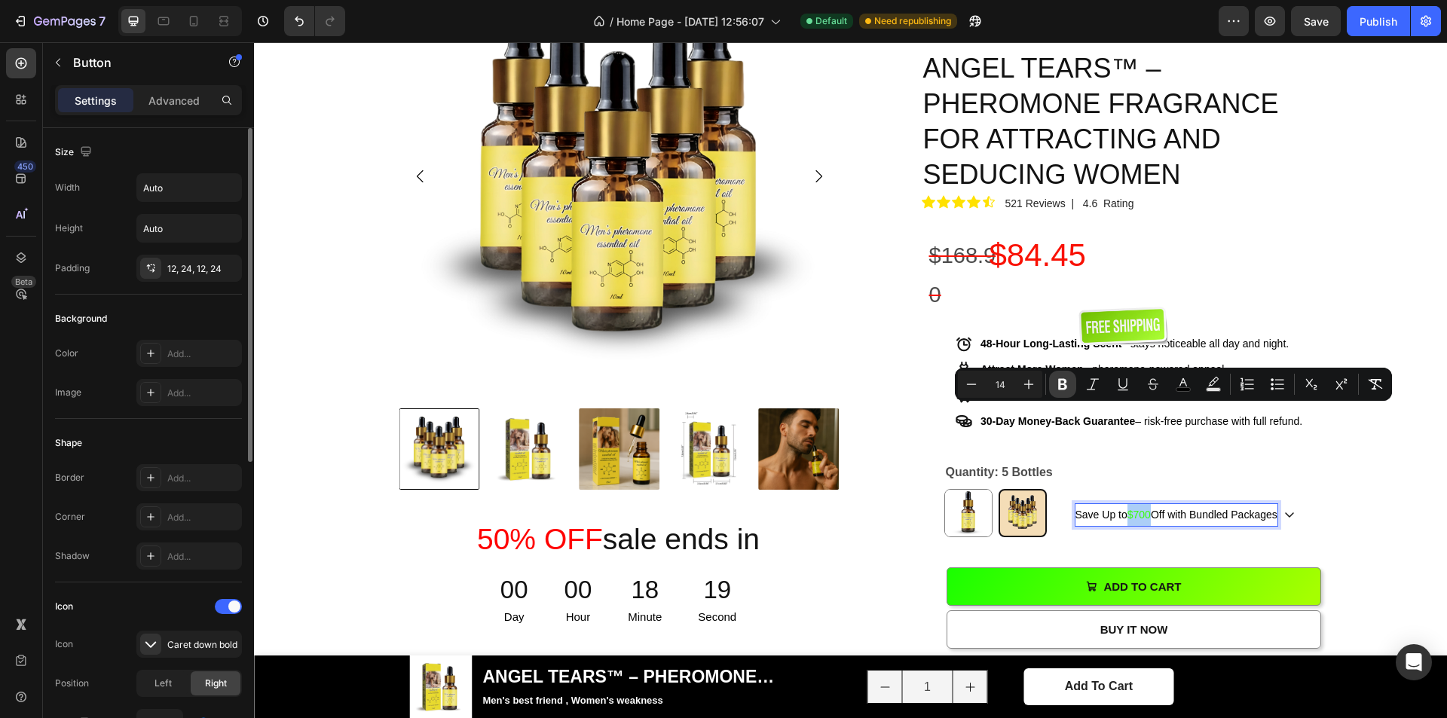
click at [1058, 386] on icon "Editor contextual toolbar" at bounding box center [1062, 384] width 15 height 15
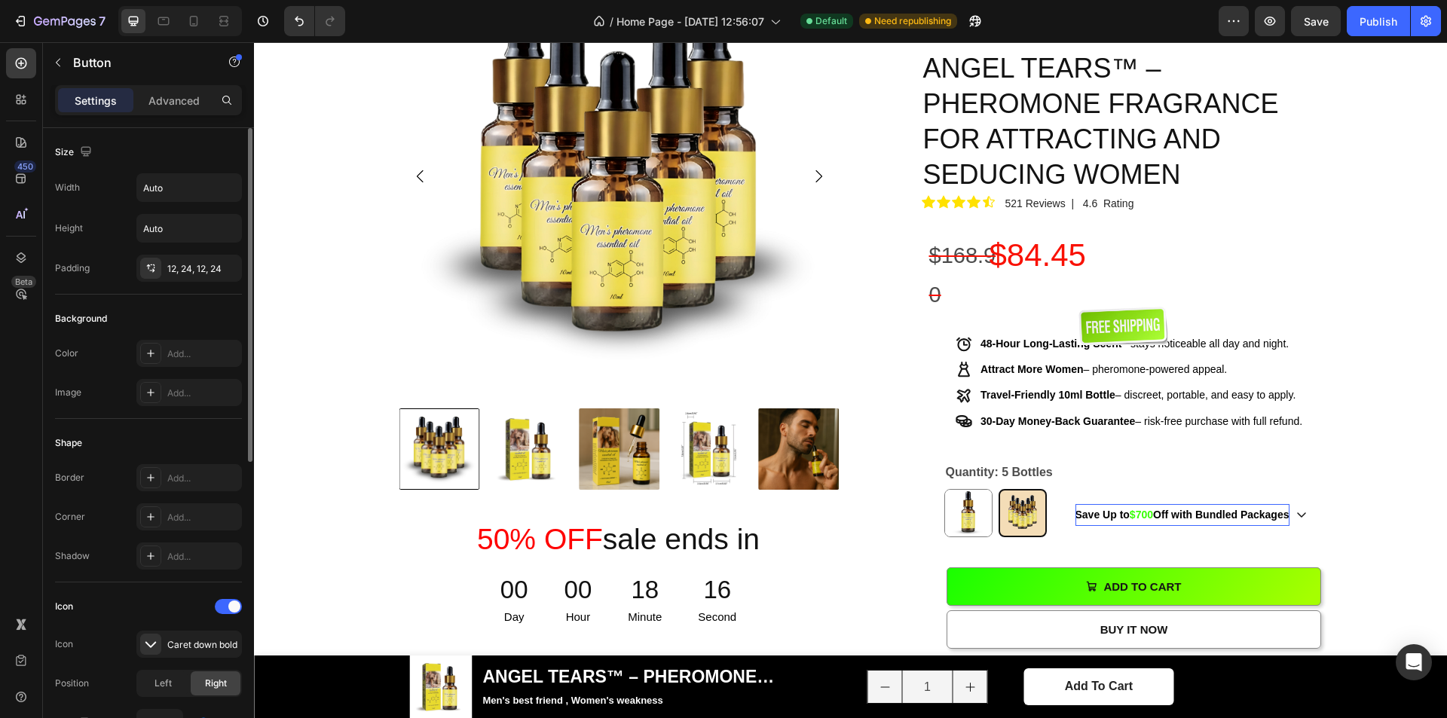
click at [1153, 509] on strong "Off with Bundled Packages" at bounding box center [1221, 515] width 136 height 12
click at [1125, 509] on strong "Save Up to" at bounding box center [1103, 515] width 54 height 12
click at [1130, 509] on strong "$700" at bounding box center [1141, 515] width 23 height 12
drag, startPoint x: 1128, startPoint y: 415, endPoint x: 1142, endPoint y: 415, distance: 13.6
click at [1142, 509] on strong "$700" at bounding box center [1141, 515] width 23 height 12
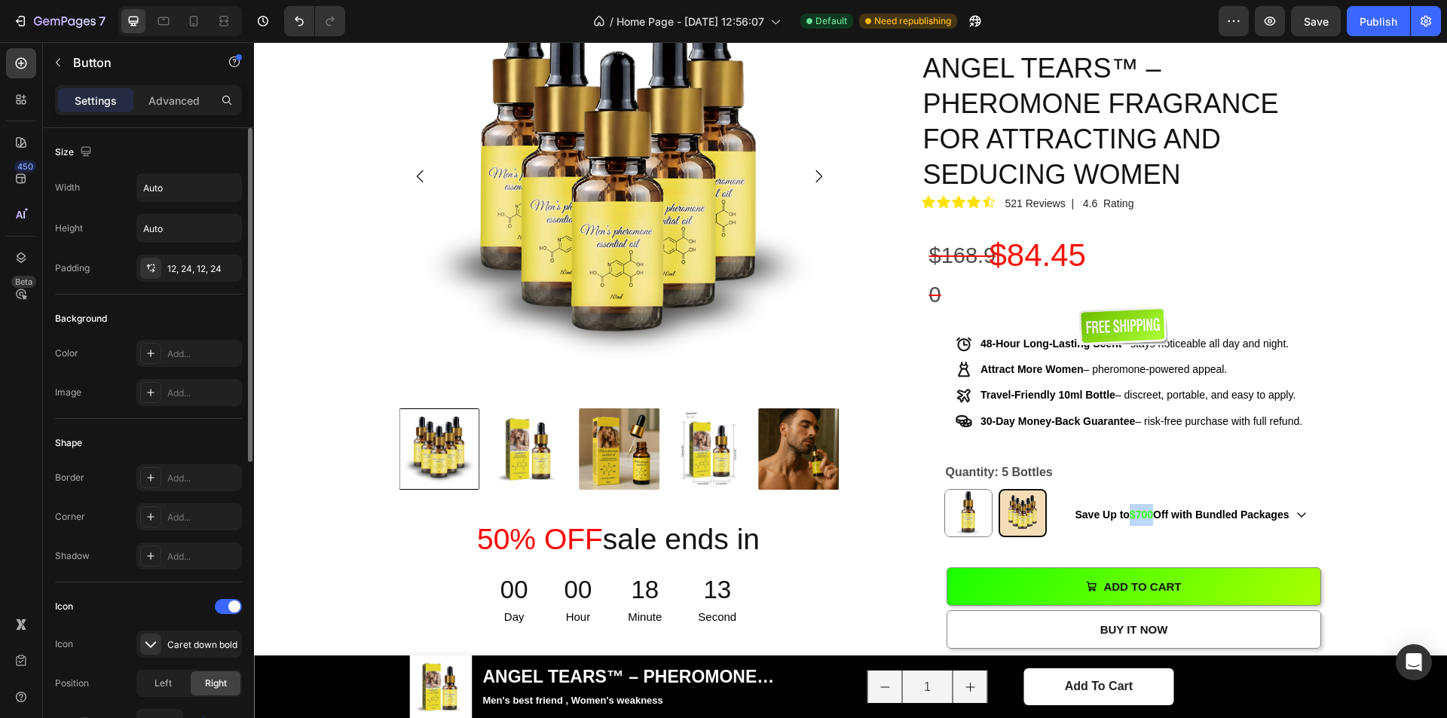
click at [1343, 488] on div "Save Up to $700 Off with Bundled Packages Button 17" at bounding box center [1222, 511] width 329 height 47
click at [1356, 488] on div "Save Up to $700 Off with Bundled Packages Button 17" at bounding box center [1222, 511] width 329 height 47
click at [1247, 509] on strong "Off with Bundled Packages" at bounding box center [1221, 515] width 136 height 12
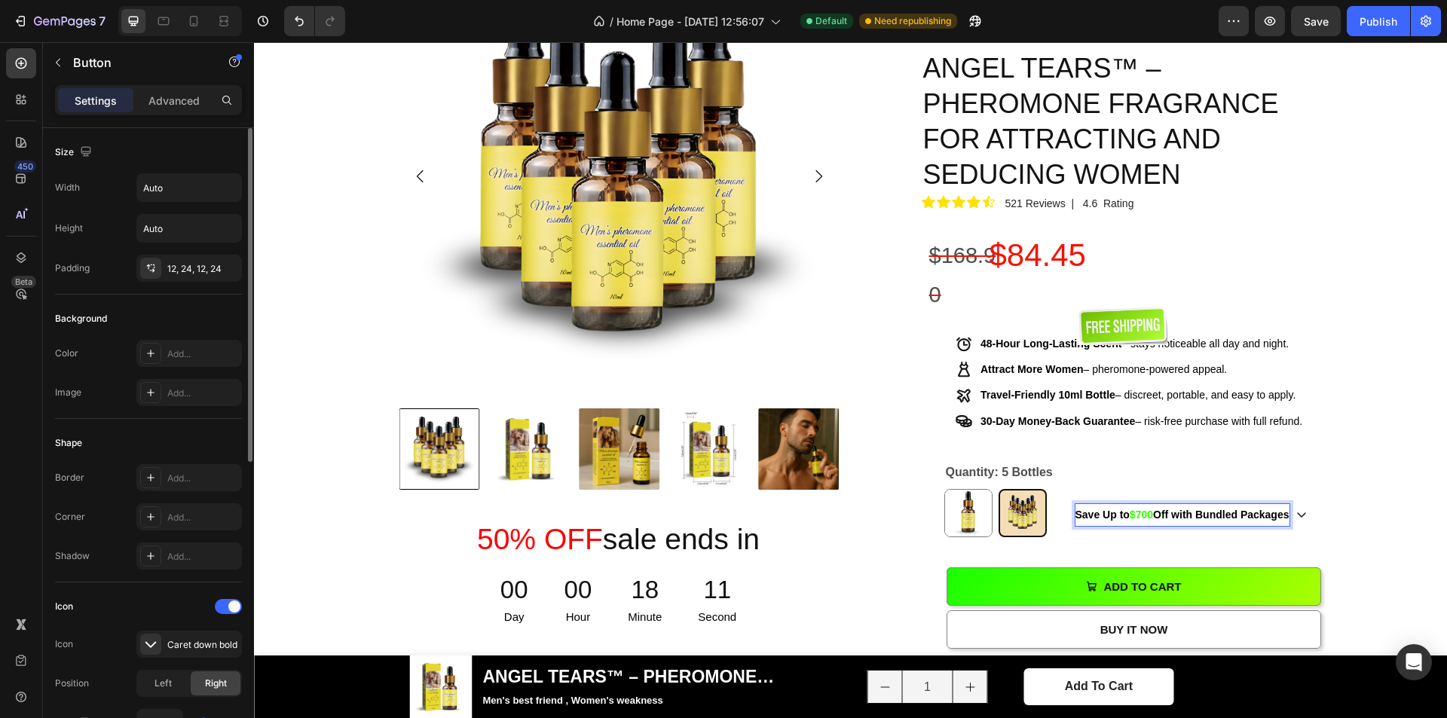
click at [1164, 509] on strong "Off with Bundled Packages" at bounding box center [1221, 515] width 136 height 12
click at [1132, 509] on strong "$700" at bounding box center [1141, 515] width 23 height 12
drag, startPoint x: 1128, startPoint y: 415, endPoint x: 1142, endPoint y: 415, distance: 14.3
click at [1142, 509] on strong "$700" at bounding box center [1141, 515] width 23 height 12
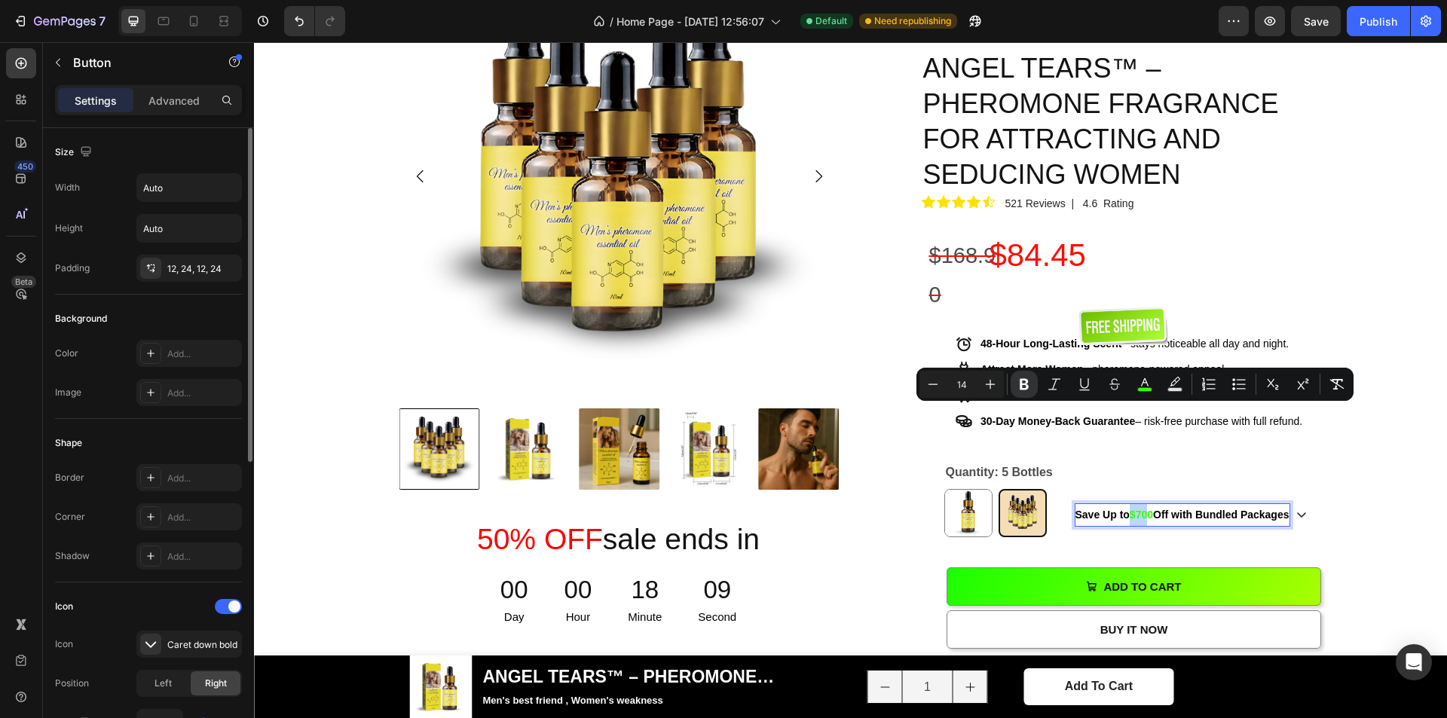
click at [1142, 509] on strong "$700" at bounding box center [1141, 515] width 23 height 12
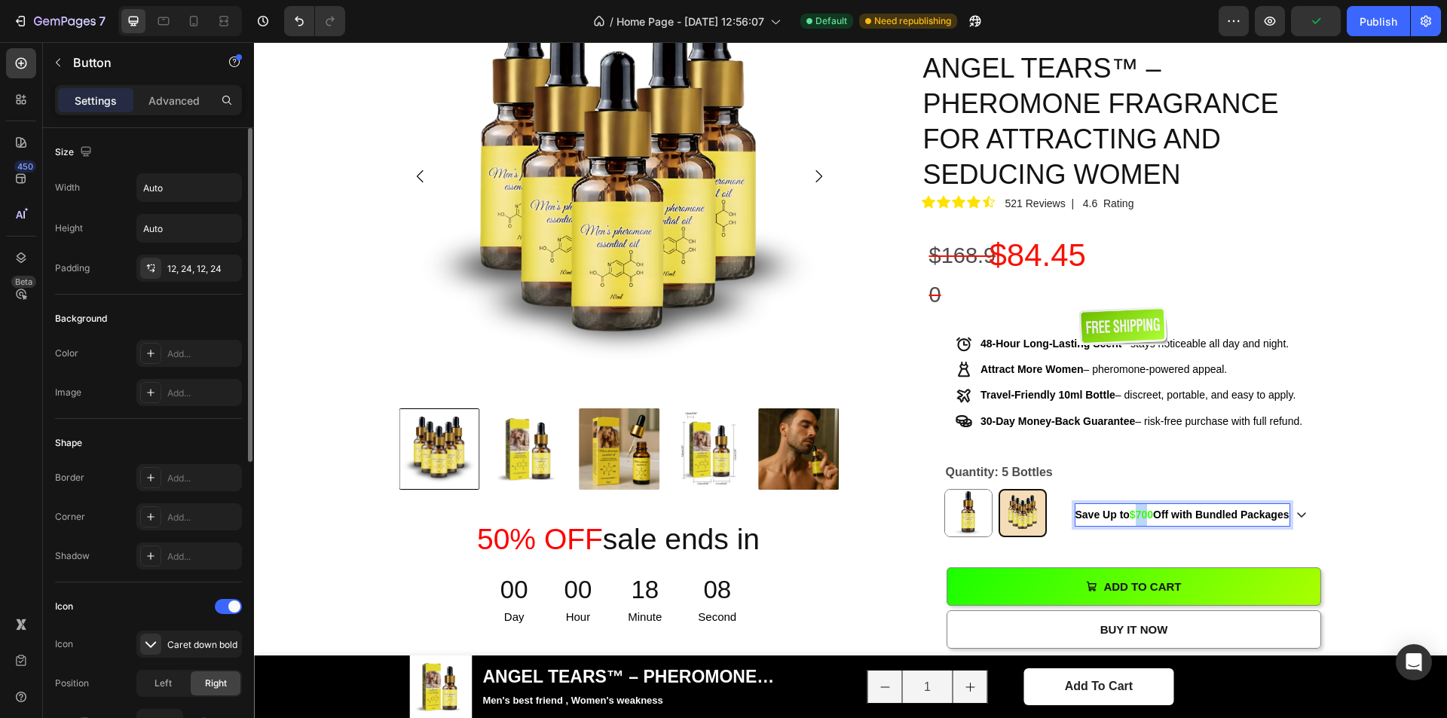
drag, startPoint x: 1146, startPoint y: 414, endPoint x: 1131, endPoint y: 414, distance: 14.3
click at [1131, 509] on strong "$700" at bounding box center [1141, 515] width 23 height 12
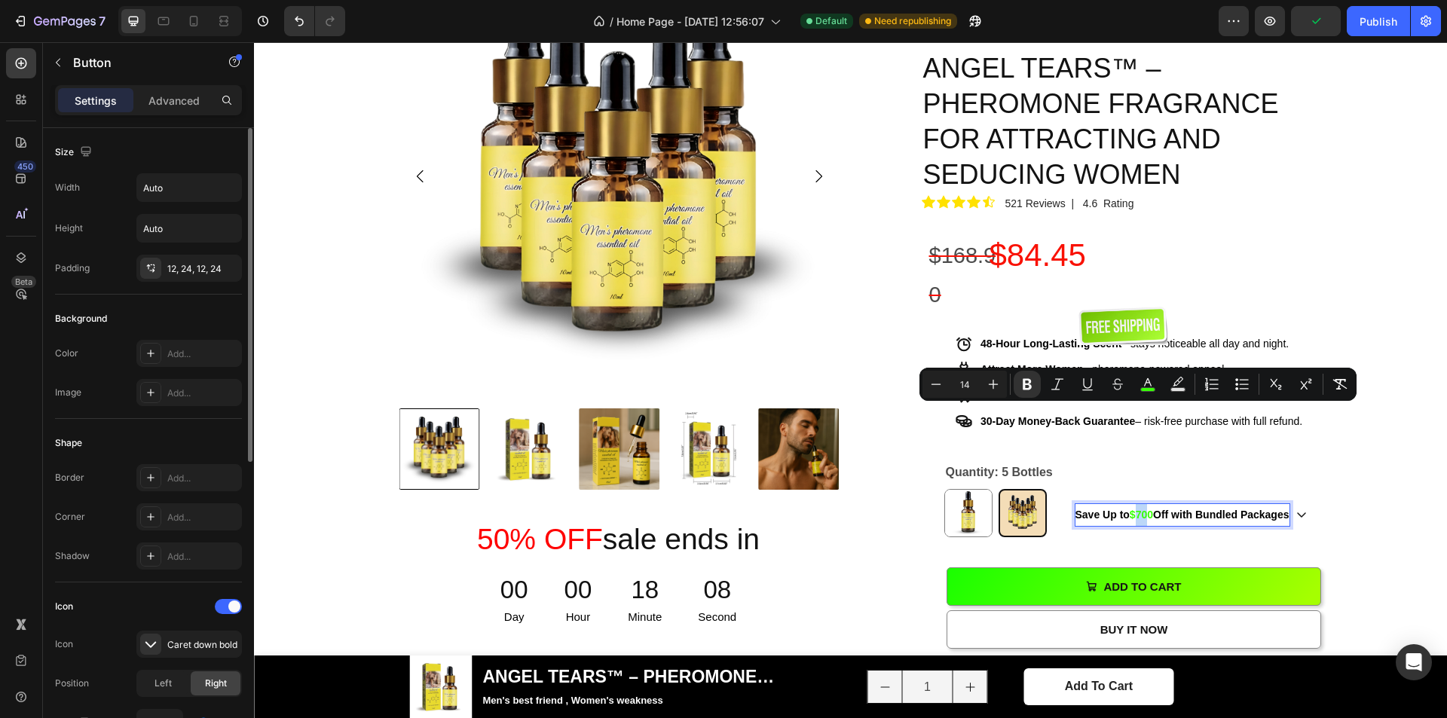
click at [1131, 509] on strong "$700" at bounding box center [1141, 515] width 23 height 12
drag, startPoint x: 1128, startPoint y: 414, endPoint x: 1149, endPoint y: 414, distance: 20.4
click at [1149, 509] on strong "$700" at bounding box center [1141, 515] width 23 height 12
click at [1152, 382] on icon "Editor contextual toolbar" at bounding box center [1148, 384] width 15 height 15
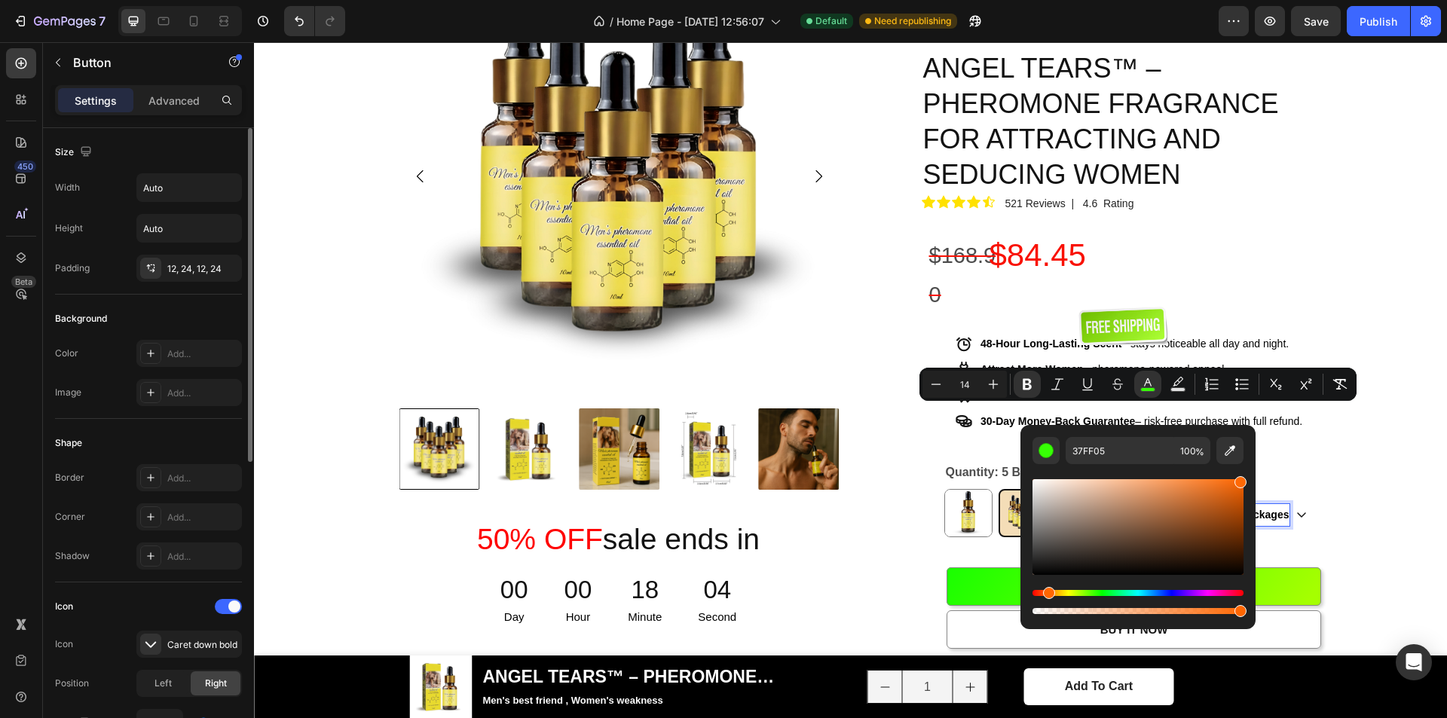
click at [1047, 596] on div "Hue" at bounding box center [1138, 593] width 211 height 6
drag, startPoint x: 1052, startPoint y: 596, endPoint x: 1071, endPoint y: 583, distance: 23.4
click at [1053, 596] on div "Hue" at bounding box center [1049, 593] width 12 height 12
type input "FF9205"
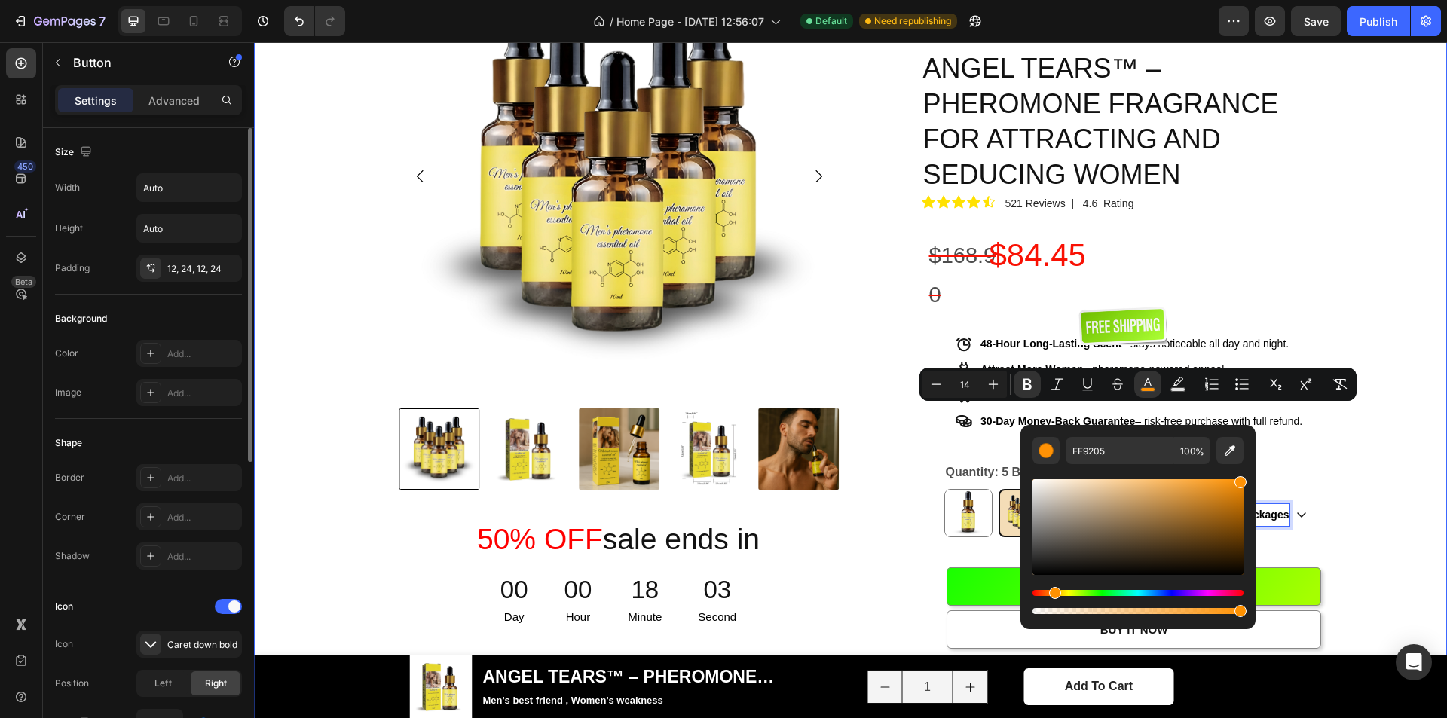
click at [1364, 442] on div "Product Images 50% OFF sale ends in Heading 00 Day 00 Hour 18 Minute 03 Second …" at bounding box center [850, 642] width 1171 height 1373
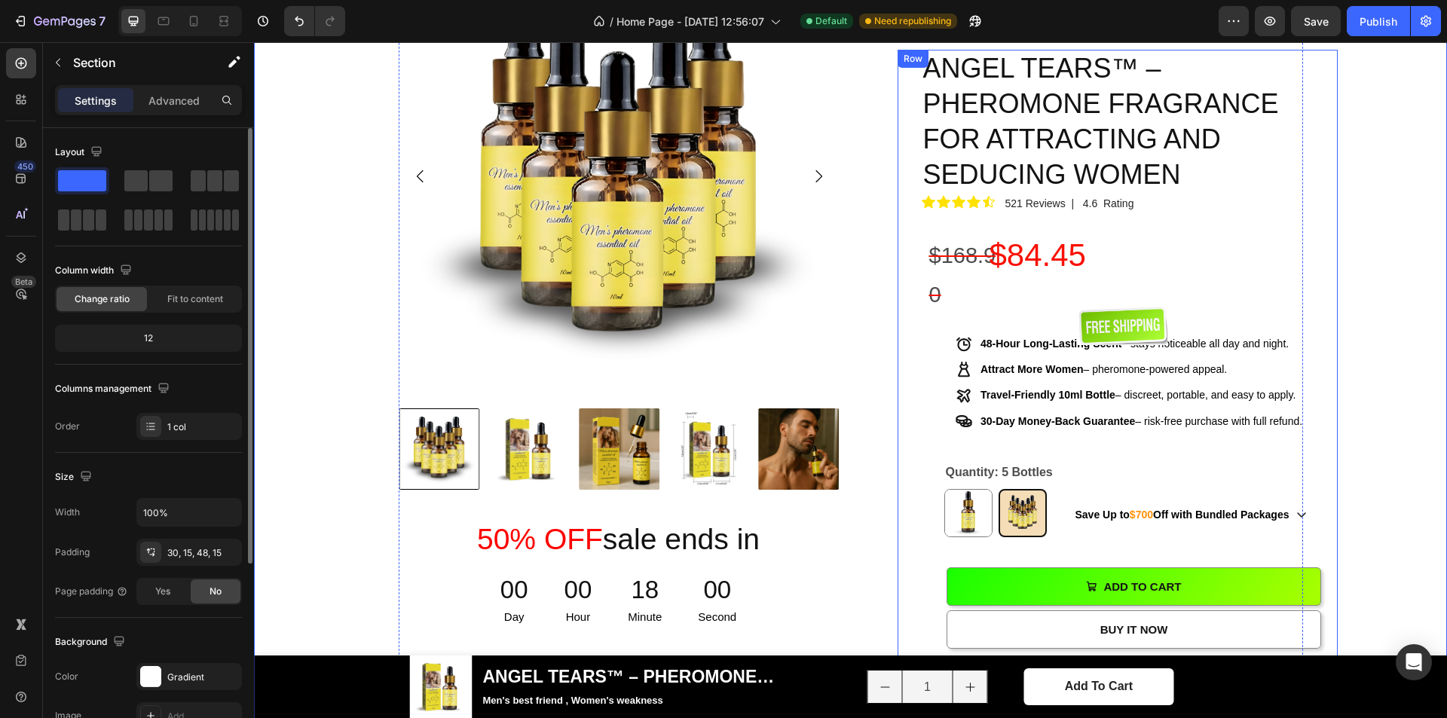
click at [1299, 509] on icon at bounding box center [1302, 515] width 12 height 12
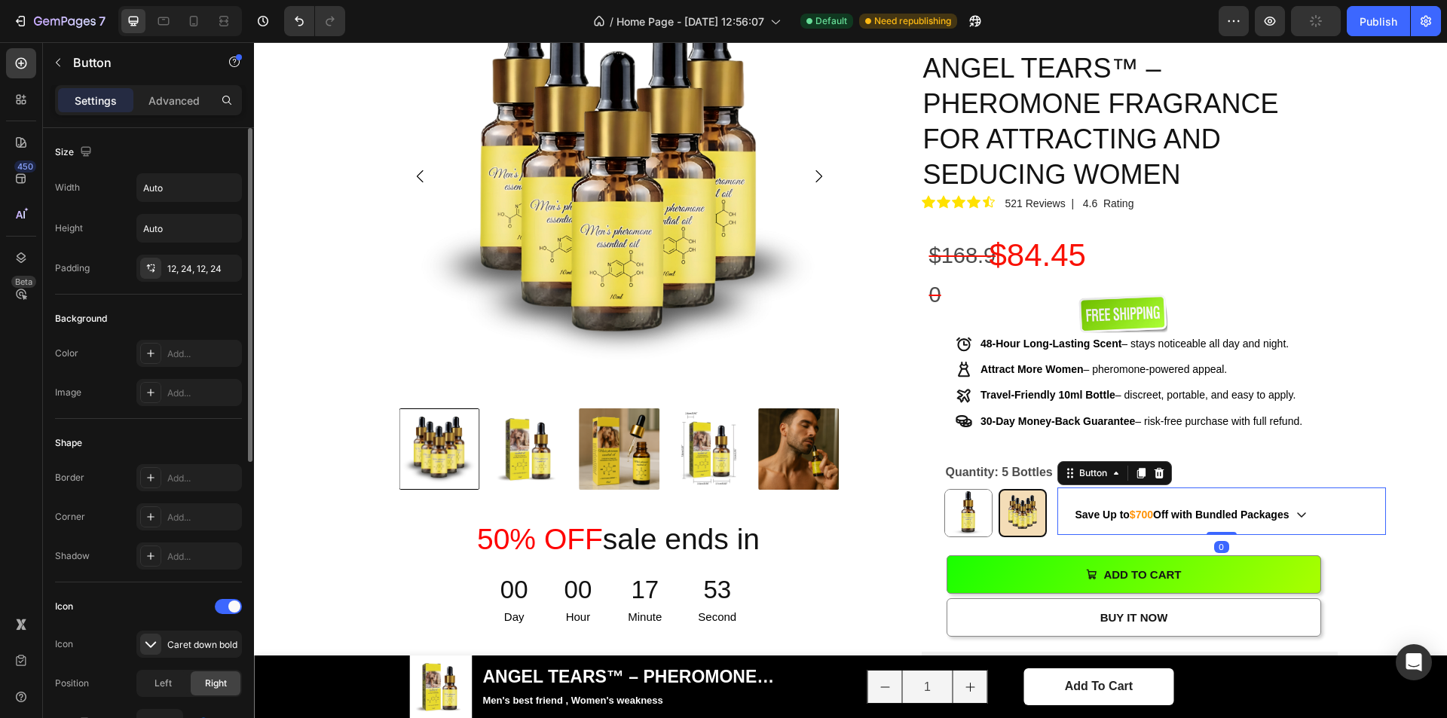
drag, startPoint x: 1220, startPoint y: 443, endPoint x: 1219, endPoint y: 427, distance: 16.6
click at [1219, 488] on div "Save Up to $700 Off with Bundled Packages Button 0" at bounding box center [1222, 511] width 329 height 47
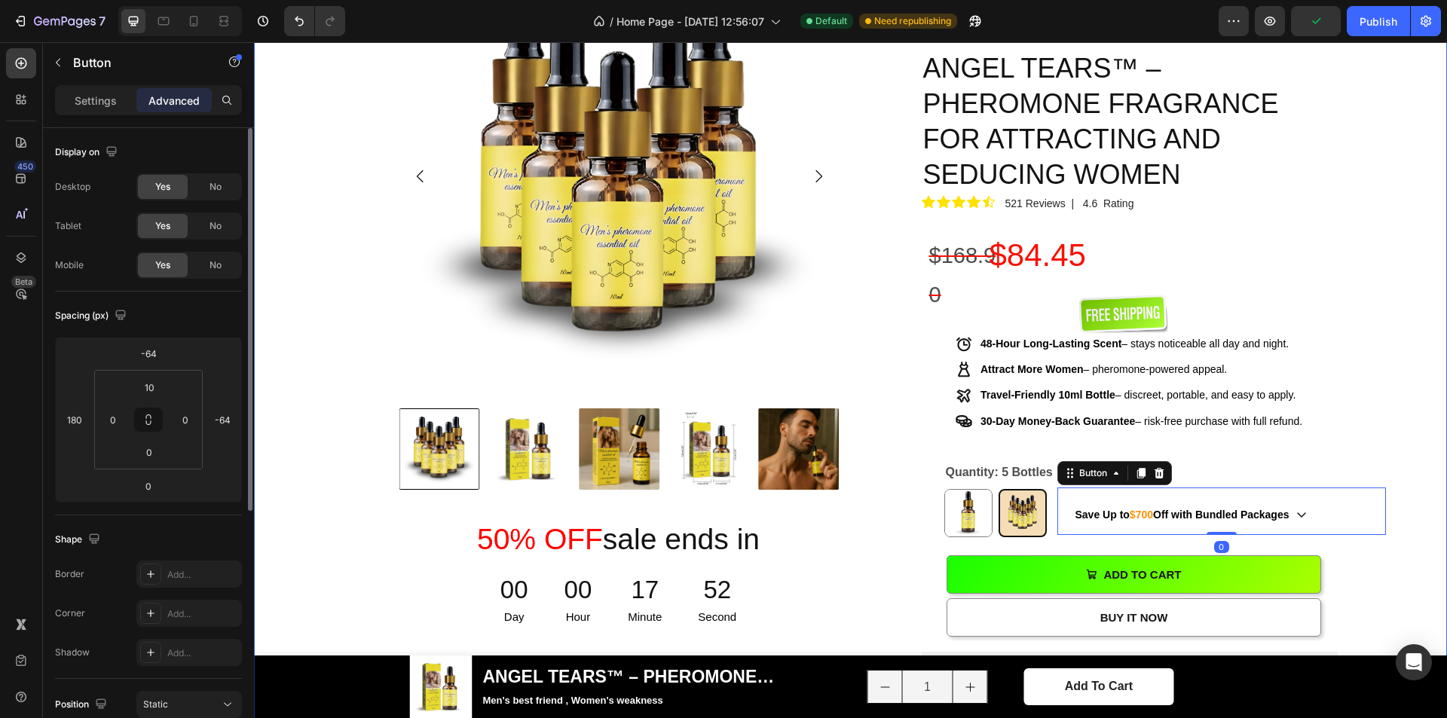
click at [1398, 381] on div "Product Images 50% OFF sale ends in Heading 00 Day 00 Hour 17 Minute 52 Second …" at bounding box center [850, 636] width 1171 height 1361
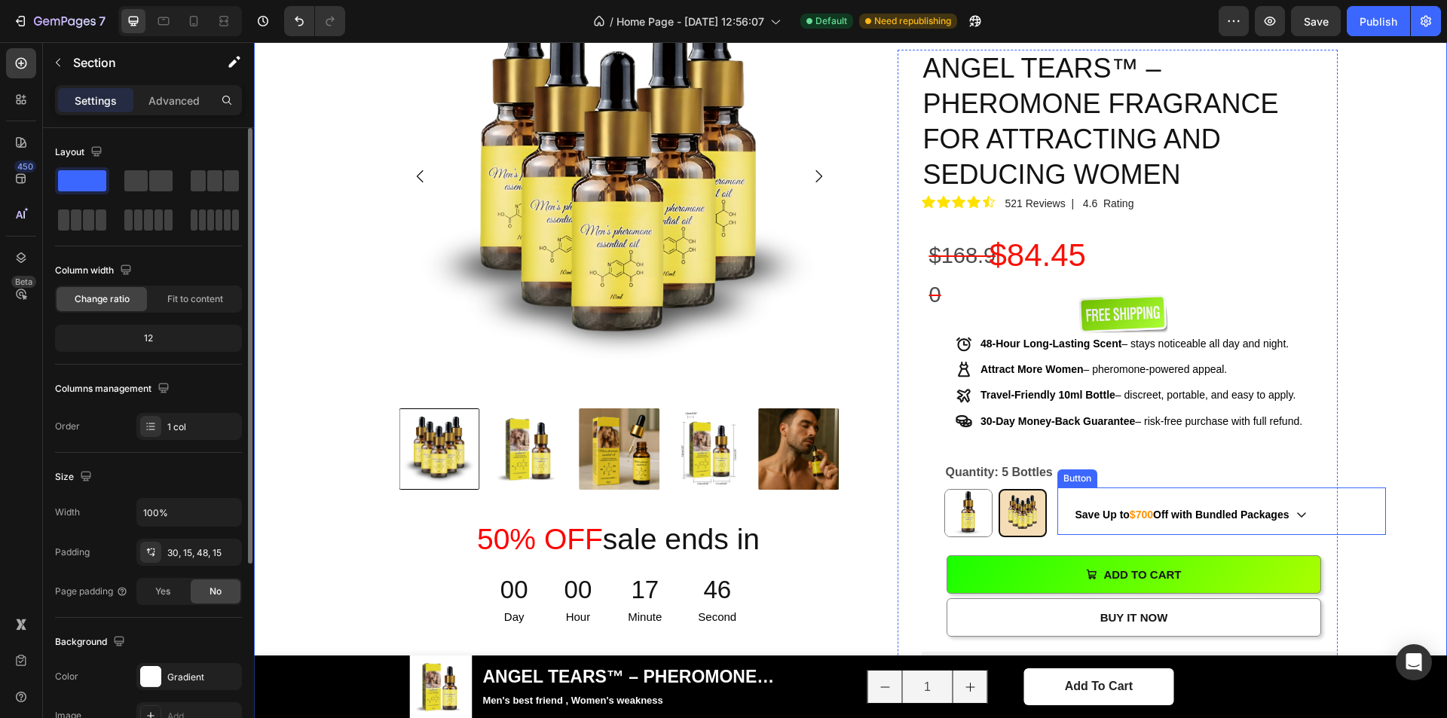
click at [1307, 509] on icon at bounding box center [1302, 515] width 12 height 12
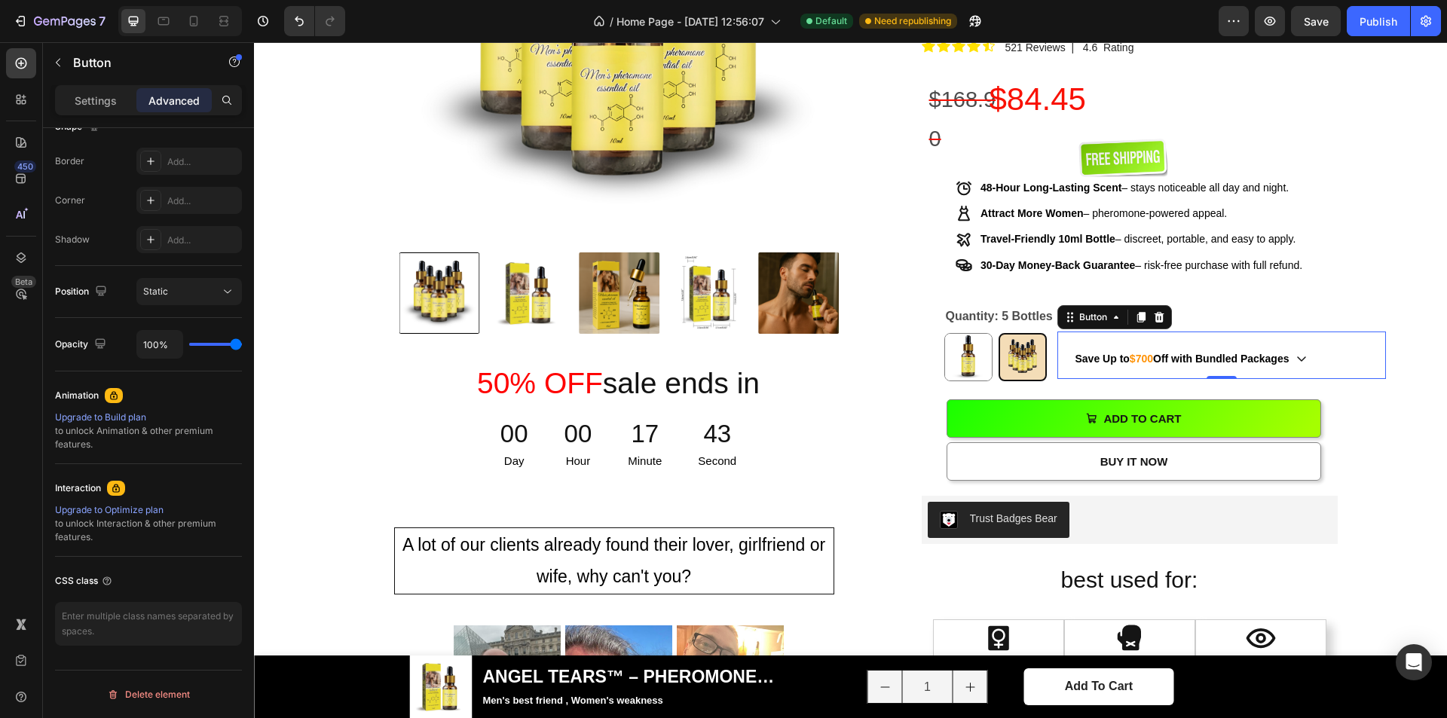
scroll to position [905, 0]
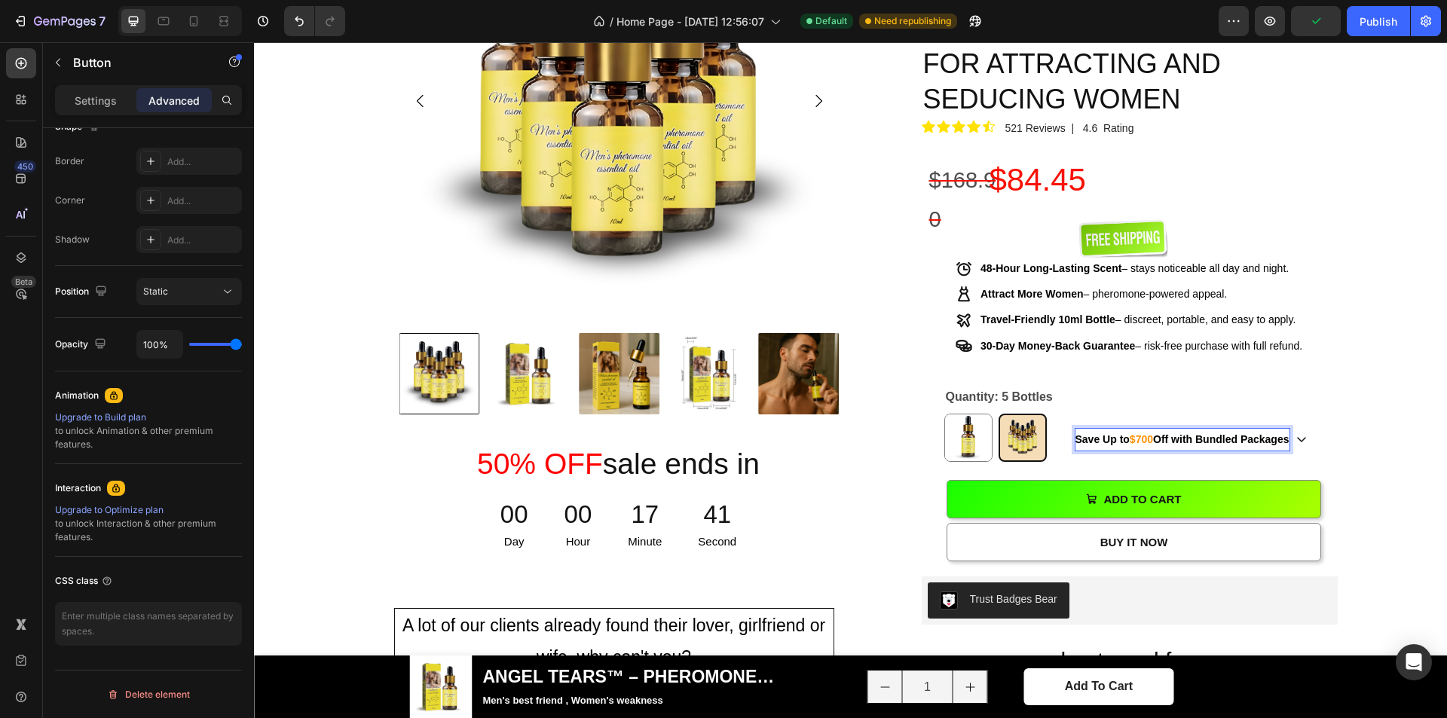
click at [1085, 433] on strong "Save Up to" at bounding box center [1103, 439] width 54 height 12
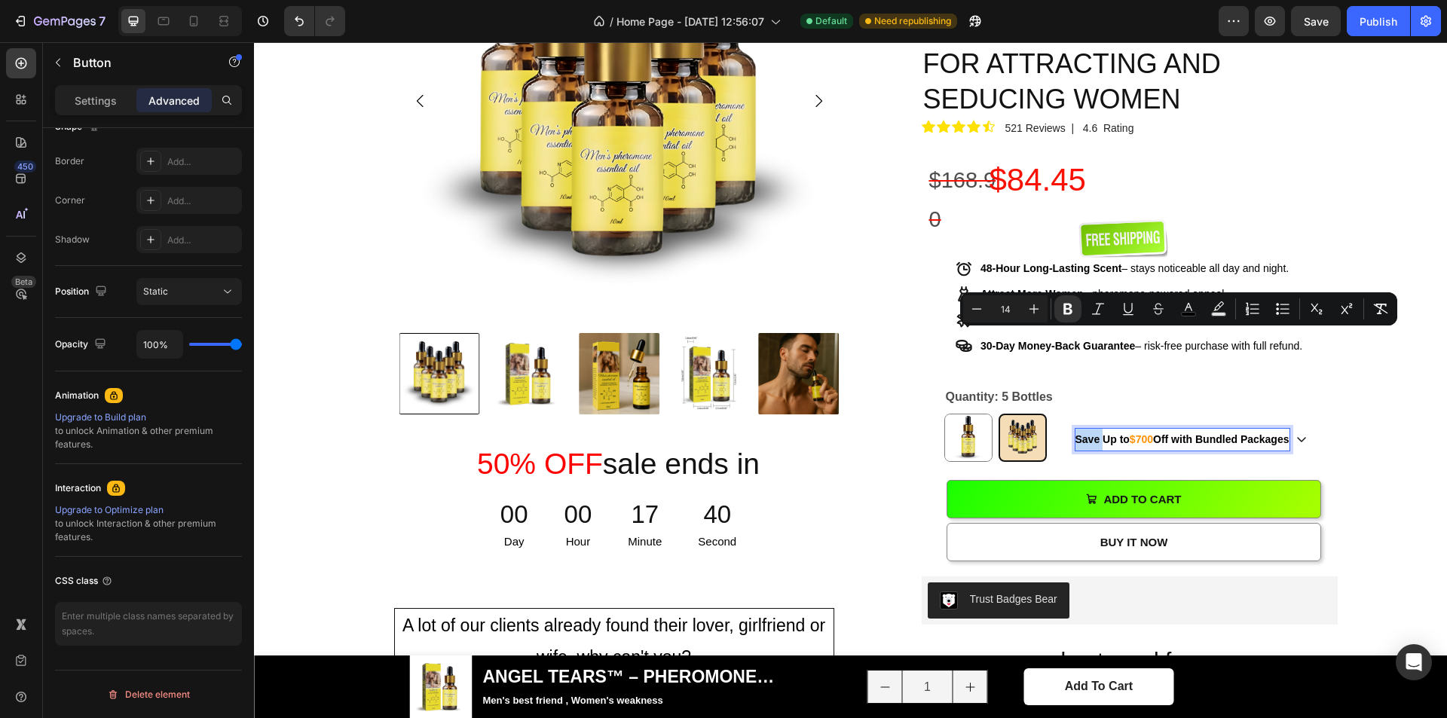
click at [1085, 433] on strong "Save Up to" at bounding box center [1103, 439] width 54 height 12
click at [1125, 312] on icon "Editor contextual toolbar" at bounding box center [1128, 309] width 15 height 15
click at [1355, 412] on div "Save Up to $700 Off with Bundled Packages Button 0" at bounding box center [1222, 435] width 329 height 47
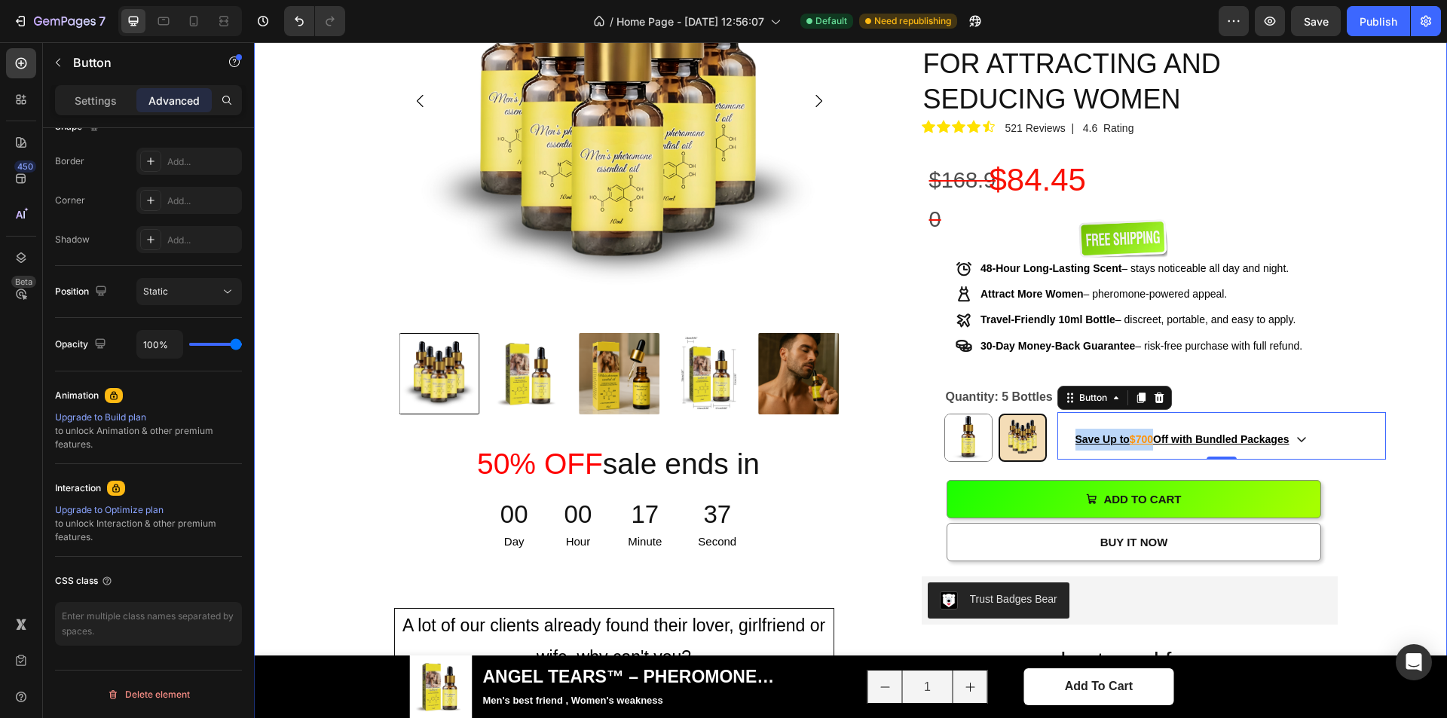
click at [1407, 297] on div "Product Images 50% OFF sale ends in Heading 00 Day 00 Hour 17 Minute 37 Second …" at bounding box center [850, 561] width 1171 height 1361
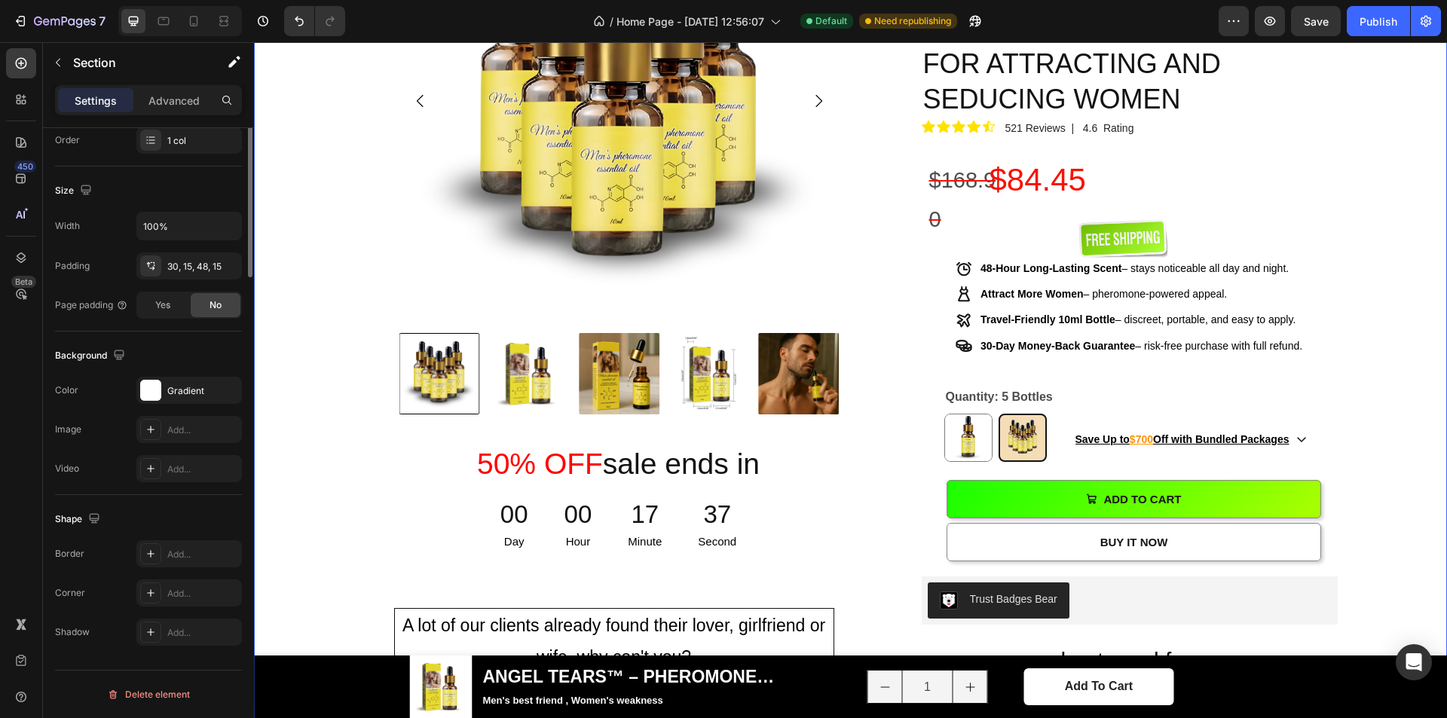
scroll to position [0, 0]
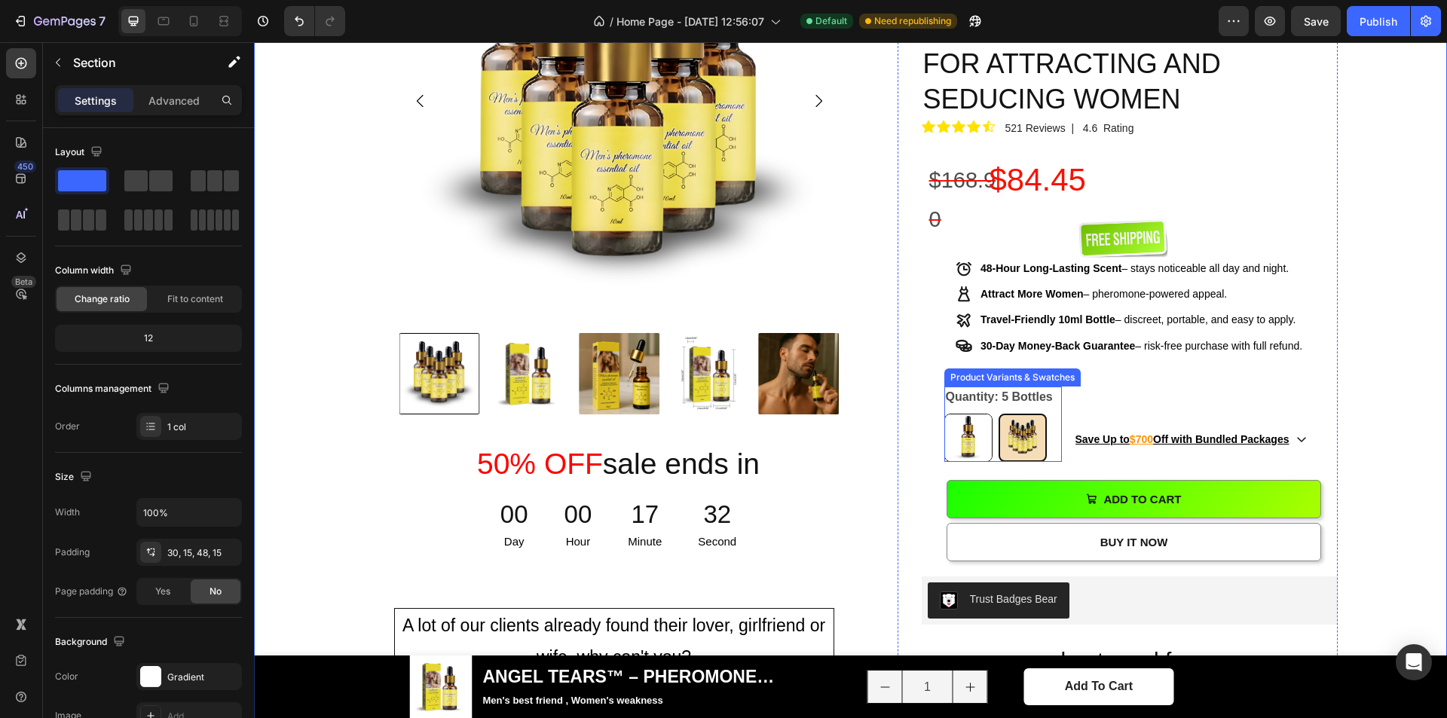
click at [959, 415] on img at bounding box center [968, 438] width 47 height 47
click at [945, 413] on input "1 Bottle 1 Bottle" at bounding box center [944, 413] width 1 height 1
radio input "true"
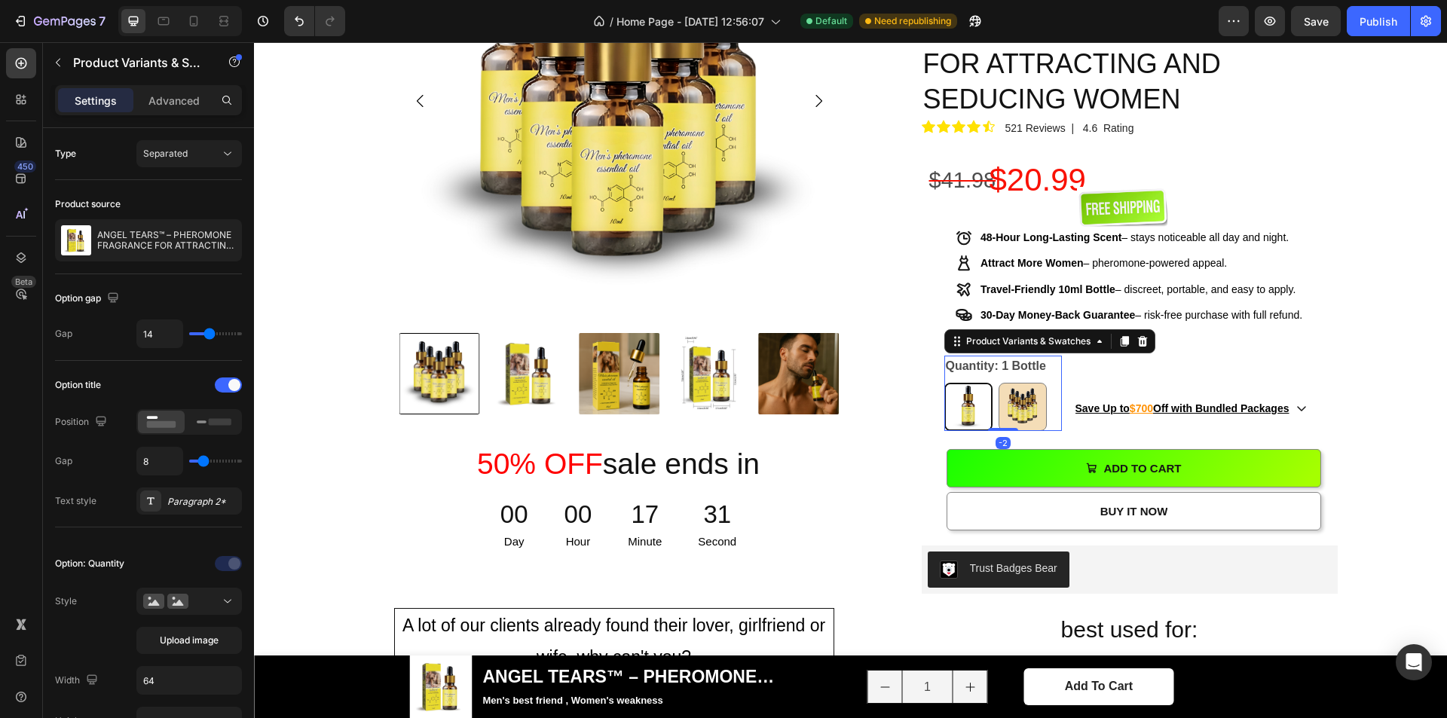
click at [968, 384] on img at bounding box center [968, 406] width 45 height 45
click at [945, 382] on input "1 Bottle 1 Bottle" at bounding box center [944, 382] width 1 height 1
click at [1012, 384] on img at bounding box center [1023, 407] width 47 height 47
click at [999, 382] on input "5 Bottles 5 Bottles" at bounding box center [998, 382] width 1 height 1
radio input "true"
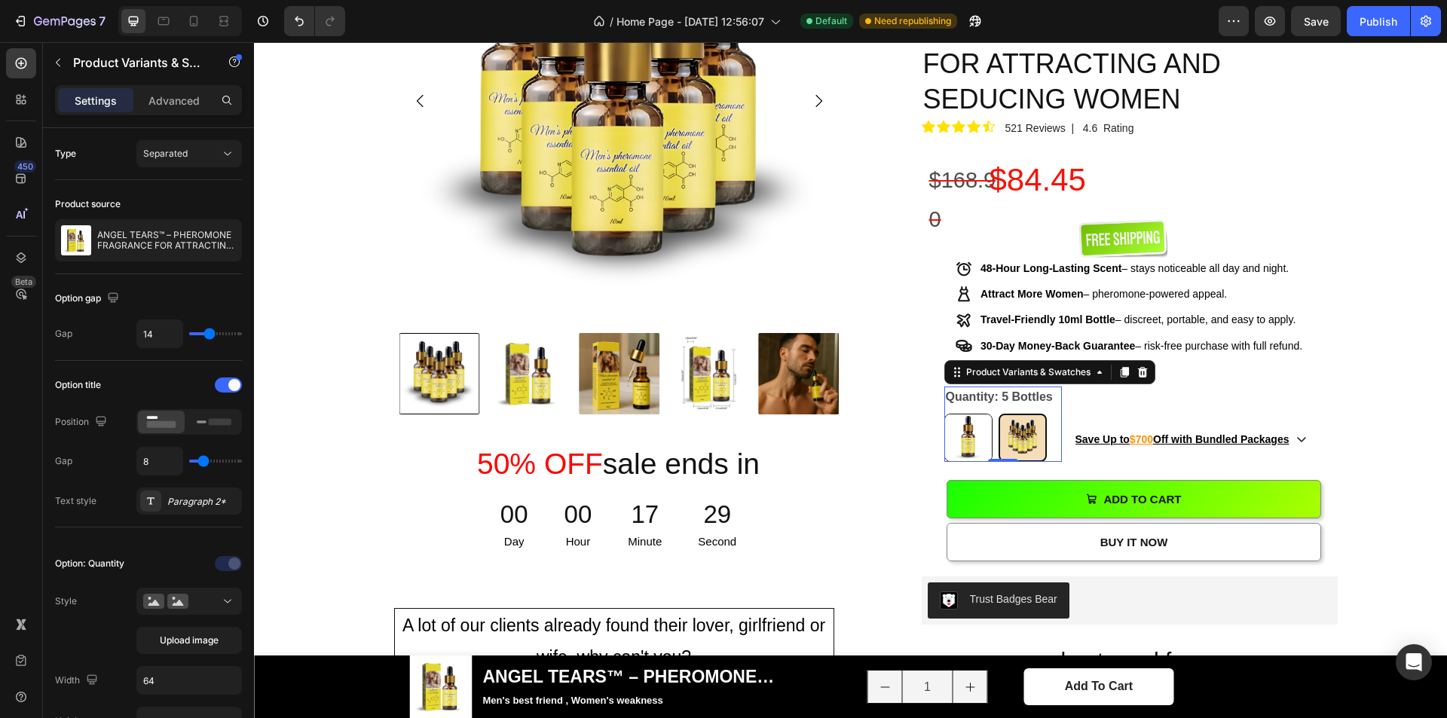
click at [970, 415] on img at bounding box center [968, 438] width 47 height 47
click at [945, 413] on input "1 Bottle 1 Bottle" at bounding box center [944, 413] width 1 height 1
radio input "true"
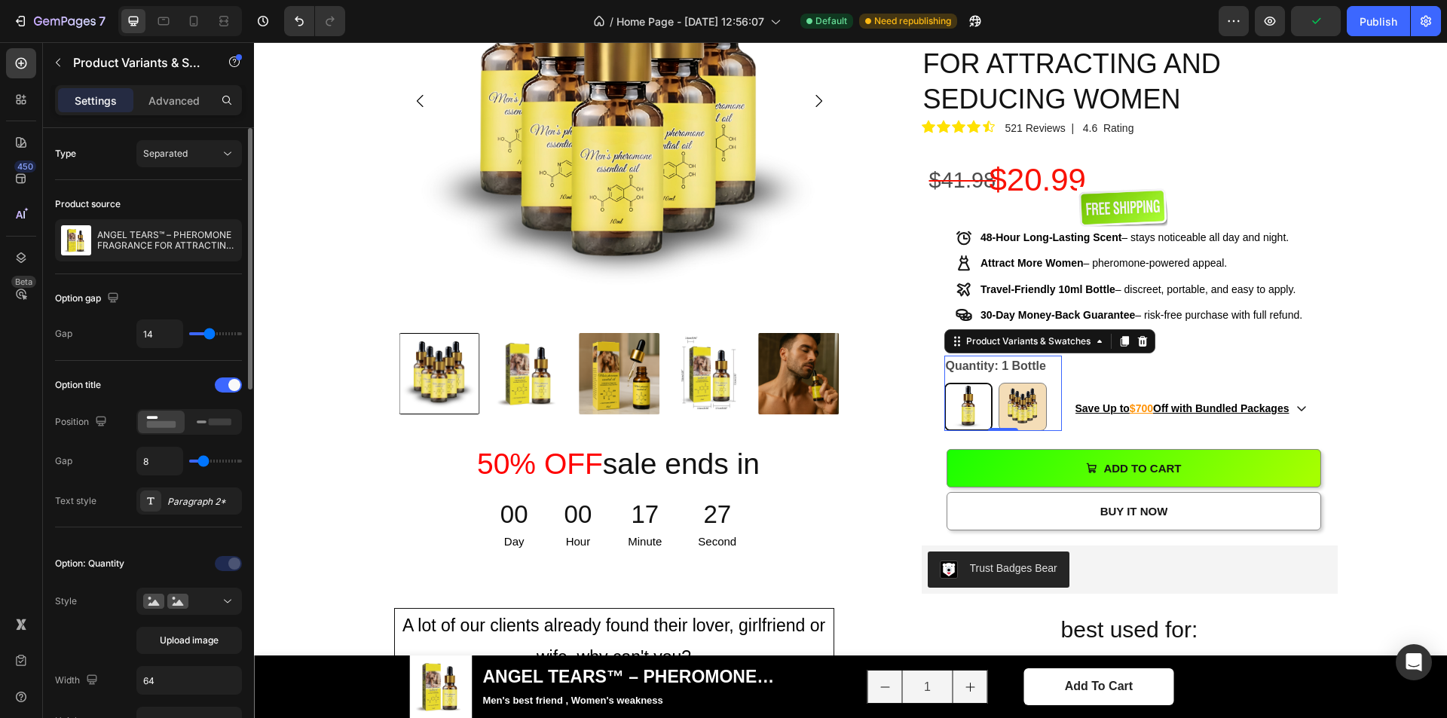
scroll to position [151, 0]
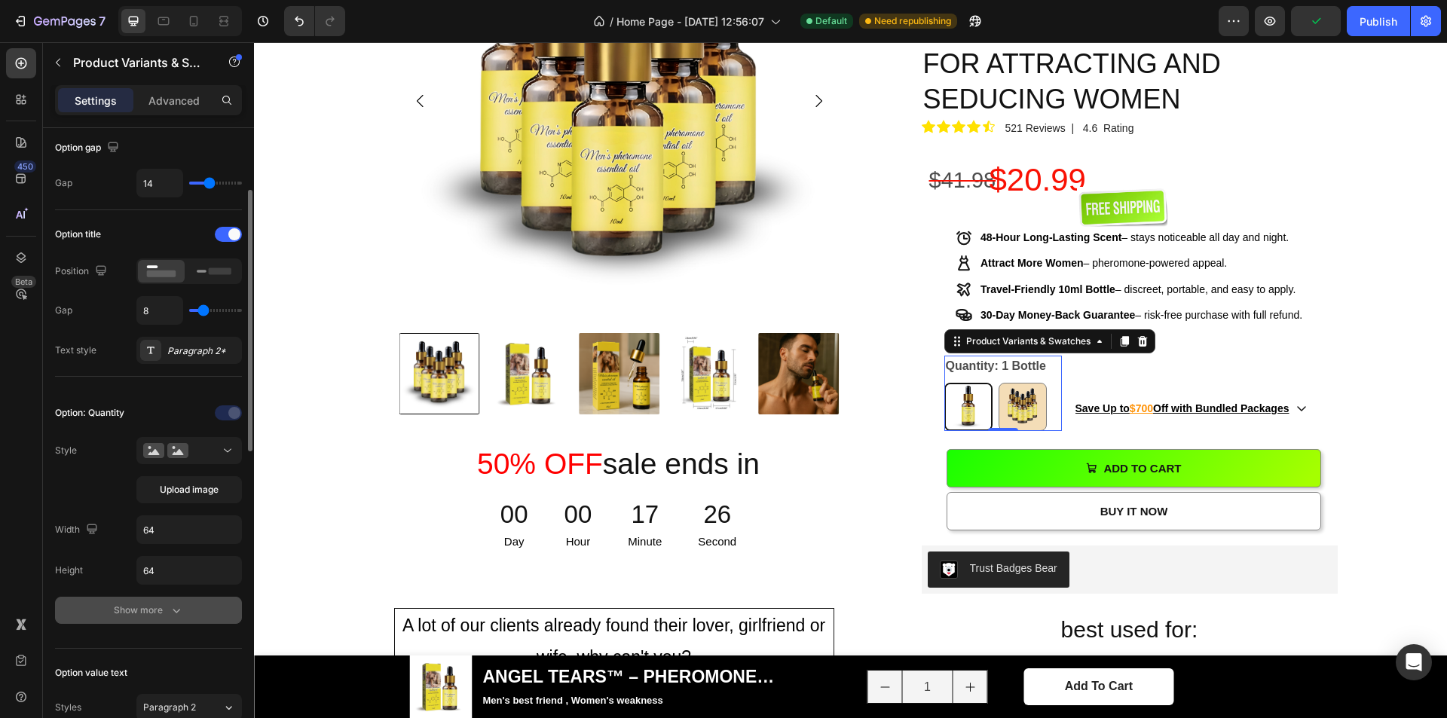
click at [169, 617] on icon "button" at bounding box center [176, 610] width 15 height 15
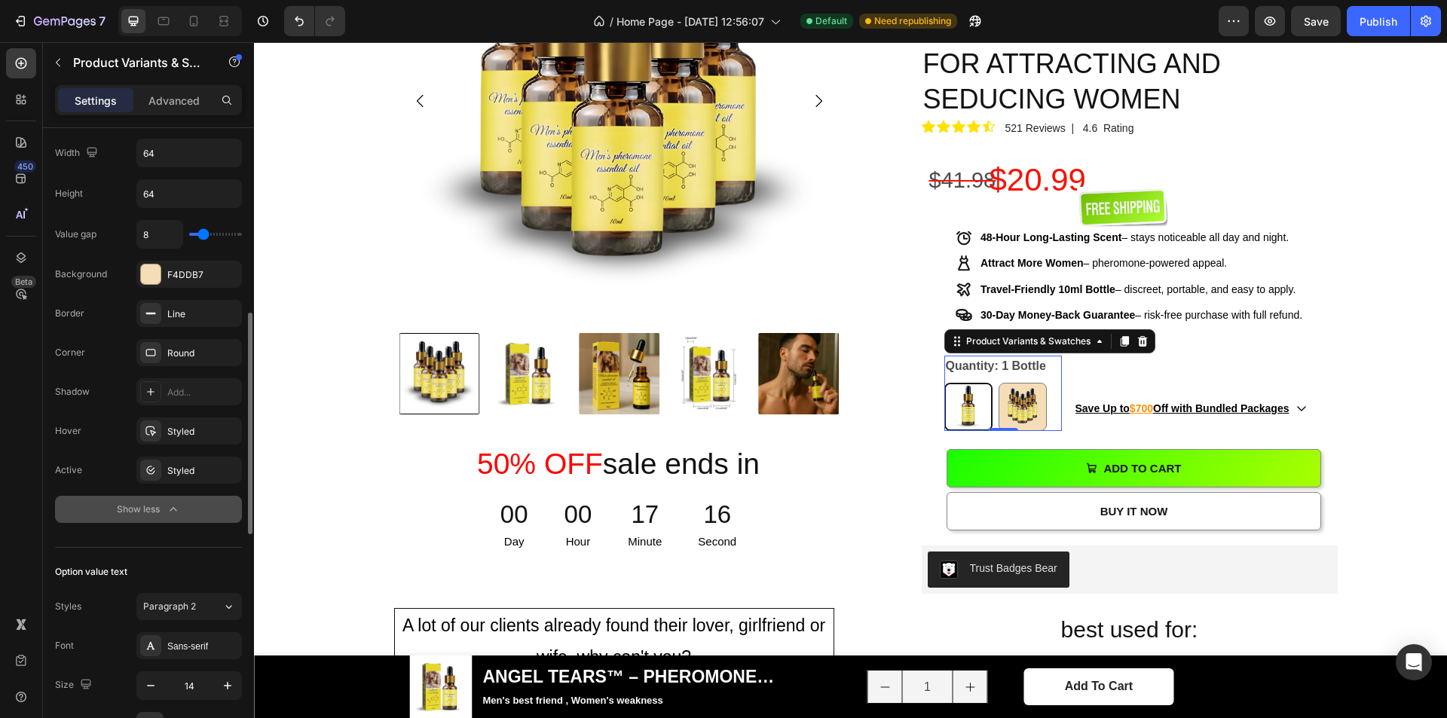
scroll to position [754, 0]
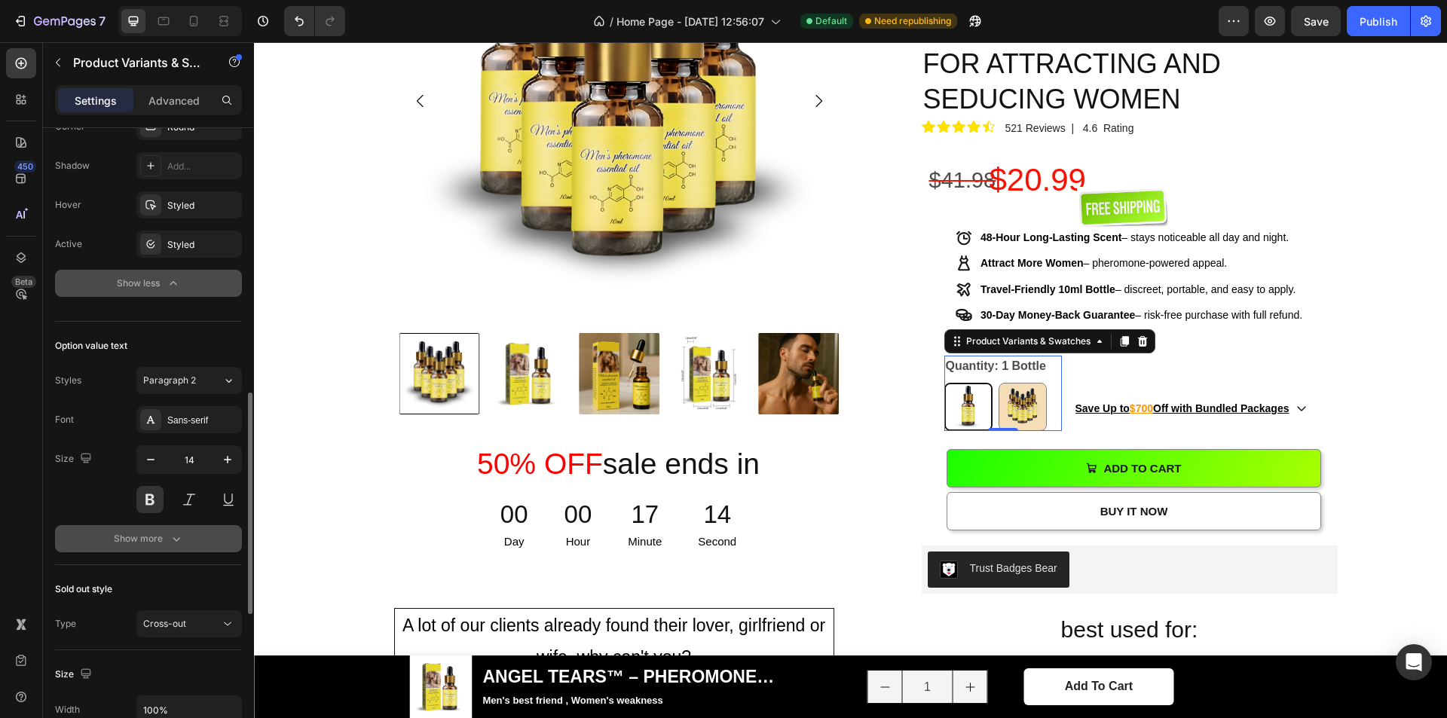
click at [154, 537] on div "Show more" at bounding box center [149, 538] width 70 height 15
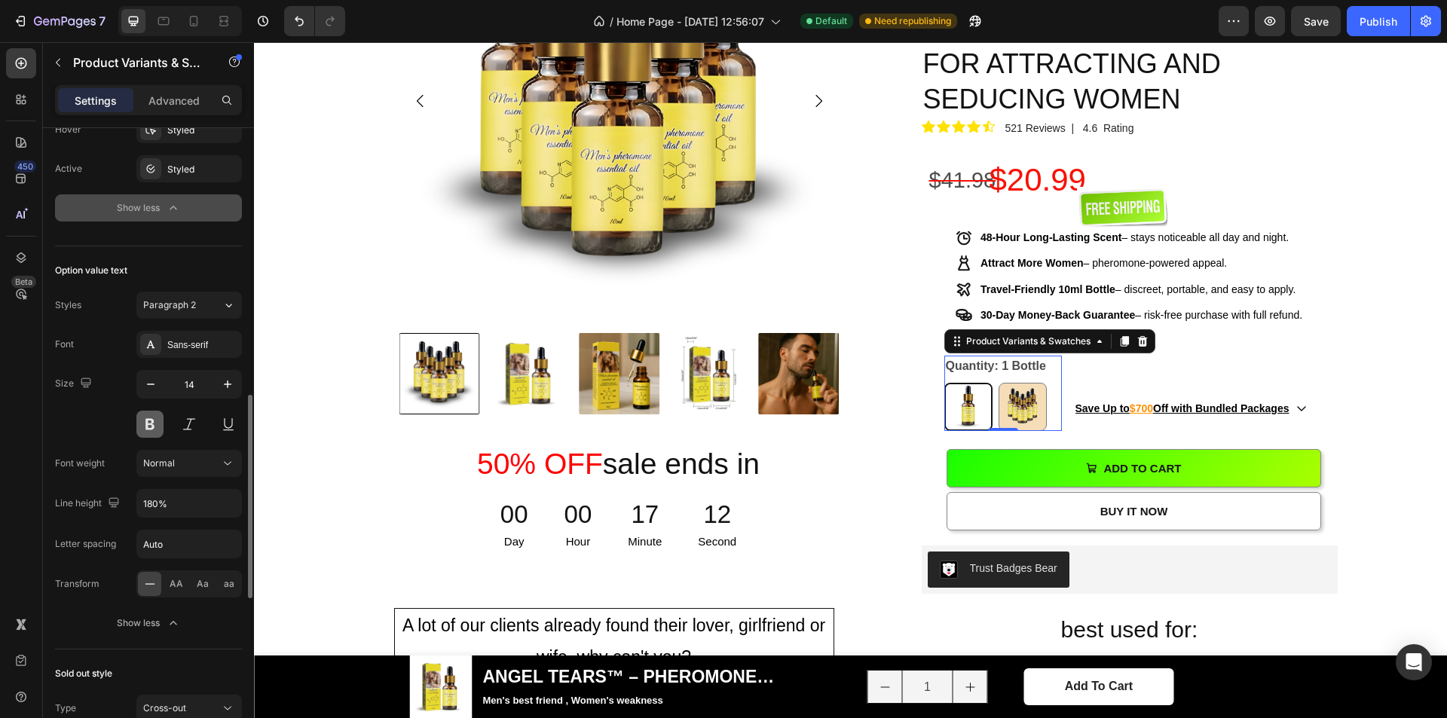
scroll to position [1055, 0]
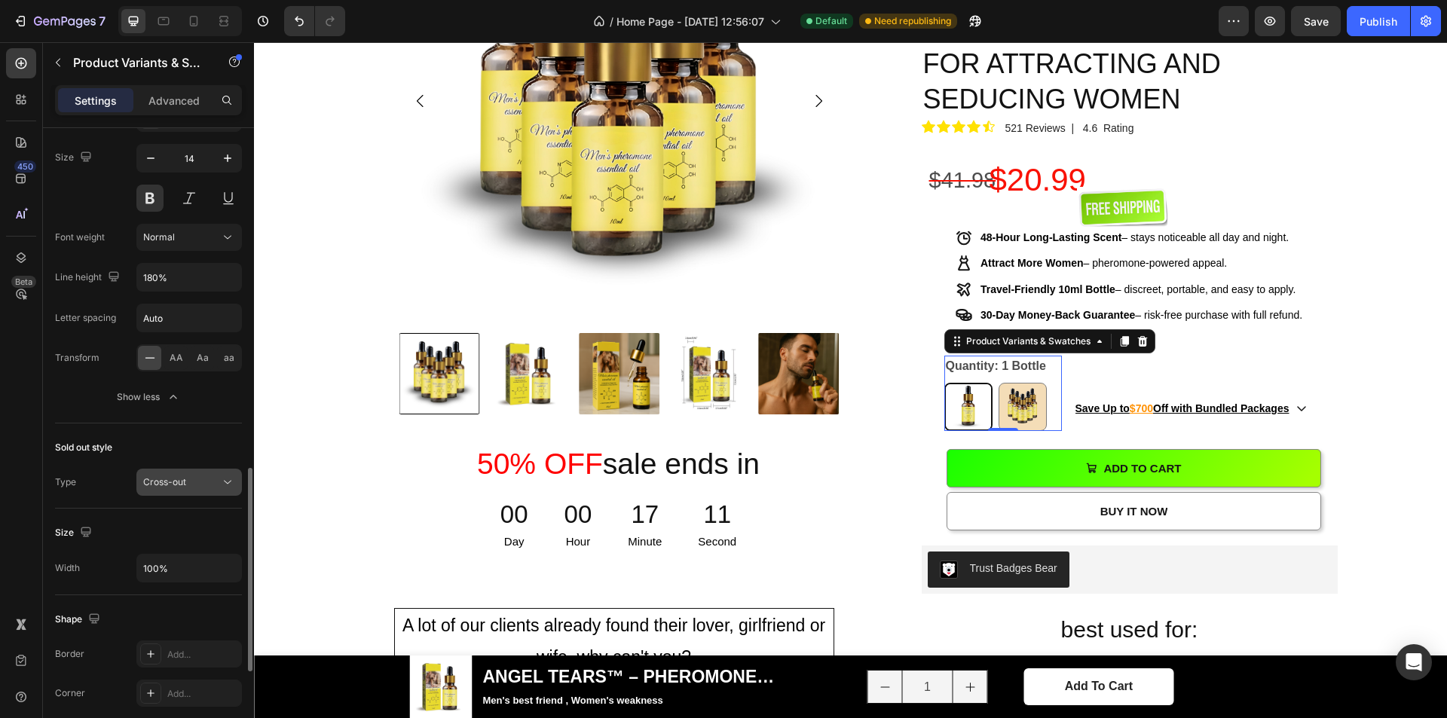
click at [185, 482] on span "Cross-out" at bounding box center [164, 481] width 43 height 11
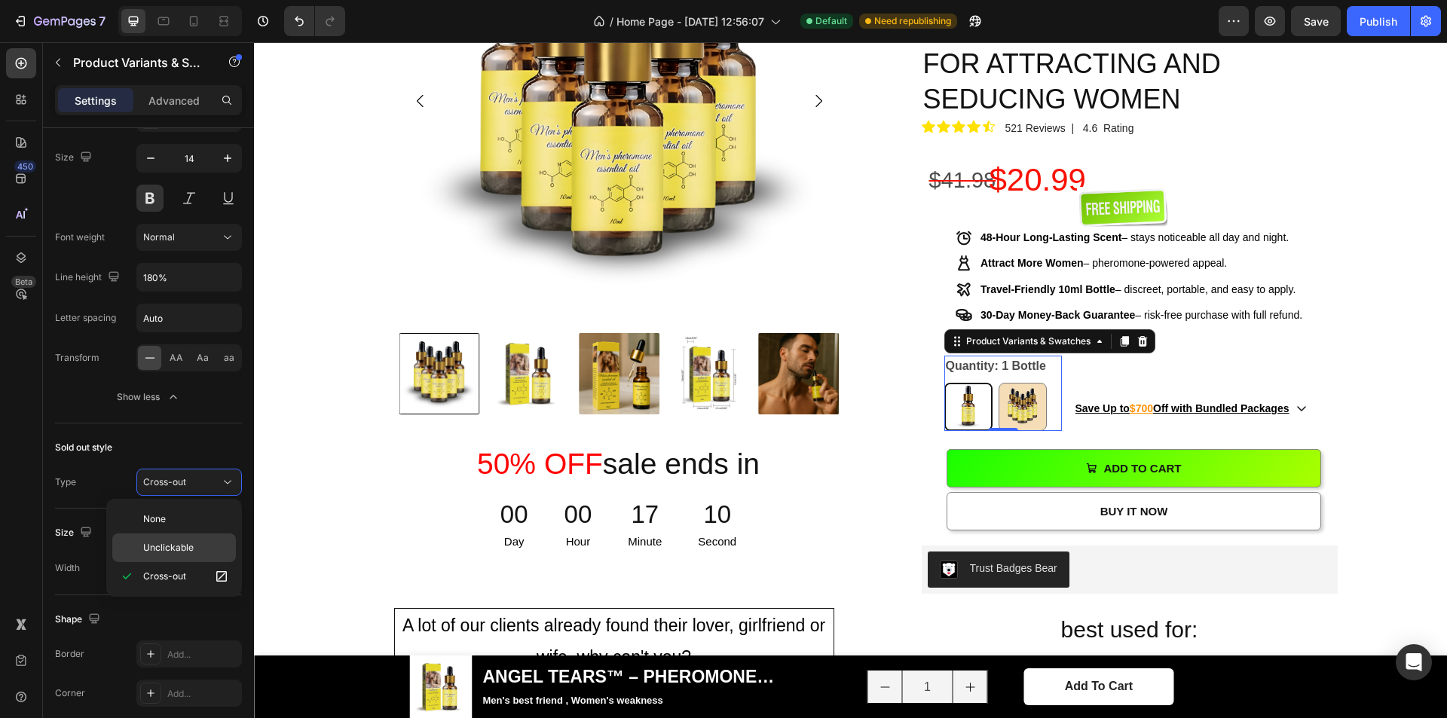
click at [180, 539] on div "Unclickable" at bounding box center [174, 548] width 124 height 29
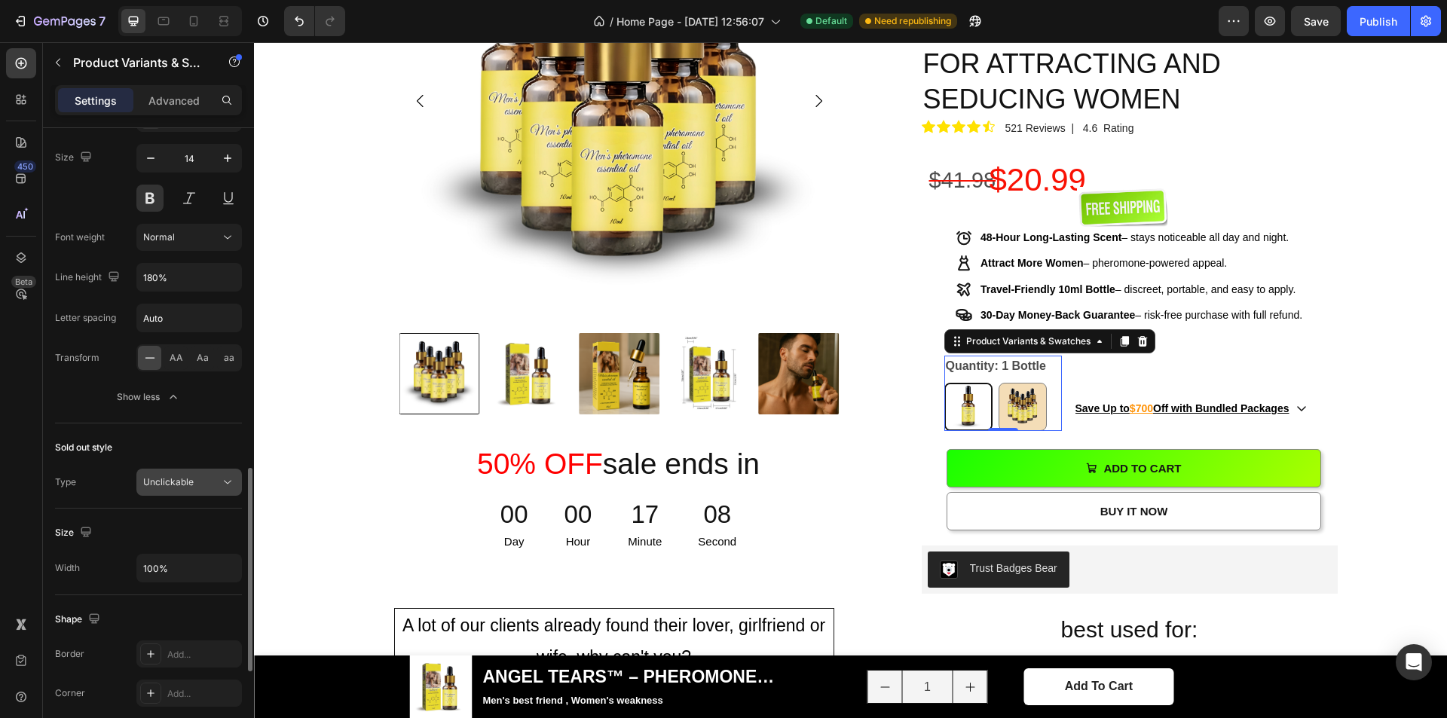
click at [184, 484] on span "Unclickable" at bounding box center [168, 481] width 51 height 11
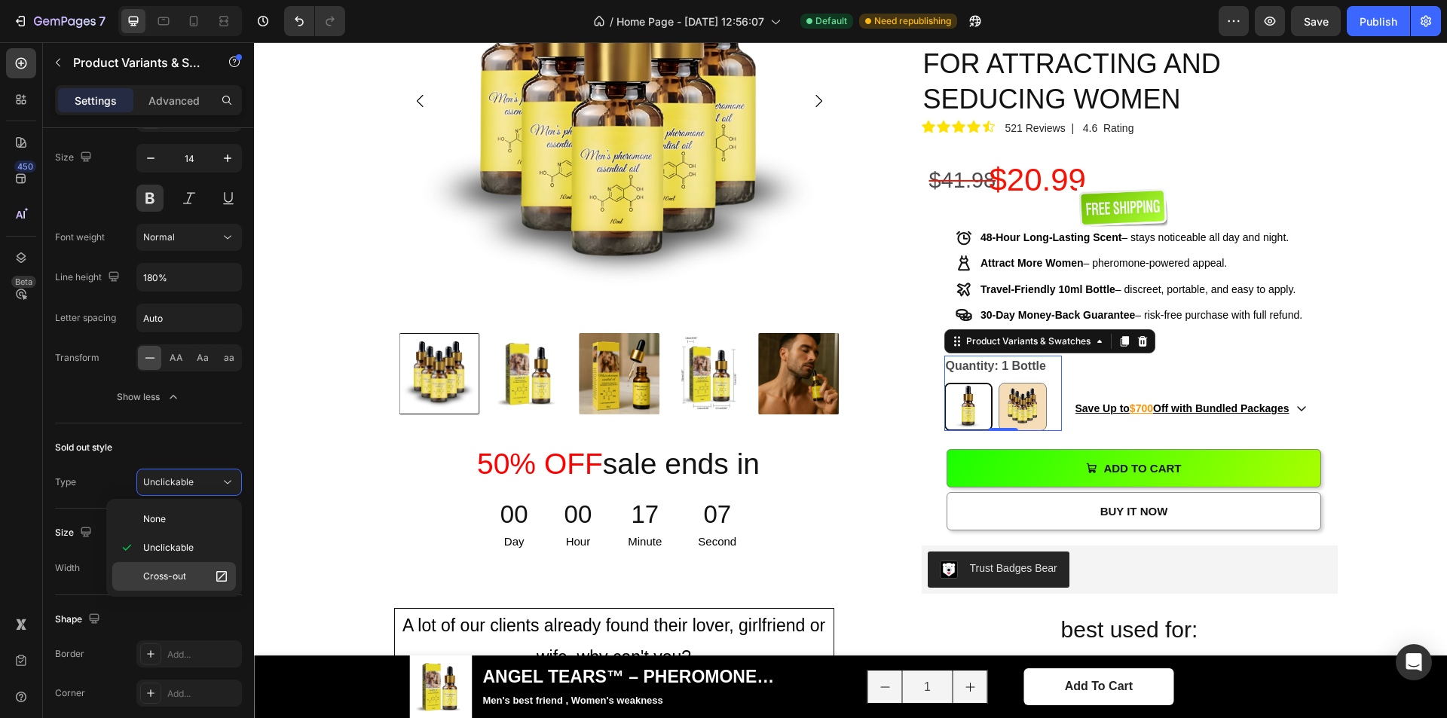
click at [181, 570] on span "Cross-out" at bounding box center [164, 577] width 43 height 14
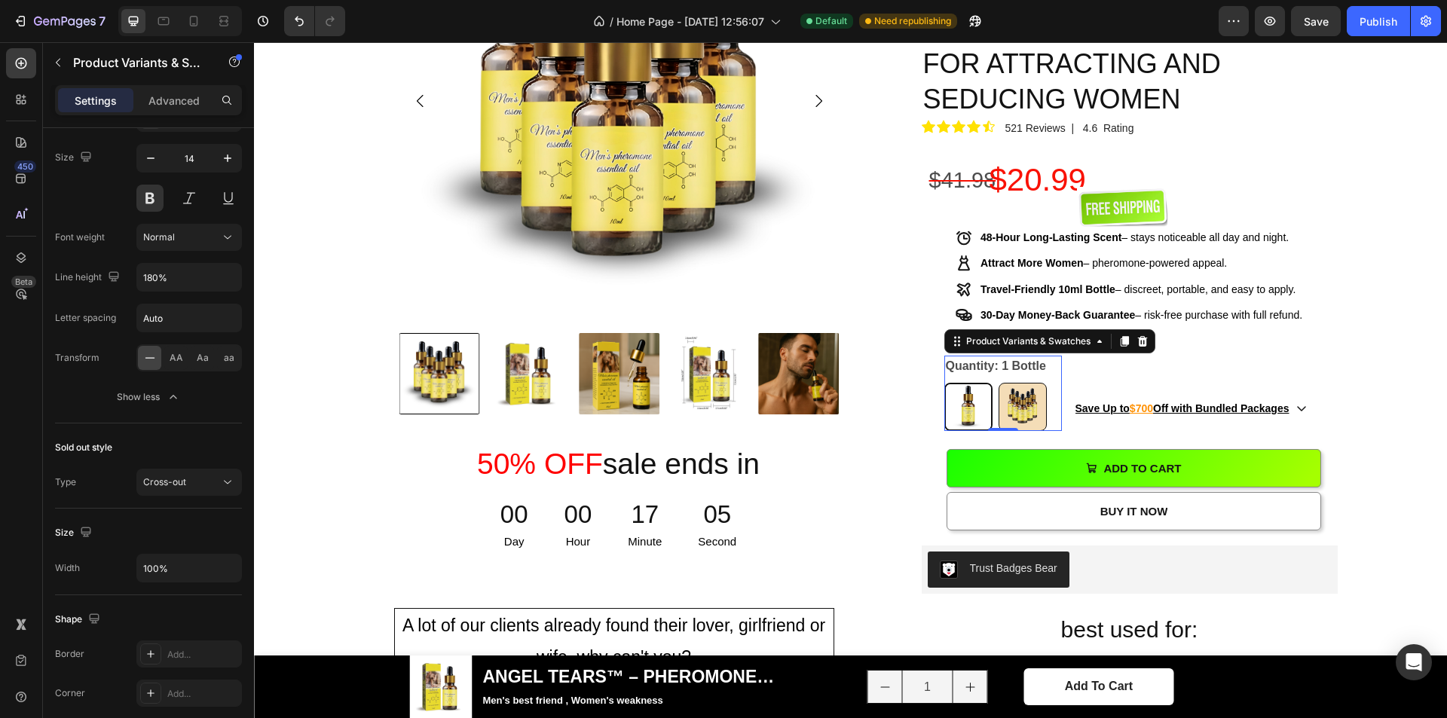
click at [1017, 384] on img at bounding box center [1023, 407] width 47 height 47
click at [999, 382] on input "5 Bottles 5 Bottles" at bounding box center [998, 382] width 1 height 1
radio input "true"
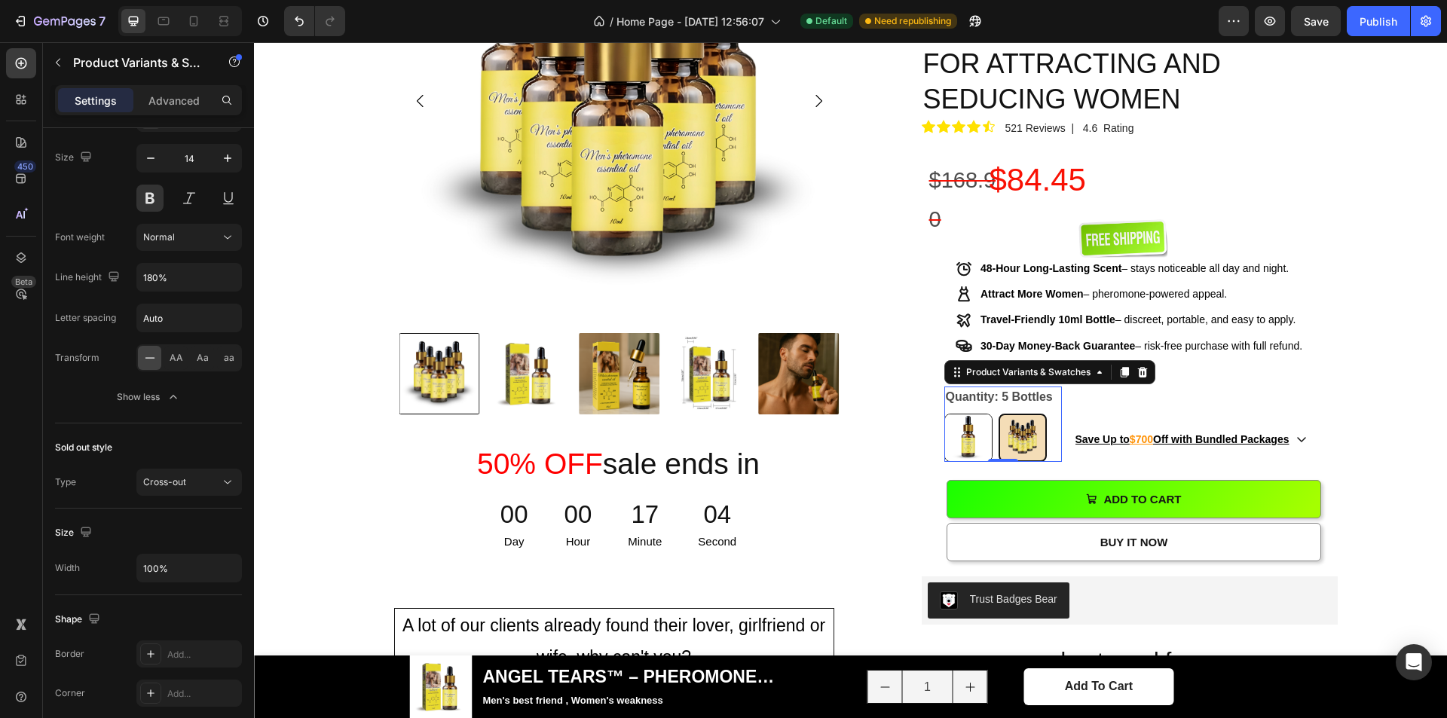
click at [966, 415] on img at bounding box center [968, 438] width 47 height 47
click at [945, 413] on input "1 Bottle 1 Bottle" at bounding box center [944, 413] width 1 height 1
radio input "true"
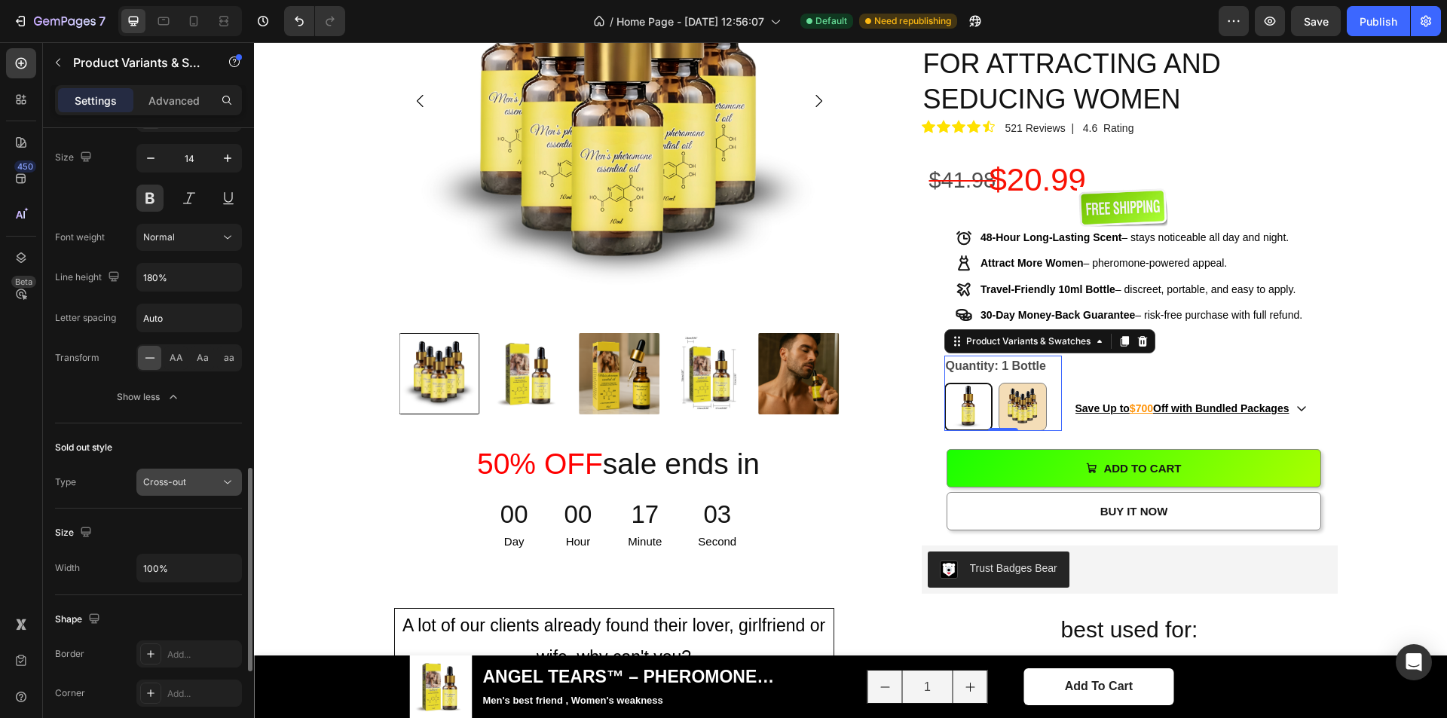
click at [211, 475] on div "Cross-out" at bounding box center [189, 482] width 92 height 15
click at [195, 426] on div "Sold out style Type Cross-out" at bounding box center [148, 466] width 187 height 85
click at [193, 480] on div "Cross-out" at bounding box center [181, 483] width 77 height 14
click at [193, 476] on div "Cross-out" at bounding box center [181, 483] width 77 height 14
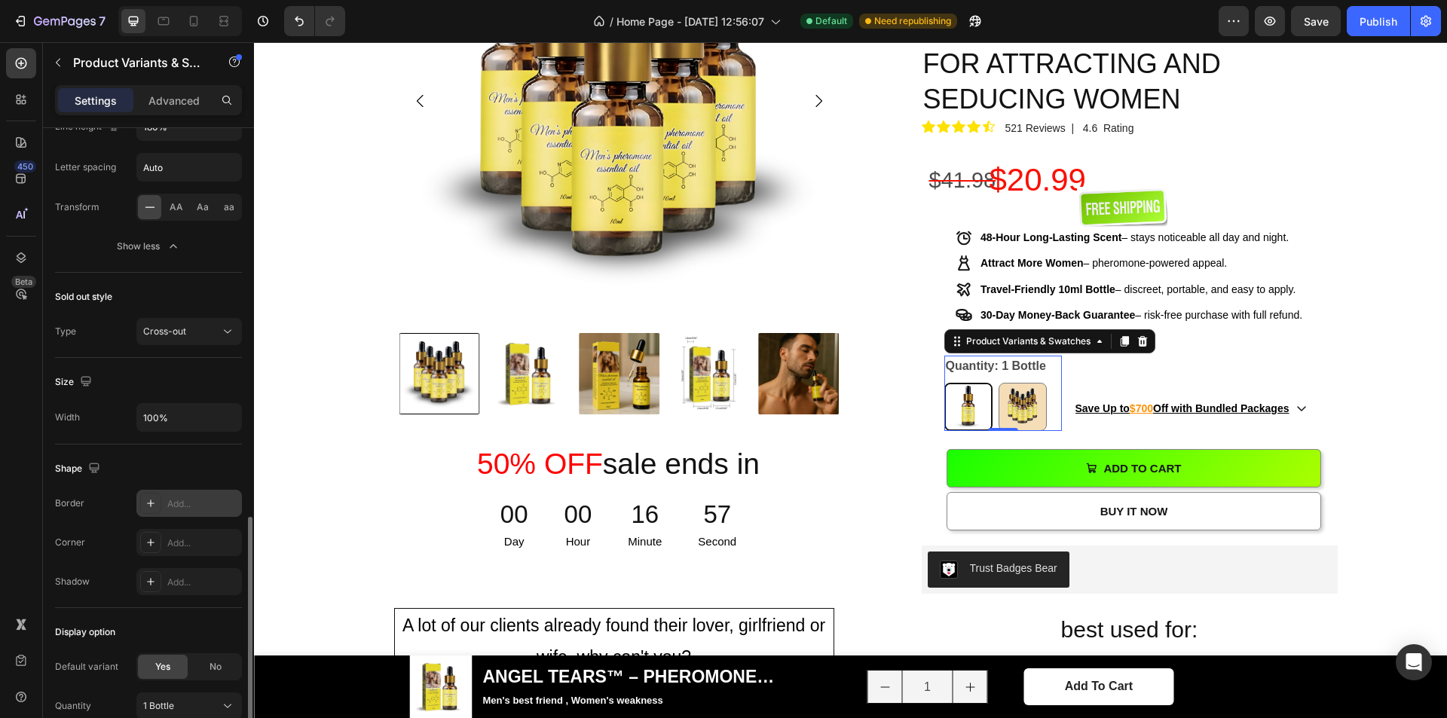
scroll to position [1281, 0]
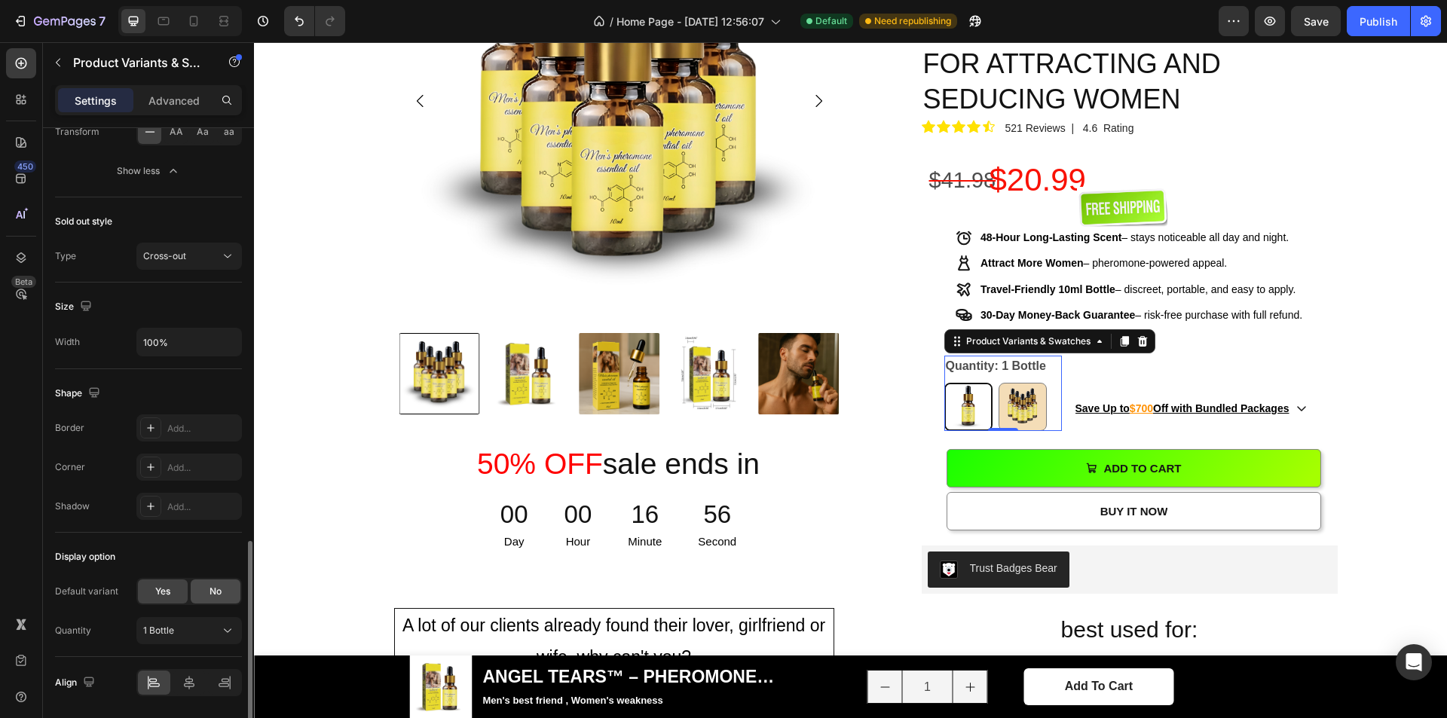
click at [204, 592] on div "No" at bounding box center [216, 592] width 50 height 24
click at [172, 592] on div "Yes" at bounding box center [163, 592] width 50 height 24
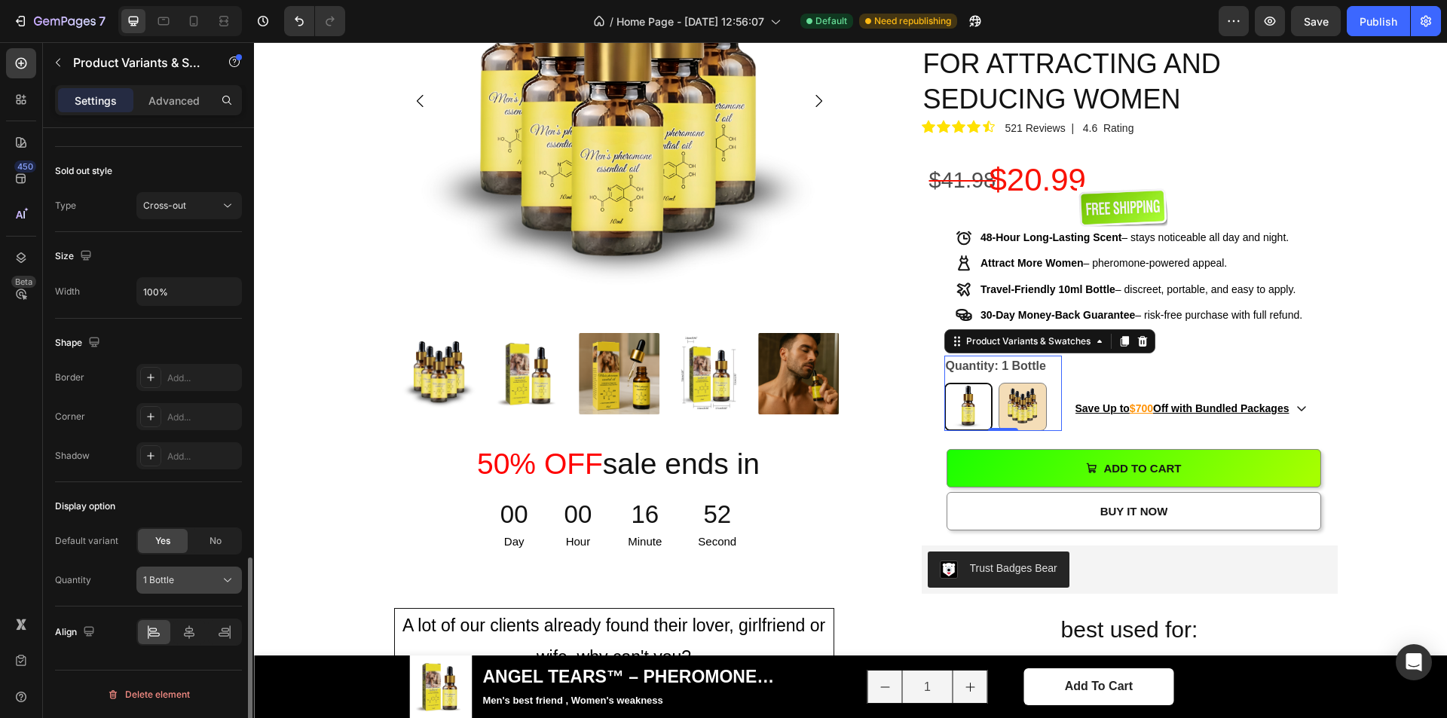
click at [189, 581] on div "1 Bottle" at bounding box center [180, 581] width 74 height 14
click at [1366, 381] on div "Save Up to $700 Off with Bundled Packages Button" at bounding box center [1222, 404] width 329 height 47
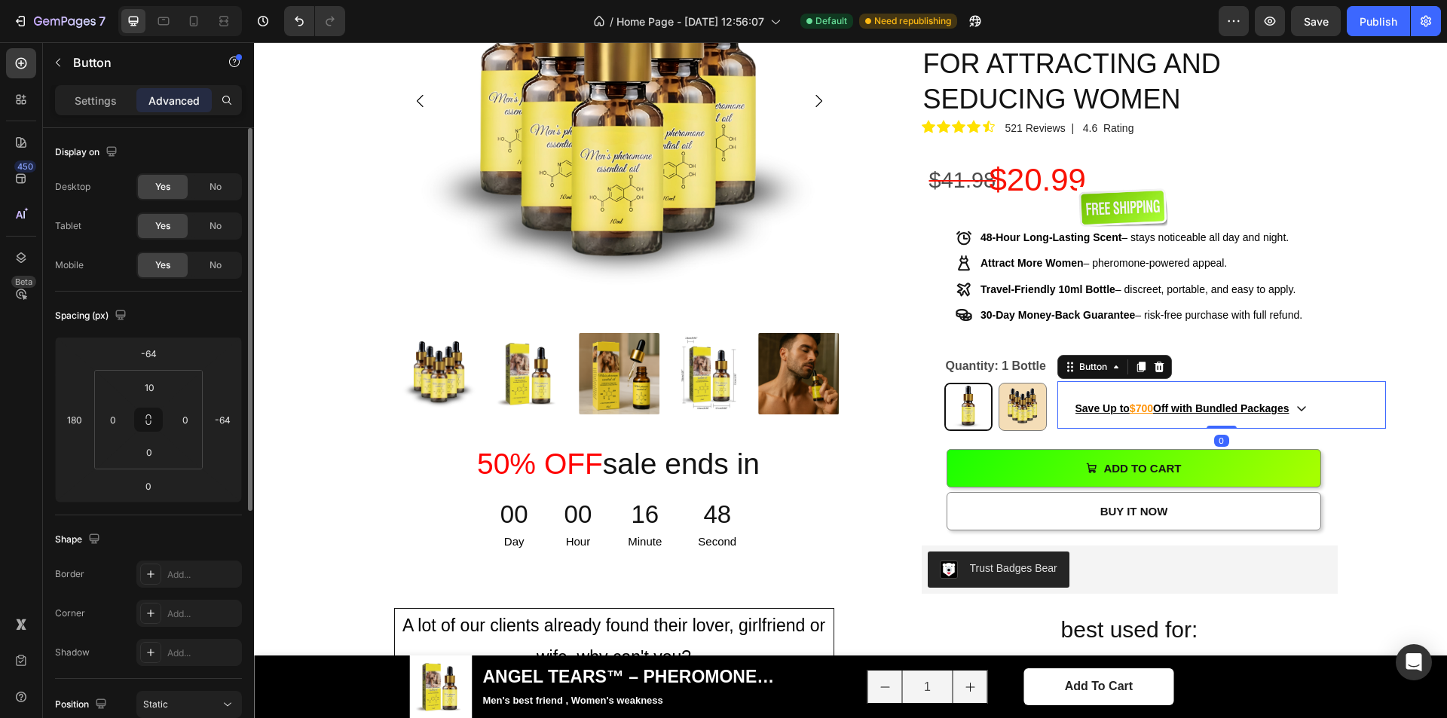
scroll to position [413, 0]
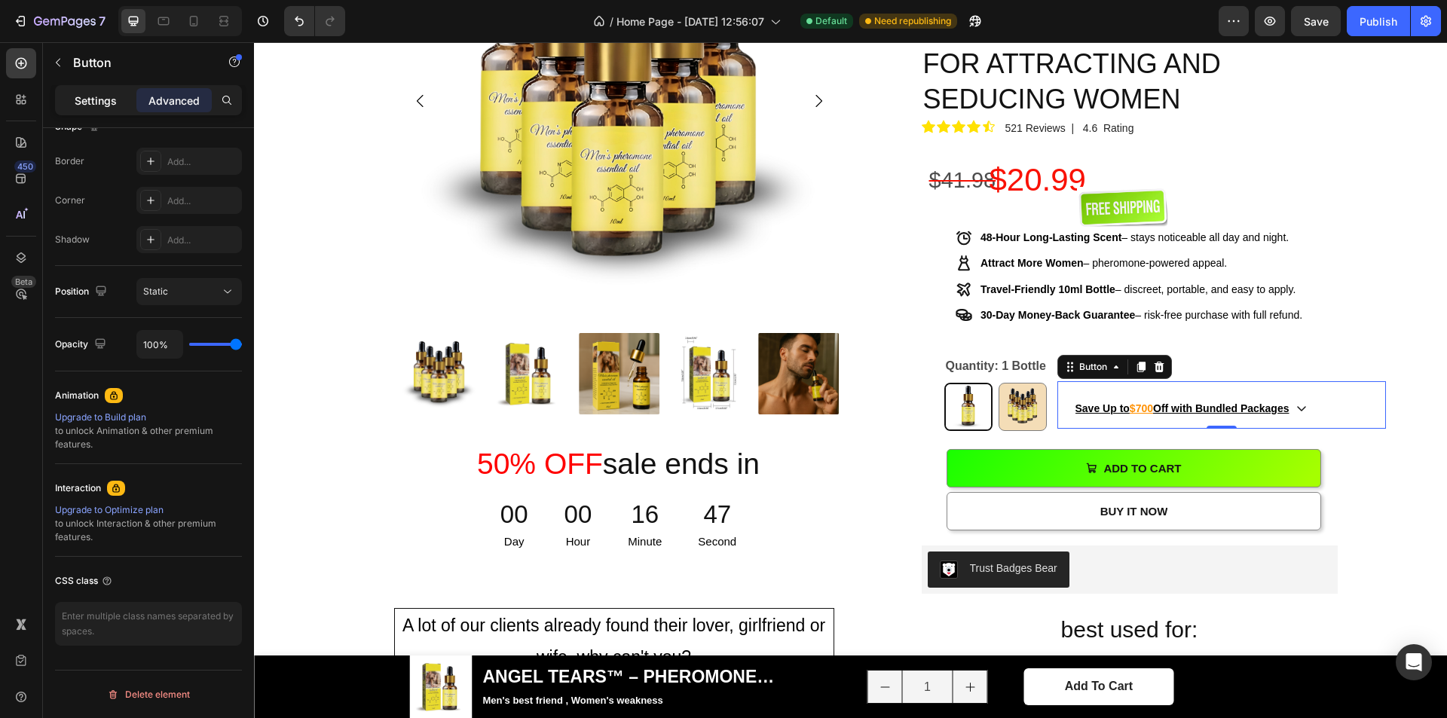
click at [107, 108] on p "Settings" at bounding box center [96, 101] width 42 height 16
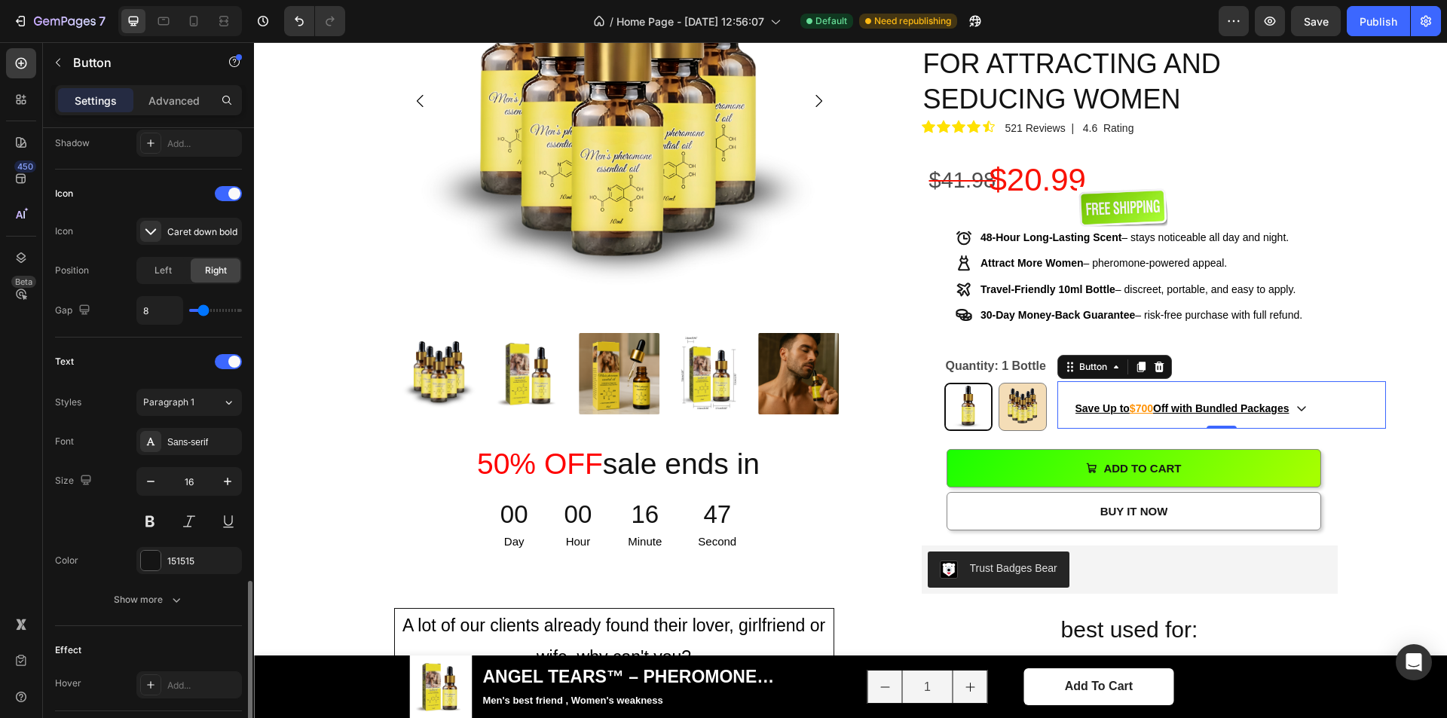
scroll to position [567, 0]
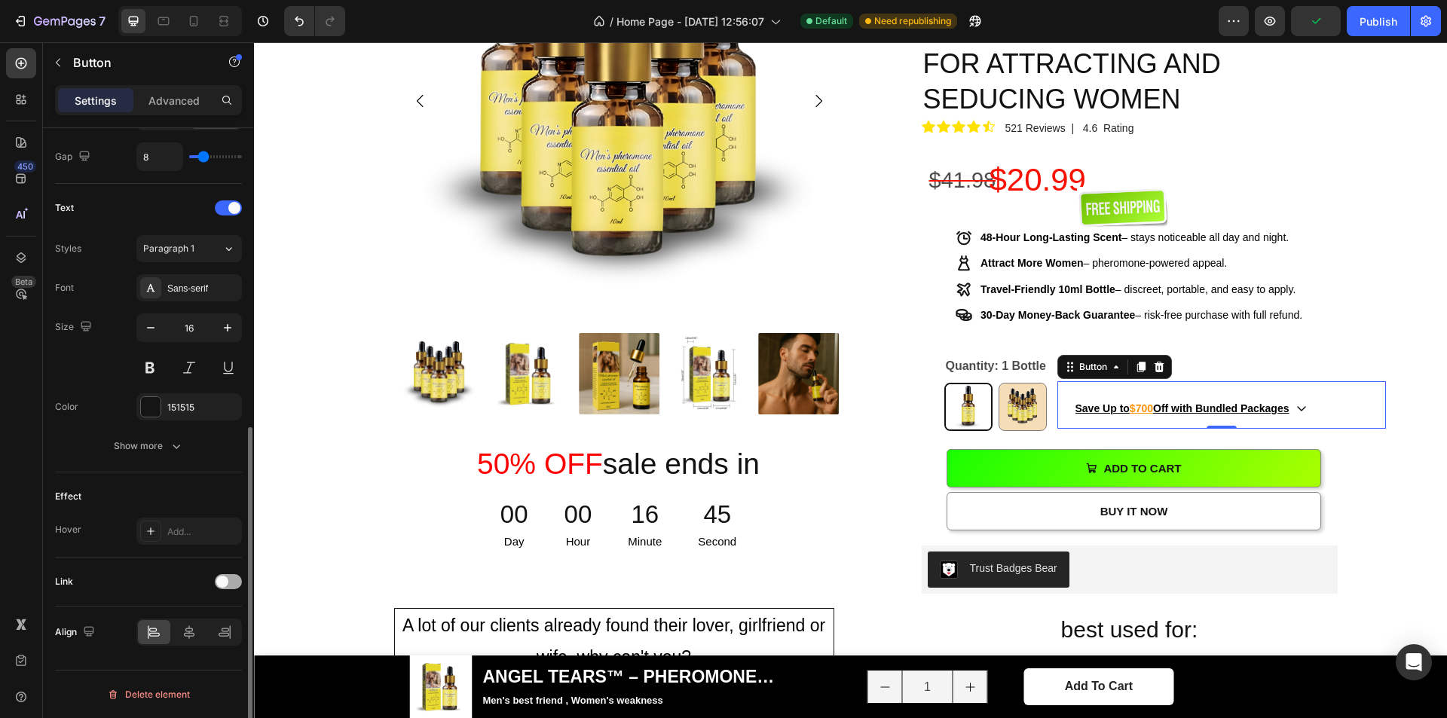
click at [222, 583] on span at bounding box center [222, 582] width 12 height 12
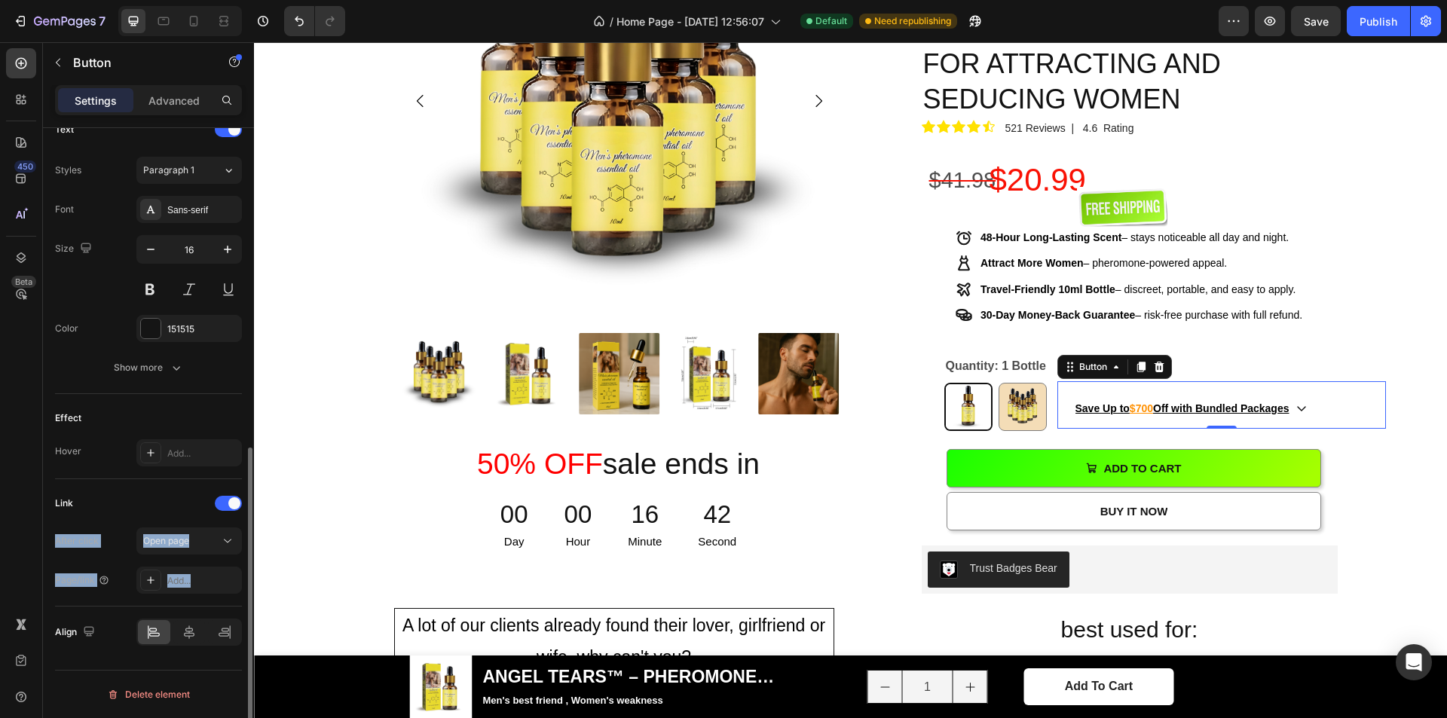
drag, startPoint x: 199, startPoint y: 580, endPoint x: 160, endPoint y: 517, distance: 74.5
click at [160, 517] on div "Link After click Open page Page/link Add..." at bounding box center [148, 542] width 187 height 103
click at [170, 536] on span "Open page" at bounding box center [166, 540] width 46 height 11
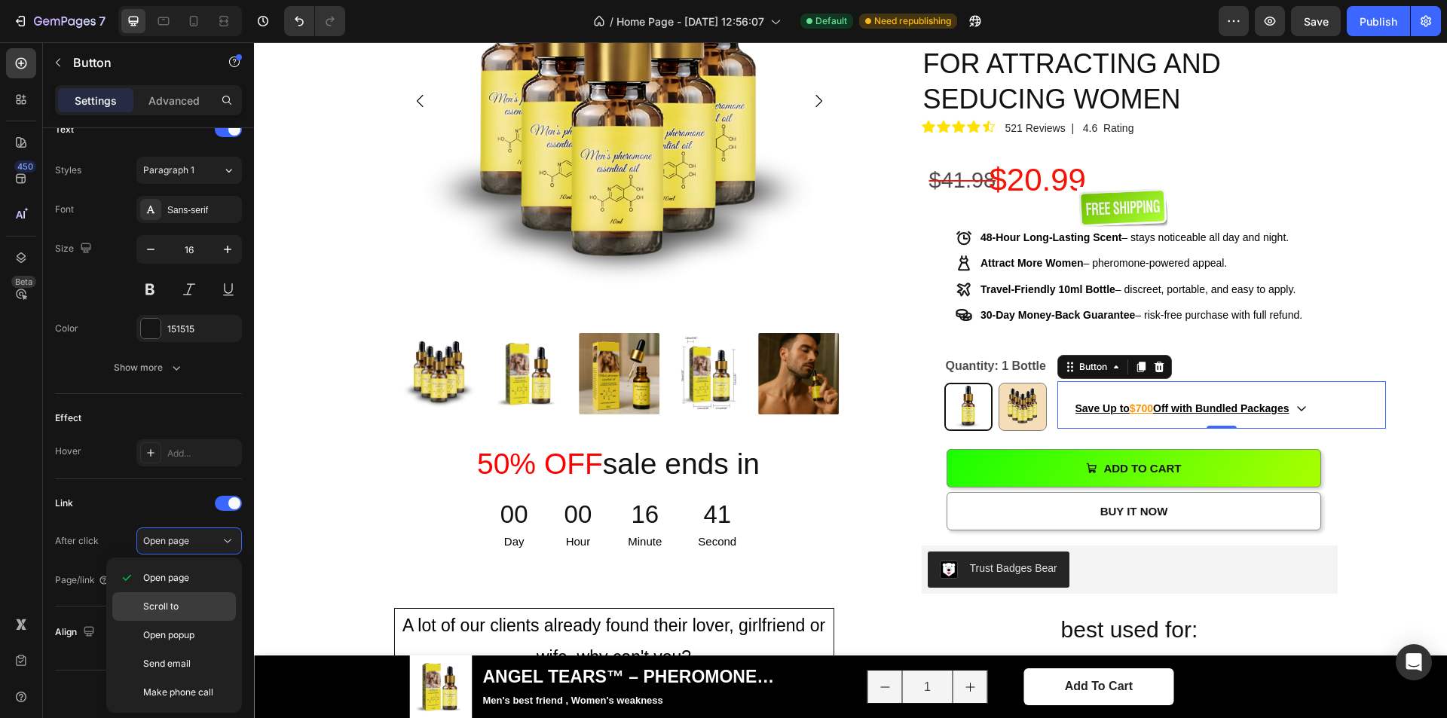
click at [189, 604] on p "Scroll to" at bounding box center [186, 607] width 86 height 14
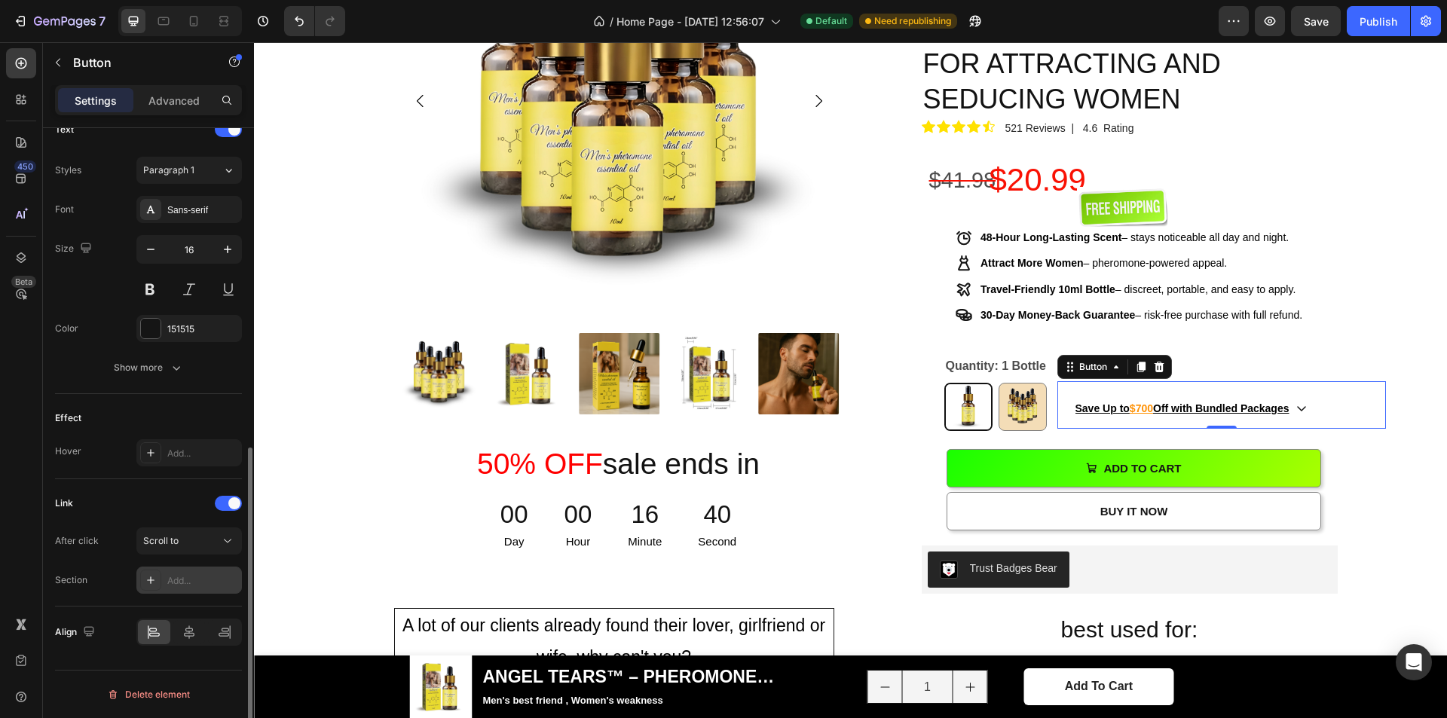
click at [197, 582] on div "Add..." at bounding box center [202, 581] width 71 height 14
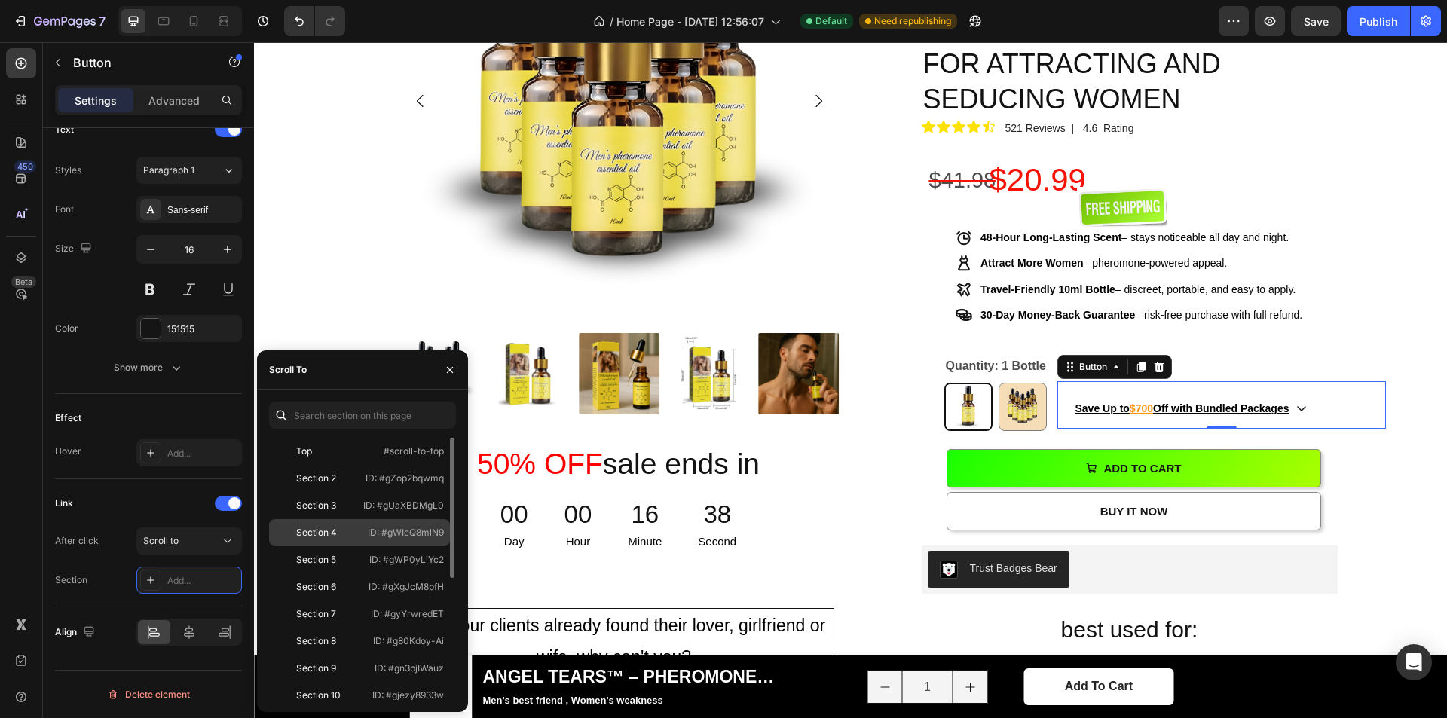
click at [375, 542] on div "Section 4 ID: #gWIeQ8mlN9" at bounding box center [359, 532] width 181 height 27
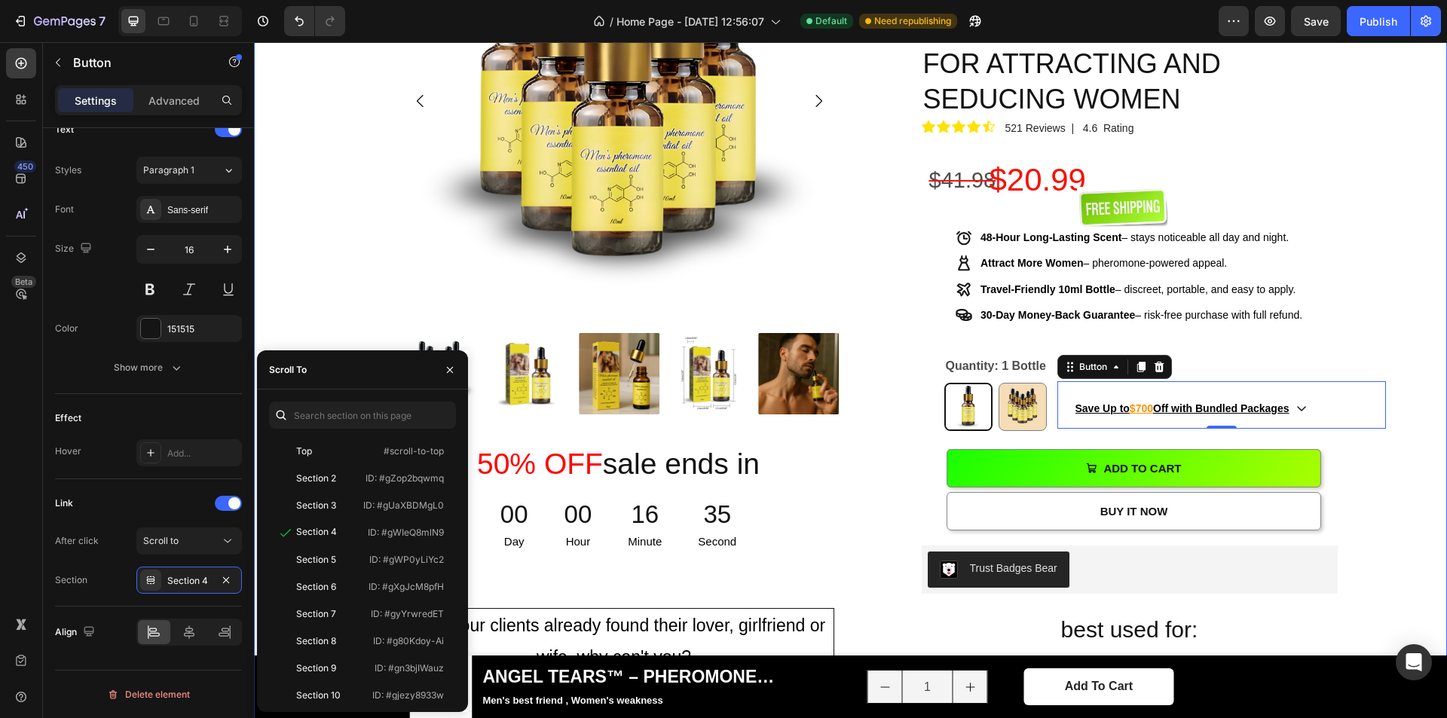
click at [1370, 263] on div "Product Images 50% OFF sale ends in Heading 00 Day 00 Hour 16 Minute 35 Second …" at bounding box center [850, 546] width 1171 height 1330
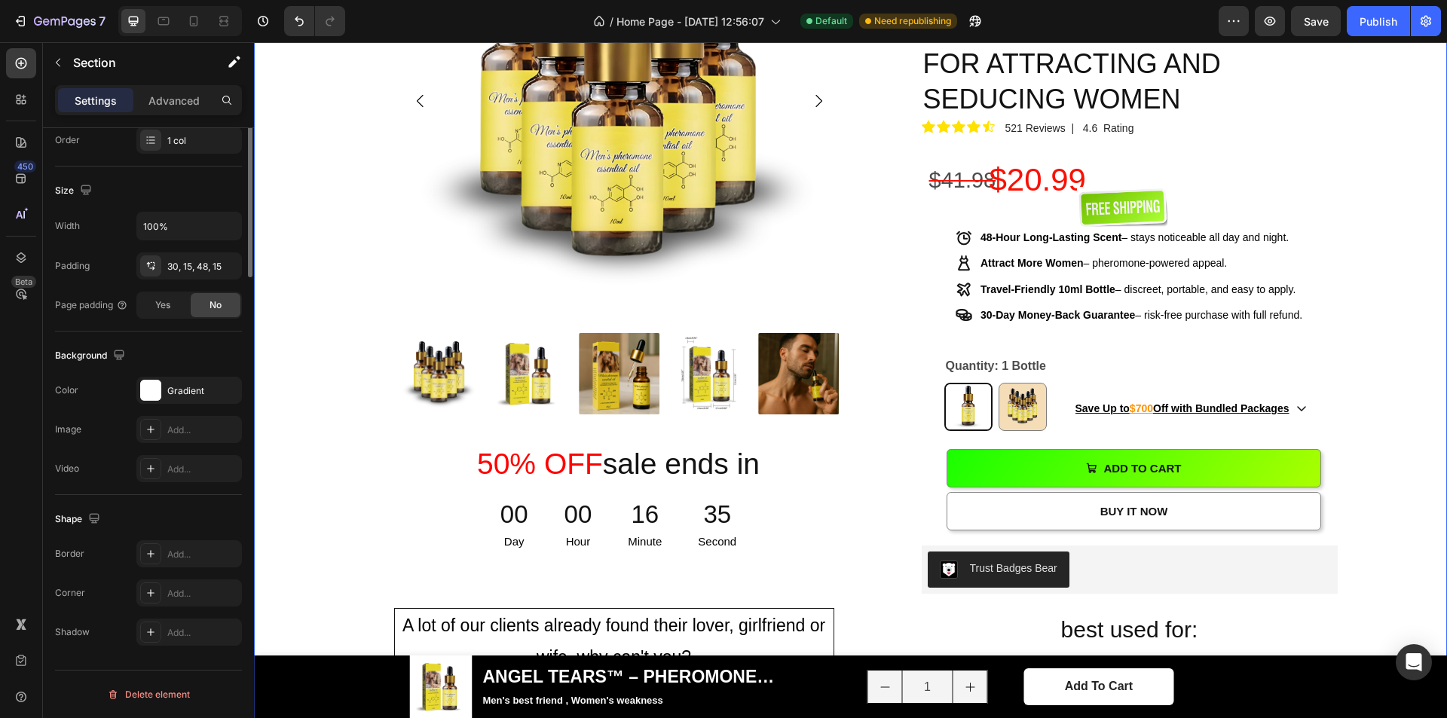
scroll to position [0, 0]
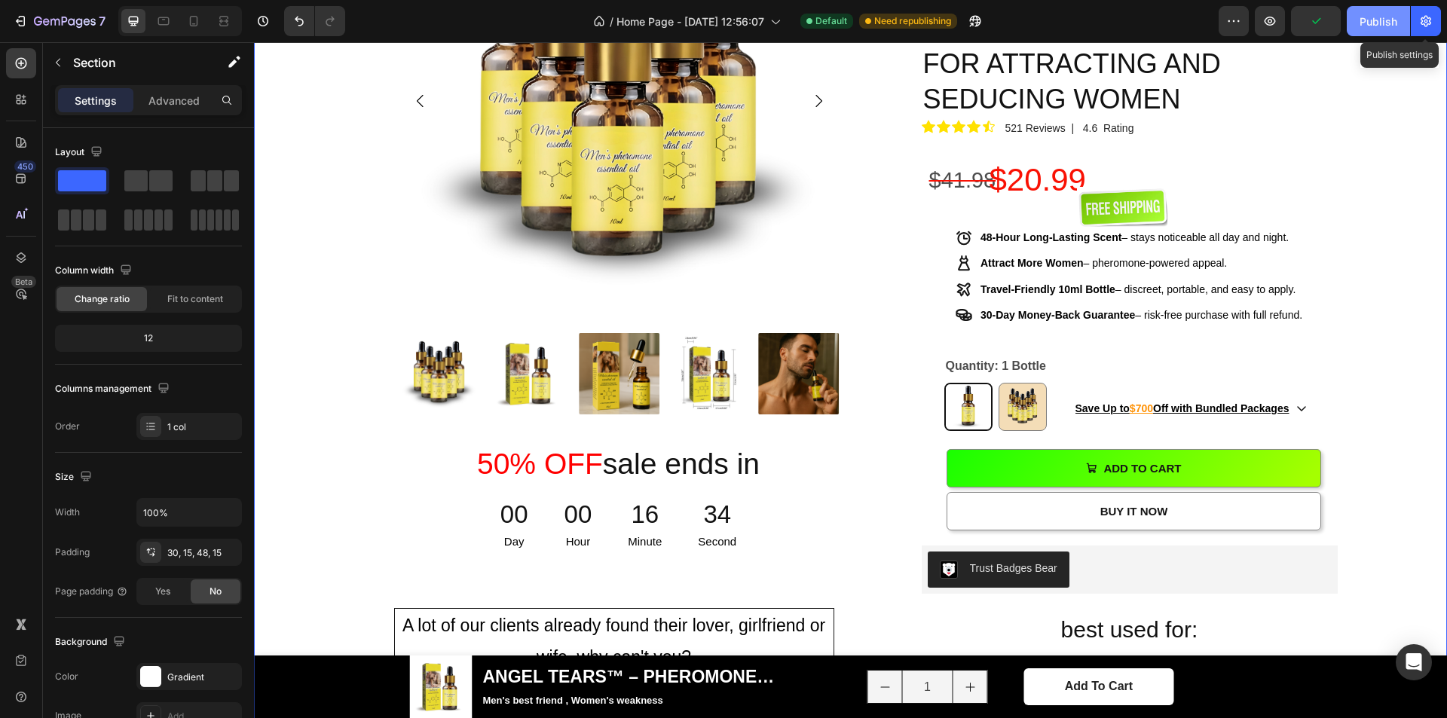
click at [1392, 23] on div "Publish" at bounding box center [1379, 22] width 38 height 16
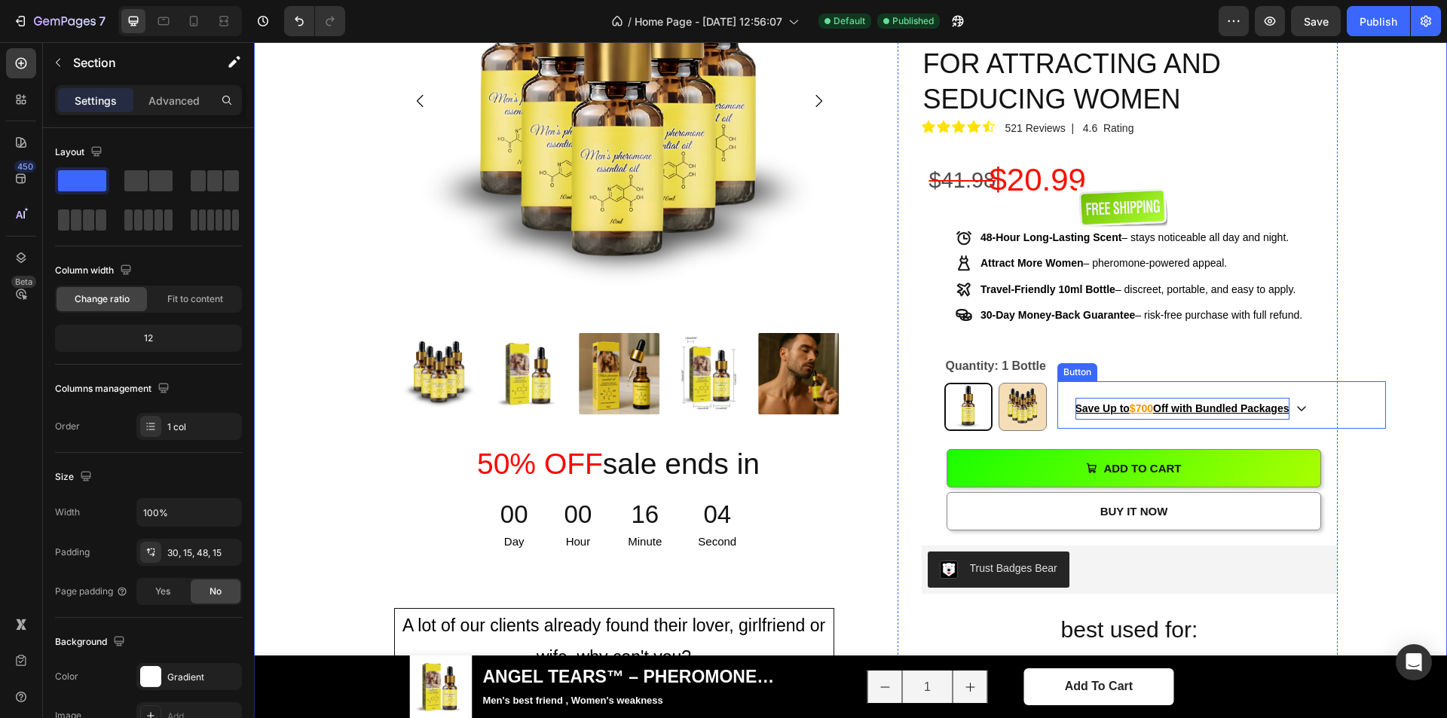
click at [1153, 398] on p "Save Up to $700 Off with Bundled Packages" at bounding box center [1183, 409] width 214 height 22
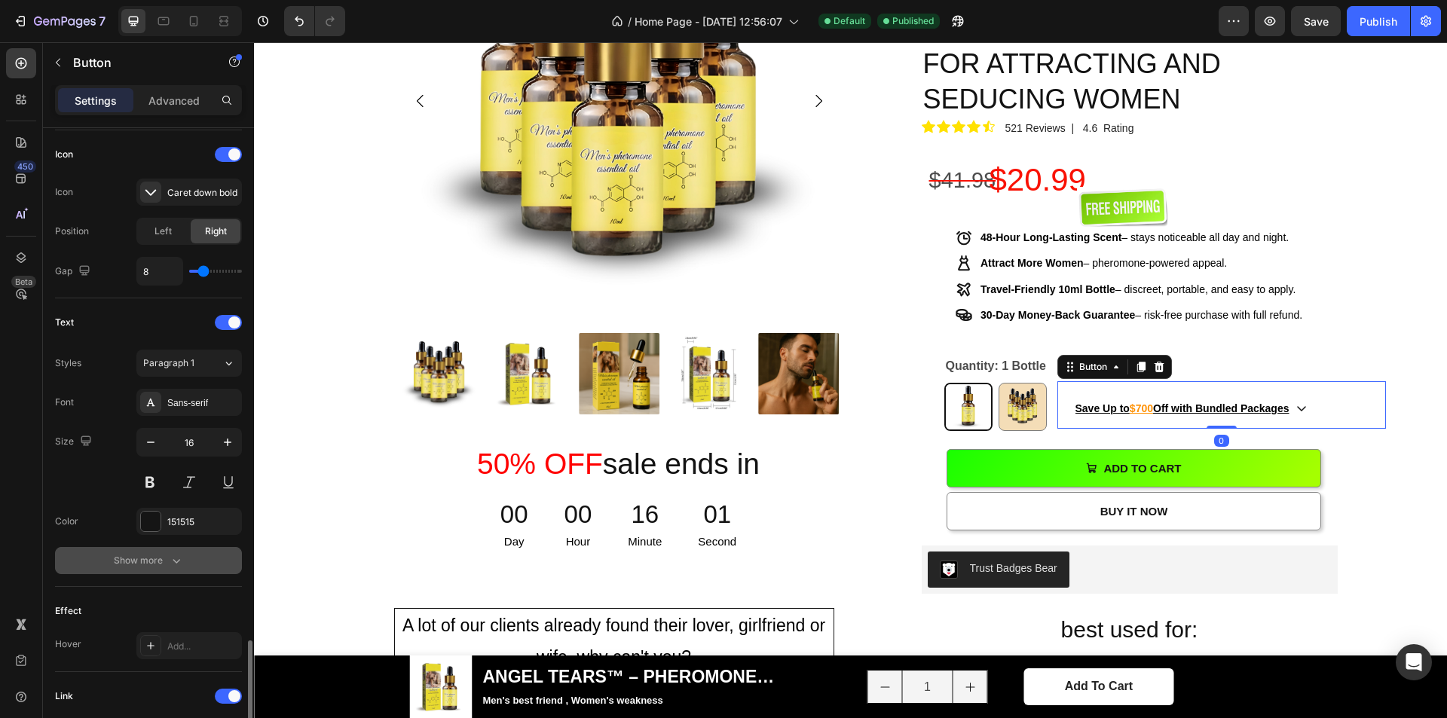
scroll to position [645, 0]
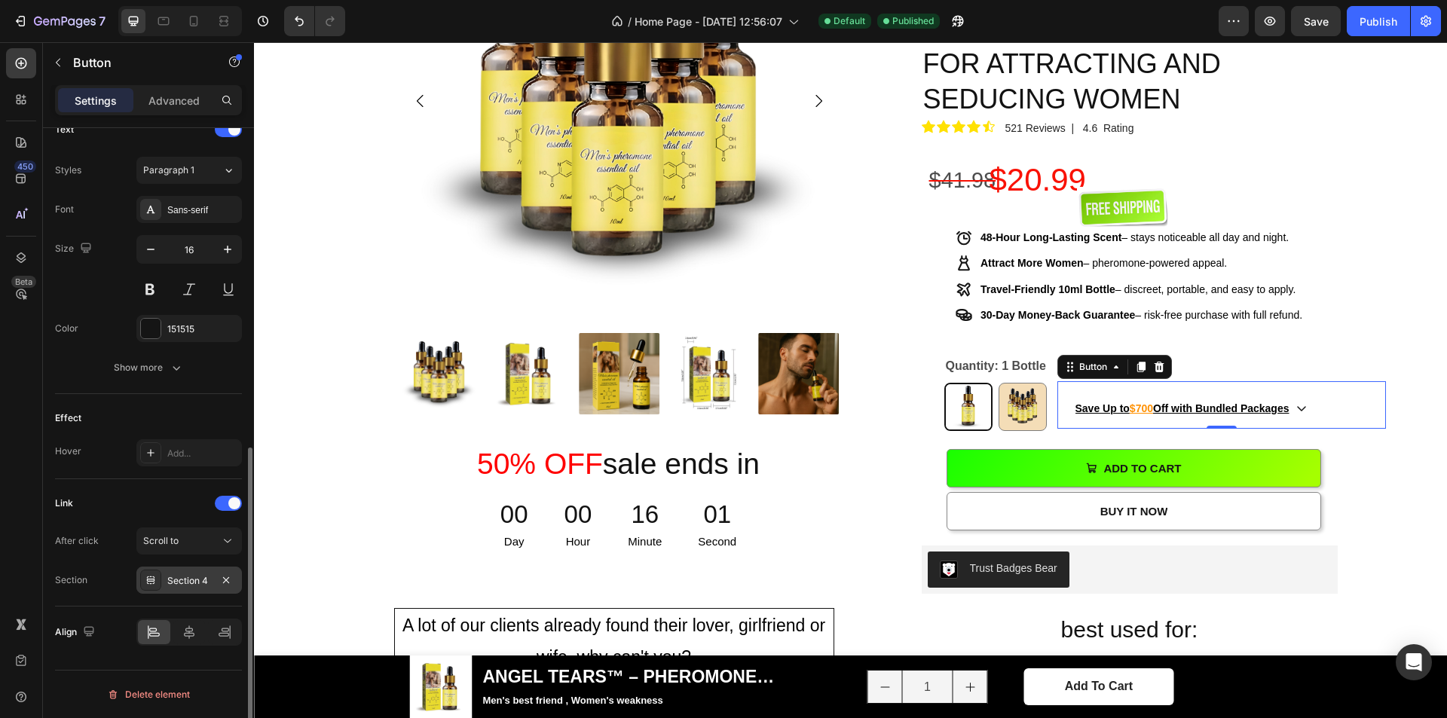
click at [180, 586] on div "Section 4" at bounding box center [189, 581] width 44 height 14
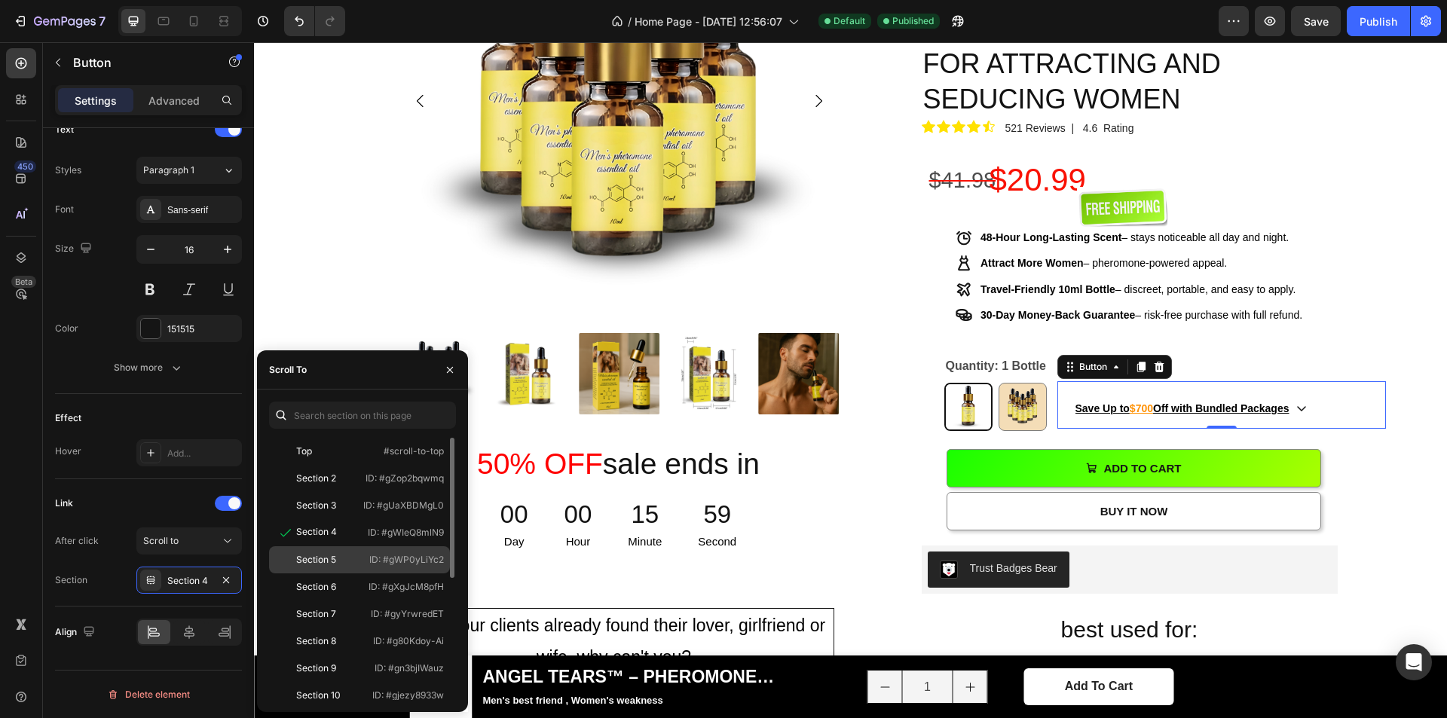
click at [323, 565] on div "Section 5" at bounding box center [316, 560] width 40 height 14
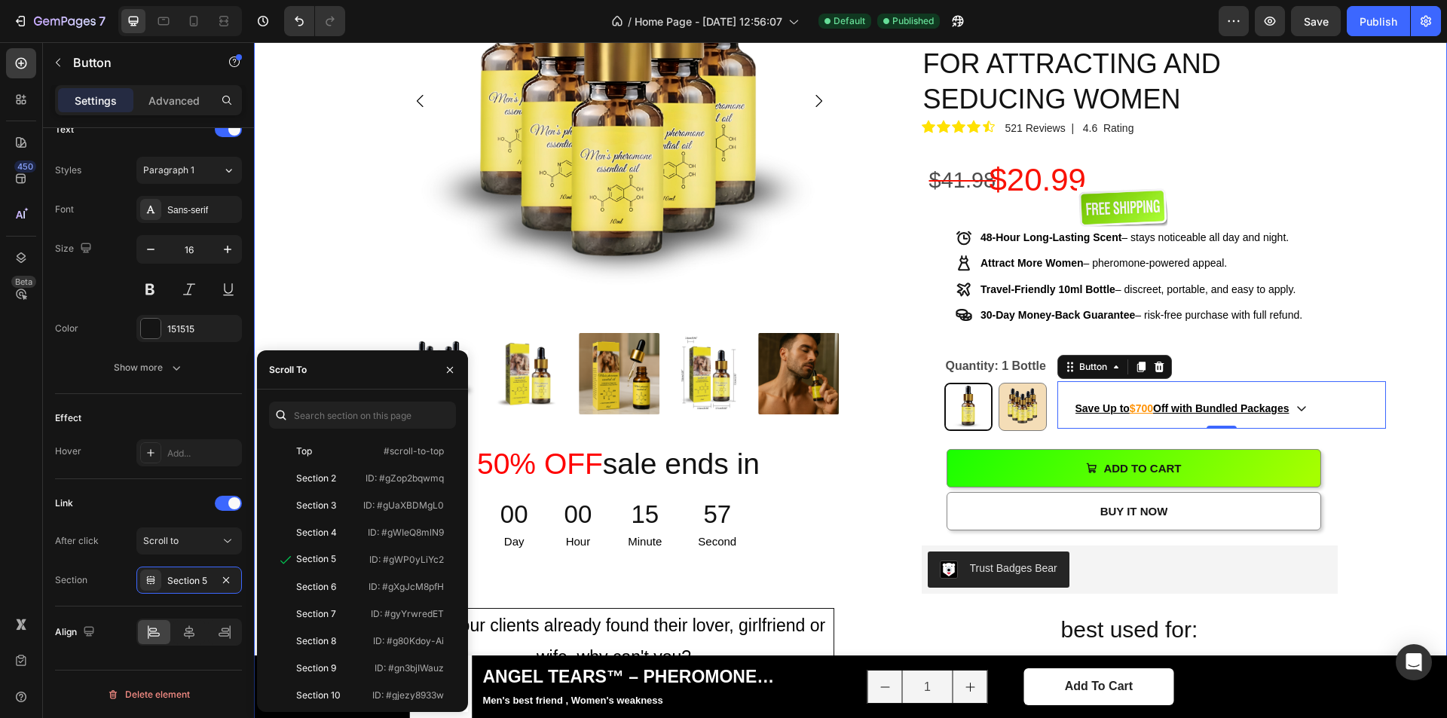
click at [1380, 175] on div "Product Images 50% OFF sale ends in Heading 00 Day 00 Hour 15 Minute 57 Second …" at bounding box center [850, 546] width 1171 height 1330
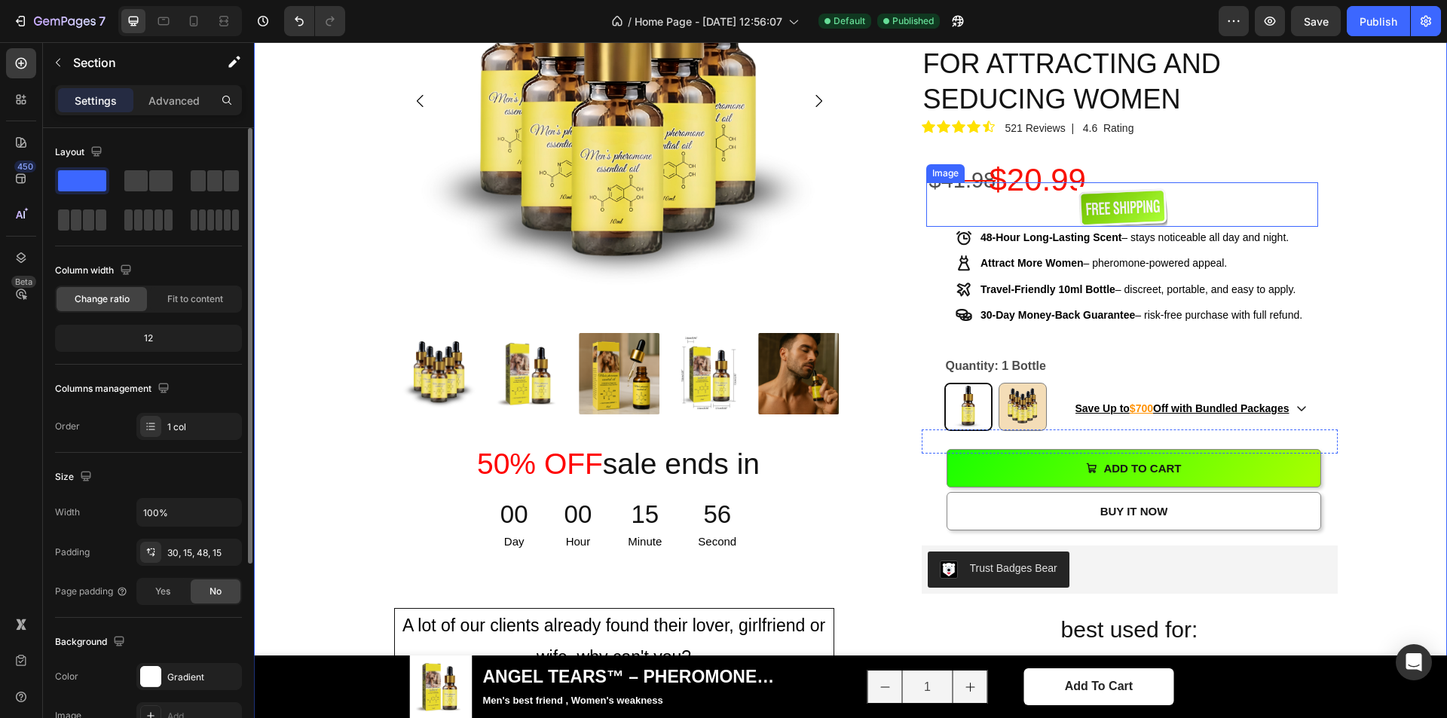
click at [1161, 187] on img at bounding box center [1122, 207] width 90 height 40
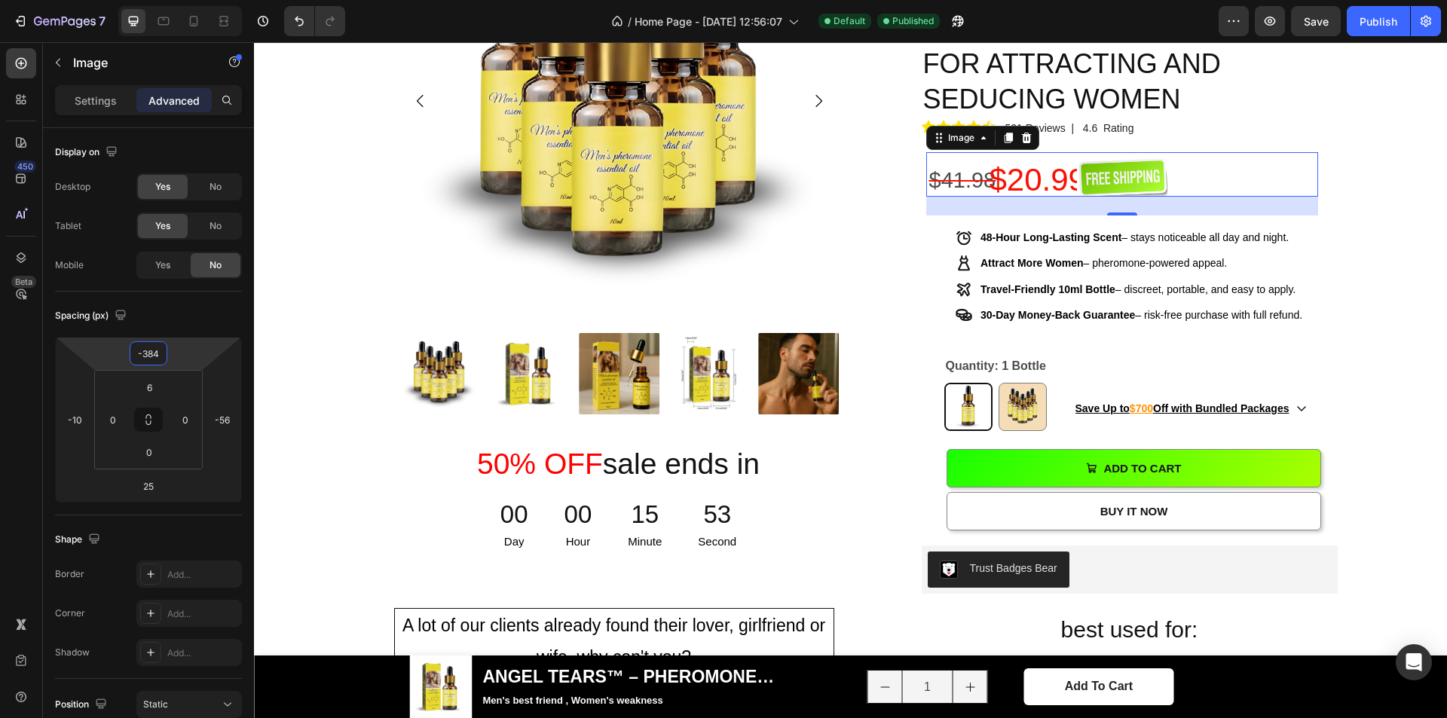
type input "-380"
drag, startPoint x: 196, startPoint y: 346, endPoint x: 194, endPoint y: 360, distance: 13.8
click at [194, 0] on html "7 / Home Page - [DATE] 12:56:07 Default Published Preview Save Publish 450 Beta…" at bounding box center [723, 0] width 1447 height 0
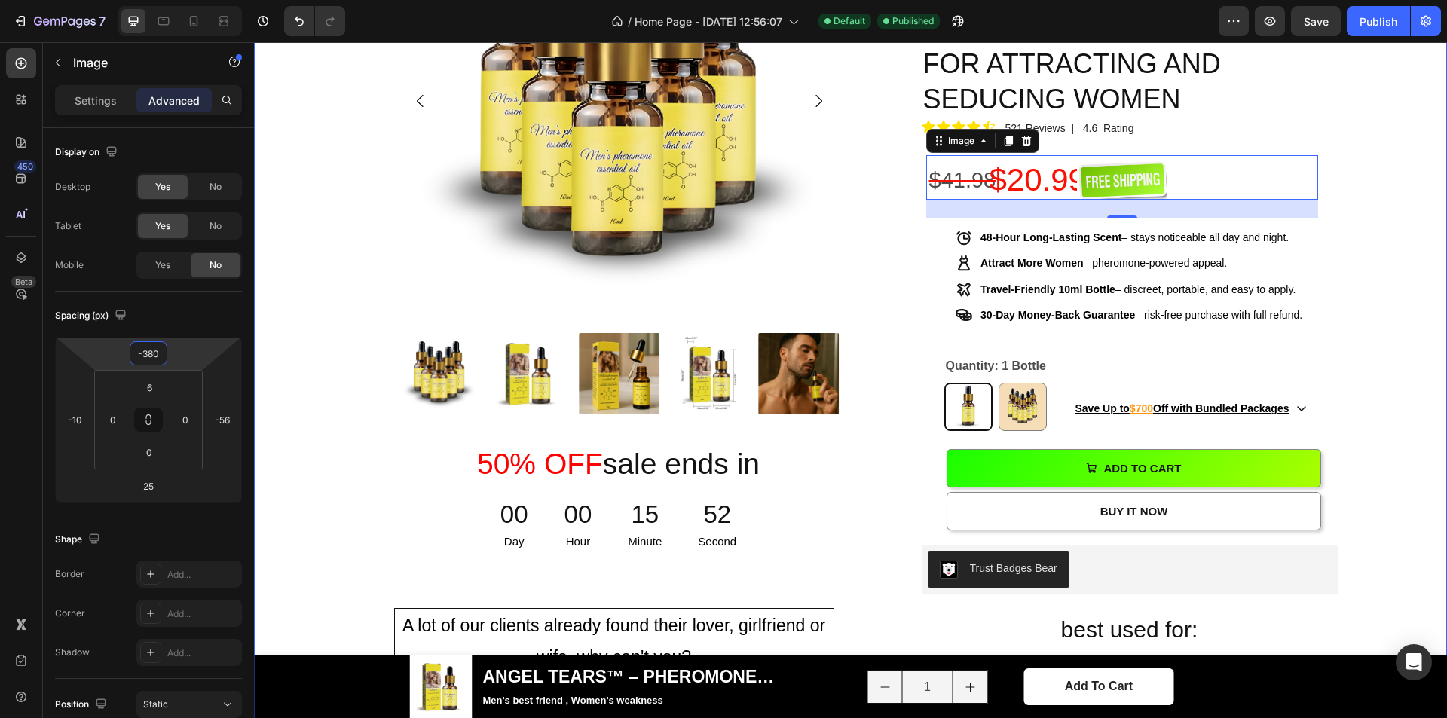
click at [1368, 152] on div "Product Images 50% OFF sale ends in Heading 00 Day 00 Hour 15 Minute 52 Second …" at bounding box center [850, 546] width 1171 height 1330
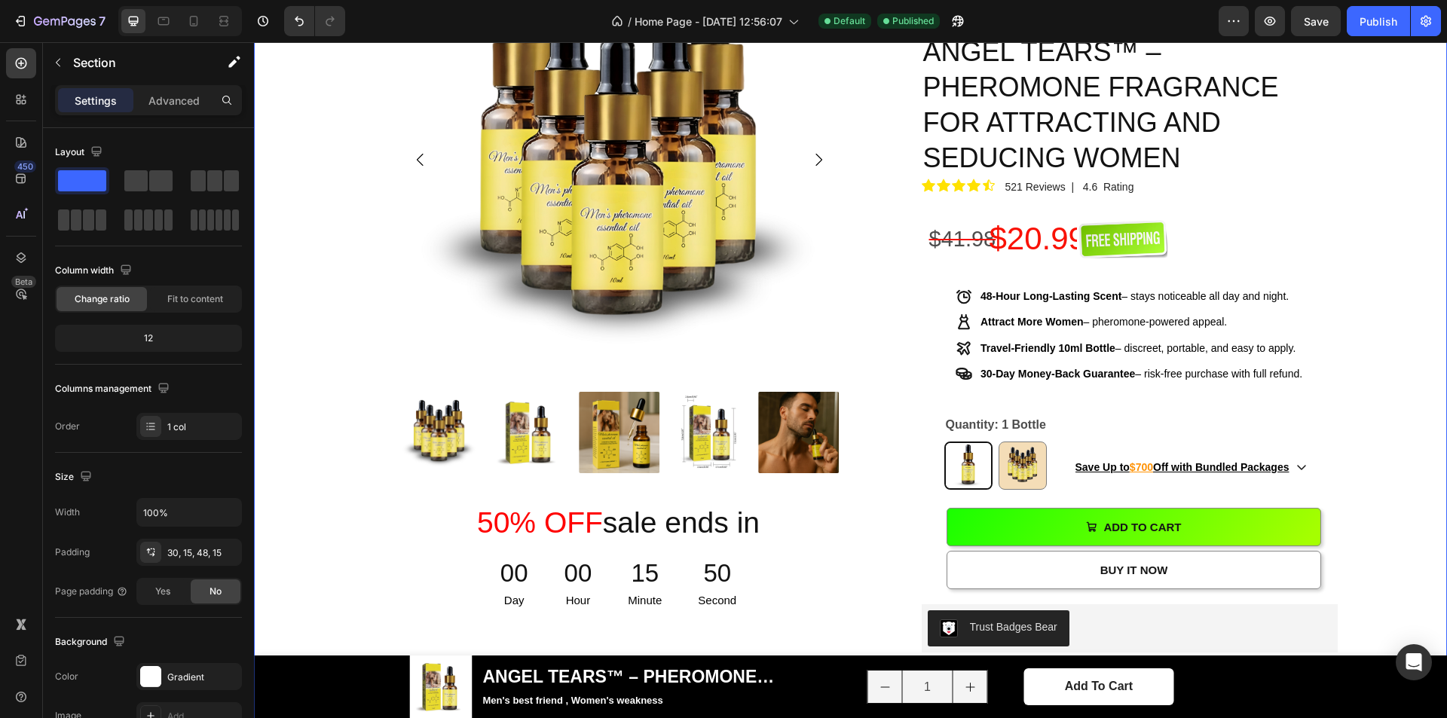
scroll to position [754, 0]
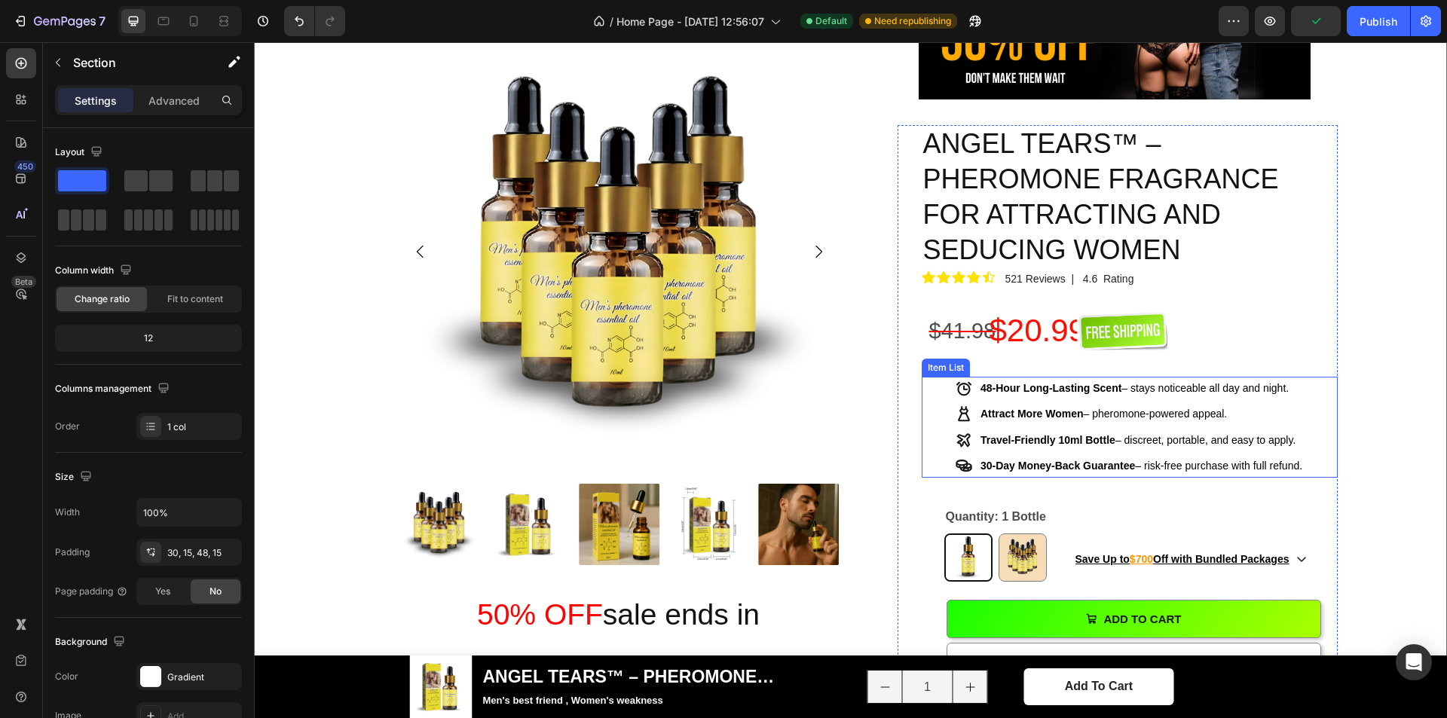
click at [1141, 457] on p "30-Day Money-Back Guarantee – risk-free purchase with full refund." at bounding box center [1142, 466] width 322 height 19
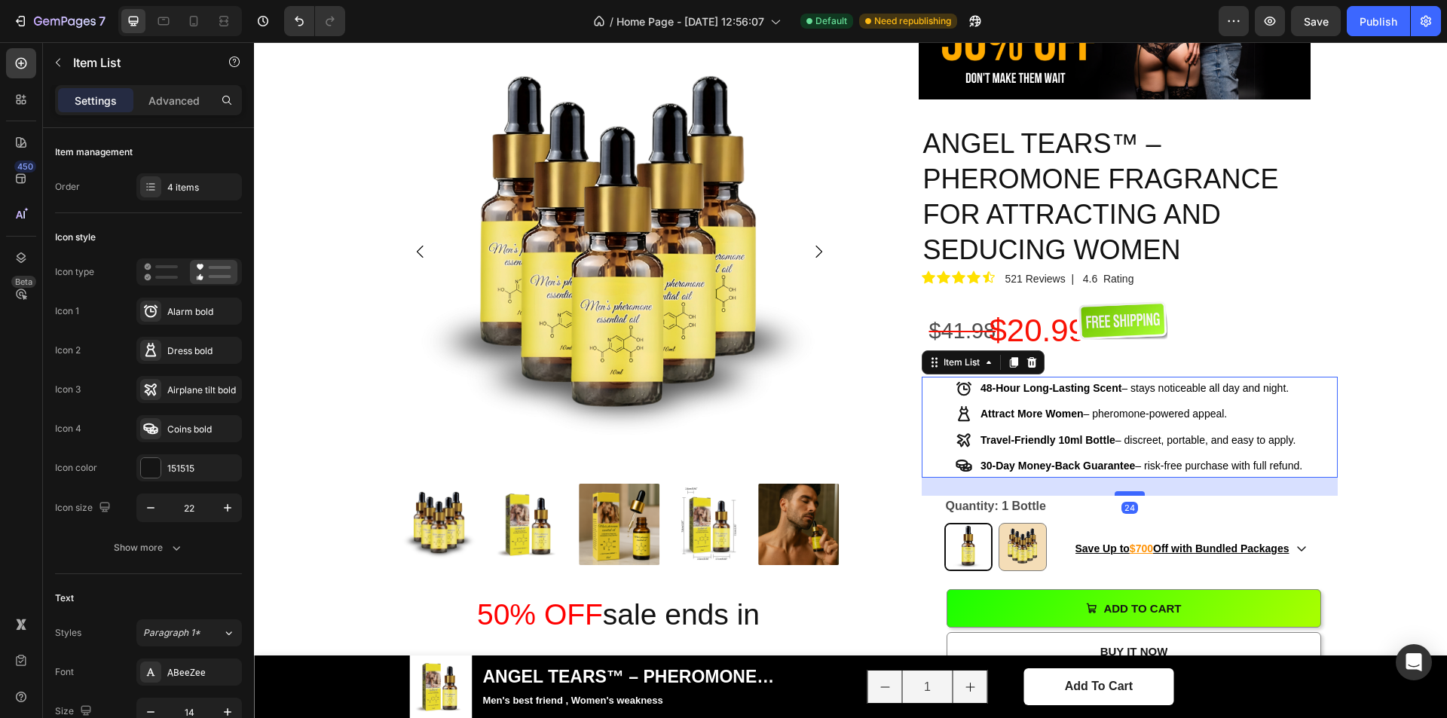
drag, startPoint x: 1128, startPoint y: 434, endPoint x: 1125, endPoint y: 424, distance: 11.0
click at [1125, 491] on div at bounding box center [1130, 493] width 30 height 5
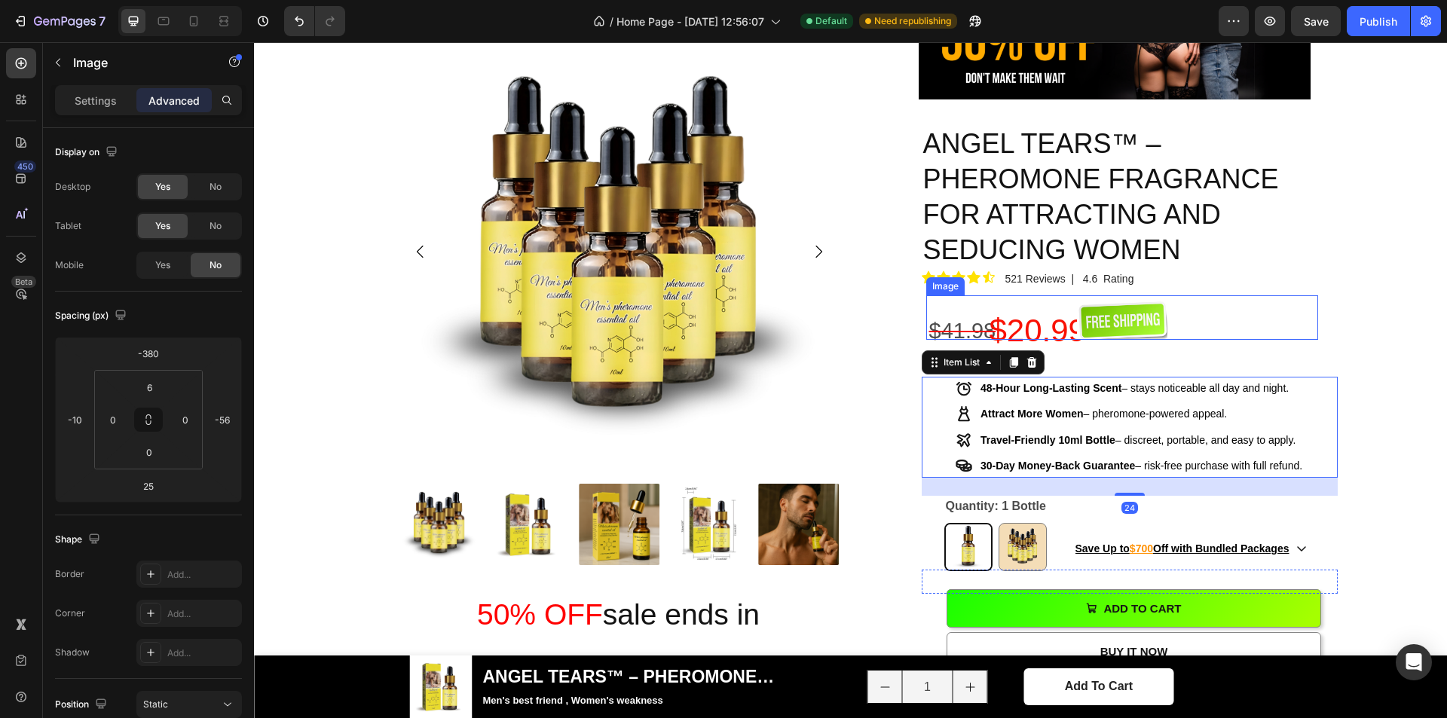
click at [1140, 300] on img at bounding box center [1122, 320] width 90 height 40
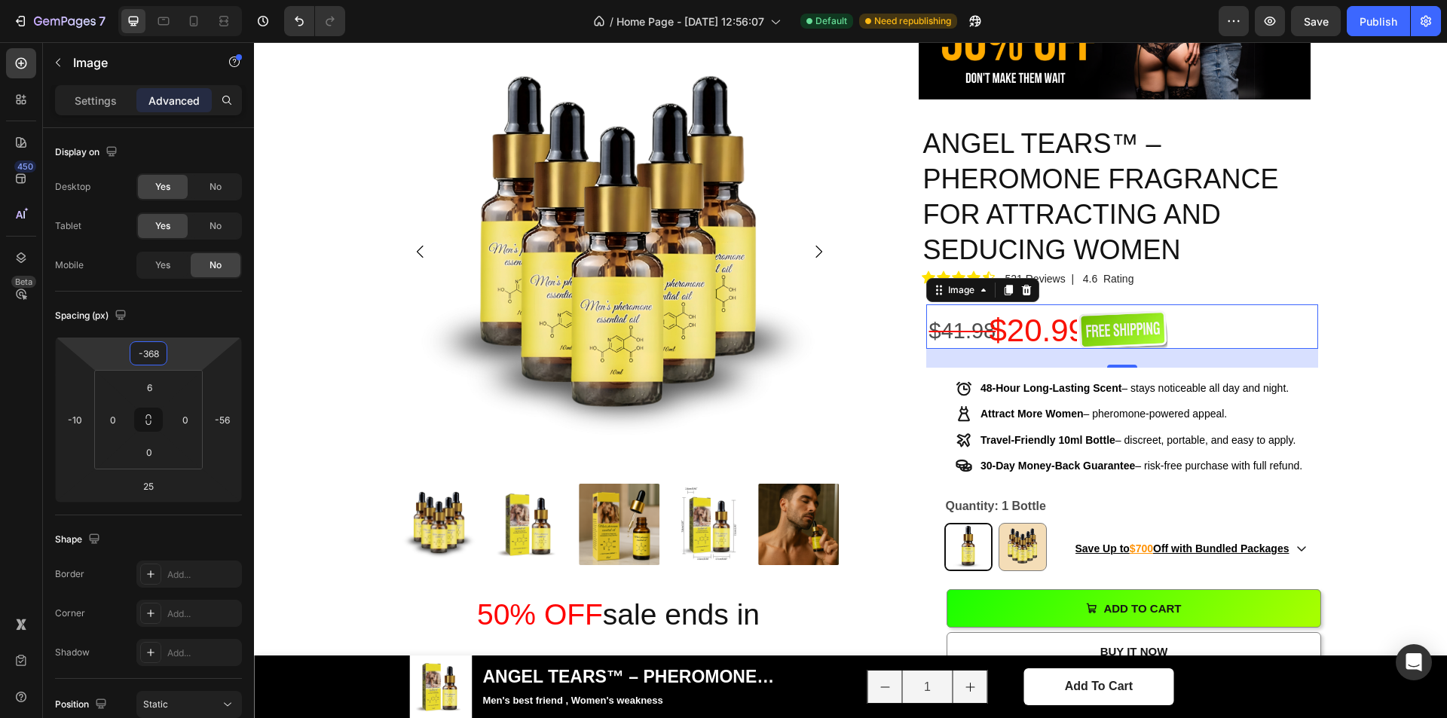
type input "-366"
click at [183, 0] on html "7 / Home Page - [DATE] 12:56:07 Default Need republishing Preview Save Publish …" at bounding box center [723, 0] width 1447 height 0
click at [1364, 272] on div "Product Images 50% OFF sale ends in Heading 00 Day 00 Hour 15 Minute 40 Second …" at bounding box center [850, 692] width 1171 height 1320
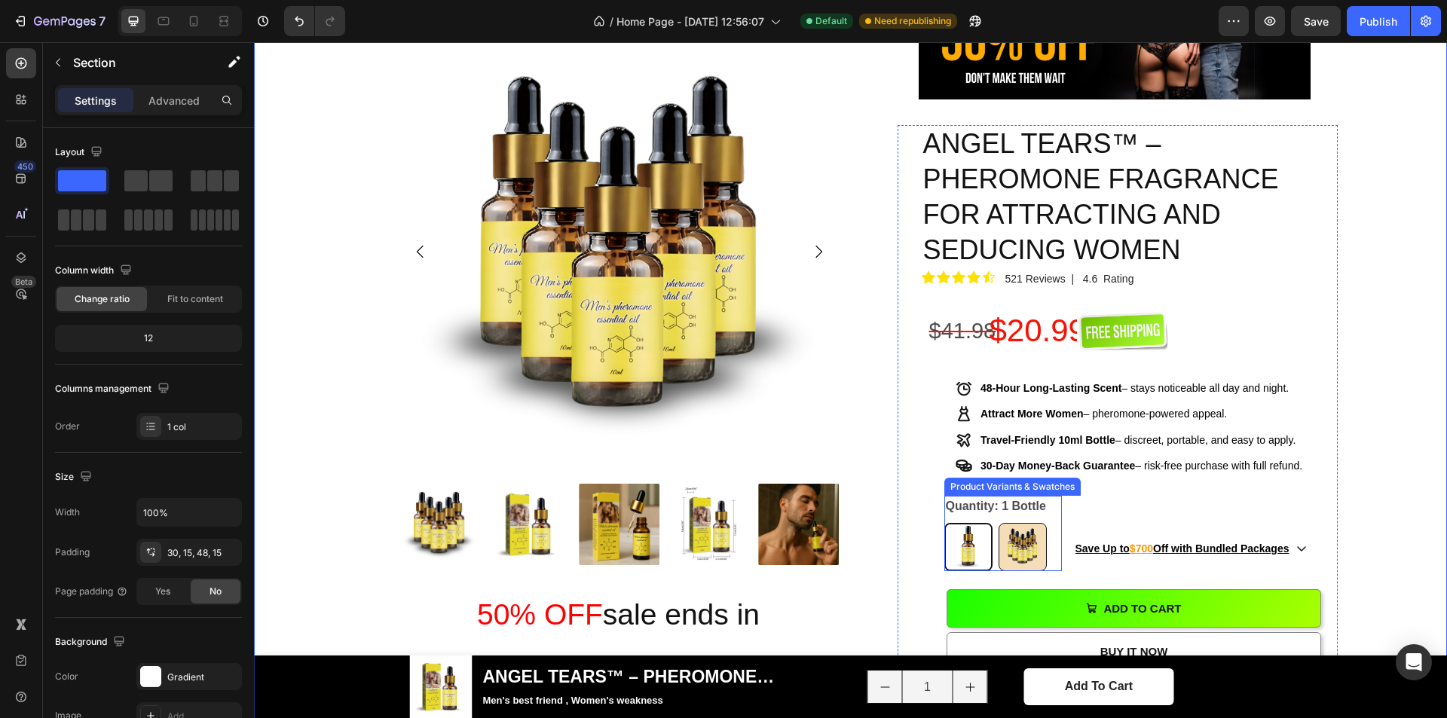
click at [1017, 524] on img at bounding box center [1023, 547] width 47 height 47
click at [999, 522] on input "5 Bottles 5 Bottles" at bounding box center [998, 522] width 1 height 1
radio input "true"
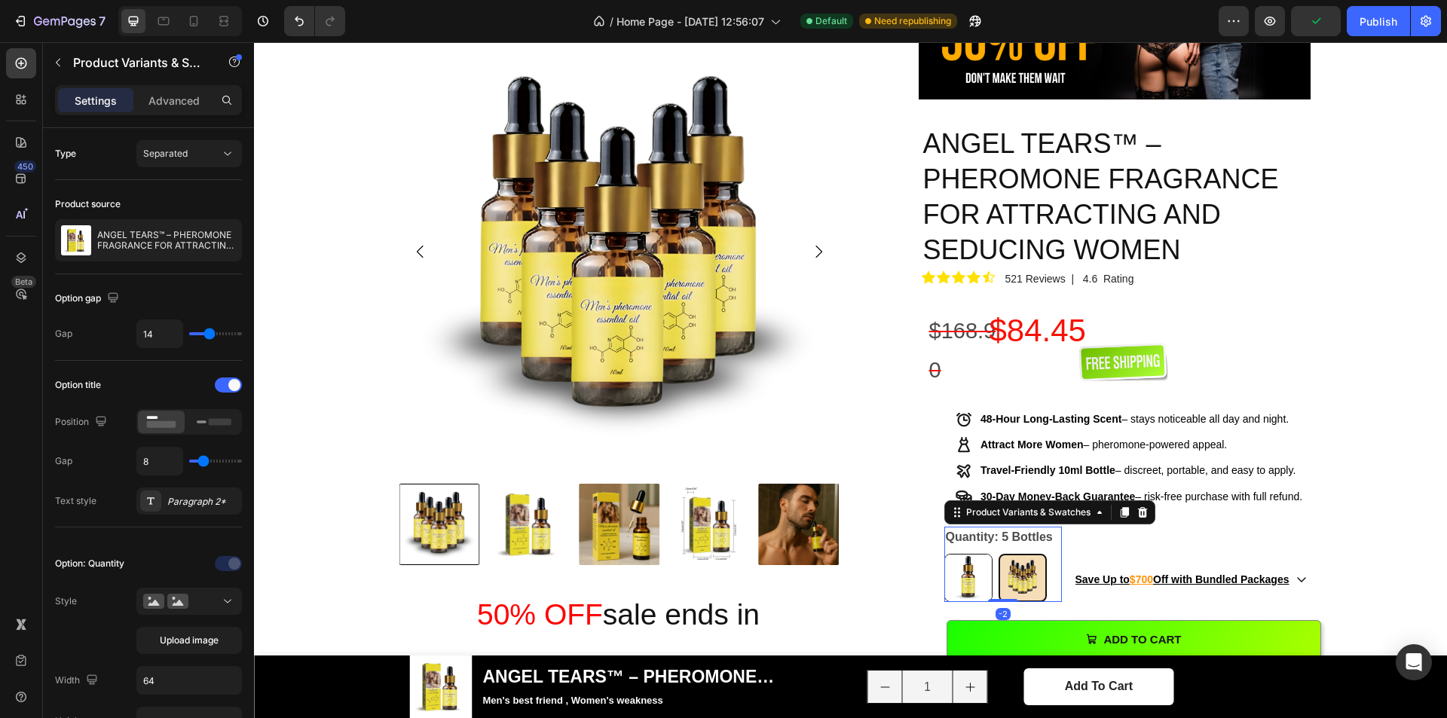
click at [972, 555] on img at bounding box center [968, 578] width 47 height 47
click at [945, 553] on input "1 Bottle 1 Bottle" at bounding box center [944, 553] width 1 height 1
radio input "true"
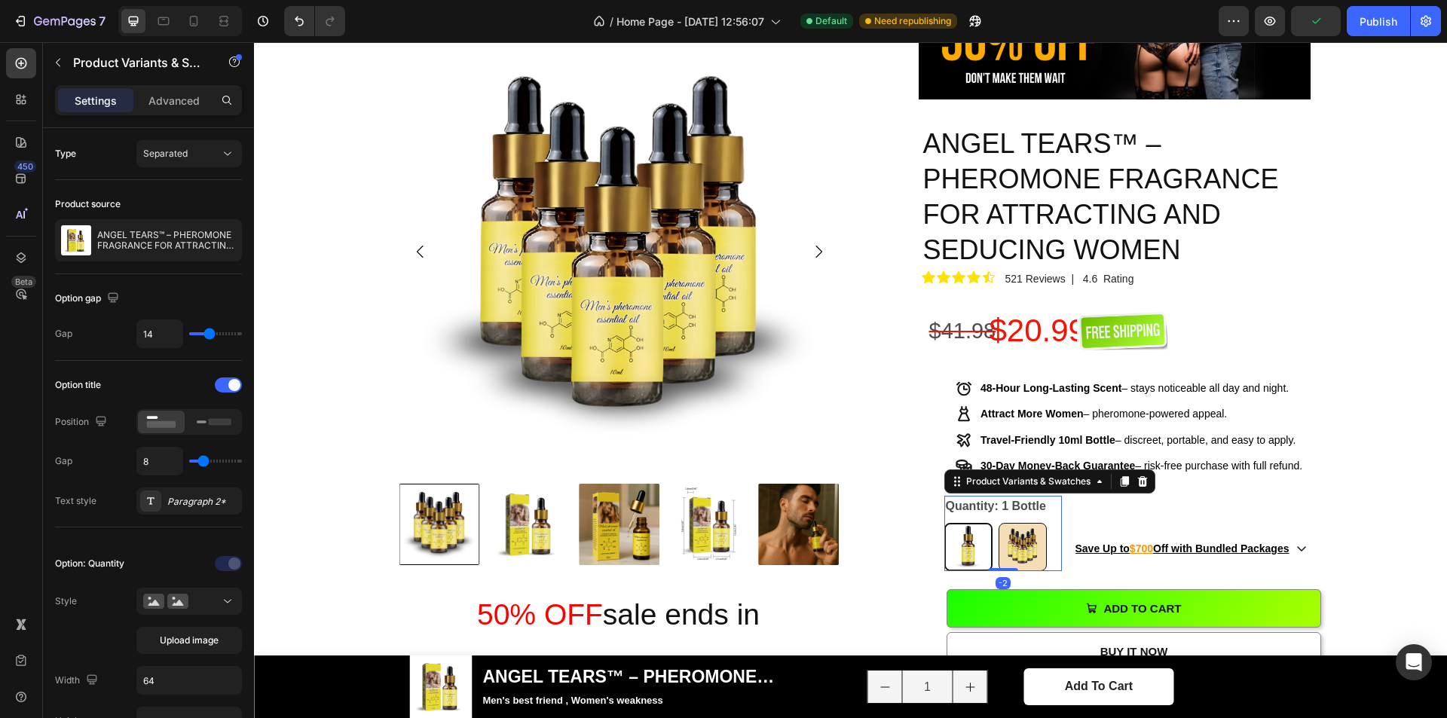
click at [1023, 524] on img at bounding box center [1023, 547] width 47 height 47
click at [999, 522] on input "5 Bottles 5 Bottles" at bounding box center [998, 522] width 1 height 1
radio input "true"
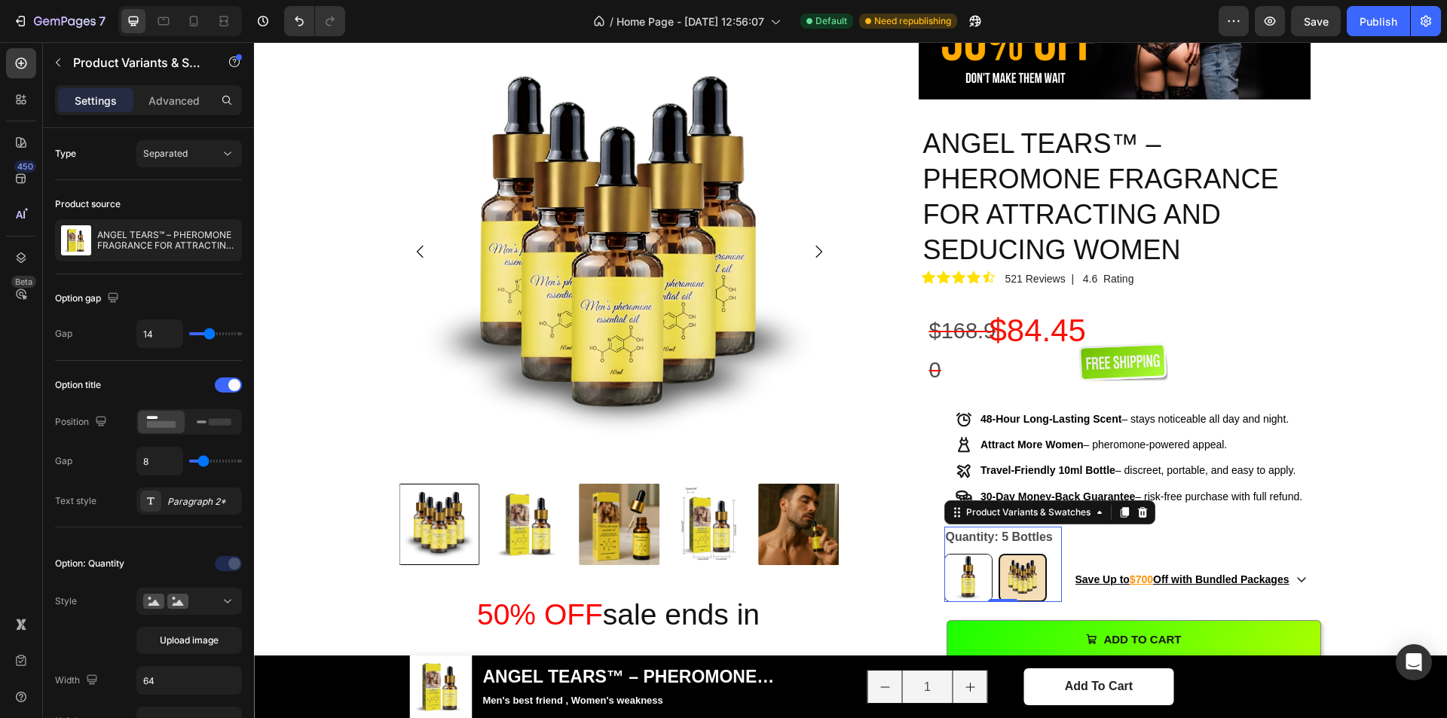
click at [963, 555] on img at bounding box center [968, 578] width 47 height 47
click at [945, 553] on input "1 Bottle 1 Bottle" at bounding box center [944, 553] width 1 height 1
radio input "true"
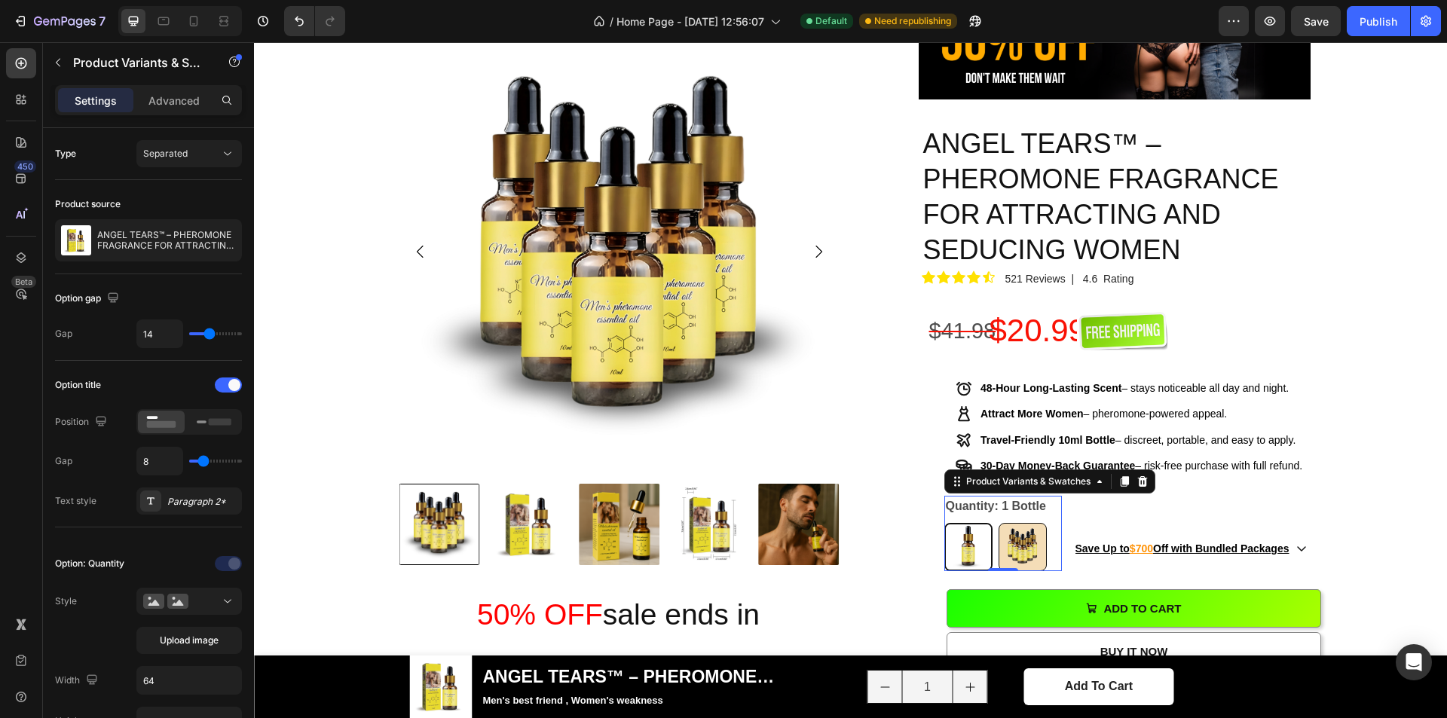
click at [1018, 524] on img at bounding box center [1023, 547] width 47 height 47
click at [999, 522] on input "5 Bottles 5 Bottles" at bounding box center [998, 522] width 1 height 1
radio input "true"
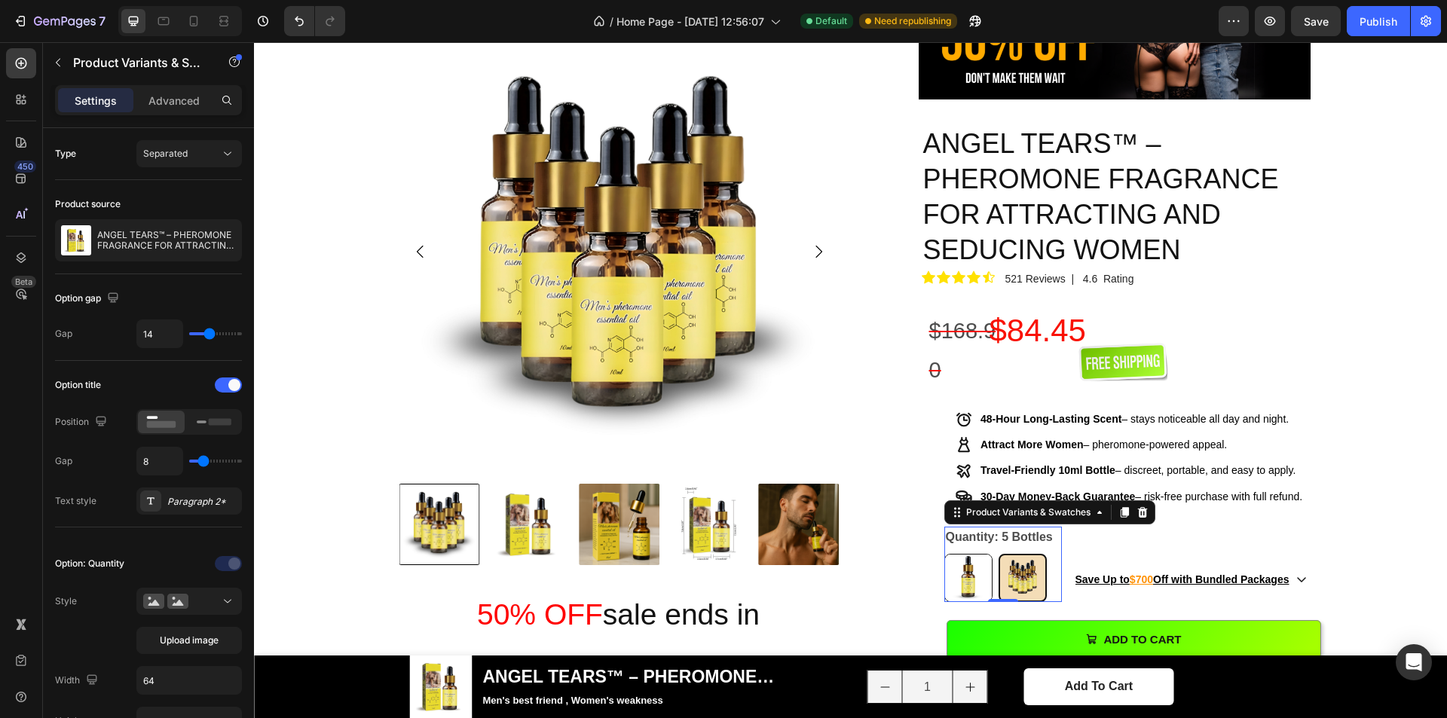
click at [972, 555] on img at bounding box center [968, 578] width 47 height 47
click at [945, 553] on input "1 Bottle 1 Bottle" at bounding box center [944, 553] width 1 height 1
radio input "true"
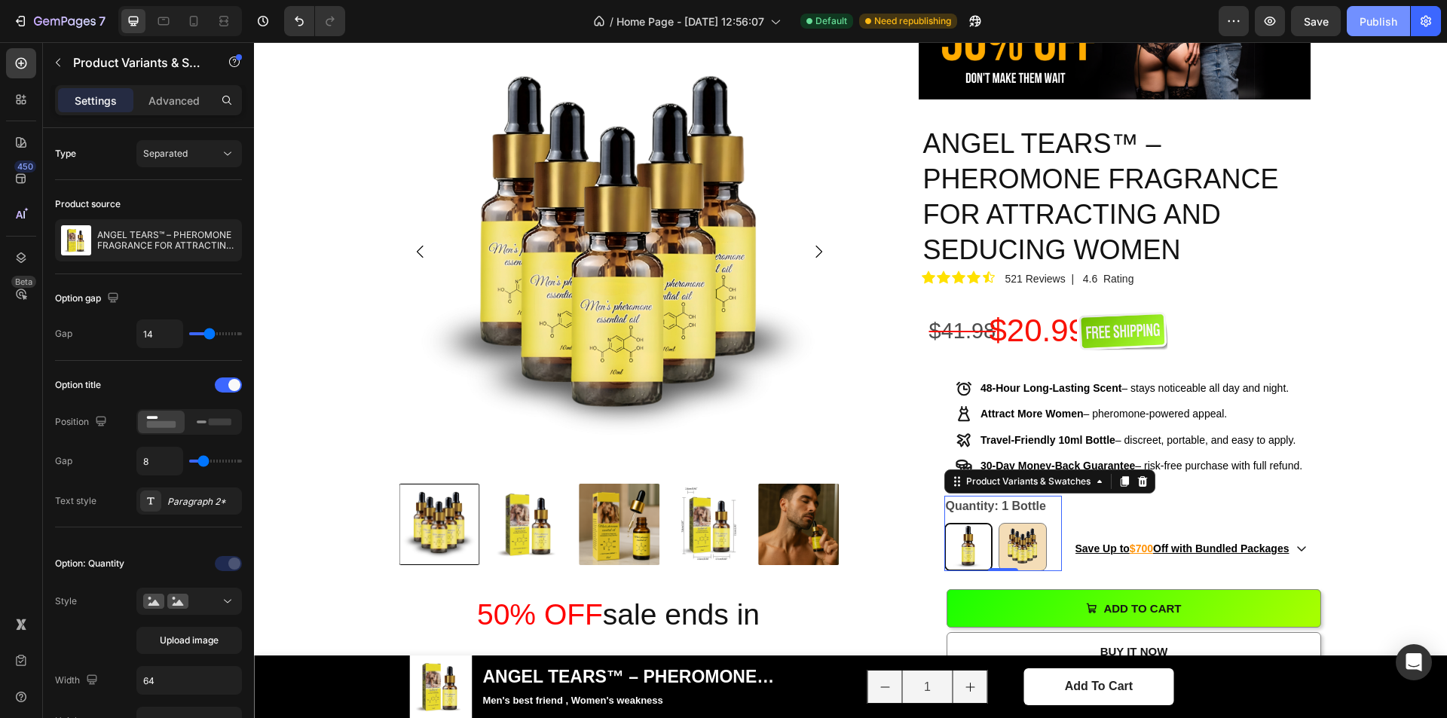
click at [1386, 29] on button "Publish" at bounding box center [1378, 21] width 63 height 30
click at [1291, 538] on div "Save Up to $700 Off with Bundled Packages" at bounding box center [1192, 549] width 232 height 22
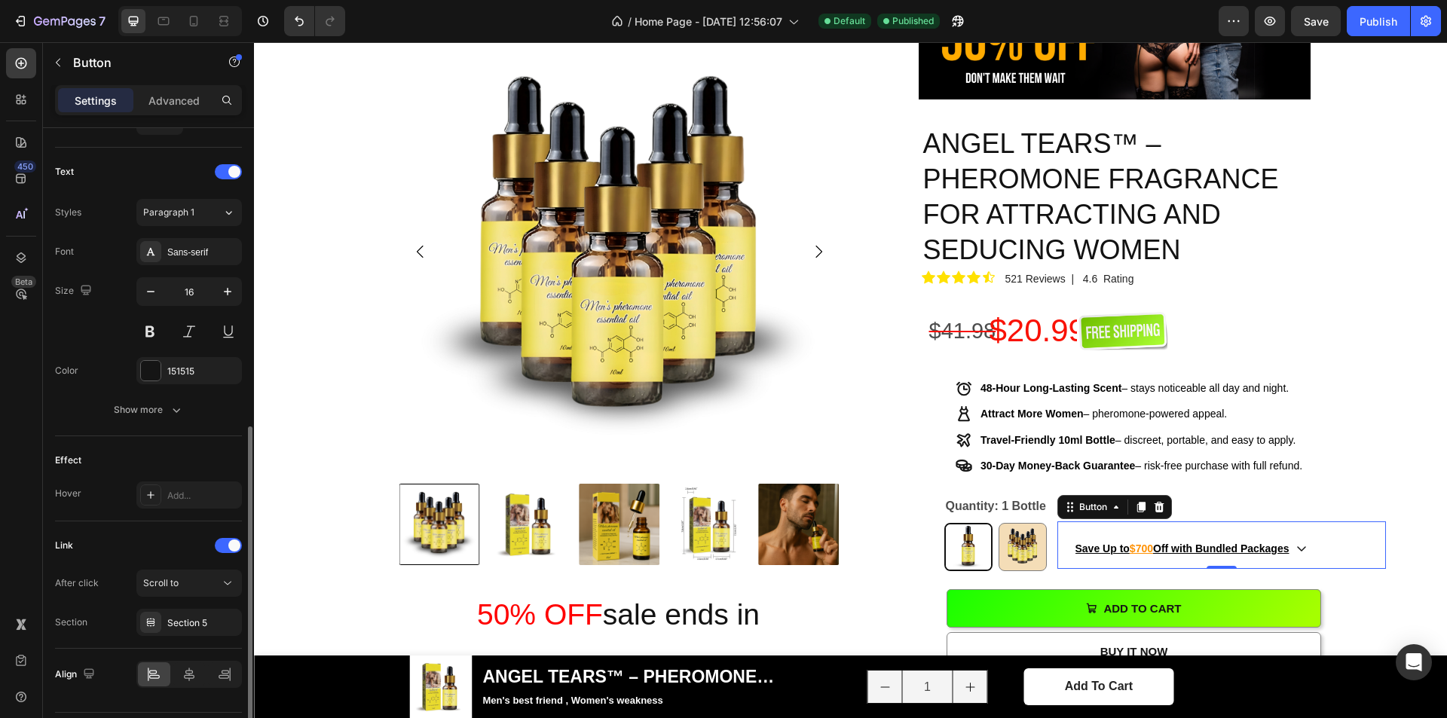
scroll to position [645, 0]
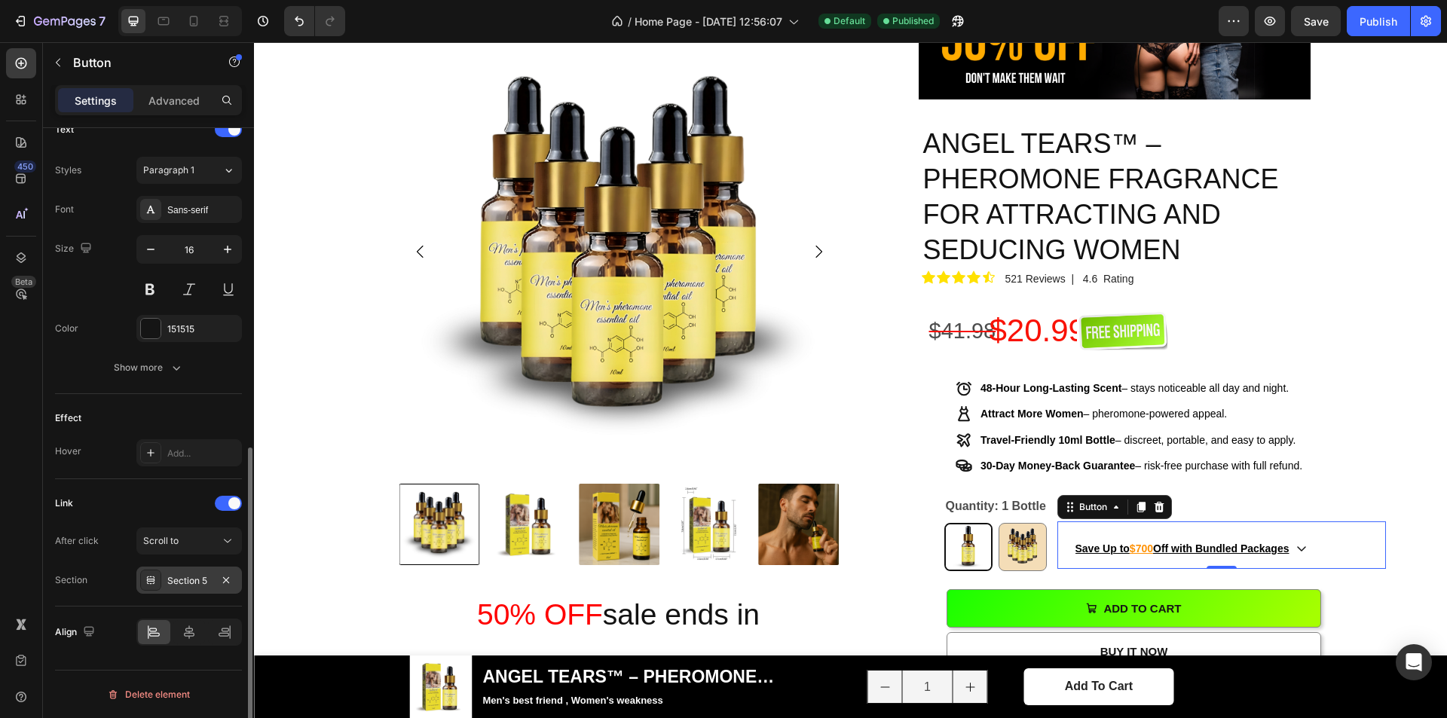
click at [187, 584] on div "Section 5" at bounding box center [189, 581] width 44 height 14
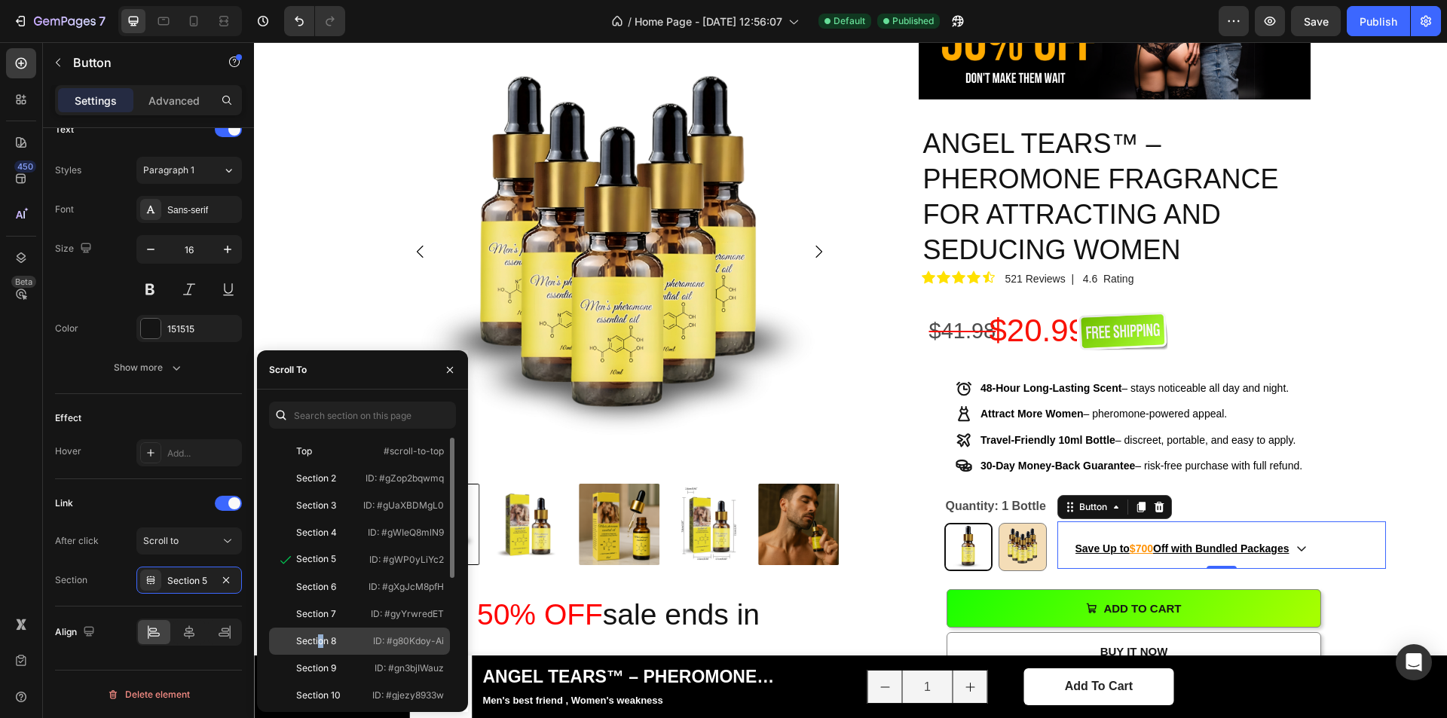
drag, startPoint x: 320, startPoint y: 639, endPoint x: 655, endPoint y: 348, distance: 444.1
click at [320, 639] on div "Section 8" at bounding box center [316, 642] width 40 height 14
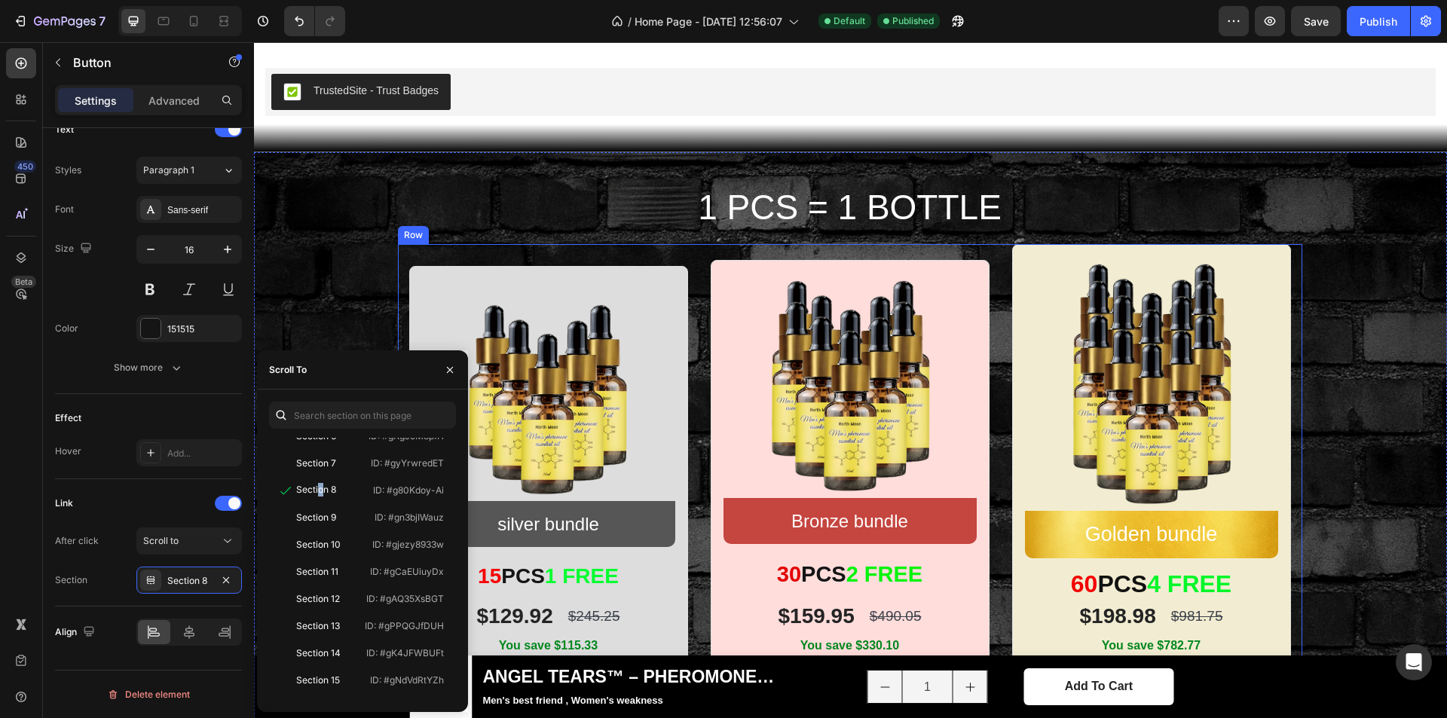
scroll to position [2035, 0]
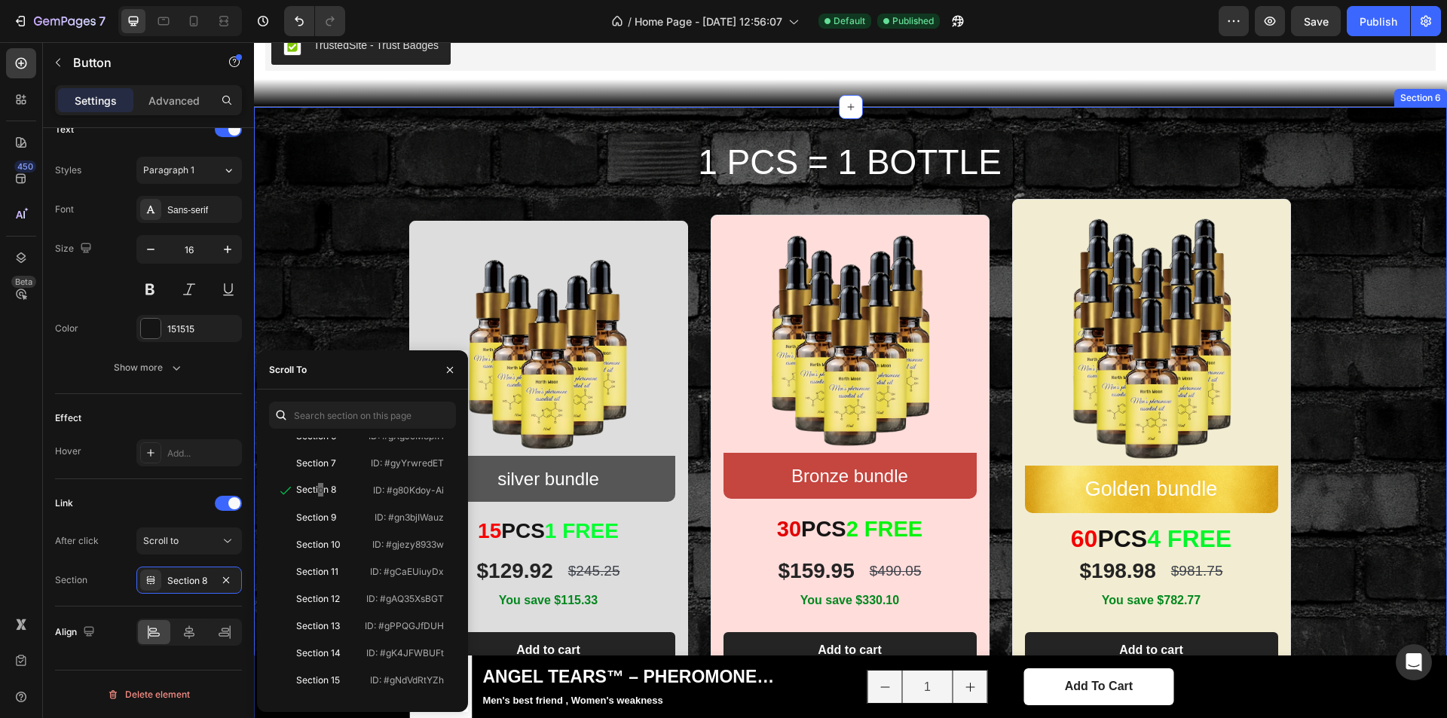
click at [1058, 145] on div "1 PCS = 1 BOTTLE Heading Image silver bundle Text Block Row Row 15 PCS 1 FREE T…" at bounding box center [850, 464] width 1193 height 714
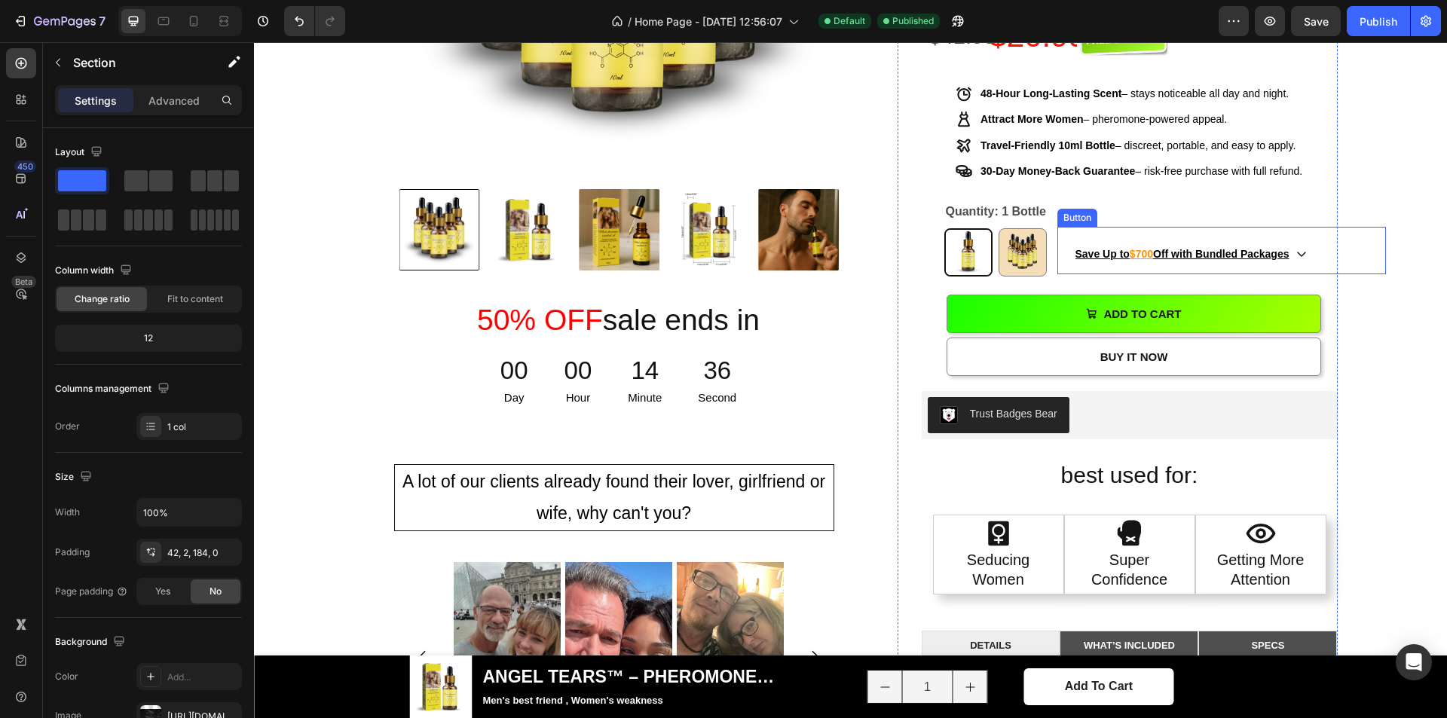
scroll to position [980, 0]
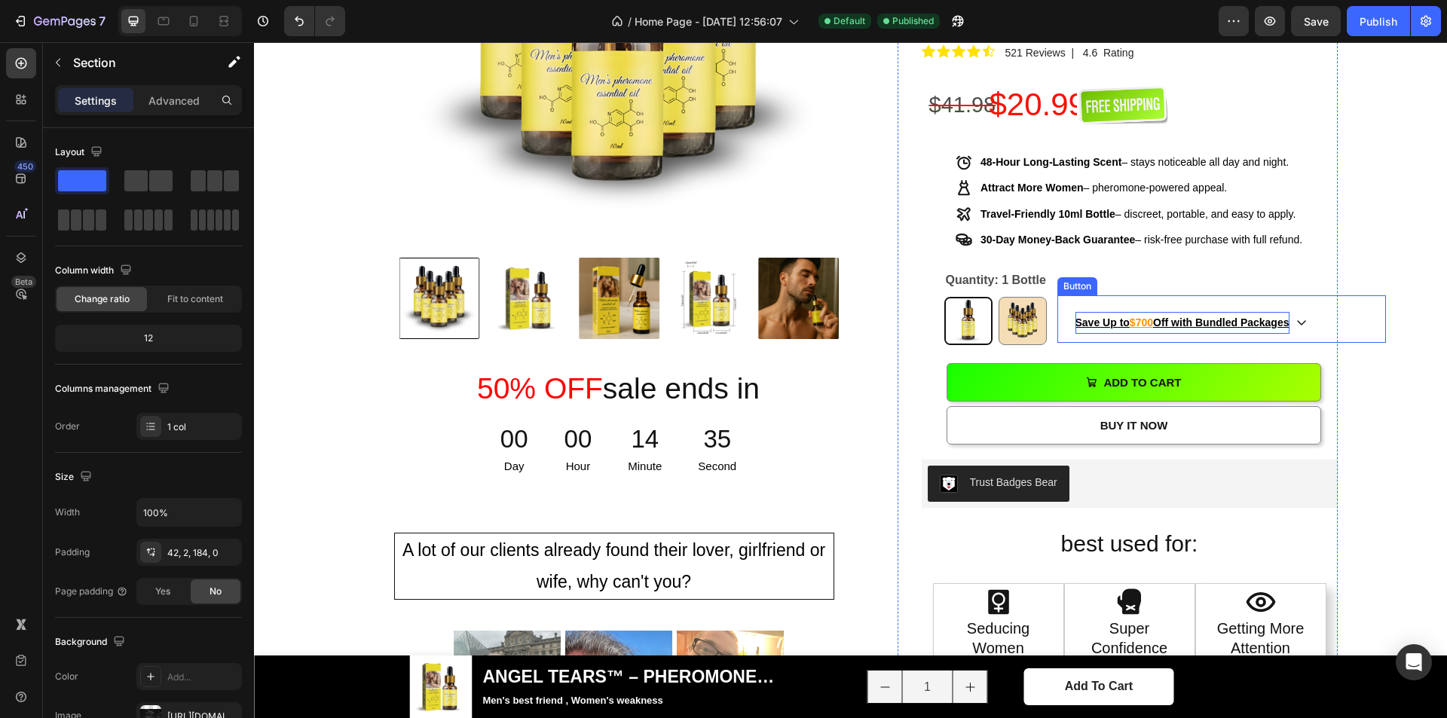
click at [1180, 317] on u "Off with Bundled Packages" at bounding box center [1221, 323] width 136 height 12
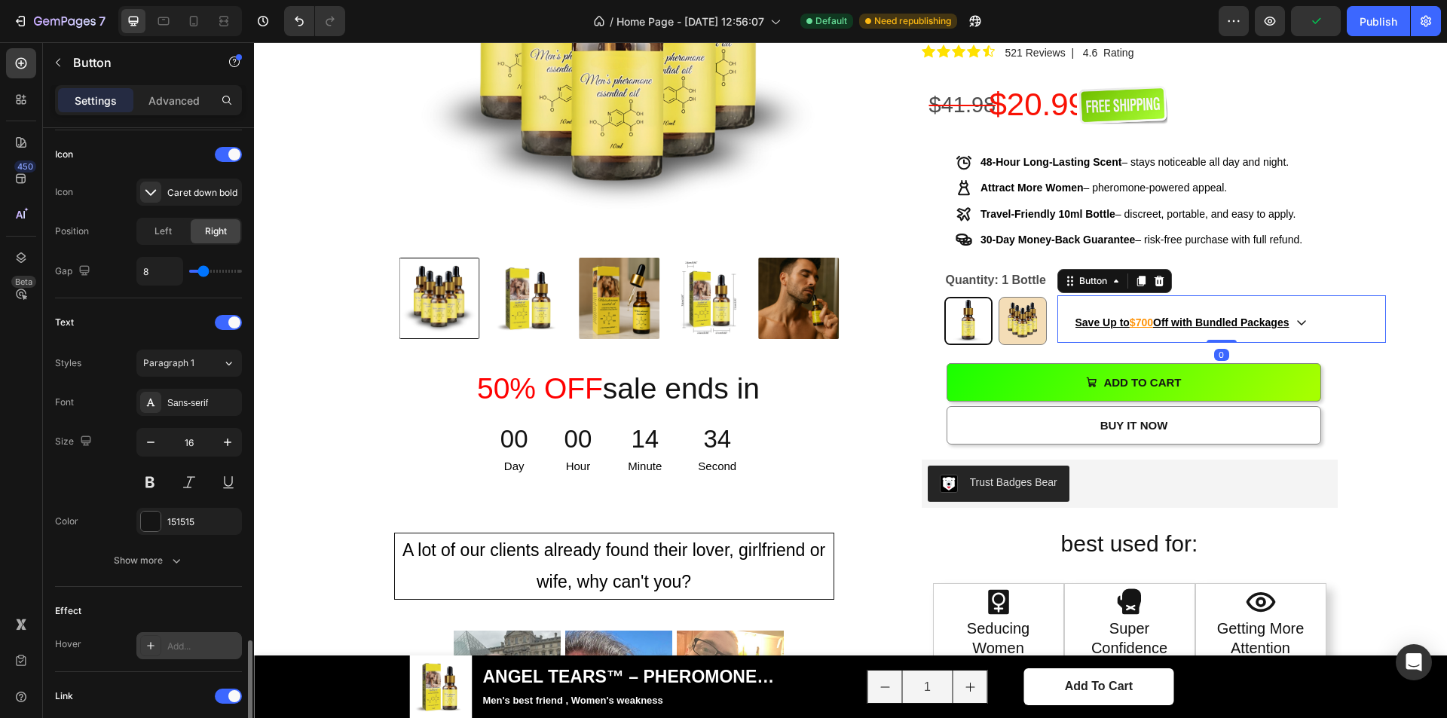
scroll to position [645, 0]
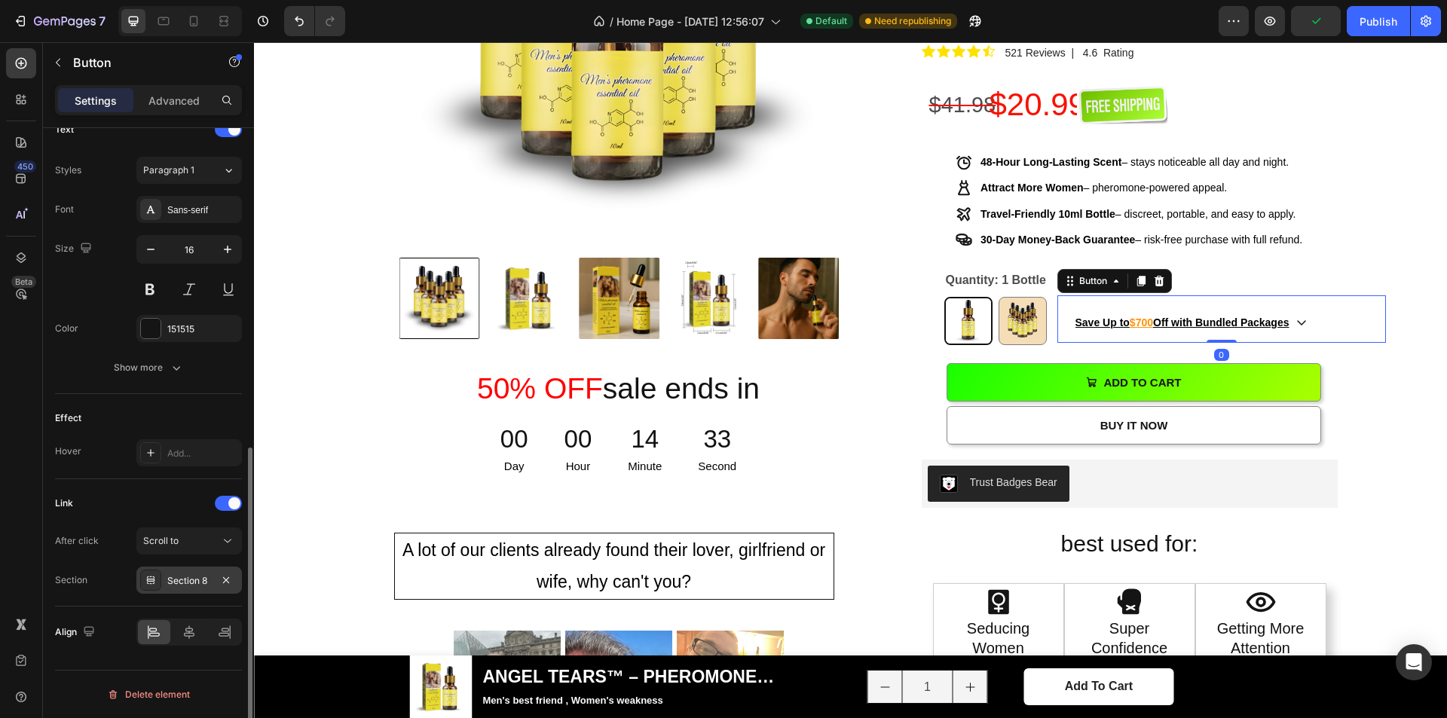
click at [197, 588] on div "Section 8" at bounding box center [189, 580] width 106 height 27
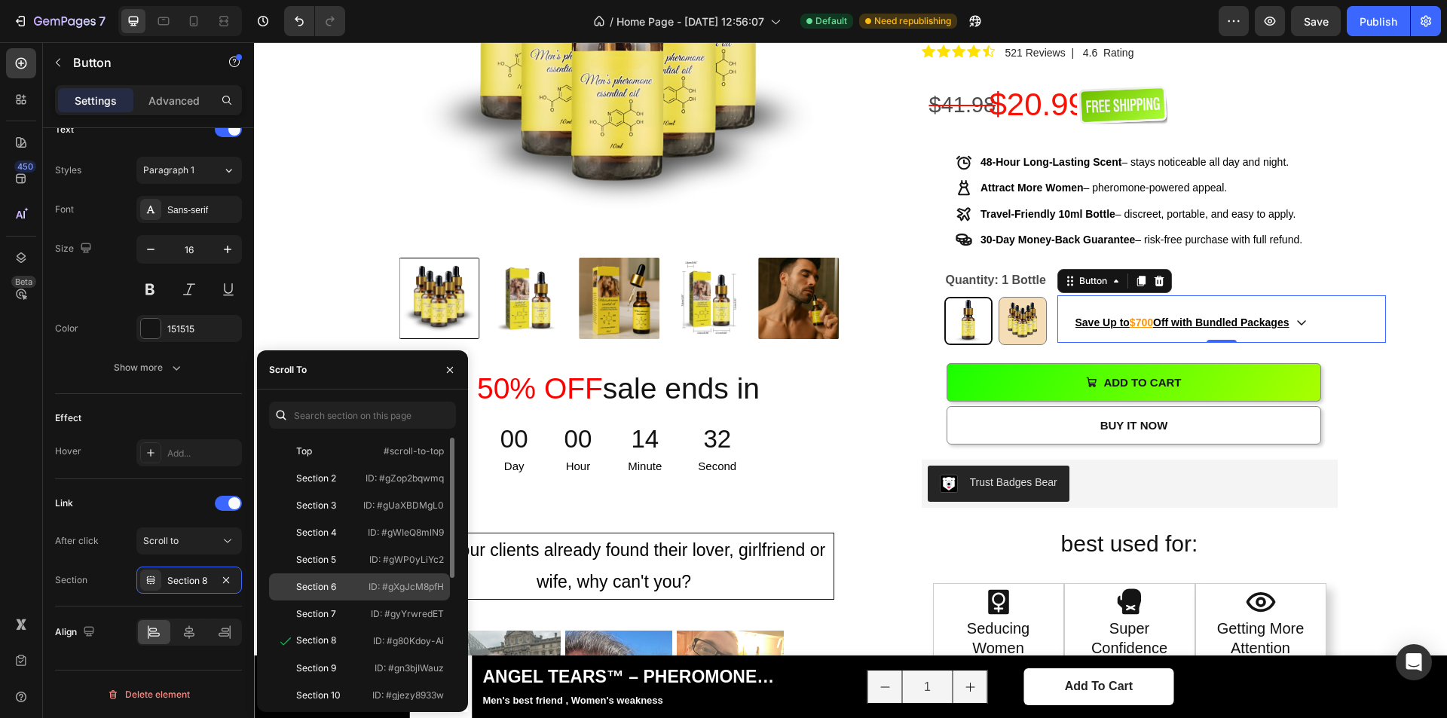
click at [320, 592] on div "Section 6" at bounding box center [316, 587] width 40 height 14
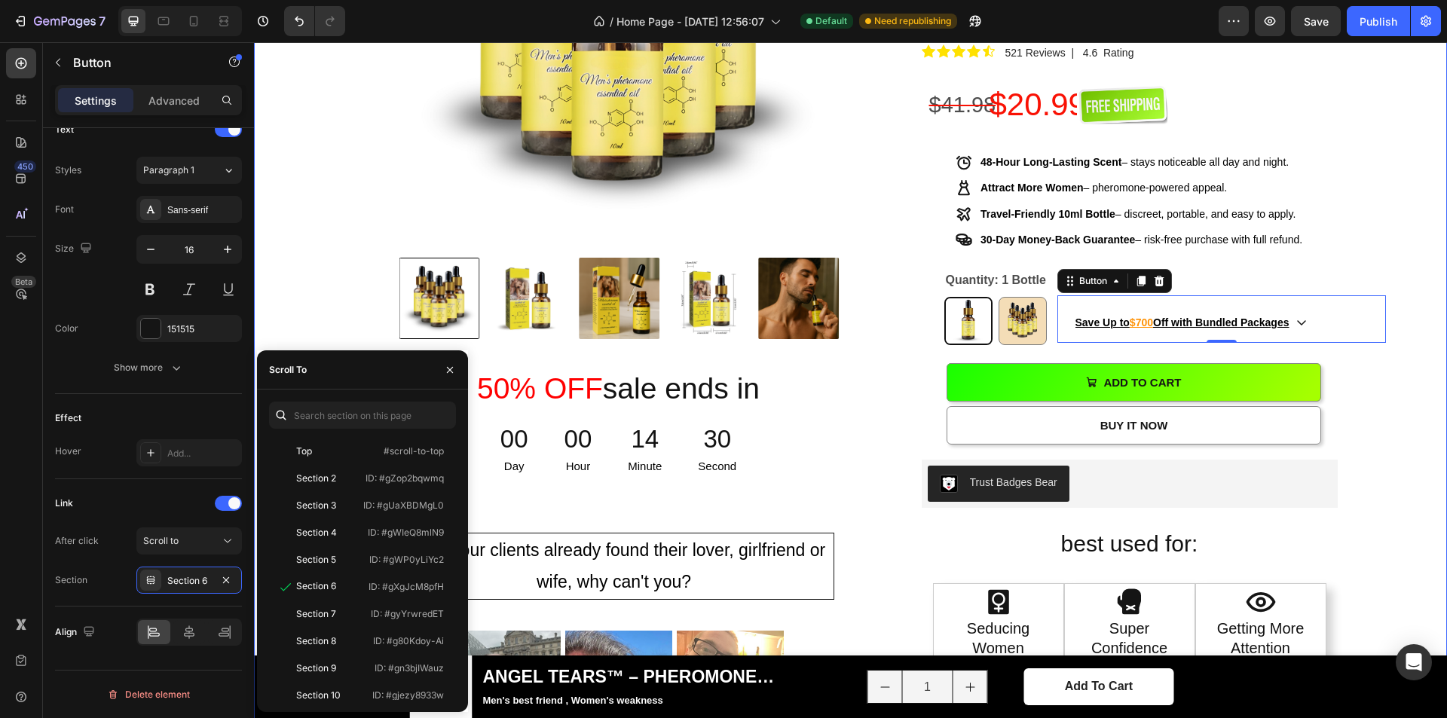
click at [1371, 295] on div "Product Images 50% OFF sale ends in Heading 00 Day 00 Hour 14 Minute 30 Second …" at bounding box center [850, 466] width 1171 height 1320
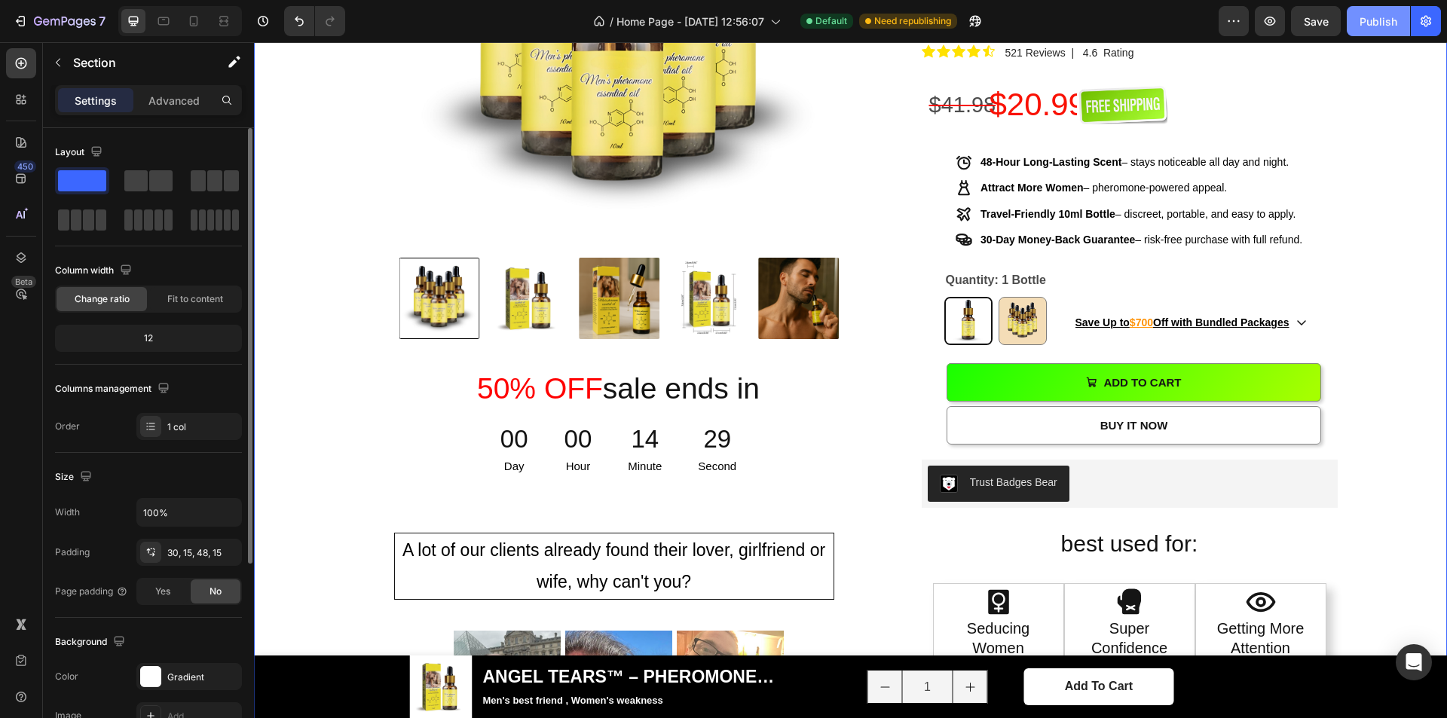
drag, startPoint x: 1378, startPoint y: 28, endPoint x: 986, endPoint y: 72, distance: 394.4
click at [1378, 28] on div "Publish" at bounding box center [1379, 22] width 38 height 16
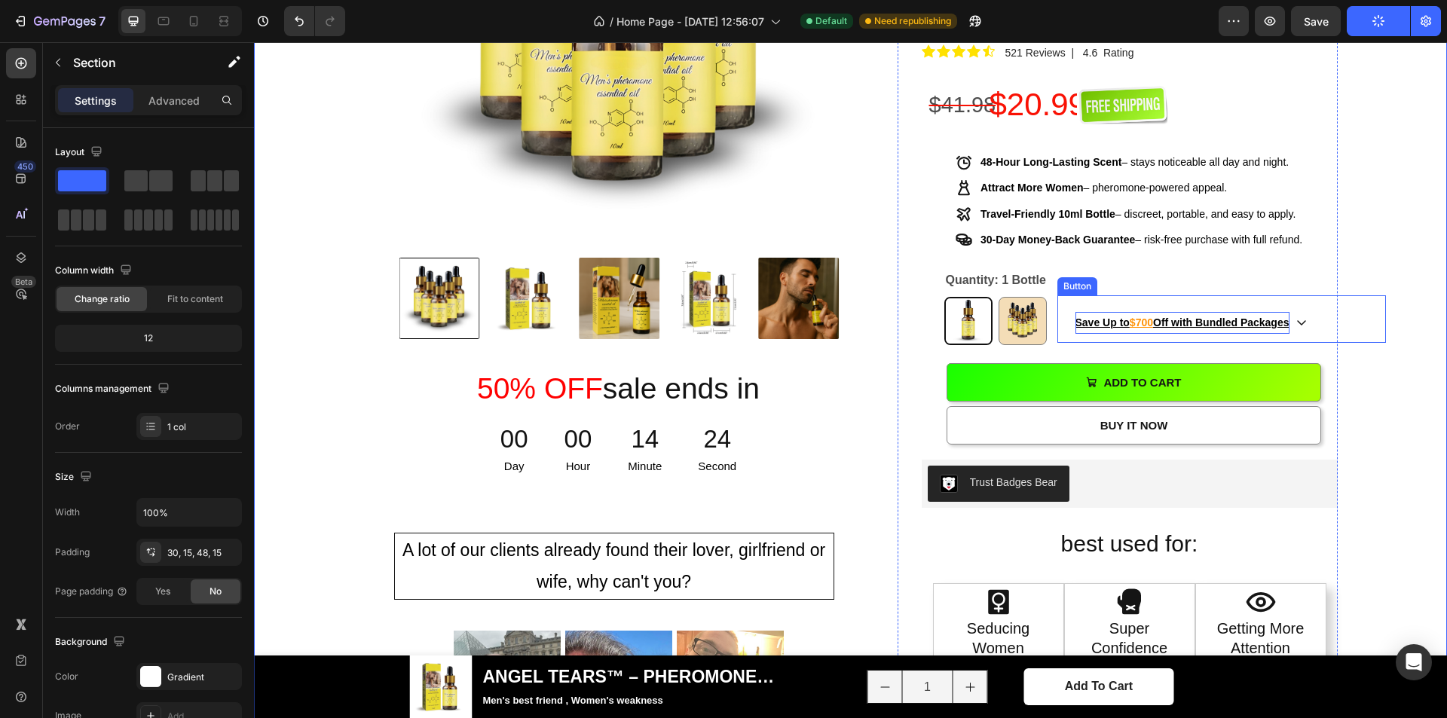
click at [1235, 317] on u "Off with Bundled Packages" at bounding box center [1221, 323] width 136 height 12
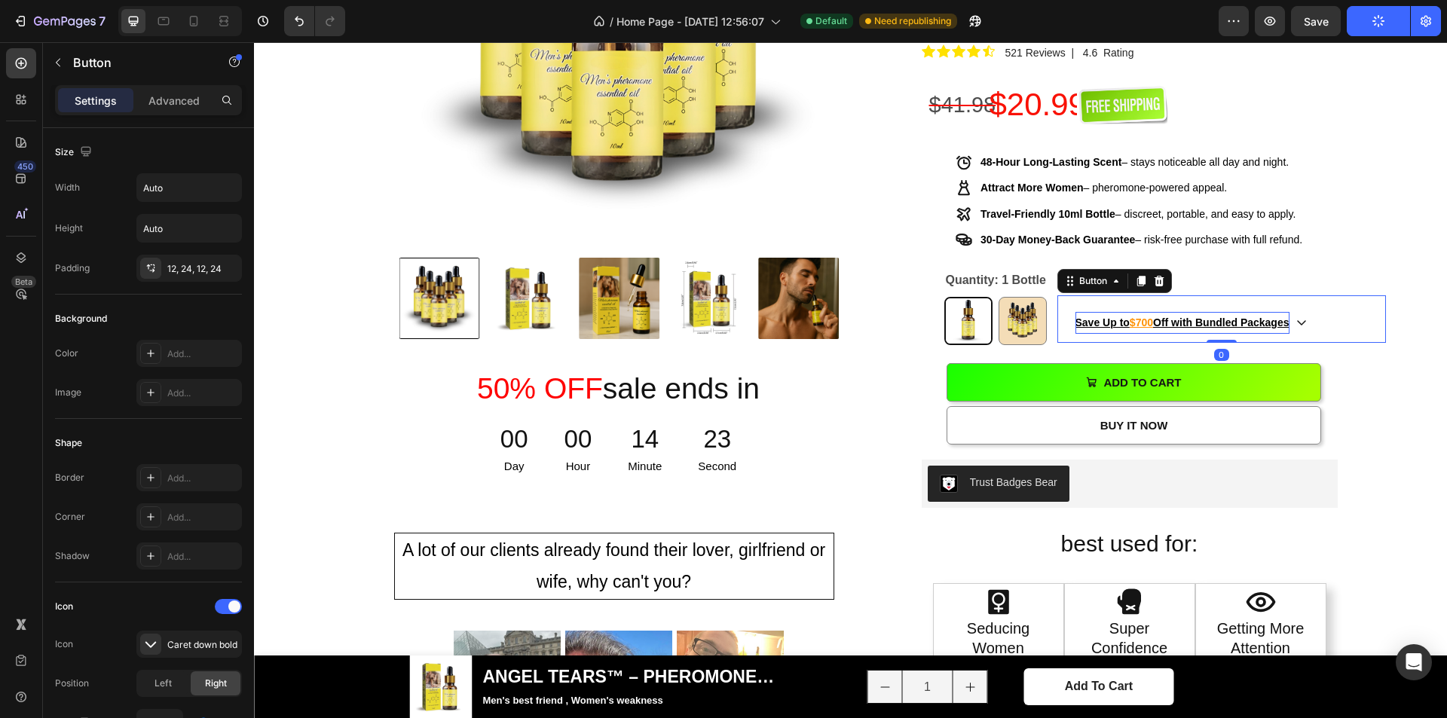
click at [1095, 317] on u "Save Up to" at bounding box center [1103, 323] width 54 height 12
drag, startPoint x: 1072, startPoint y: 250, endPoint x: 1287, endPoint y: 250, distance: 214.8
click at [1287, 312] on p "Save Up to $700 Off with Bundled Packages" at bounding box center [1183, 323] width 214 height 22
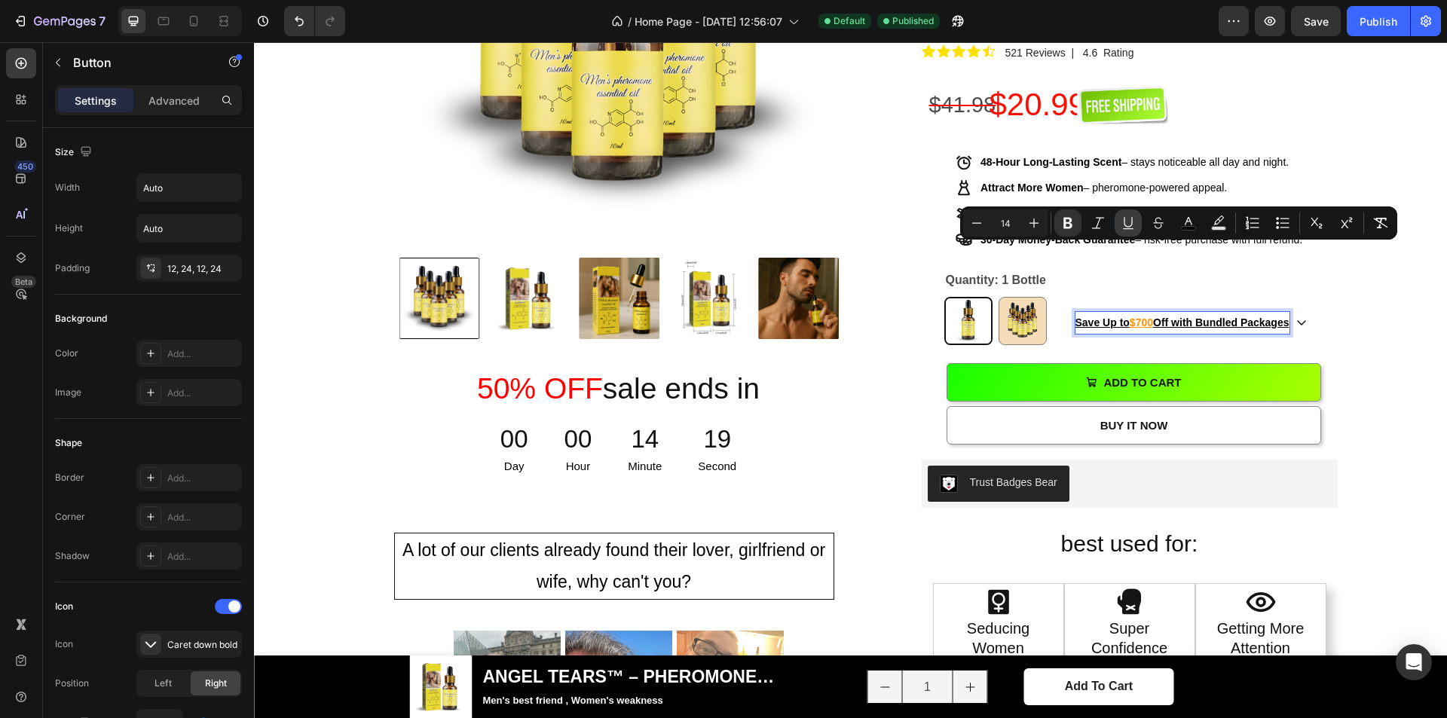
click at [1131, 224] on icon "Editor contextual toolbar" at bounding box center [1128, 223] width 15 height 15
click at [1223, 222] on icon "Editor contextual toolbar" at bounding box center [1218, 223] width 15 height 15
type input "000000"
type input "77"
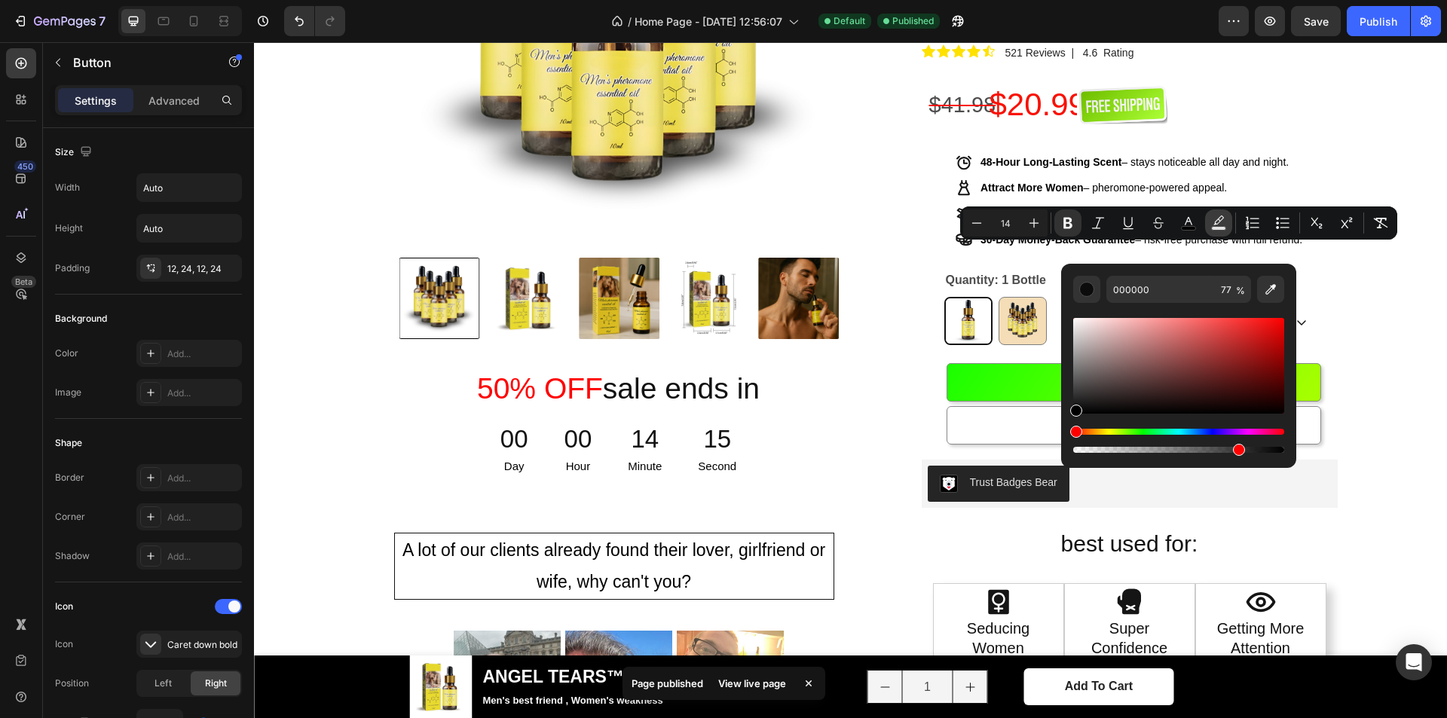
click at [1223, 222] on icon "Editor contextual toolbar" at bounding box center [1218, 223] width 15 height 15
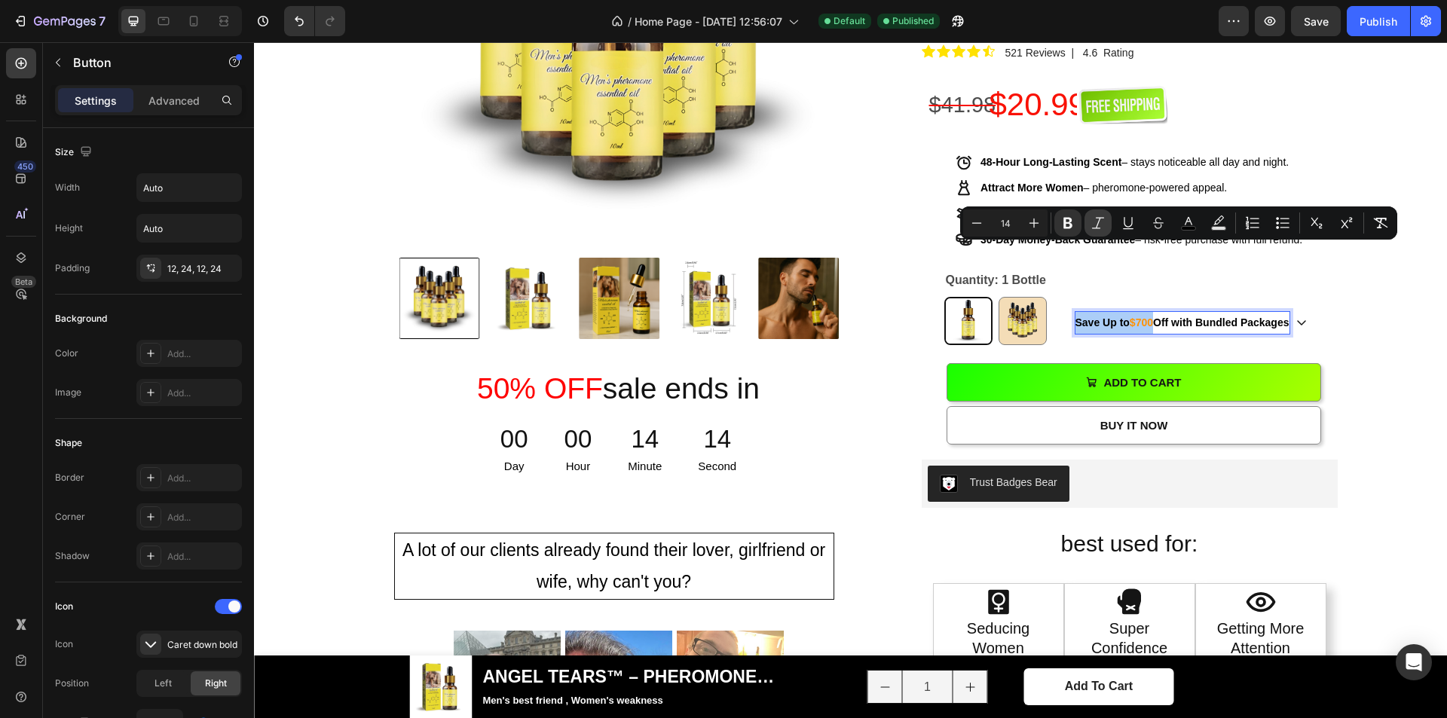
click at [1098, 224] on icon "Editor contextual toolbar" at bounding box center [1098, 222] width 12 height 11
click at [1355, 274] on div "Product Images 50% OFF sale ends in Heading 00 Day 00 Hour 14 Minute 12 Second …" at bounding box center [850, 466] width 1171 height 1320
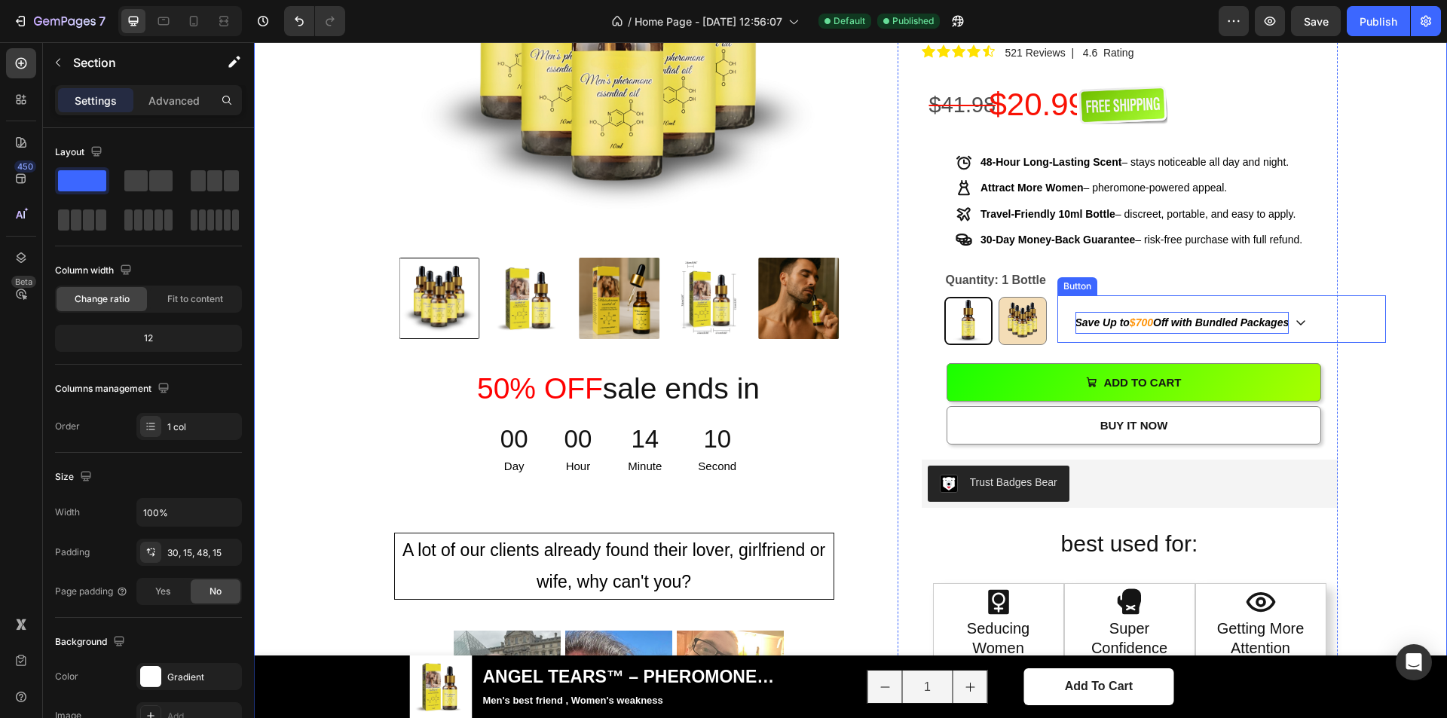
click at [1167, 317] on strong "Off with Bundled Packages" at bounding box center [1221, 323] width 136 height 12
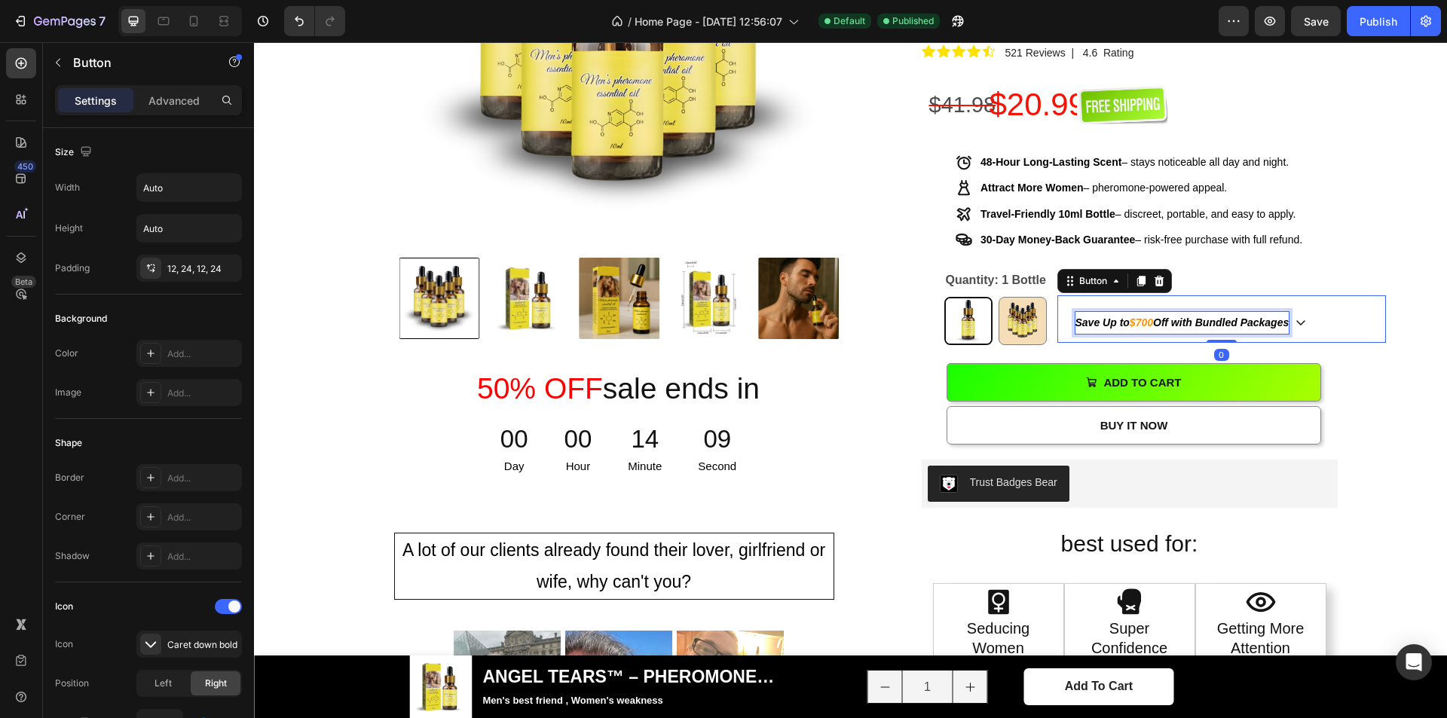
click at [1141, 317] on strong "$700" at bounding box center [1141, 323] width 23 height 12
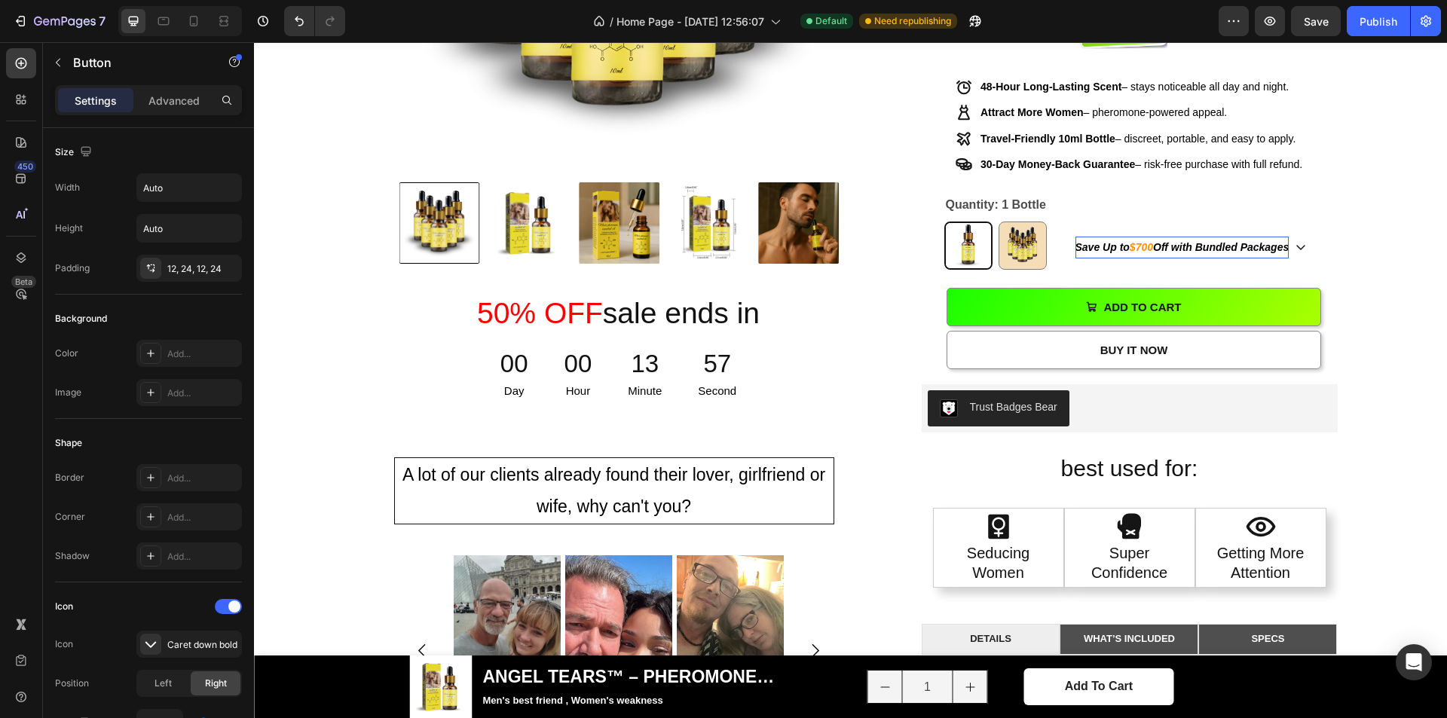
click at [1335, 220] on div "Save Up to $700 Off with Bundled Packages Button 0" at bounding box center [1222, 243] width 329 height 47
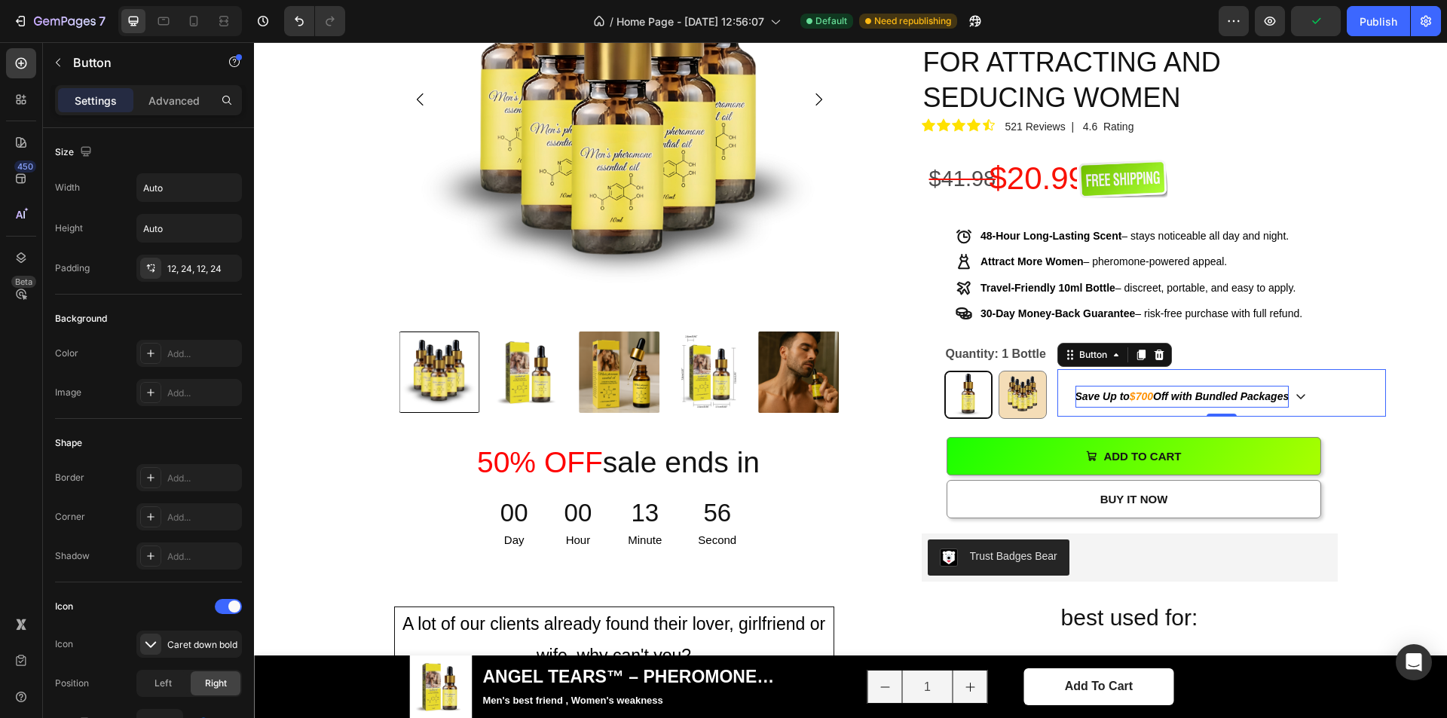
scroll to position [905, 0]
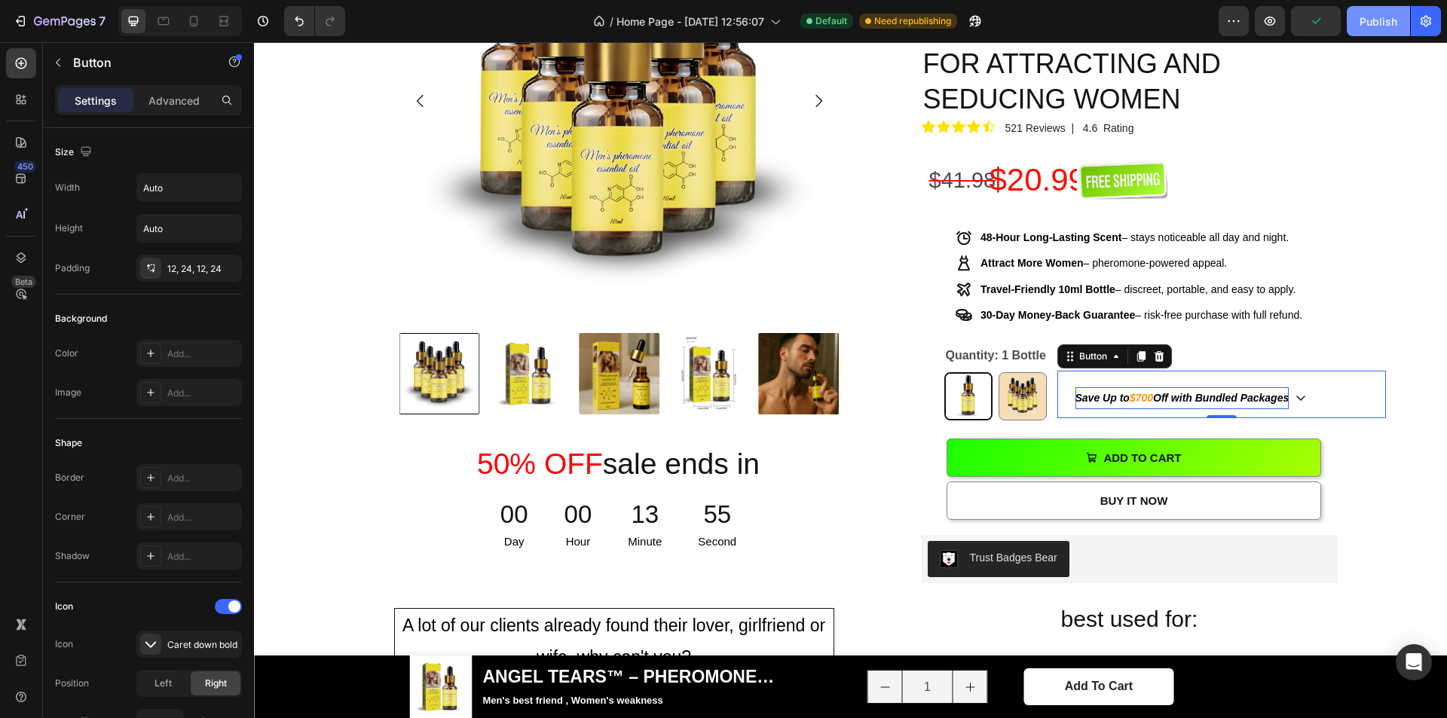
click at [1375, 26] on div "Publish" at bounding box center [1379, 22] width 38 height 16
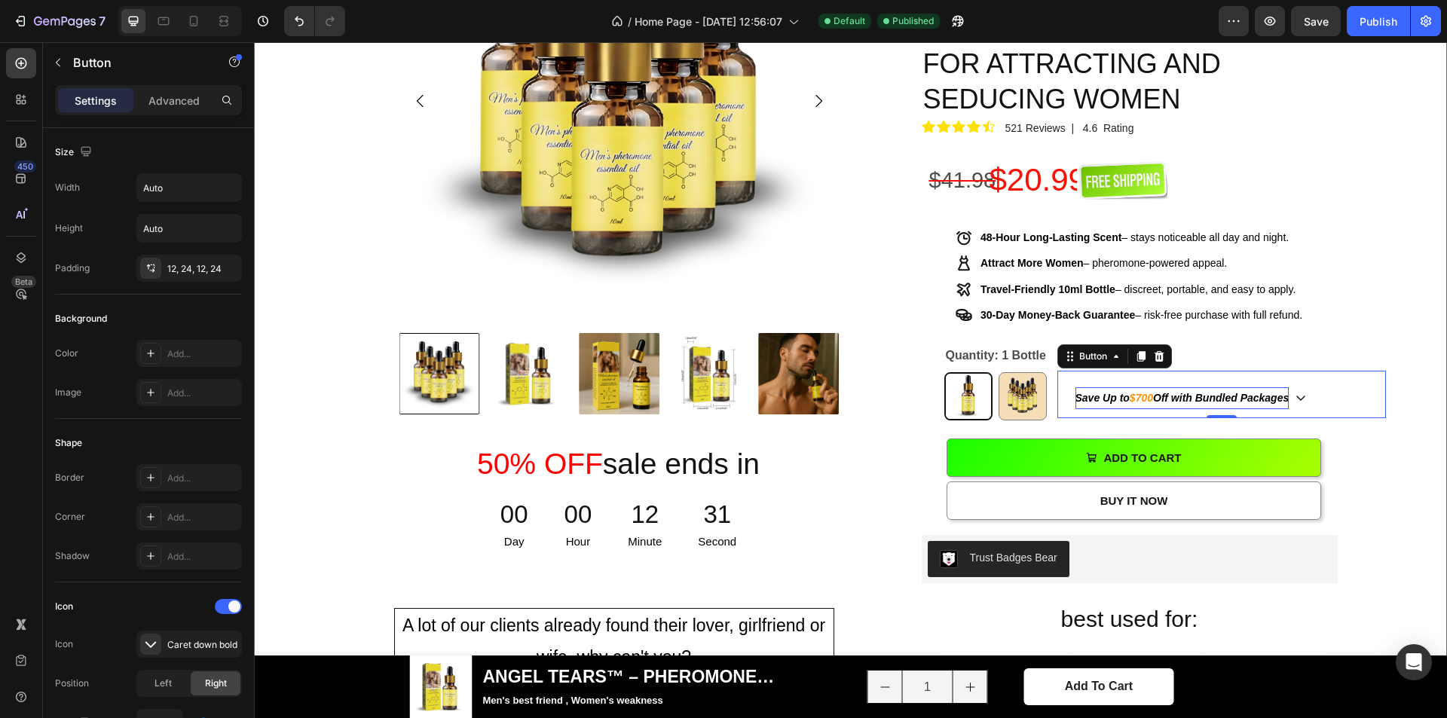
click at [1383, 190] on div "Product Images 50% OFF sale ends in Heading 00 Day 00 Hour 12 Minute 31 Second …" at bounding box center [850, 541] width 1171 height 1320
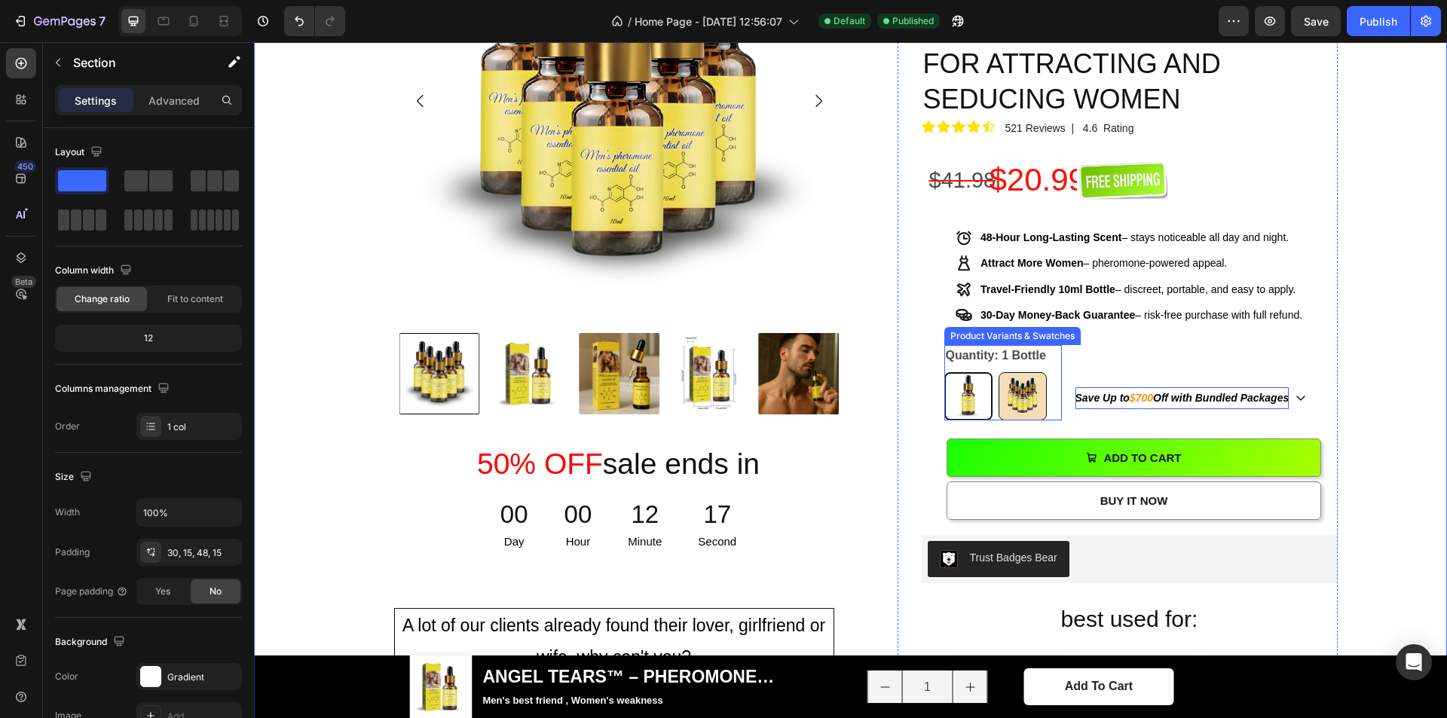
click at [1023, 373] on img at bounding box center [1023, 396] width 47 height 47
click at [999, 372] on input "5 Bottles 5 Bottles" at bounding box center [998, 372] width 1 height 1
radio input "true"
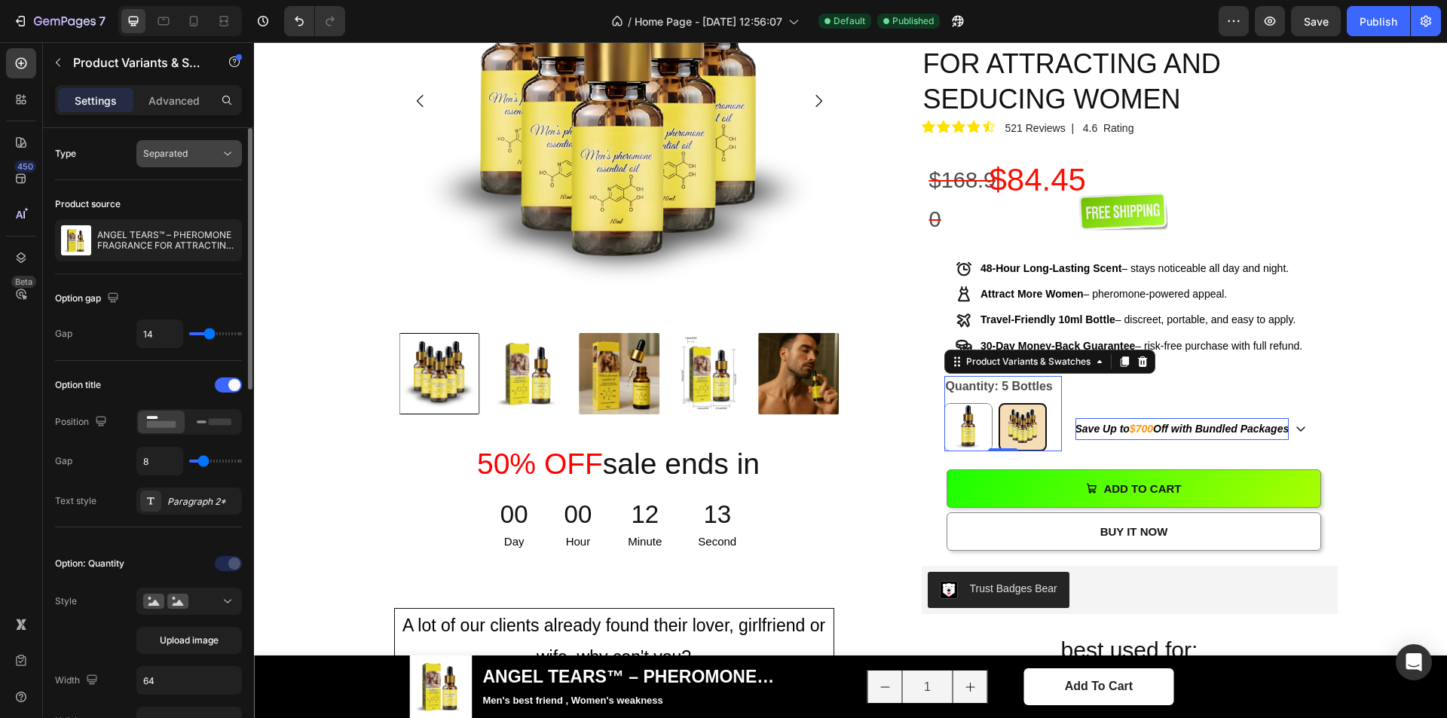
click at [178, 158] on span "Separated" at bounding box center [165, 153] width 44 height 11
